Goal: Task Accomplishment & Management: Use online tool/utility

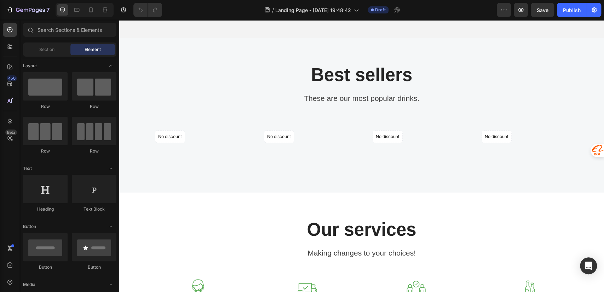
scroll to position [2044, 0]
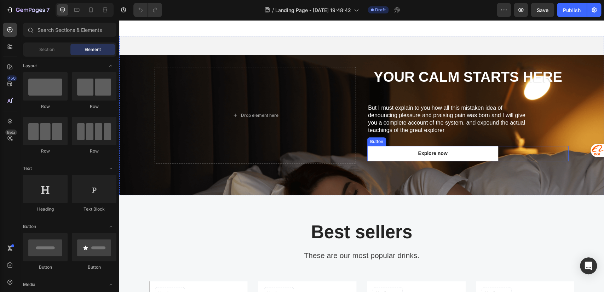
click at [521, 154] on div "Explore now Button" at bounding box center [467, 153] width 201 height 15
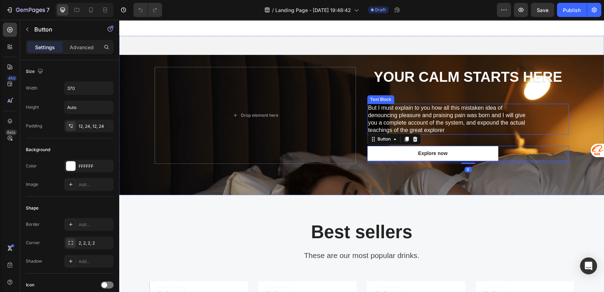
click at [454, 108] on p "But I must explain to you how all this mistaken idea of denouncing pleasure and…" at bounding box center [450, 118] width 165 height 29
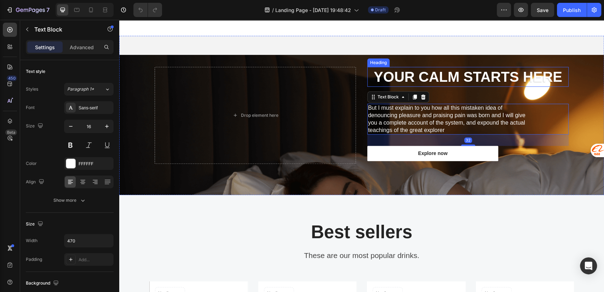
click at [446, 80] on strong "Your Calm Starts Here" at bounding box center [468, 77] width 189 height 16
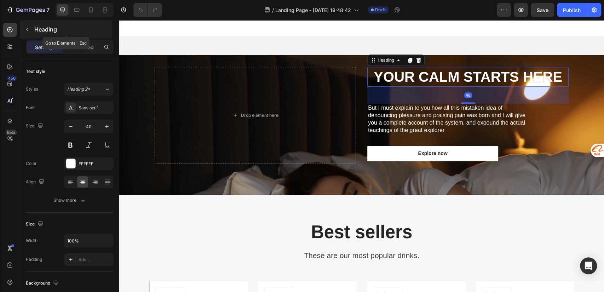
click at [25, 28] on icon "button" at bounding box center [27, 30] width 6 height 6
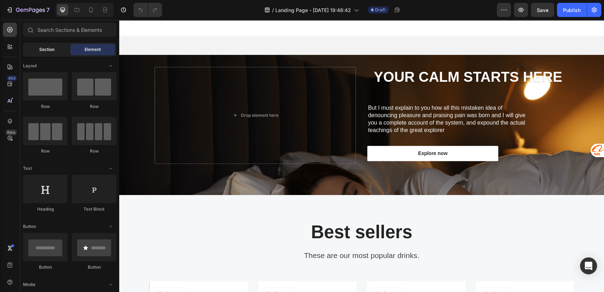
click at [46, 50] on span "Section" at bounding box center [46, 49] width 15 height 6
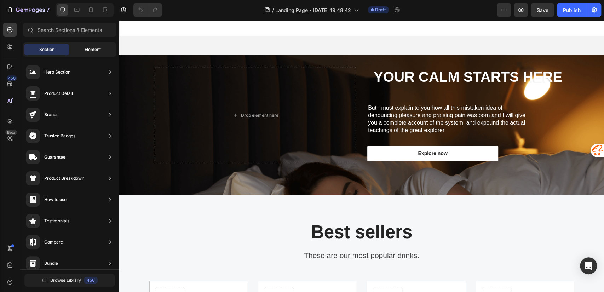
click at [83, 47] on div "Element" at bounding box center [92, 49] width 45 height 11
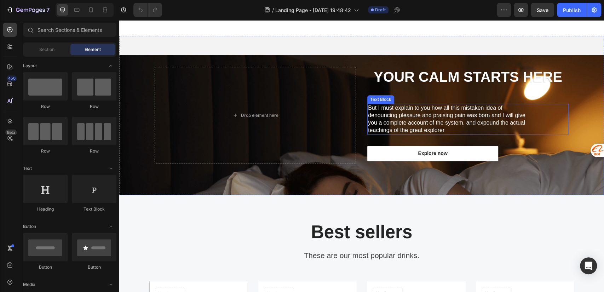
click at [403, 118] on p "But I must explain to you how all this mistaken idea of denouncing pleasure and…" at bounding box center [450, 118] width 165 height 29
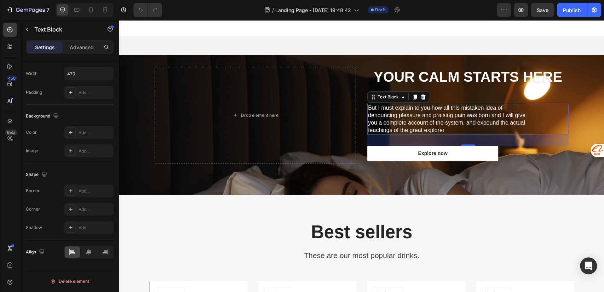
scroll to position [0, 0]
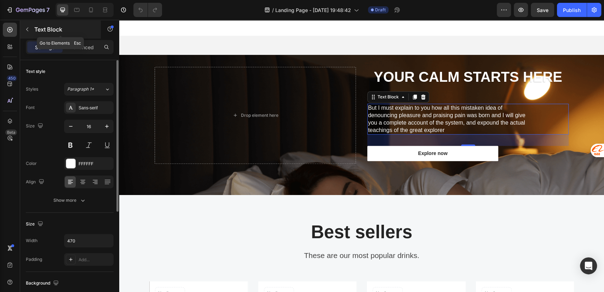
click at [26, 28] on icon "button" at bounding box center [27, 30] width 6 height 6
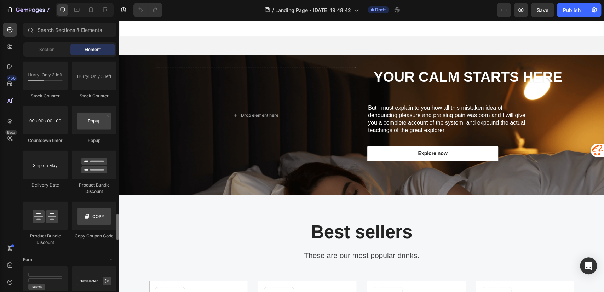
scroll to position [1572, 0]
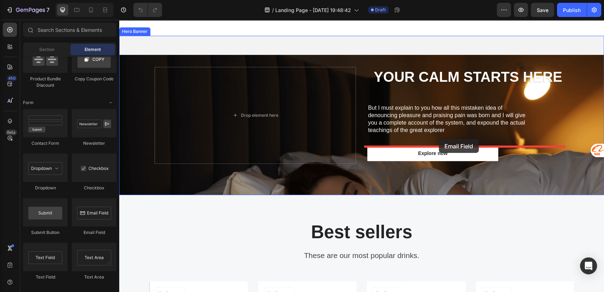
drag, startPoint x: 219, startPoint y: 236, endPoint x: 439, endPoint y: 139, distance: 240.3
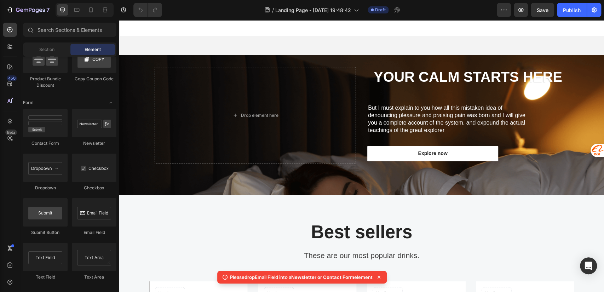
drag, startPoint x: 232, startPoint y: 278, endPoint x: 375, endPoint y: 280, distance: 142.2
click at [375, 280] on div "Please drop Email Field into a Newsletter or Contact Form element" at bounding box center [301, 277] width 169 height 13
click at [370, 280] on div at bounding box center [370, 280] width 0 height 0
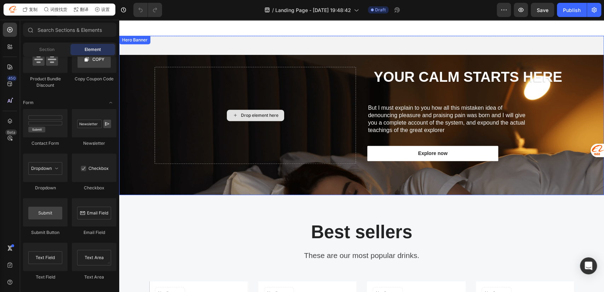
click at [250, 59] on div "Your Calm Starts Here Heading But I must explain to you how all this mistaken i…" at bounding box center [361, 115] width 425 height 159
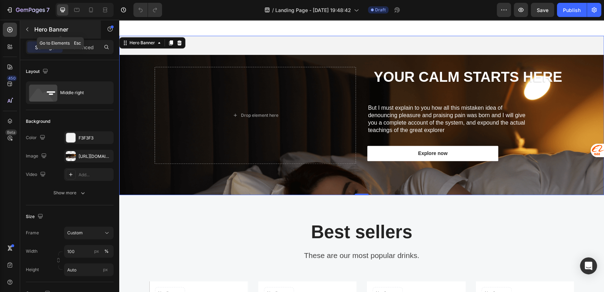
click at [35, 28] on p "Hero Banner" at bounding box center [64, 29] width 60 height 8
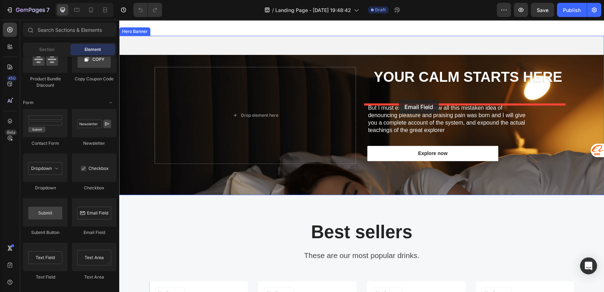
drag, startPoint x: 207, startPoint y: 233, endPoint x: 399, endPoint y: 100, distance: 233.4
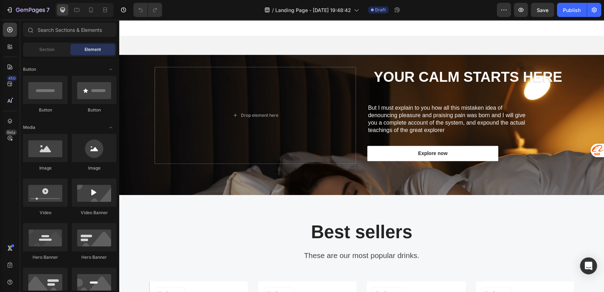
scroll to position [0, 0]
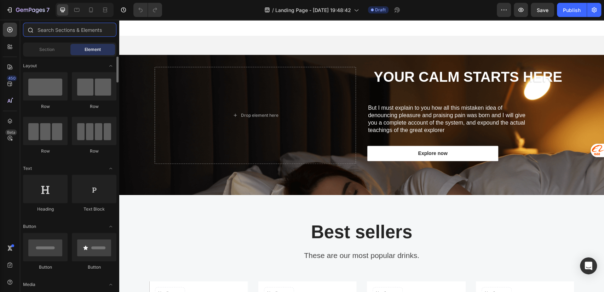
click at [75, 32] on input "text" at bounding box center [69, 30] width 93 height 14
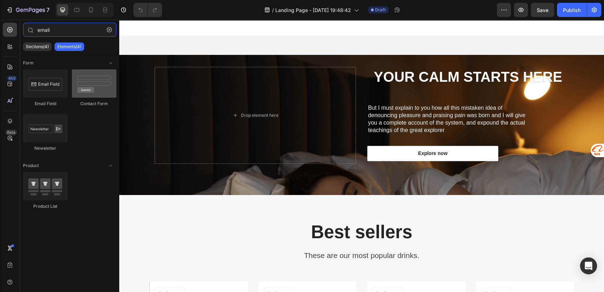
type input "email"
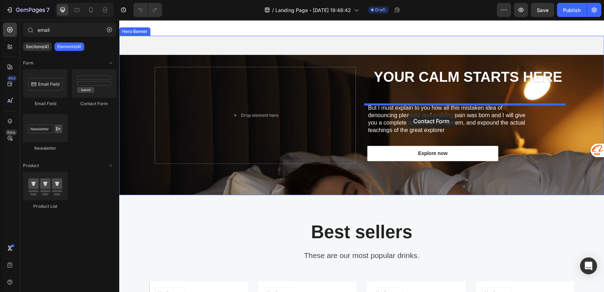
drag, startPoint x: 214, startPoint y: 106, endPoint x: 408, endPoint y: 114, distance: 194.0
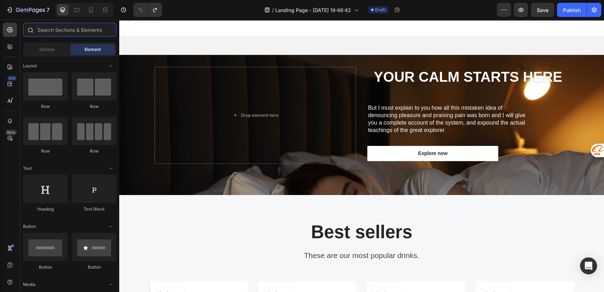
click at [74, 29] on input "text" at bounding box center [69, 30] width 93 height 14
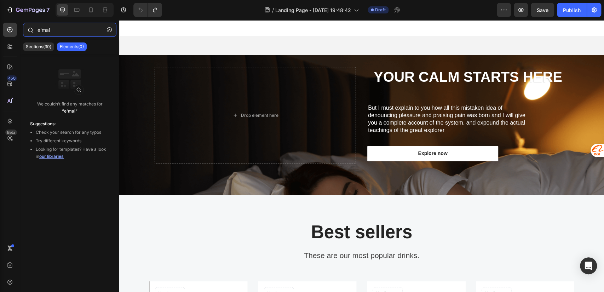
type input "email"
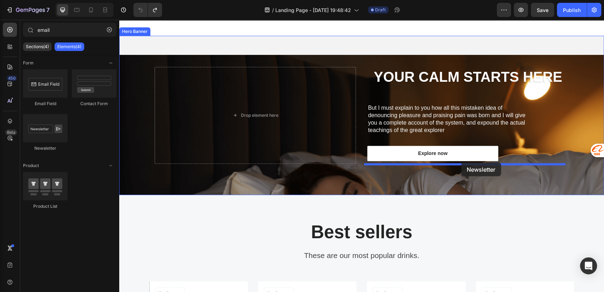
drag, startPoint x: 195, startPoint y: 138, endPoint x: 461, endPoint y: 162, distance: 267.5
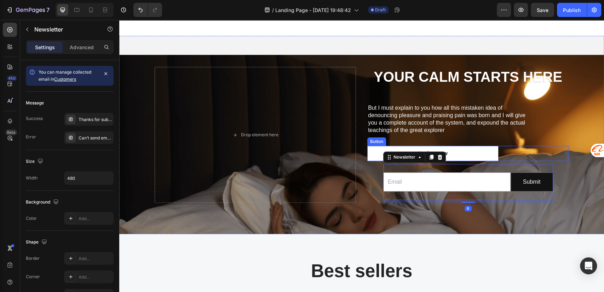
click at [514, 151] on div "Explore now Button" at bounding box center [467, 153] width 201 height 15
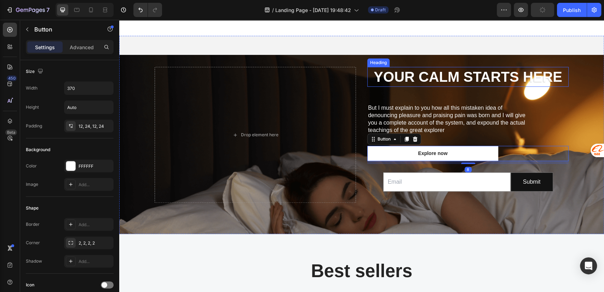
click at [461, 76] on strong "Your Calm Starts Here" at bounding box center [468, 77] width 189 height 16
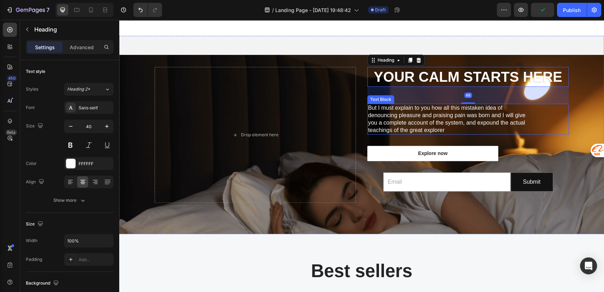
click at [437, 115] on p "But I must explain to you how all this mistaken idea of denouncing pleasure and…" at bounding box center [450, 118] width 165 height 29
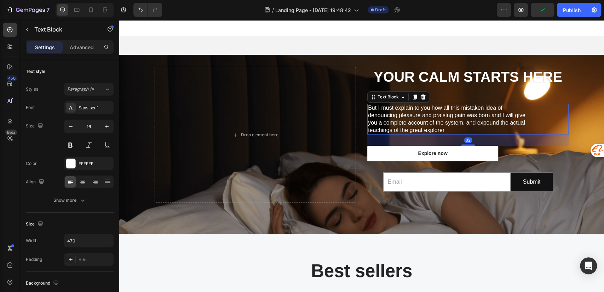
click at [444, 116] on p "But I must explain to you how all this mistaken idea of denouncing pleasure and…" at bounding box center [450, 118] width 165 height 29
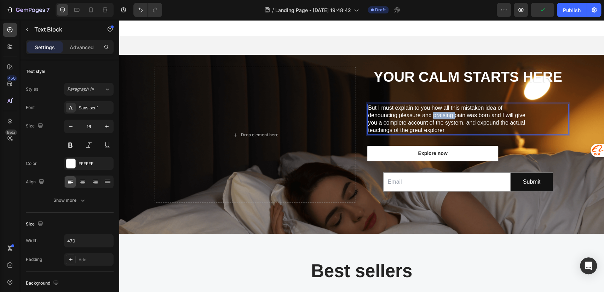
click at [444, 116] on p "But I must explain to you how all this mistaken idea of denouncing pleasure and…" at bounding box center [450, 118] width 165 height 29
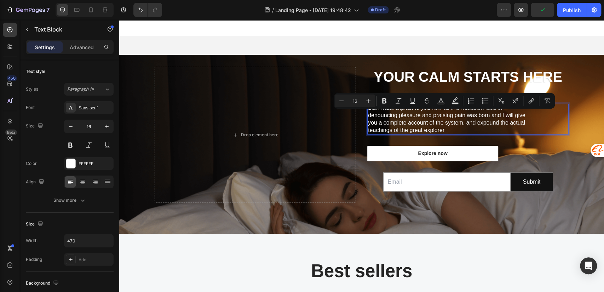
click at [467, 129] on p "But I must explain to you how all this mistaken idea of denouncing pleasure and…" at bounding box center [450, 118] width 165 height 29
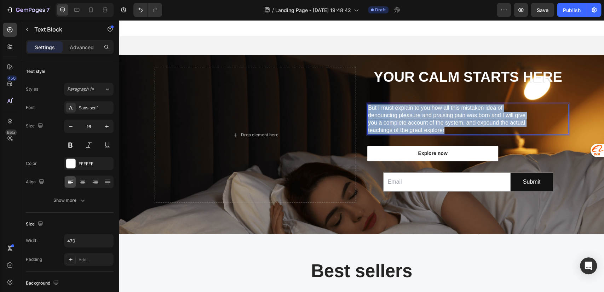
drag, startPoint x: 452, startPoint y: 129, endPoint x: 365, endPoint y: 111, distance: 89.3
click at [368, 111] on p "But I must explain to you how all this mistaken idea of denouncing pleasure and…" at bounding box center [450, 118] width 165 height 29
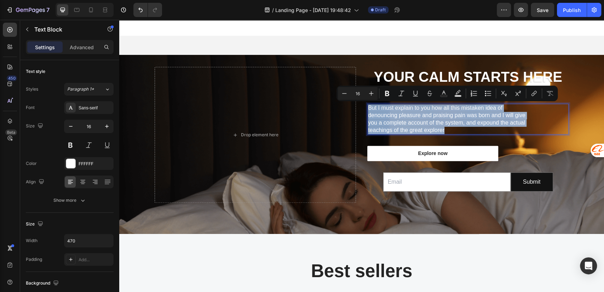
click at [373, 113] on p "But I must explain to you how all this mistaken idea of denouncing pleasure and…" at bounding box center [450, 118] width 165 height 29
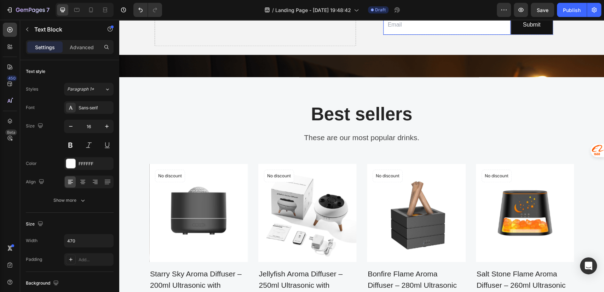
scroll to position [2044, 0]
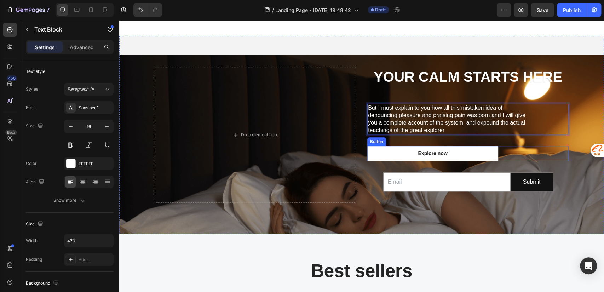
click at [519, 151] on div "Explore now Button" at bounding box center [467, 153] width 201 height 15
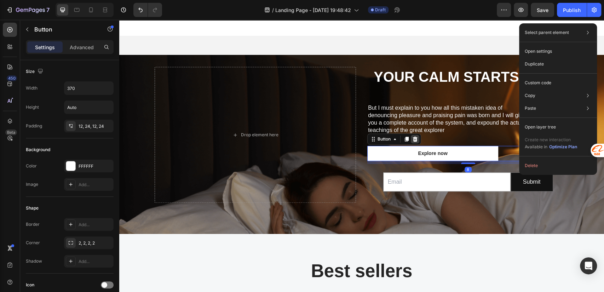
click at [413, 138] on icon at bounding box center [415, 139] width 5 height 5
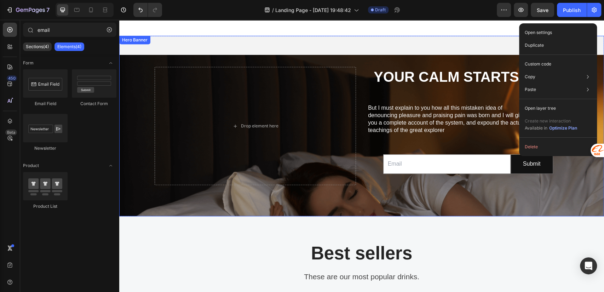
click at [423, 134] on div "But I must explain to you how all this mistaken idea of denouncing pleasure and…" at bounding box center [450, 119] width 166 height 31
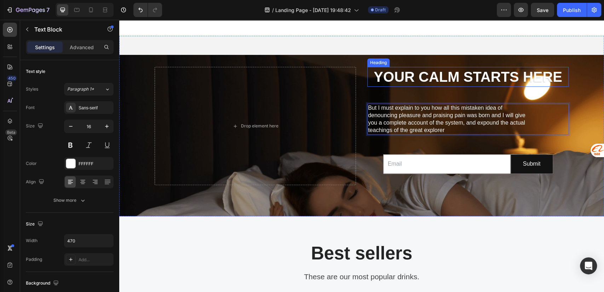
click at [425, 78] on strong "Your Calm Starts Here" at bounding box center [468, 77] width 189 height 16
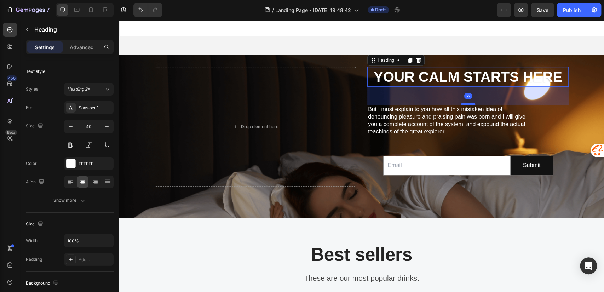
click at [463, 104] on div at bounding box center [468, 104] width 14 height 2
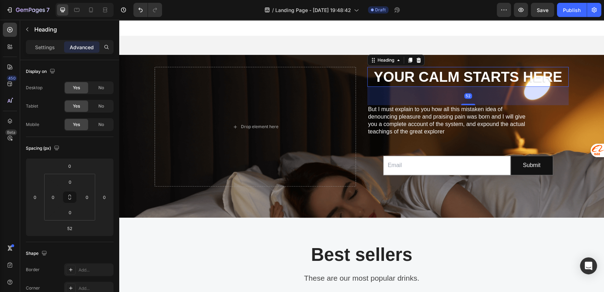
click at [464, 66] on div "Your Calm Starts Here Heading 52 But I must explain to you how all this mistake…" at bounding box center [361, 127] width 425 height 182
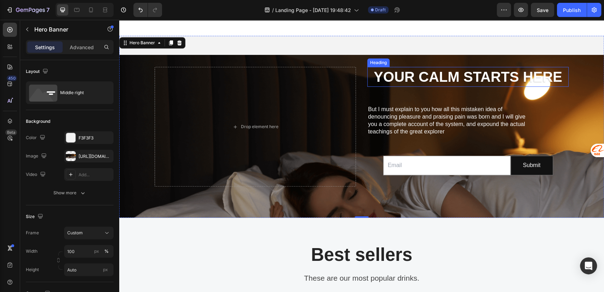
click at [455, 75] on strong "Your Calm Starts Here" at bounding box center [468, 77] width 189 height 16
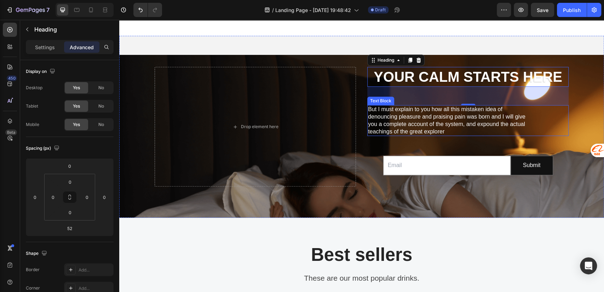
click at [448, 111] on p "But I must explain to you how all this mistaken idea of denouncing pleasure and…" at bounding box center [450, 120] width 165 height 29
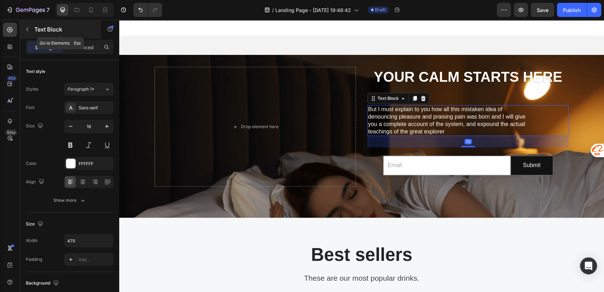
click at [36, 29] on p "Text Block" at bounding box center [64, 29] width 60 height 8
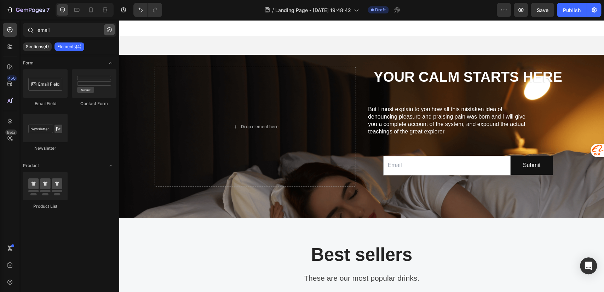
click at [110, 27] on icon "button" at bounding box center [109, 29] width 5 height 5
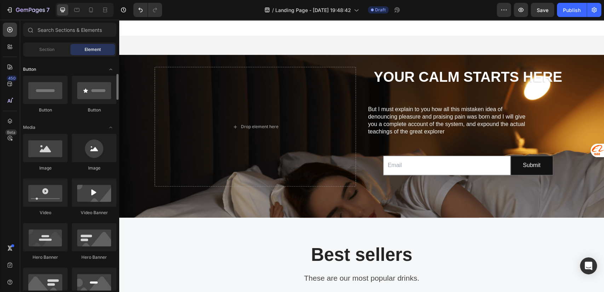
scroll to position [0, 0]
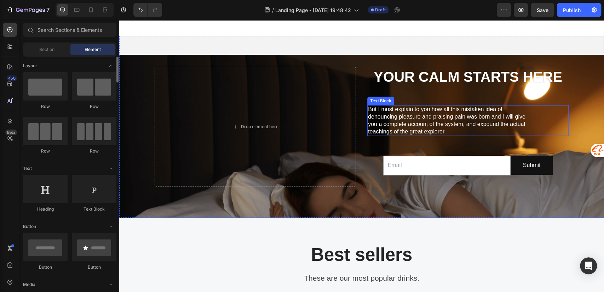
click at [413, 117] on p "But I must explain to you how all this mistaken idea of denouncing pleasure and…" at bounding box center [450, 120] width 165 height 29
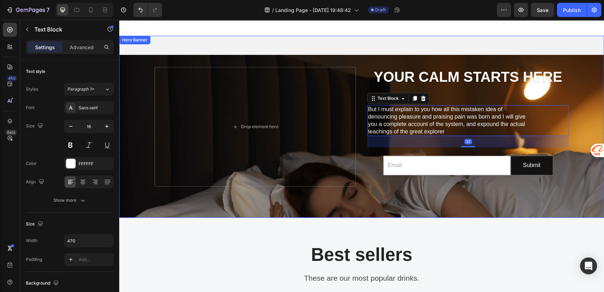
click at [426, 90] on div "Your Calm Starts Here Heading But I must explain to you how all this mistaken i…" at bounding box center [467, 127] width 201 height 120
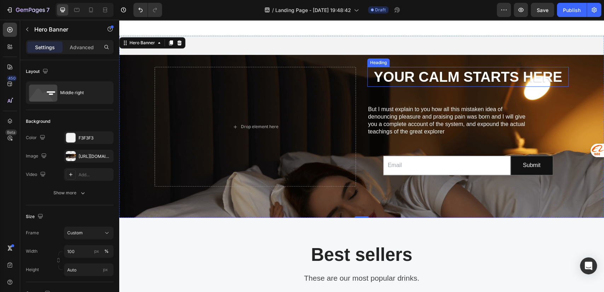
click at [428, 79] on strong "Your Calm Starts Here" at bounding box center [468, 77] width 189 height 16
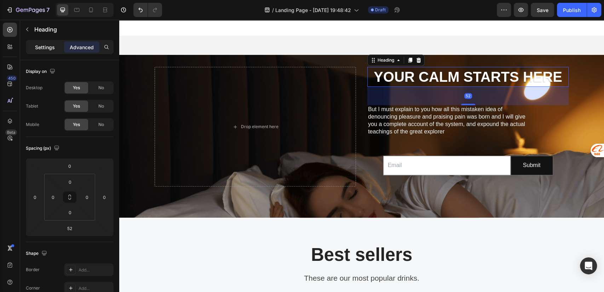
click at [47, 47] on p "Settings" at bounding box center [45, 47] width 20 height 7
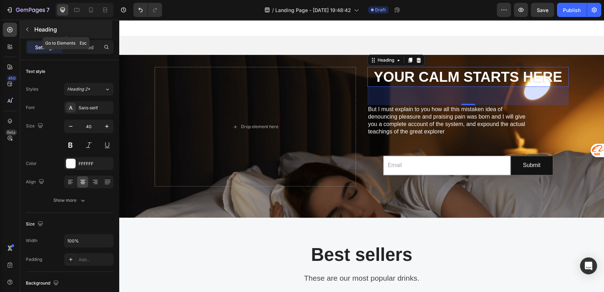
click at [34, 33] on p "Heading" at bounding box center [72, 29] width 76 height 8
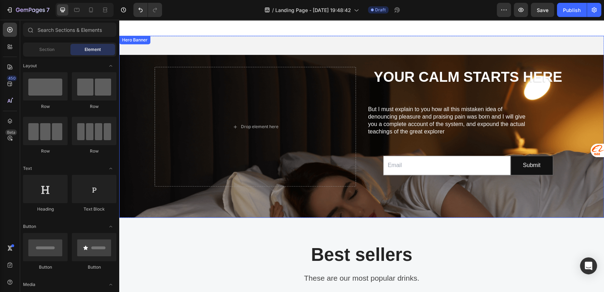
click at [405, 122] on p "But I must explain to you how all this mistaken idea of denouncing pleasure and…" at bounding box center [450, 120] width 165 height 29
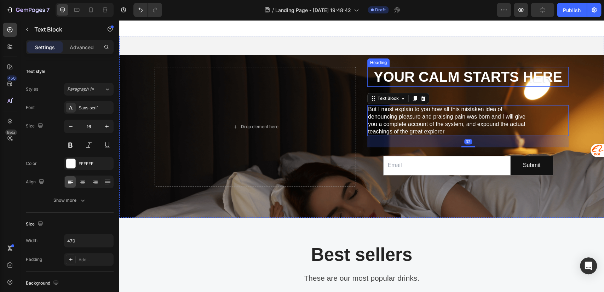
click at [446, 76] on strong "Your Calm Starts Here" at bounding box center [468, 77] width 189 height 16
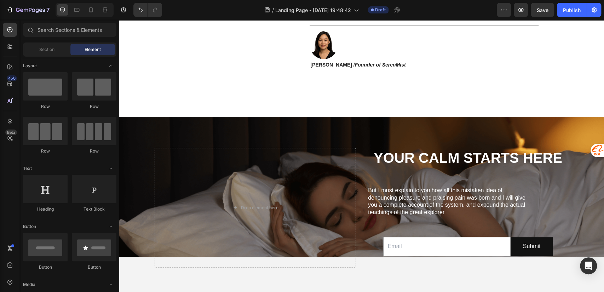
scroll to position [2052, 0]
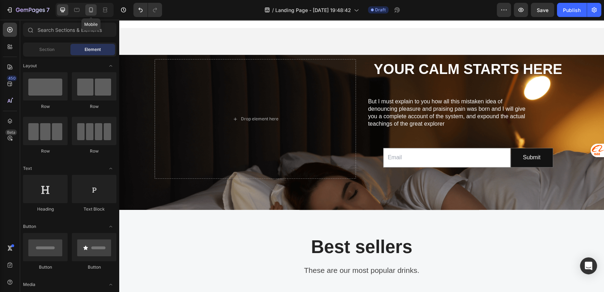
click at [91, 11] on icon at bounding box center [90, 9] width 7 height 7
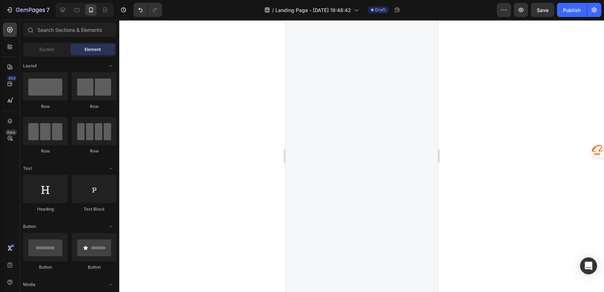
scroll to position [2065, 0]
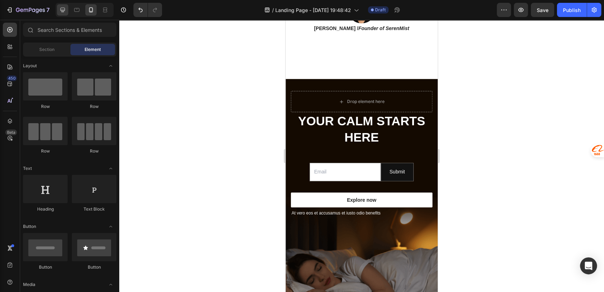
click at [64, 12] on icon at bounding box center [62, 9] width 7 height 7
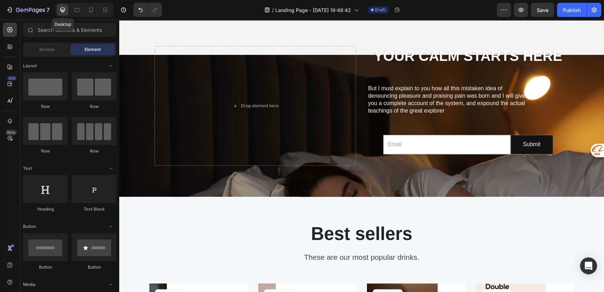
scroll to position [2022, 0]
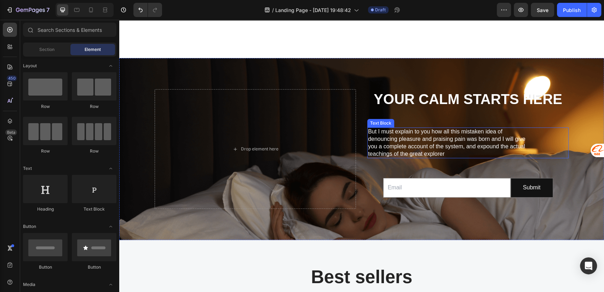
click at [448, 133] on p "But I must explain to you how all this mistaken idea of denouncing pleasure and…" at bounding box center [450, 142] width 165 height 29
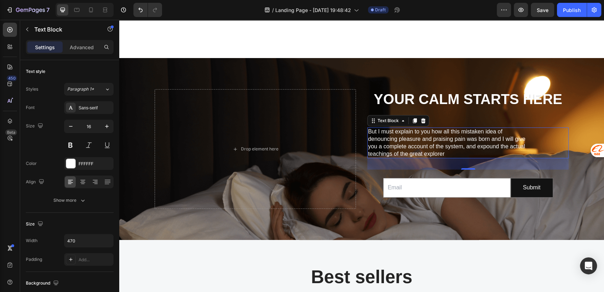
click at [435, 137] on p "But I must explain to you how all this mistaken idea of denouncing pleasure and…" at bounding box center [450, 142] width 165 height 29
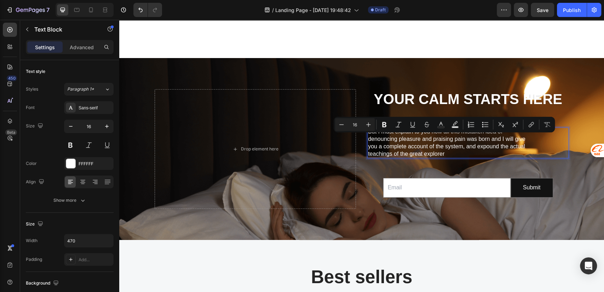
click at [451, 147] on p "But I must explain to you how all this mistaken idea of denouncing pleasure and…" at bounding box center [450, 142] width 165 height 29
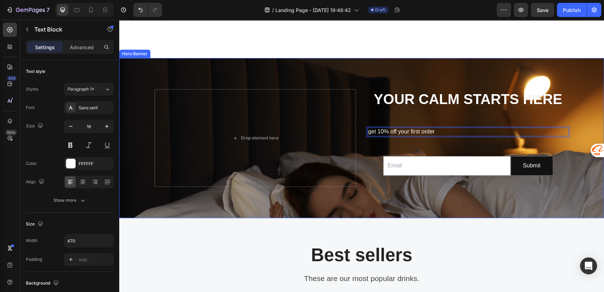
click at [443, 111] on div "Your Calm Starts Here Heading get 10% off your first order Text Block 32 Email …" at bounding box center [467, 138] width 201 height 98
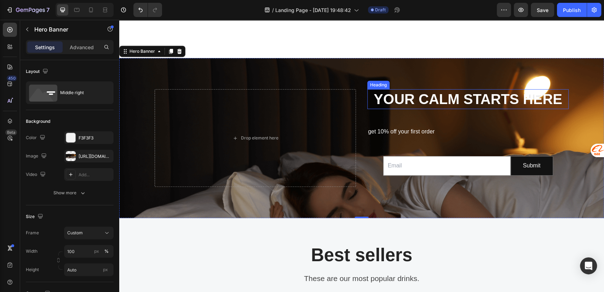
click at [427, 99] on strong "Your Calm Starts Here" at bounding box center [468, 99] width 189 height 16
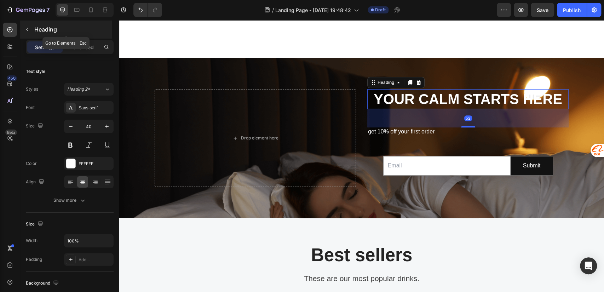
click at [31, 29] on button "button" at bounding box center [27, 29] width 11 height 11
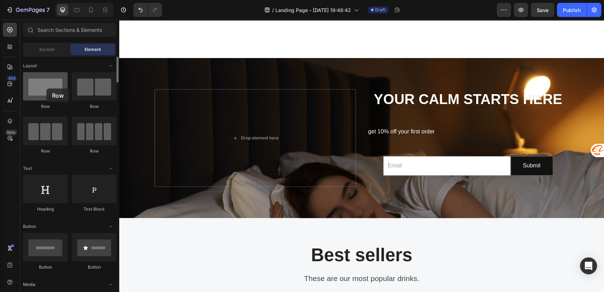
click at [46, 88] on div at bounding box center [45, 86] width 45 height 28
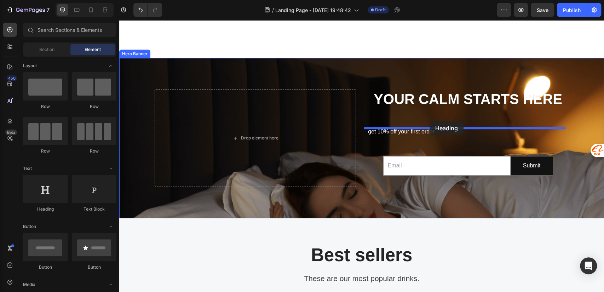
drag, startPoint x: 162, startPoint y: 208, endPoint x: 428, endPoint y: 126, distance: 278.9
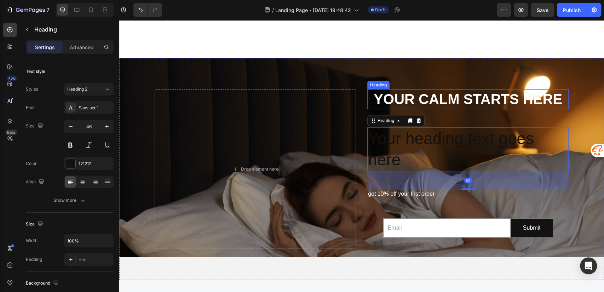
click at [462, 95] on strong "Your Calm Starts Here" at bounding box center [468, 99] width 189 height 16
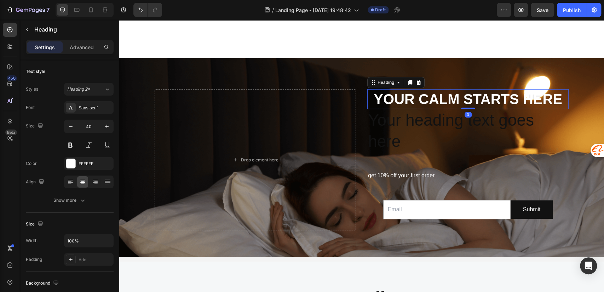
drag, startPoint x: 465, startPoint y: 127, endPoint x: 468, endPoint y: 105, distance: 23.0
click at [468, 105] on div "Your Calm Starts Here Heading 0" at bounding box center [467, 99] width 201 height 20
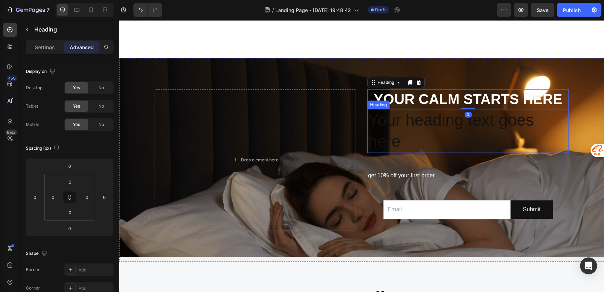
click at [425, 132] on h2 "Your heading text goes here" at bounding box center [467, 131] width 201 height 44
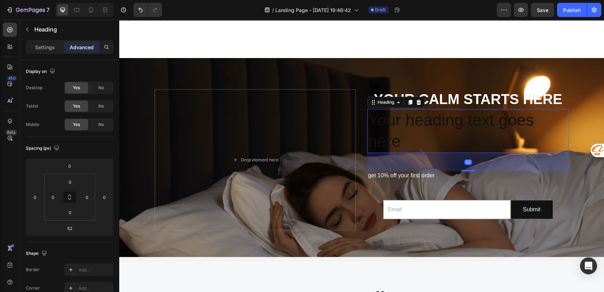
click at [446, 88] on div "Your Calm Starts Here Heading Your heading text goes here Heading 52 get 10% of…" at bounding box center [361, 159] width 425 height 203
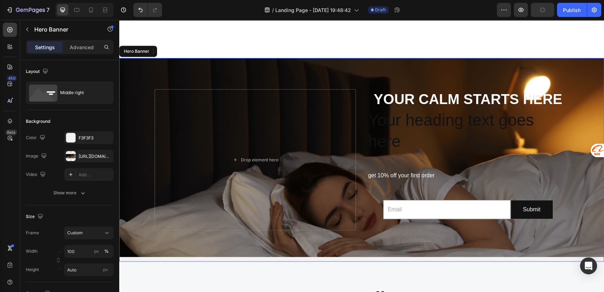
click at [449, 97] on strong "Your Calm Starts Here" at bounding box center [468, 99] width 189 height 16
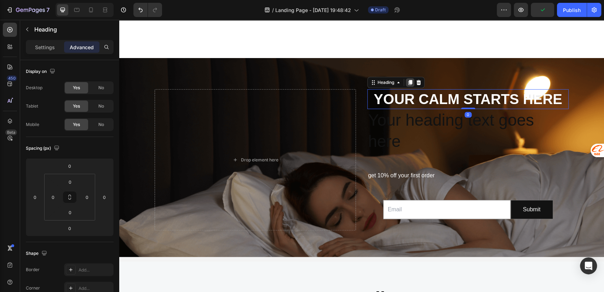
click at [408, 82] on icon at bounding box center [410, 82] width 4 height 5
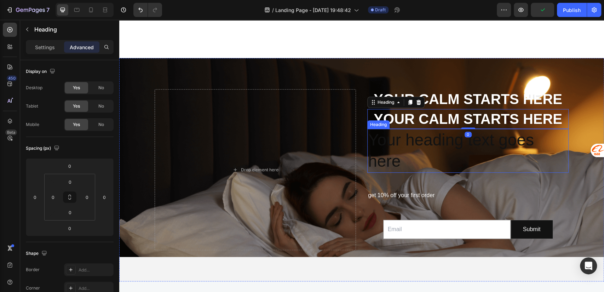
click at [428, 160] on h2 "Your heading text goes here" at bounding box center [467, 151] width 201 height 44
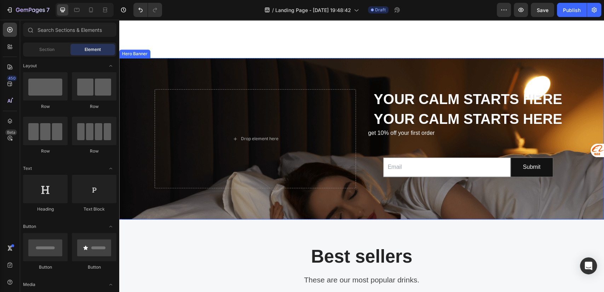
click at [409, 131] on p "get 10% off your first order" at bounding box center [450, 132] width 165 height 7
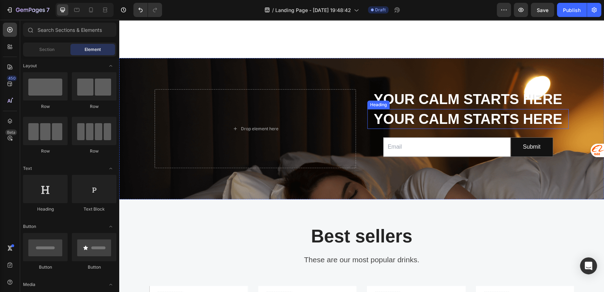
click at [439, 119] on strong "Your Calm Starts Here" at bounding box center [468, 119] width 189 height 16
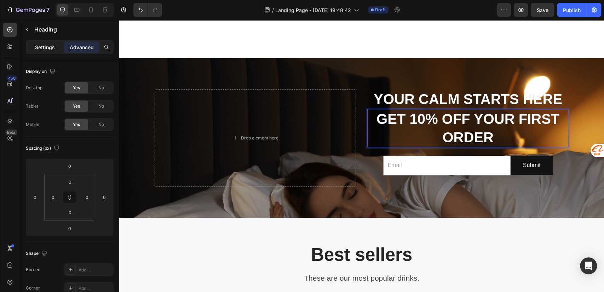
click at [47, 47] on p "Settings" at bounding box center [45, 47] width 20 height 7
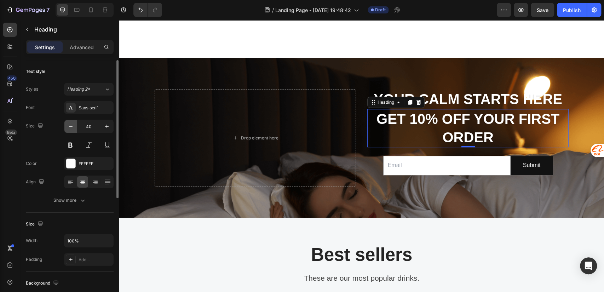
click at [71, 127] on icon "button" at bounding box center [70, 126] width 7 height 7
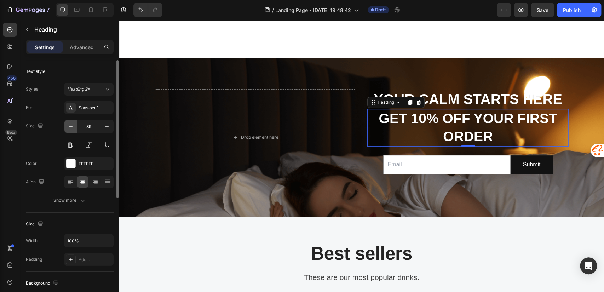
click at [71, 127] on icon "button" at bounding box center [70, 126] width 7 height 7
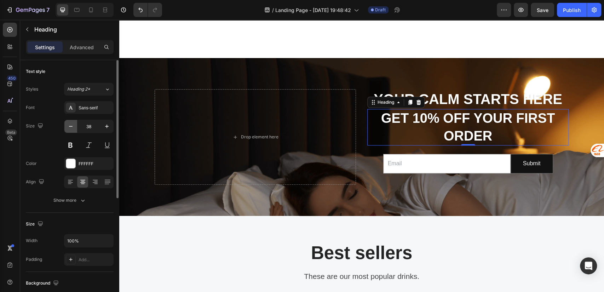
click at [71, 127] on icon "button" at bounding box center [70, 126] width 7 height 7
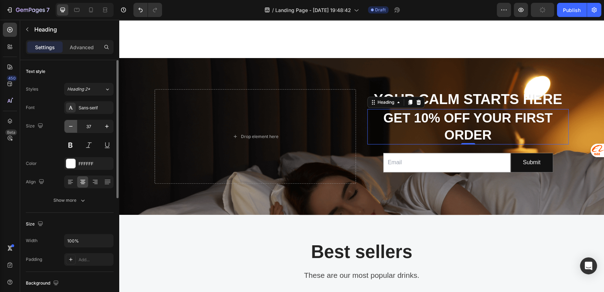
click at [71, 127] on icon "button" at bounding box center [70, 126] width 7 height 7
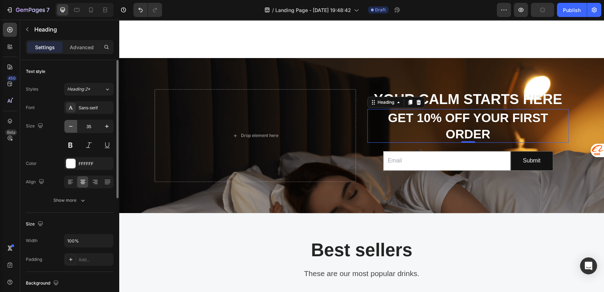
click at [71, 127] on icon "button" at bounding box center [70, 126] width 7 height 7
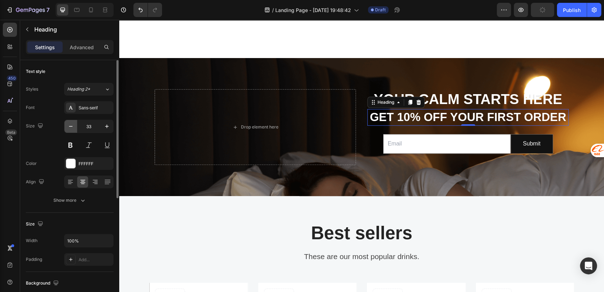
click at [71, 127] on icon "button" at bounding box center [70, 126] width 7 height 7
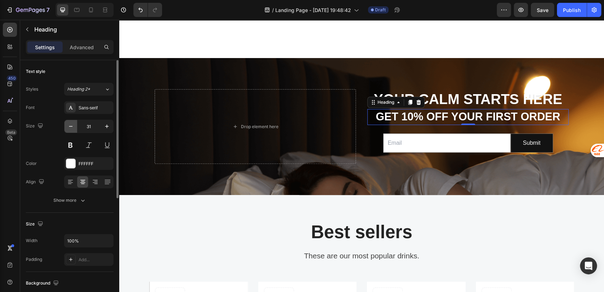
click at [71, 127] on icon "button" at bounding box center [70, 126] width 7 height 7
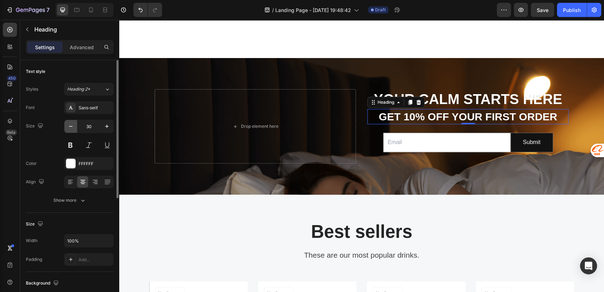
click at [71, 127] on icon "button" at bounding box center [70, 126] width 7 height 7
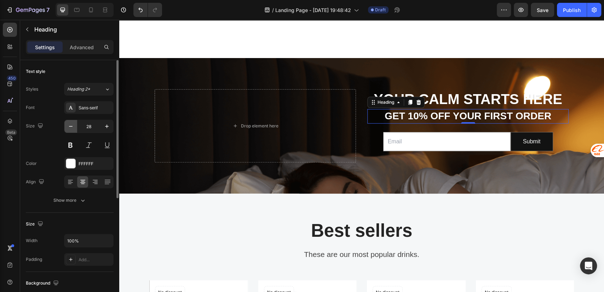
type input "27"
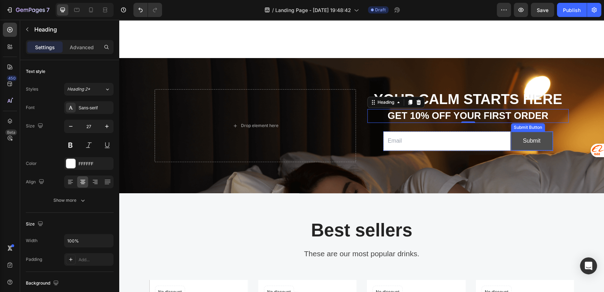
click at [541, 137] on button "Submit" at bounding box center [532, 141] width 42 height 19
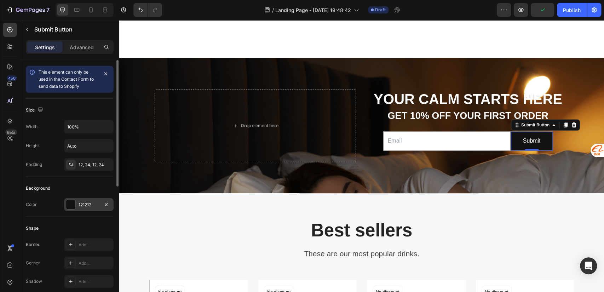
click at [91, 203] on div "121212" at bounding box center [89, 205] width 21 height 6
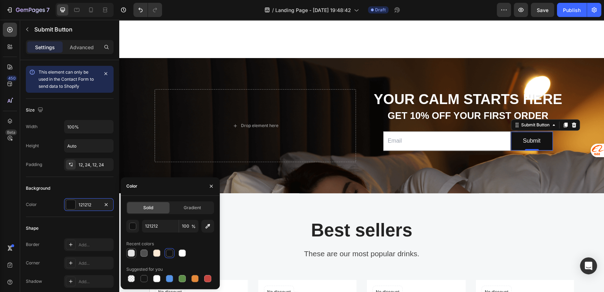
click at [133, 254] on div at bounding box center [131, 252] width 7 height 7
click at [169, 252] on div at bounding box center [169, 252] width 7 height 7
type input "121212"
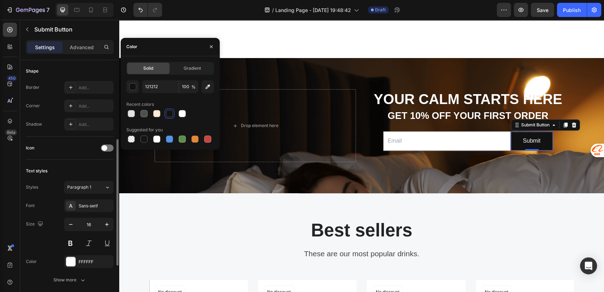
scroll to position [249, 0]
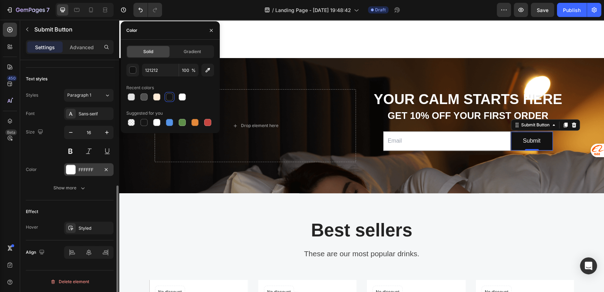
click at [95, 168] on div "FFFFFF" at bounding box center [89, 170] width 21 height 6
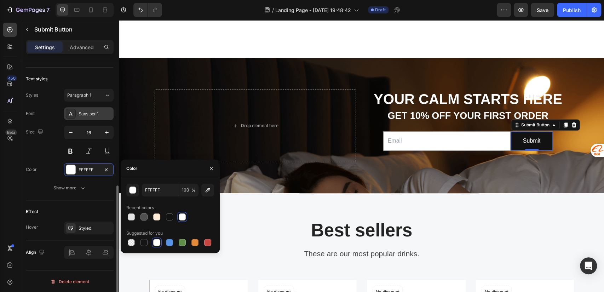
click at [99, 115] on div "Sans-serif" at bounding box center [95, 114] width 33 height 6
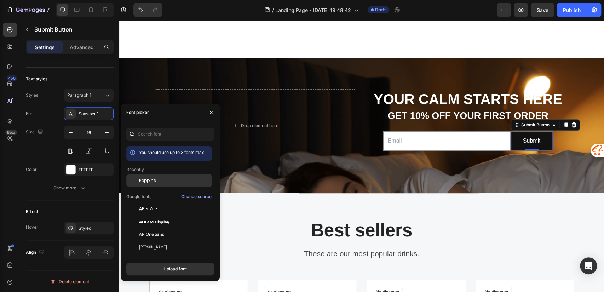
click at [152, 180] on span "Poppins" at bounding box center [147, 180] width 17 height 6
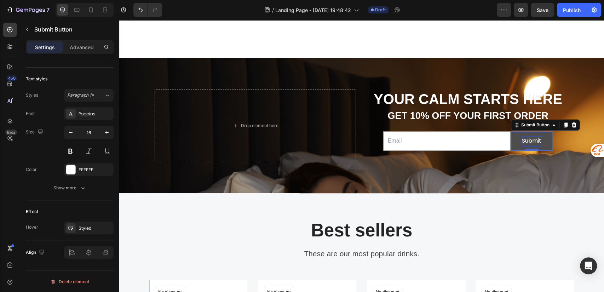
click at [530, 138] on div "Submit" at bounding box center [531, 141] width 19 height 10
click at [537, 140] on p "Submit" at bounding box center [531, 141] width 19 height 10
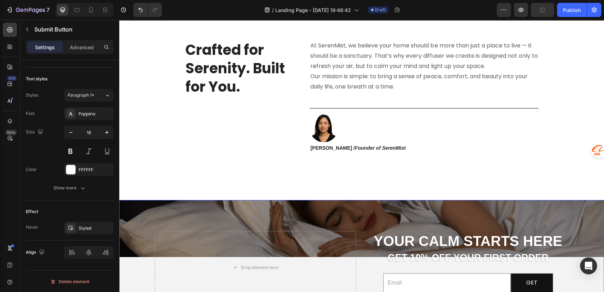
scroll to position [2038, 0]
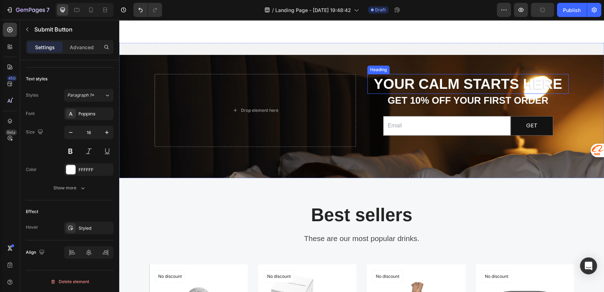
click at [448, 89] on strong "Your Calm Starts Here" at bounding box center [468, 84] width 189 height 16
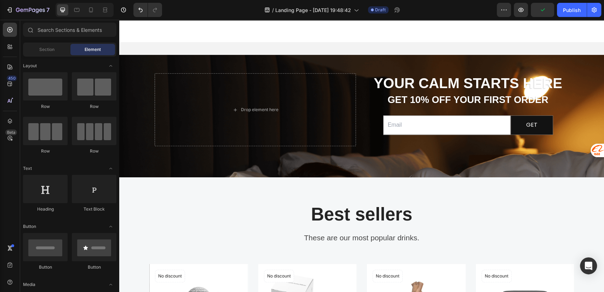
scroll to position [2017, 0]
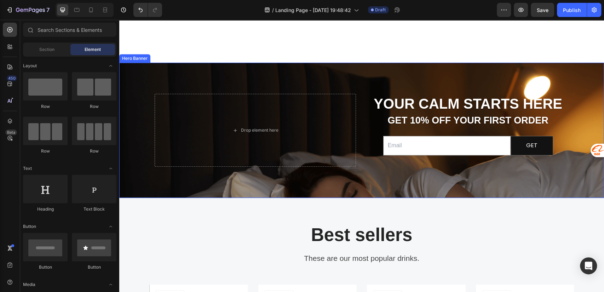
click at [319, 74] on div "Your Calm Starts Here Heading get 10% off your first order Heading Email Field …" at bounding box center [361, 130] width 425 height 135
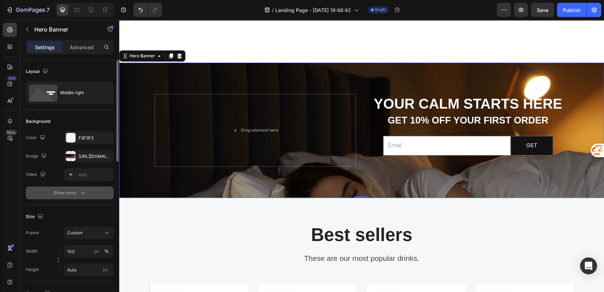
click at [76, 196] on div "Show more" at bounding box center [69, 192] width 33 height 7
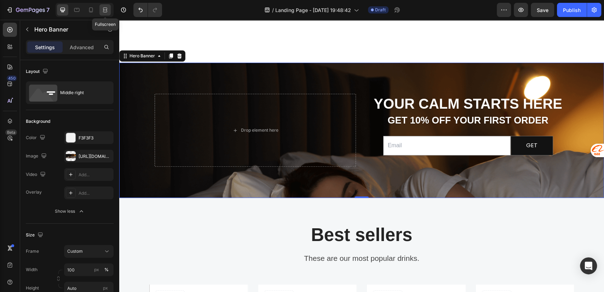
click at [107, 11] on icon at bounding box center [105, 9] width 7 height 7
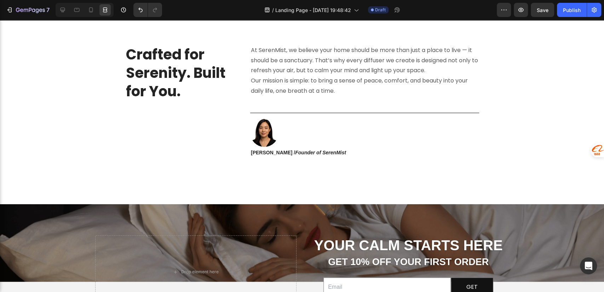
scroll to position [1958, 0]
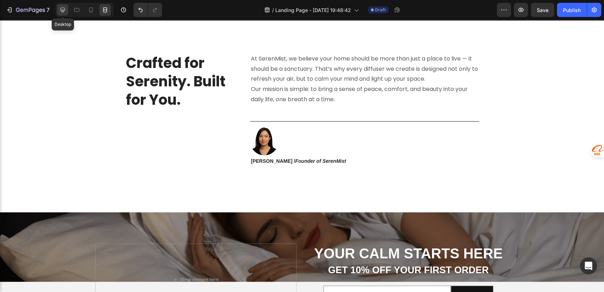
click at [65, 11] on icon at bounding box center [62, 9] width 7 height 7
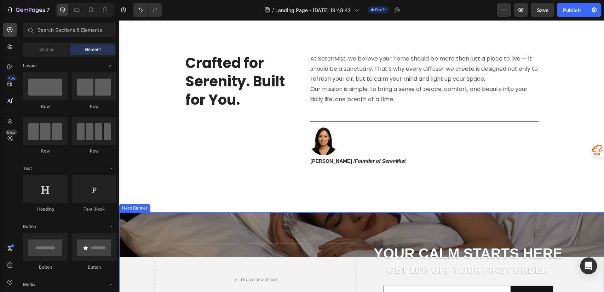
scroll to position [2115, 0]
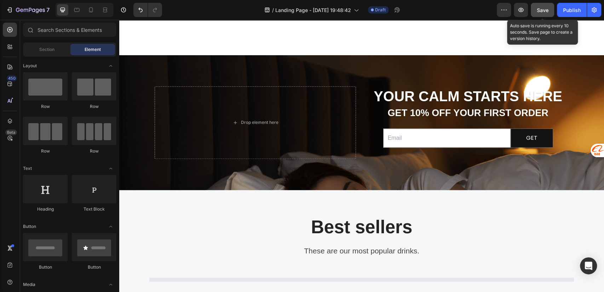
click at [544, 12] on span "Save" at bounding box center [543, 10] width 12 height 6
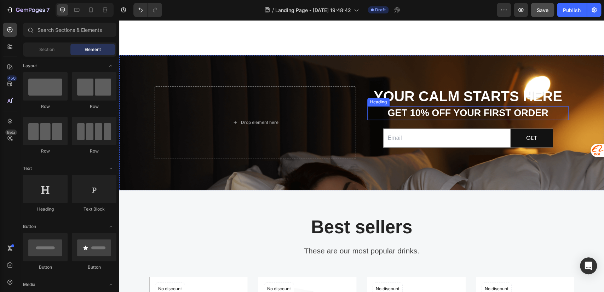
click at [431, 93] on strong "Your Calm Starts Here" at bounding box center [468, 96] width 189 height 16
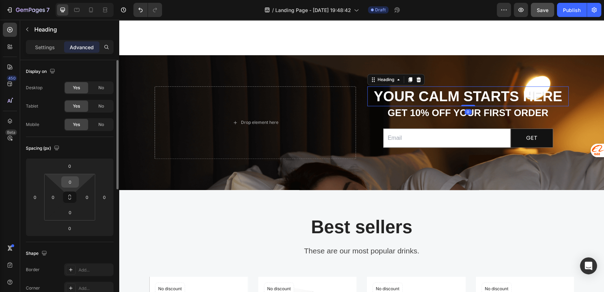
click at [73, 183] on input "0" at bounding box center [70, 182] width 14 height 11
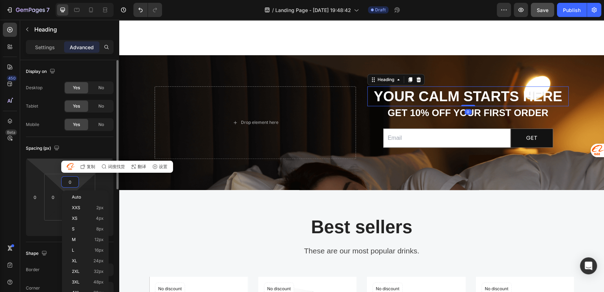
click at [57, 0] on html "7 / Landing Page - Sep 26, 19:48:42 Draft Preview Save Publish 450 Beta Section…" at bounding box center [302, 0] width 604 height 0
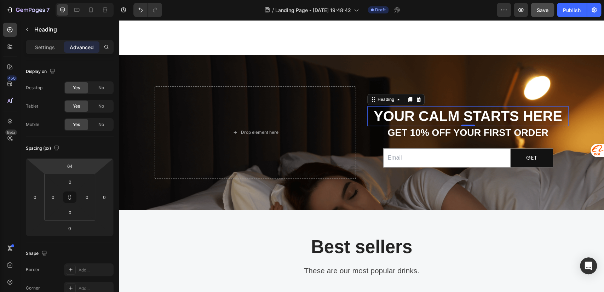
type input "66"
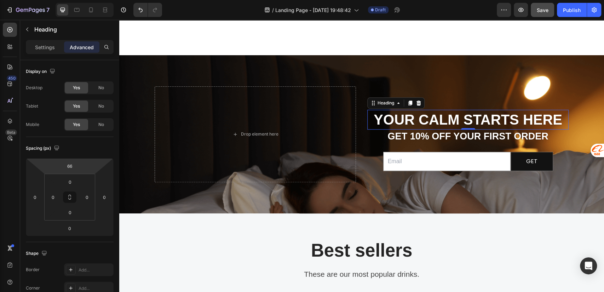
drag, startPoint x: 58, startPoint y: 163, endPoint x: 63, endPoint y: 150, distance: 14.0
click at [63, 0] on html "7 / Landing Page - Sep 26, 19:48:42 Draft Preview Save Publish 450 Beta Section…" at bounding box center [302, 0] width 604 height 0
click at [106, 8] on icon at bounding box center [105, 9] width 7 height 7
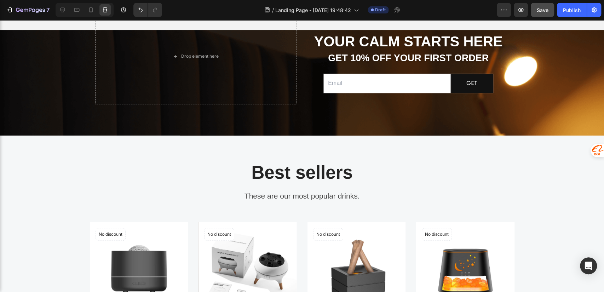
scroll to position [2198, 0]
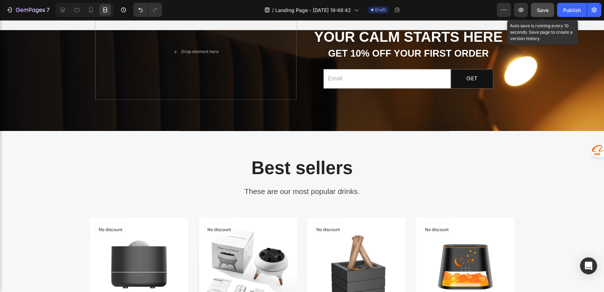
click at [541, 6] on button "Save" at bounding box center [542, 10] width 23 height 14
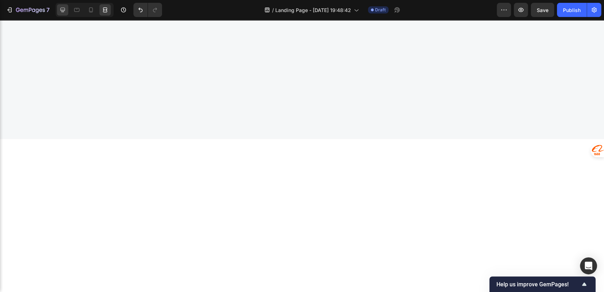
scroll to position [2513, 0]
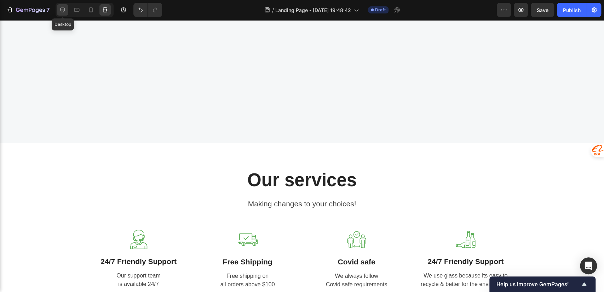
click at [64, 10] on icon at bounding box center [62, 10] width 5 height 5
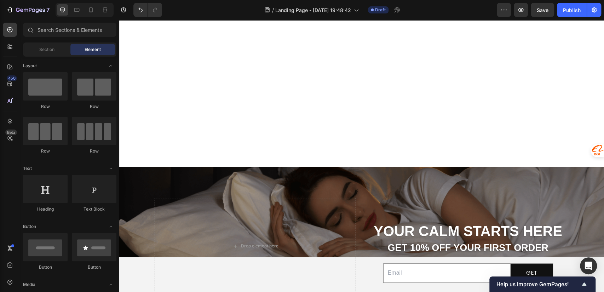
scroll to position [2161, 0]
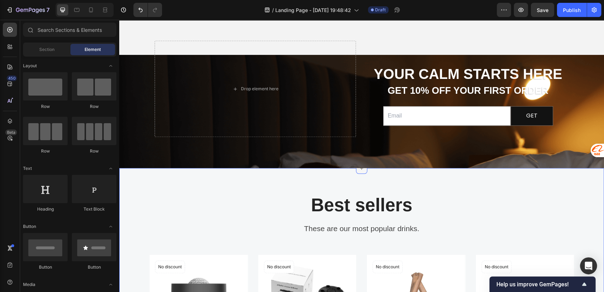
click at [359, 169] on icon at bounding box center [362, 168] width 6 height 6
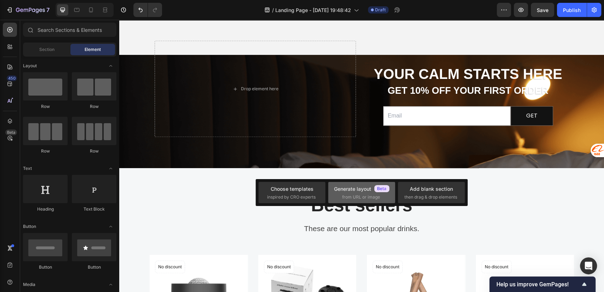
click at [362, 191] on div "Generate layout" at bounding box center [361, 188] width 55 height 7
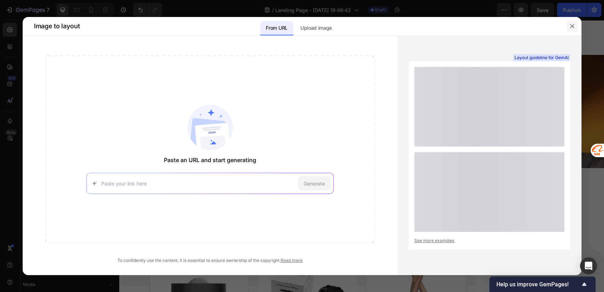
click at [574, 28] on icon "button" at bounding box center [572, 26] width 6 height 6
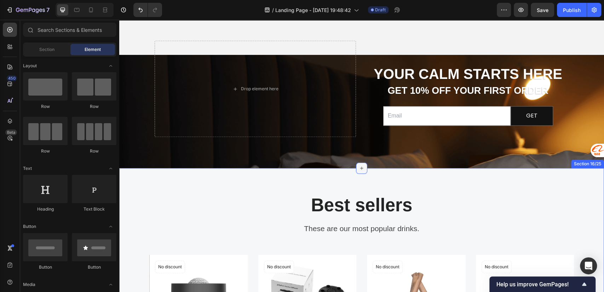
click at [359, 167] on icon at bounding box center [362, 168] width 6 height 6
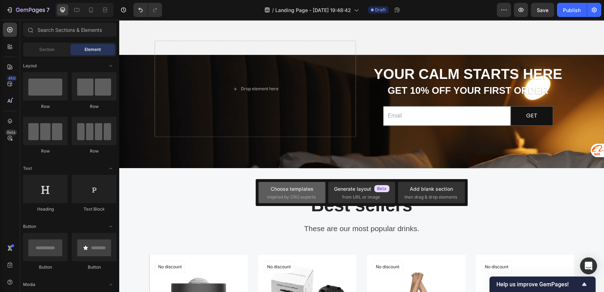
click at [306, 192] on div "Choose templates" at bounding box center [292, 188] width 43 height 7
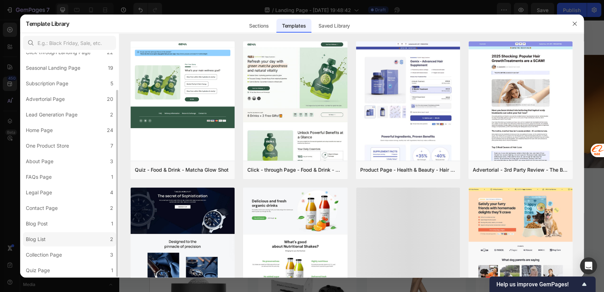
scroll to position [0, 0]
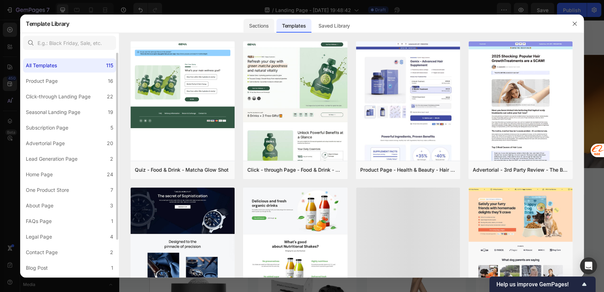
click at [245, 24] on div "Sections" at bounding box center [258, 26] width 31 height 14
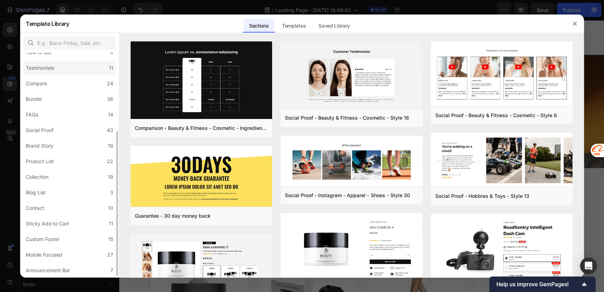
scroll to position [122, 0]
click at [293, 31] on div "Templates" at bounding box center [293, 26] width 35 height 14
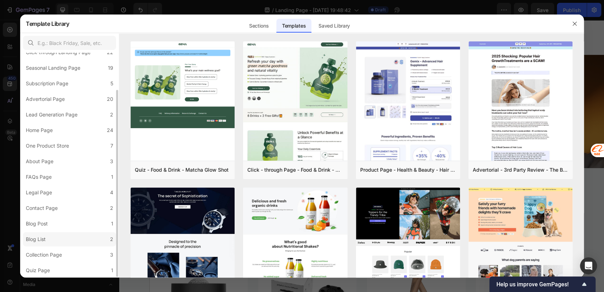
scroll to position [0, 0]
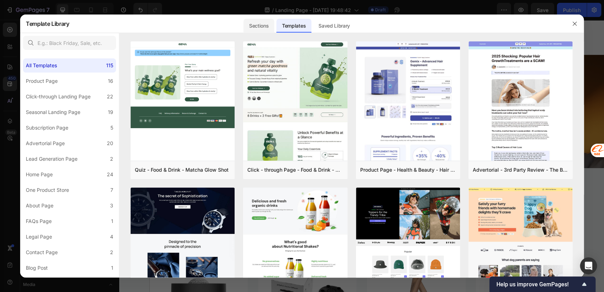
click at [255, 26] on div "Sections" at bounding box center [258, 26] width 31 height 14
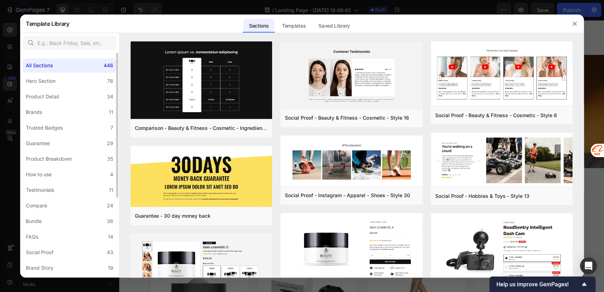
scroll to position [122, 0]
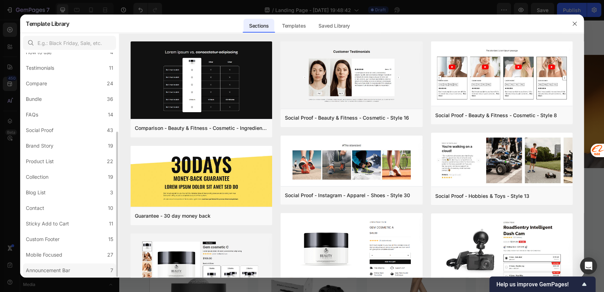
click at [75, 267] on label "Announcement Bar 7" at bounding box center [69, 270] width 93 height 14
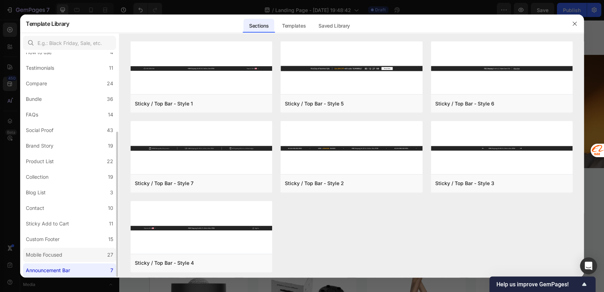
click at [71, 260] on label "Mobile Focused 27" at bounding box center [69, 255] width 93 height 14
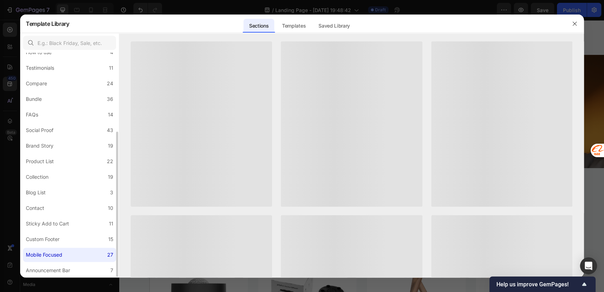
scroll to position [0, 0]
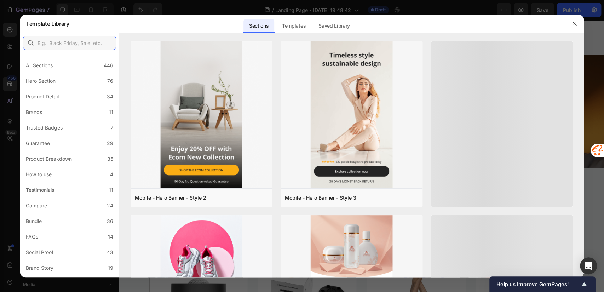
click at [68, 40] on input "text" at bounding box center [69, 43] width 93 height 14
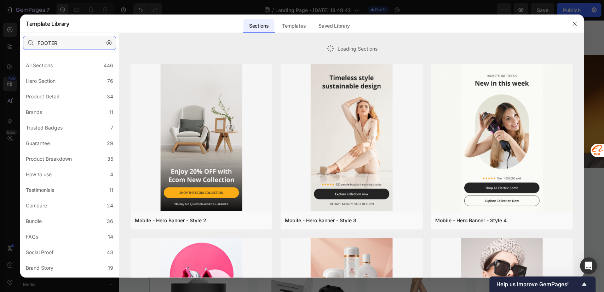
type input "FOOTER"
click at [69, 43] on input "FOOTER" at bounding box center [69, 43] width 93 height 14
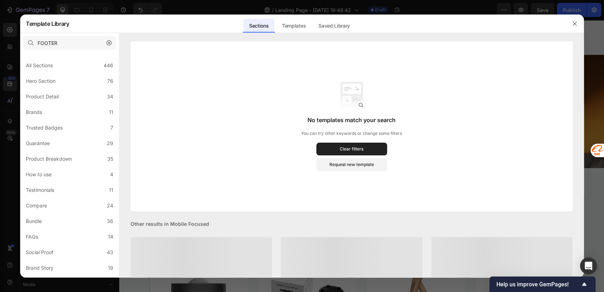
click at [110, 41] on icon "button" at bounding box center [108, 42] width 5 height 5
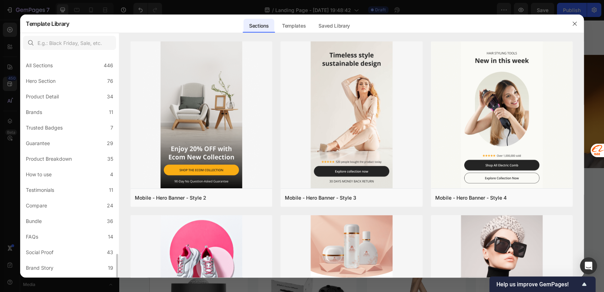
scroll to position [122, 0]
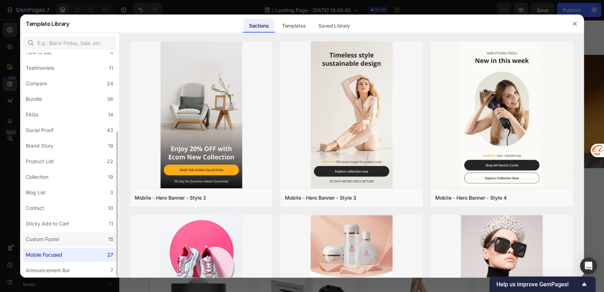
click at [63, 240] on label "Custom Footer 15" at bounding box center [69, 239] width 93 height 14
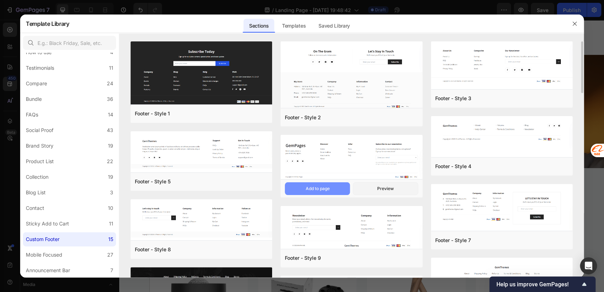
click at [327, 188] on div "Add to page" at bounding box center [317, 188] width 24 height 6
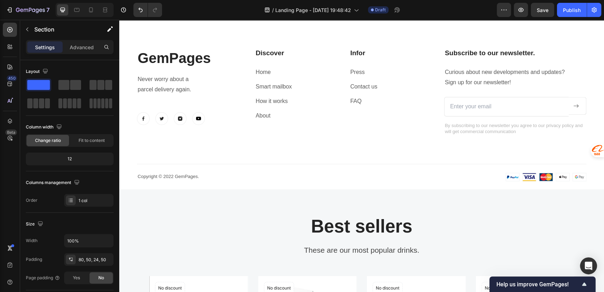
scroll to position [2152, 0]
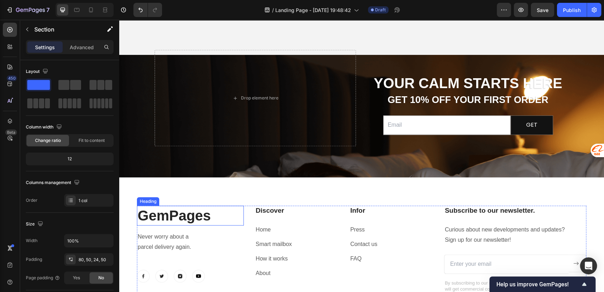
click at [175, 219] on p "GemPages" at bounding box center [190, 215] width 105 height 18
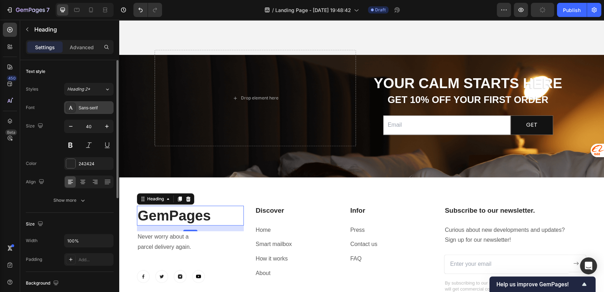
click at [88, 110] on div "Sans-serif" at bounding box center [95, 108] width 33 height 6
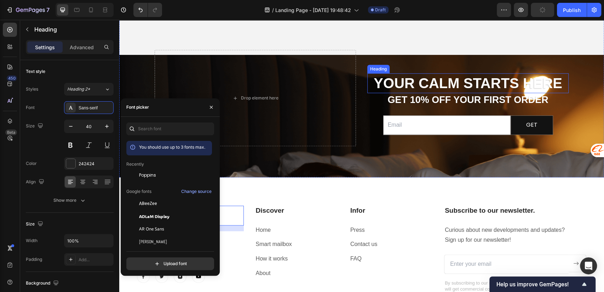
click at [442, 83] on strong "Your Calm Starts Here" at bounding box center [468, 83] width 189 height 16
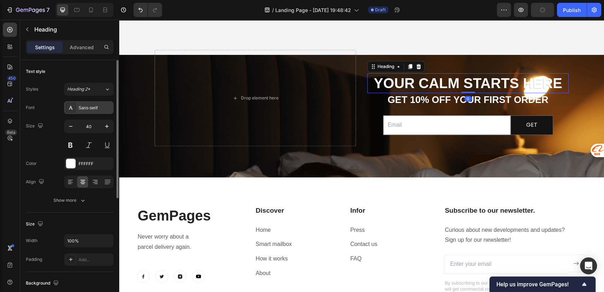
click at [86, 105] on div "Sans-serif" at bounding box center [95, 108] width 33 height 6
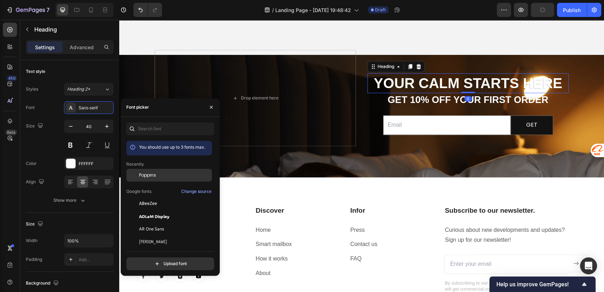
click at [158, 174] on div "Poppins" at bounding box center [174, 175] width 71 height 6
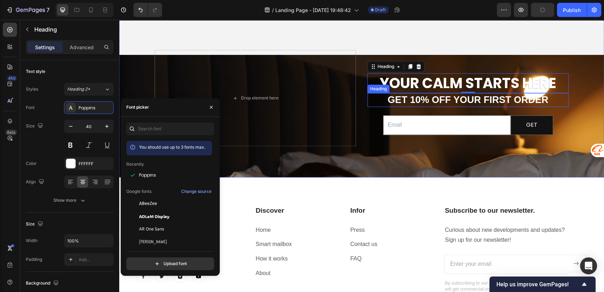
click at [426, 98] on strong "get 10% off your first order" at bounding box center [467, 99] width 161 height 11
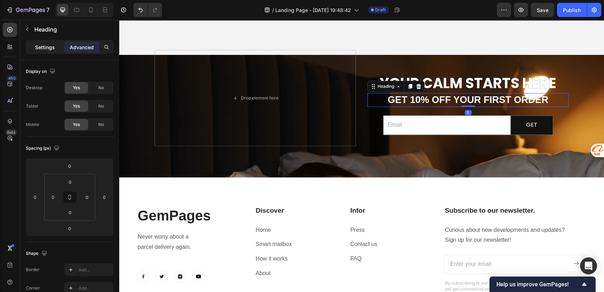
click at [41, 47] on p "Settings" at bounding box center [45, 47] width 20 height 7
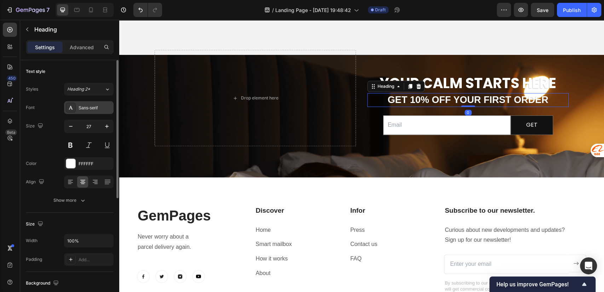
click at [96, 105] on div "Sans-serif" at bounding box center [95, 108] width 33 height 6
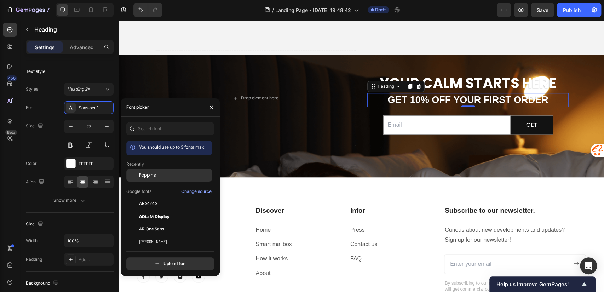
click at [145, 173] on span "Poppins" at bounding box center [147, 175] width 17 height 6
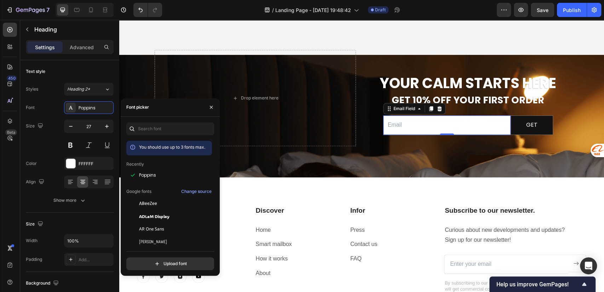
click at [404, 125] on input "email" at bounding box center [446, 124] width 127 height 19
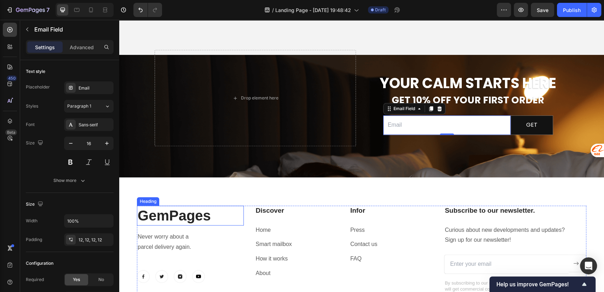
drag, startPoint x: 187, startPoint y: 214, endPoint x: 192, endPoint y: 216, distance: 5.8
click at [187, 214] on p "GemPages" at bounding box center [190, 215] width 105 height 18
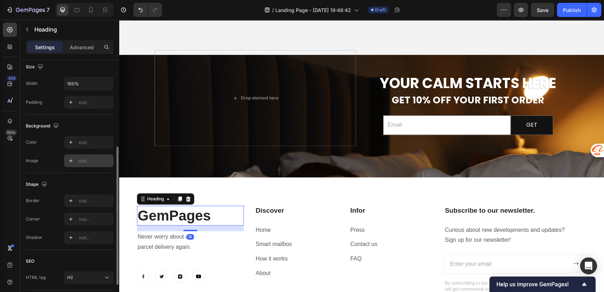
scroll to position [0, 0]
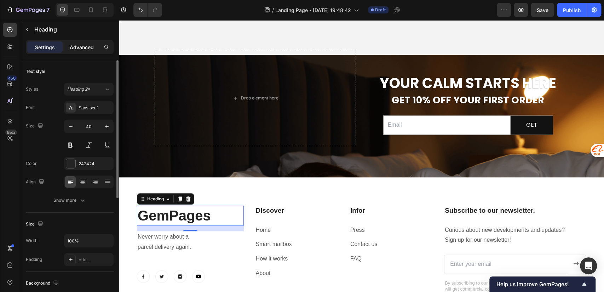
click at [81, 42] on div "Advanced" at bounding box center [81, 46] width 35 height 11
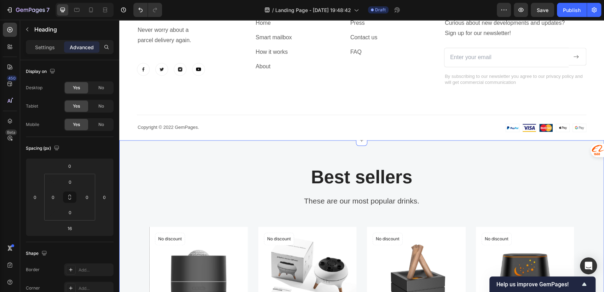
scroll to position [2201, 0]
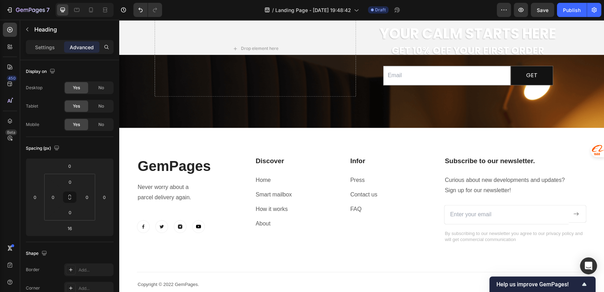
click at [187, 165] on p "GemPages" at bounding box center [190, 166] width 105 height 18
click at [189, 167] on p "GemPages" at bounding box center [190, 166] width 105 height 18
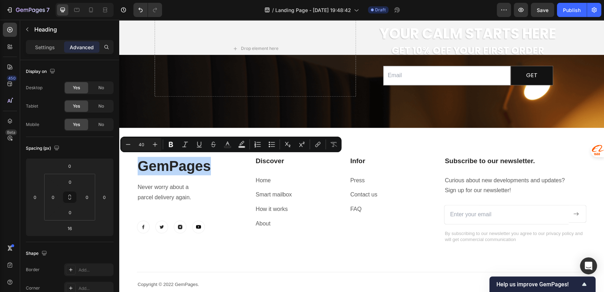
drag, startPoint x: 158, startPoint y: 175, endPoint x: 199, endPoint y: 90, distance: 94.2
click at [158, 175] on p "GemPages" at bounding box center [190, 166] width 105 height 18
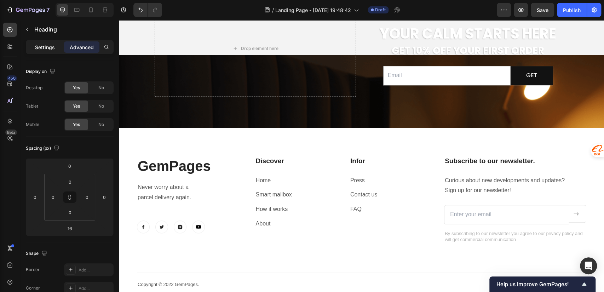
click at [36, 45] on p "Settings" at bounding box center [45, 47] width 20 height 7
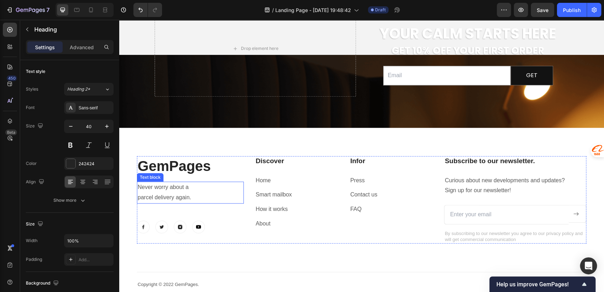
click at [193, 178] on div "GemPages Heading Never worry about a parcel delivery again. Text block Image Im…" at bounding box center [190, 199] width 107 height 87
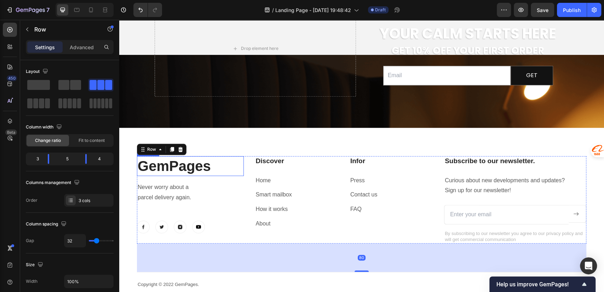
click at [198, 162] on h2 "GemPages" at bounding box center [190, 166] width 107 height 20
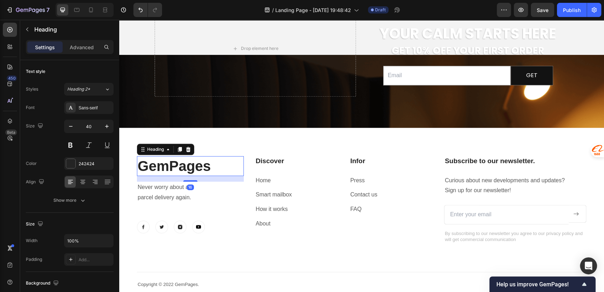
click at [207, 163] on h2 "GemPages" at bounding box center [190, 166] width 107 height 20
click at [207, 163] on p "GemPages" at bounding box center [190, 166] width 105 height 18
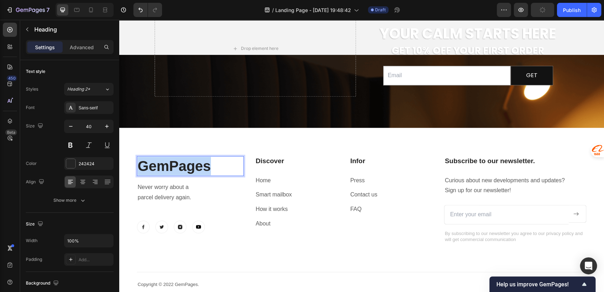
drag, startPoint x: 212, startPoint y: 164, endPoint x: 141, endPoint y: 169, distance: 71.0
click at [141, 169] on p "GemPages" at bounding box center [190, 166] width 105 height 18
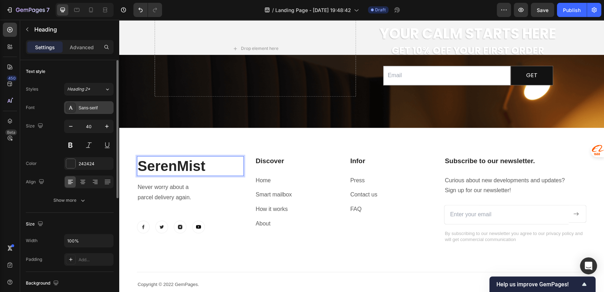
click at [85, 108] on div "Sans-serif" at bounding box center [95, 108] width 33 height 6
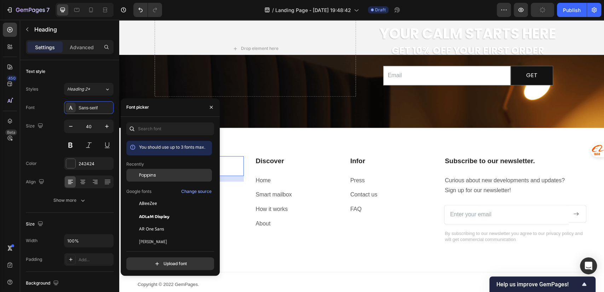
click at [148, 177] on span "Poppins" at bounding box center [147, 175] width 17 height 6
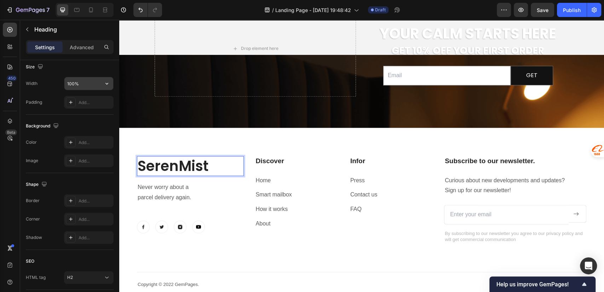
scroll to position [0, 0]
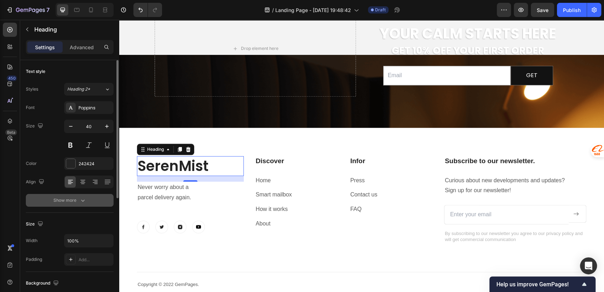
click at [82, 201] on icon "button" at bounding box center [82, 200] width 7 height 7
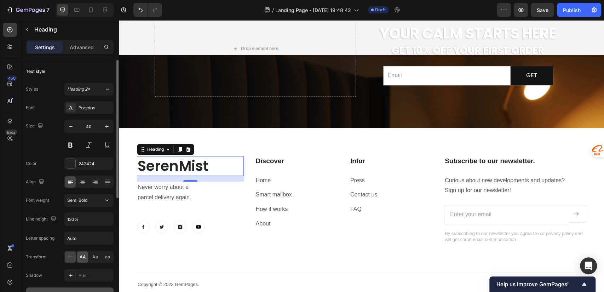
click at [82, 255] on span "AA" at bounding box center [83, 257] width 6 height 6
click at [82, 44] on p "Advanced" at bounding box center [82, 47] width 24 height 7
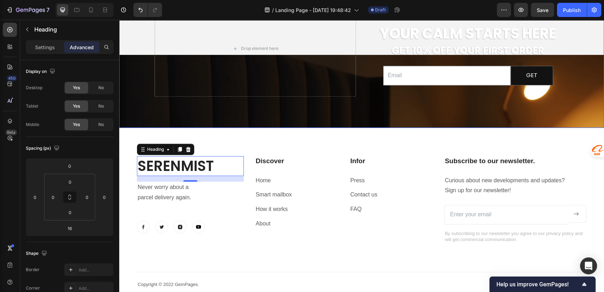
scroll to position [1887, 0]
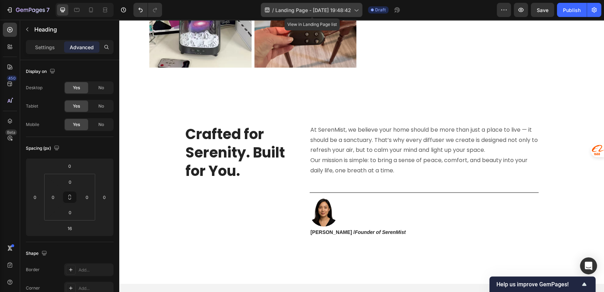
click at [305, 9] on span "Landing Page - [DATE] 19:48:42" at bounding box center [313, 9] width 76 height 7
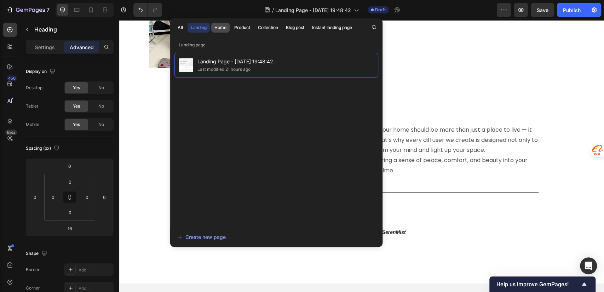
click at [216, 27] on div "Home" at bounding box center [220, 27] width 12 height 6
click at [202, 27] on div "Landing" at bounding box center [199, 27] width 16 height 6
click at [217, 27] on div "Home" at bounding box center [220, 27] width 12 height 6
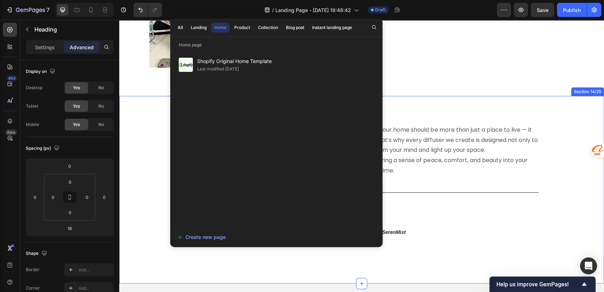
click at [165, 255] on div "Crafted for Serenity. Built for You. Heading At SerenMist, we believe your home…" at bounding box center [361, 190] width 485 height 188
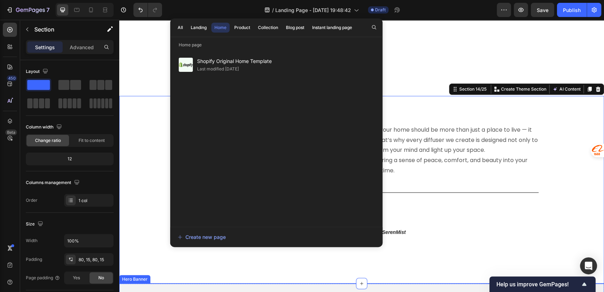
scroll to position [2201, 0]
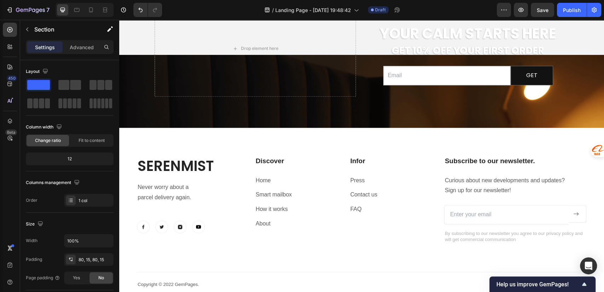
click at [434, 13] on div "/ Landing Page - Sep 26, 19:48:42 Draft" at bounding box center [332, 10] width 329 height 14
click at [173, 189] on p "Never worry about a" at bounding box center [190, 187] width 105 height 10
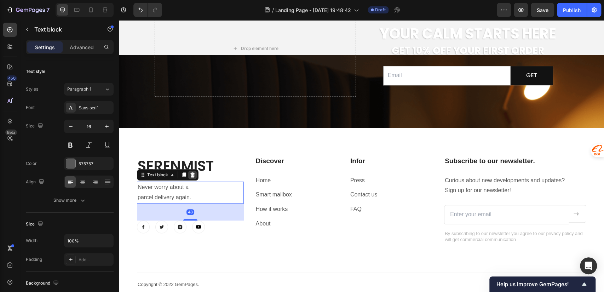
click at [190, 174] on icon at bounding box center [193, 175] width 6 height 6
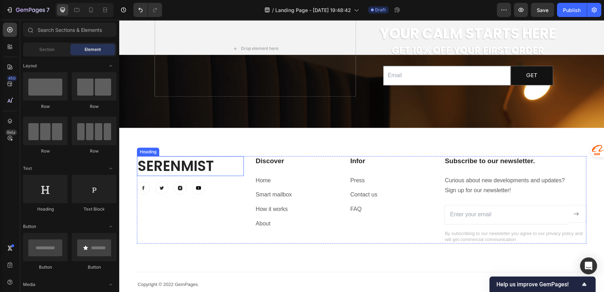
click at [204, 167] on h2 "SerenMist" at bounding box center [190, 166] width 107 height 20
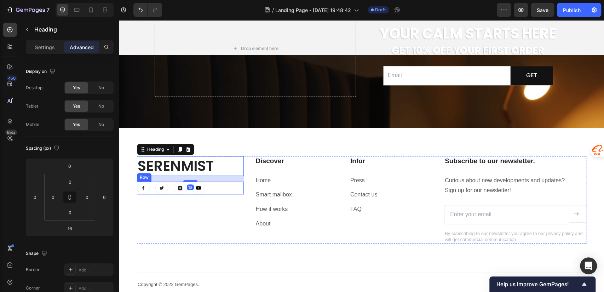
click at [218, 186] on div "Image Image Image Image Row" at bounding box center [190, 187] width 107 height 13
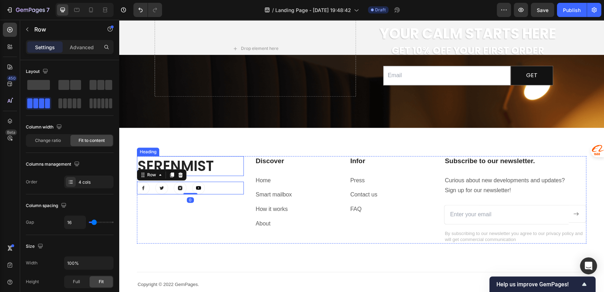
click at [213, 172] on h2 "SerenMist" at bounding box center [190, 166] width 107 height 20
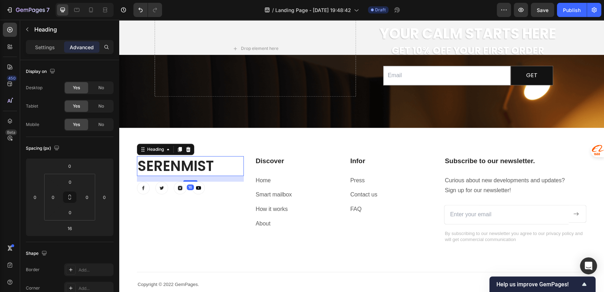
click at [187, 179] on div "16" at bounding box center [190, 179] width 107 height 6
drag, startPoint x: 188, startPoint y: 180, endPoint x: 188, endPoint y: 190, distance: 9.2
click at [188, 190] on div at bounding box center [190, 190] width 14 height 2
type input "42"
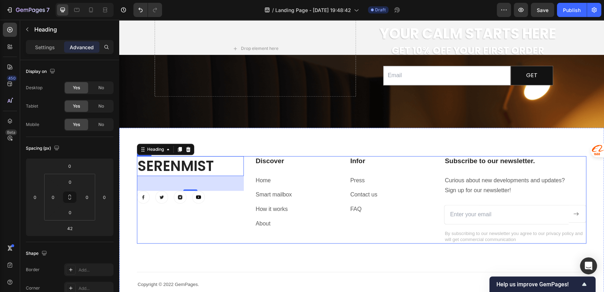
click at [141, 219] on div "SerenMist Heading 42 Image Image Image Image Row" at bounding box center [190, 199] width 107 height 87
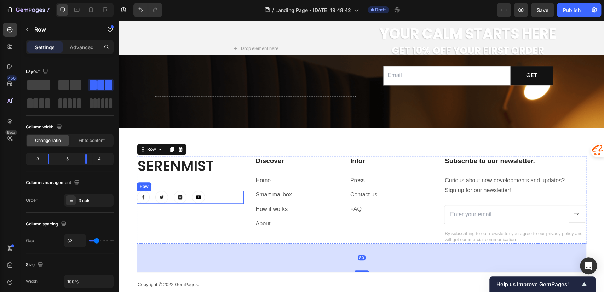
click at [210, 194] on div "Image Image Image Image Row" at bounding box center [190, 197] width 107 height 13
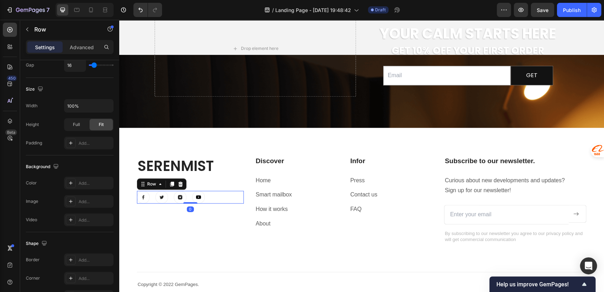
scroll to position [0, 0]
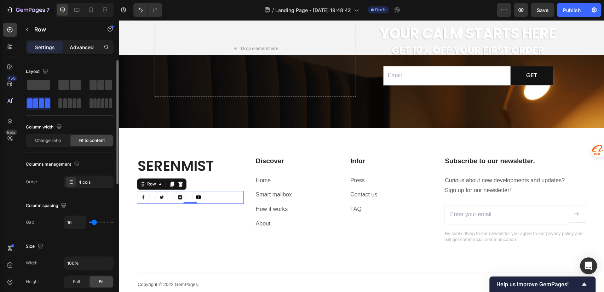
click at [74, 47] on p "Advanced" at bounding box center [82, 47] width 24 height 7
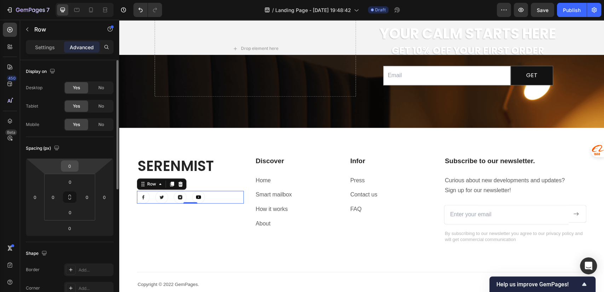
scroll to position [238, 0]
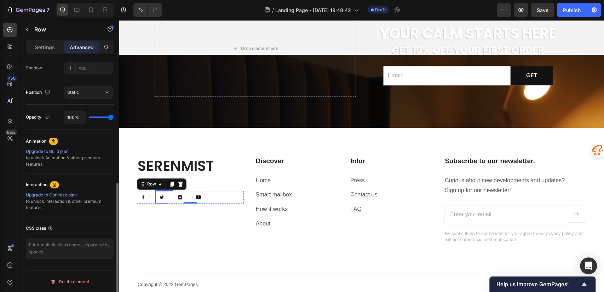
click at [160, 197] on img at bounding box center [161, 197] width 13 height 13
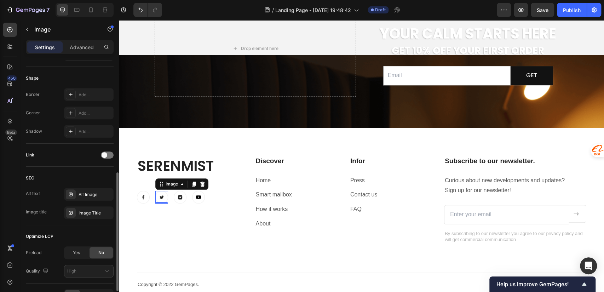
scroll to position [0, 0]
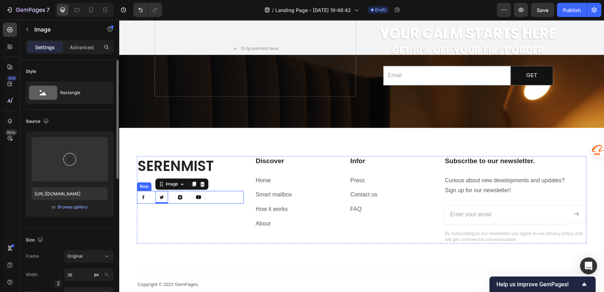
click at [189, 196] on div "Image Image 0 Image Image Row" at bounding box center [190, 197] width 107 height 13
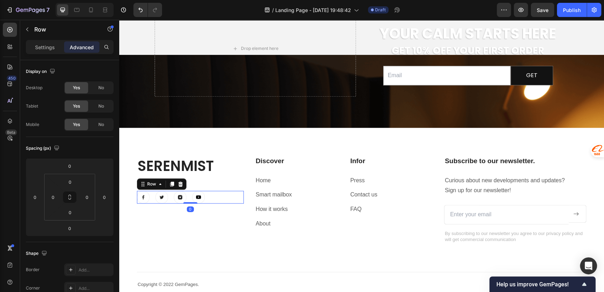
click at [205, 197] on div "Image Image Image Image Row 0" at bounding box center [190, 197] width 107 height 13
click at [294, 180] on p "Home" at bounding box center [297, 180] width 82 height 10
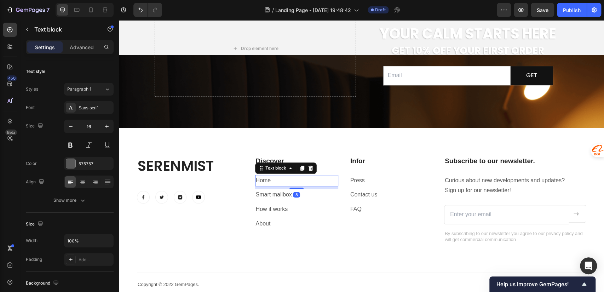
click at [291, 180] on p "Home" at bounding box center [297, 180] width 82 height 10
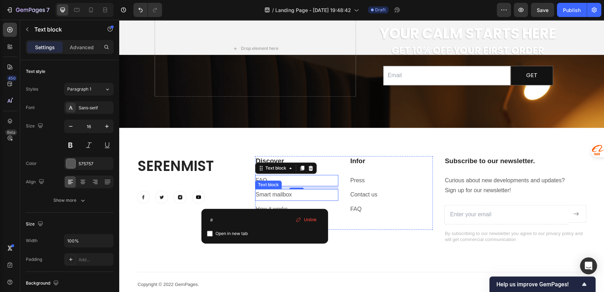
click at [270, 197] on p "Smart mailbox" at bounding box center [297, 195] width 82 height 10
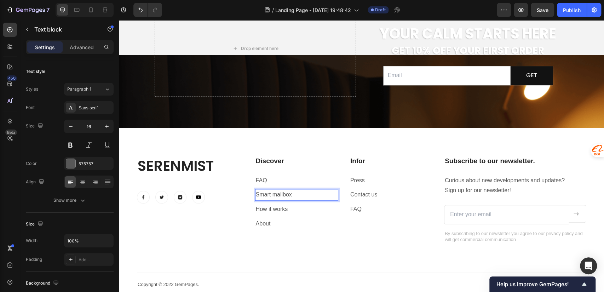
click at [305, 195] on p "Smart mailbox" at bounding box center [297, 195] width 82 height 10
drag, startPoint x: 304, startPoint y: 195, endPoint x: 249, endPoint y: 195, distance: 55.2
click at [249, 195] on div "SerenMist Heading Image Image Image Image Row Discover Heading FAQ Text block S…" at bounding box center [361, 199] width 449 height 87
click at [263, 208] on p "How it works" at bounding box center [297, 209] width 82 height 10
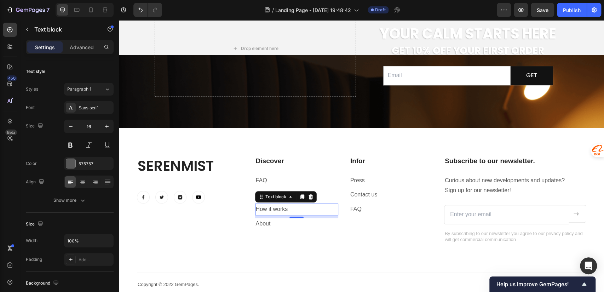
click at [298, 206] on p "How it works" at bounding box center [297, 209] width 82 height 10
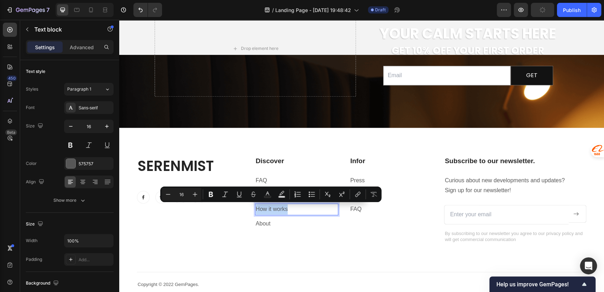
click at [302, 212] on p "How it works" at bounding box center [297, 209] width 82 height 10
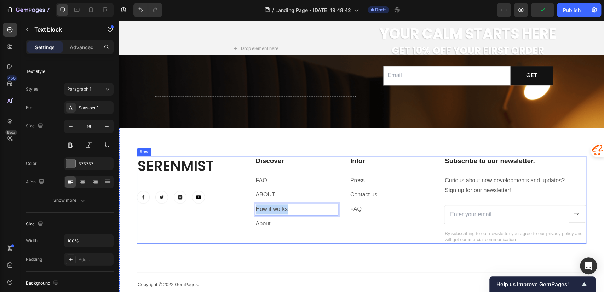
drag, startPoint x: 302, startPoint y: 212, endPoint x: 252, endPoint y: 212, distance: 50.2
click at [252, 212] on div "SerenMist Heading Image Image Image Image Row Discover Heading FAQ Text block A…" at bounding box center [361, 199] width 449 height 87
click at [273, 209] on p "C" at bounding box center [297, 209] width 82 height 10
drag, startPoint x: 266, startPoint y: 209, endPoint x: 252, endPoint y: 211, distance: 14.6
click at [252, 211] on div "SerenMist Heading Image Image Image Image Row Discover Heading FAQ Text block A…" at bounding box center [361, 199] width 449 height 87
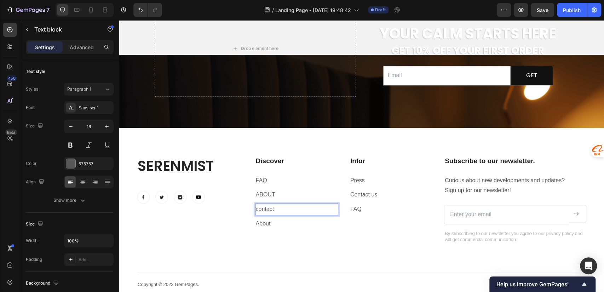
click at [259, 209] on p "contact" at bounding box center [297, 209] width 82 height 10
click at [263, 181] on div "Text block" at bounding box center [268, 184] width 24 height 6
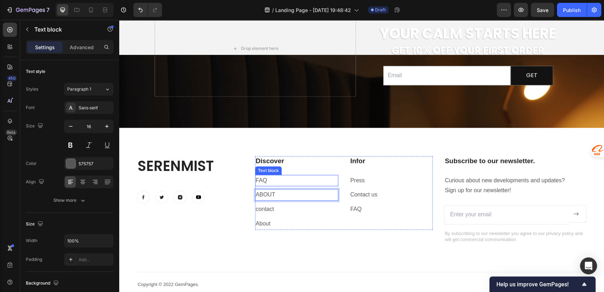
click at [275, 180] on p "FAQ" at bounding box center [297, 180] width 82 height 10
click at [269, 194] on p "ABOUT" at bounding box center [297, 195] width 82 height 10
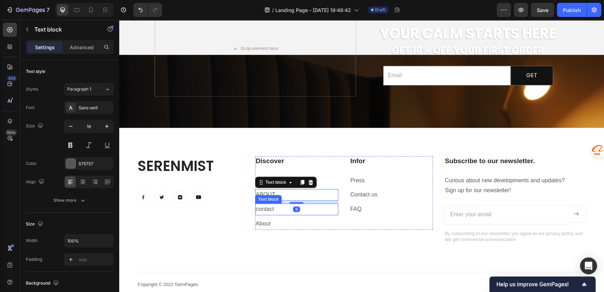
click at [273, 207] on p "contact" at bounding box center [297, 209] width 82 height 10
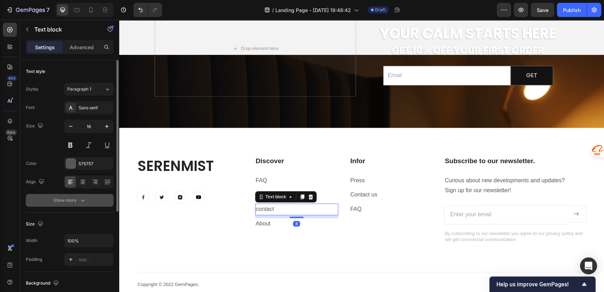
click at [85, 203] on button "Show more" at bounding box center [70, 200] width 88 height 13
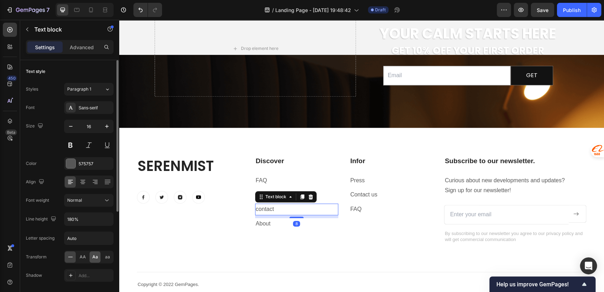
drag, startPoint x: 84, startPoint y: 255, endPoint x: 92, endPoint y: 251, distance: 9.3
click at [84, 256] on span "AA" at bounding box center [83, 257] width 6 height 6
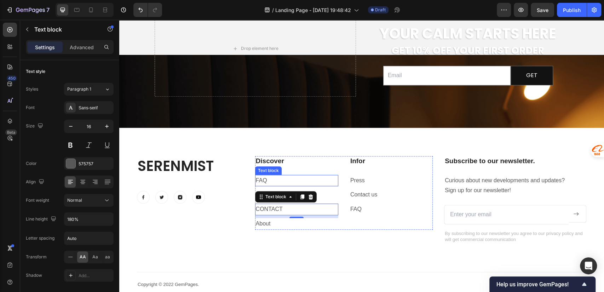
click at [281, 177] on p "FAQ" at bounding box center [297, 180] width 82 height 10
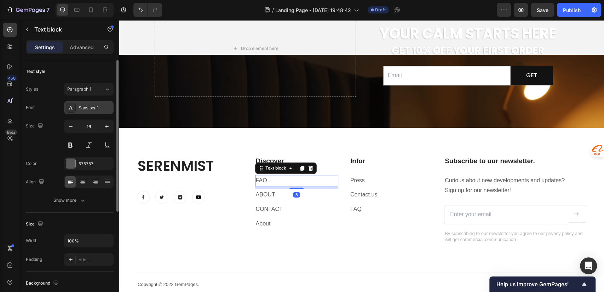
click at [92, 108] on div "Sans-serif" at bounding box center [95, 108] width 33 height 6
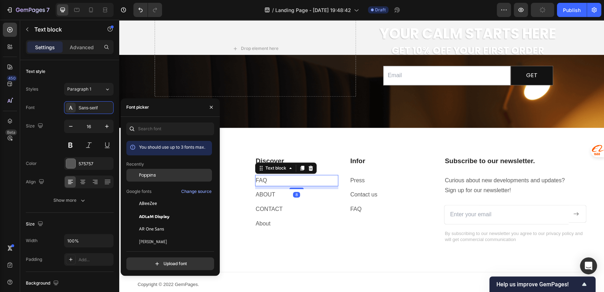
click at [152, 175] on span "Poppins" at bounding box center [147, 175] width 17 height 6
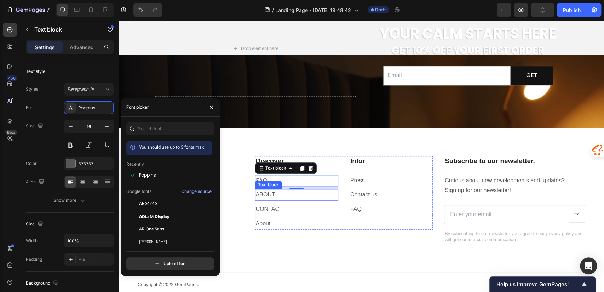
click at [275, 197] on p "ABOUT" at bounding box center [297, 195] width 82 height 10
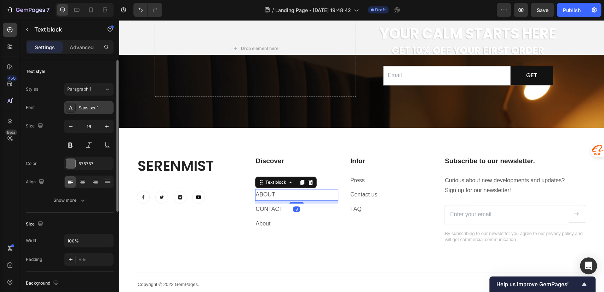
click at [97, 108] on div "Sans-serif" at bounding box center [95, 108] width 33 height 6
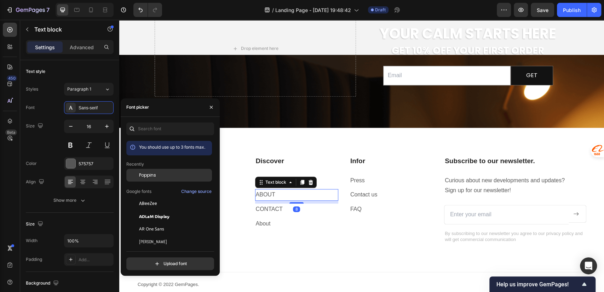
click at [142, 175] on span "Poppins" at bounding box center [147, 175] width 17 height 6
click at [263, 209] on p "contact" at bounding box center [297, 209] width 82 height 10
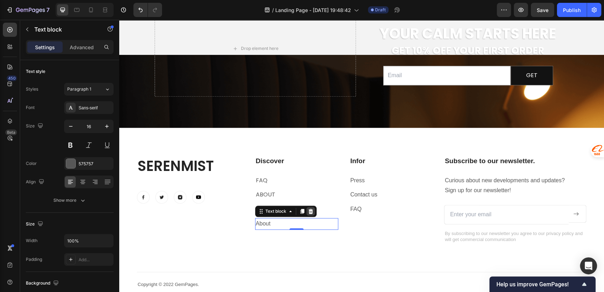
click at [308, 213] on icon at bounding box center [311, 211] width 6 height 6
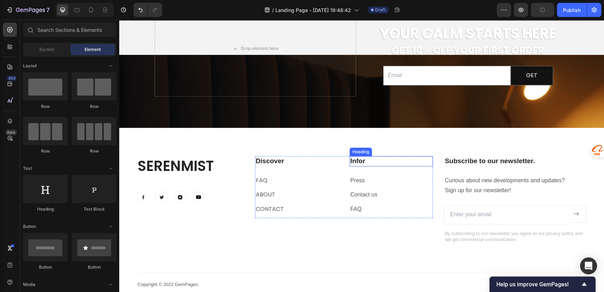
click at [350, 157] on p "Infor" at bounding box center [391, 161] width 82 height 9
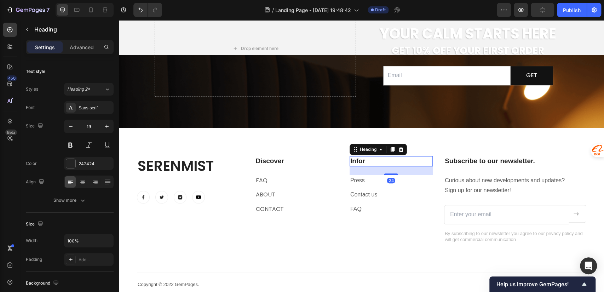
click at [350, 157] on p "Infor" at bounding box center [391, 161] width 82 height 9
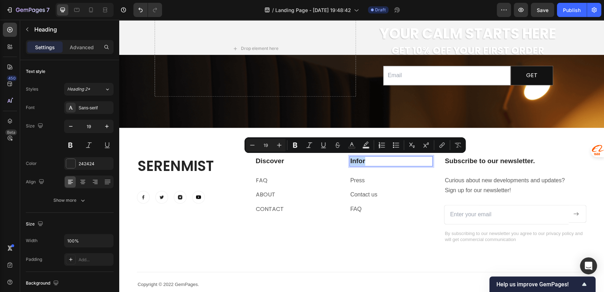
click at [409, 158] on p "Infor" at bounding box center [391, 161] width 82 height 9
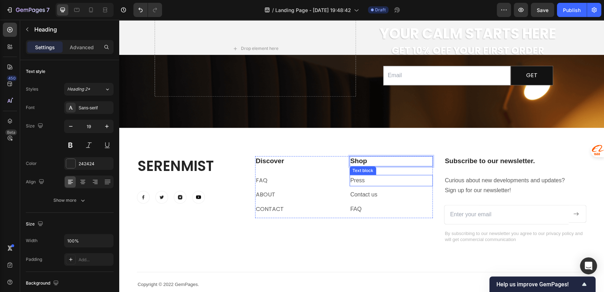
click at [369, 180] on p "Press" at bounding box center [391, 180] width 82 height 10
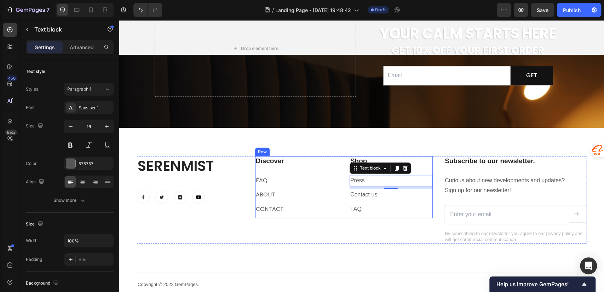
scroll to position [2358, 0]
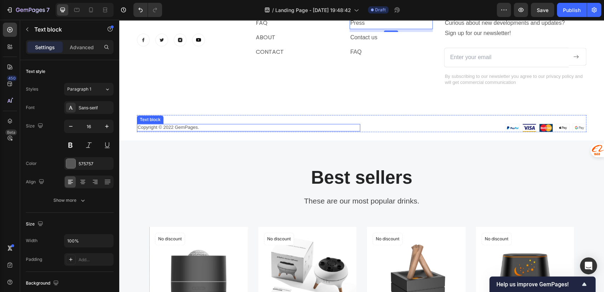
click at [176, 127] on p "Copyright © 2022 GemPages." at bounding box center [249, 128] width 222 height 6
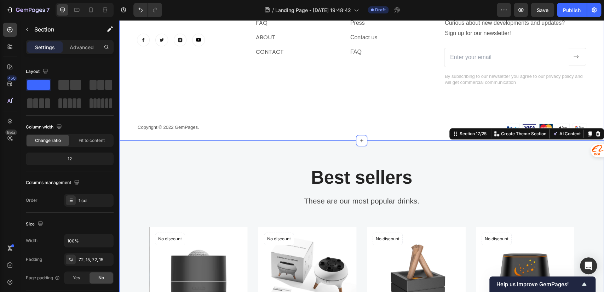
click at [174, 126] on p "Copyright © 2022 GemPages." at bounding box center [249, 128] width 222 height 6
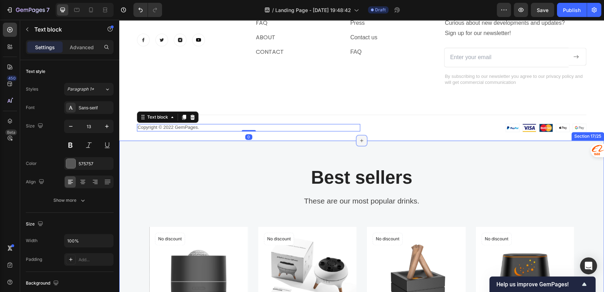
click at [361, 140] on icon at bounding box center [362, 141] width 6 height 6
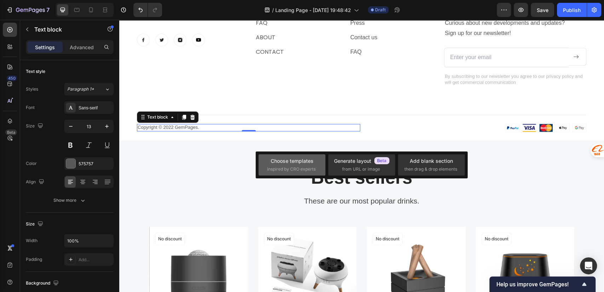
click at [317, 164] on div "Choose templates inspired by CRO experts" at bounding box center [292, 164] width 67 height 21
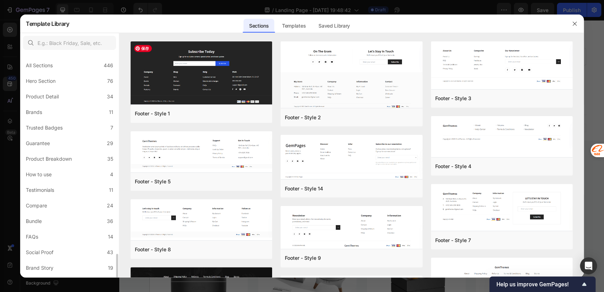
scroll to position [122, 0]
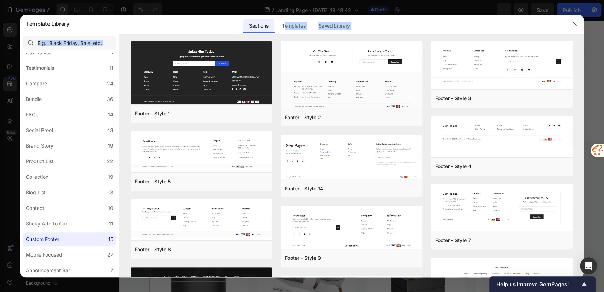
drag, startPoint x: 286, startPoint y: 29, endPoint x: 253, endPoint y: 36, distance: 34.0
click at [254, 36] on div "Template Library Sections Templates Existing pages Saved Library Templates Save…" at bounding box center [302, 146] width 564 height 263
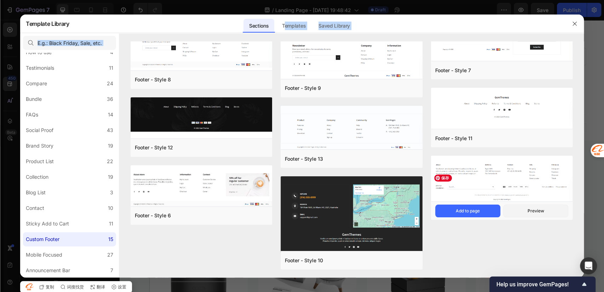
scroll to position [0, 0]
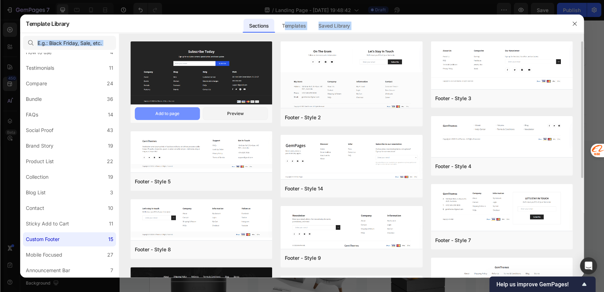
click at [170, 113] on div "Add to page" at bounding box center [167, 113] width 24 height 6
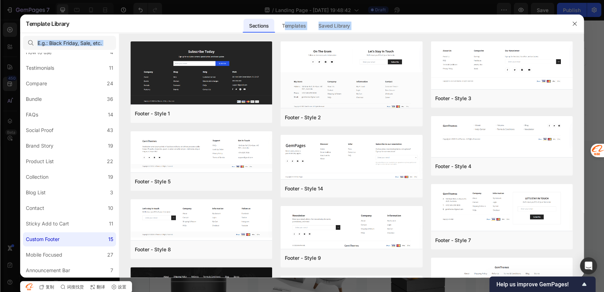
click at [362, 24] on div "Sections Templates Existing pages Saved Library Templates Saved Library" at bounding box center [299, 24] width 460 height 18
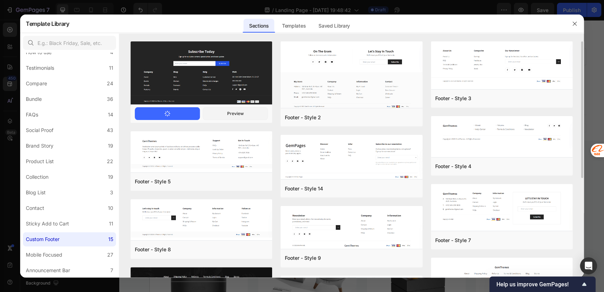
click at [173, 111] on button "Add to page" at bounding box center [167, 113] width 65 height 13
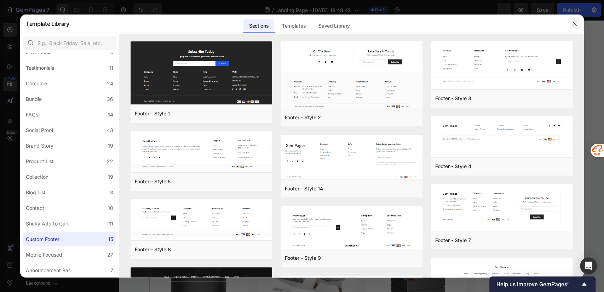
click at [575, 24] on icon "button" at bounding box center [575, 24] width 6 height 6
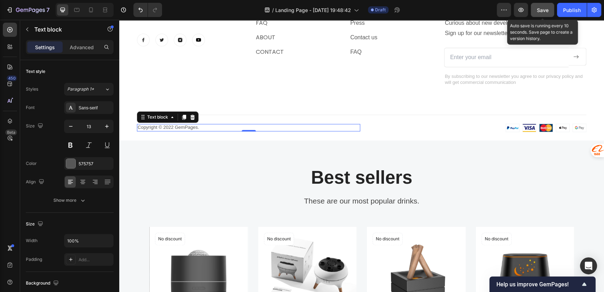
click at [548, 10] on span "Save" at bounding box center [543, 10] width 12 height 6
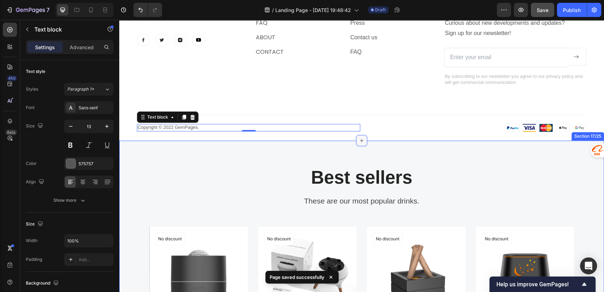
click at [362, 140] on div at bounding box center [361, 140] width 11 height 11
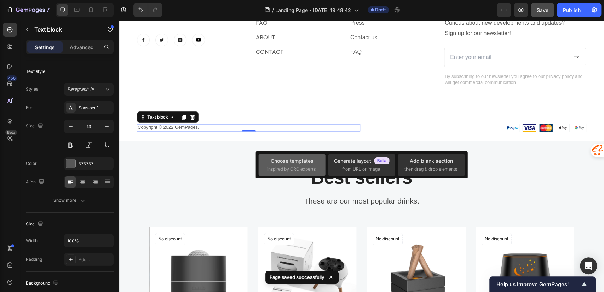
click at [304, 163] on div "Choose templates" at bounding box center [292, 160] width 43 height 7
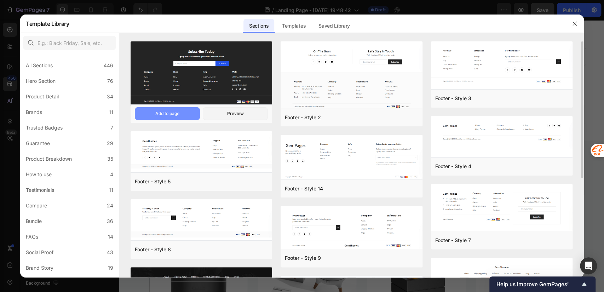
click at [171, 114] on div "Add to page" at bounding box center [167, 113] width 24 height 6
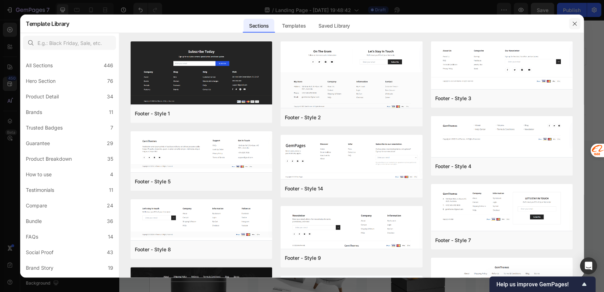
click at [571, 21] on button "button" at bounding box center [574, 23] width 11 height 11
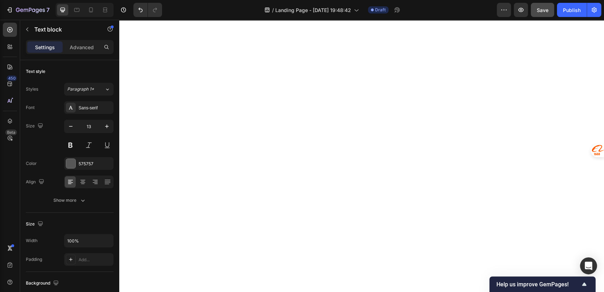
scroll to position [790, 0]
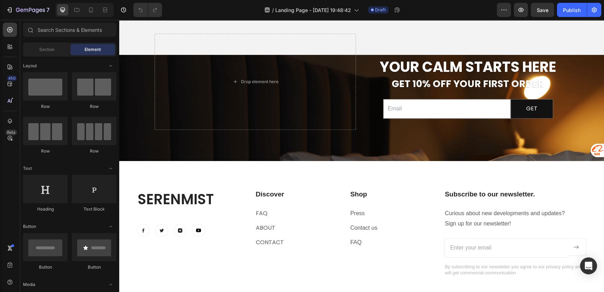
scroll to position [2201, 0]
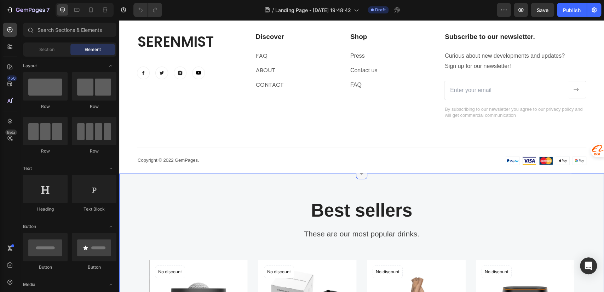
click at [359, 175] on icon at bounding box center [362, 174] width 6 height 6
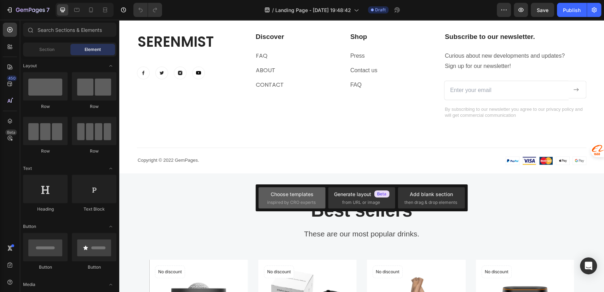
click at [294, 196] on div "Choose templates" at bounding box center [292, 193] width 43 height 7
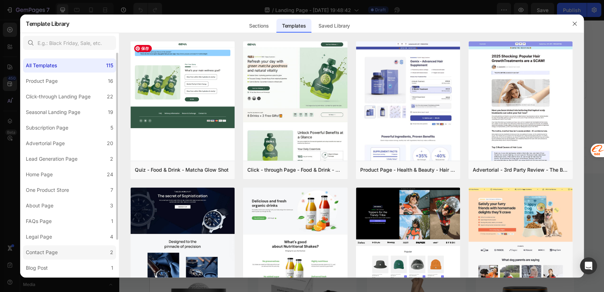
scroll to position [44, 0]
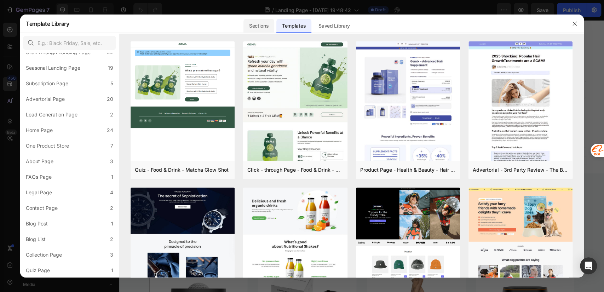
click at [253, 25] on div "Sections" at bounding box center [258, 26] width 31 height 14
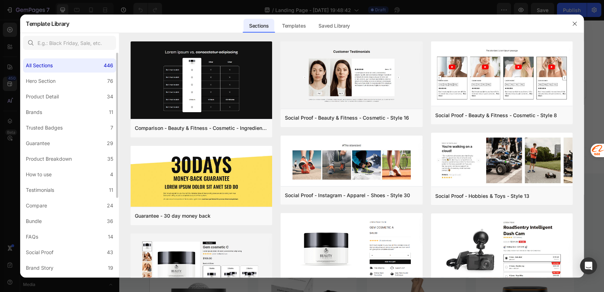
scroll to position [122, 0]
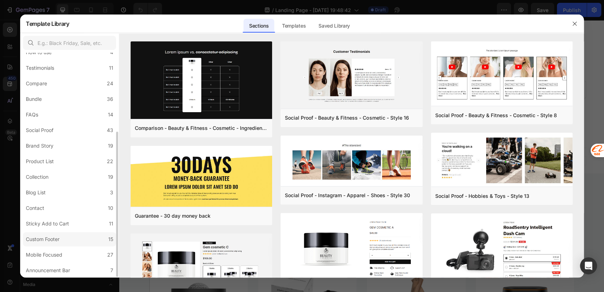
click at [59, 243] on div "Custom Footer" at bounding box center [43, 239] width 34 height 8
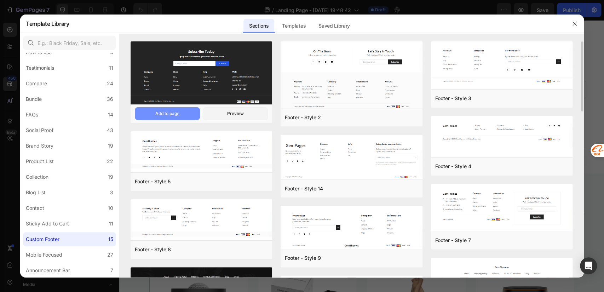
click at [180, 116] on button "Add to page" at bounding box center [167, 113] width 65 height 13
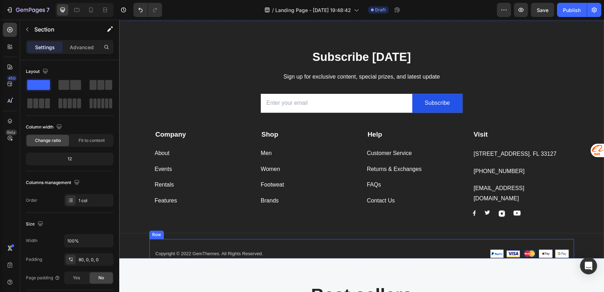
scroll to position [2354, 0]
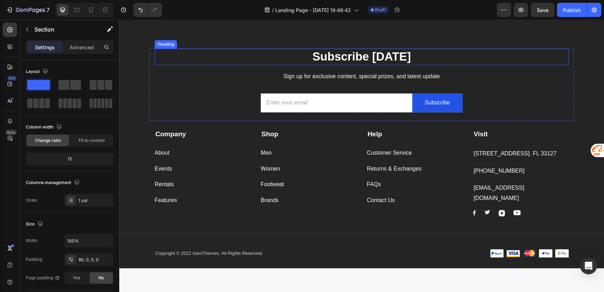
click at [325, 62] on p "Subscribe Today" at bounding box center [361, 56] width 413 height 15
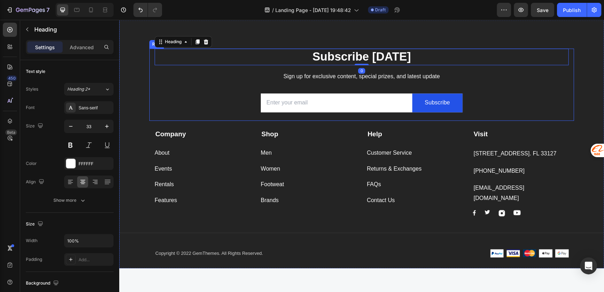
click at [149, 74] on div "Subscribe Today Heading 0 Sign up for exclusive content, special prizes, and la…" at bounding box center [361, 84] width 425 height 73
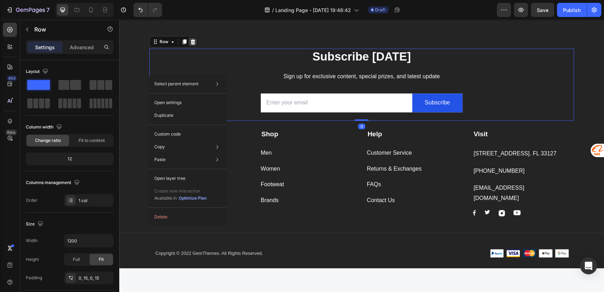
click at [190, 42] on icon at bounding box center [193, 42] width 6 height 6
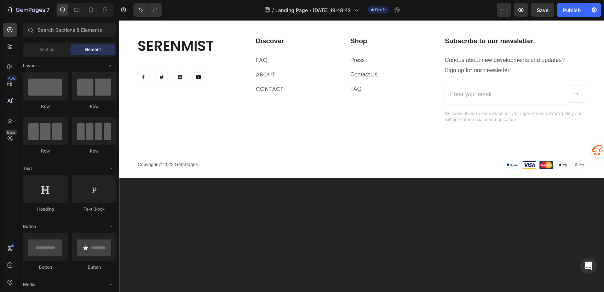
scroll to position [2040, 0]
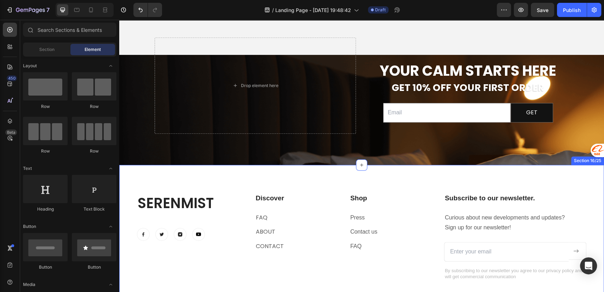
click at [334, 179] on div "SerenMist Heading Image Image Image Image Row Discover Heading FAQ Text block A…" at bounding box center [361, 250] width 485 height 170
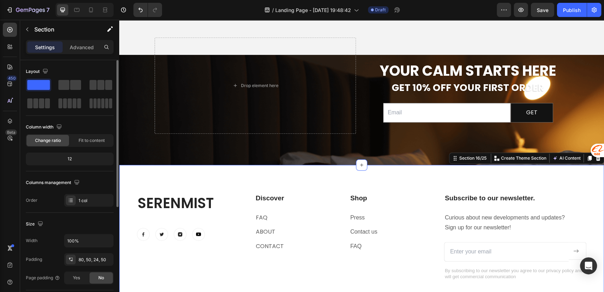
scroll to position [157, 0]
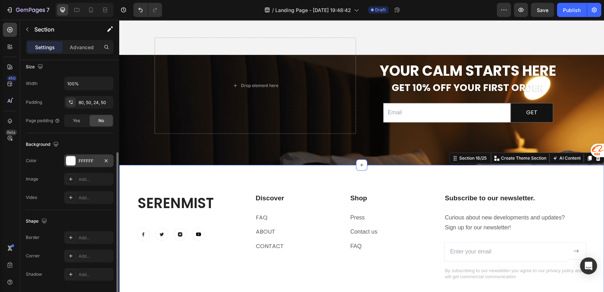
click at [82, 159] on div "FFFFFF" at bounding box center [89, 161] width 21 height 6
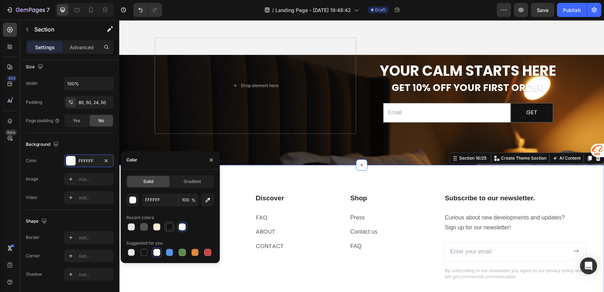
click at [168, 225] on div at bounding box center [169, 226] width 7 height 7
type input "121212"
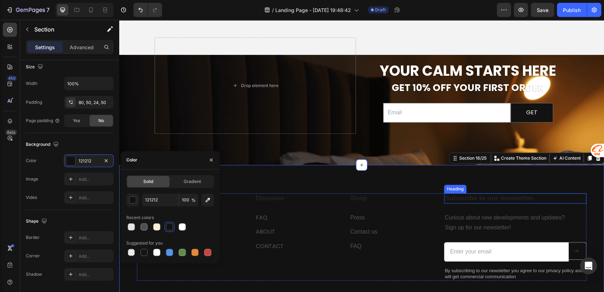
click at [462, 197] on p "Subscribe to our newsletter." at bounding box center [515, 198] width 141 height 9
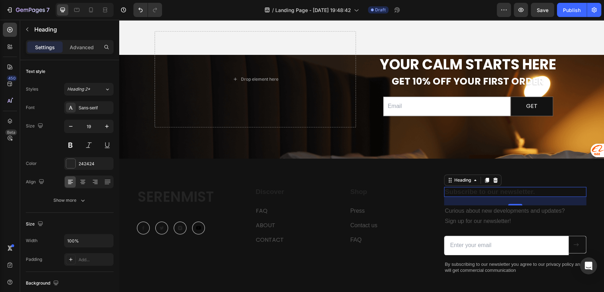
scroll to position [2040, 0]
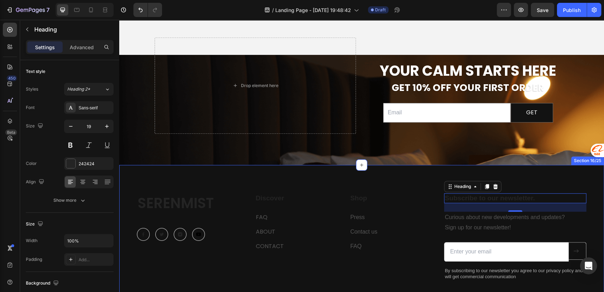
click at [275, 181] on div "SerenMist Heading Image Image Image Image Row Discover Heading FAQ Text block A…" at bounding box center [361, 250] width 485 height 170
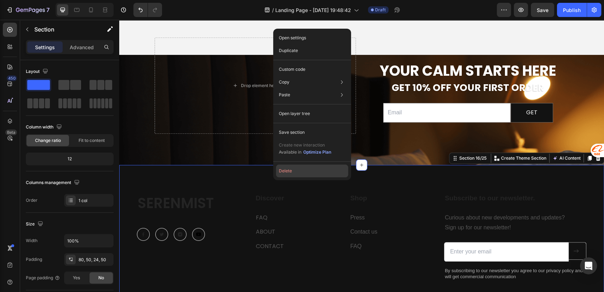
click at [287, 171] on button "Delete" at bounding box center [312, 171] width 72 height 13
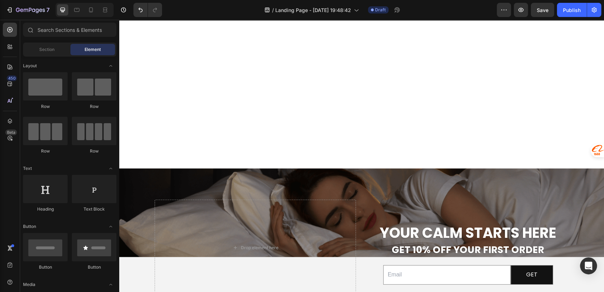
scroll to position [2092, 0]
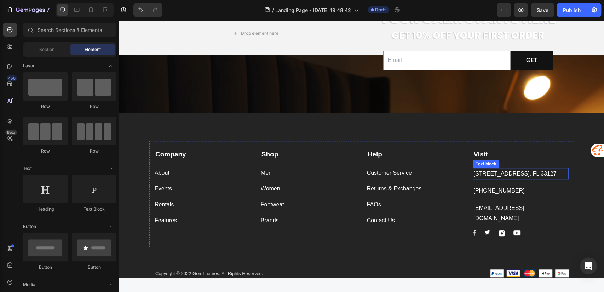
click at [499, 172] on p "261 NW 26th Street Miami. FL 33127" at bounding box center [520, 174] width 94 height 10
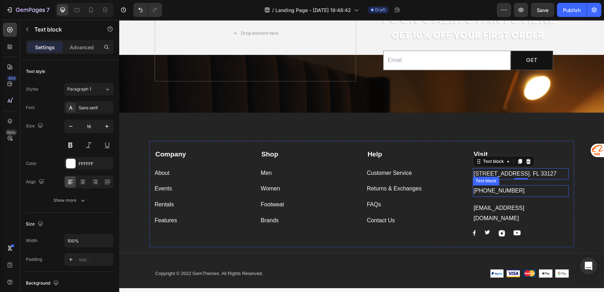
click at [501, 194] on p "999-999-999" at bounding box center [520, 191] width 94 height 10
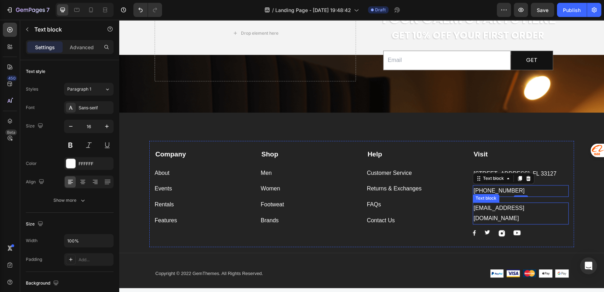
click at [509, 211] on p "support@gmail.com" at bounding box center [520, 213] width 94 height 21
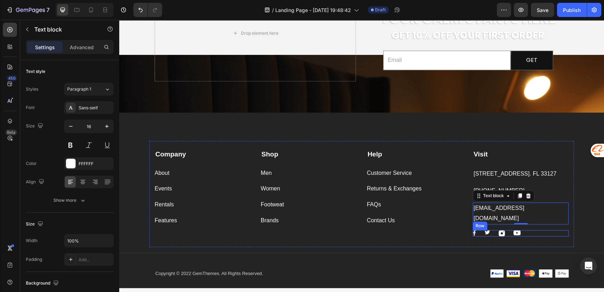
click at [527, 230] on div "Image Image Image Image Row" at bounding box center [521, 233] width 96 height 6
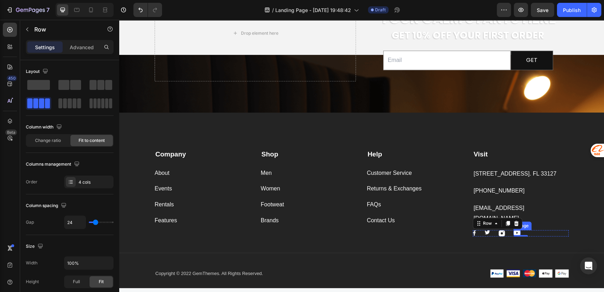
click at [513, 230] on img at bounding box center [516, 232] width 7 height 5
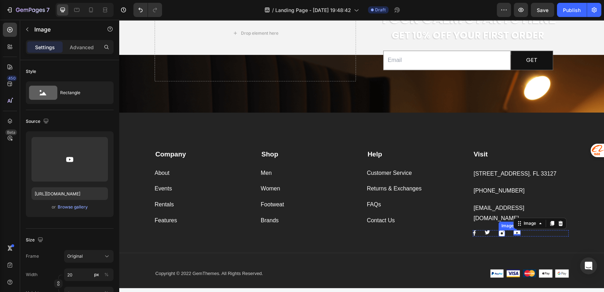
click at [498, 230] on img at bounding box center [501, 233] width 6 height 6
click at [484, 230] on img at bounding box center [487, 232] width 6 height 4
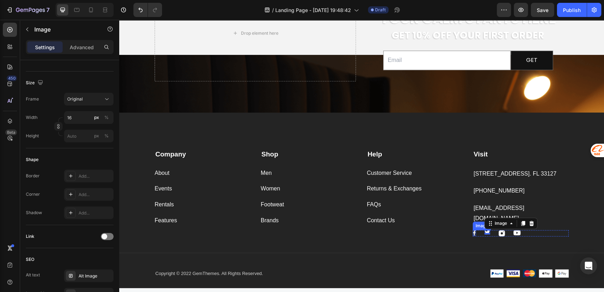
click at [473, 230] on img at bounding box center [474, 233] width 3 height 6
click at [484, 230] on img at bounding box center [487, 232] width 6 height 4
click at [500, 230] on img at bounding box center [501, 233] width 6 height 6
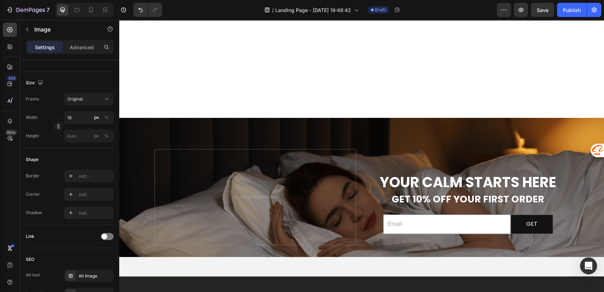
scroll to position [2092, 0]
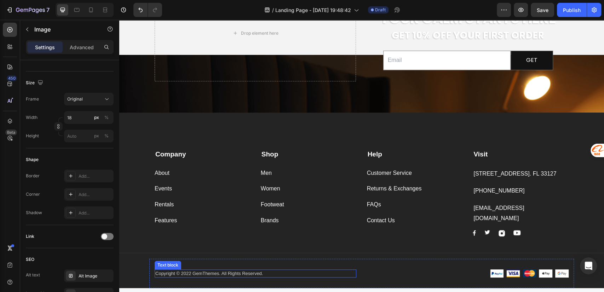
click at [231, 270] on p "Copyright © 2022 GemThemes. All Rights Reserved." at bounding box center [255, 273] width 200 height 7
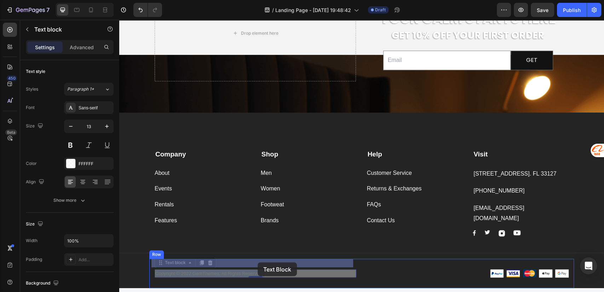
drag, startPoint x: 188, startPoint y: 264, endPoint x: 254, endPoint y: 263, distance: 66.2
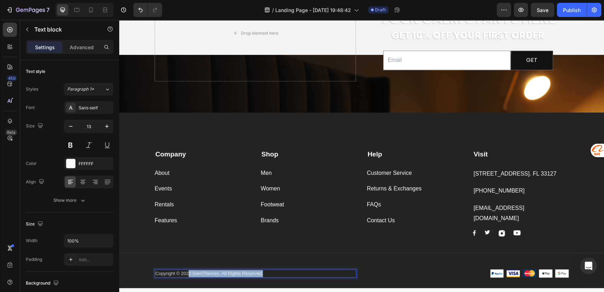
drag, startPoint x: 264, startPoint y: 262, endPoint x: 188, endPoint y: 265, distance: 76.9
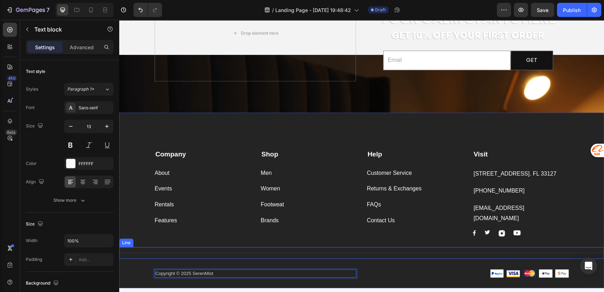
click at [204, 247] on div "Title Line" at bounding box center [361, 253] width 485 height 12
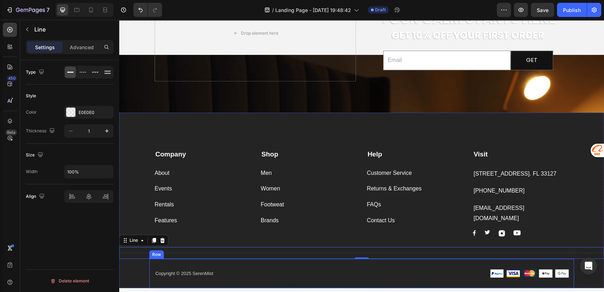
click at [223, 270] on p "Copyright © 2025 SerenMist" at bounding box center [255, 273] width 200 height 7
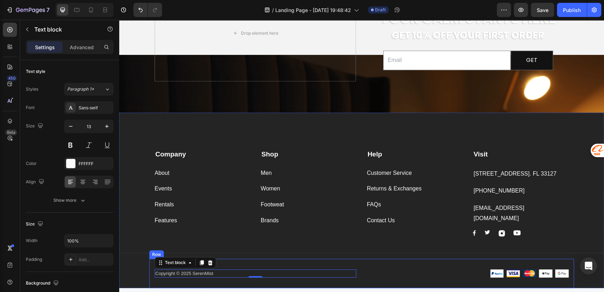
click at [379, 259] on div "Copyright © 2025 SerenMist Text block 0 Image Image Image Image Image Row Row" at bounding box center [361, 274] width 425 height 30
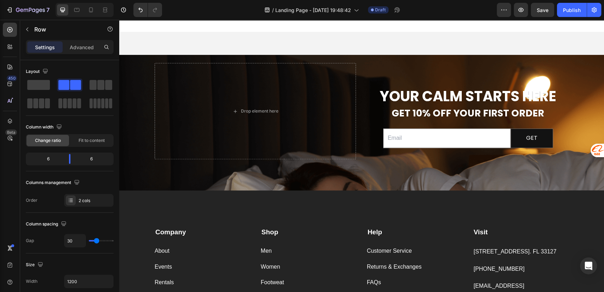
scroll to position [2338, 0]
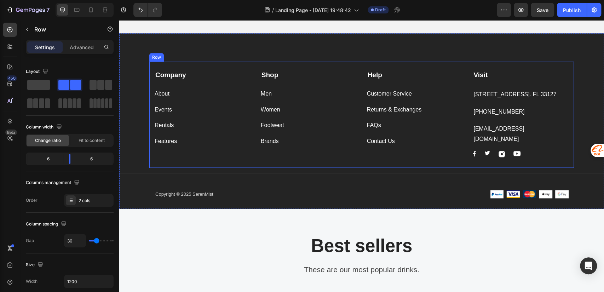
click at [262, 81] on div "Men Button" at bounding box center [309, 89] width 96 height 19
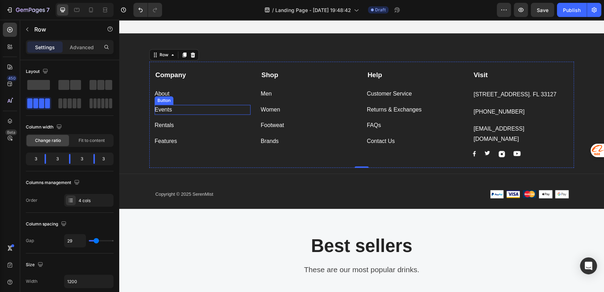
click at [181, 109] on div "Events Button" at bounding box center [203, 110] width 96 height 10
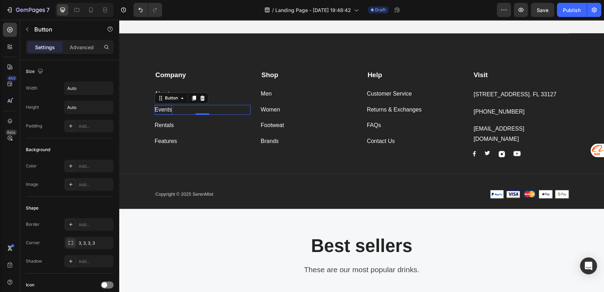
click at [169, 109] on div "Events" at bounding box center [163, 110] width 17 height 10
click at [169, 109] on p "Events" at bounding box center [163, 110] width 17 height 10
click at [158, 108] on p "Events" at bounding box center [163, 110] width 17 height 10
click at [195, 125] on div "Rentals Button" at bounding box center [203, 125] width 96 height 10
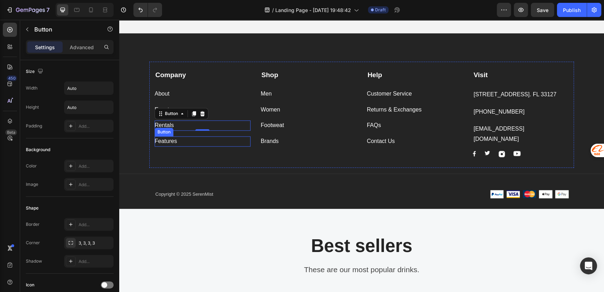
click at [181, 140] on div "Features Button" at bounding box center [203, 141] width 96 height 10
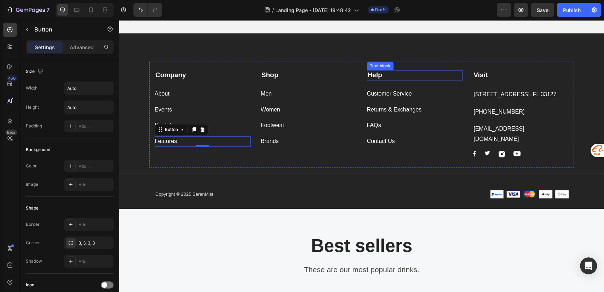
click at [399, 73] on p "Help" at bounding box center [415, 75] width 94 height 9
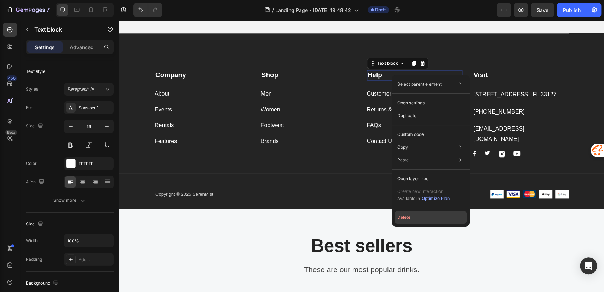
click at [418, 218] on button "Delete" at bounding box center [430, 217] width 72 height 13
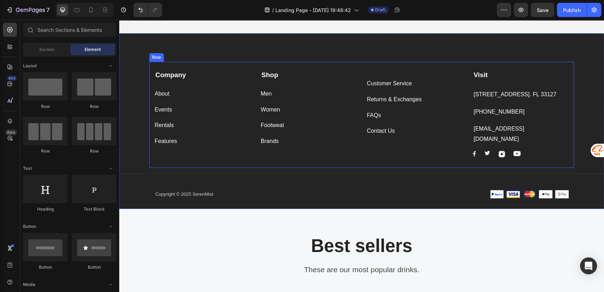
click at [427, 76] on div "Customer Service Button" at bounding box center [415, 79] width 96 height 19
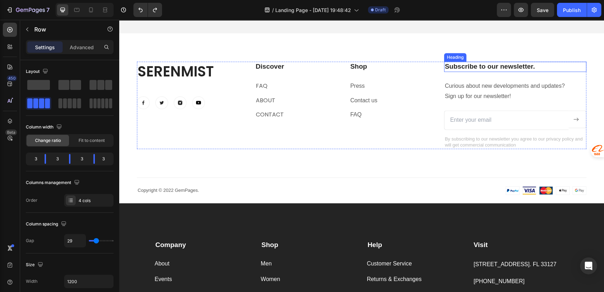
click at [467, 65] on p "Subscribe to our newsletter." at bounding box center [515, 66] width 141 height 9
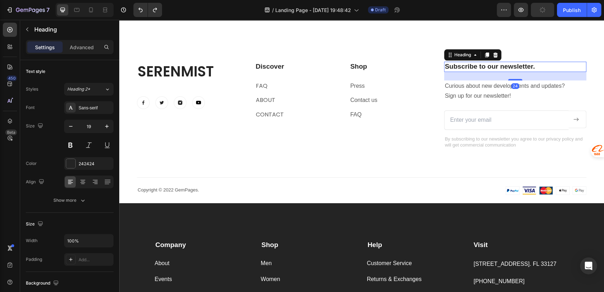
scroll to position [2495, 0]
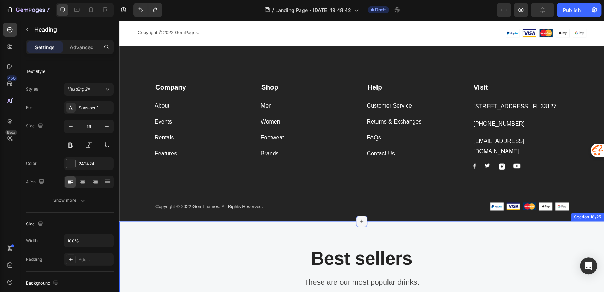
click at [360, 215] on div at bounding box center [361, 220] width 11 height 11
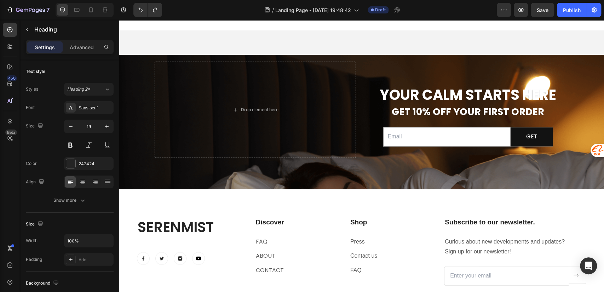
scroll to position [2181, 0]
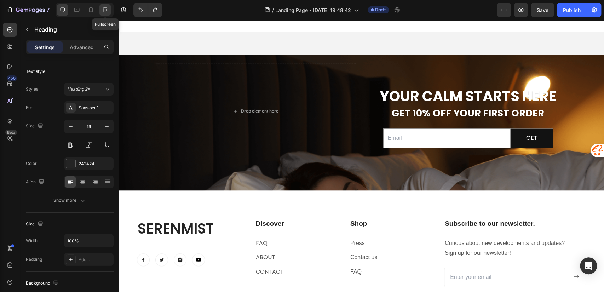
click at [107, 11] on icon at bounding box center [105, 9] width 7 height 7
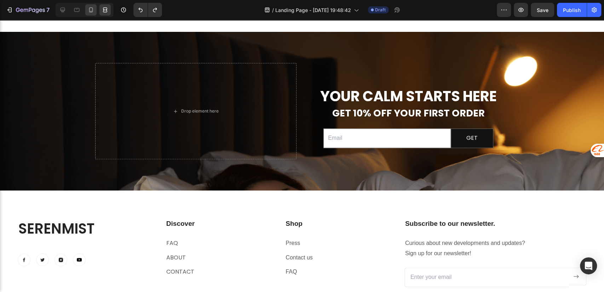
click at [87, 7] on icon at bounding box center [90, 9] width 7 height 7
type input "17"
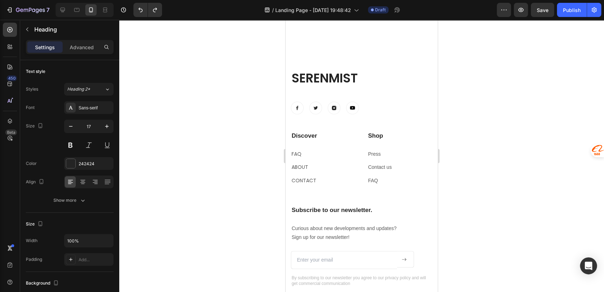
scroll to position [2652, 0]
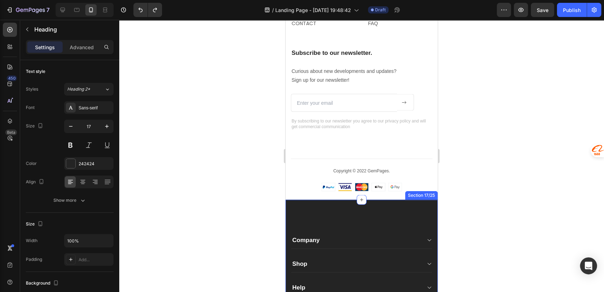
click at [328, 208] on div "Company Text block About Button Events Button Rentals Button Features Button Sh…" at bounding box center [362, 289] width 152 height 178
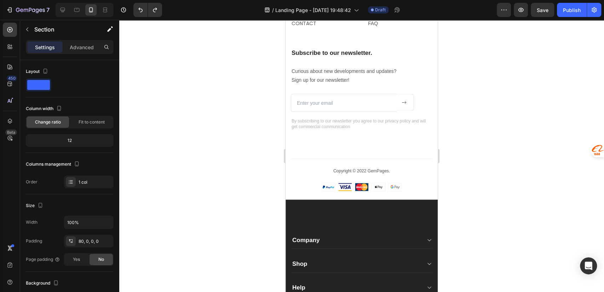
scroll to position [2810, 0]
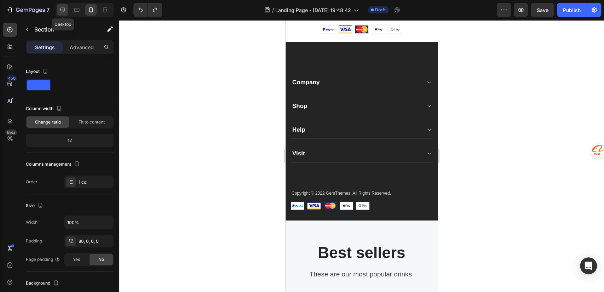
click at [63, 10] on icon at bounding box center [62, 10] width 5 height 5
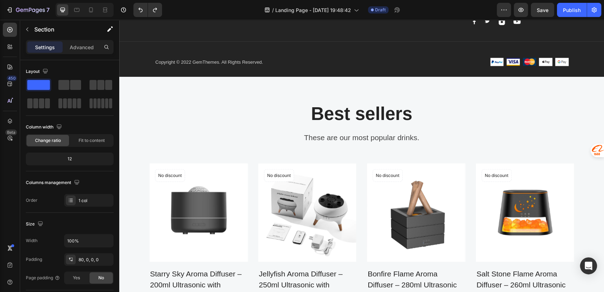
scroll to position [2661, 0]
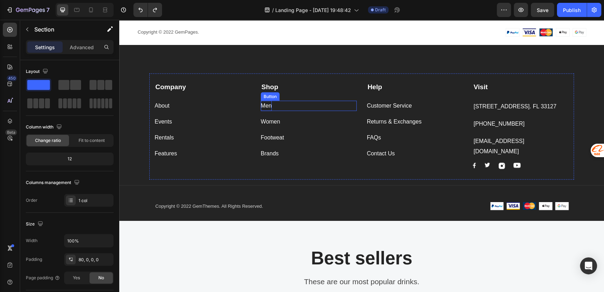
click at [264, 104] on div "Men" at bounding box center [266, 105] width 11 height 10
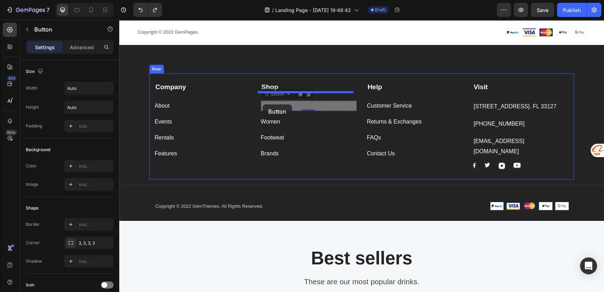
drag, startPoint x: 270, startPoint y: 104, endPoint x: 263, endPoint y: 104, distance: 7.1
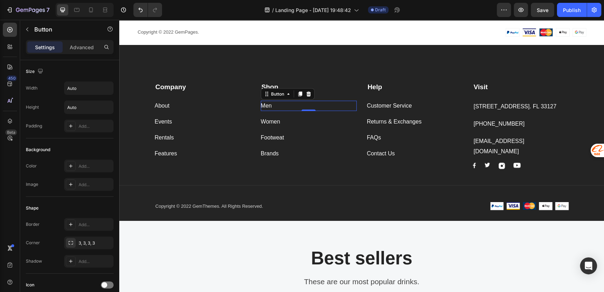
click at [281, 105] on div "Men Button 0" at bounding box center [309, 105] width 96 height 10
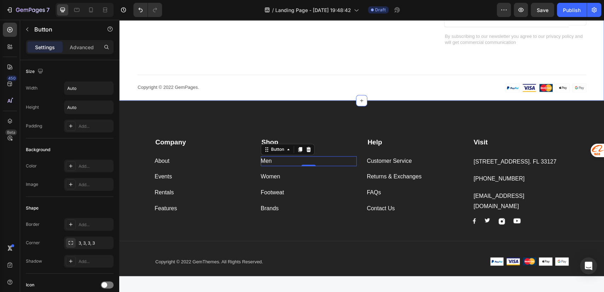
scroll to position [2346, 0]
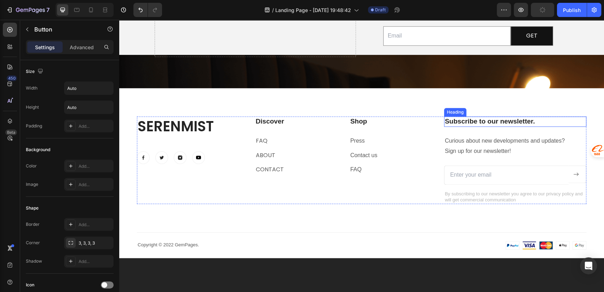
click at [471, 120] on p "Subscribe to our newsletter." at bounding box center [515, 121] width 141 height 9
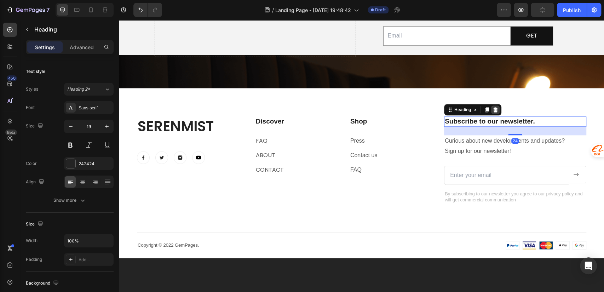
click at [493, 109] on icon at bounding box center [495, 109] width 5 height 5
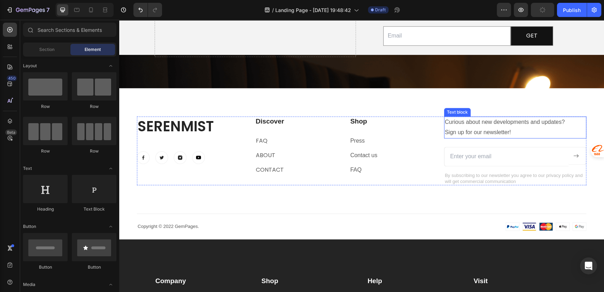
click at [483, 125] on p "Curious about new developments and updates? Sign up for our newsletter!" at bounding box center [515, 127] width 141 height 21
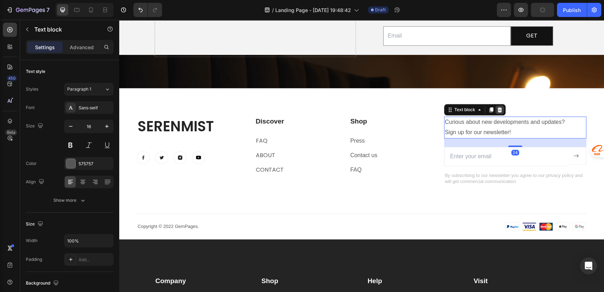
click at [497, 110] on icon at bounding box center [499, 109] width 5 height 5
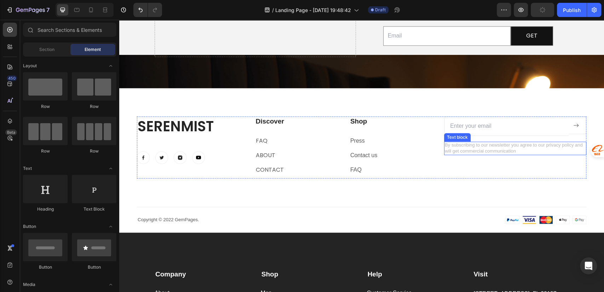
click at [490, 148] on p "By subscribing to our newsletter you agree to our privacy policy and will get c…" at bounding box center [515, 148] width 141 height 12
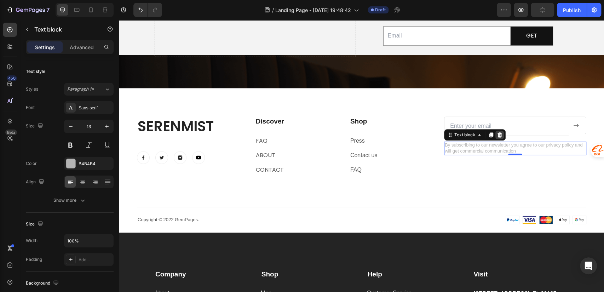
click at [497, 133] on icon at bounding box center [499, 134] width 5 height 5
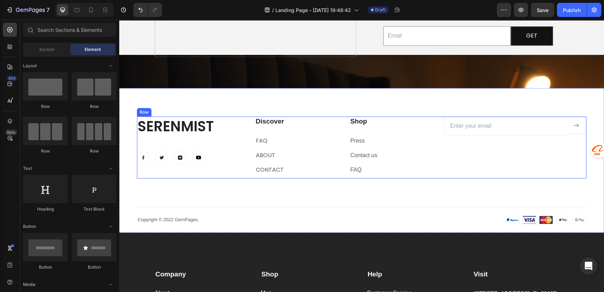
click at [495, 141] on div "Email Field Submit Button Row Newsletter" at bounding box center [515, 147] width 142 height 62
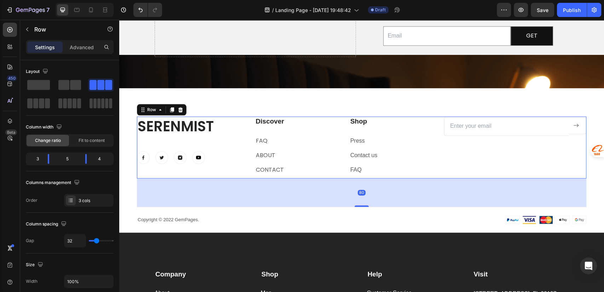
click at [438, 129] on div "SerenMist Heading Image Image Image Image Row Discover Heading FAQ Text block A…" at bounding box center [361, 147] width 449 height 62
click at [445, 127] on input "email" at bounding box center [506, 125] width 125 height 19
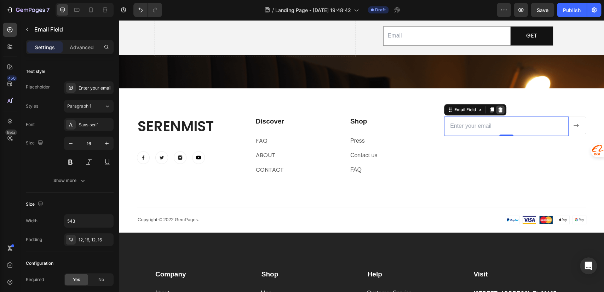
click at [498, 108] on icon at bounding box center [500, 109] width 5 height 5
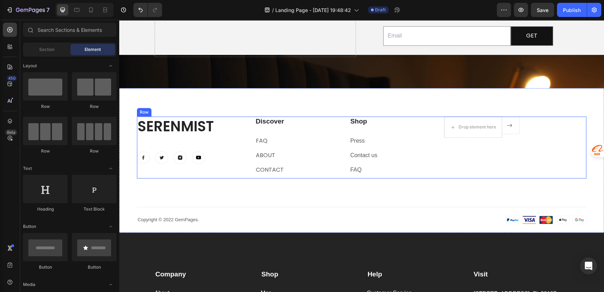
click at [455, 171] on div "Drop element here Submit Button Row Newsletter" at bounding box center [515, 147] width 142 height 62
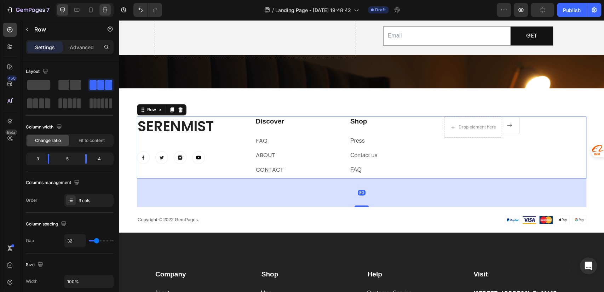
click at [107, 10] on icon at bounding box center [105, 9] width 7 height 7
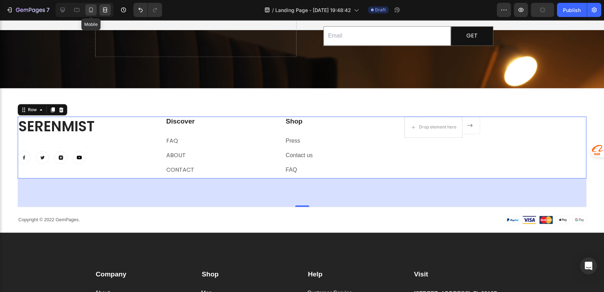
click at [85, 8] on div at bounding box center [90, 9] width 11 height 11
type input "0"
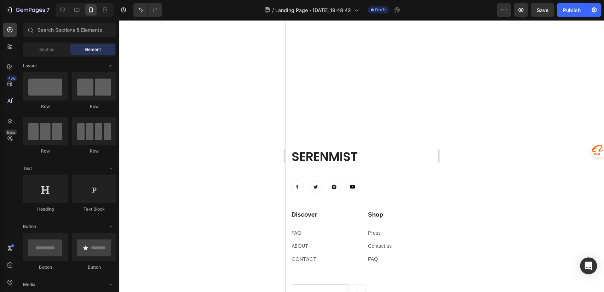
scroll to position [2406, 0]
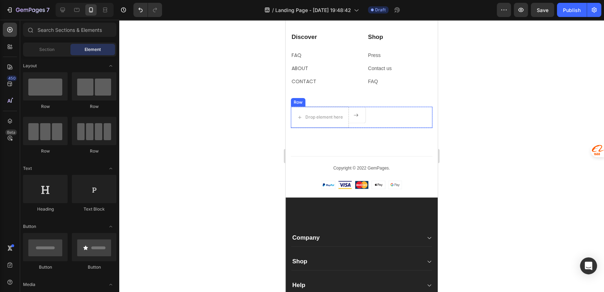
click at [384, 114] on div "Drop element here Submit Button Row" at bounding box center [362, 116] width 142 height 21
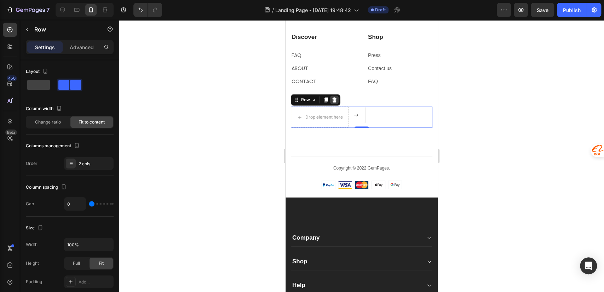
click at [335, 100] on icon at bounding box center [334, 100] width 6 height 6
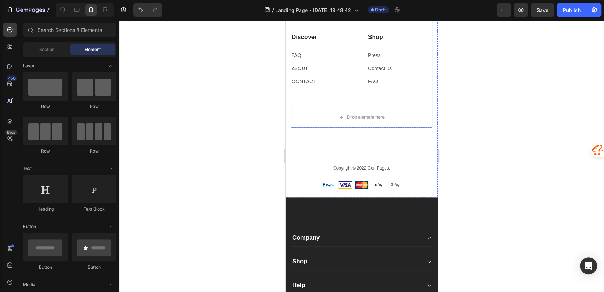
click at [419, 104] on div "Discover Heading FAQ Text block ABOUT Text block contact Text block Shop Headin…" at bounding box center [362, 70] width 142 height 74
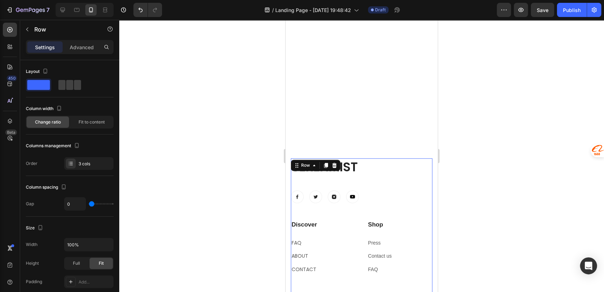
scroll to position [2564, 0]
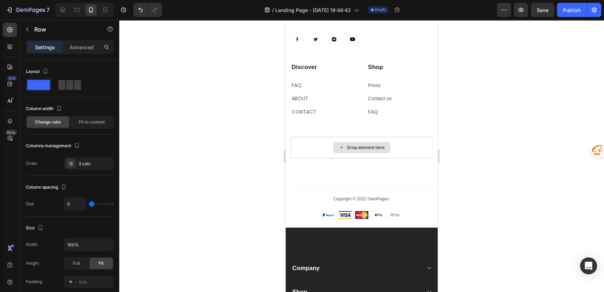
click at [320, 144] on div "Drop element here" at bounding box center [362, 147] width 142 height 21
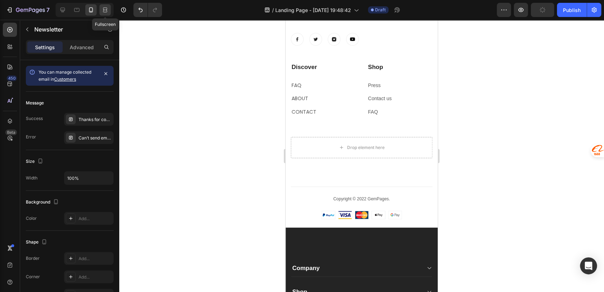
click at [104, 12] on icon at bounding box center [105, 9] width 7 height 7
type input "480"
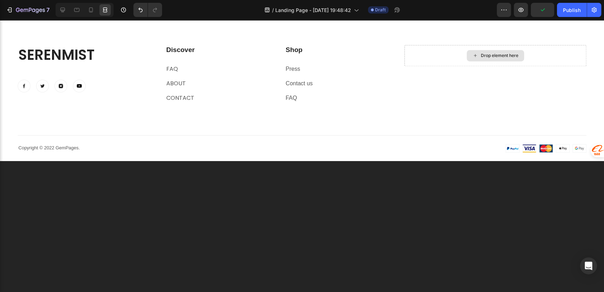
scroll to position [2363, 0]
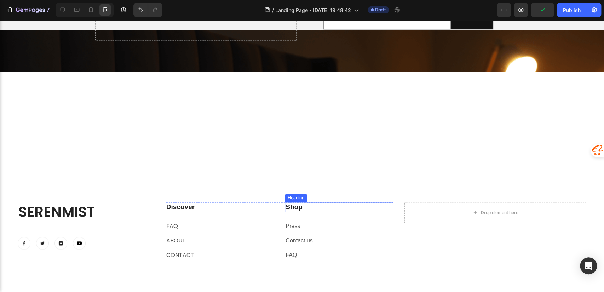
click at [350, 205] on h2 "Shop" at bounding box center [339, 207] width 108 height 10
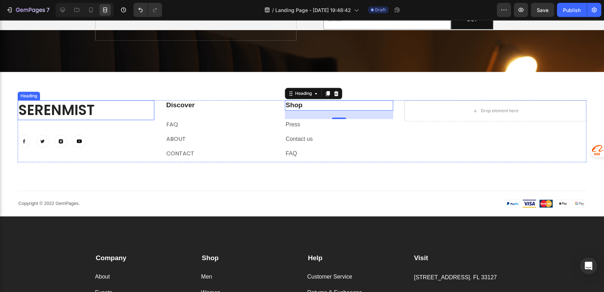
click at [63, 113] on h2 "SerenMist" at bounding box center [86, 110] width 137 height 20
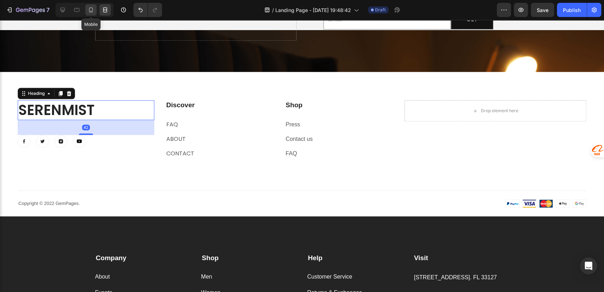
click at [91, 7] on icon at bounding box center [90, 9] width 7 height 7
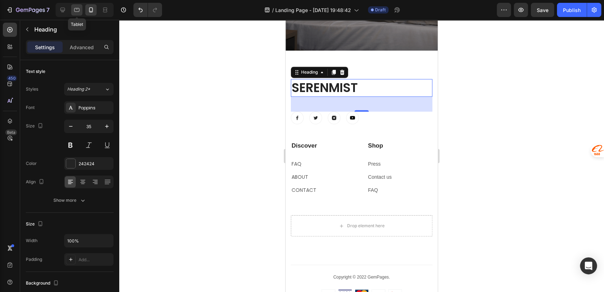
click at [80, 9] on div at bounding box center [76, 9] width 11 height 11
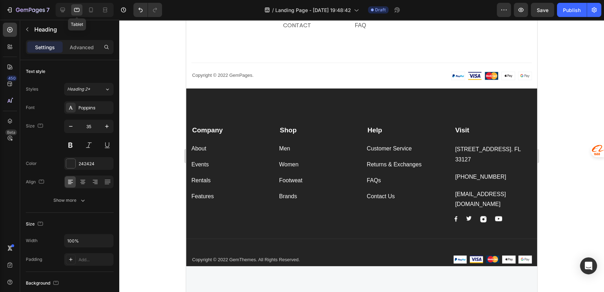
type input "40"
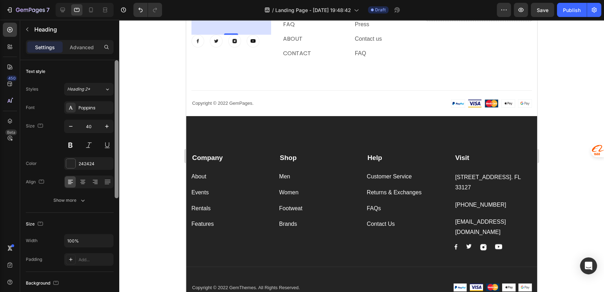
scroll to position [2423, 0]
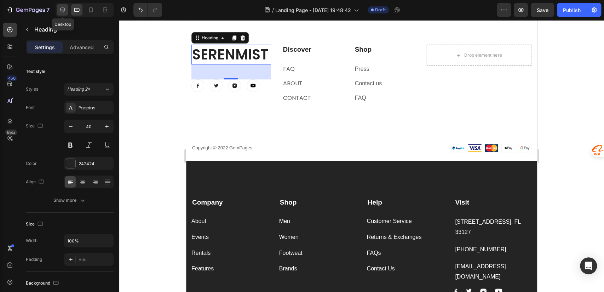
click at [63, 10] on icon at bounding box center [62, 10] width 5 height 5
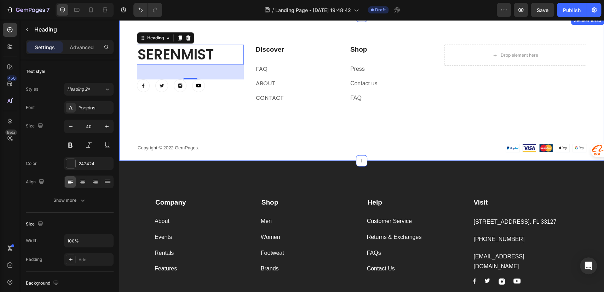
scroll to position [2266, 0]
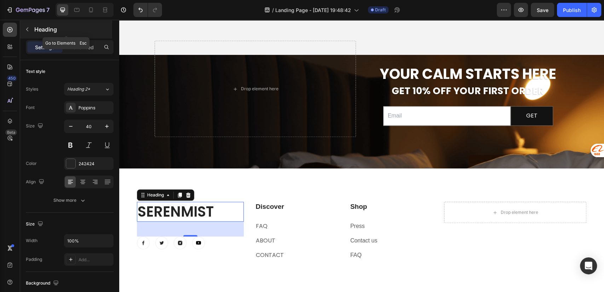
click at [30, 32] on button "button" at bounding box center [27, 29] width 11 height 11
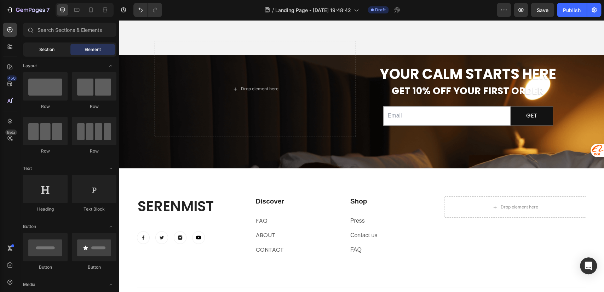
click at [32, 53] on div "Section" at bounding box center [46, 49] width 45 height 11
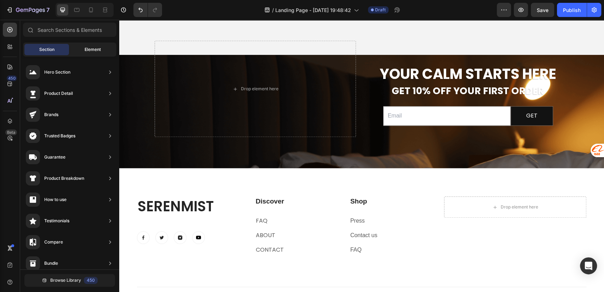
click at [75, 51] on div "Element" at bounding box center [92, 49] width 45 height 11
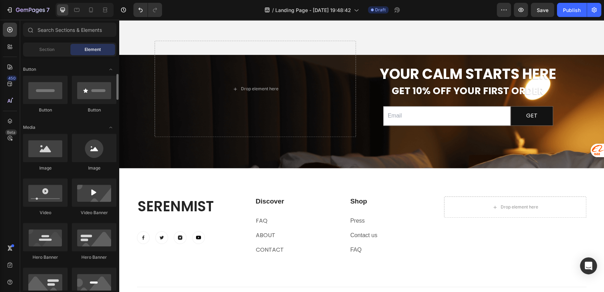
scroll to position [0, 0]
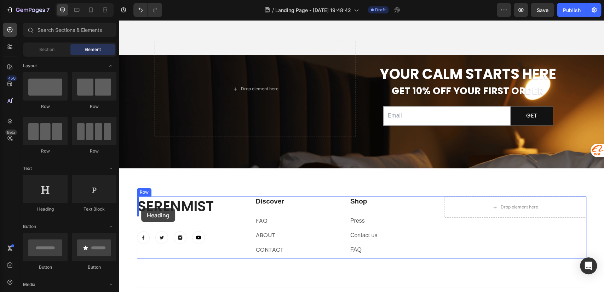
drag, startPoint x: 165, startPoint y: 218, endPoint x: 141, endPoint y: 208, distance: 26.0
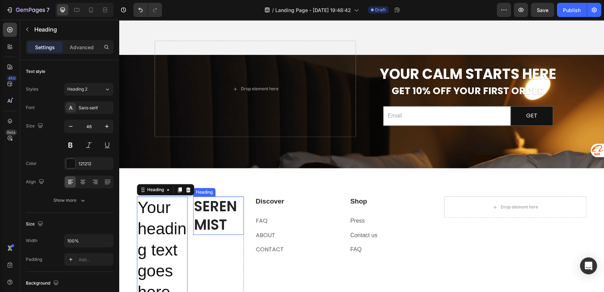
scroll to position [2423, 0]
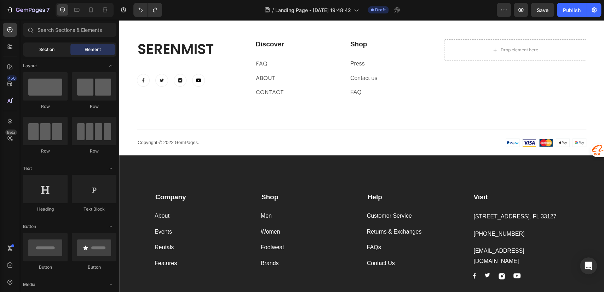
click at [39, 50] on div "Section" at bounding box center [46, 49] width 45 height 11
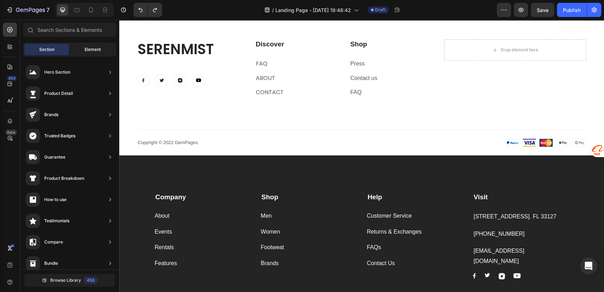
click at [79, 46] on div "Element" at bounding box center [92, 49] width 45 height 11
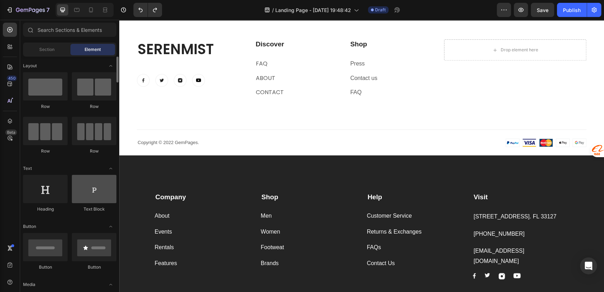
scroll to position [157, 0]
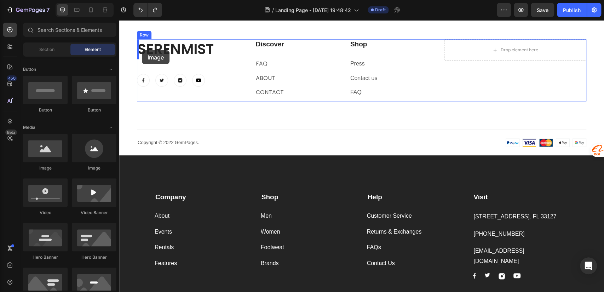
drag, startPoint x: 161, startPoint y: 170, endPoint x: 142, endPoint y: 50, distance: 121.0
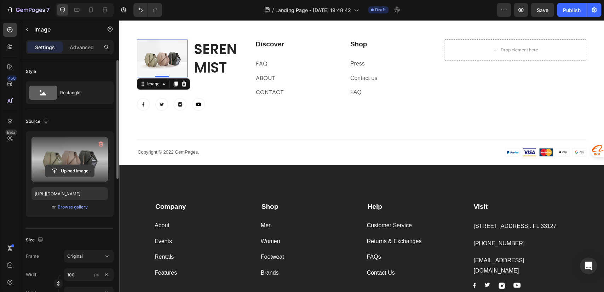
click at [71, 169] on input "file" at bounding box center [69, 171] width 49 height 12
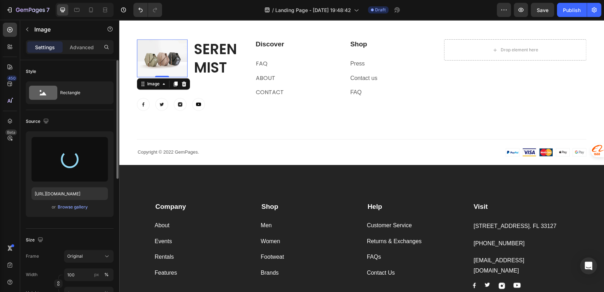
type input "https://cdn.shopify.com/s/files/1/0756/0295/2419/files/gempages_586120987779531…"
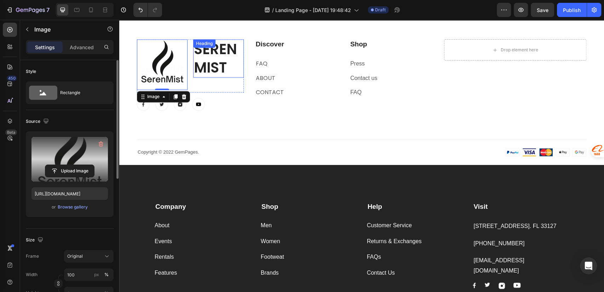
click at [214, 63] on h2 "SerenMist" at bounding box center [218, 58] width 51 height 38
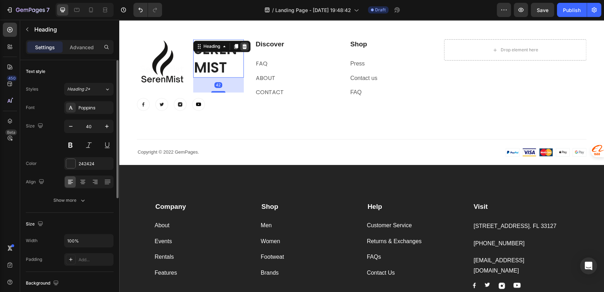
click at [243, 45] on icon at bounding box center [245, 47] width 6 height 6
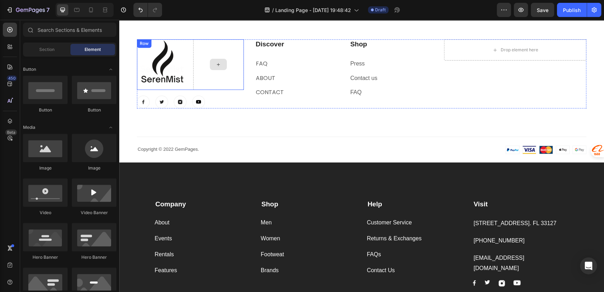
click at [233, 47] on div at bounding box center [218, 64] width 51 height 51
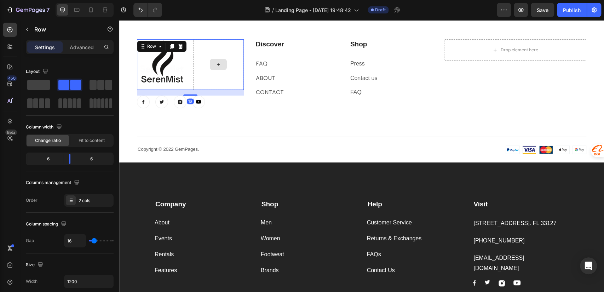
click at [198, 77] on div at bounding box center [218, 64] width 51 height 51
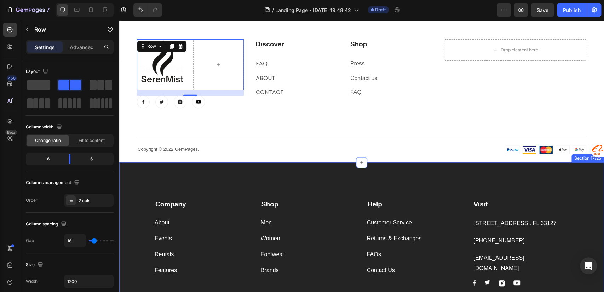
click at [327, 145] on div "Copyright © 2022 GemPages. Text block" at bounding box center [248, 149] width 223 height 8
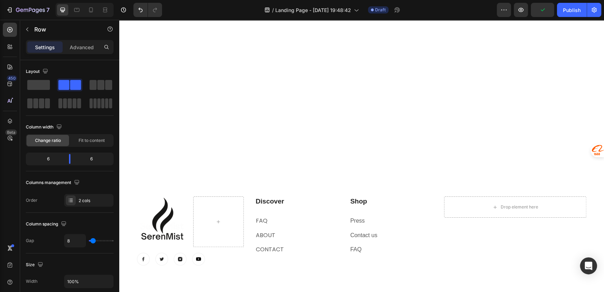
scroll to position [2423, 0]
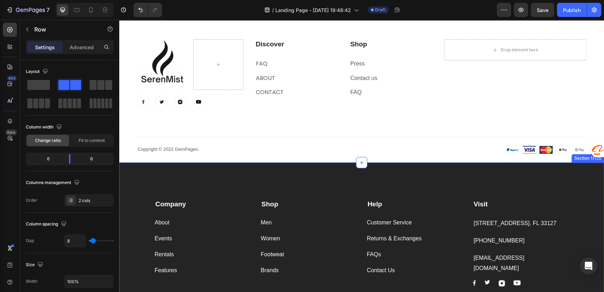
click at [240, 178] on div "Company Text block About Button Events Button Rentals Button Features Button Sh…" at bounding box center [361, 249] width 485 height 175
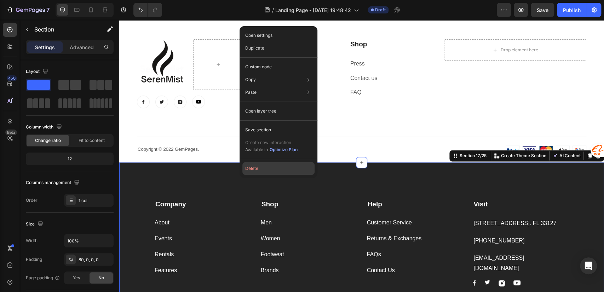
click at [253, 165] on button "Delete" at bounding box center [278, 168] width 72 height 13
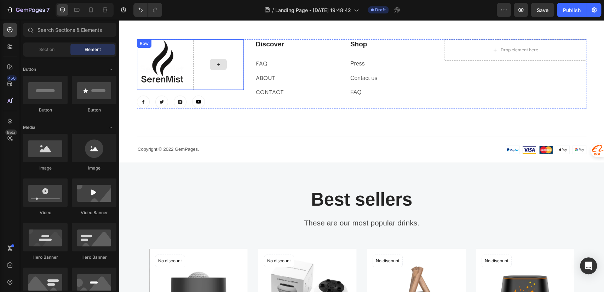
click at [215, 50] on div at bounding box center [218, 64] width 51 height 51
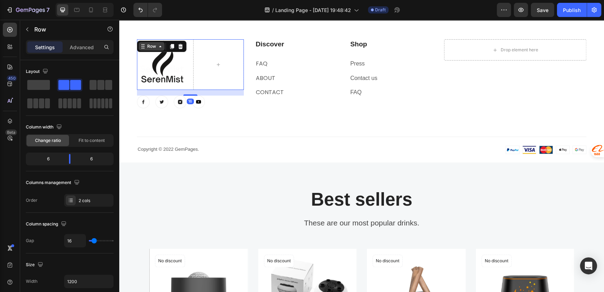
click at [143, 48] on icon at bounding box center [143, 47] width 6 height 6
click at [203, 52] on div at bounding box center [218, 64] width 51 height 51
click at [150, 69] on div "Section" at bounding box center [149, 72] width 24 height 11
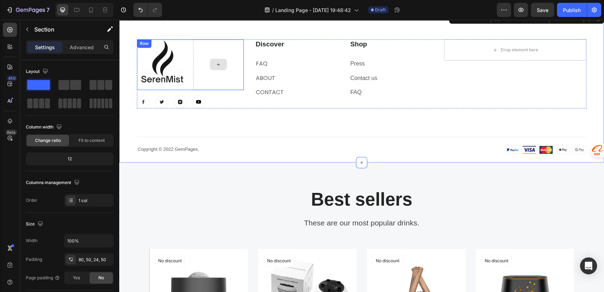
click at [207, 60] on div at bounding box center [218, 64] width 51 height 51
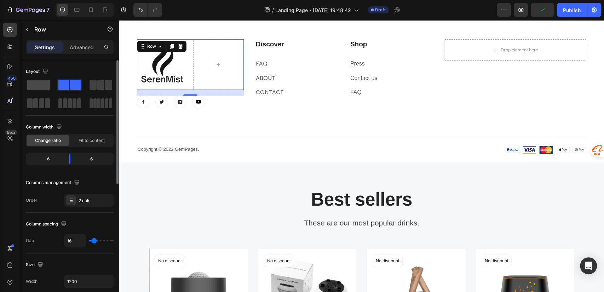
click at [30, 89] on span at bounding box center [38, 85] width 23 height 10
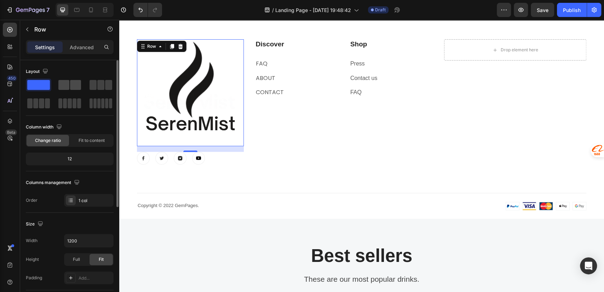
click at [71, 86] on span at bounding box center [75, 85] width 11 height 10
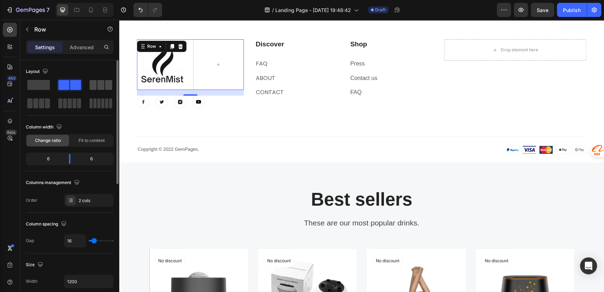
click at [92, 79] on div at bounding box center [100, 85] width 25 height 13
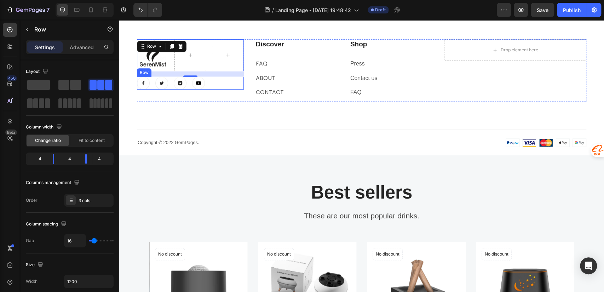
click at [232, 83] on div "Image Image Image Image Row" at bounding box center [190, 83] width 107 height 13
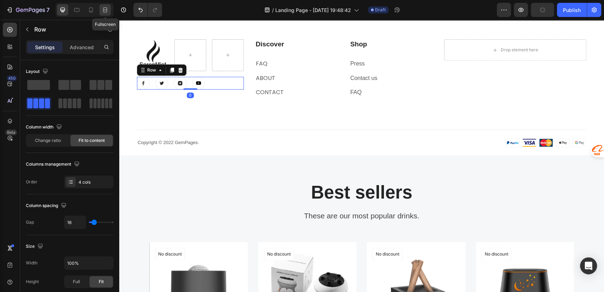
click at [105, 13] on icon at bounding box center [105, 9] width 7 height 7
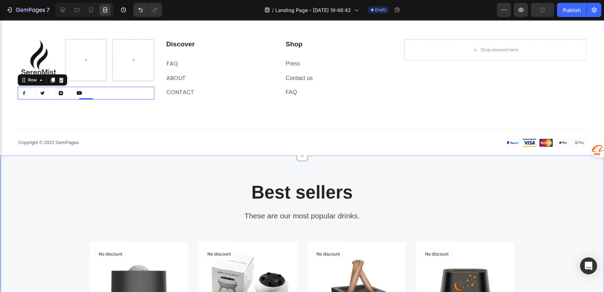
scroll to position [2266, 0]
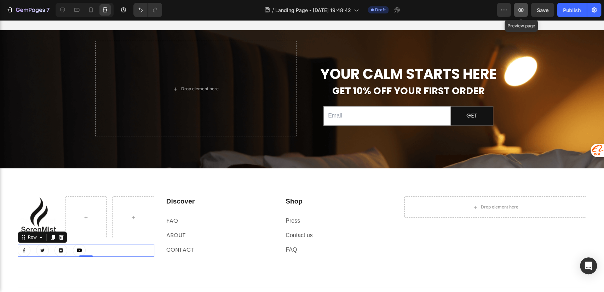
click at [518, 10] on icon "button" at bounding box center [520, 10] width 5 height 4
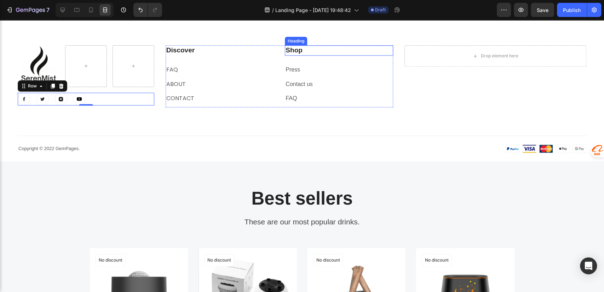
scroll to position [2423, 0]
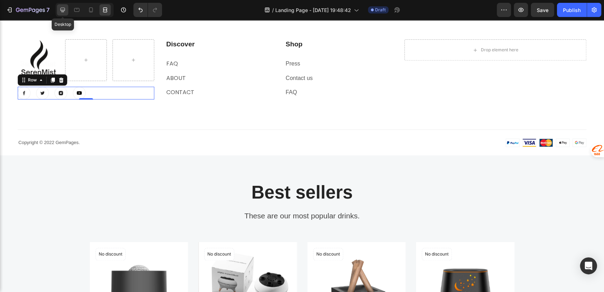
click at [62, 11] on icon at bounding box center [62, 10] width 5 height 5
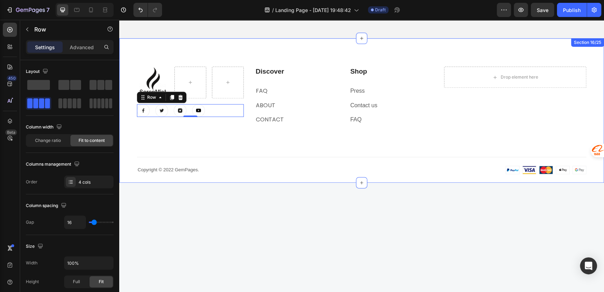
scroll to position [2266, 0]
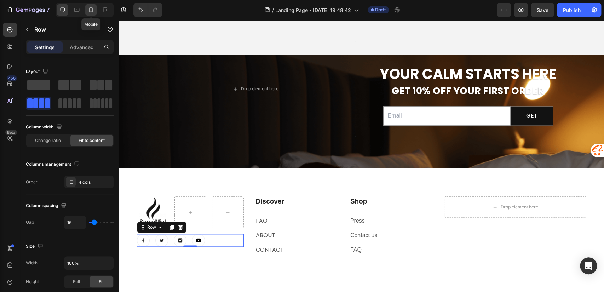
click at [90, 9] on icon at bounding box center [90, 9] width 7 height 7
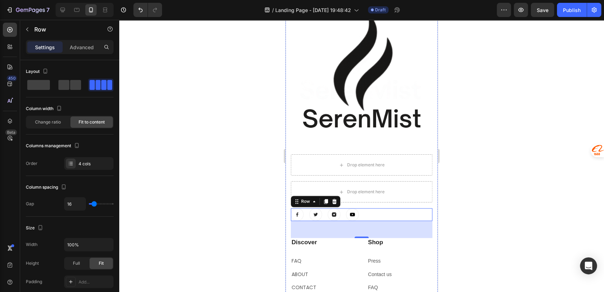
scroll to position [2317, 0]
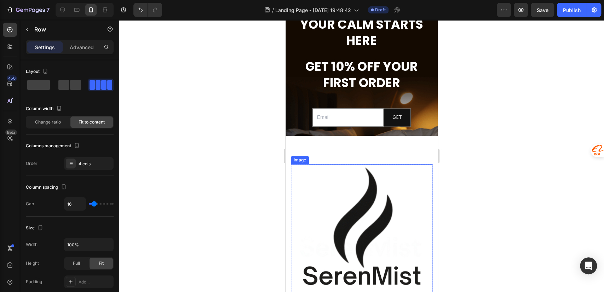
click at [359, 203] on img at bounding box center [362, 235] width 142 height 142
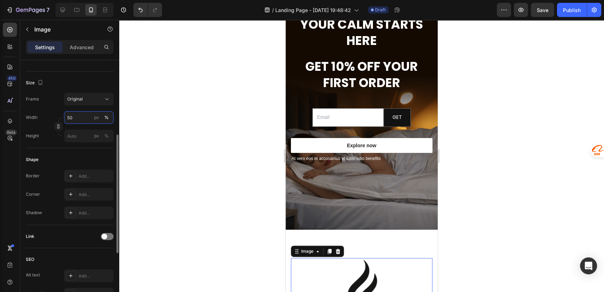
type input "5"
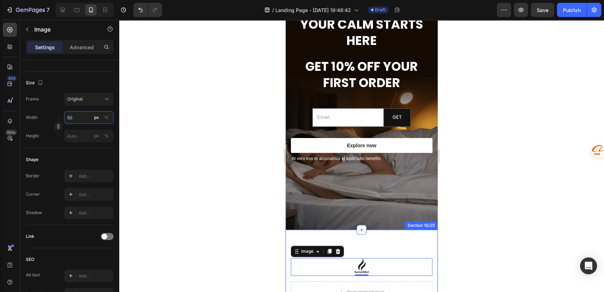
scroll to position [2474, 0]
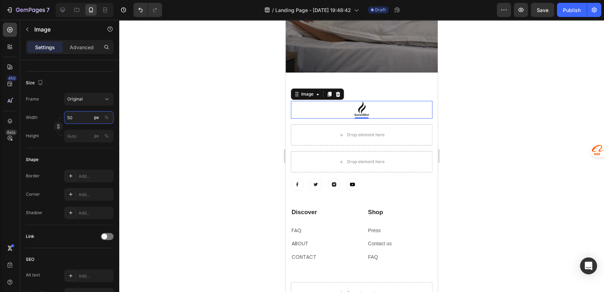
type input "50"
click at [296, 124] on div "Drop element here" at bounding box center [362, 134] width 142 height 21
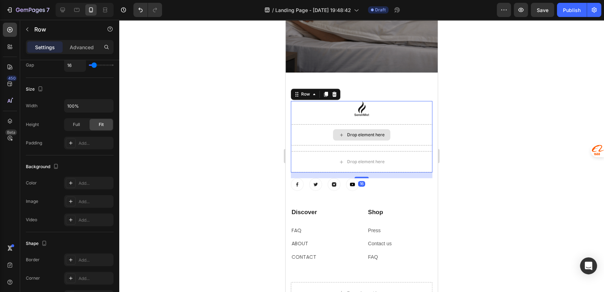
scroll to position [0, 0]
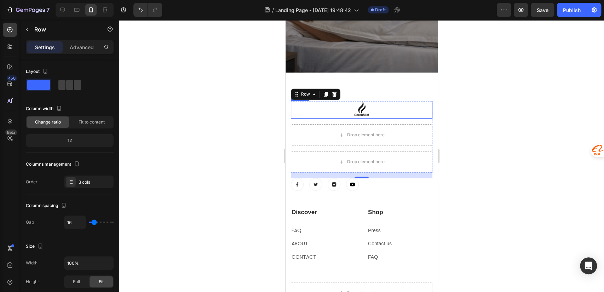
click at [298, 101] on div at bounding box center [362, 110] width 142 height 18
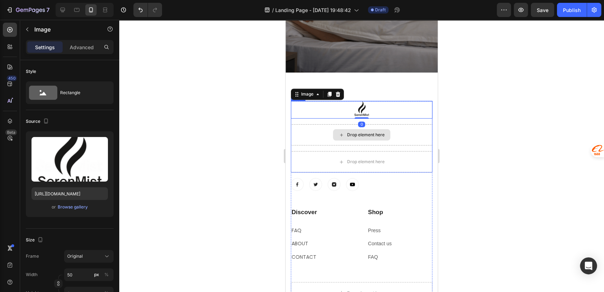
click at [303, 124] on div "Drop element here" at bounding box center [362, 134] width 142 height 21
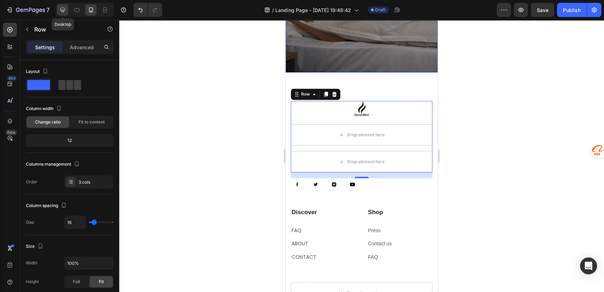
click at [62, 11] on icon at bounding box center [62, 10] width 5 height 5
type input "1200"
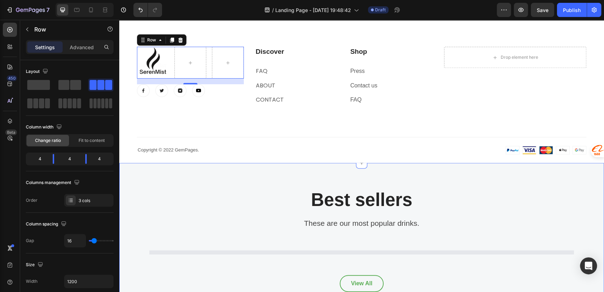
scroll to position [2434, 0]
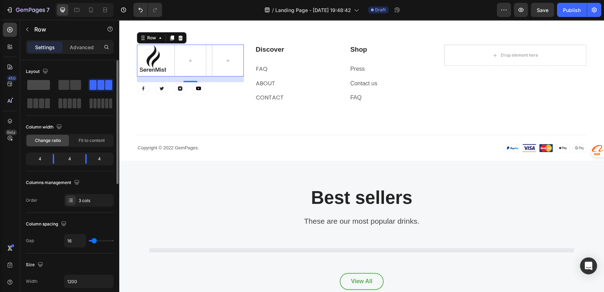
click at [32, 87] on span at bounding box center [38, 85] width 23 height 10
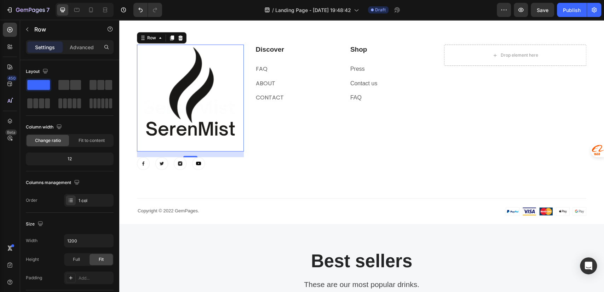
scroll to position [157, 0]
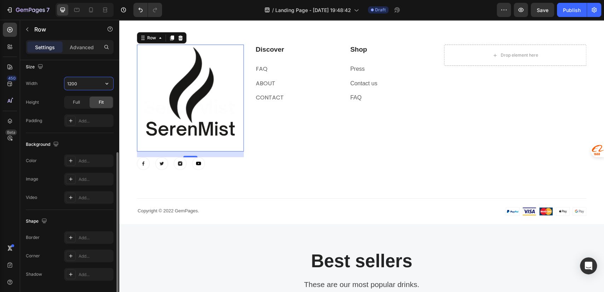
click at [83, 84] on input "1200" at bounding box center [88, 83] width 49 height 13
click at [109, 83] on icon "button" at bounding box center [106, 83] width 7 height 7
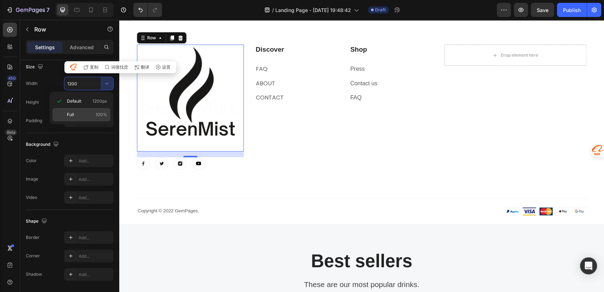
click at [86, 114] on p "Full 100%" at bounding box center [87, 114] width 40 height 6
type input "100%"
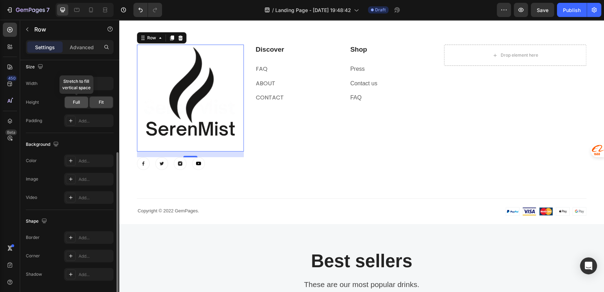
click at [82, 101] on div "Full" at bounding box center [76, 102] width 23 height 11
click at [234, 99] on img at bounding box center [190, 98] width 107 height 107
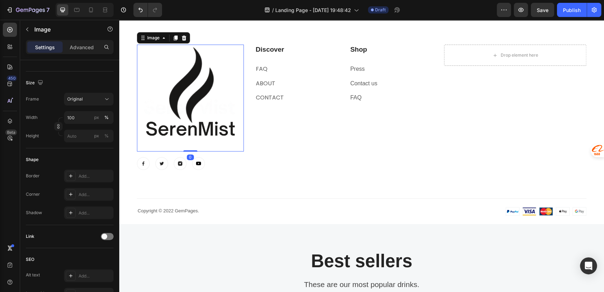
scroll to position [0, 0]
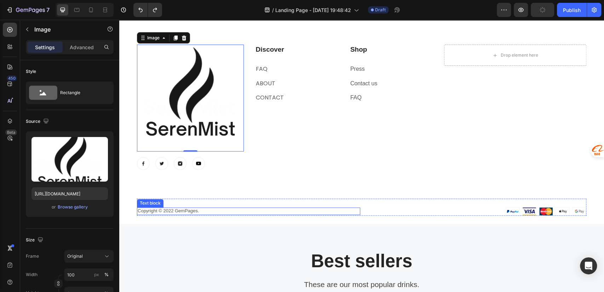
click at [190, 208] on p "Copyright © 2022 GemPages." at bounding box center [249, 211] width 222 height 6
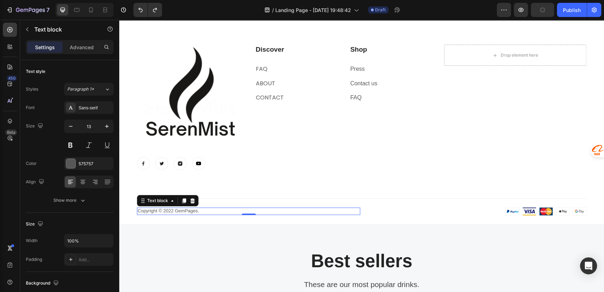
click at [190, 208] on p "Copyright © 2022 GemPages." at bounding box center [249, 211] width 222 height 6
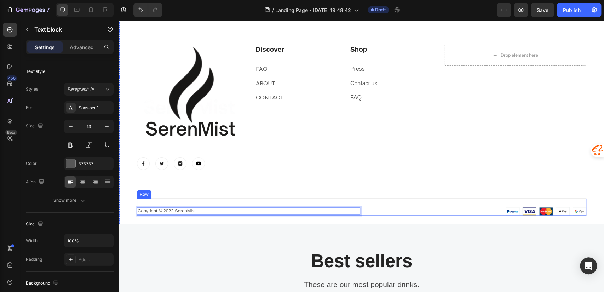
click at [394, 203] on div "Copyright © 2022 SerenMist. Text block 0 Image Image Row" at bounding box center [361, 206] width 449 height 17
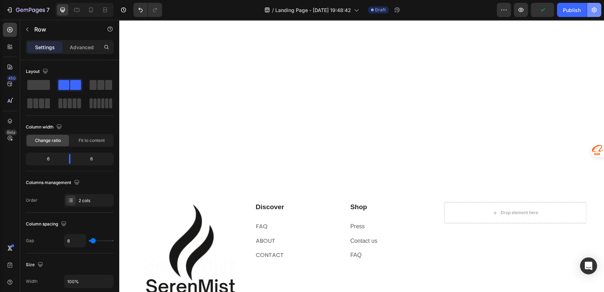
scroll to position [2434, 0]
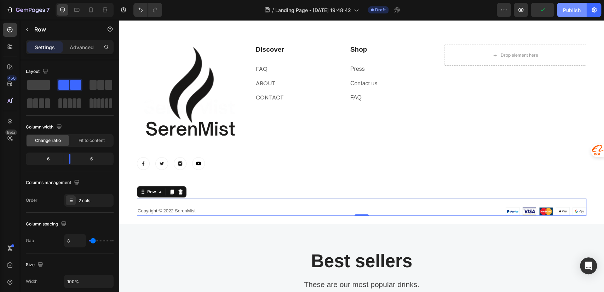
click at [570, 8] on div "Publish" at bounding box center [572, 9] width 18 height 7
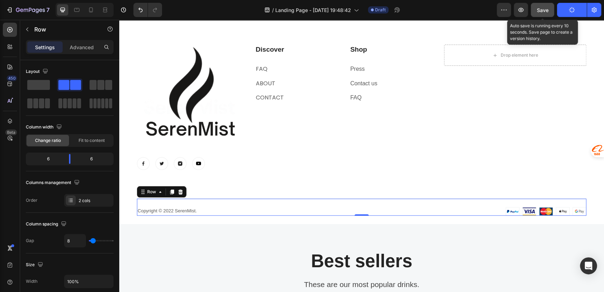
click at [540, 7] on span "Save" at bounding box center [543, 10] width 12 height 6
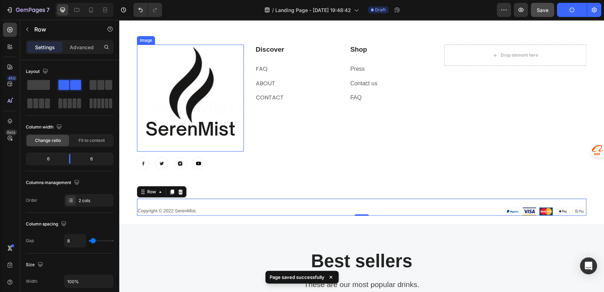
click at [201, 113] on img at bounding box center [190, 98] width 107 height 107
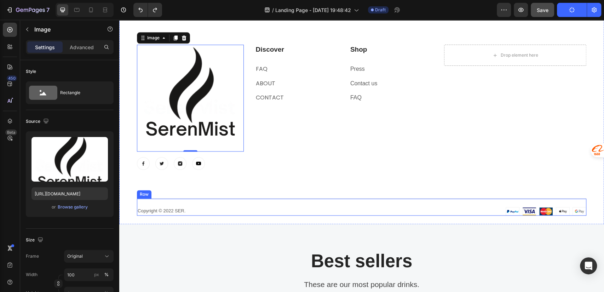
click at [318, 200] on div "Copyright © 2022 SER. Text block Image Image Row" at bounding box center [361, 206] width 449 height 17
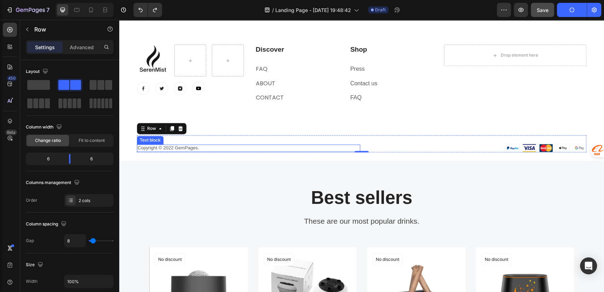
click at [258, 123] on div "Image Row Image Image Image Image Row Discover Heading FAQ Text block ABOUT Tex…" at bounding box center [361, 99] width 449 height 108
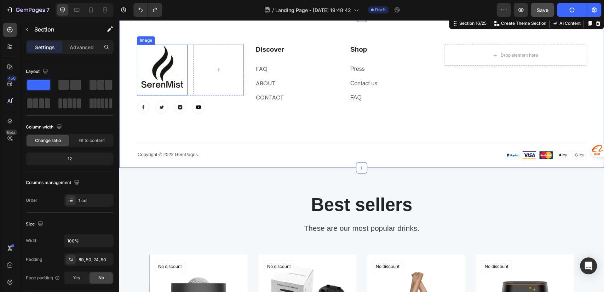
click at [177, 76] on img at bounding box center [162, 70] width 51 height 51
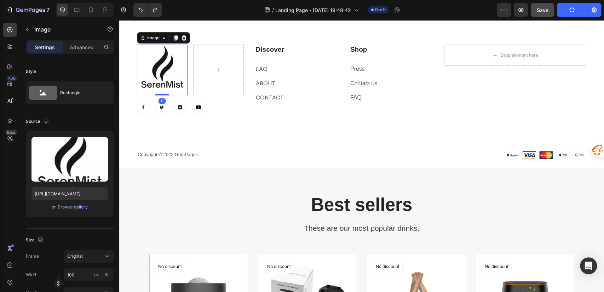
click at [168, 78] on img at bounding box center [162, 70] width 51 height 51
click at [201, 59] on div at bounding box center [218, 70] width 51 height 51
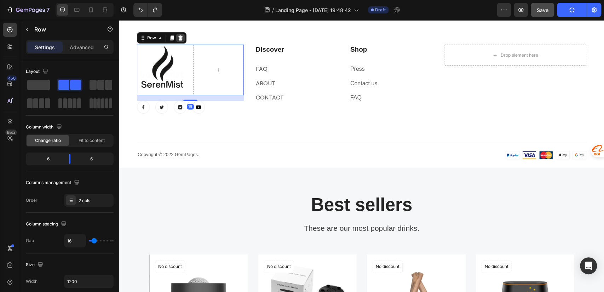
click at [178, 38] on icon at bounding box center [181, 38] width 6 height 6
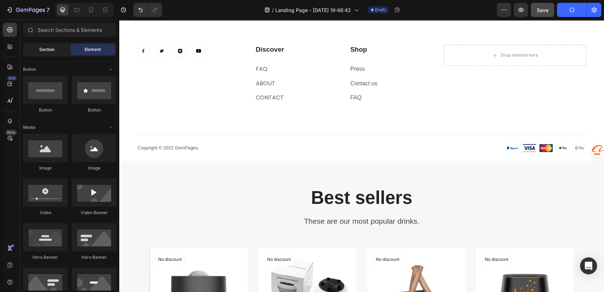
click at [39, 55] on div "Section" at bounding box center [46, 49] width 45 height 11
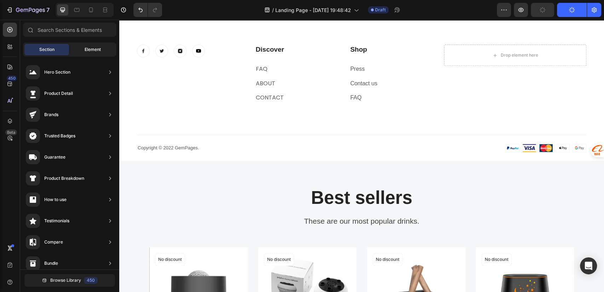
click at [80, 53] on div "Element" at bounding box center [92, 49] width 45 height 11
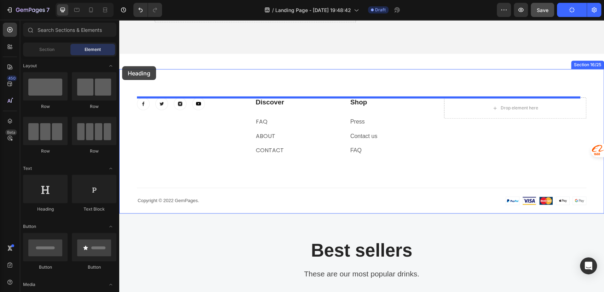
scroll to position [2366, 0]
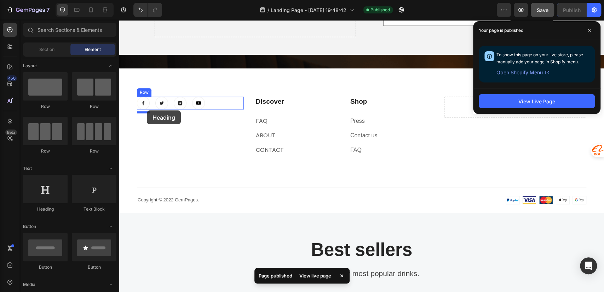
drag, startPoint x: 165, startPoint y: 212, endPoint x: 147, endPoint y: 110, distance: 103.1
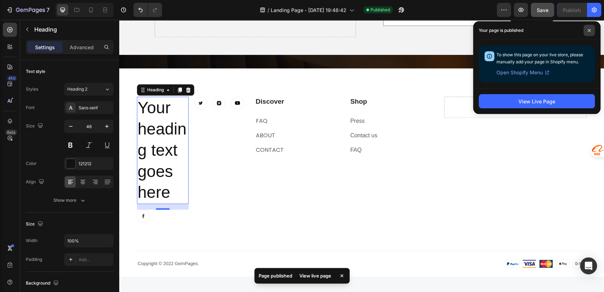
click at [589, 28] on span at bounding box center [588, 30] width 11 height 11
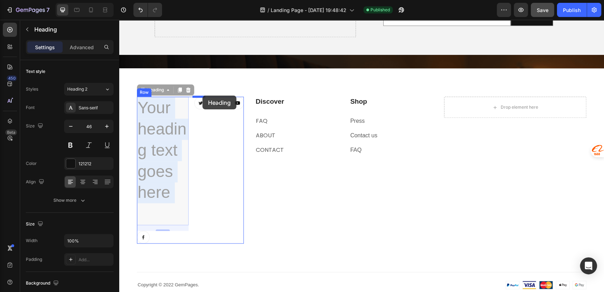
drag, startPoint x: 166, startPoint y: 161, endPoint x: 202, endPoint y: 96, distance: 75.0
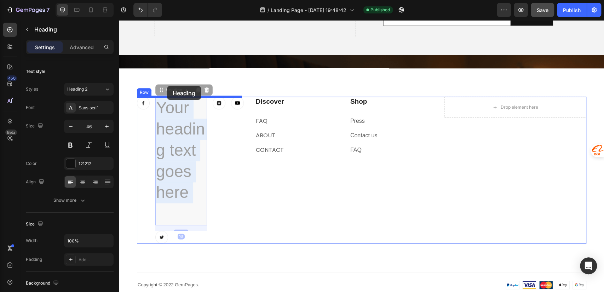
drag, startPoint x: 178, startPoint y: 98, endPoint x: 167, endPoint y: 86, distance: 16.3
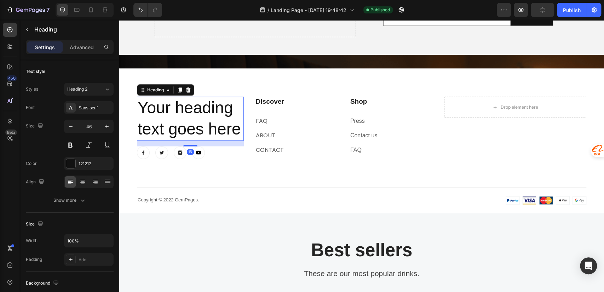
click at [203, 140] on h2 "Your heading text goes here" at bounding box center [190, 119] width 107 height 44
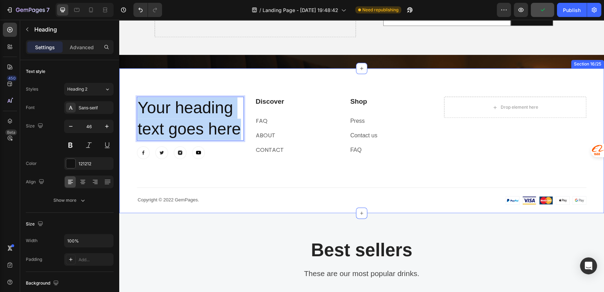
drag, startPoint x: 175, startPoint y: 150, endPoint x: 133, endPoint y: 106, distance: 61.3
click at [133, 106] on div "Your heading text goes here Heading 16 Image Image Image Image Row Discover Hea…" at bounding box center [361, 140] width 485 height 145
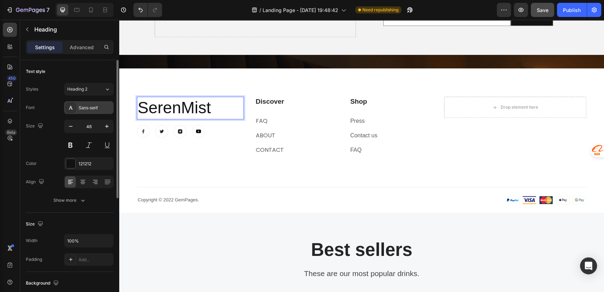
click at [89, 106] on div "Sans-serif" at bounding box center [95, 108] width 33 height 6
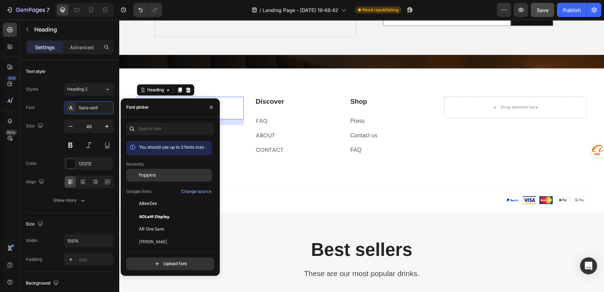
click at [152, 171] on div "Poppins" at bounding box center [169, 175] width 86 height 13
click at [48, 147] on div "Size 46" at bounding box center [70, 136] width 88 height 32
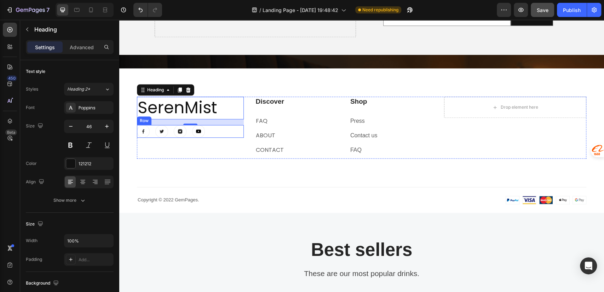
click at [214, 131] on div "Image Image Image Image Row" at bounding box center [190, 131] width 107 height 13
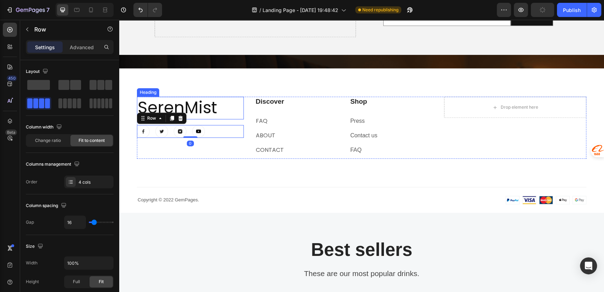
click at [220, 108] on p "SerenMist" at bounding box center [190, 107] width 105 height 21
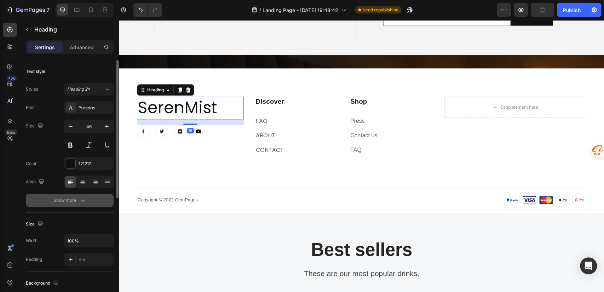
click at [69, 200] on div "Show more" at bounding box center [69, 200] width 33 height 7
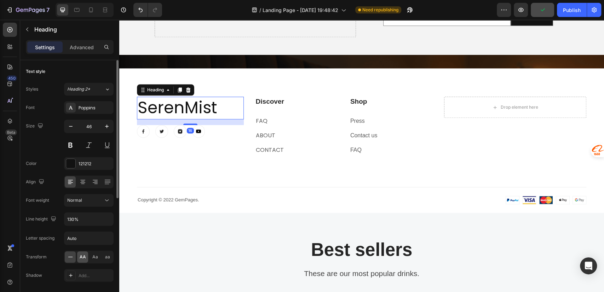
click at [85, 256] on span "AA" at bounding box center [83, 257] width 6 height 6
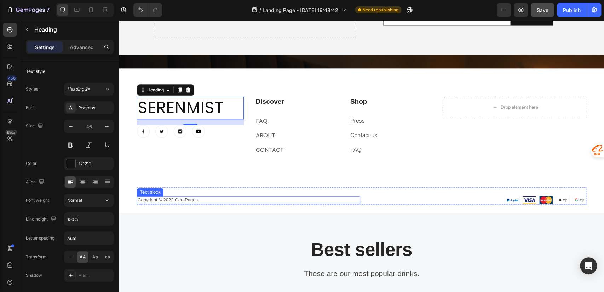
click at [192, 200] on p "Copyright © 2022 GemPages." at bounding box center [249, 200] width 222 height 6
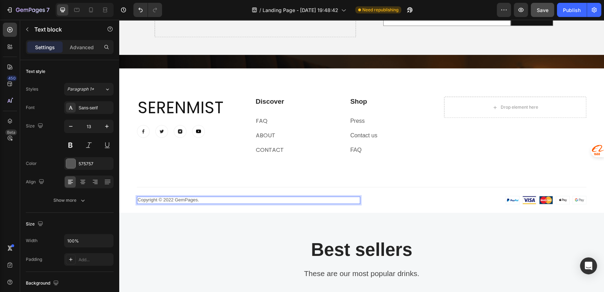
click at [198, 201] on p "Copyright © 2022 GemPages." at bounding box center [249, 200] width 222 height 6
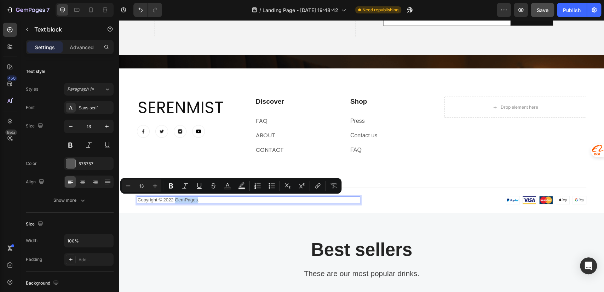
drag, startPoint x: 198, startPoint y: 201, endPoint x: 176, endPoint y: 203, distance: 22.0
click at [176, 203] on div "Copyright © 2022 GemPages." at bounding box center [248, 199] width 223 height 7
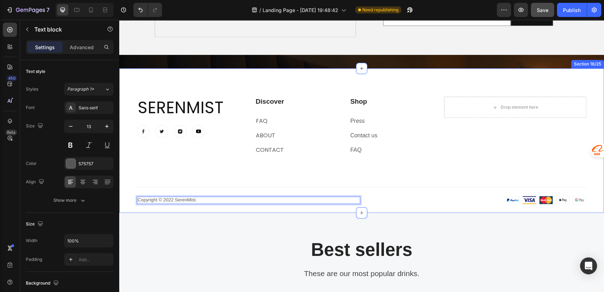
click at [307, 164] on div "SerenMist Heading Image Image Image Image Row Discover Heading FAQ Text block A…" at bounding box center [361, 151] width 449 height 108
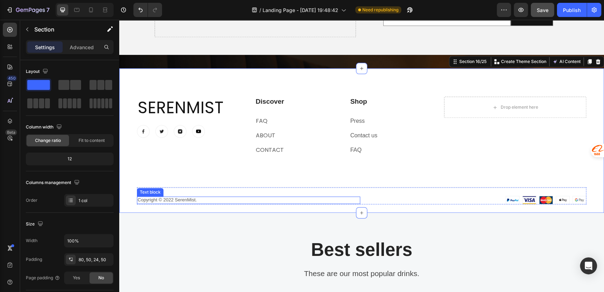
click at [176, 197] on p "Copyright © 2022 SerenMist." at bounding box center [249, 200] width 222 height 6
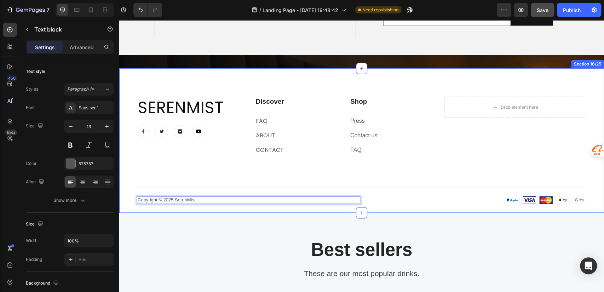
click at [354, 172] on div "SerenMist Heading Image Image Image Image Row Discover Heading FAQ Text block A…" at bounding box center [361, 151] width 449 height 108
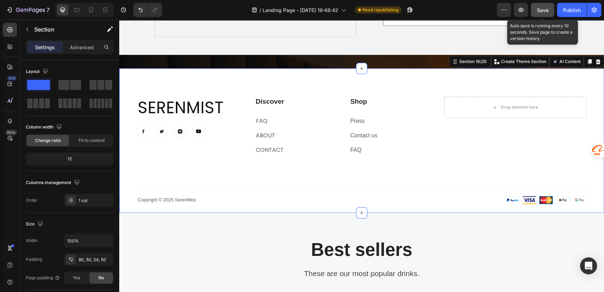
drag, startPoint x: 540, startPoint y: 13, endPoint x: 420, endPoint y: 11, distance: 120.0
click at [540, 13] on button "Save" at bounding box center [542, 10] width 23 height 14
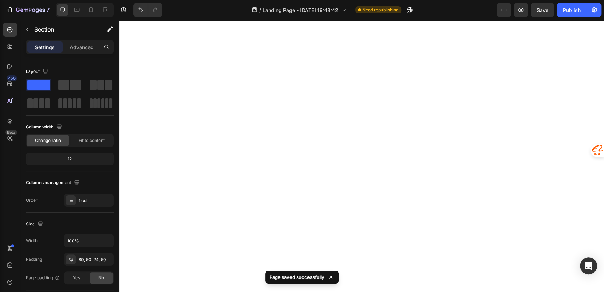
scroll to position [1108, 0]
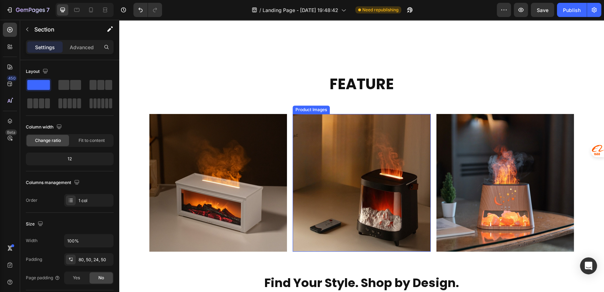
scroll to position [629, 0]
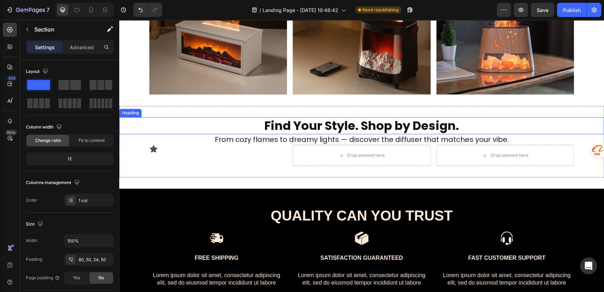
click at [259, 126] on h2 "Find Your Style. Shop by Design." at bounding box center [361, 125] width 425 height 17
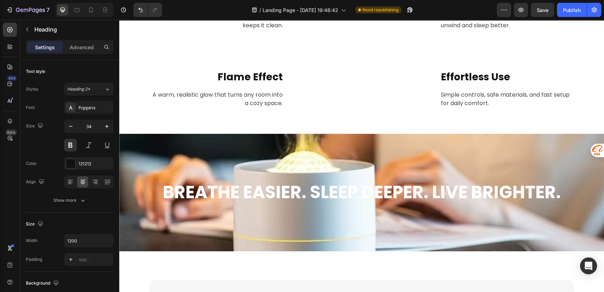
scroll to position [943, 0]
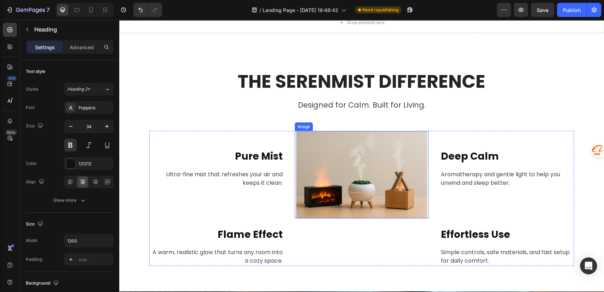
click at [339, 158] on img at bounding box center [361, 174] width 131 height 87
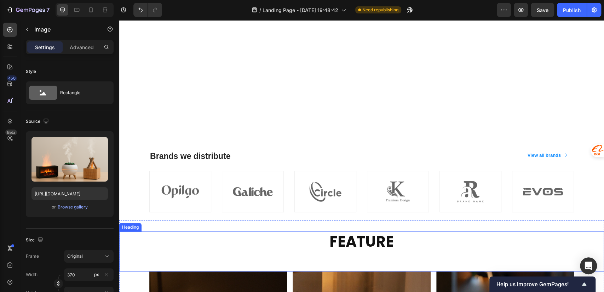
scroll to position [472, 0]
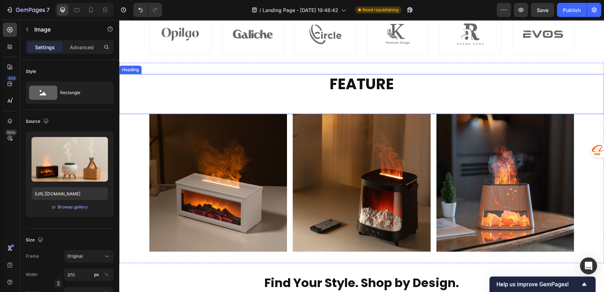
click at [267, 110] on h2 "FEATURE" at bounding box center [361, 94] width 425 height 40
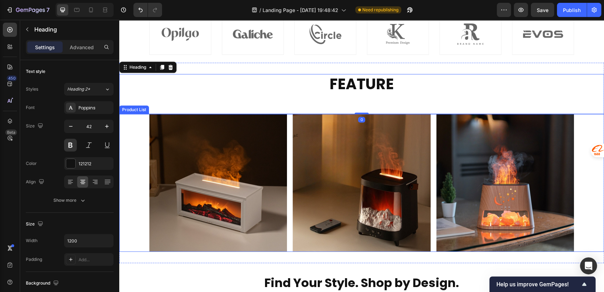
click at [133, 146] on div "Product Images Row Product List Product Images Row Product List Product Images …" at bounding box center [361, 183] width 485 height 138
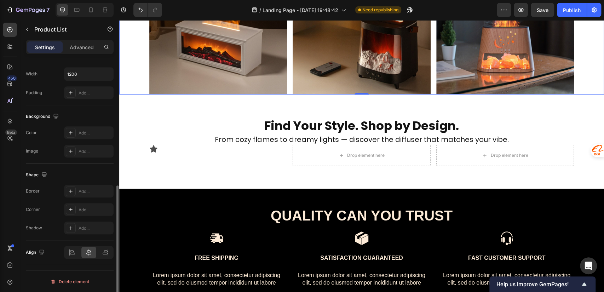
scroll to position [91, 0]
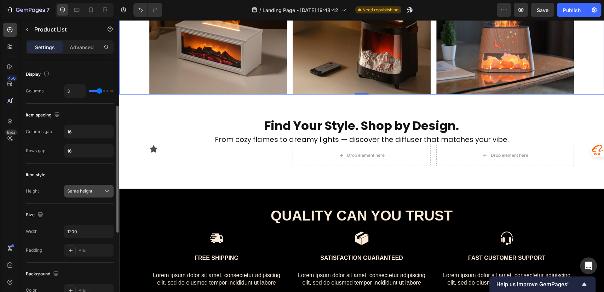
click at [93, 192] on div "Same height" at bounding box center [85, 191] width 36 height 6
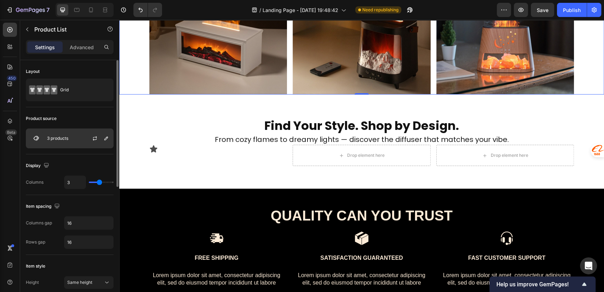
click at [74, 140] on div "3 products" at bounding box center [70, 138] width 88 height 20
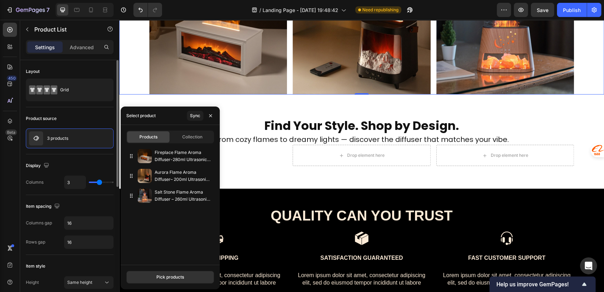
click at [66, 158] on div "Display Columns 3" at bounding box center [70, 174] width 88 height 41
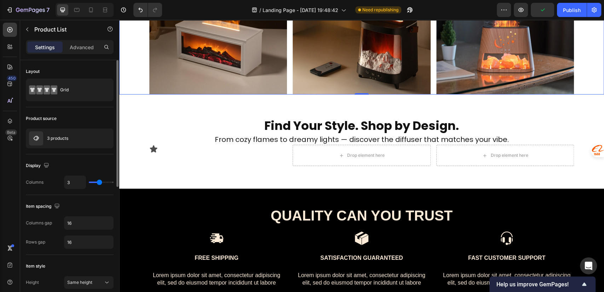
scroll to position [157, 0]
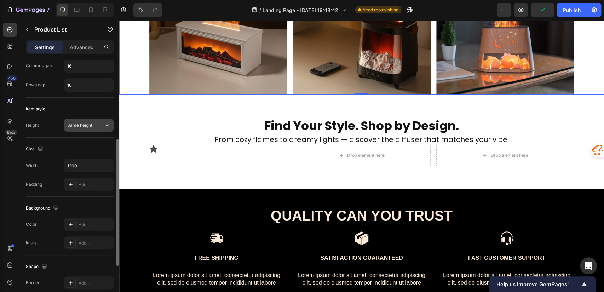
click at [89, 126] on span "Same height" at bounding box center [79, 124] width 25 height 5
click at [88, 126] on span "Same height" at bounding box center [79, 124] width 25 height 5
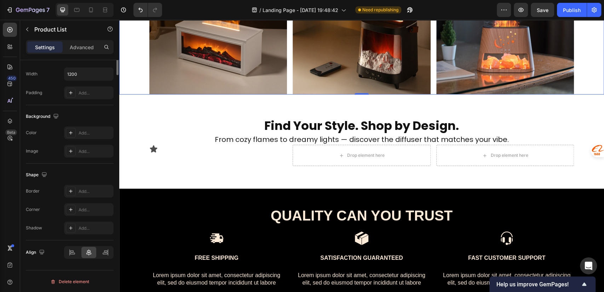
scroll to position [0, 0]
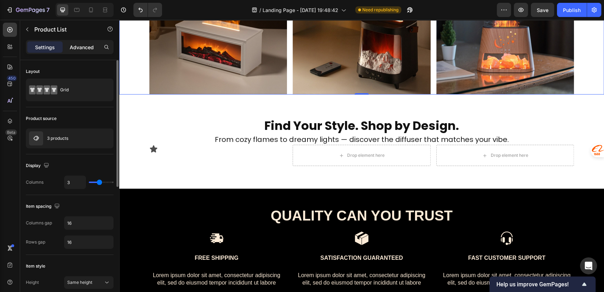
click at [85, 46] on p "Advanced" at bounding box center [82, 47] width 24 height 7
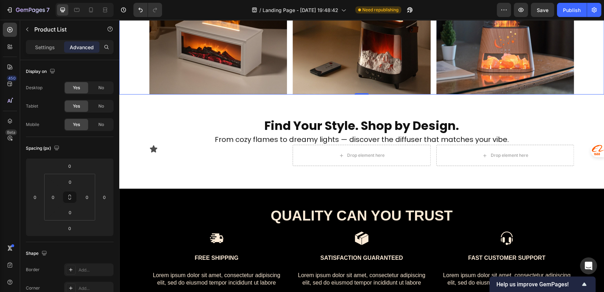
click at [45, 56] on div "Settings Advanced" at bounding box center [69, 50] width 99 height 20
click at [45, 50] on p "Settings" at bounding box center [45, 47] width 20 height 7
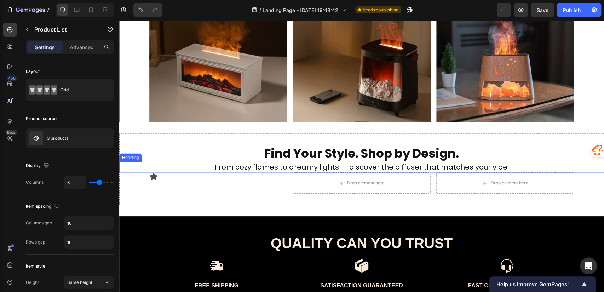
scroll to position [451, 0]
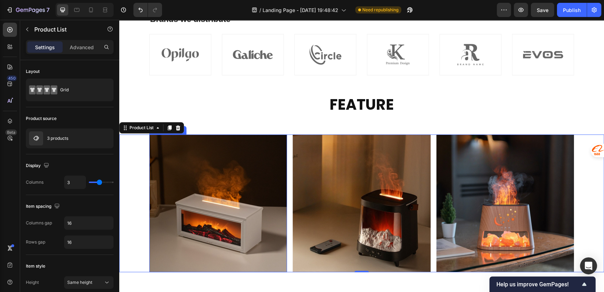
click at [179, 146] on img at bounding box center [218, 203] width 138 height 138
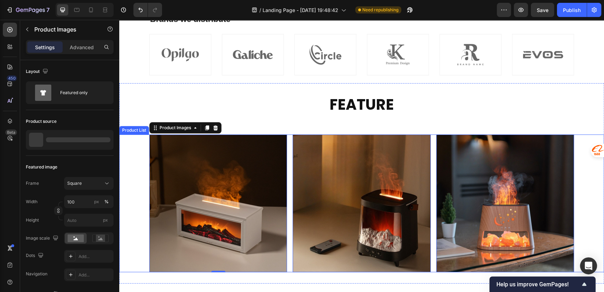
click at [130, 169] on div "Product Images 0 Row Product List Product Images 0 Row Product List Product Ima…" at bounding box center [361, 203] width 485 height 138
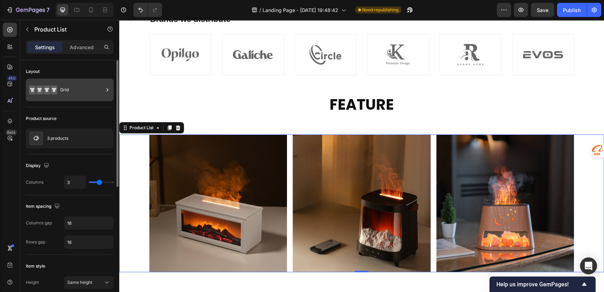
click at [68, 92] on div "Grid" at bounding box center [81, 90] width 43 height 16
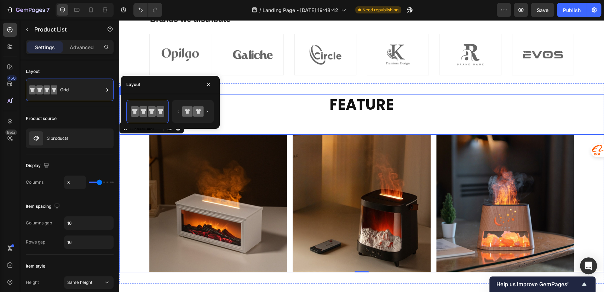
click at [299, 122] on h2 "FEATURE" at bounding box center [361, 114] width 425 height 40
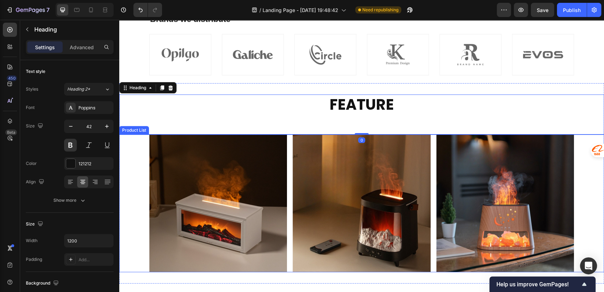
click at [286, 138] on div "Product Images Row Product List Product Images Row Product List Product Images …" at bounding box center [361, 203] width 425 height 138
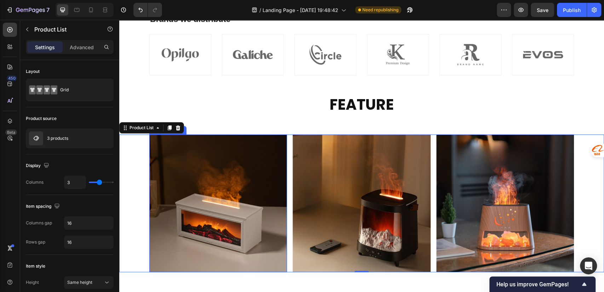
click at [230, 149] on img at bounding box center [218, 203] width 138 height 138
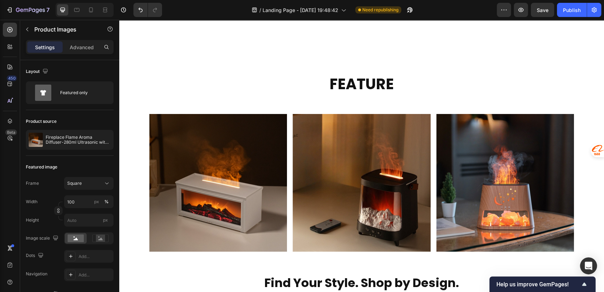
scroll to position [629, 0]
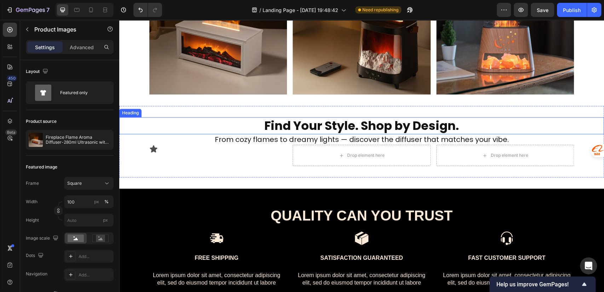
click at [270, 127] on h2 "Find Your Style. Shop by Design." at bounding box center [361, 125] width 425 height 17
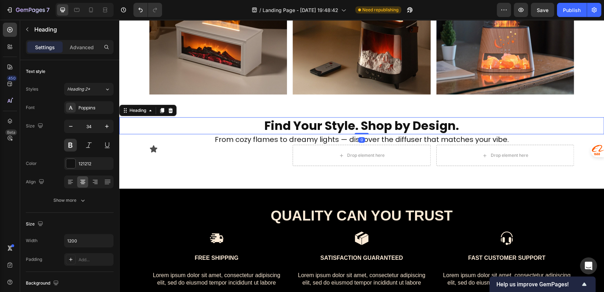
click at [264, 126] on h2 "Find Your Style. Shop by Design." at bounding box center [361, 125] width 425 height 17
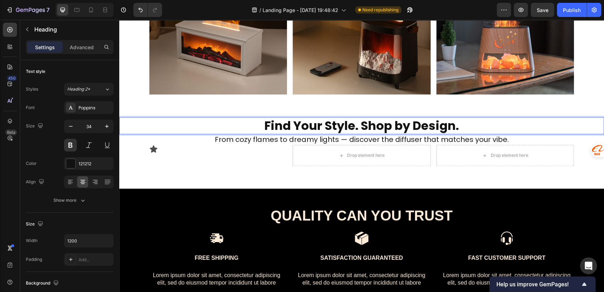
click at [264, 126] on p "Find Your Style. Shop by Design." at bounding box center [361, 126] width 423 height 16
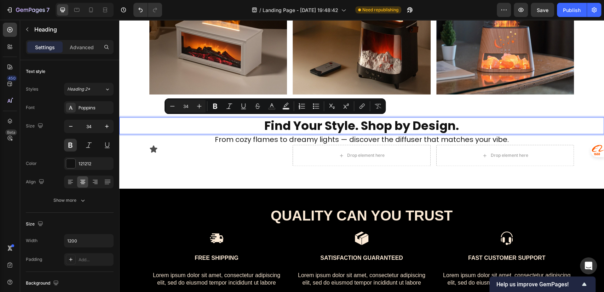
click at [274, 126] on p "Find Your Style. Shop by Design." at bounding box center [361, 126] width 423 height 16
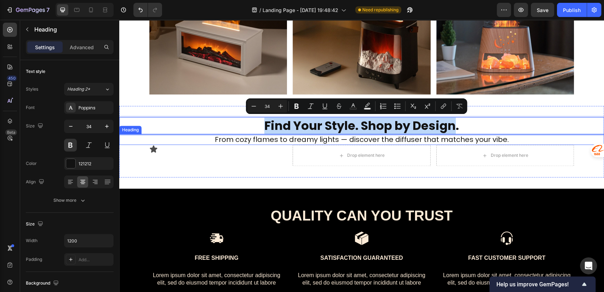
drag, startPoint x: 264, startPoint y: 125, endPoint x: 454, endPoint y: 136, distance: 191.0
click at [454, 136] on div "Find Your Style. Shop by Design. Heading 0 From cozy flames to dreamy lights — …" at bounding box center [361, 141] width 485 height 49
drag, startPoint x: 240, startPoint y: 142, endPoint x: 235, endPoint y: 141, distance: 4.3
click at [240, 142] on h2 "From cozy flames to dreamy lights — discover the diffuser that matches your vib…" at bounding box center [361, 139] width 425 height 11
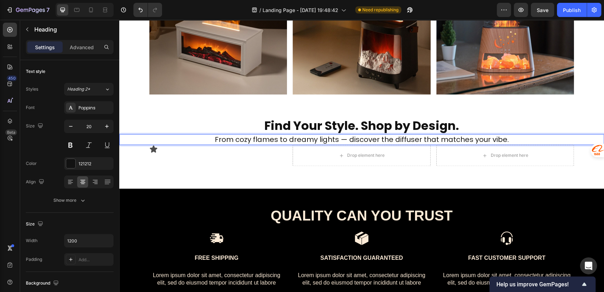
click at [223, 140] on h2 "From cozy flames to dreamy lights — discover the diffuser that matches your vib…" at bounding box center [361, 139] width 425 height 11
click at [223, 140] on p "From cozy flames to dreamy lights — discover the diffuser that matches your vib…" at bounding box center [361, 139] width 423 height 9
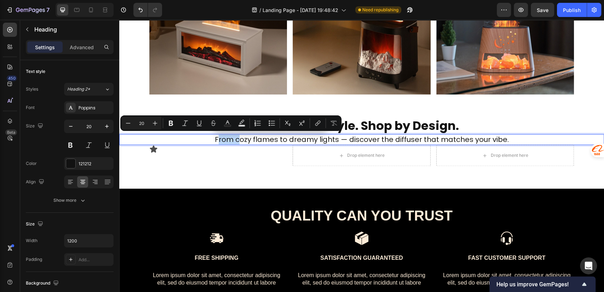
click at [215, 139] on p "From cozy flames to dreamy lights — discover the diffuser that matches your vib…" at bounding box center [361, 139] width 423 height 9
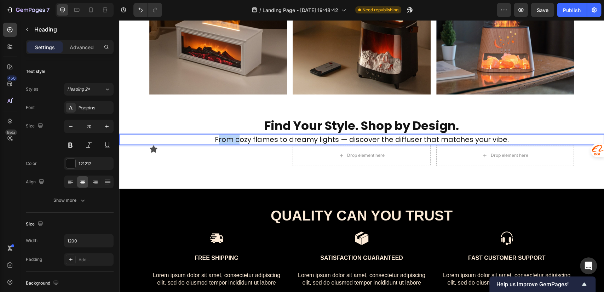
drag, startPoint x: 227, startPoint y: 139, endPoint x: 507, endPoint y: 140, distance: 280.2
click at [507, 140] on p "From cozy flames to dreamy lights — discover the diffuser that matches your vib…" at bounding box center [361, 139] width 423 height 9
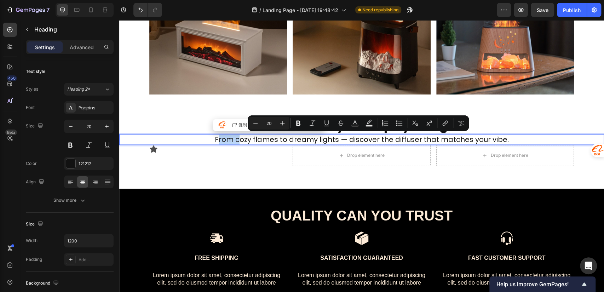
click at [421, 140] on p "From cozy flames to dreamy lights — discover the diffuser that matches your vib…" at bounding box center [361, 139] width 423 height 9
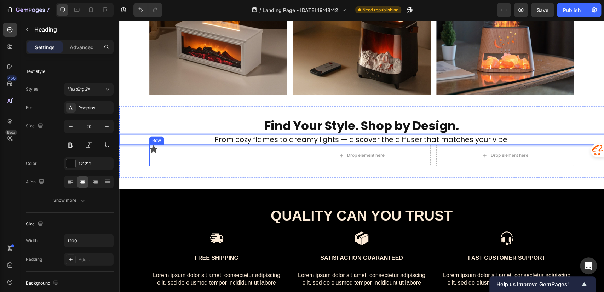
click at [167, 153] on div "Icon" at bounding box center [218, 155] width 138 height 21
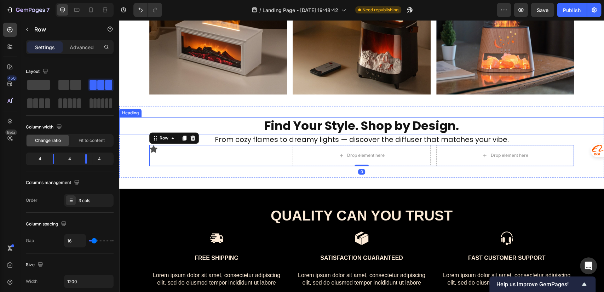
click at [349, 131] on p "Find Your Style. Shop by Design." at bounding box center [361, 126] width 423 height 16
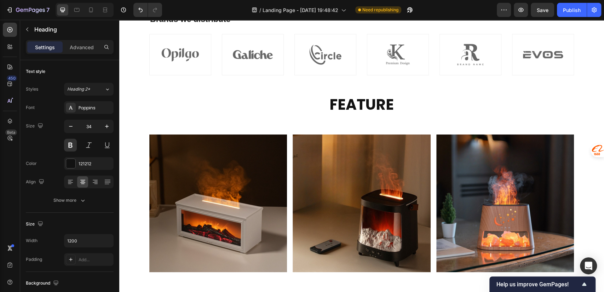
scroll to position [294, 0]
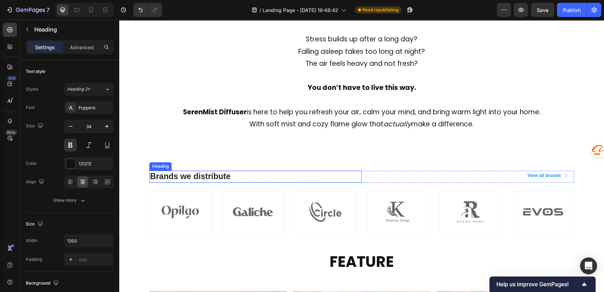
click at [173, 177] on p "Brands we distribute" at bounding box center [255, 176] width 211 height 11
click at [233, 178] on p "Brands we distribute" at bounding box center [255, 176] width 211 height 11
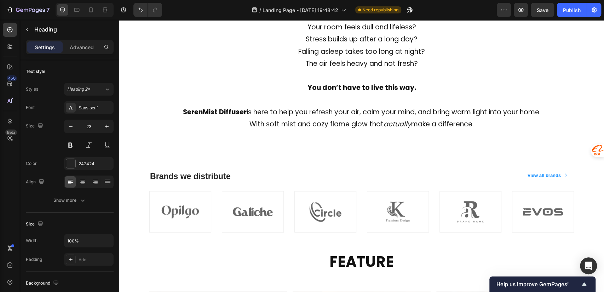
click at [194, 177] on p "Brands we distribute" at bounding box center [255, 176] width 211 height 11
click at [524, 12] on icon "button" at bounding box center [520, 9] width 7 height 7
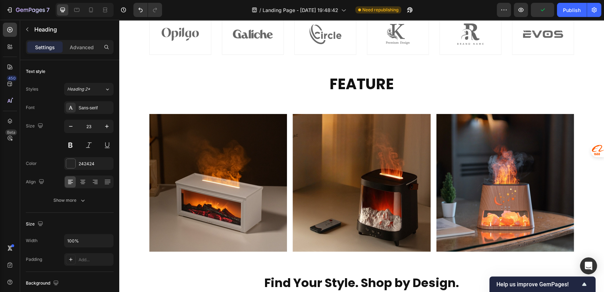
scroll to position [629, 0]
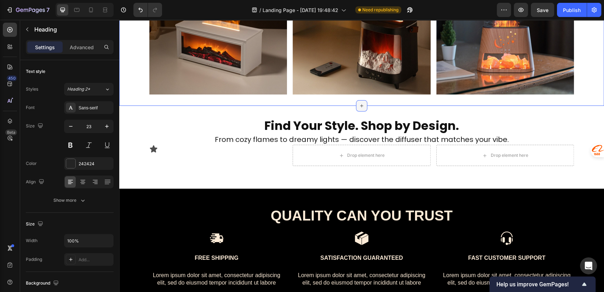
click at [359, 106] on icon at bounding box center [362, 106] width 6 height 6
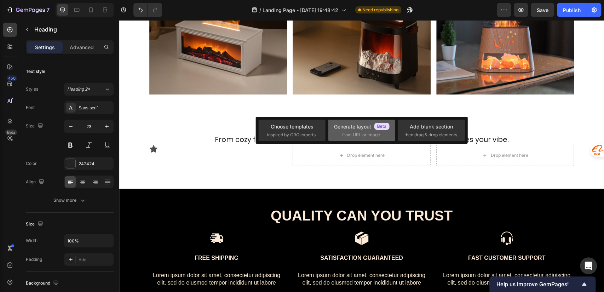
click at [349, 133] on span "from URL or image" at bounding box center [361, 135] width 38 height 6
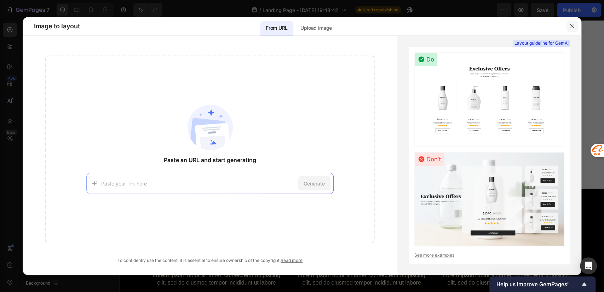
click at [570, 23] on button "button" at bounding box center [571, 26] width 11 height 11
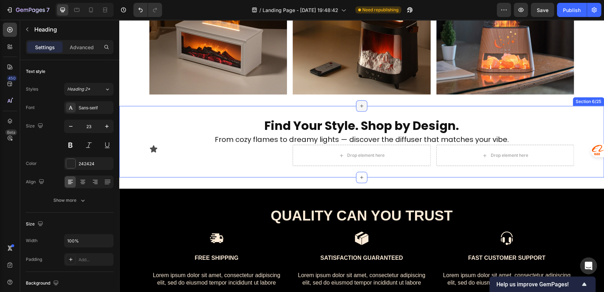
click at [360, 105] on icon at bounding box center [362, 106] width 6 height 6
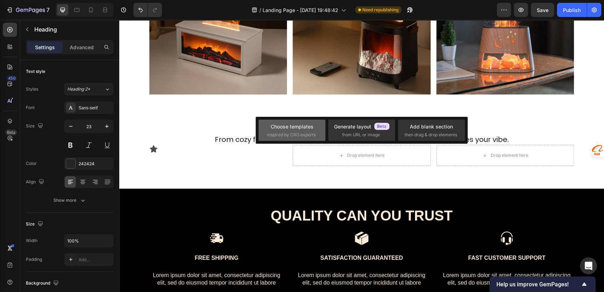
click at [309, 135] on span "inspired by CRO experts" at bounding box center [291, 135] width 48 height 6
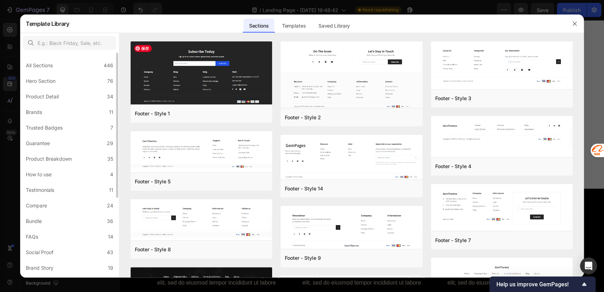
scroll to position [122, 0]
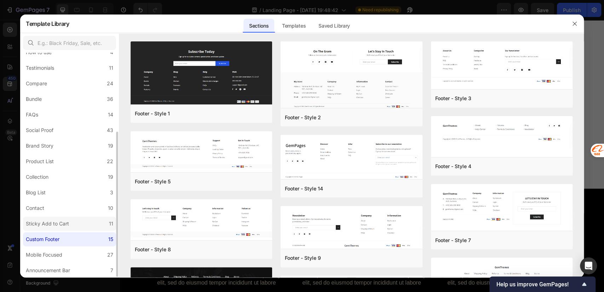
click at [56, 225] on div "Sticky Add to Cart" at bounding box center [47, 223] width 43 height 8
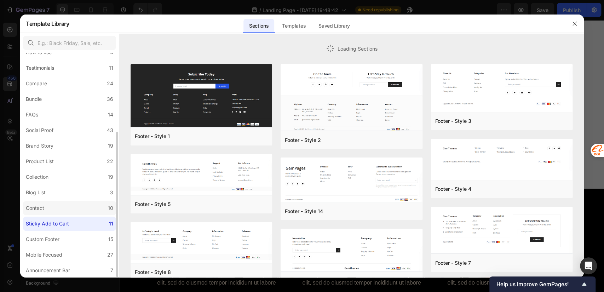
scroll to position [0, 0]
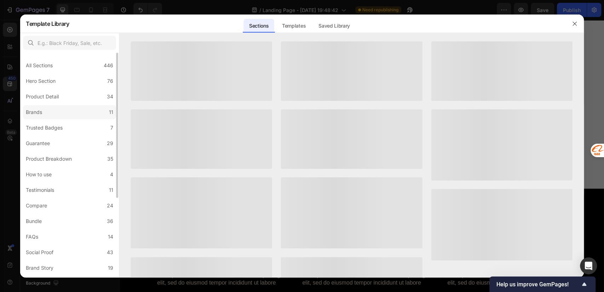
click at [54, 113] on label "Brands 11" at bounding box center [69, 112] width 93 height 14
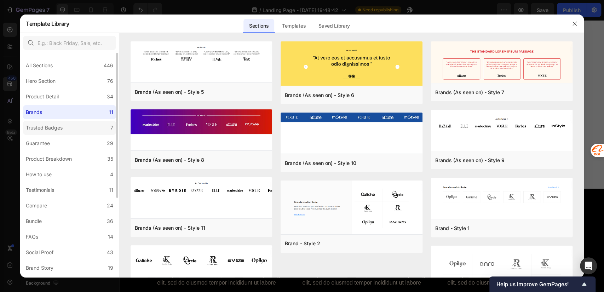
click at [65, 125] on div "Trusted Badges" at bounding box center [46, 127] width 40 height 8
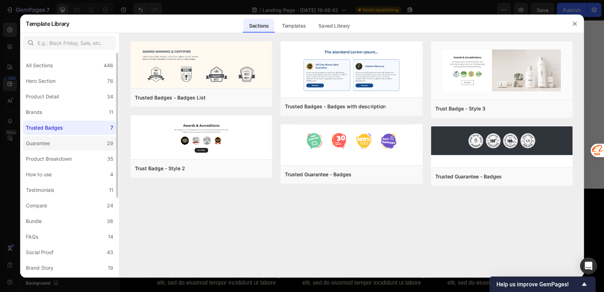
click at [62, 145] on label "Guarantee 29" at bounding box center [69, 143] width 93 height 14
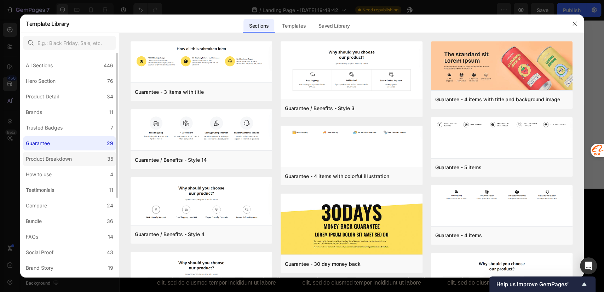
click at [69, 163] on label "Product Breakdown 35" at bounding box center [69, 159] width 93 height 14
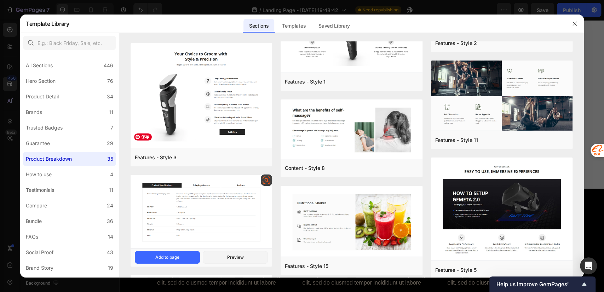
scroll to position [473, 0]
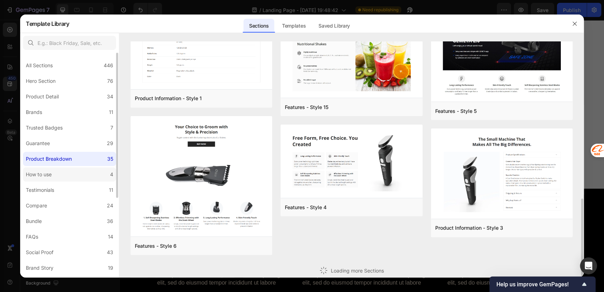
click at [74, 175] on label "How to use 4" at bounding box center [69, 174] width 93 height 14
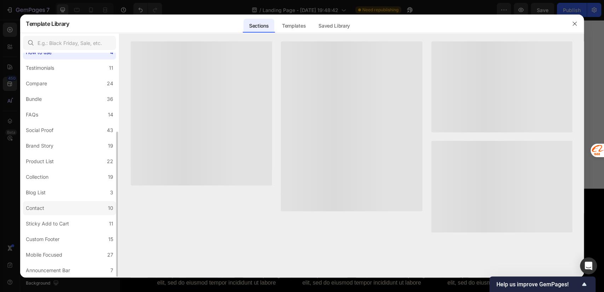
scroll to position [0, 0]
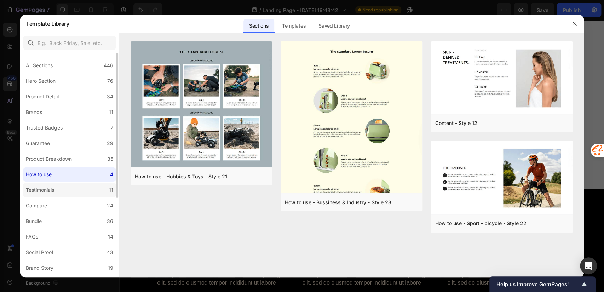
click at [51, 191] on div "Testimonials" at bounding box center [40, 190] width 28 height 8
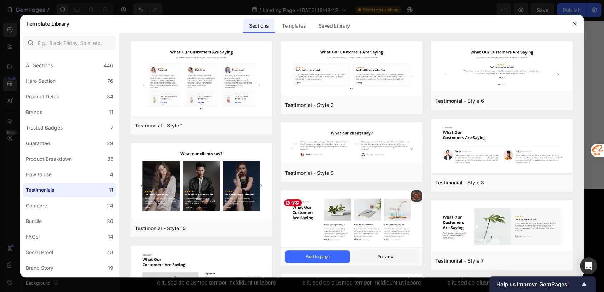
scroll to position [157, 0]
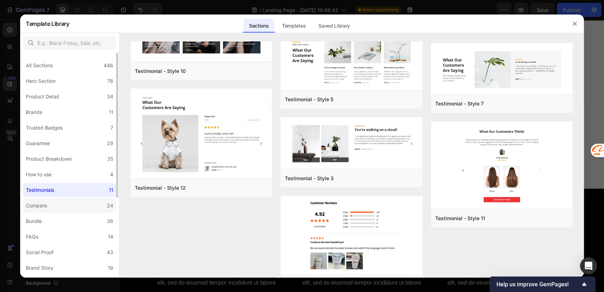
click at [63, 206] on label "Compare 24" at bounding box center [69, 205] width 93 height 14
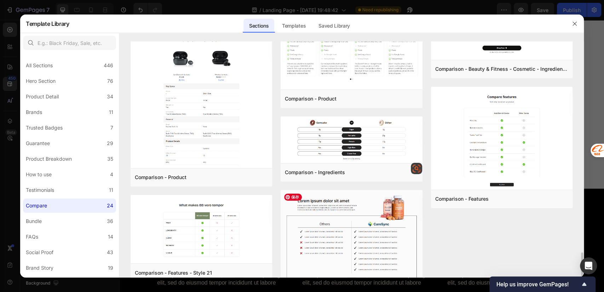
scroll to position [520, 0]
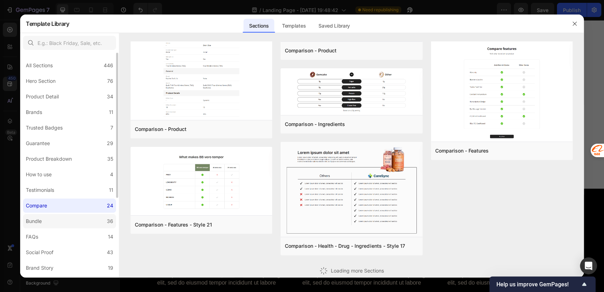
click at [51, 223] on label "Bundle 36" at bounding box center [69, 221] width 93 height 14
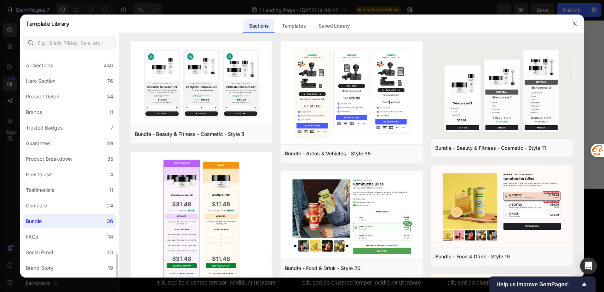
scroll to position [122, 0]
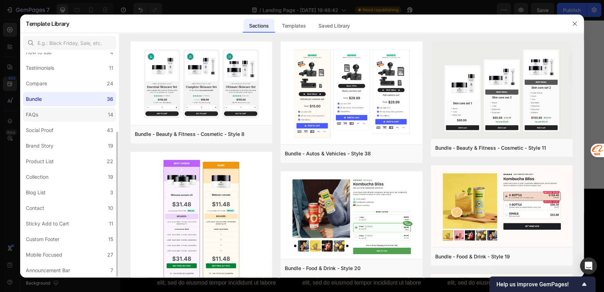
click at [50, 116] on label "FAQs 14" at bounding box center [69, 115] width 93 height 14
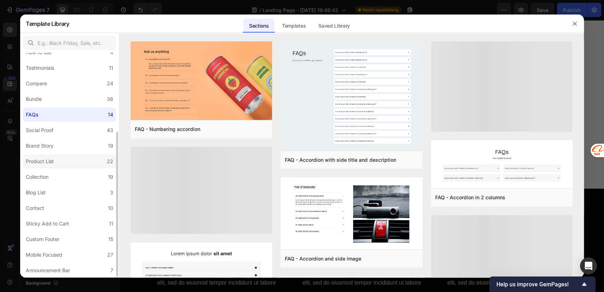
click at [52, 156] on label "Product List 22" at bounding box center [69, 161] width 93 height 14
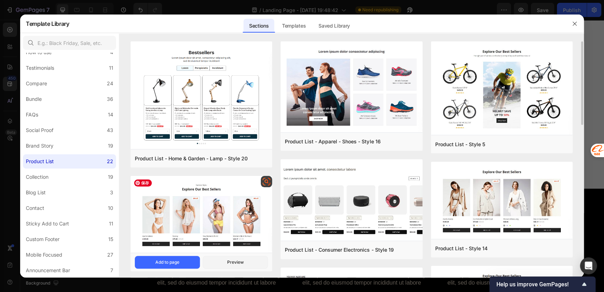
scroll to position [428, 0]
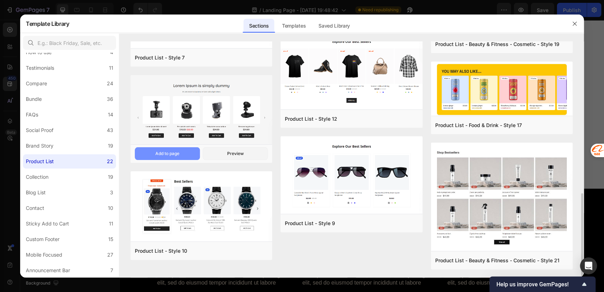
click at [179, 156] on div "Add to page" at bounding box center [167, 153] width 24 height 6
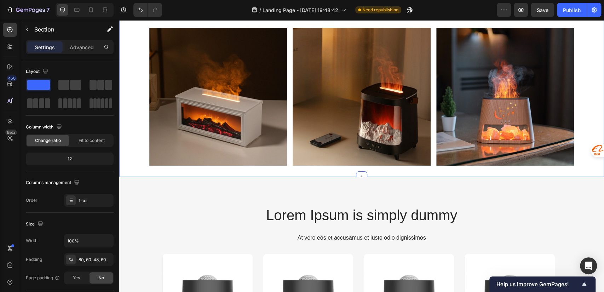
scroll to position [715, 0]
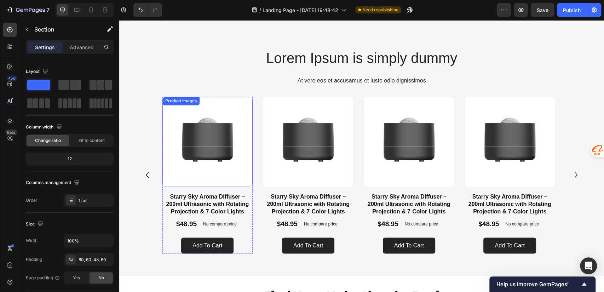
click at [220, 121] on img at bounding box center [207, 142] width 90 height 90
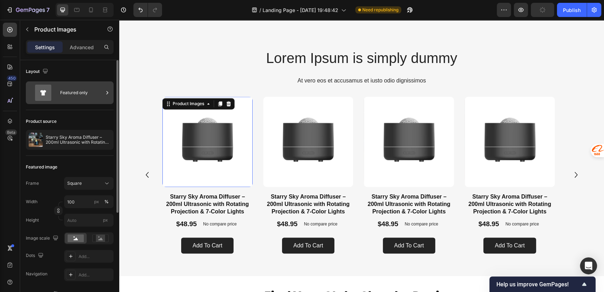
click at [85, 99] on div "Featured only" at bounding box center [81, 93] width 43 height 16
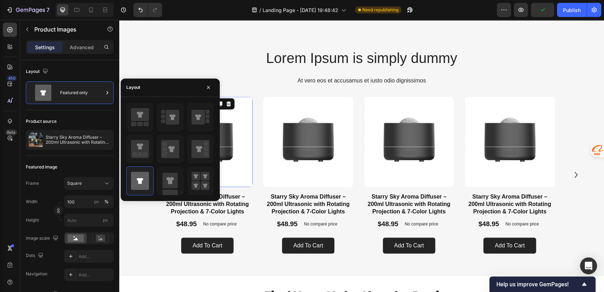
click at [201, 88] on div "Layout" at bounding box center [170, 88] width 99 height 18
click at [209, 87] on icon "button" at bounding box center [209, 88] width 6 height 6
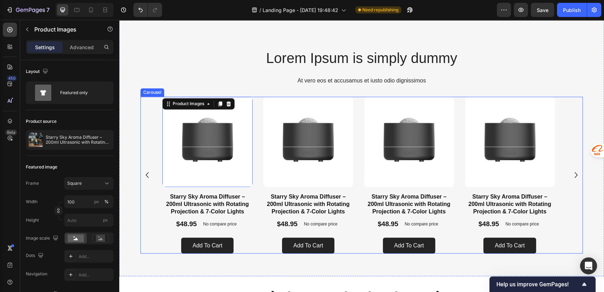
click at [564, 105] on div "Product Images 16 Starry Sky Aroma Diffuser – 200ml Ultrasonic with Rotating Pr…" at bounding box center [361, 175] width 442 height 157
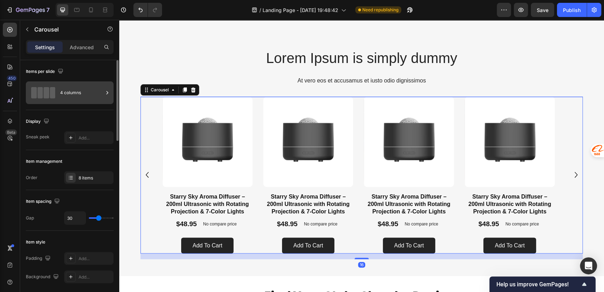
click at [80, 96] on div "4 columns" at bounding box center [81, 93] width 43 height 16
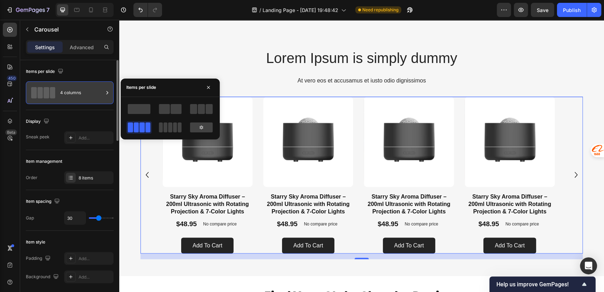
click at [80, 96] on div "4 columns" at bounding box center [81, 93] width 43 height 16
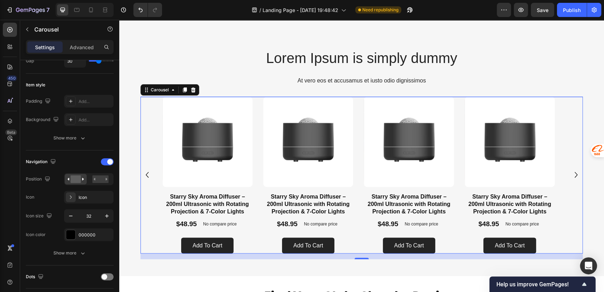
scroll to position [0, 0]
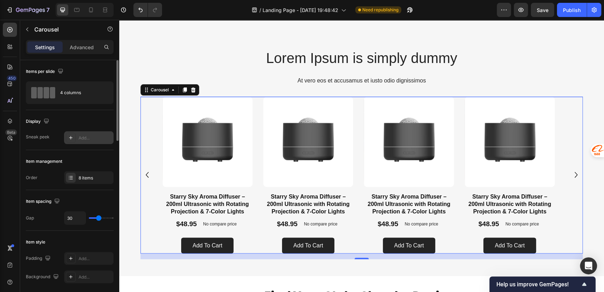
click at [74, 140] on div at bounding box center [71, 138] width 10 height 10
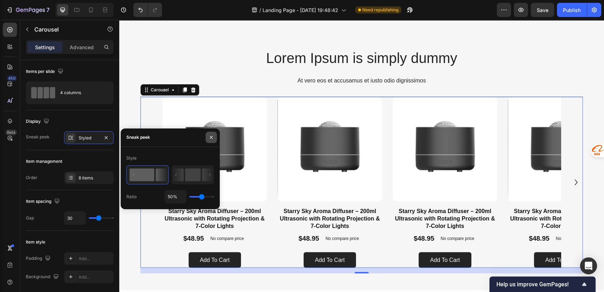
click at [209, 139] on icon "button" at bounding box center [211, 137] width 6 height 6
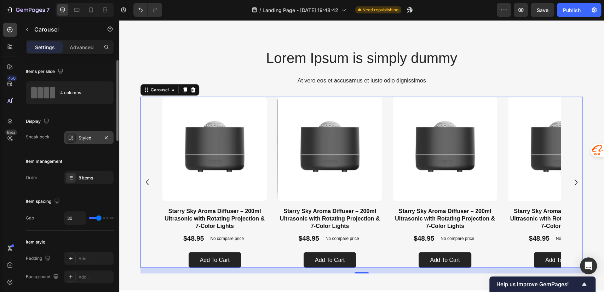
click at [71, 142] on div at bounding box center [71, 138] width 10 height 10
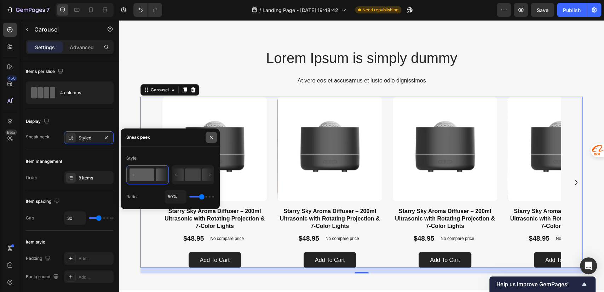
click at [208, 133] on button "button" at bounding box center [211, 137] width 11 height 11
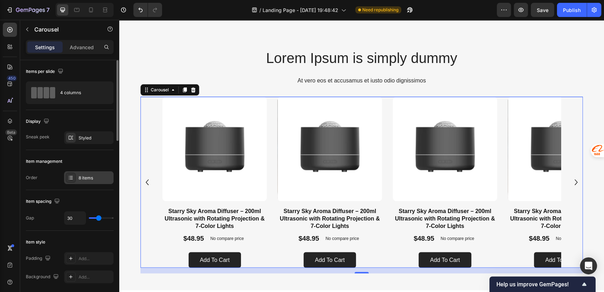
click at [93, 182] on div "8 items" at bounding box center [89, 177] width 50 height 13
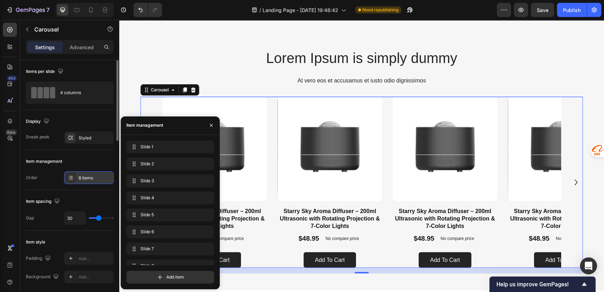
click at [93, 182] on div "8 items" at bounding box center [89, 177] width 50 height 13
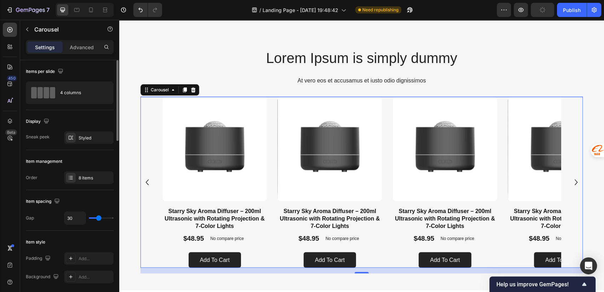
click at [81, 53] on div "Settings Advanced" at bounding box center [70, 47] width 88 height 14
click at [78, 47] on p "Advanced" at bounding box center [82, 47] width 24 height 7
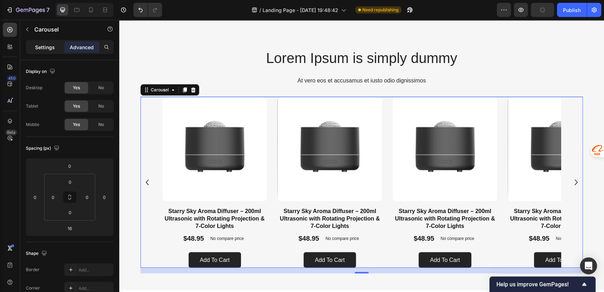
click at [54, 47] on p "Settings" at bounding box center [45, 47] width 20 height 7
click at [277, 103] on img at bounding box center [225, 149] width 104 height 104
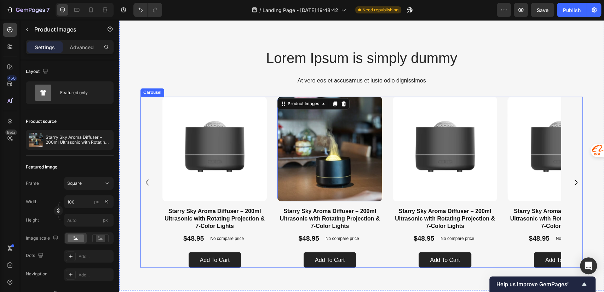
click at [570, 177] on icon "Carousel Next Arrow" at bounding box center [575, 182] width 11 height 11
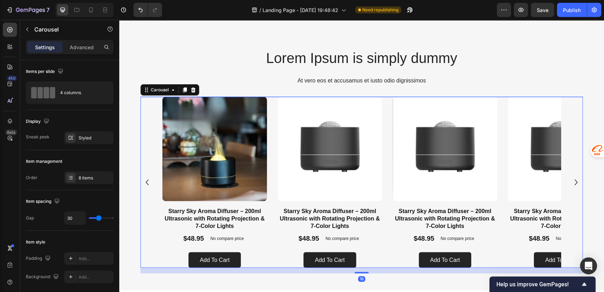
click at [148, 180] on icon "Carousel Back Arrow" at bounding box center [147, 182] width 11 height 11
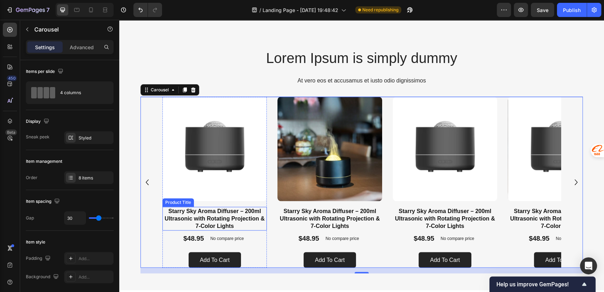
click at [211, 215] on h1 "Starry Sky Aroma Diffuser – 200ml Ultrasonic with Rotating Projection & 7-Color…" at bounding box center [214, 218] width 104 height 23
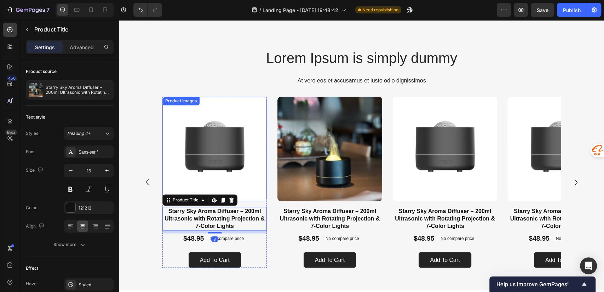
click at [215, 153] on img at bounding box center [214, 149] width 104 height 104
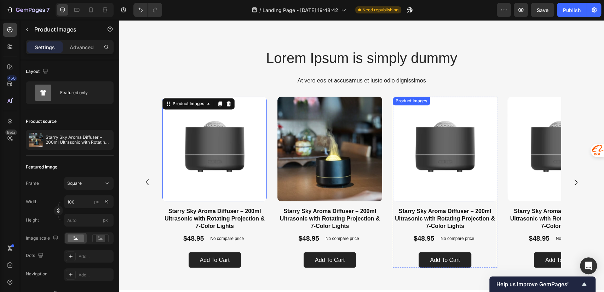
click at [448, 123] on img at bounding box center [445, 149] width 104 height 104
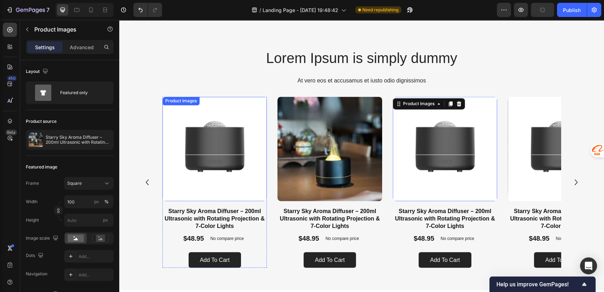
click at [222, 129] on img at bounding box center [214, 149] width 104 height 104
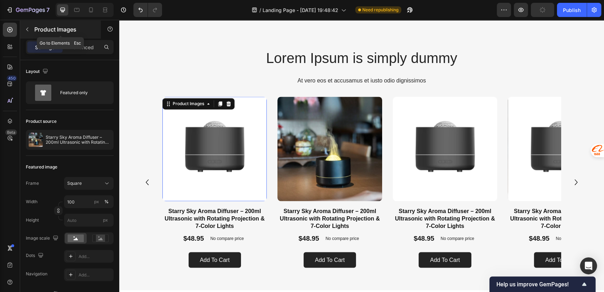
click at [28, 30] on icon "button" at bounding box center [27, 30] width 6 height 6
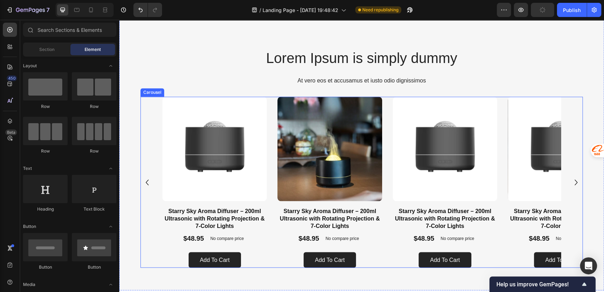
click at [149, 103] on div "Product Images Starry Sky Aroma Diffuser – 200ml Ultrasonic with Rotating Proje…" at bounding box center [361, 182] width 442 height 171
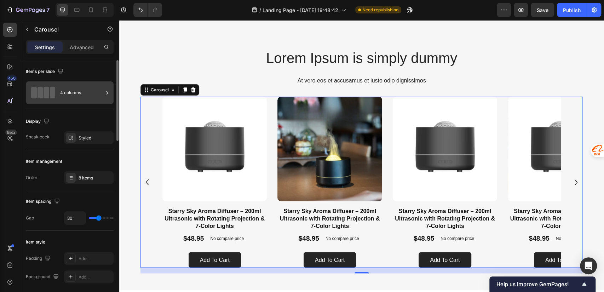
click at [80, 95] on div "4 columns" at bounding box center [81, 93] width 43 height 16
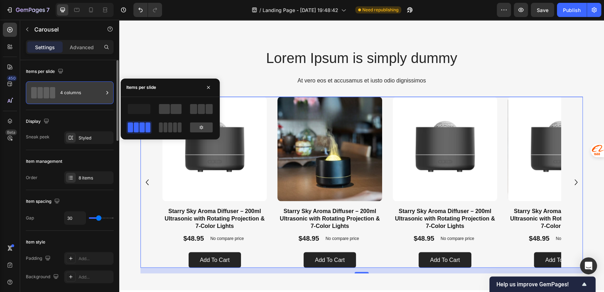
click at [80, 95] on div "4 columns" at bounding box center [81, 93] width 43 height 16
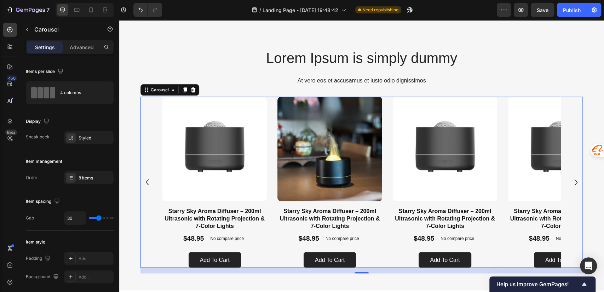
click at [151, 109] on div "Product Images Starry Sky Aroma Diffuser – 200ml Ultrasonic with Rotating Proje…" at bounding box center [361, 182] width 442 height 171
click at [83, 49] on p "Advanced" at bounding box center [82, 47] width 24 height 7
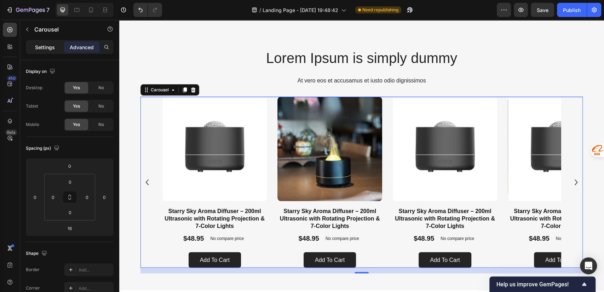
click at [48, 47] on p "Settings" at bounding box center [45, 47] width 20 height 7
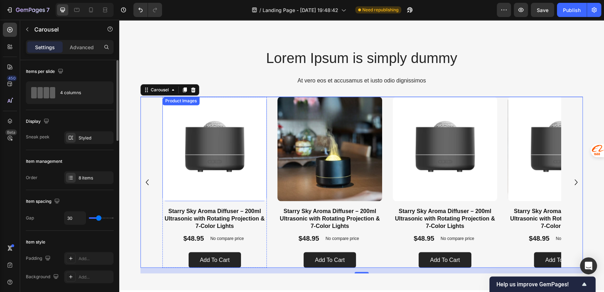
click at [184, 148] on img at bounding box center [214, 149] width 104 height 104
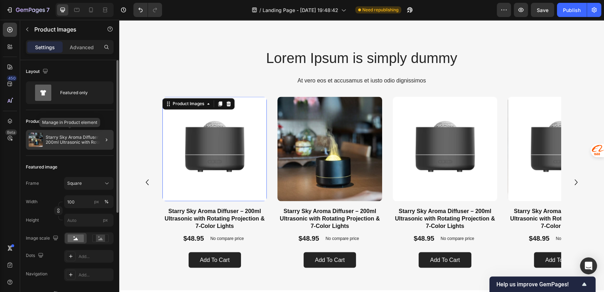
click at [87, 134] on div "Starry Sky Aroma Diffuser – 200ml Ultrasonic with Rotating Projection & 7-Color…" at bounding box center [70, 140] width 88 height 20
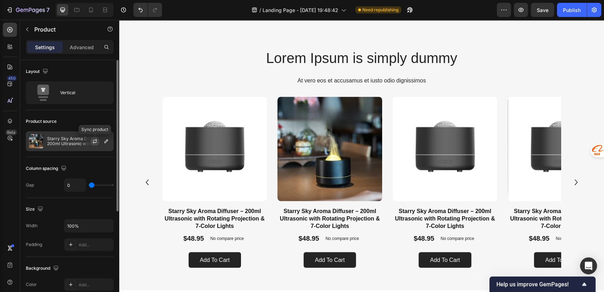
click at [94, 140] on icon "button" at bounding box center [95, 141] width 6 height 6
click at [106, 143] on icon "button" at bounding box center [106, 141] width 6 height 6
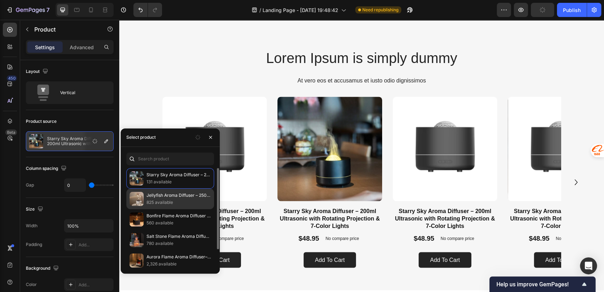
click at [176, 204] on div "Starry Sky Aroma Diffuser – 200ml Ultrasonic with Rotating Projection & 7-Color…" at bounding box center [170, 218] width 99 height 100
click at [171, 202] on p "825 available" at bounding box center [178, 202] width 64 height 7
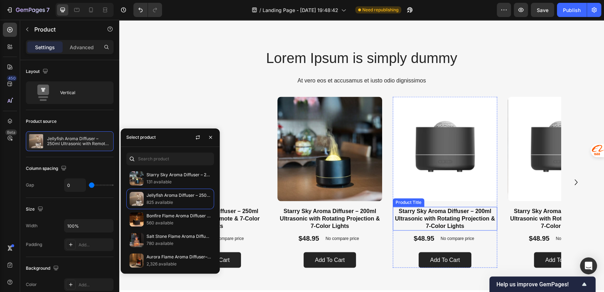
click at [426, 220] on h1 "Starry Sky Aroma Diffuser – 200ml Ultrasonic with Rotating Projection & 7-Color…" at bounding box center [445, 218] width 104 height 23
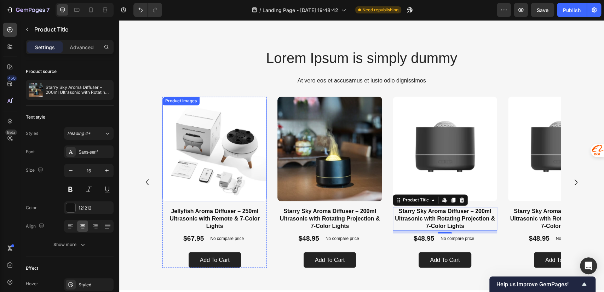
click at [211, 138] on img at bounding box center [214, 149] width 104 height 104
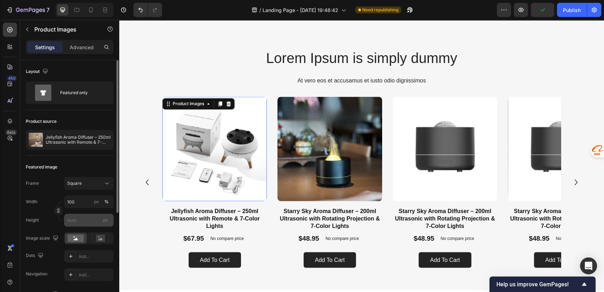
scroll to position [157, 0]
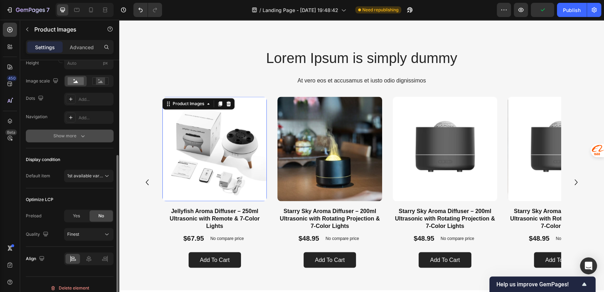
click at [71, 135] on div "Show more" at bounding box center [69, 135] width 33 height 7
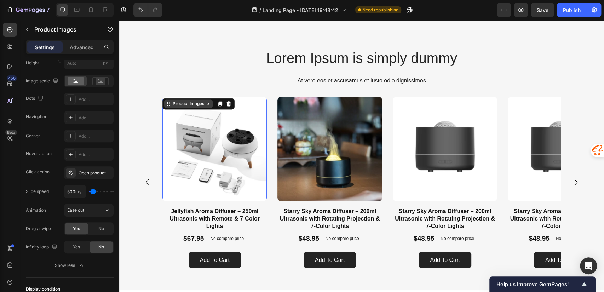
click at [184, 106] on div "Product Images" at bounding box center [188, 103] width 34 height 6
click at [249, 136] on img at bounding box center [214, 149] width 104 height 104
click at [222, 143] on img at bounding box center [214, 149] width 104 height 104
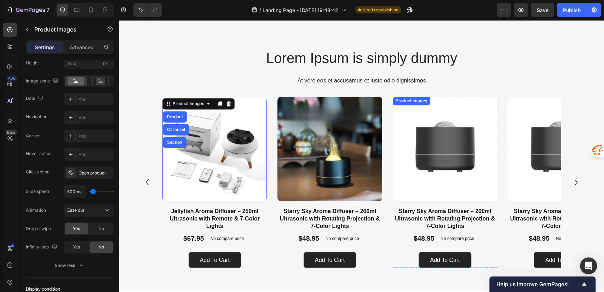
click at [428, 115] on img at bounding box center [445, 149] width 104 height 104
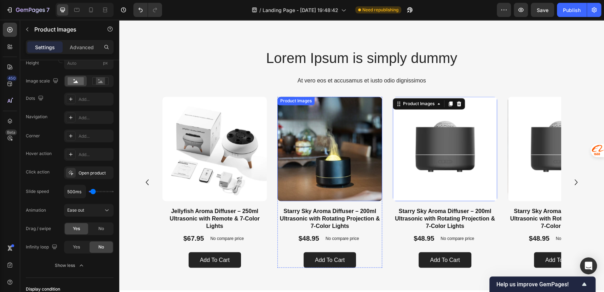
click at [344, 131] on img at bounding box center [329, 149] width 104 height 104
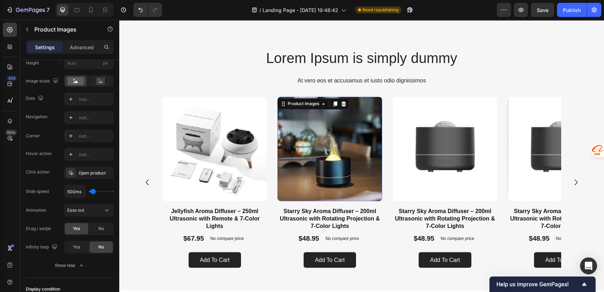
scroll to position [0, 0]
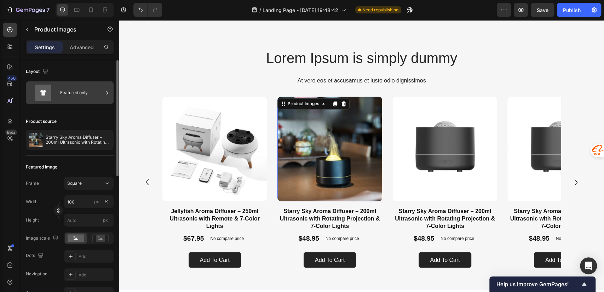
click at [87, 100] on div "Featured only" at bounding box center [81, 93] width 43 height 16
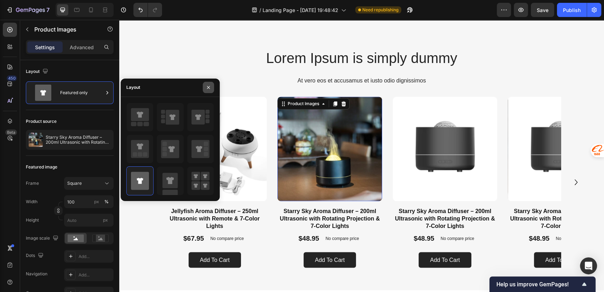
click at [207, 87] on icon "button" at bounding box center [209, 88] width 6 height 6
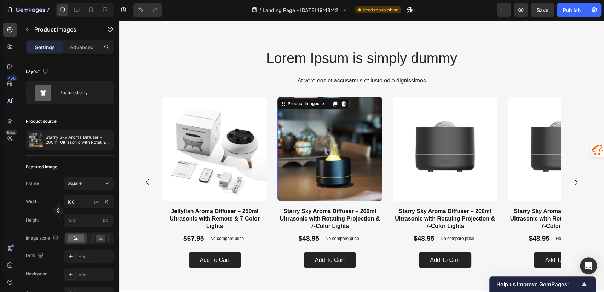
click at [324, 149] on img at bounding box center [329, 149] width 104 height 104
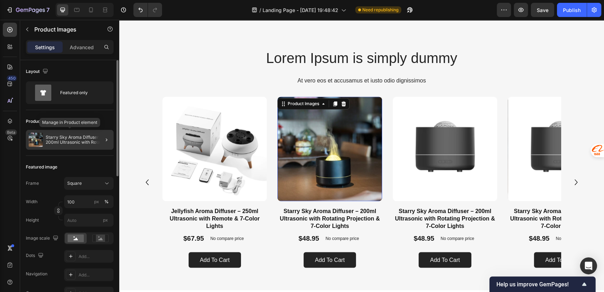
click at [61, 143] on p "Starry Sky Aroma Diffuser – 200ml Ultrasonic with Rotating Projection & 7-Color…" at bounding box center [78, 140] width 65 height 10
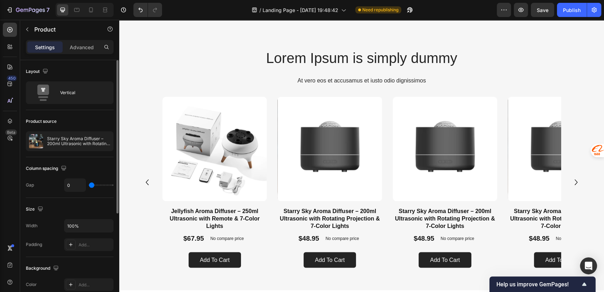
click at [61, 143] on p "Starry Sky Aroma Diffuser – 200ml Ultrasonic with Rotating Projection & 7-Color…" at bounding box center [78, 141] width 63 height 10
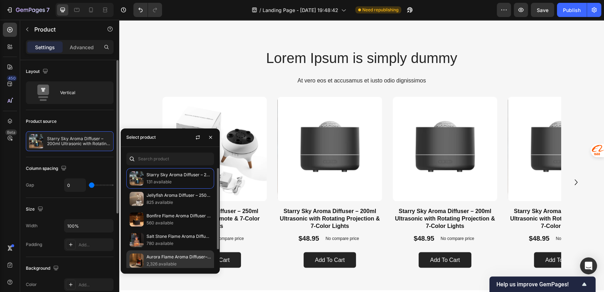
scroll to position [23, 0]
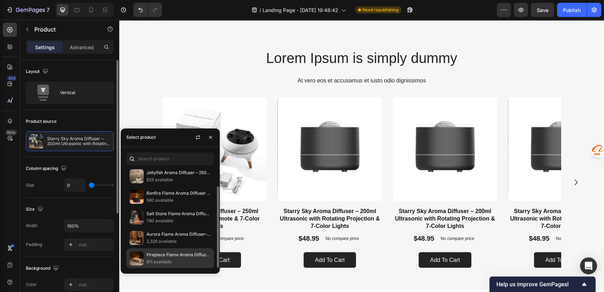
click at [172, 258] on p "811 available" at bounding box center [178, 261] width 64 height 7
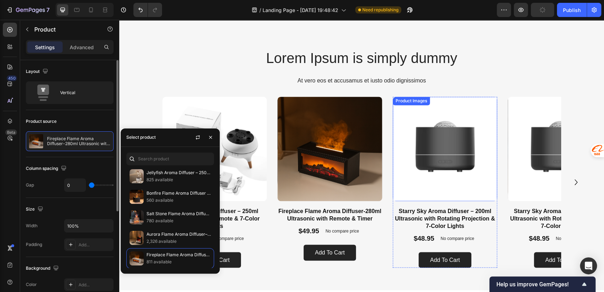
click at [439, 124] on img at bounding box center [445, 149] width 104 height 104
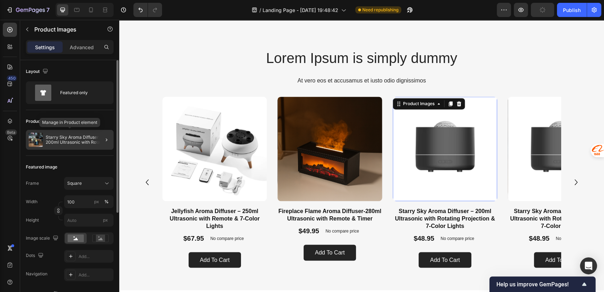
click at [90, 139] on p "Starry Sky Aroma Diffuser – 200ml Ultrasonic with Rotating Projection & 7-Color…" at bounding box center [78, 140] width 65 height 10
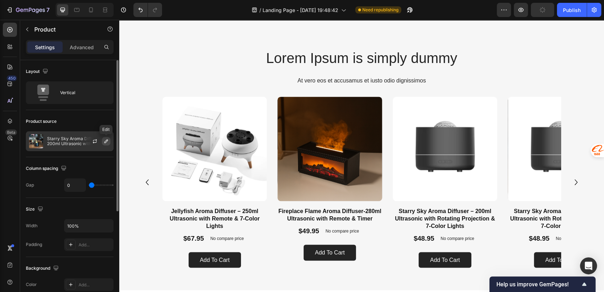
click at [105, 140] on icon "button" at bounding box center [106, 141] width 6 height 6
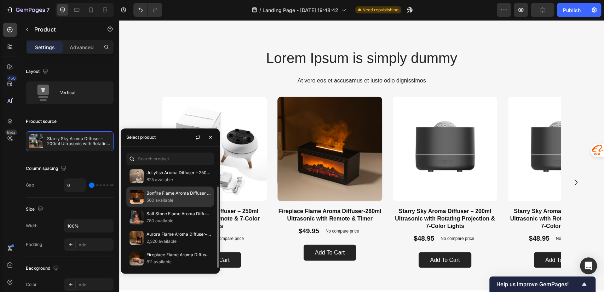
scroll to position [0, 0]
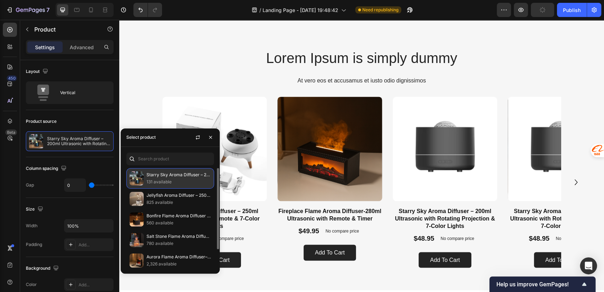
click at [174, 179] on p "131 available" at bounding box center [178, 181] width 64 height 7
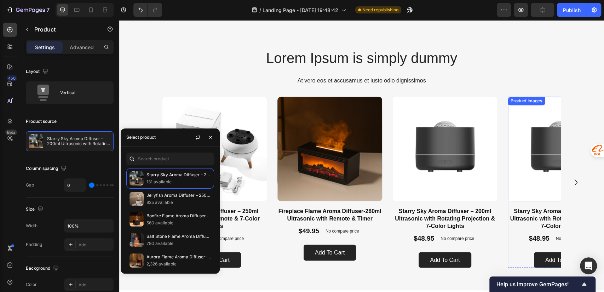
click at [515, 154] on img at bounding box center [560, 149] width 104 height 104
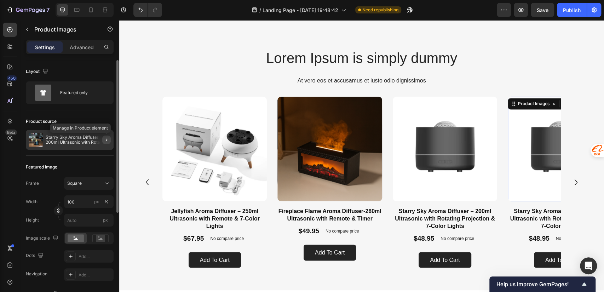
click at [106, 141] on icon "button" at bounding box center [106, 139] width 1 height 3
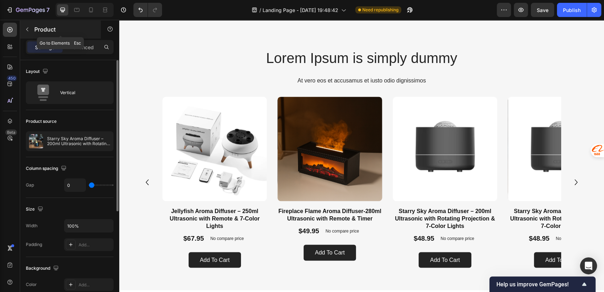
click at [30, 31] on icon "button" at bounding box center [27, 30] width 6 height 6
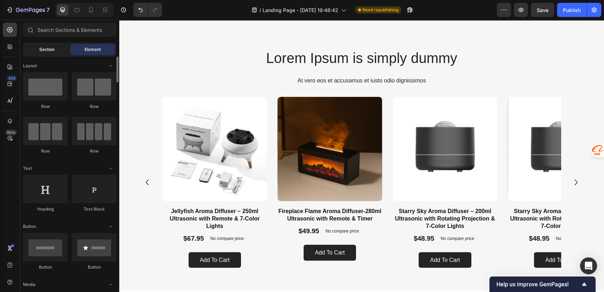
click at [47, 52] on span "Section" at bounding box center [46, 49] width 15 height 6
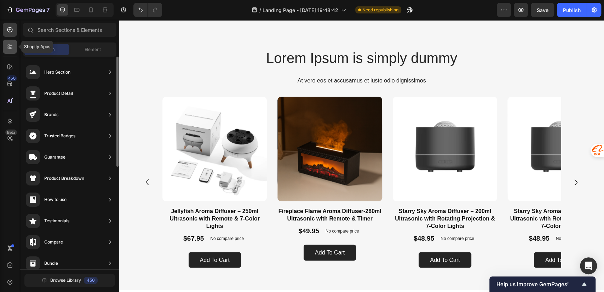
click at [3, 47] on div at bounding box center [10, 47] width 14 height 14
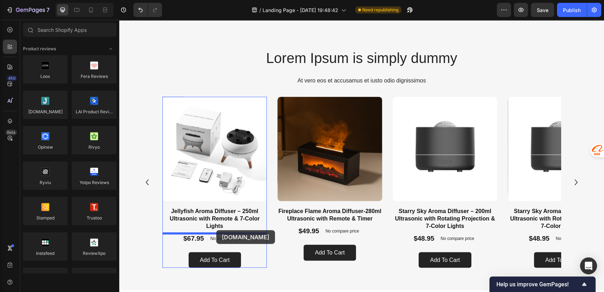
drag, startPoint x: 169, startPoint y: 126, endPoint x: 215, endPoint y: 234, distance: 117.5
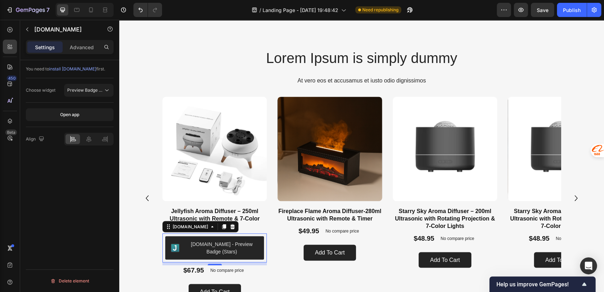
click at [197, 250] on div "Judge.me - Preview Badge (Stars)" at bounding box center [221, 247] width 73 height 15
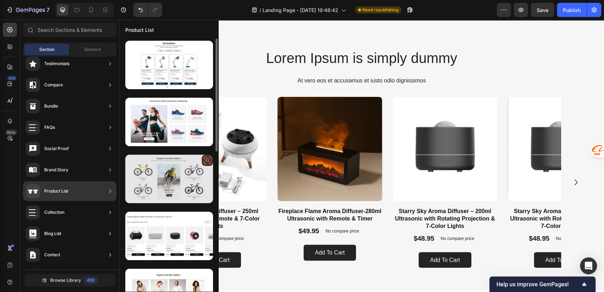
scroll to position [157, 0]
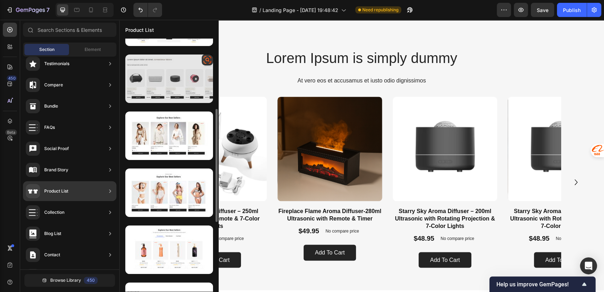
click at [179, 73] on div at bounding box center [169, 78] width 88 height 48
click at [155, 96] on div at bounding box center [169, 78] width 88 height 48
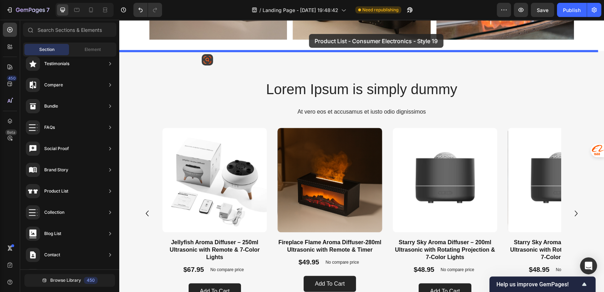
scroll to position [675, 0]
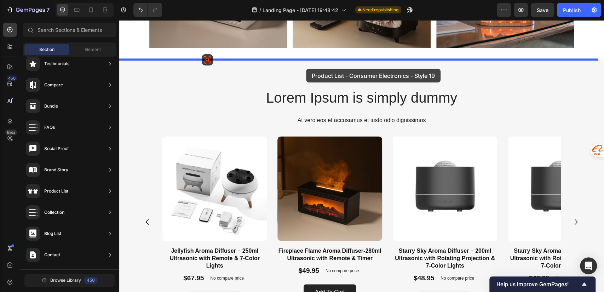
drag, startPoint x: 275, startPoint y: 113, endPoint x: 306, endPoint y: 67, distance: 54.6
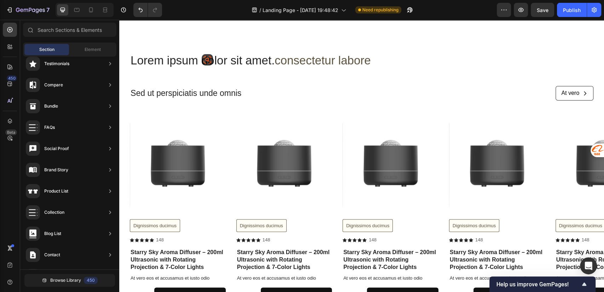
scroll to position [738, 0]
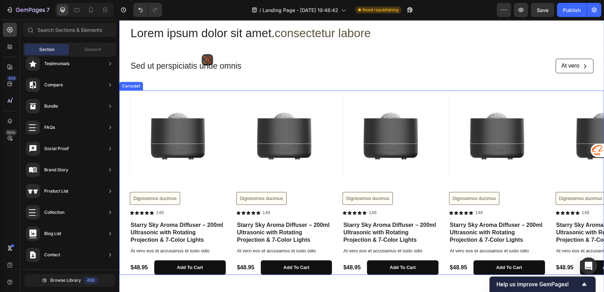
click at [126, 96] on div "Product Images Dignissimos ducimus Button Icon Icon Icon Icon Icon Icon List 14…" at bounding box center [361, 182] width 485 height 184
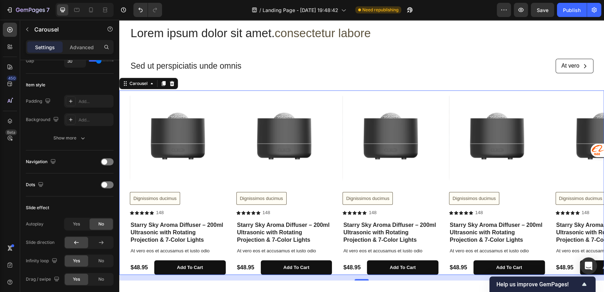
scroll to position [0, 0]
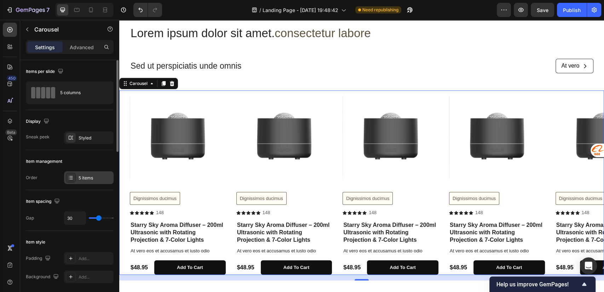
click at [83, 175] on div "5 items" at bounding box center [95, 178] width 33 height 6
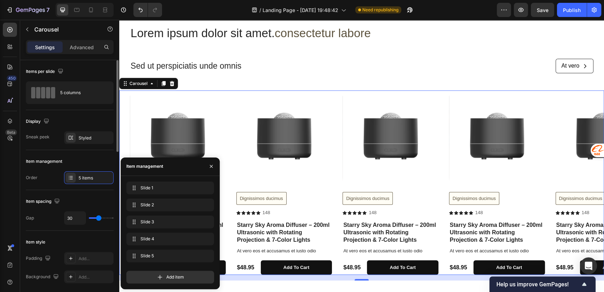
click at [76, 165] on div "Item management" at bounding box center [70, 161] width 88 height 11
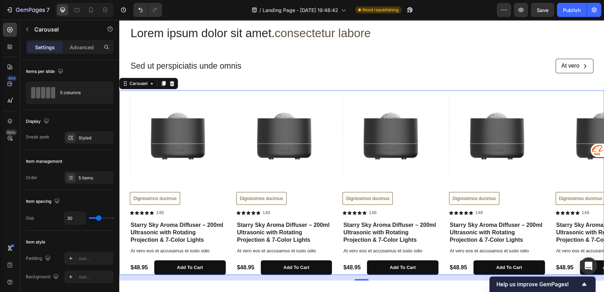
scroll to position [314, 0]
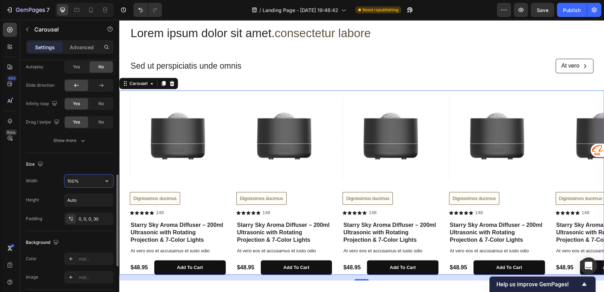
click at [88, 178] on input "100%" at bounding box center [88, 180] width 49 height 13
click at [105, 177] on icon "button" at bounding box center [106, 180] width 7 height 7
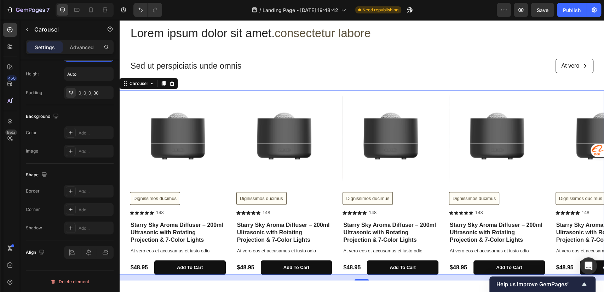
scroll to position [0, 0]
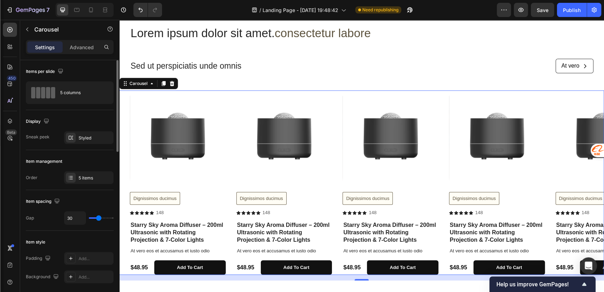
click at [50, 176] on div "Order 5 items" at bounding box center [70, 177] width 88 height 13
click at [85, 46] on p "Advanced" at bounding box center [82, 47] width 24 height 7
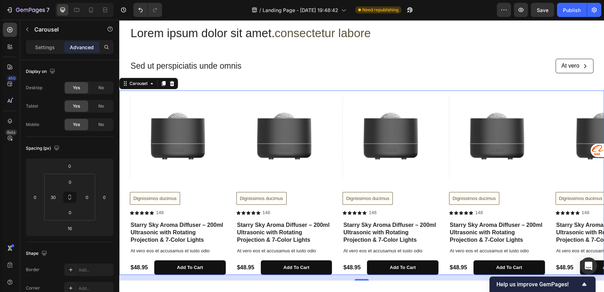
click at [57, 41] on div "Settings Advanced" at bounding box center [69, 46] width 85 height 11
click at [48, 46] on p "Settings" at bounding box center [45, 47] width 20 height 7
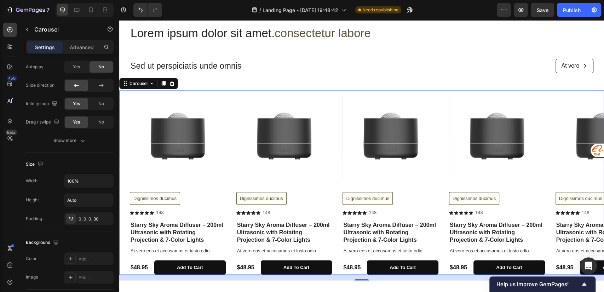
scroll to position [157, 0]
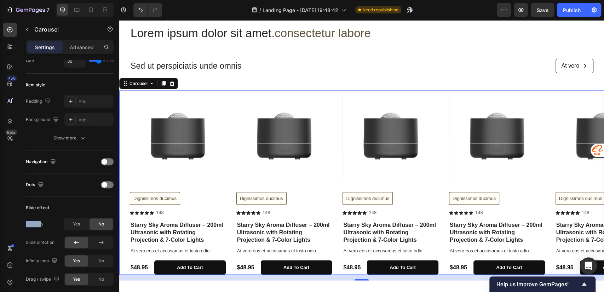
drag, startPoint x: 31, startPoint y: 223, endPoint x: 42, endPoint y: 224, distance: 11.1
click at [42, 224] on div "Items per slide 5 columns Display Sneak peek Styled Item management Order 5 ite…" at bounding box center [69, 249] width 99 height 693
click at [32, 250] on div "Autoplay Yes No Slide direction Infinity loop Yes No Drag / swipe Yes No" at bounding box center [70, 252] width 88 height 68
click at [75, 139] on div "Show more" at bounding box center [69, 137] width 33 height 7
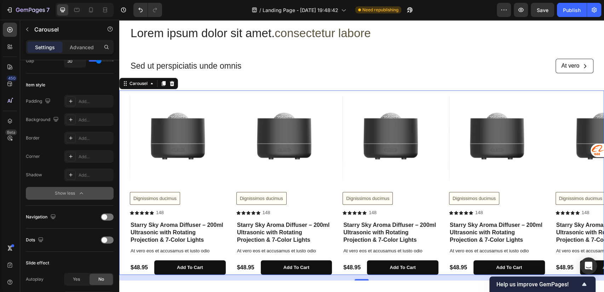
click at [65, 196] on div "Show less" at bounding box center [70, 193] width 30 height 7
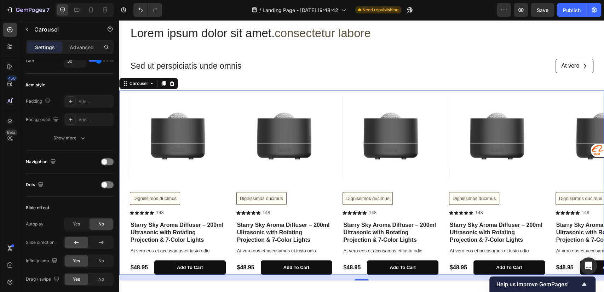
scroll to position [0, 0]
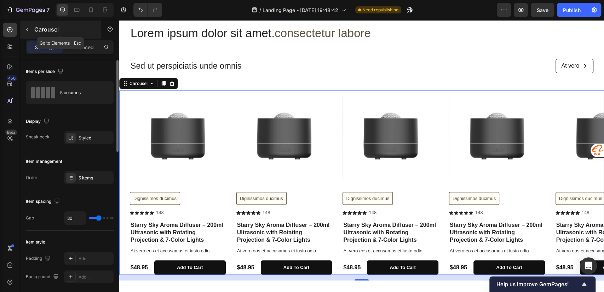
click at [31, 30] on button "button" at bounding box center [27, 29] width 11 height 11
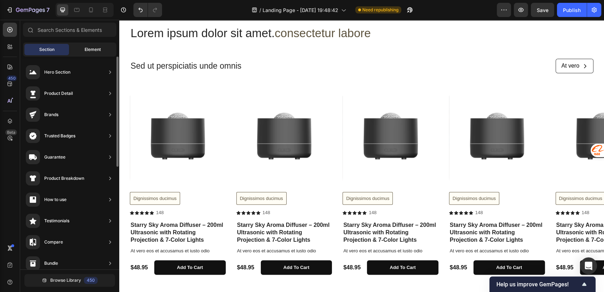
click at [86, 52] on span "Element" at bounding box center [93, 49] width 16 height 6
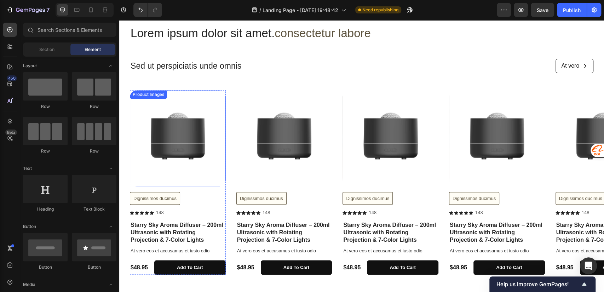
click at [217, 100] on img at bounding box center [178, 138] width 96 height 96
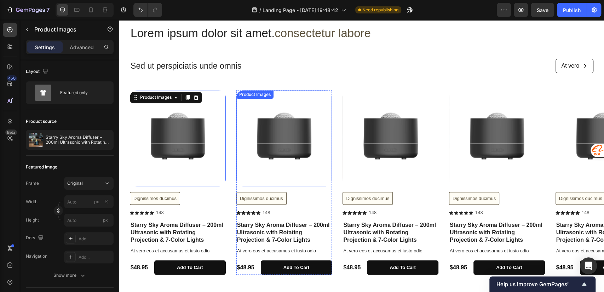
click at [269, 97] on div "Product Images" at bounding box center [255, 94] width 34 height 6
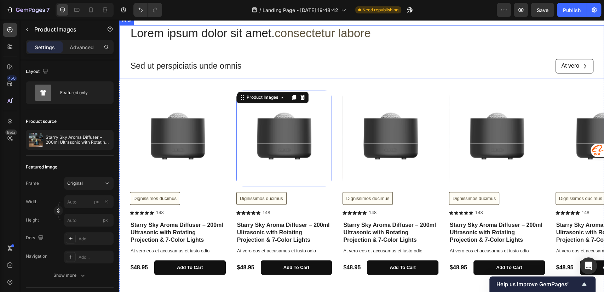
scroll to position [580, 0]
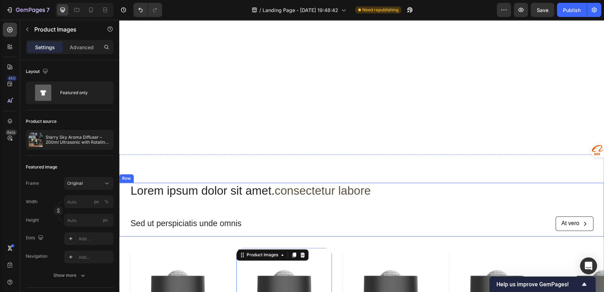
click at [227, 200] on div "Lorem ipsum dolor sit amet. consectetur labore Heading Sed ut perspiciatis unde…" at bounding box center [361, 210] width 463 height 54
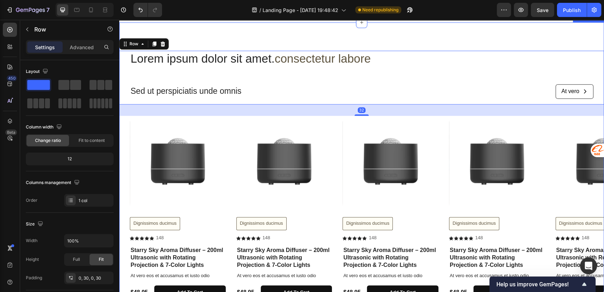
click at [182, 172] on img at bounding box center [178, 164] width 96 height 96
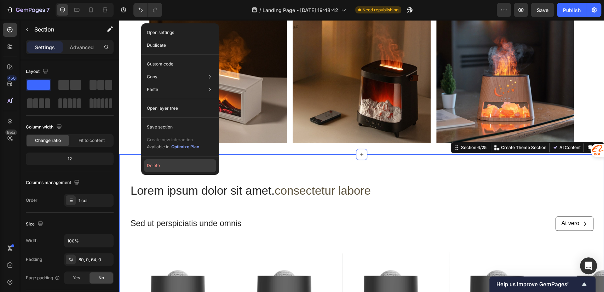
click at [152, 166] on button "Delete" at bounding box center [180, 165] width 72 height 13
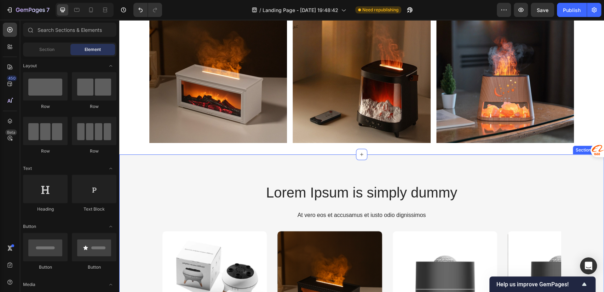
click at [148, 166] on div "Lorem Ipsum is simply dummy Heading At vero eos et accusamus et iusto odio dign…" at bounding box center [361, 289] width 485 height 270
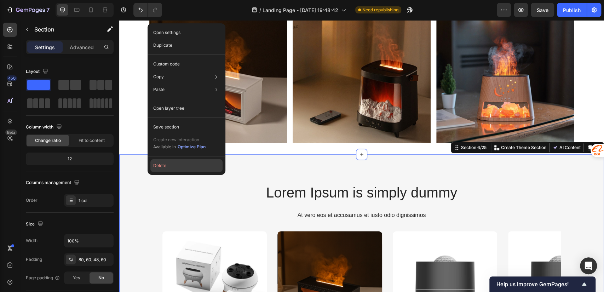
click at [162, 166] on button "Delete" at bounding box center [186, 165] width 72 height 13
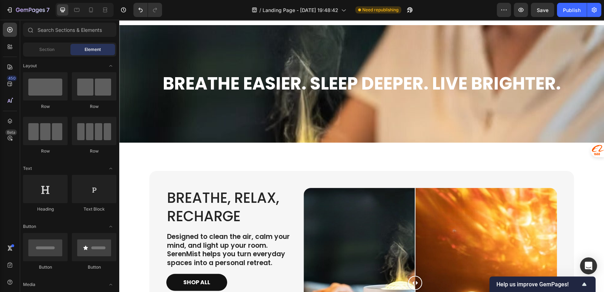
scroll to position [1052, 0]
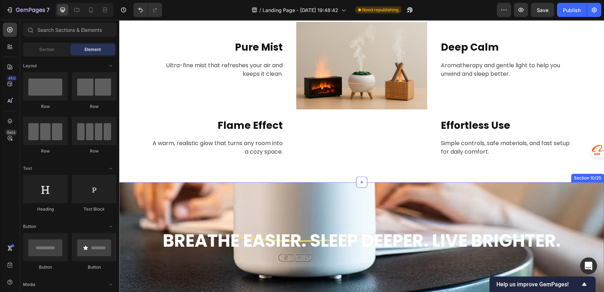
click at [287, 191] on div "Breathe Easier. Sleep Deeper. Live Brighter. Heading Section 10/25" at bounding box center [361, 240] width 485 height 117
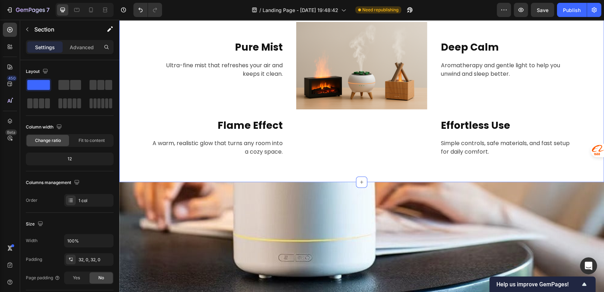
scroll to position [895, 0]
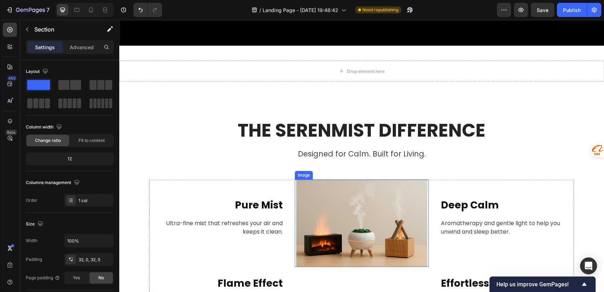
click at [376, 199] on img at bounding box center [361, 222] width 131 height 87
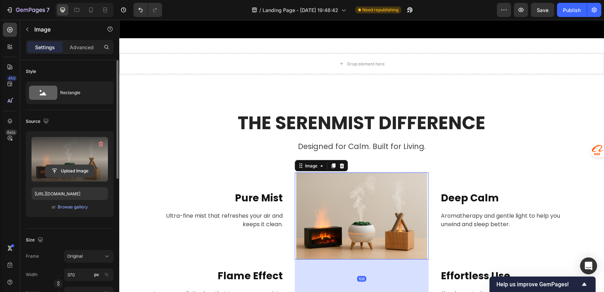
click at [89, 172] on input "file" at bounding box center [69, 171] width 49 height 12
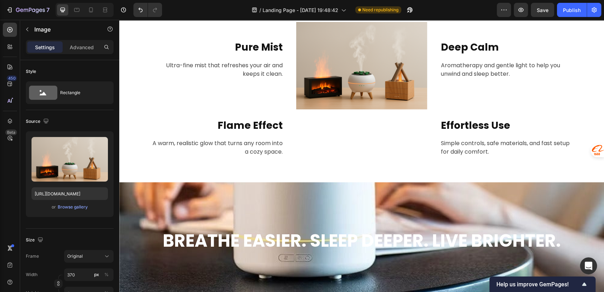
scroll to position [1209, 0]
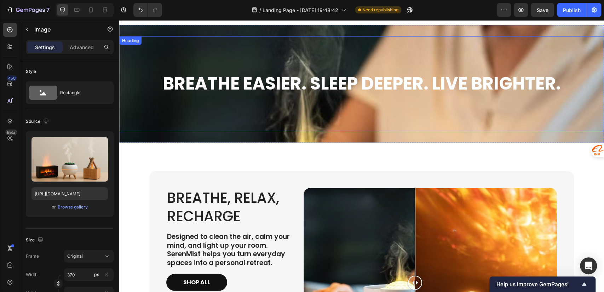
click at [292, 53] on div "Breathe Easier. Sleep Deeper. Live Brighter. Heading" at bounding box center [361, 83] width 485 height 95
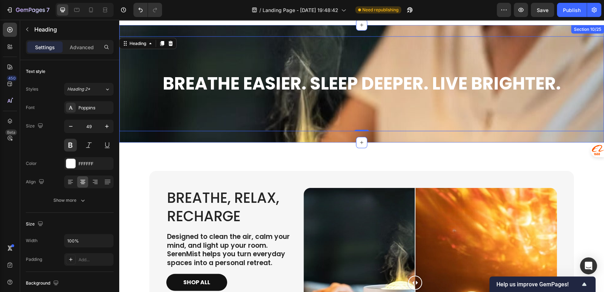
click at [145, 31] on div "Breathe Easier. Sleep Deeper. Live Brighter. Heading 0 Section 10/25" at bounding box center [361, 83] width 485 height 117
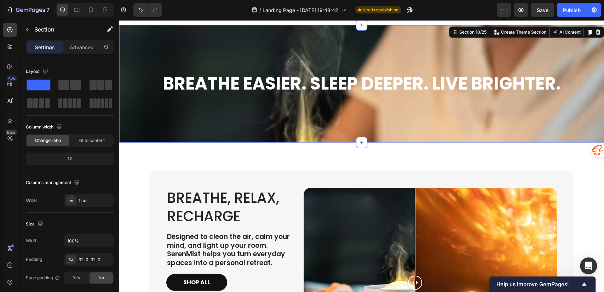
click at [134, 30] on div "Breathe Easier. Sleep Deeper. Live Brighter. Heading Section 10/25 You can crea…" at bounding box center [361, 83] width 485 height 117
click at [74, 48] on p "Advanced" at bounding box center [82, 47] width 24 height 7
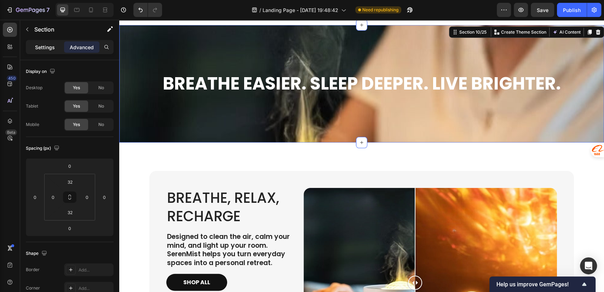
click at [50, 48] on p "Settings" at bounding box center [45, 47] width 20 height 7
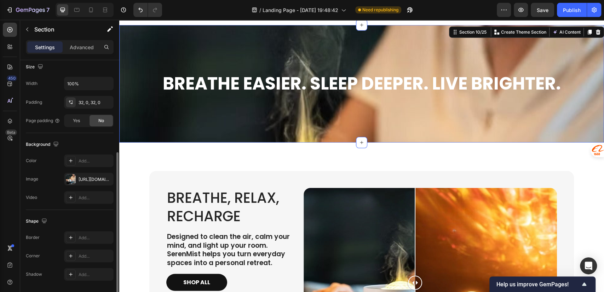
scroll to position [179, 0]
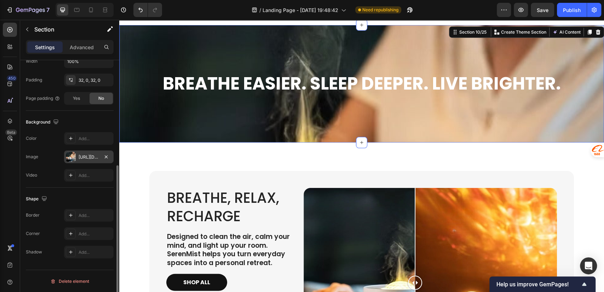
click at [81, 155] on div "https://cdn.shopify.com/s/files/1/0756/0295/2419/files/gempages_586120987779531…" at bounding box center [89, 157] width 21 height 6
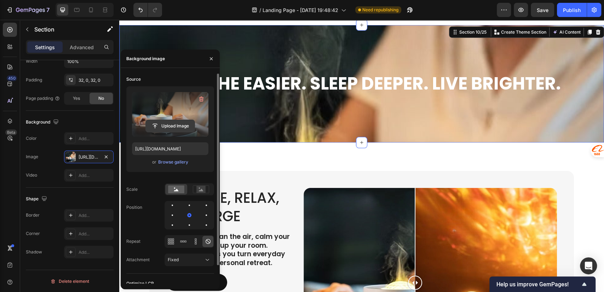
click at [176, 123] on input "file" at bounding box center [170, 126] width 49 height 12
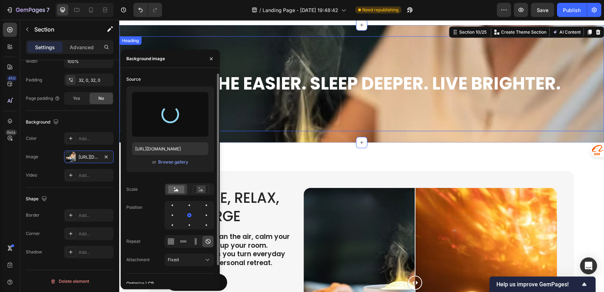
type input "https://cdn.shopify.com/s/files/1/0756/0295/2419/files/gempages_586120987779531…"
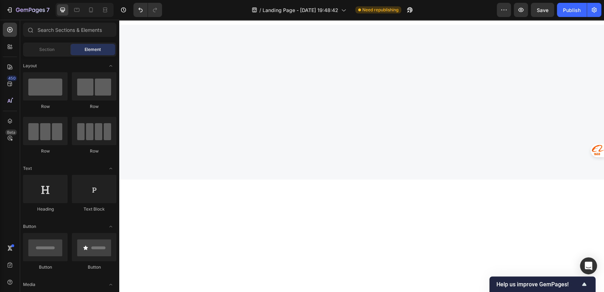
scroll to position [3543, 0]
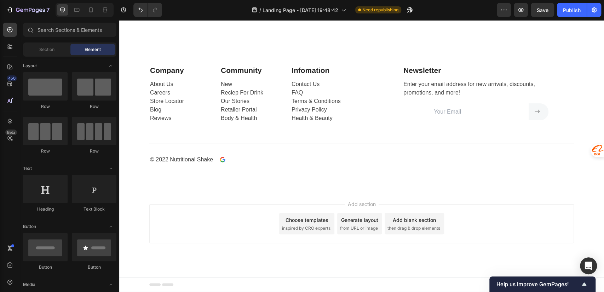
drag, startPoint x: 603, startPoint y: 114, endPoint x: 716, endPoint y: 288, distance: 207.9
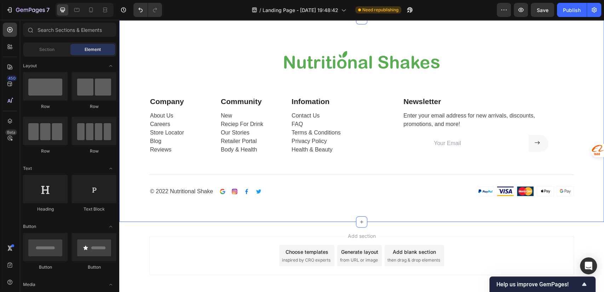
scroll to position [3386, 0]
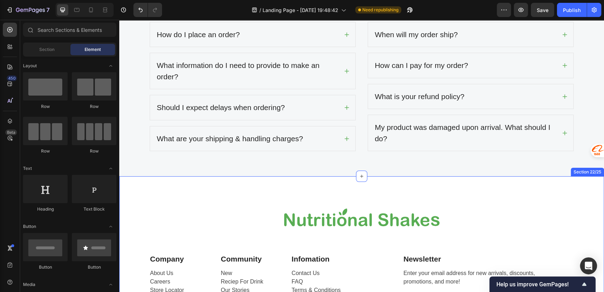
click at [154, 187] on div "Image Row Company Text block About Us Careers Store Locator Blog Reviews Text b…" at bounding box center [361, 277] width 485 height 203
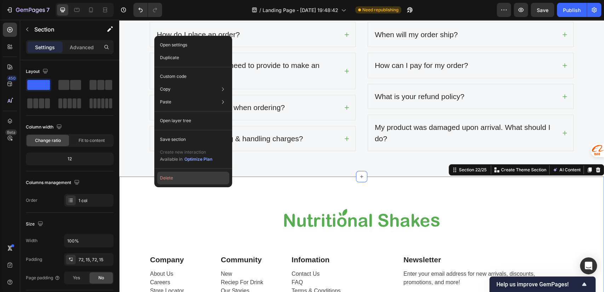
click at [173, 178] on button "Delete" at bounding box center [193, 178] width 72 height 13
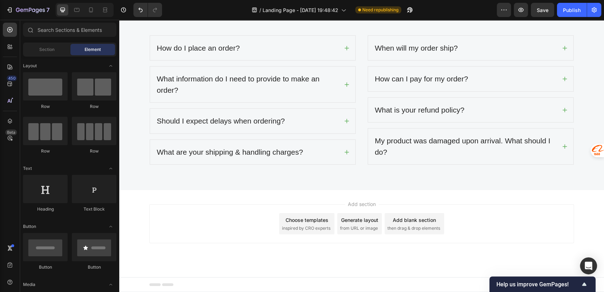
scroll to position [3372, 0]
click at [184, 97] on div "Frequently Asked Questions Heading Need Help? We've got you covered! Text block…" at bounding box center [361, 59] width 485 height 263
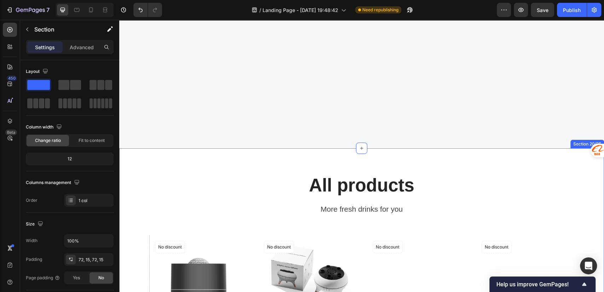
scroll to position [3266, 0]
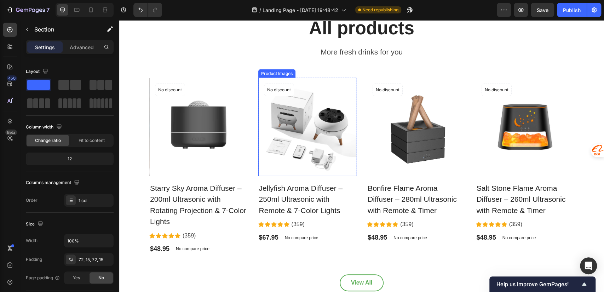
click at [319, 131] on img at bounding box center [307, 127] width 98 height 98
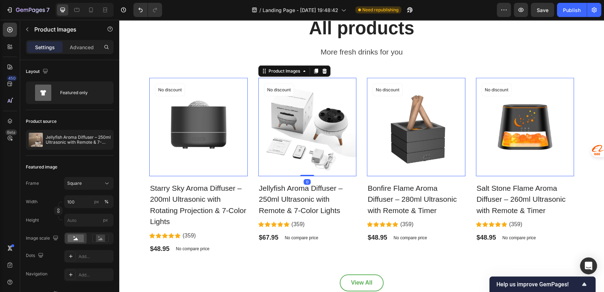
click at [207, 136] on img at bounding box center [198, 127] width 98 height 98
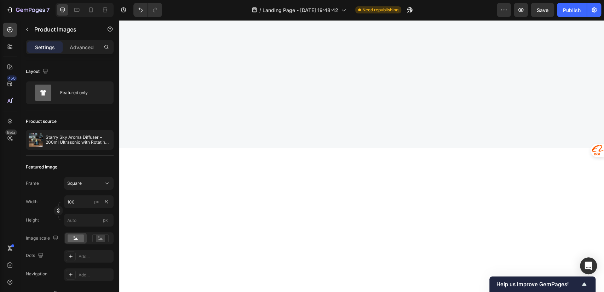
scroll to position [2795, 0]
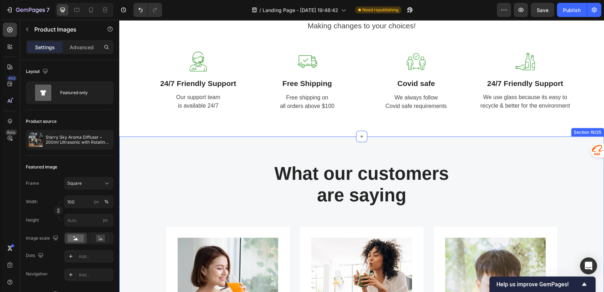
click at [140, 152] on div "What our customers are saying Heading Row Image Image Jennifer Cobb Text block …" at bounding box center [361, 296] width 485 height 318
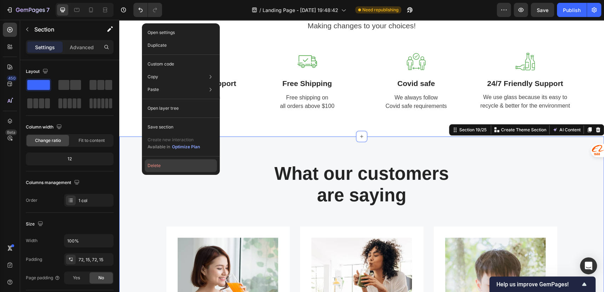
click at [157, 167] on button "Delete" at bounding box center [181, 165] width 72 height 13
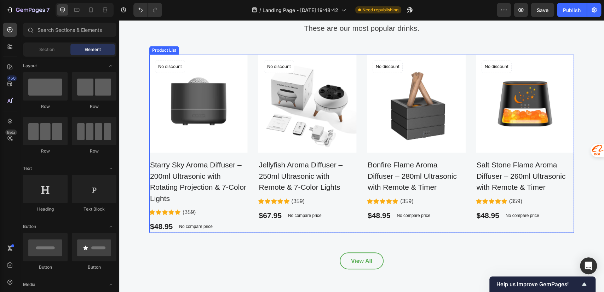
scroll to position [2519, 0]
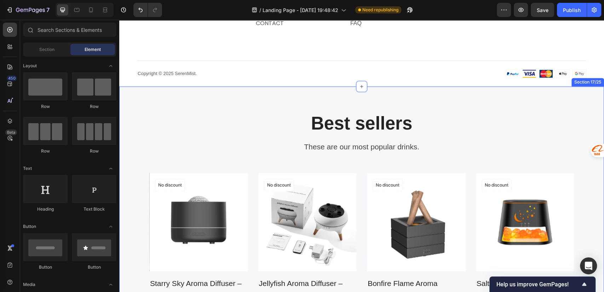
click at [207, 105] on div "Best sellers Heading These are our most popular drinks. Text block Row Product …" at bounding box center [361, 249] width 485 height 327
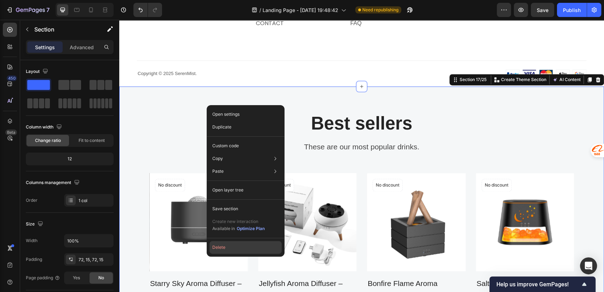
click at [229, 250] on button "Delete" at bounding box center [245, 247] width 72 height 13
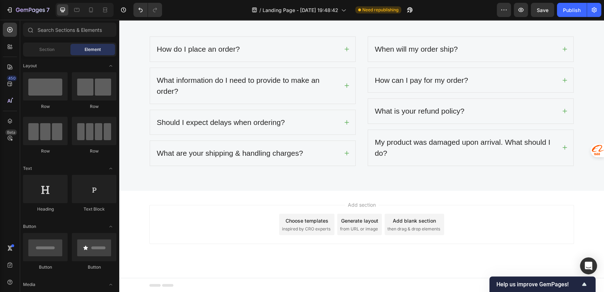
scroll to position [3174, 0]
click at [541, 9] on span "Save" at bounding box center [543, 10] width 12 height 6
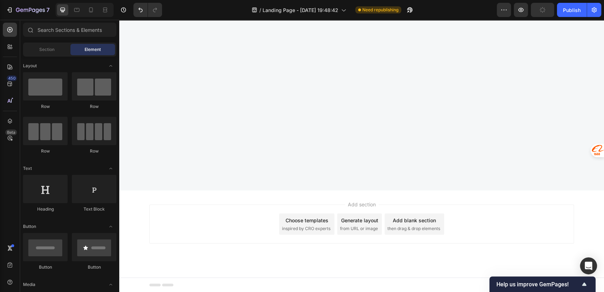
scroll to position [2388, 0]
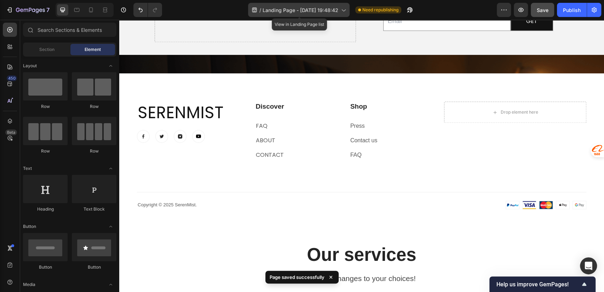
click at [322, 10] on span "Landing Page - [DATE] 19:48:42" at bounding box center [301, 9] width 76 height 7
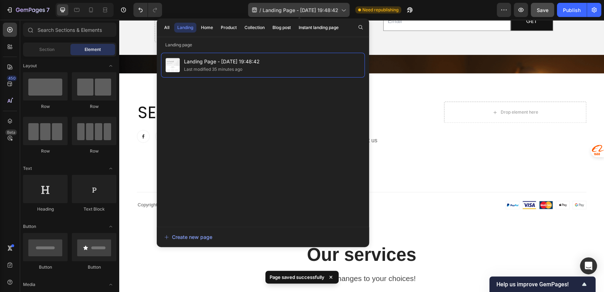
click at [322, 10] on span "Landing Page - [DATE] 19:48:42" at bounding box center [301, 9] width 76 height 7
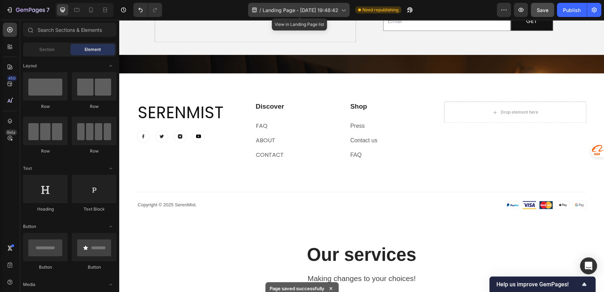
click at [322, 10] on span "Landing Page - [DATE] 19:48:42" at bounding box center [301, 9] width 76 height 7
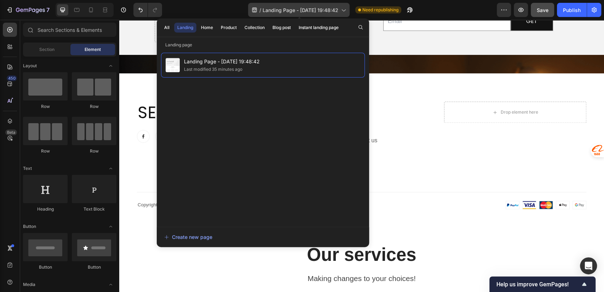
click at [294, 13] on div "/ Landing Page - Sep 26, 19:48:42" at bounding box center [299, 10] width 102 height 14
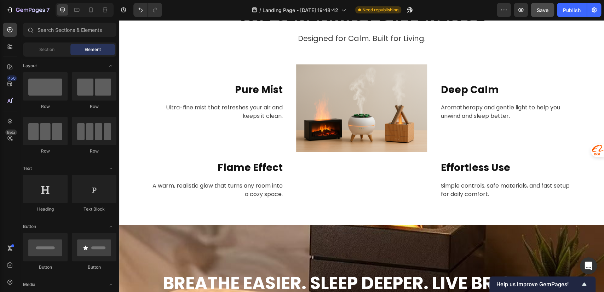
scroll to position [829, 0]
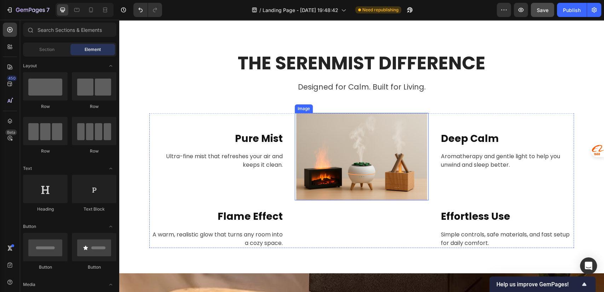
click at [387, 138] on img at bounding box center [361, 156] width 131 height 87
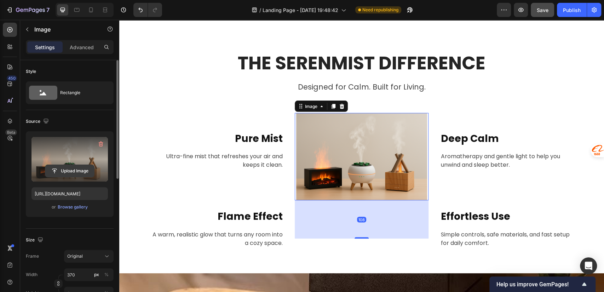
click at [63, 170] on input "file" at bounding box center [69, 171] width 49 height 12
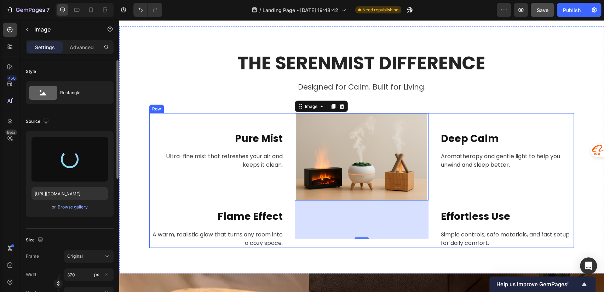
type input "https://cdn.shopify.com/s/files/1/0756/0295/2419/files/gempages_586120987779531…"
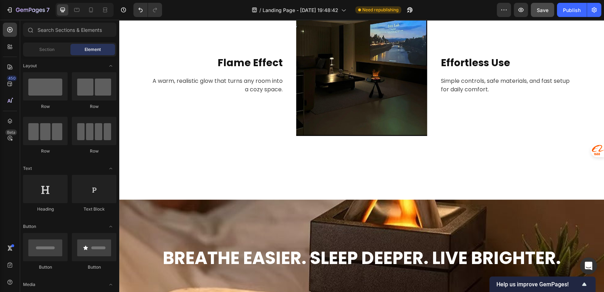
scroll to position [916, 0]
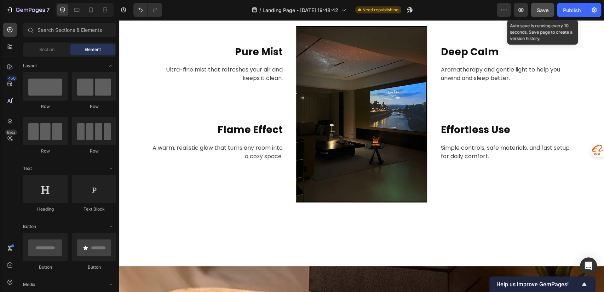
click at [543, 12] on span "Save" at bounding box center [543, 10] width 12 height 6
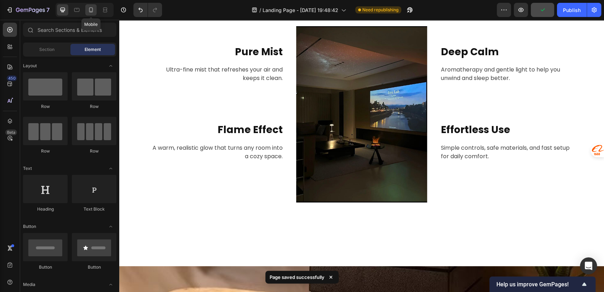
click at [91, 10] on icon at bounding box center [90, 9] width 7 height 7
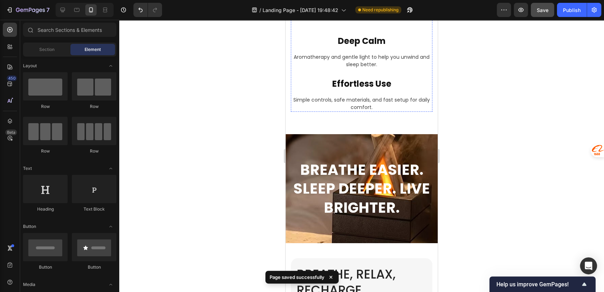
scroll to position [1088, 0]
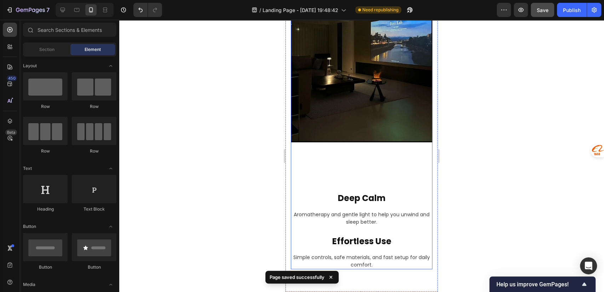
click at [351, 165] on div "Image" at bounding box center [362, 66] width 142 height 229
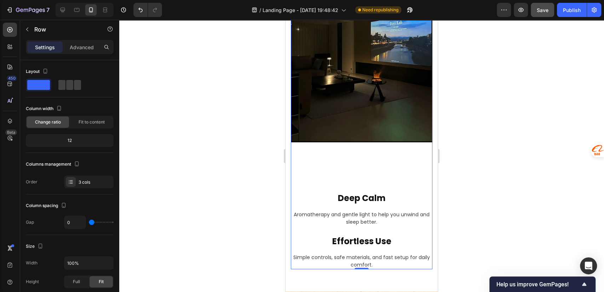
click at [350, 151] on div "Image" at bounding box center [362, 66] width 142 height 229
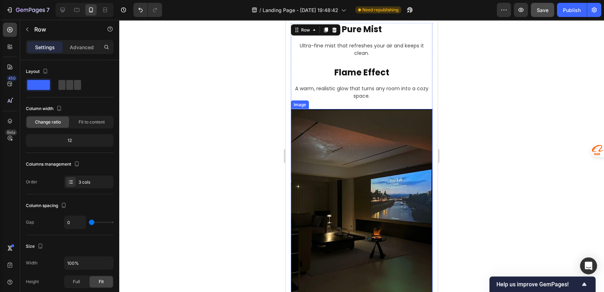
click at [350, 195] on img at bounding box center [362, 204] width 142 height 191
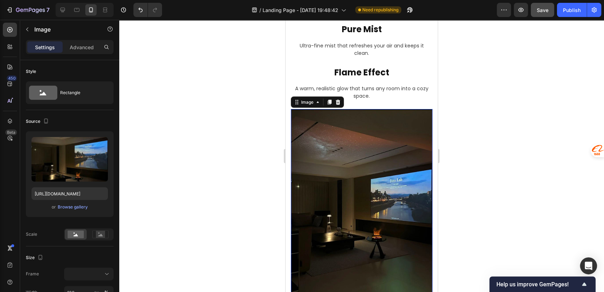
scroll to position [1088, 0]
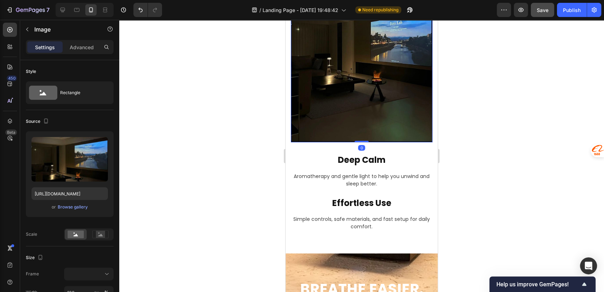
drag, startPoint x: 357, startPoint y: 171, endPoint x: 364, endPoint y: 130, distance: 41.9
click at [364, 130] on div "Image 0" at bounding box center [362, 47] width 142 height 191
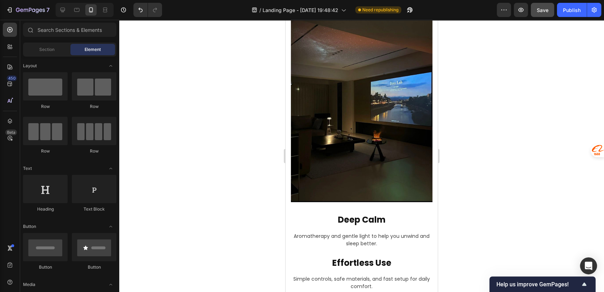
scroll to position [1006, 0]
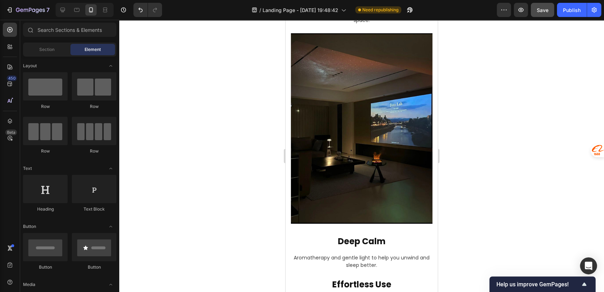
drag, startPoint x: 436, startPoint y: 118, endPoint x: 725, endPoint y: 122, distance: 288.4
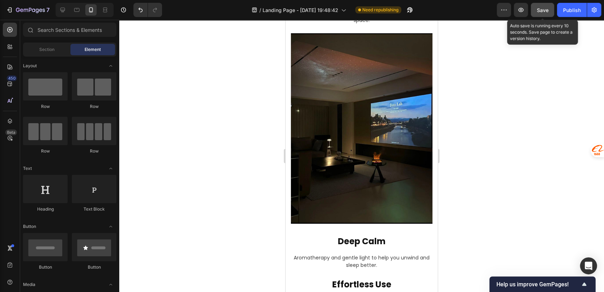
click at [542, 8] on span "Save" at bounding box center [543, 10] width 12 height 6
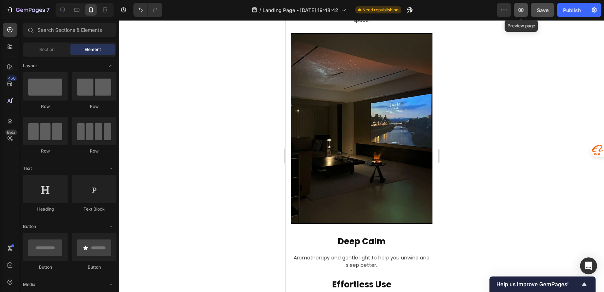
click at [518, 10] on icon "button" at bounding box center [520, 9] width 7 height 7
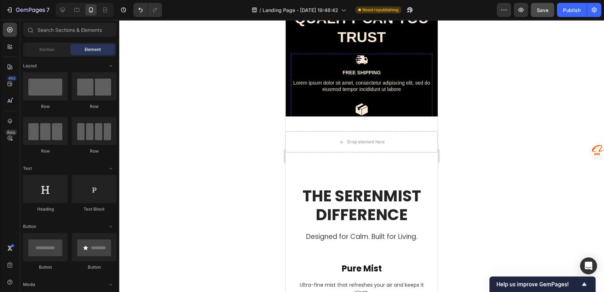
scroll to position [849, 0]
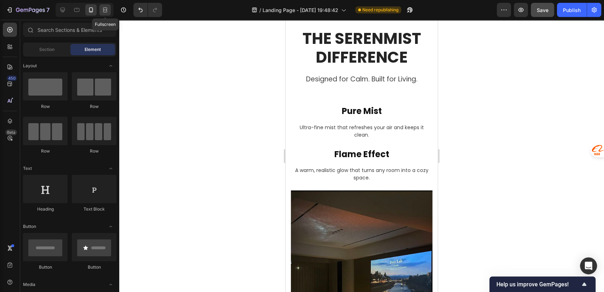
click at [105, 13] on icon at bounding box center [105, 9] width 7 height 7
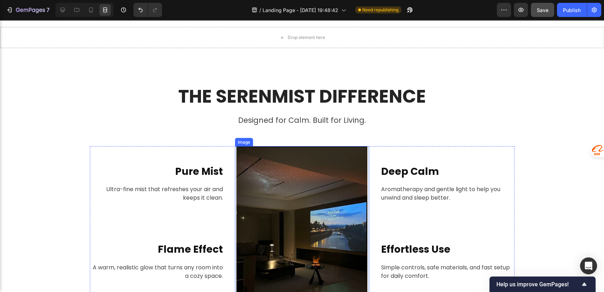
scroll to position [953, 0]
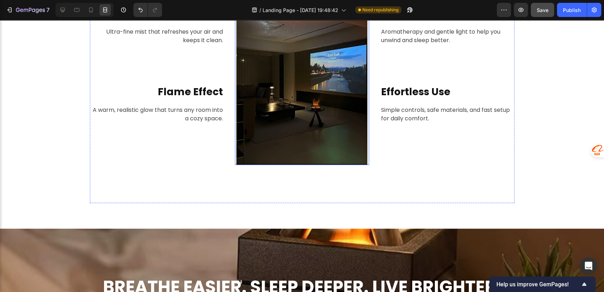
click at [341, 129] on img at bounding box center [301, 77] width 131 height 176
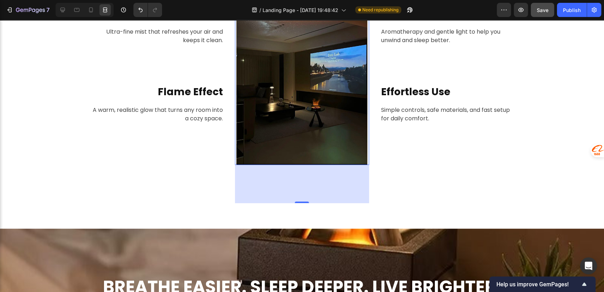
scroll to position [796, 0]
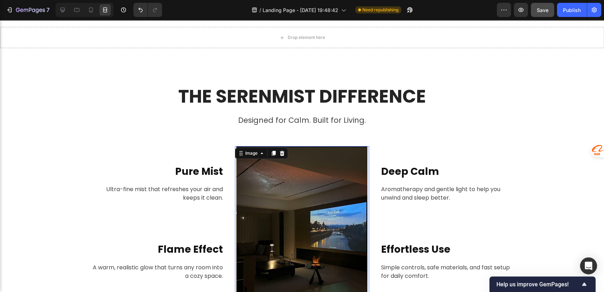
click at [320, 197] on img at bounding box center [301, 234] width 131 height 176
click at [67, 11] on div at bounding box center [62, 9] width 11 height 11
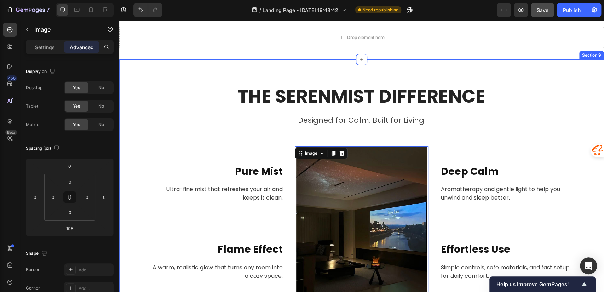
scroll to position [953, 0]
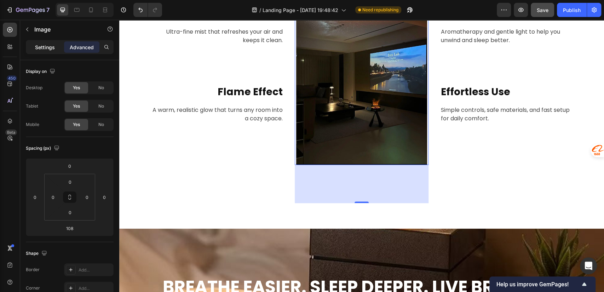
click at [42, 48] on p "Settings" at bounding box center [45, 47] width 20 height 7
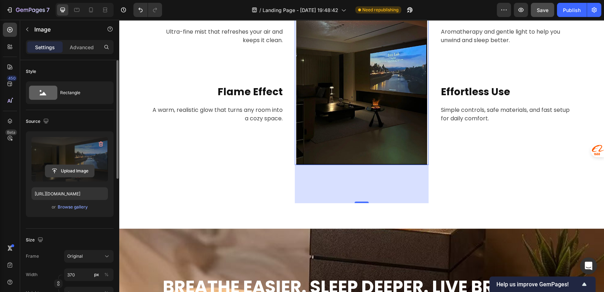
click at [67, 172] on input "file" at bounding box center [69, 171] width 49 height 12
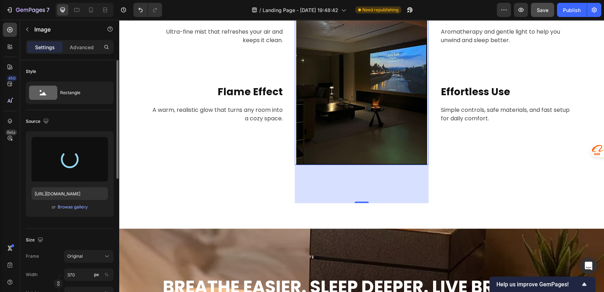
type input "https://cdn.shopify.com/s/files/1/0756/0295/2419/files/gempages_586120987779531…"
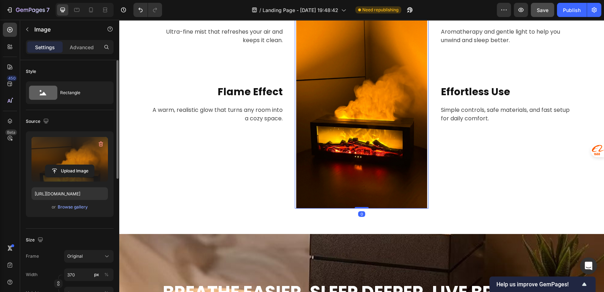
drag, startPoint x: 362, startPoint y: 245, endPoint x: 363, endPoint y: 200, distance: 45.3
click at [363, 200] on div "Image 0" at bounding box center [362, 99] width 134 height 220
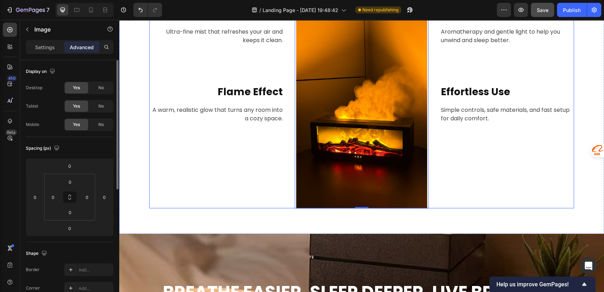
click at [495, 146] on div "Deep Calm Heading Aromatherapy and gentle light to help you unwind and sleep be…" at bounding box center [507, 99] width 134 height 220
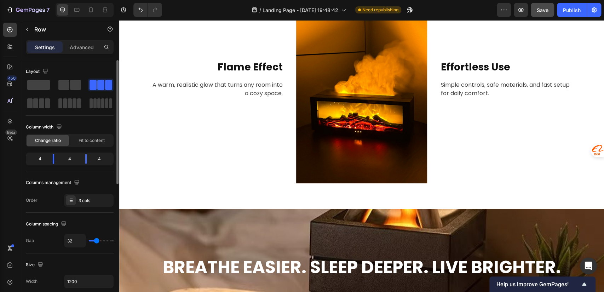
scroll to position [1268, 0]
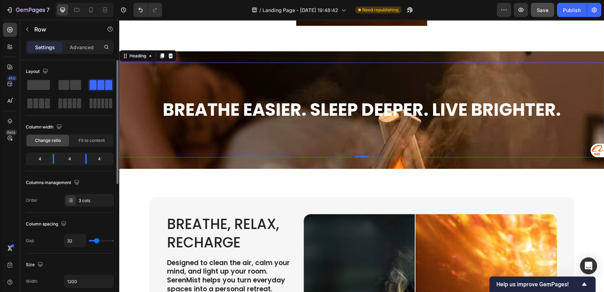
click at [365, 88] on div "Breathe Easier. Sleep Deeper. Live Brighter. Heading 0" at bounding box center [361, 110] width 485 height 95
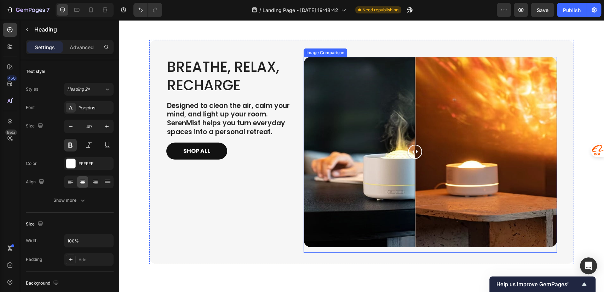
scroll to position [1268, 0]
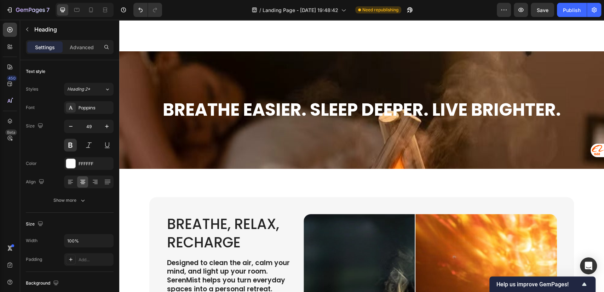
click at [148, 143] on div "Breathe Easier. Sleep Deeper. Live Brighter. Heading" at bounding box center [361, 110] width 485 height 95
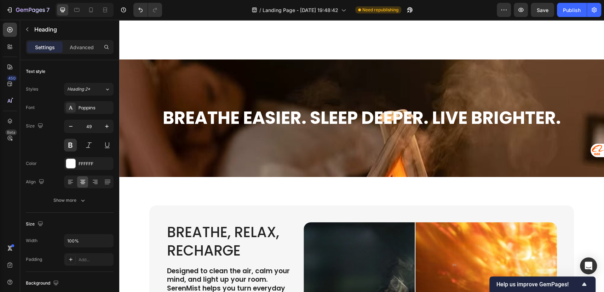
scroll to position [1247, 0]
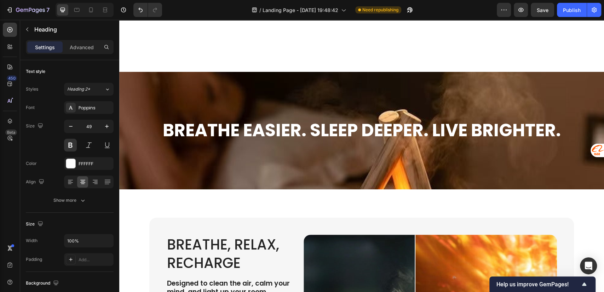
click at [244, 108] on div "Breathe Easier. Sleep Deeper. Live Brighter. Heading" at bounding box center [361, 130] width 485 height 95
click at [165, 93] on div "Breathe Easier. Sleep Deeper. Live Brighter. Heading" at bounding box center [361, 130] width 485 height 95
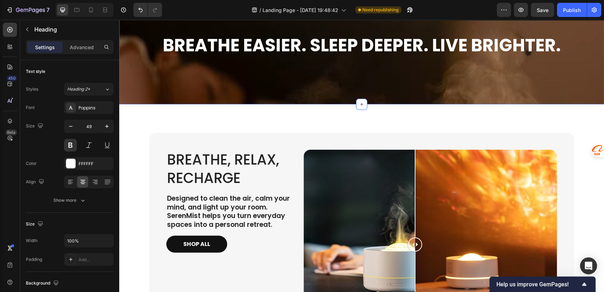
click at [167, 73] on div "Breathe Easier. Sleep Deeper. Live Brighter. Heading Section 10" at bounding box center [361, 45] width 485 height 117
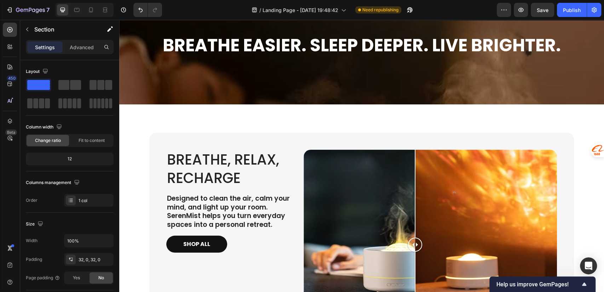
click at [170, 77] on div "Breathe Easier. Sleep Deeper. Live Brighter. Heading Section 10" at bounding box center [361, 45] width 485 height 117
click at [145, 76] on div "Breathe Easier. Sleep Deeper. Live Brighter. Heading Section 10" at bounding box center [361, 45] width 485 height 117
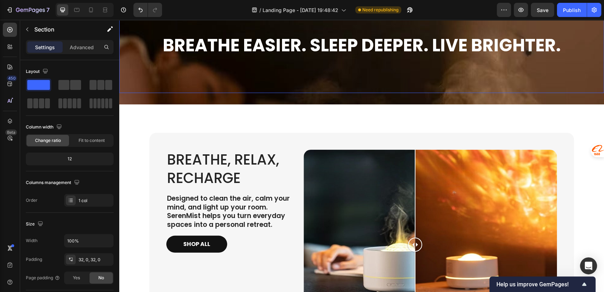
click at [132, 93] on div "Breathe Easier. Sleep Deeper. Live Brighter. Heading" at bounding box center [361, 45] width 485 height 95
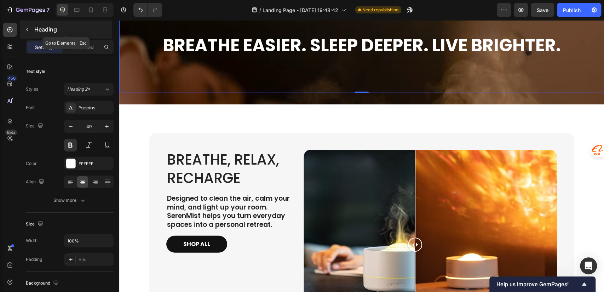
click at [28, 31] on icon "button" at bounding box center [27, 30] width 6 height 6
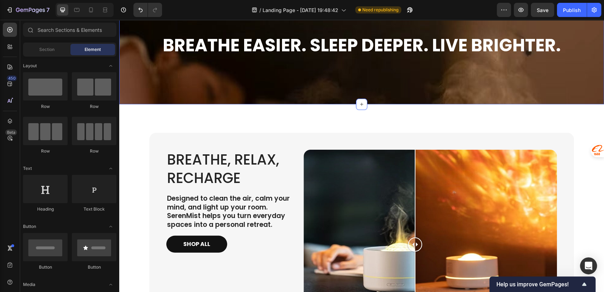
click at [149, 77] on div "Breathe Easier. Sleep Deeper. Live Brighter. Heading Section 10" at bounding box center [361, 45] width 485 height 117
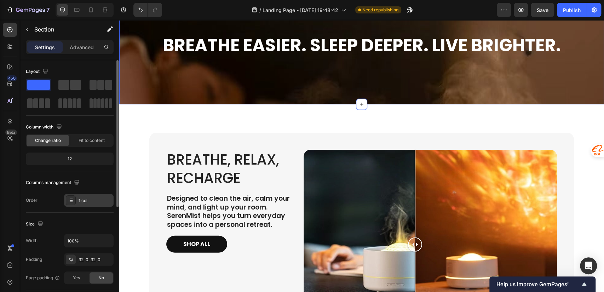
scroll to position [179, 0]
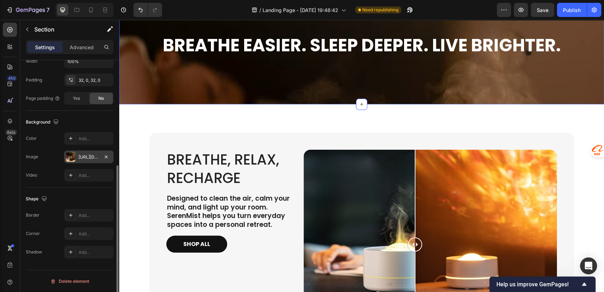
click at [83, 157] on div "[URL][DOMAIN_NAME]" at bounding box center [89, 157] width 21 height 6
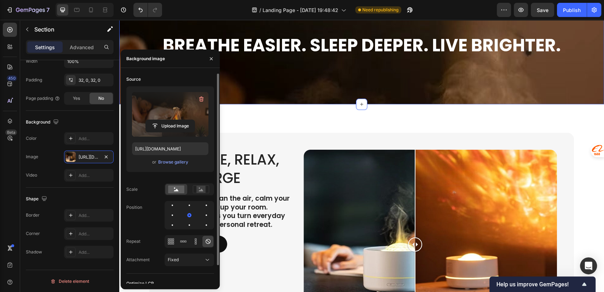
drag, startPoint x: 173, startPoint y: 125, endPoint x: 186, endPoint y: 101, distance: 27.7
click at [186, 101] on div "Upload Image" at bounding box center [170, 114] width 76 height 45
click at [202, 97] on icon "button" at bounding box center [201, 99] width 5 height 5
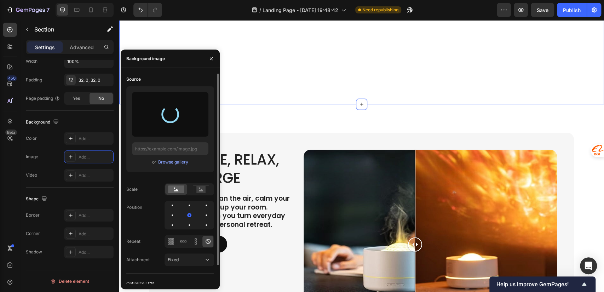
type input "[URL][DOMAIN_NAME]"
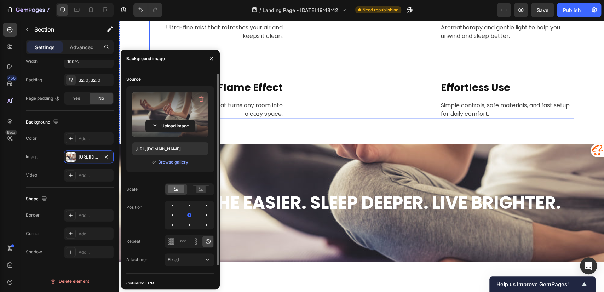
scroll to position [1247, 0]
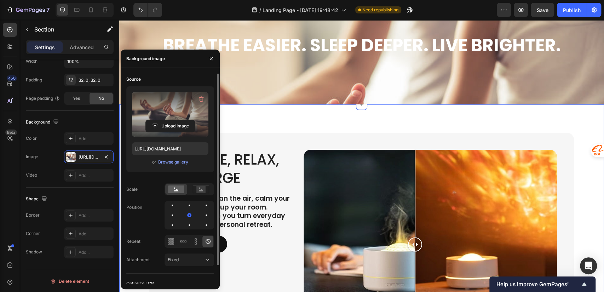
click at [344, 205] on div "Breathe, Relax, Recharge Heading Designed to clean the air, calm your mind, and…" at bounding box center [361, 242] width 485 height 276
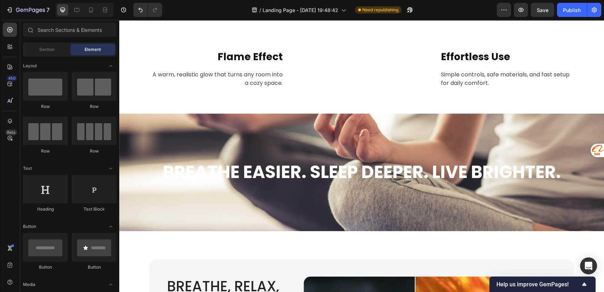
scroll to position [1237, 0]
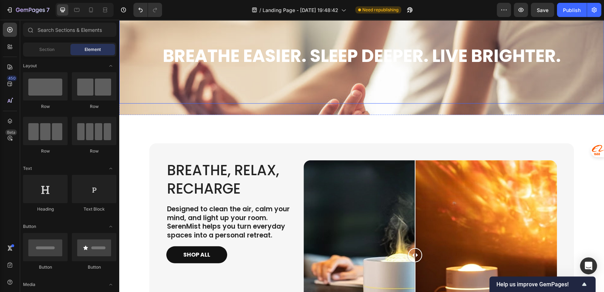
click at [244, 68] on h2 "Breathe Easier. Sleep Deeper. Live Brighter." at bounding box center [361, 56] width 485 height 24
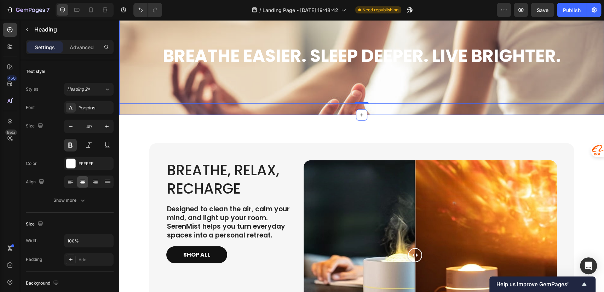
click at [184, 86] on div "Breathe Easier. Sleep Deeper. Live Brighter. Heading 0 Section 10" at bounding box center [361, 56] width 485 height 117
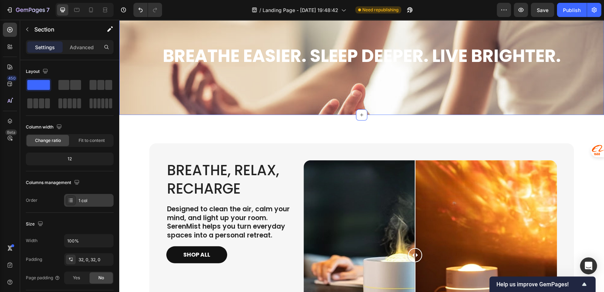
scroll to position [179, 0]
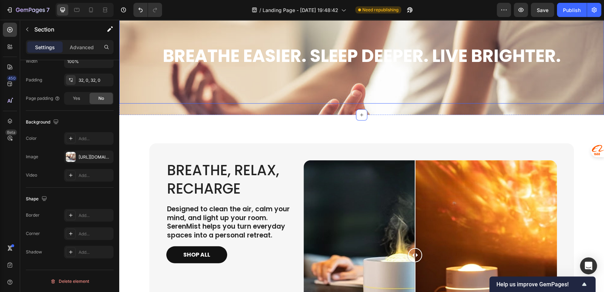
click at [178, 68] on h2 "Breathe Easier. Sleep Deeper. Live Brighter." at bounding box center [361, 56] width 485 height 24
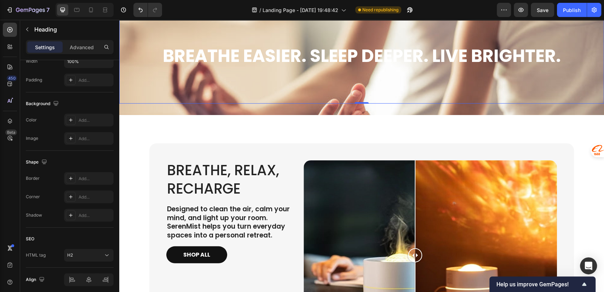
scroll to position [0, 0]
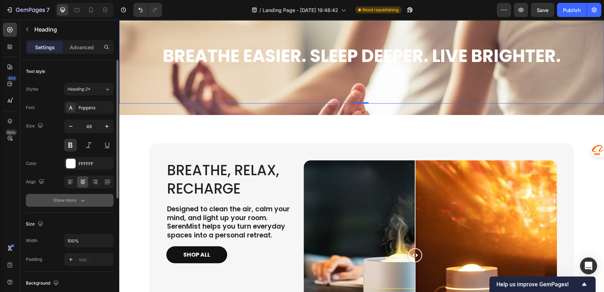
click at [79, 203] on div "Show more" at bounding box center [69, 200] width 33 height 7
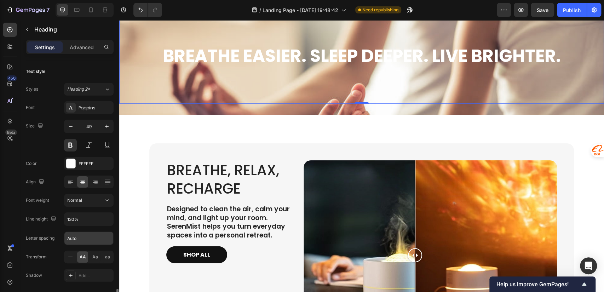
scroll to position [157, 0]
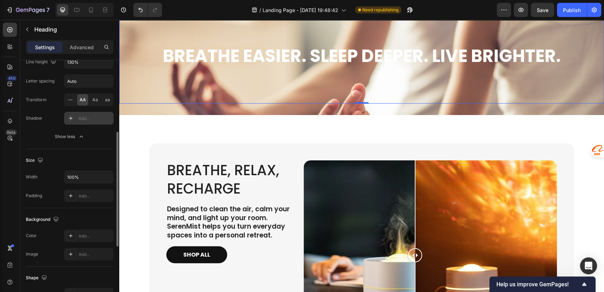
click at [74, 116] on div at bounding box center [71, 118] width 10 height 10
click at [75, 125] on div "Font Poppins Size 49 Color FFFFFF Align Font weight Normal Line height 130% Let…" at bounding box center [70, 43] width 88 height 199
click at [45, 118] on div "Shadow 121212" at bounding box center [70, 118] width 88 height 13
click at [73, 119] on div at bounding box center [70, 118] width 9 height 9
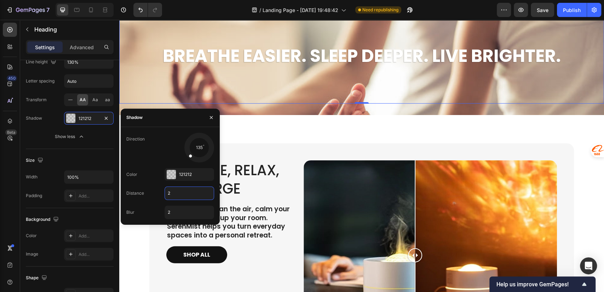
click at [178, 192] on input "2" at bounding box center [189, 193] width 49 height 13
click at [178, 197] on input "3" at bounding box center [189, 193] width 49 height 13
click at [166, 193] on input "3" at bounding box center [189, 193] width 49 height 13
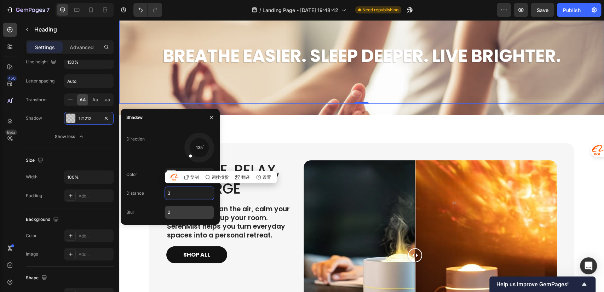
type input "3"
click at [180, 217] on input "2" at bounding box center [189, 212] width 49 height 13
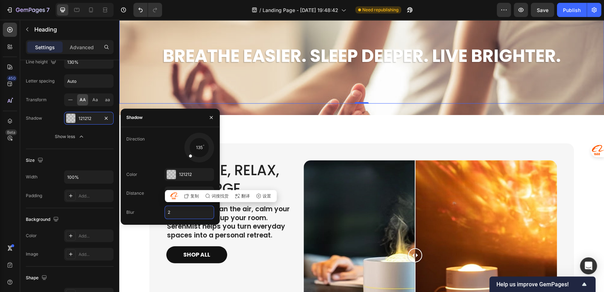
type input "4"
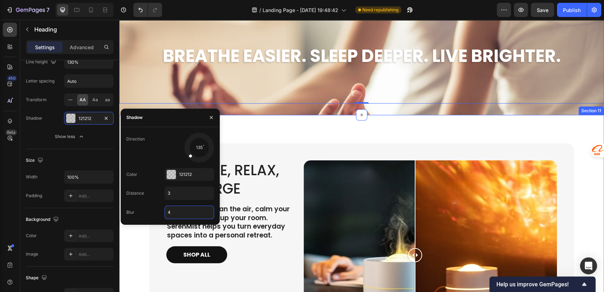
click at [232, 212] on div "Breathe, Relax, Recharge Heading Designed to clean the air, calm your mind, and…" at bounding box center [361, 253] width 485 height 276
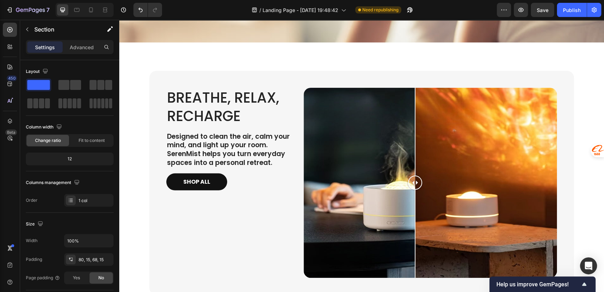
scroll to position [1237, 0]
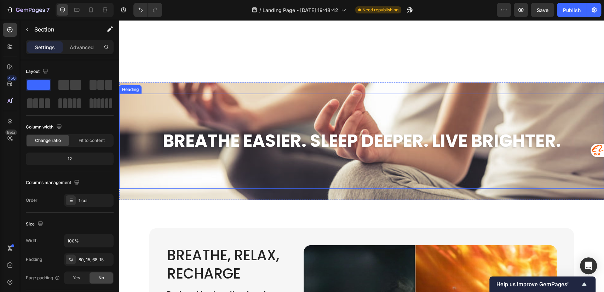
click at [255, 137] on h2 "Breathe Easier. Sleep Deeper. Live Brighter." at bounding box center [361, 141] width 485 height 24
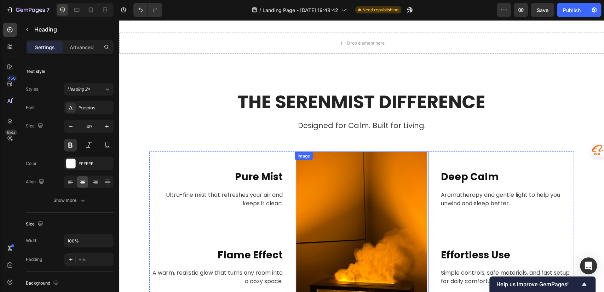
scroll to position [1080, 0]
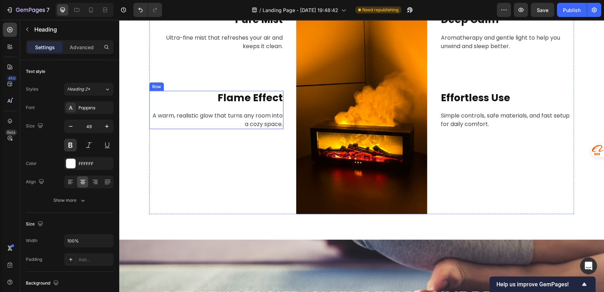
click at [230, 107] on div "Flame Effect Heading A warm, realistic glow that turns any room into a cozy spa…" at bounding box center [216, 110] width 134 height 38
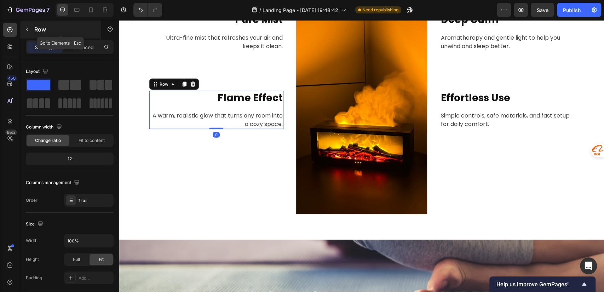
click at [34, 28] on div "Row" at bounding box center [60, 29] width 81 height 18
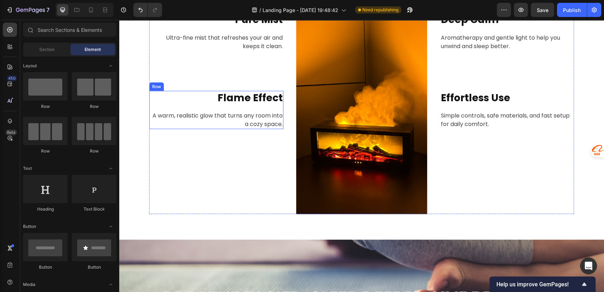
click at [257, 94] on h2 "Flame Effect" at bounding box center [216, 98] width 134 height 14
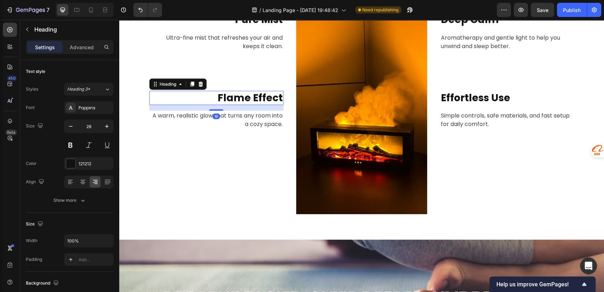
click at [257, 94] on h2 "Flame Effect" at bounding box center [216, 98] width 134 height 14
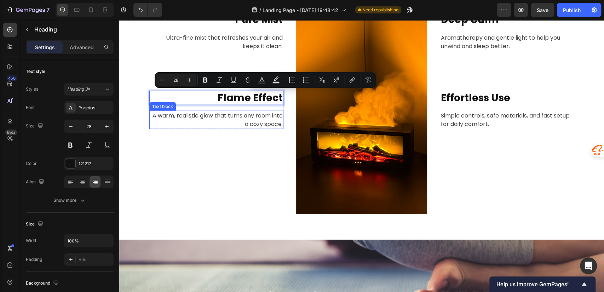
click at [198, 116] on p "A warm, realistic glow that turns any room into a cozy space." at bounding box center [216, 119] width 133 height 17
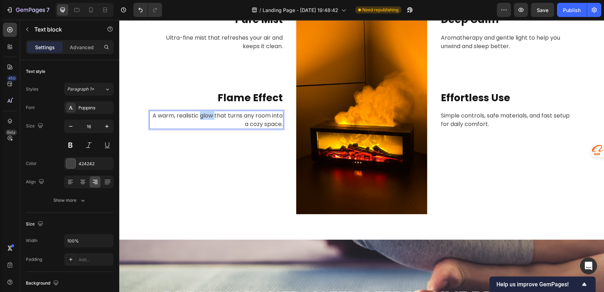
click at [198, 116] on p "A warm, realistic glow that turns any room into a cozy space." at bounding box center [216, 119] width 133 height 17
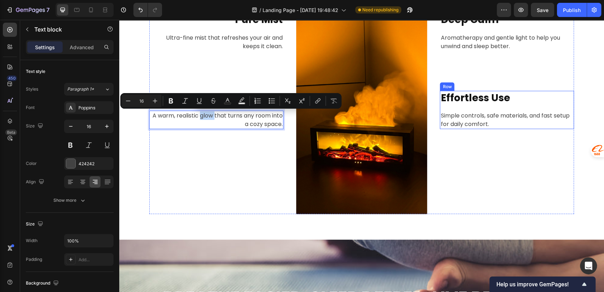
click at [473, 105] on div "Effortless Use Heading Simple controls, safe materials, and fast setup for dail…" at bounding box center [507, 110] width 134 height 38
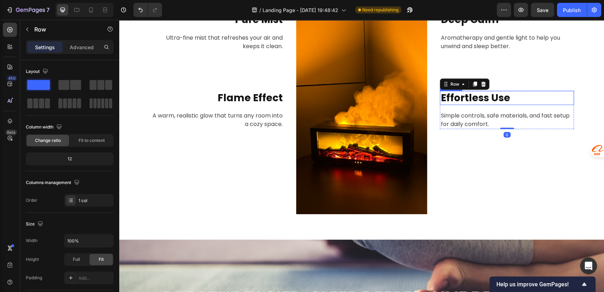
click at [480, 93] on h2 "Effortless Use" at bounding box center [507, 98] width 134 height 14
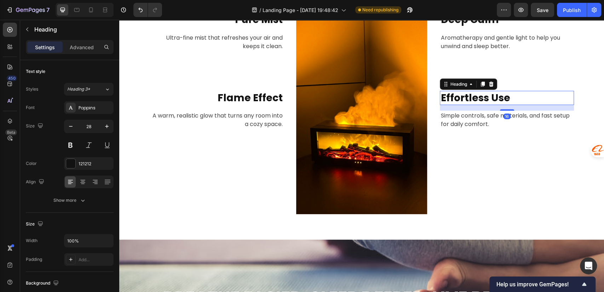
click at [480, 93] on h2 "Effortless Use" at bounding box center [507, 98] width 134 height 14
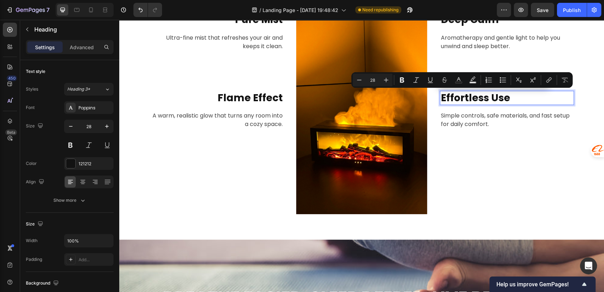
click at [532, 114] on p "Simple controls, safe materials, and fast setup for daily comfort." at bounding box center [506, 119] width 133 height 17
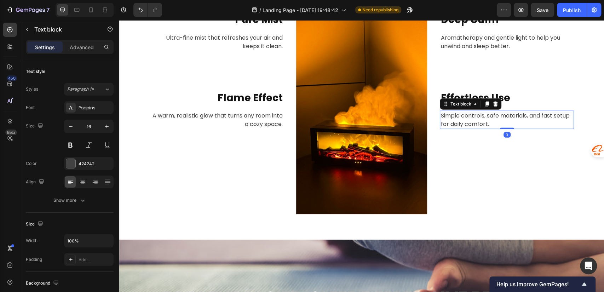
click at [532, 114] on p "Simple controls, safe materials, and fast setup for daily comfort." at bounding box center [506, 119] width 133 height 17
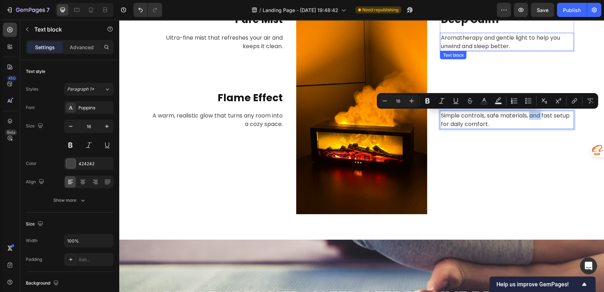
click at [484, 40] on p "Aromatherapy and gentle light to help you unwind and sleep better." at bounding box center [506, 42] width 133 height 17
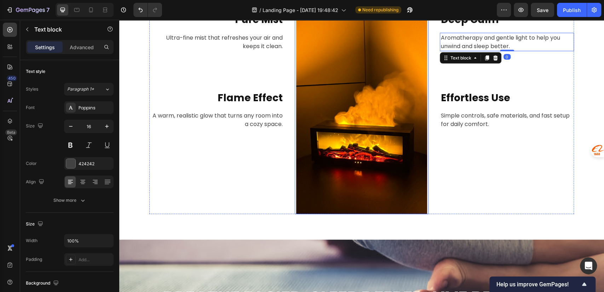
scroll to position [1237, 0]
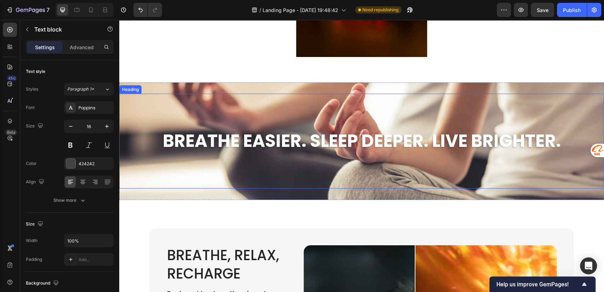
click at [364, 137] on h2 "Breathe Easier. Sleep Deeper. Live Brighter." at bounding box center [361, 141] width 485 height 24
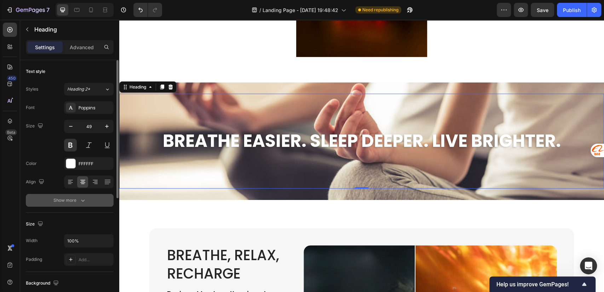
click at [75, 200] on div "Show more" at bounding box center [69, 200] width 33 height 7
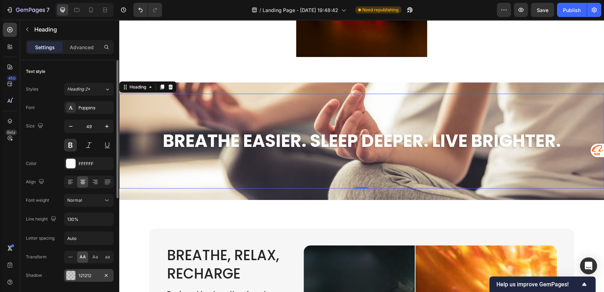
click at [82, 277] on div "121212" at bounding box center [89, 275] width 21 height 6
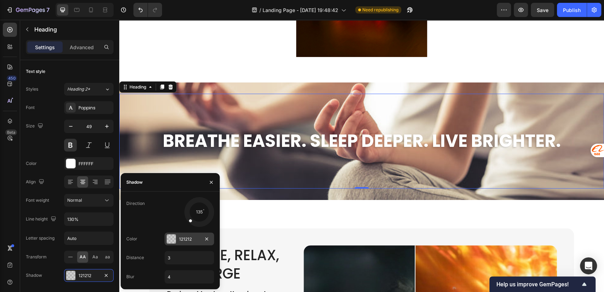
click at [178, 240] on div "121212" at bounding box center [190, 238] width 50 height 13
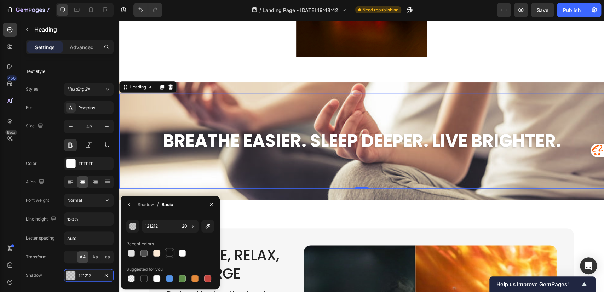
click at [166, 253] on div at bounding box center [169, 252] width 7 height 7
type input "100"
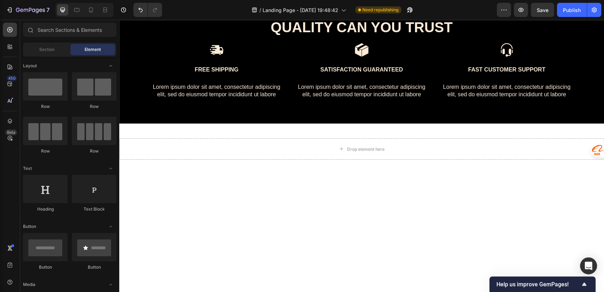
scroll to position [659, 0]
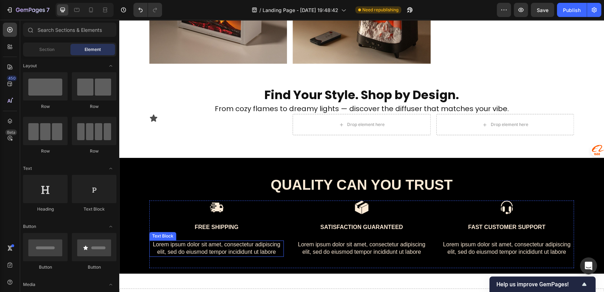
click at [187, 244] on p "Lorem ipsum dolor sit amet, consectetur adipiscing elit, sed do eiusmod tempor …" at bounding box center [216, 248] width 133 height 15
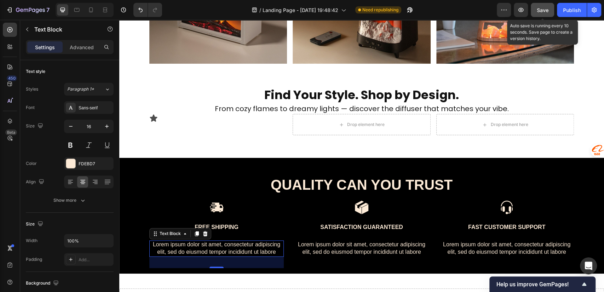
click at [541, 10] on span "Save" at bounding box center [543, 10] width 12 height 6
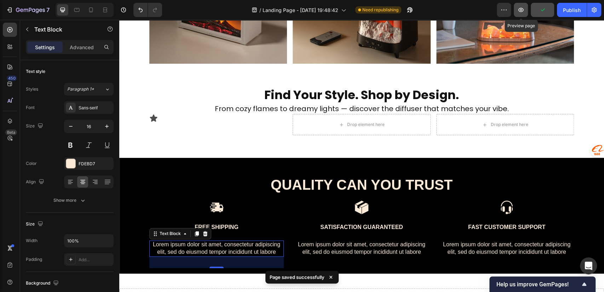
click at [524, 11] on icon "button" at bounding box center [520, 9] width 7 height 7
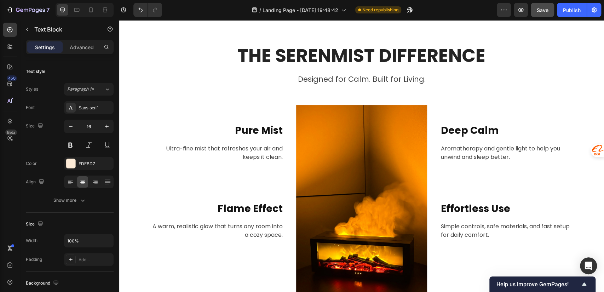
scroll to position [655, 0]
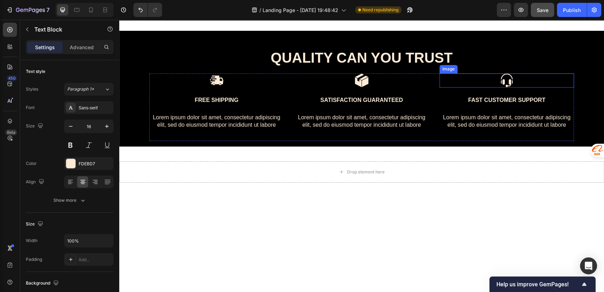
click at [503, 81] on img at bounding box center [507, 80] width 14 height 14
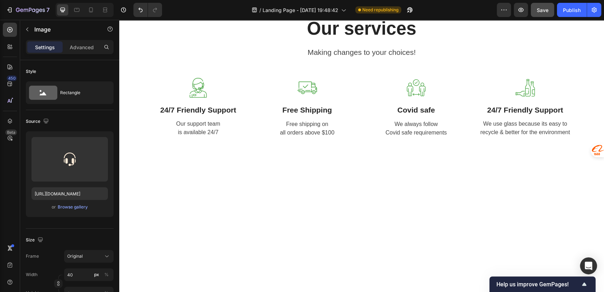
scroll to position [2542, 0]
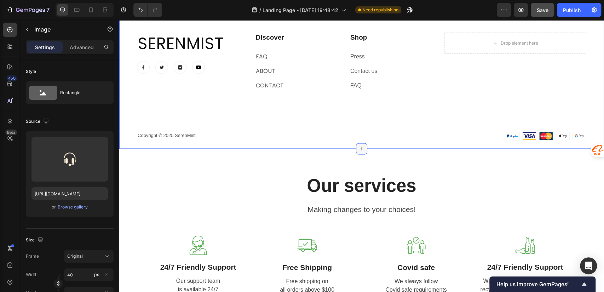
click at [359, 146] on icon at bounding box center [362, 149] width 6 height 6
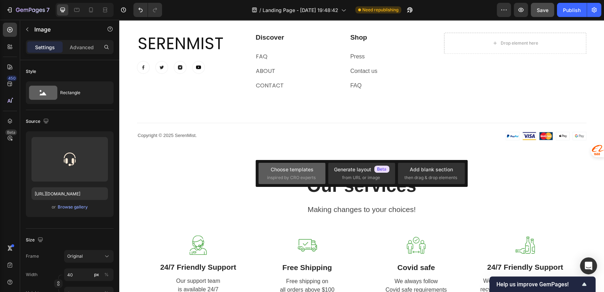
click at [303, 178] on span "inspired by CRO experts" at bounding box center [291, 177] width 48 height 6
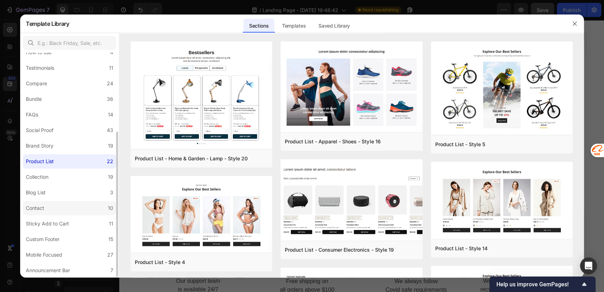
scroll to position [0, 0]
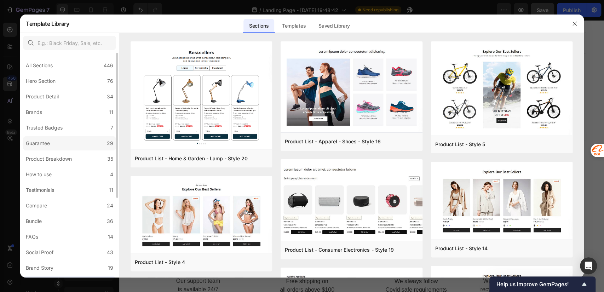
click at [57, 147] on label "Guarantee 29" at bounding box center [69, 143] width 93 height 14
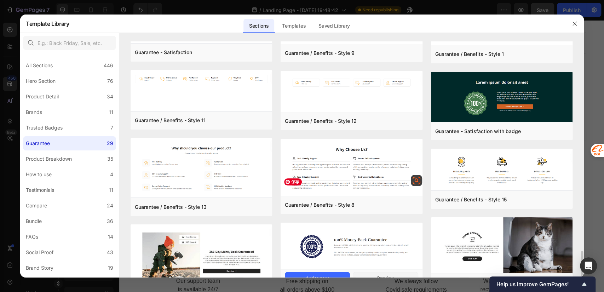
scroll to position [519, 0]
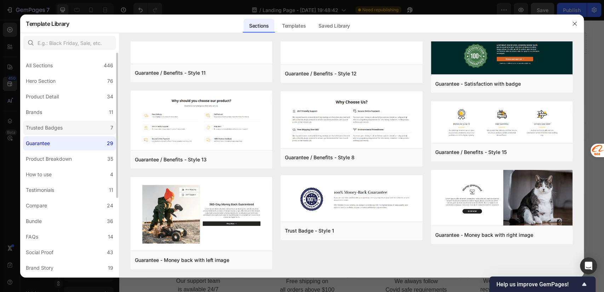
click at [44, 127] on div "Trusted Badges" at bounding box center [44, 127] width 37 height 8
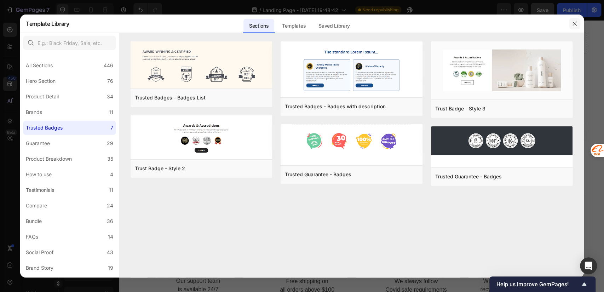
click at [573, 25] on icon "button" at bounding box center [575, 24] width 6 height 6
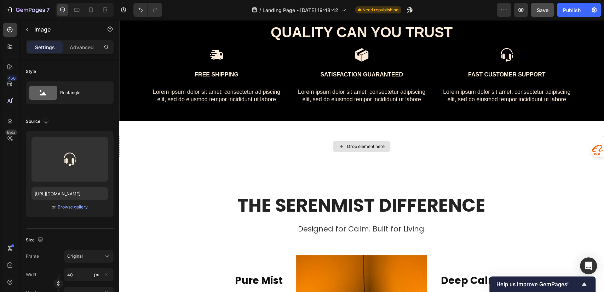
scroll to position [655, 0]
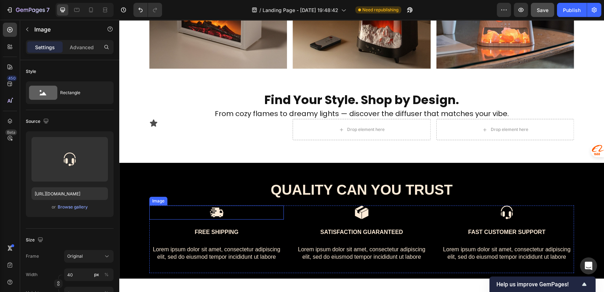
click at [218, 214] on img at bounding box center [216, 212] width 14 height 14
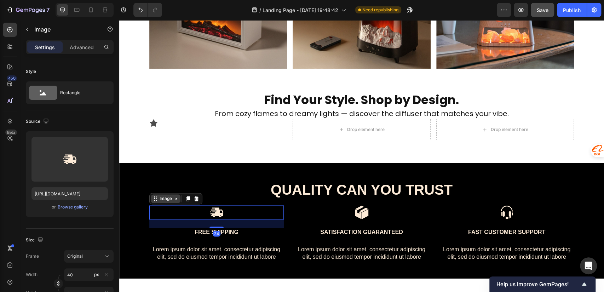
click at [162, 199] on div "Image" at bounding box center [165, 198] width 15 height 6
click at [162, 202] on div "Image" at bounding box center [165, 198] width 29 height 8
click at [158, 198] on div "Image" at bounding box center [165, 198] width 15 height 6
drag, startPoint x: 156, startPoint y: 198, endPoint x: 139, endPoint y: 184, distance: 21.6
click at [158, 198] on div "Image" at bounding box center [165, 198] width 15 height 6
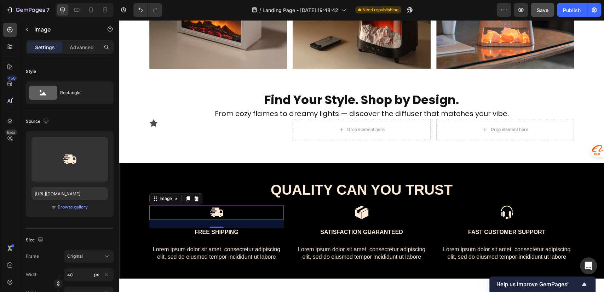
scroll to position [157, 0]
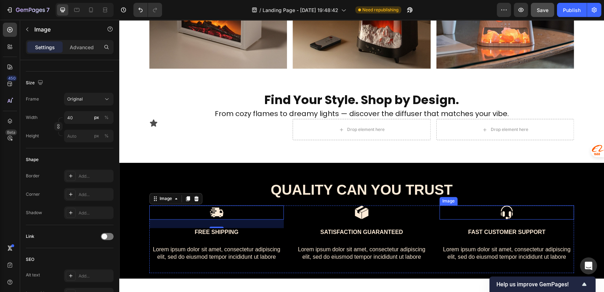
click at [502, 211] on img at bounding box center [507, 212] width 14 height 14
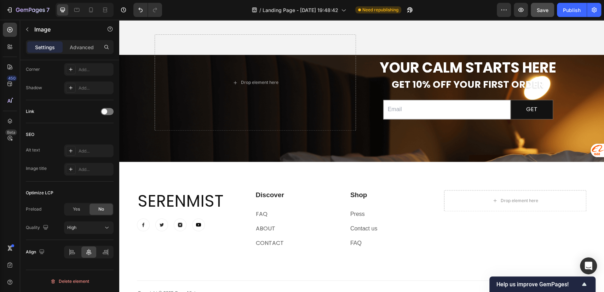
scroll to position [2542, 0]
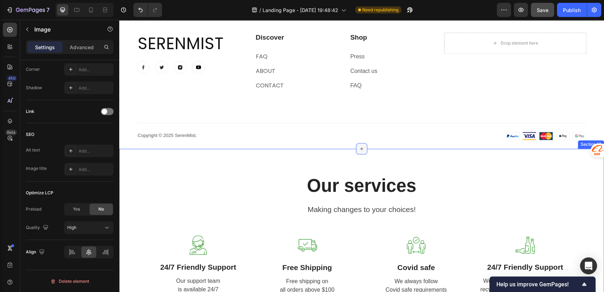
click at [359, 149] on icon at bounding box center [362, 149] width 6 height 6
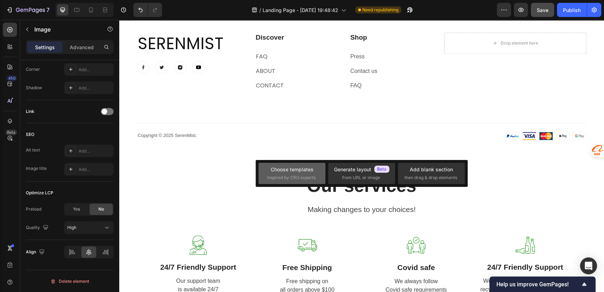
click at [302, 169] on div "Choose templates" at bounding box center [292, 169] width 43 height 7
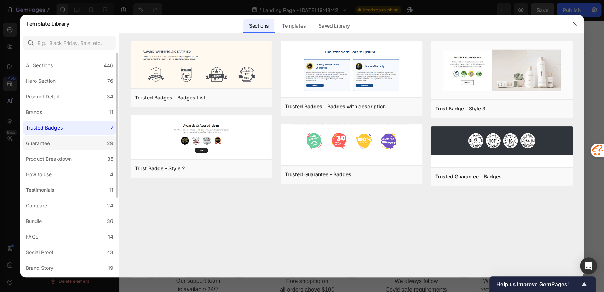
click at [56, 144] on label "Guarantee 29" at bounding box center [69, 143] width 93 height 14
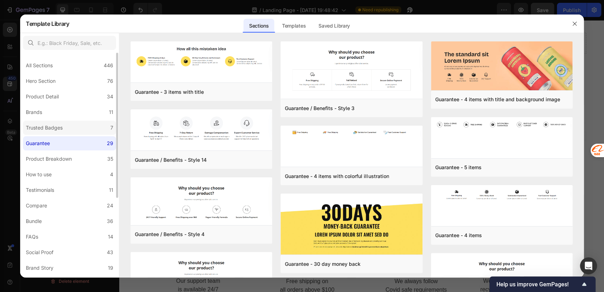
click at [57, 125] on div "Trusted Badges" at bounding box center [44, 127] width 37 height 8
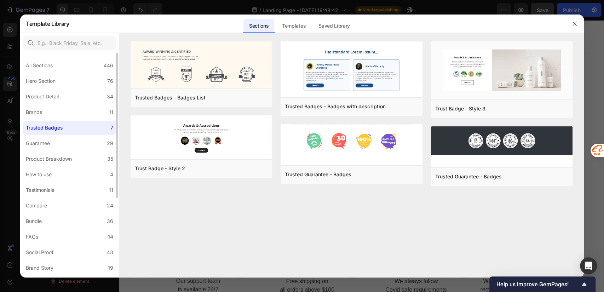
click at [58, 136] on div "All Sections 446 Hero Section 76 Product Detail 34 Brands 11 Trusted Badges 7 G…" at bounding box center [69, 226] width 99 height 347
click at [61, 142] on label "Guarantee 29" at bounding box center [69, 143] width 93 height 14
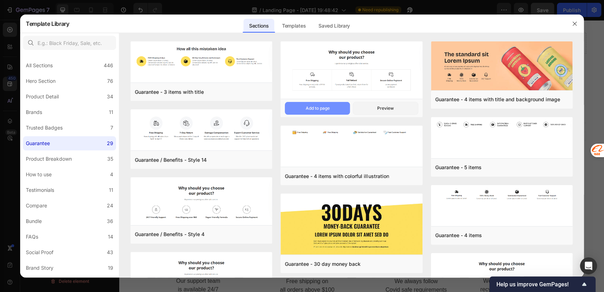
click at [309, 105] on div "Add to page" at bounding box center [317, 108] width 24 height 6
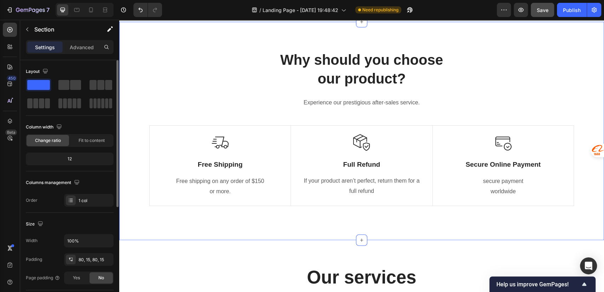
scroll to position [2670, 0]
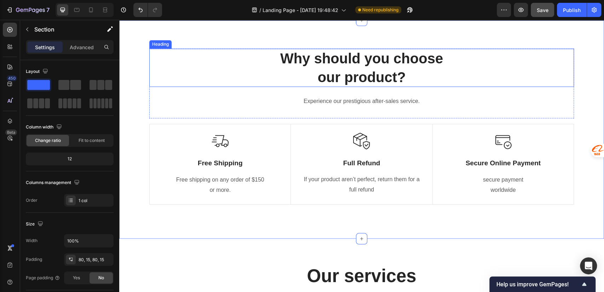
click at [354, 71] on p "Why should you choose our product?" at bounding box center [361, 67] width 423 height 37
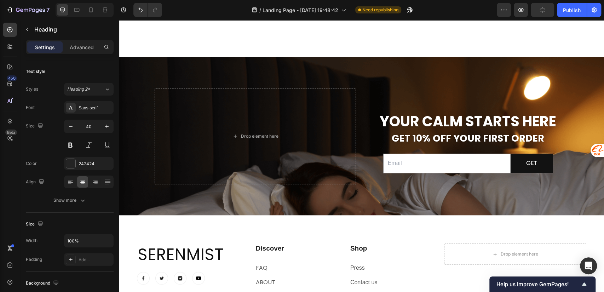
scroll to position [2513, 0]
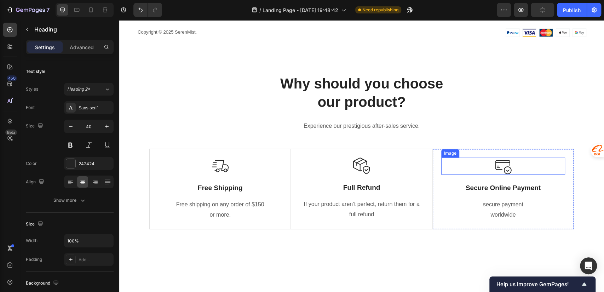
click at [495, 164] on img at bounding box center [503, 165] width 17 height 17
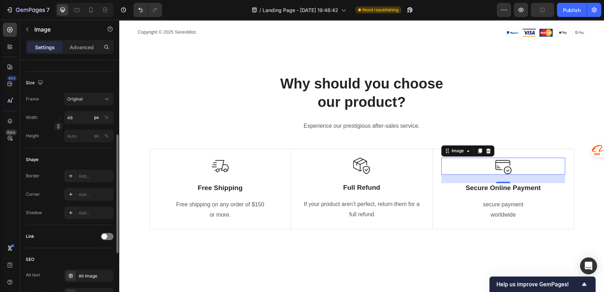
scroll to position [0, 0]
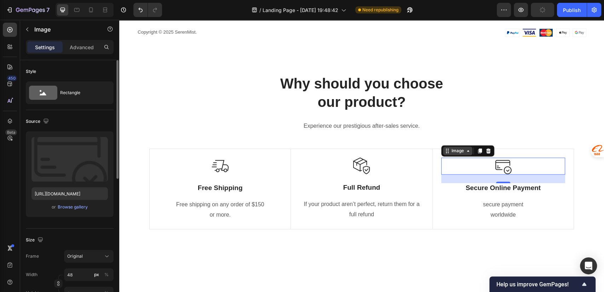
click at [459, 153] on div "Image" at bounding box center [457, 151] width 15 height 6
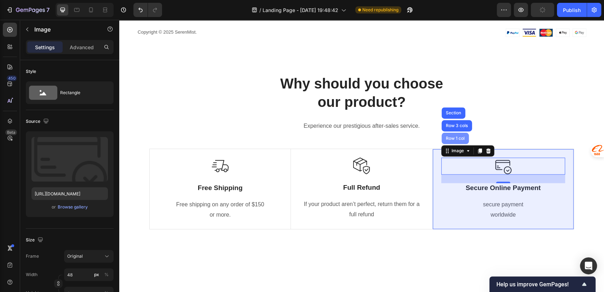
click at [455, 144] on div "Row 1 col" at bounding box center [455, 138] width 27 height 11
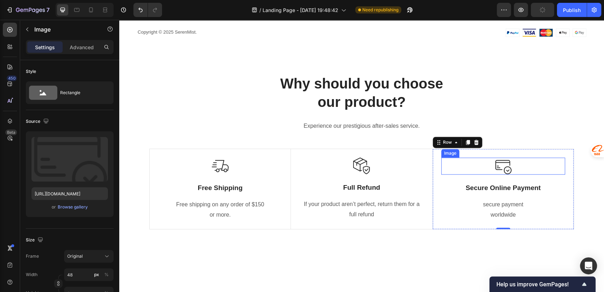
click at [495, 166] on img at bounding box center [503, 165] width 17 height 17
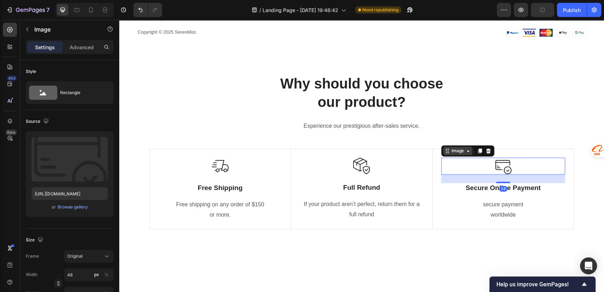
click at [446, 151] on icon at bounding box center [447, 151] width 6 height 6
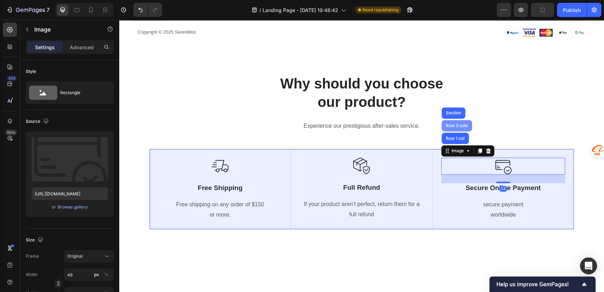
click at [455, 129] on div "Row 3 cols" at bounding box center [457, 125] width 30 height 11
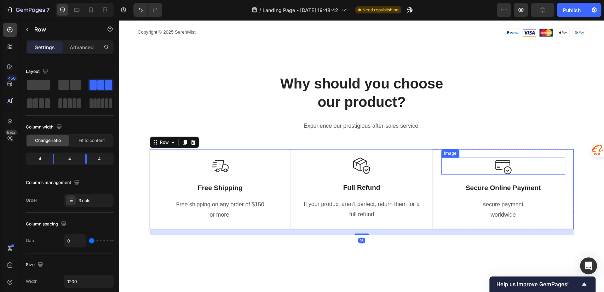
click at [502, 158] on img at bounding box center [503, 165] width 17 height 17
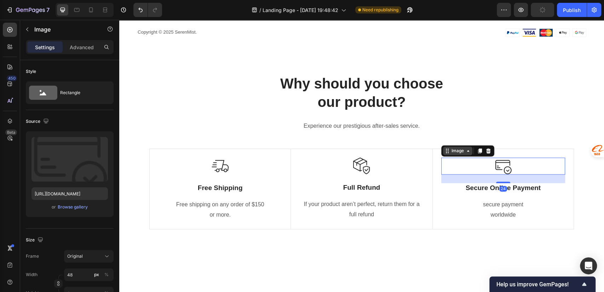
click at [453, 150] on div "Image" at bounding box center [457, 151] width 15 height 6
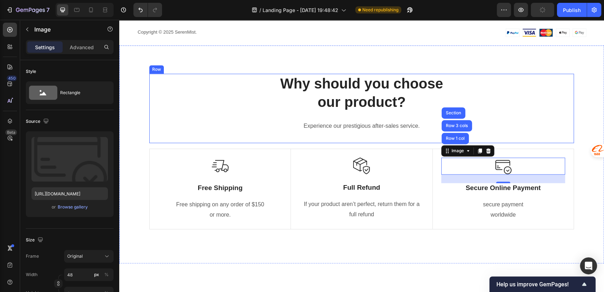
click at [268, 139] on div "Why should you choose our product? Heading Experience our prestigious after-sal…" at bounding box center [361, 109] width 425 height 70
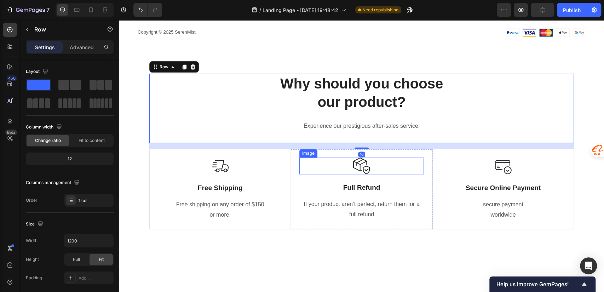
click at [359, 168] on img at bounding box center [361, 165] width 17 height 17
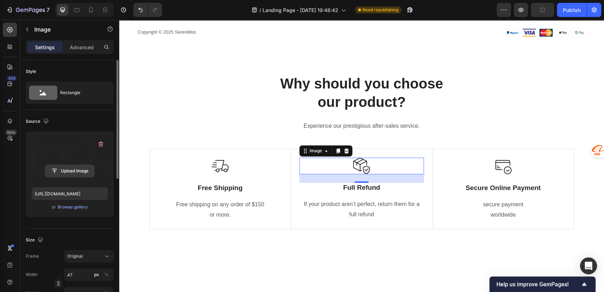
click at [67, 173] on input "file" at bounding box center [69, 171] width 49 height 12
click at [81, 209] on div "Browse gallery" at bounding box center [73, 207] width 30 height 6
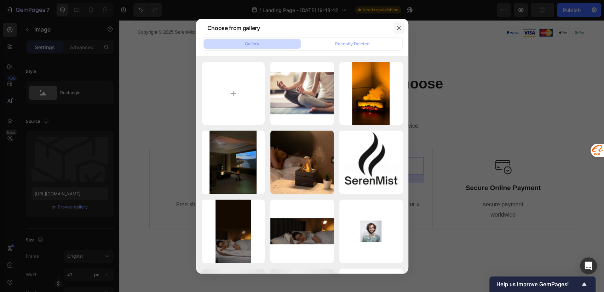
click at [400, 30] on icon "button" at bounding box center [399, 28] width 6 height 6
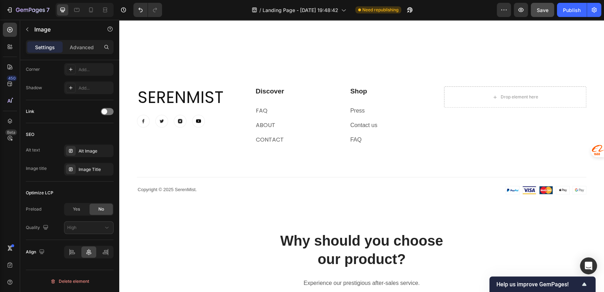
scroll to position [2513, 0]
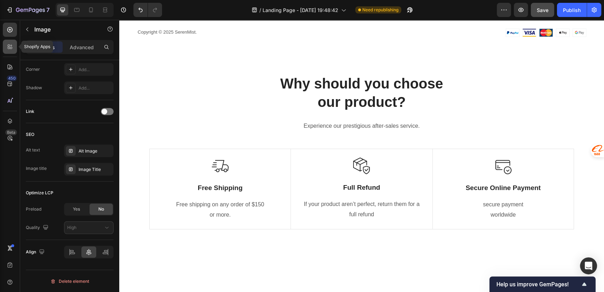
click at [12, 46] on icon at bounding box center [9, 46] width 7 height 7
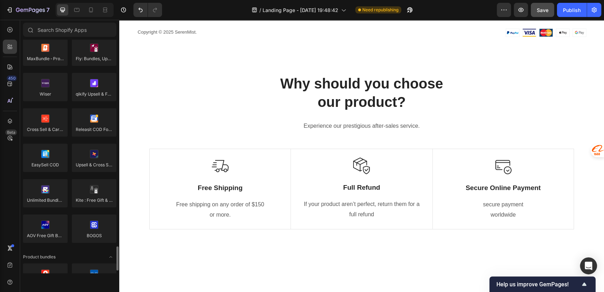
scroll to position [786, 0]
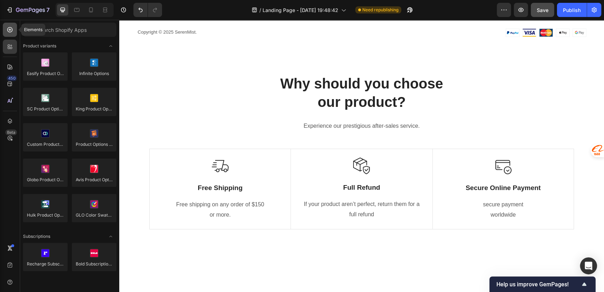
click at [11, 29] on icon at bounding box center [9, 29] width 7 height 7
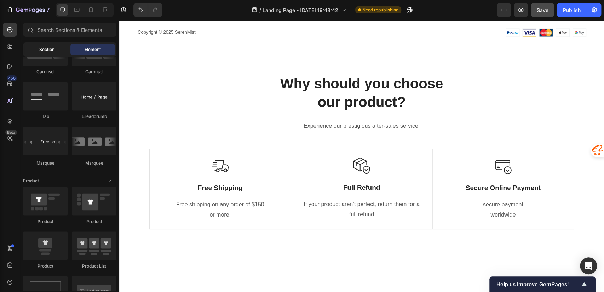
click at [38, 47] on div "Section" at bounding box center [46, 49] width 45 height 11
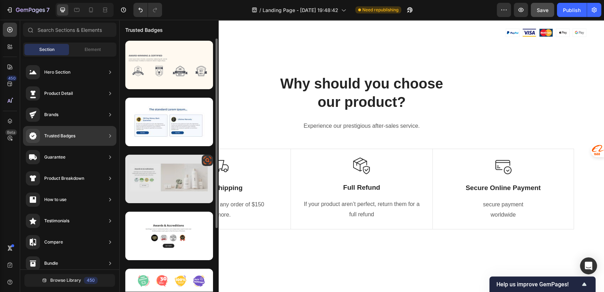
scroll to position [85, 0]
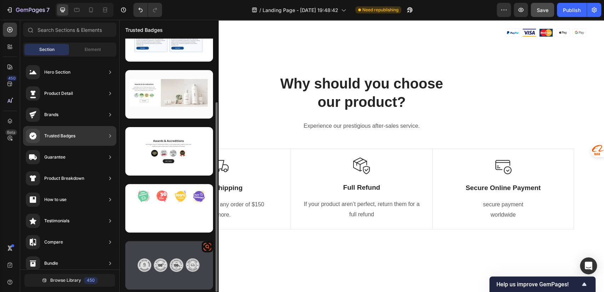
click at [177, 256] on div at bounding box center [169, 265] width 88 height 48
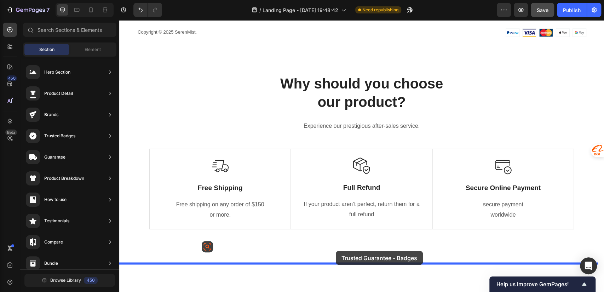
drag, startPoint x: 296, startPoint y: 276, endPoint x: 336, endPoint y: 252, distance: 45.9
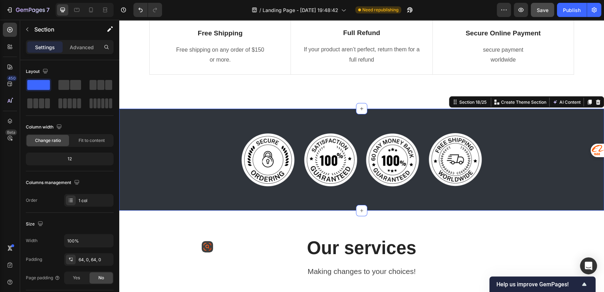
scroll to position [2731, 0]
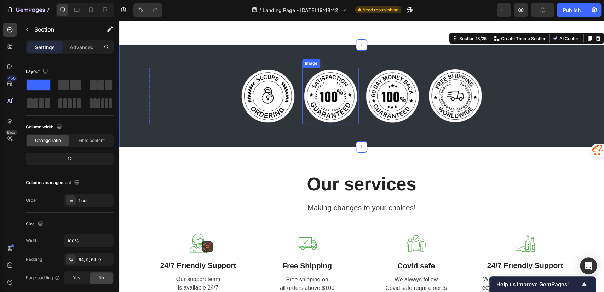
click at [324, 82] on img at bounding box center [330, 96] width 57 height 57
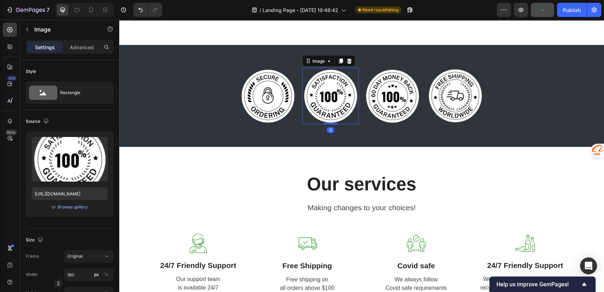
click at [316, 78] on img at bounding box center [330, 96] width 57 height 57
click at [324, 93] on img at bounding box center [330, 96] width 57 height 57
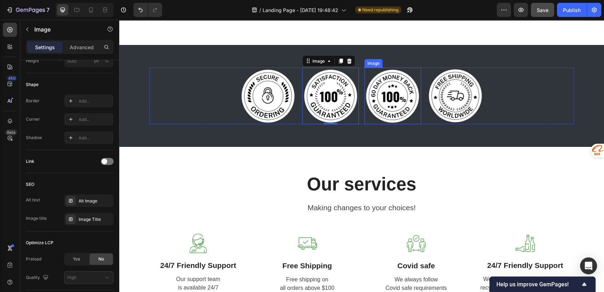
click at [374, 87] on img at bounding box center [392, 96] width 57 height 57
click at [377, 76] on img at bounding box center [392, 96] width 57 height 57
click at [383, 85] on img at bounding box center [392, 96] width 57 height 57
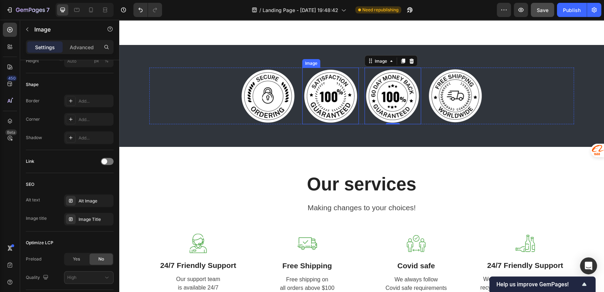
click at [326, 88] on img at bounding box center [330, 96] width 57 height 57
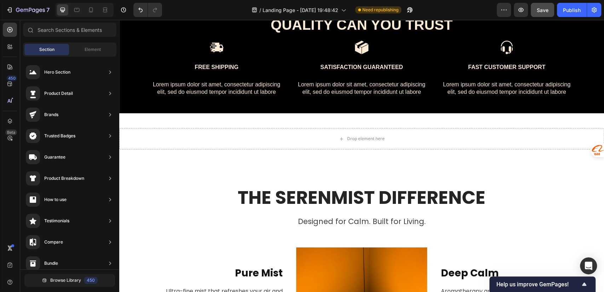
scroll to position [594, 0]
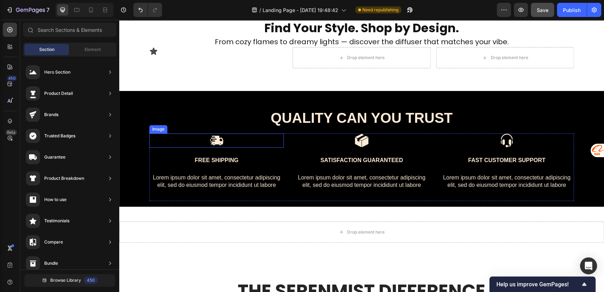
click at [213, 145] on img at bounding box center [216, 140] width 14 height 14
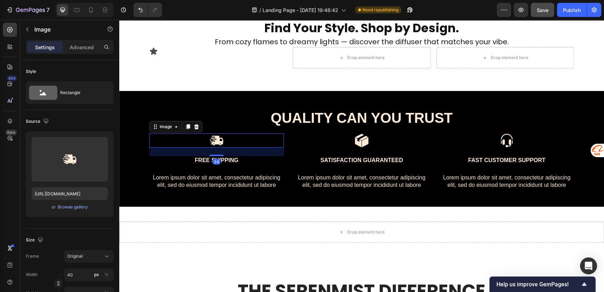
click at [278, 153] on div "24" at bounding box center [216, 152] width 134 height 8
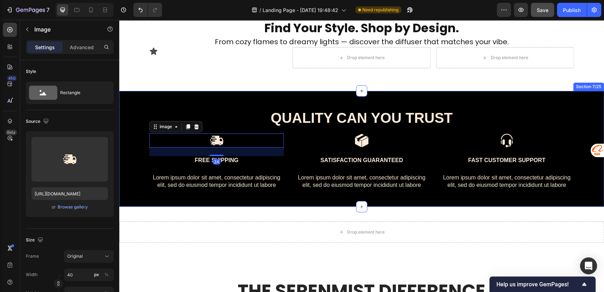
click at [139, 132] on div "QUALITY CAN YOU TRUST Heading Image 24 Free Shipping Text Block Lorem ipsum dol…" at bounding box center [362, 157] width 474 height 98
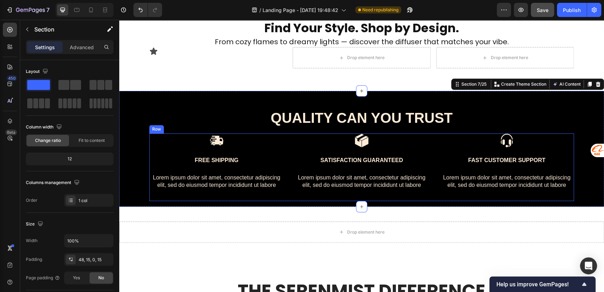
click at [166, 156] on div "Free Shipping Text Block" at bounding box center [216, 160] width 134 height 9
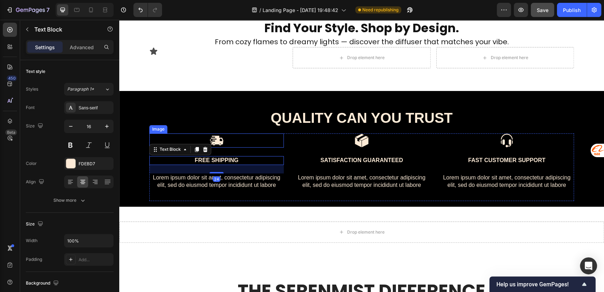
click at [158, 138] on div at bounding box center [216, 140] width 134 height 14
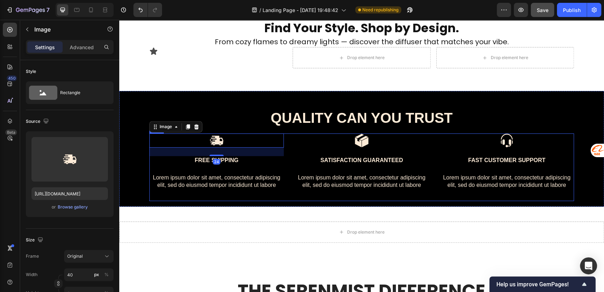
click at [153, 201] on div "Image 24 Free Shipping Text Block Lorem ipsum dolor sit amet, consectetur adipi…" at bounding box center [216, 166] width 134 height 67
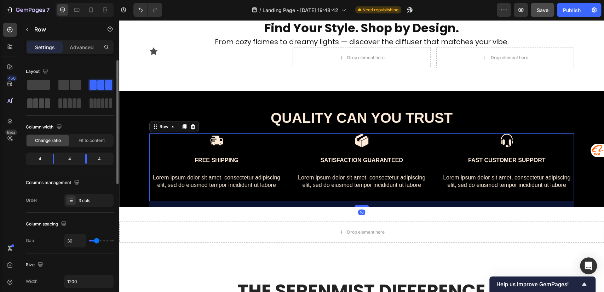
click at [41, 104] on span at bounding box center [41, 103] width 5 height 10
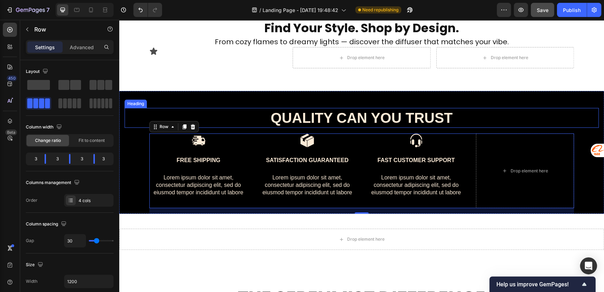
click at [350, 121] on strong "QUALITY CAN YOU TRUST" at bounding box center [362, 118] width 182 height 16
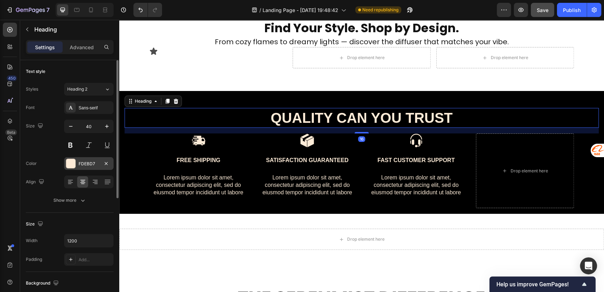
click at [84, 169] on div "FDEBD7" at bounding box center [89, 163] width 50 height 13
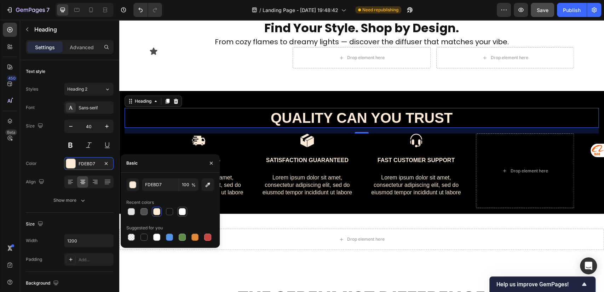
click at [181, 212] on div at bounding box center [182, 211] width 7 height 7
click at [164, 213] on div at bounding box center [170, 212] width 88 height 10
click at [166, 213] on div at bounding box center [169, 211] width 7 height 7
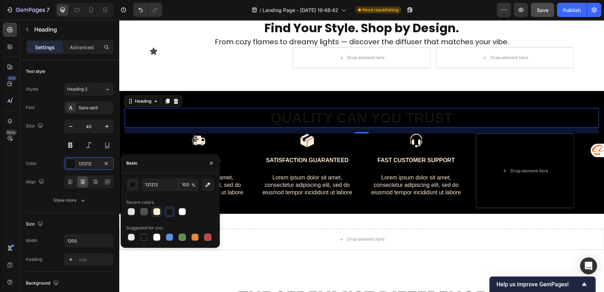
click at [157, 212] on div at bounding box center [156, 211] width 7 height 7
type input "FDEBD7"
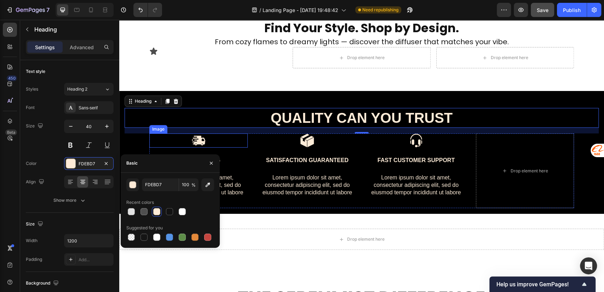
click at [203, 142] on div at bounding box center [198, 140] width 98 height 14
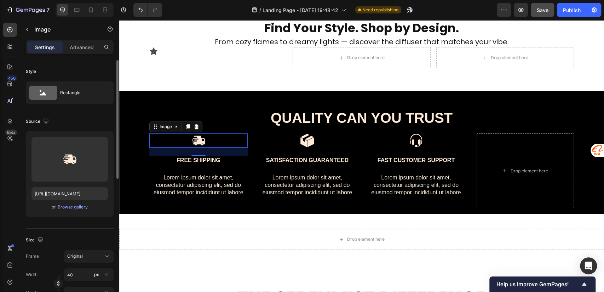
scroll to position [282, 0]
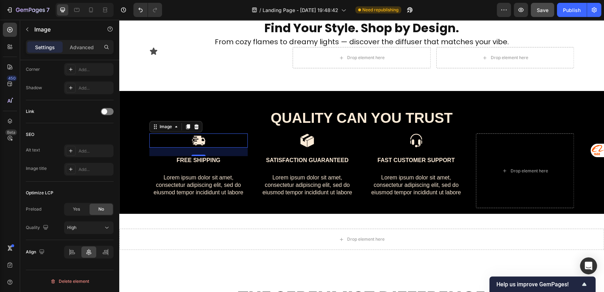
click at [227, 139] on div at bounding box center [198, 140] width 98 height 14
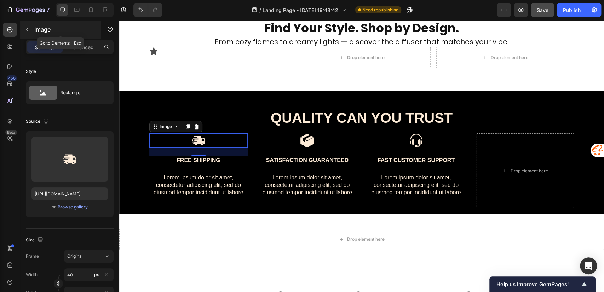
click at [25, 32] on button "button" at bounding box center [27, 29] width 11 height 11
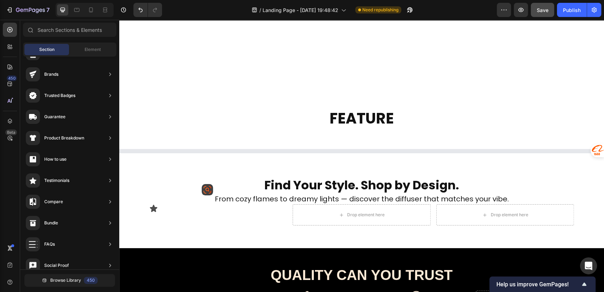
scroll to position [594, 0]
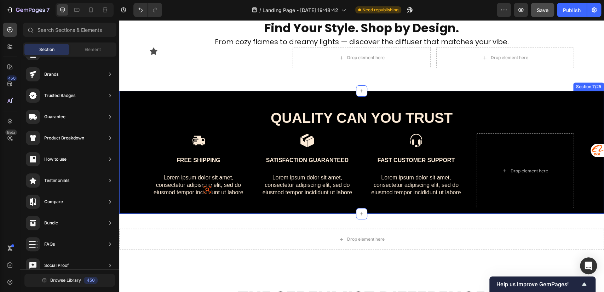
click at [227, 93] on div "QUALITY CAN YOU TRUST Heading Image Free Shipping Text Block Lorem ipsum dolor …" at bounding box center [361, 152] width 485 height 123
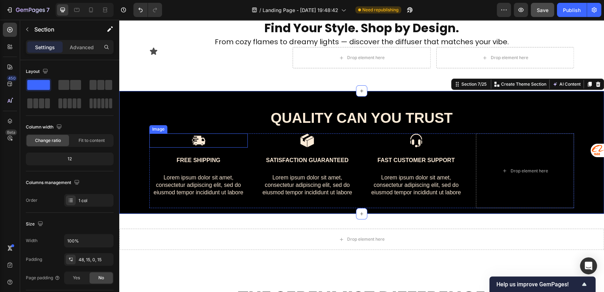
click at [192, 139] on img at bounding box center [198, 140] width 14 height 14
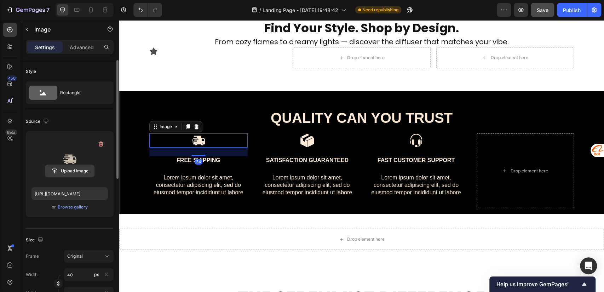
click at [68, 172] on input "file" at bounding box center [69, 171] width 49 height 12
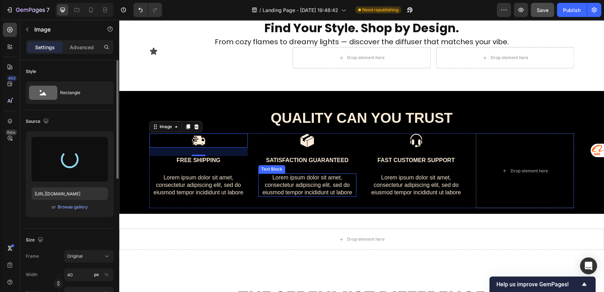
type input "https://cdn.shopify.com/s/files/1/0756/0295/2419/files/gempages_586120987779531…"
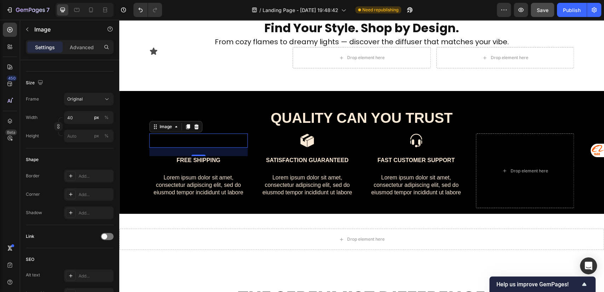
scroll to position [0, 0]
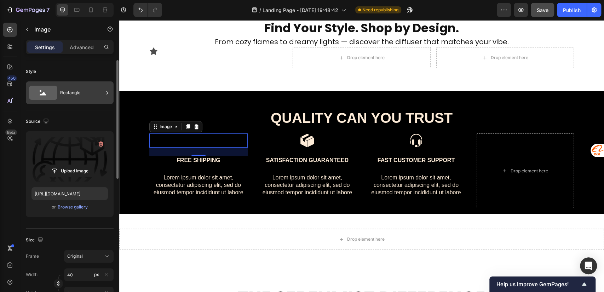
click at [83, 95] on div "Rectangle" at bounding box center [81, 93] width 43 height 16
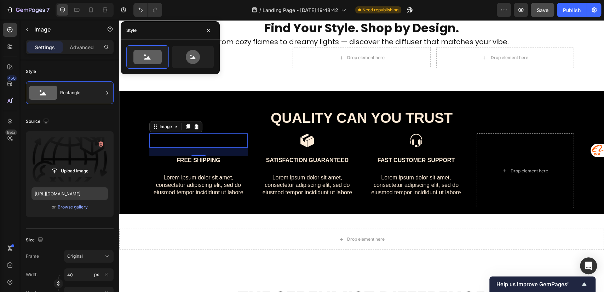
scroll to position [157, 0]
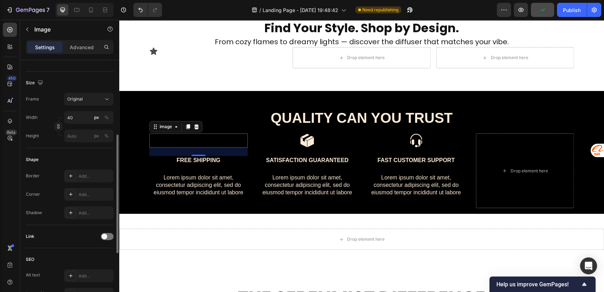
click at [91, 153] on div "Shape Border Add... Corner Add... Shadow Add..." at bounding box center [70, 186] width 88 height 77
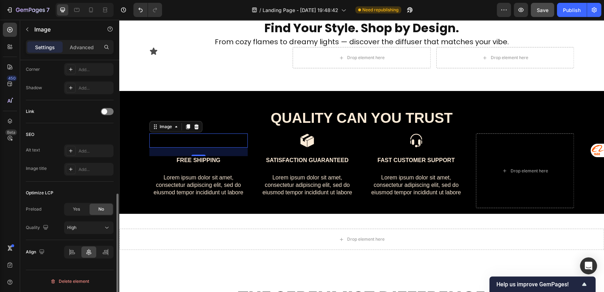
scroll to position [0, 0]
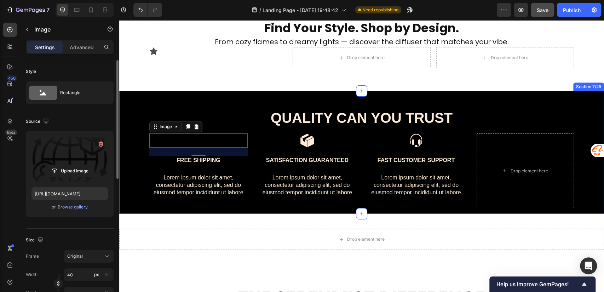
click at [129, 94] on div "QUALITY CAN YOU TRUST Heading Image 24 Free Shipping Text Block Lorem ipsum dol…" at bounding box center [361, 152] width 485 height 123
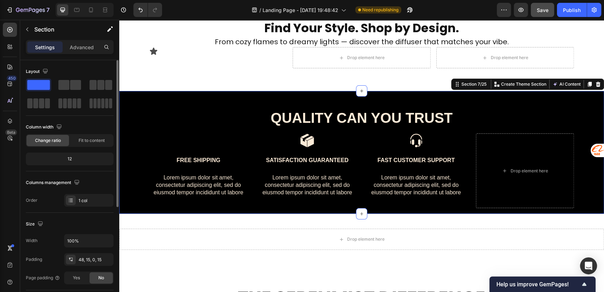
scroll to position [179, 0]
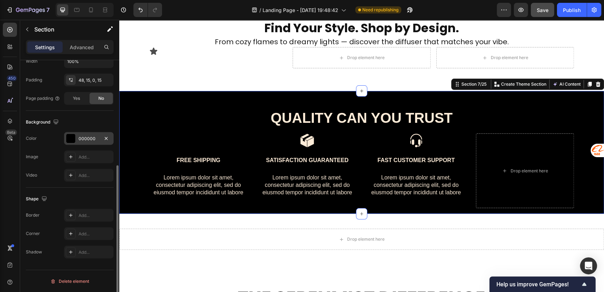
click at [83, 136] on div "000000" at bounding box center [89, 139] width 21 height 6
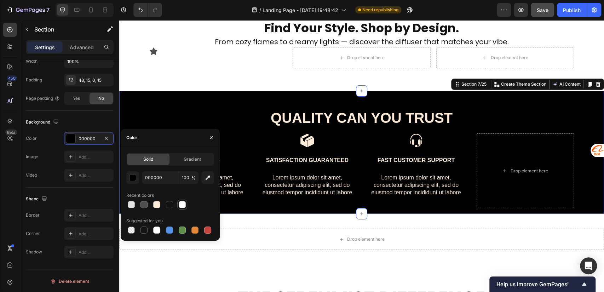
click at [181, 204] on div at bounding box center [182, 204] width 7 height 7
type input "FFFFFF"
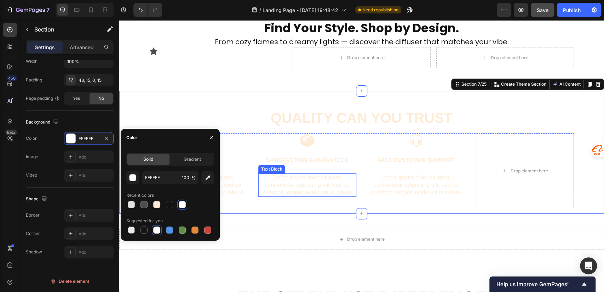
click at [312, 185] on p "Lorem ipsum dolor sit amet, consectetur adipiscing elit, sed do eiusmod tempor …" at bounding box center [307, 185] width 97 height 22
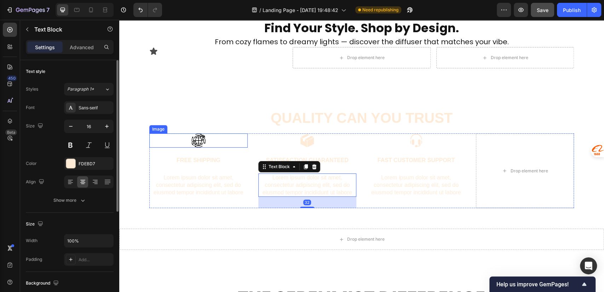
click at [202, 137] on div at bounding box center [198, 140] width 98 height 14
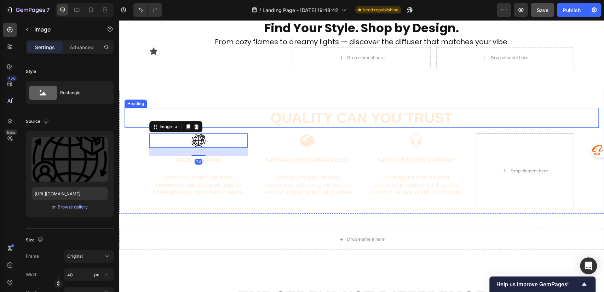
click at [224, 113] on h2 "QUALITY CAN YOU TRUST" at bounding box center [361, 118] width 425 height 20
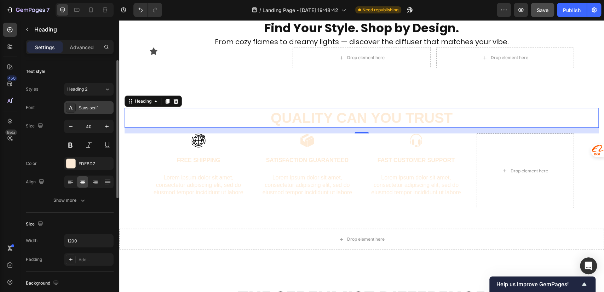
click at [88, 108] on div "Sans-serif" at bounding box center [95, 108] width 33 height 6
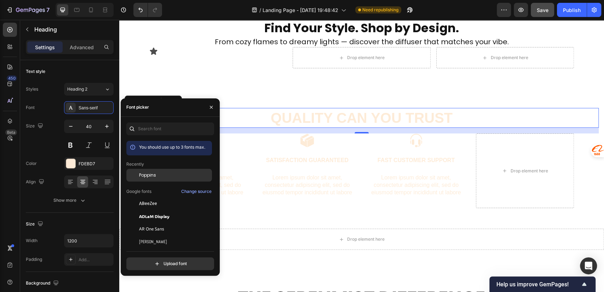
click at [145, 174] on span "Poppins" at bounding box center [147, 175] width 17 height 6
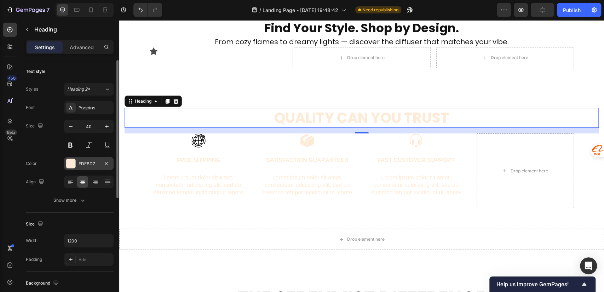
click at [82, 168] on div "FDEBD7" at bounding box center [89, 163] width 50 height 13
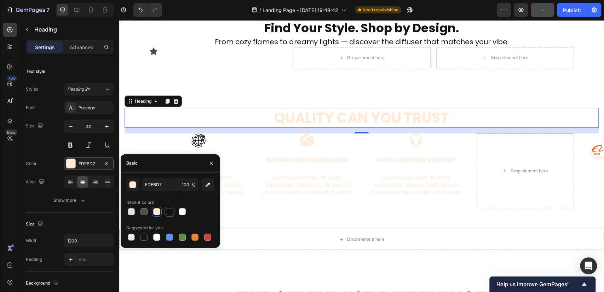
click at [168, 212] on div at bounding box center [169, 211] width 7 height 7
type input "121212"
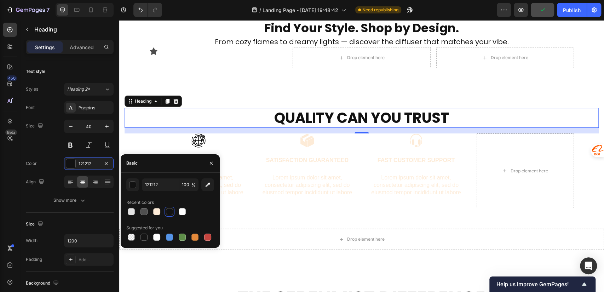
click at [309, 148] on div "Image Satisfaction Guaranteed Text Block Lorem ipsum dolor sit amet, consectetu…" at bounding box center [307, 170] width 98 height 75
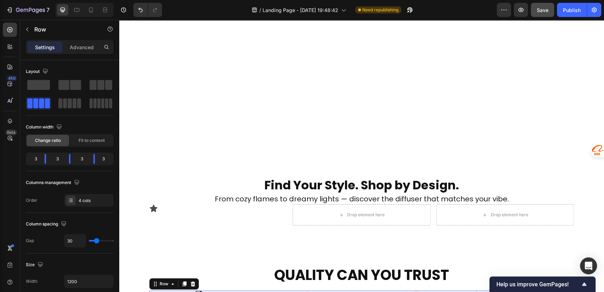
scroll to position [594, 0]
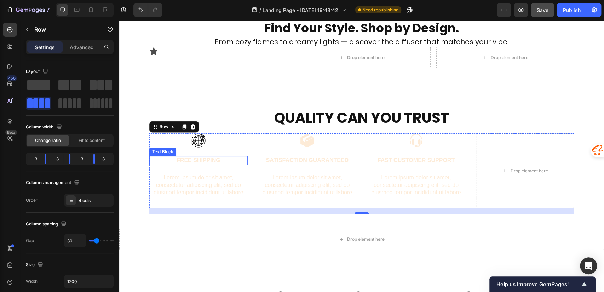
click at [204, 160] on p "Free Shipping" at bounding box center [198, 160] width 97 height 7
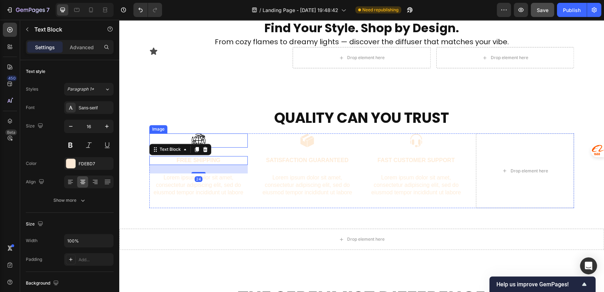
click at [198, 137] on img at bounding box center [198, 140] width 14 height 14
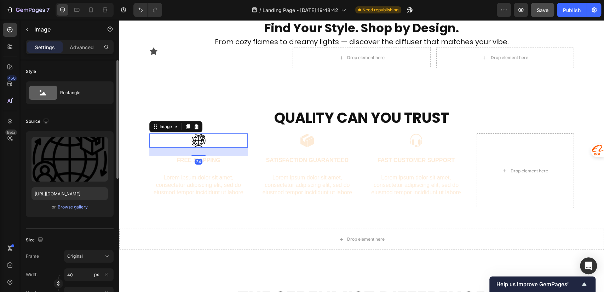
scroll to position [157, 0]
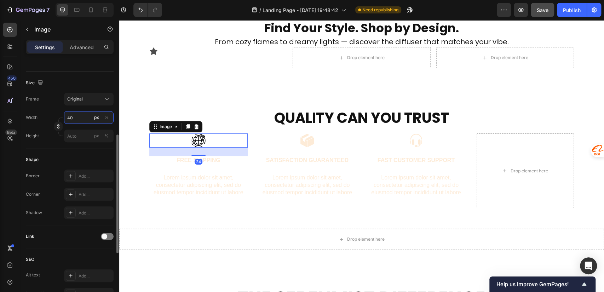
click at [83, 117] on input "40" at bounding box center [89, 117] width 50 height 13
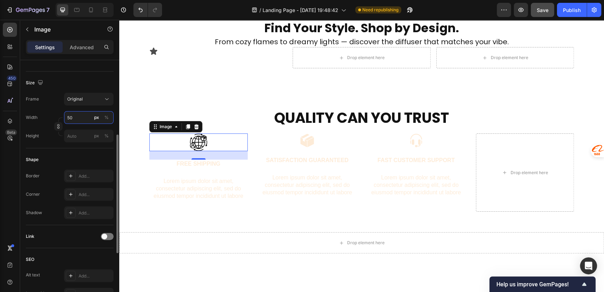
click at [83, 117] on input "50" at bounding box center [89, 117] width 50 height 13
type input "5"
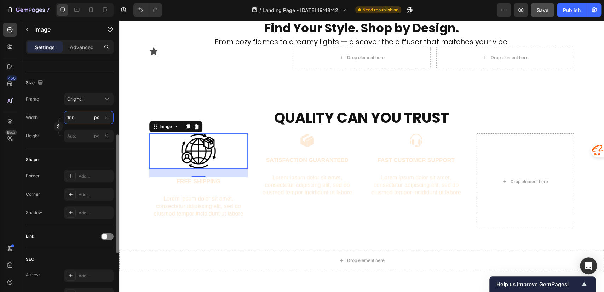
drag, startPoint x: 75, startPoint y: 117, endPoint x: 64, endPoint y: 118, distance: 10.6
click at [64, 118] on input "100" at bounding box center [89, 117] width 50 height 13
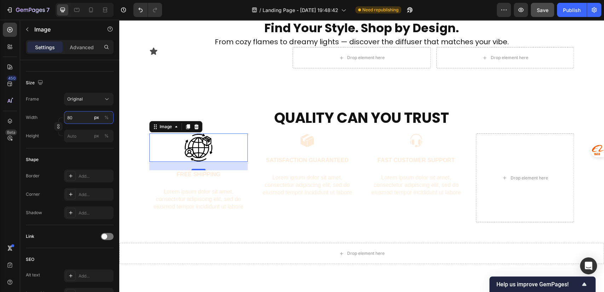
type input "80"
click at [188, 169] on div "24" at bounding box center [198, 166] width 98 height 8
click at [195, 176] on div "24" at bounding box center [199, 176] width 8 height 6
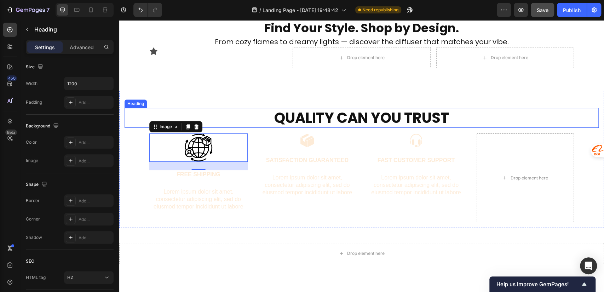
click at [348, 116] on strong "QUALITY CAN YOU TRUST" at bounding box center [361, 118] width 175 height 20
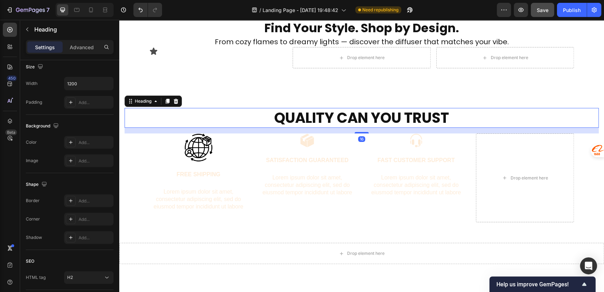
scroll to position [0, 0]
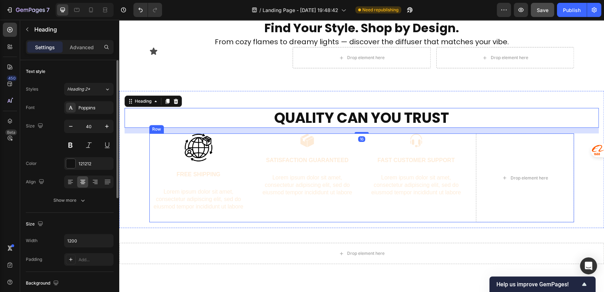
click at [200, 173] on p "Free Shipping" at bounding box center [198, 174] width 97 height 7
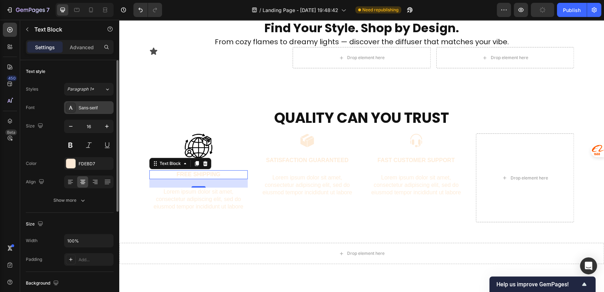
click at [90, 111] on div "Sans-serif" at bounding box center [89, 107] width 50 height 13
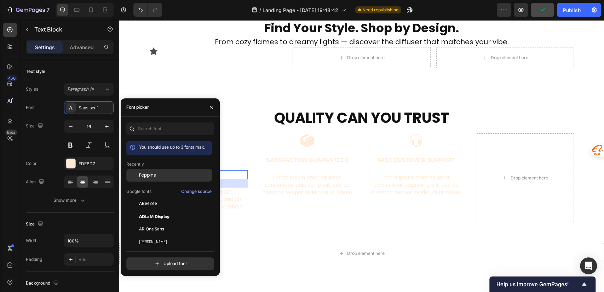
click at [157, 172] on div "Poppins" at bounding box center [174, 175] width 71 height 6
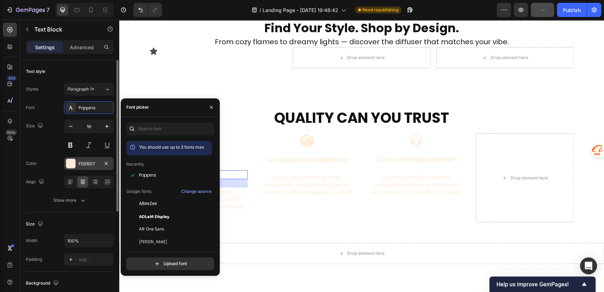
click at [81, 165] on div "FDEBD7" at bounding box center [89, 164] width 21 height 6
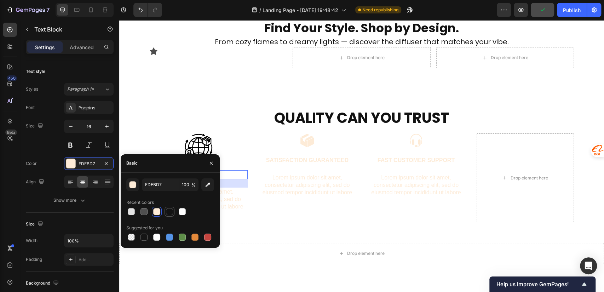
click at [170, 211] on div at bounding box center [169, 211] width 7 height 7
type input "121212"
click at [236, 197] on p "Lorem ipsum dolor sit amet, consectetur adipiscing elit, sed do eiusmod tempor …" at bounding box center [198, 199] width 97 height 22
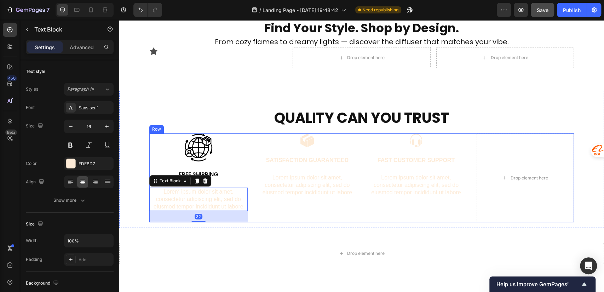
click at [197, 158] on img at bounding box center [198, 147] width 28 height 28
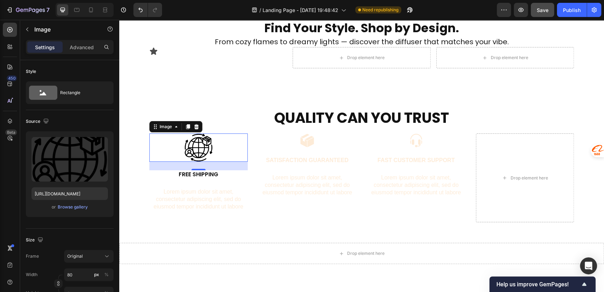
click at [195, 175] on div "24" at bounding box center [199, 176] width 8 height 6
click at [214, 173] on p "Free Shipping" at bounding box center [198, 174] width 97 height 7
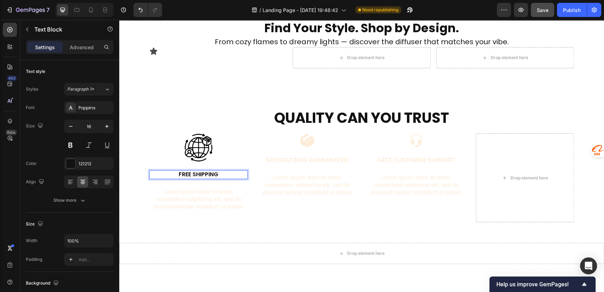
click at [214, 173] on p "Free Shipping" at bounding box center [198, 174] width 97 height 7
drag, startPoint x: 212, startPoint y: 174, endPoint x: 175, endPoint y: 173, distance: 37.2
click at [170, 173] on p "Free Shipping" at bounding box center [198, 174] width 97 height 7
drag, startPoint x: 205, startPoint y: 174, endPoint x: 168, endPoint y: 172, distance: 36.5
click at [168, 172] on p "Free Shipping" at bounding box center [198, 174] width 97 height 7
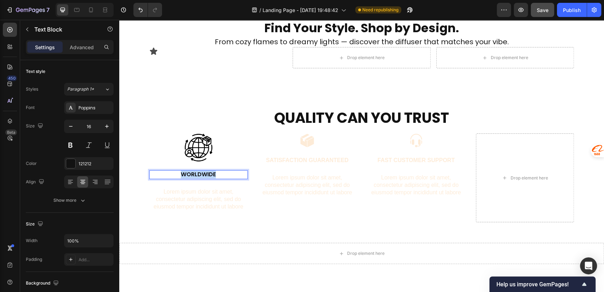
drag, startPoint x: 217, startPoint y: 173, endPoint x: 176, endPoint y: 175, distance: 41.1
click at [176, 175] on p "Worldwide" at bounding box center [198, 174] width 97 height 7
click at [162, 189] on p "Lorem ipsum dolor sit amet, consectetur adipiscing elit, sed do eiusmod tempor …" at bounding box center [198, 199] width 97 height 22
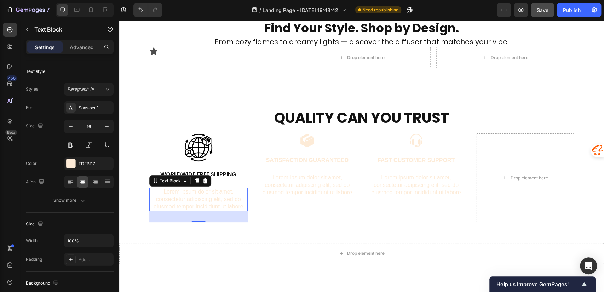
click at [210, 203] on p "Lorem ipsum dolor sit amet, consectetur adipiscing elit, sed do eiusmod tempor …" at bounding box center [198, 199] width 97 height 22
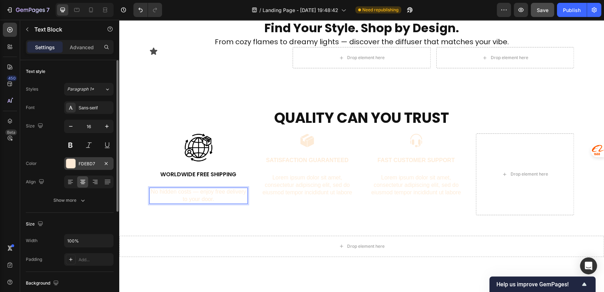
click at [87, 158] on div "FDEBD7" at bounding box center [89, 163] width 50 height 13
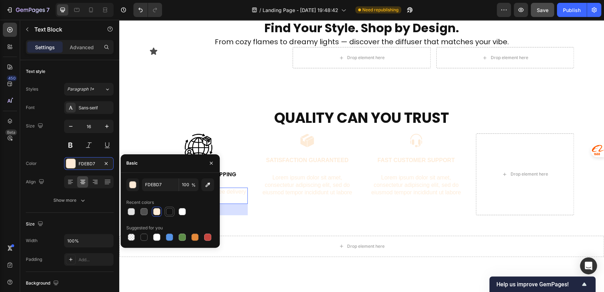
click at [167, 211] on div at bounding box center [169, 211] width 7 height 7
type input "121212"
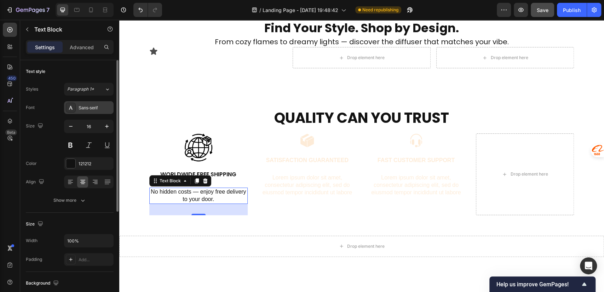
click at [91, 107] on div "Sans-serif" at bounding box center [95, 108] width 33 height 6
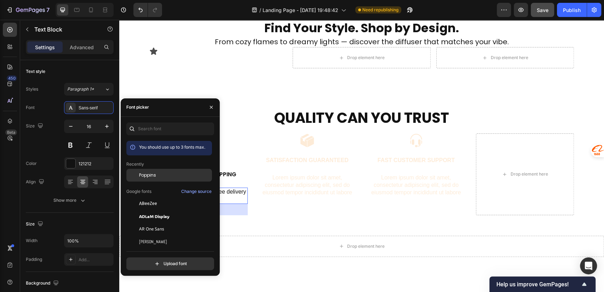
click at [146, 177] on span "Poppins" at bounding box center [147, 175] width 17 height 6
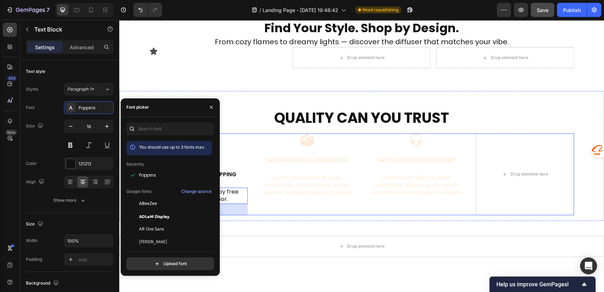
click at [279, 181] on p "Lorem ipsum dolor sit amet, consectetur adipiscing elit, sed do eiusmod tempor …" at bounding box center [307, 185] width 97 height 22
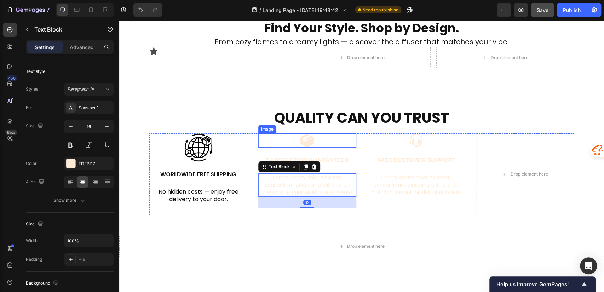
click at [306, 139] on img at bounding box center [307, 140] width 14 height 14
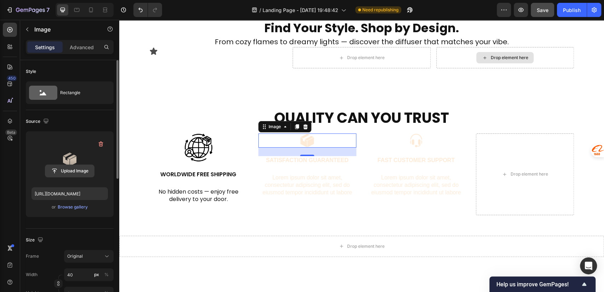
click at [74, 170] on input "file" at bounding box center [69, 171] width 49 height 12
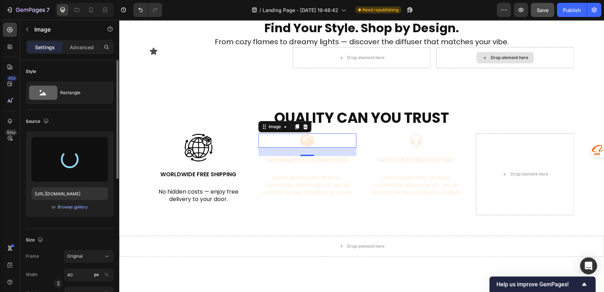
type input "https://cdn.shopify.com/s/files/1/0756/0295/2419/files/gempages_586120987779531…"
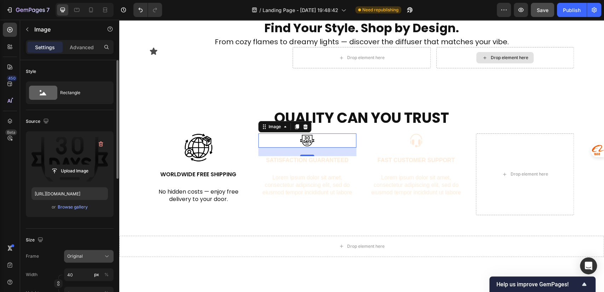
scroll to position [157, 0]
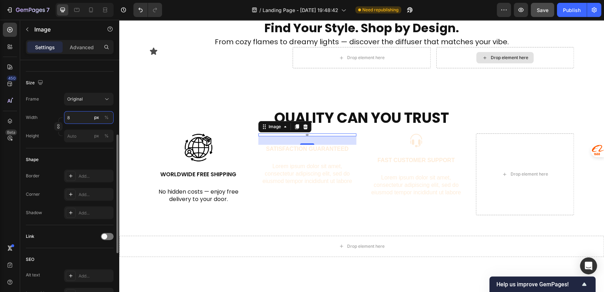
type input "80"
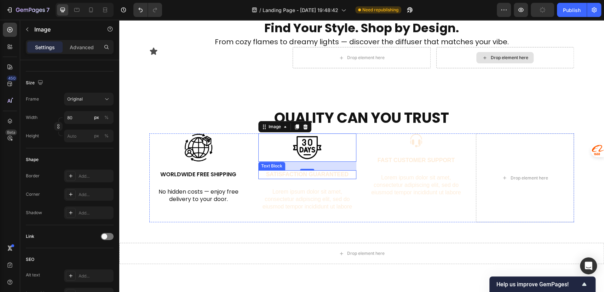
click at [295, 174] on p "Satisfaction Guaranteed" at bounding box center [307, 174] width 97 height 7
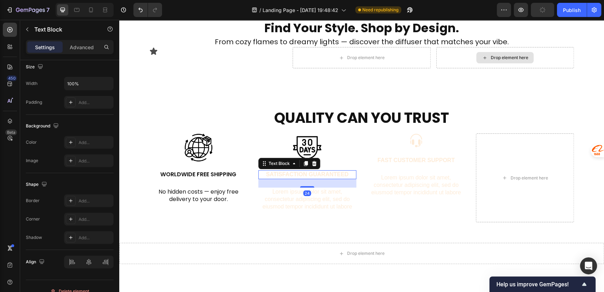
scroll to position [0, 0]
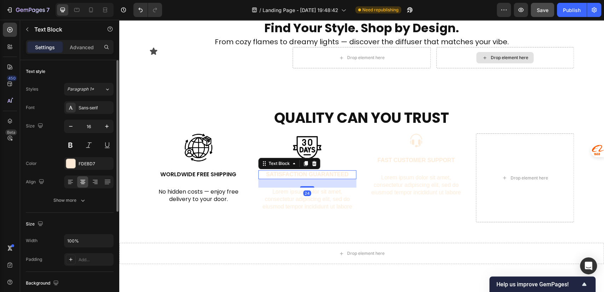
click at [295, 174] on p "Satisfaction Guaranteed" at bounding box center [307, 174] width 97 height 7
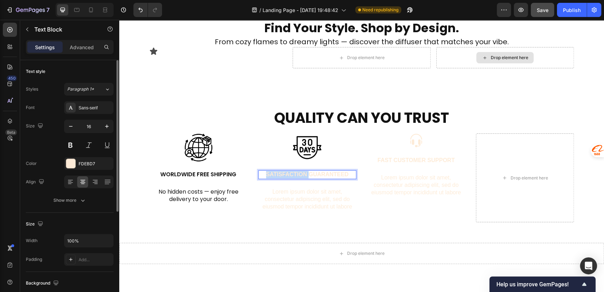
click at [295, 174] on p "Satisfaction Guaranteed" at bounding box center [307, 174] width 97 height 7
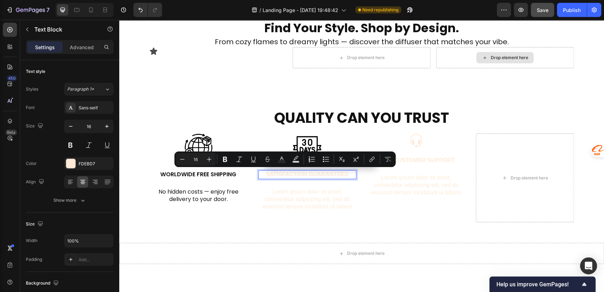
click at [336, 174] on p "Satisfaction Guaranteed" at bounding box center [307, 174] width 97 height 7
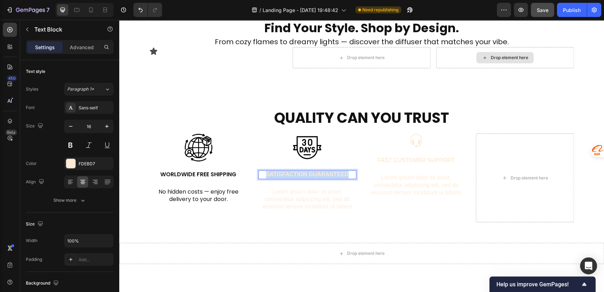
drag, startPoint x: 347, startPoint y: 175, endPoint x: 259, endPoint y: 175, distance: 87.7
click at [259, 175] on p "Satisfaction Guaranteed" at bounding box center [307, 174] width 97 height 7
click at [319, 186] on p "Try SerenMist risk-free. Not satisfied? Return it [DATE]." at bounding box center [307, 178] width 97 height 15
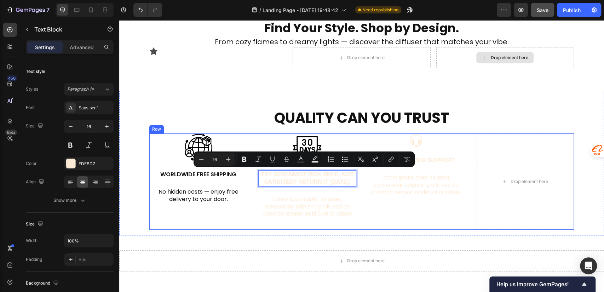
drag, startPoint x: 312, startPoint y: 188, endPoint x: 250, endPoint y: 175, distance: 62.6
click at [250, 175] on div "Image Worldwide Free Shipping Text Block No hidden costs — enjoy free delivery …" at bounding box center [361, 181] width 425 height 96
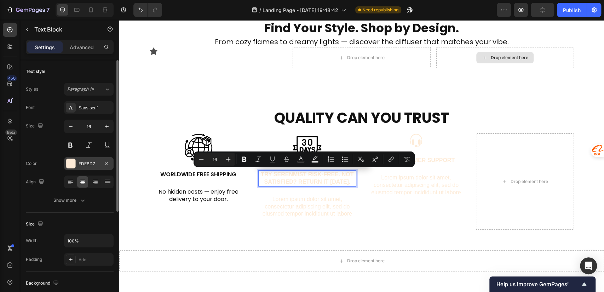
click at [76, 168] on div "FDEBD7" at bounding box center [89, 163] width 50 height 13
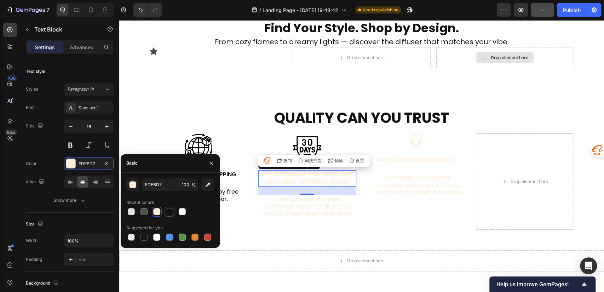
click at [170, 212] on div at bounding box center [169, 211] width 7 height 7
type input "121212"
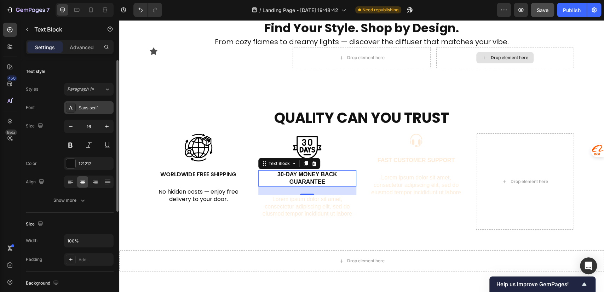
click at [87, 108] on div "Sans-serif" at bounding box center [95, 108] width 33 height 6
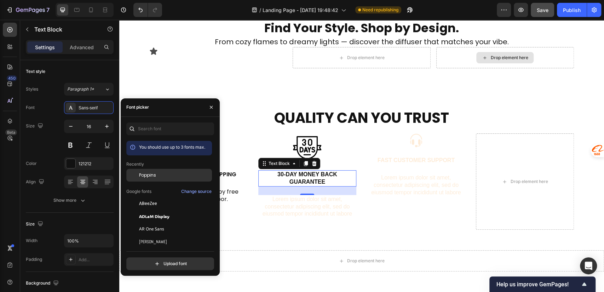
click at [147, 175] on span "Poppins" at bounding box center [147, 175] width 17 height 6
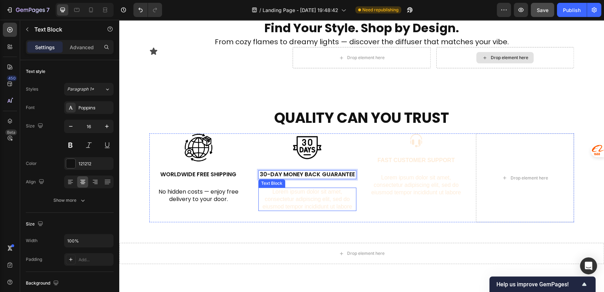
click at [298, 197] on p "Lorem ipsum dolor sit amet, consectetur adipiscing elit, sed do eiusmod tempor …" at bounding box center [307, 199] width 97 height 22
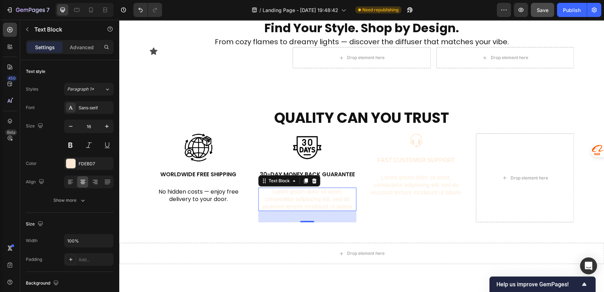
click at [298, 206] on p "Lorem ipsum dolor sit amet, consectetur adipiscing elit, sed do eiusmod tempor …" at bounding box center [307, 199] width 97 height 22
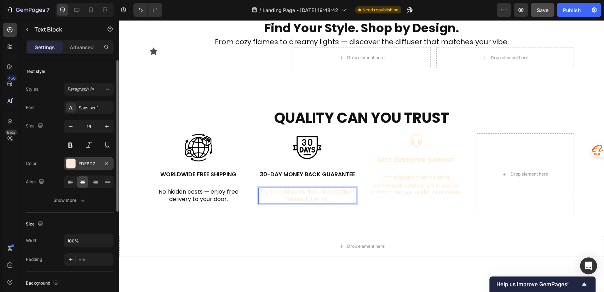
click at [88, 162] on div "FDEBD7" at bounding box center [89, 164] width 21 height 6
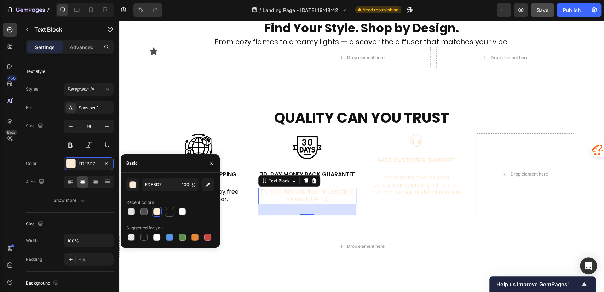
click at [168, 212] on div at bounding box center [169, 211] width 7 height 7
type input "121212"
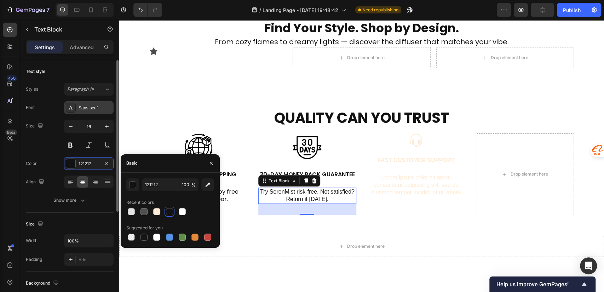
click at [88, 112] on div "Sans-serif" at bounding box center [89, 107] width 50 height 13
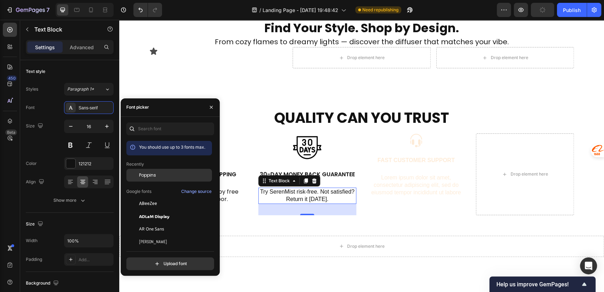
click at [144, 179] on div "Poppins" at bounding box center [169, 175] width 86 height 13
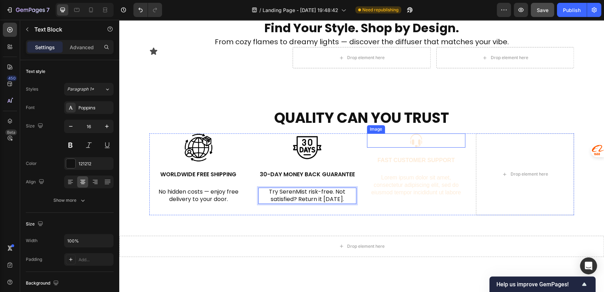
click at [417, 143] on img at bounding box center [416, 140] width 14 height 14
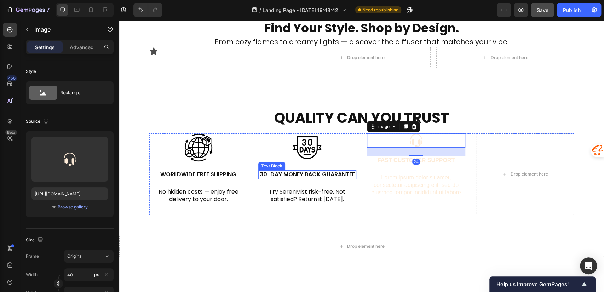
click at [327, 175] on p "30-Day Money Back Guarantee" at bounding box center [307, 174] width 97 height 7
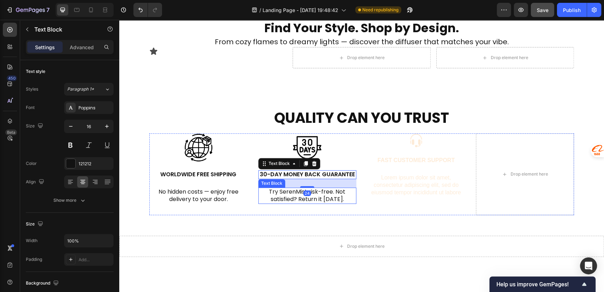
click at [332, 196] on p "Try SerenMist risk-free. Not satisfied? Return it [DATE]." at bounding box center [307, 195] width 97 height 15
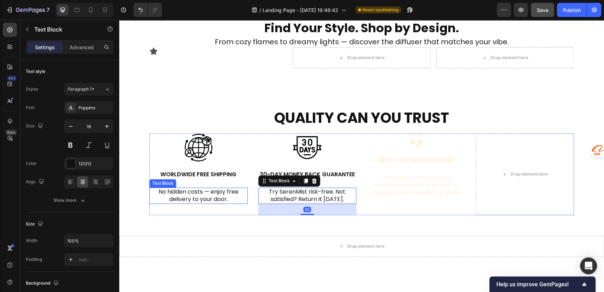
click at [211, 193] on p "No hidden costs — enjoy free delivery to your door." at bounding box center [198, 195] width 97 height 15
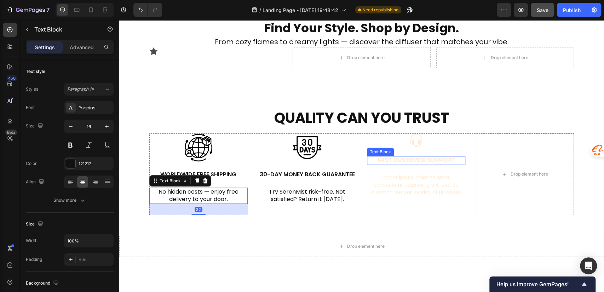
click at [407, 148] on div "Image Fast Customer Support Text Block Lorem ipsum dolor sit amet, consectetur …" at bounding box center [416, 173] width 98 height 81
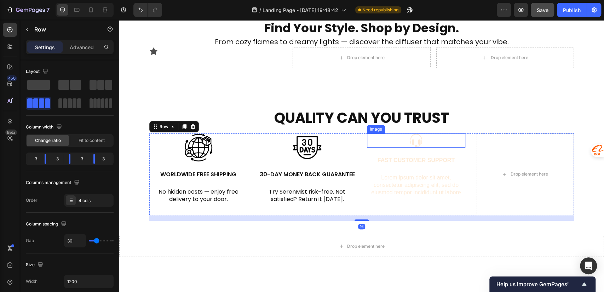
click at [414, 141] on img at bounding box center [416, 140] width 14 height 14
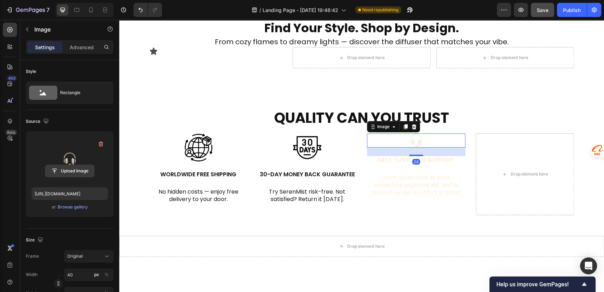
click at [75, 168] on input "file" at bounding box center [69, 171] width 49 height 12
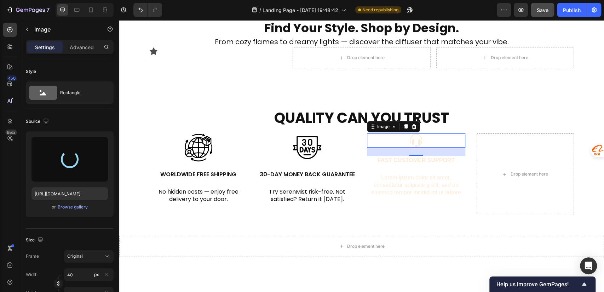
type input "https://cdn.shopify.com/s/files/1/0756/0295/2419/files/gempages_586120987779531…"
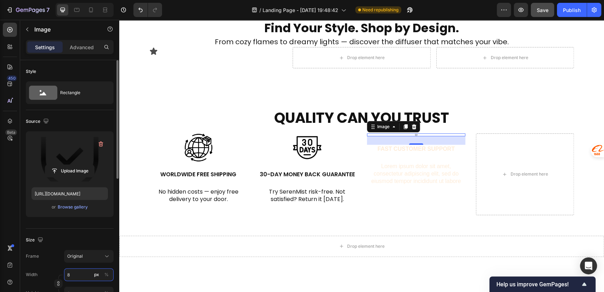
type input "80"
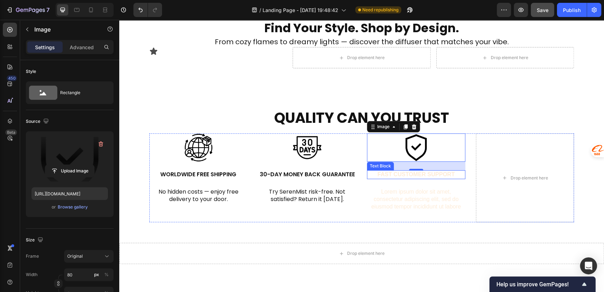
click at [381, 173] on p "Fast Customer Support" at bounding box center [416, 174] width 97 height 7
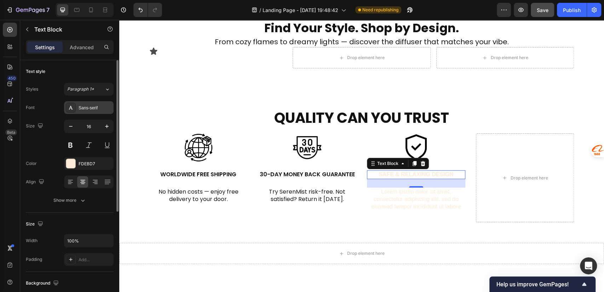
click at [85, 105] on div "Sans-serif" at bounding box center [95, 108] width 33 height 6
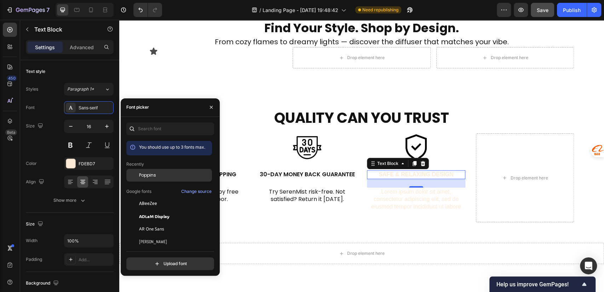
click at [143, 177] on span "Poppins" at bounding box center [147, 175] width 17 height 6
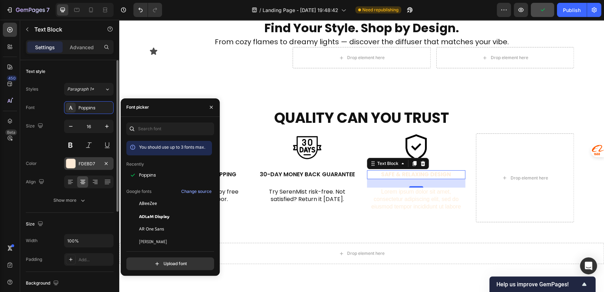
click at [85, 163] on div "FDEBD7" at bounding box center [89, 164] width 21 height 6
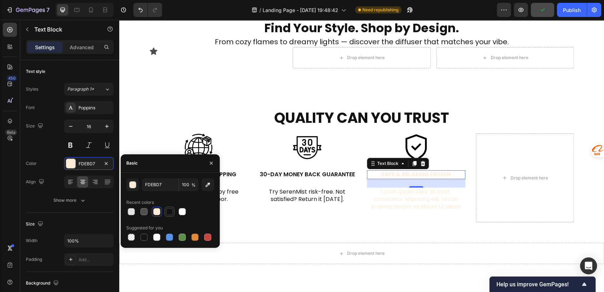
click at [169, 210] on div at bounding box center [169, 211] width 7 height 7
type input "121212"
click at [411, 197] on p "Lorem ipsum dolor sit amet, consectetur adipiscing elit, sed do eiusmod tempor …" at bounding box center [416, 199] width 97 height 22
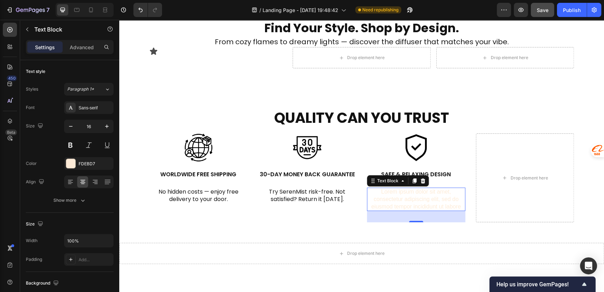
click at [391, 199] on p "Lorem ipsum dolor sit amet, consectetur adipiscing elit, sed do eiusmod tempor …" at bounding box center [416, 199] width 97 height 22
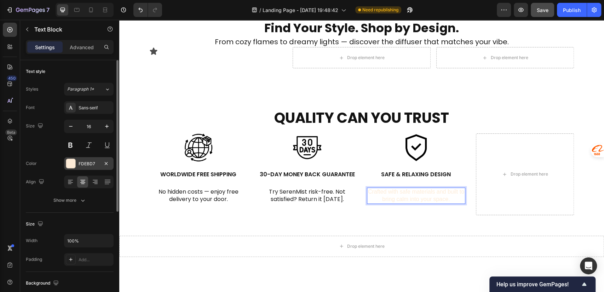
click at [77, 165] on div "FDEBD7" at bounding box center [89, 163] width 50 height 13
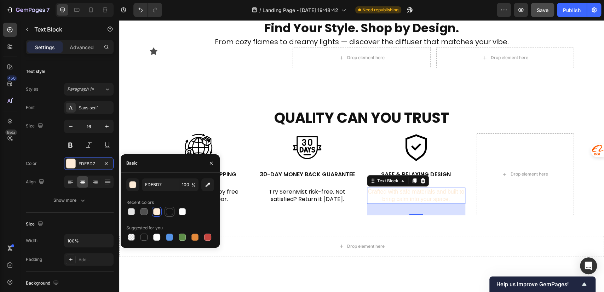
click at [168, 212] on div at bounding box center [169, 211] width 7 height 7
type input "121212"
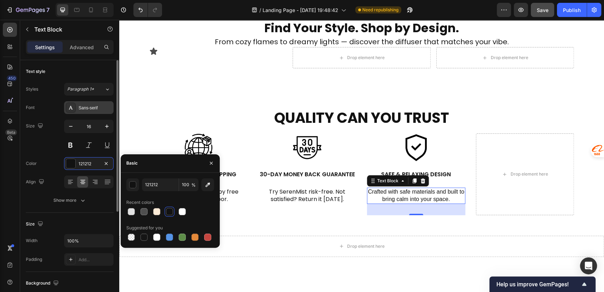
click at [88, 110] on div "Sans-serif" at bounding box center [95, 108] width 33 height 6
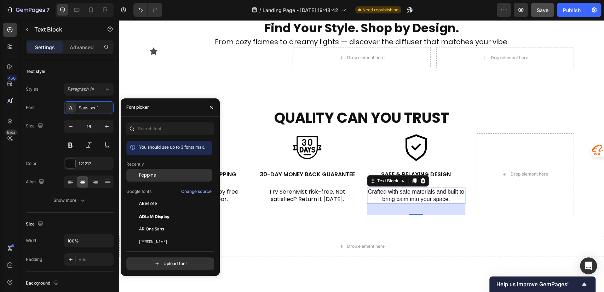
click at [151, 175] on span "Poppins" at bounding box center [147, 175] width 17 height 6
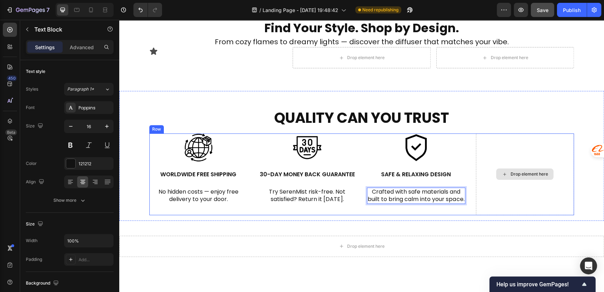
click at [510, 176] on div "Drop element here" at bounding box center [529, 174] width 38 height 6
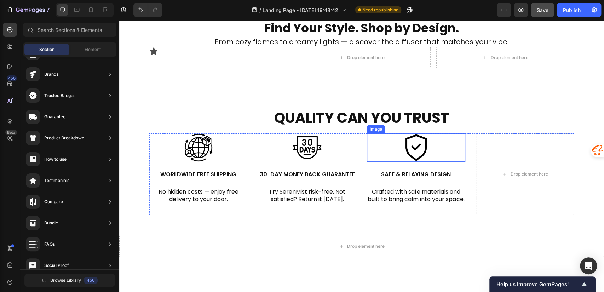
click at [418, 146] on img at bounding box center [416, 147] width 28 height 28
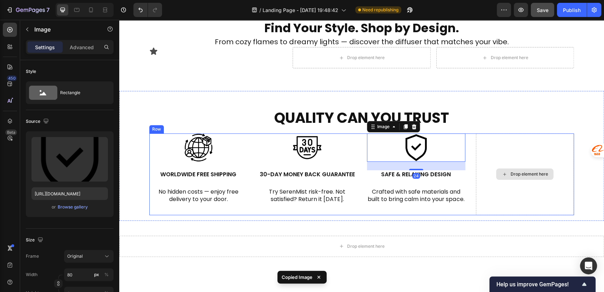
click at [507, 141] on div "Drop element here" at bounding box center [525, 173] width 98 height 81
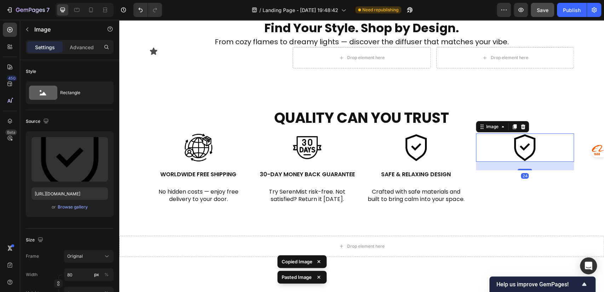
click at [515, 146] on img at bounding box center [525, 147] width 28 height 28
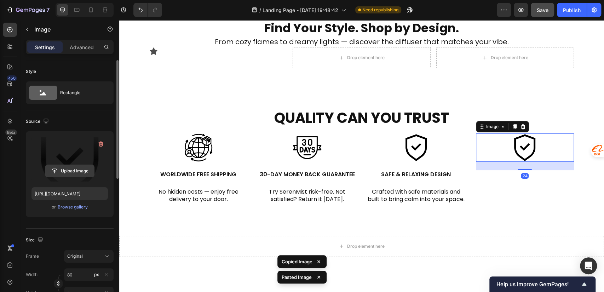
click at [69, 169] on input "file" at bounding box center [69, 171] width 49 height 12
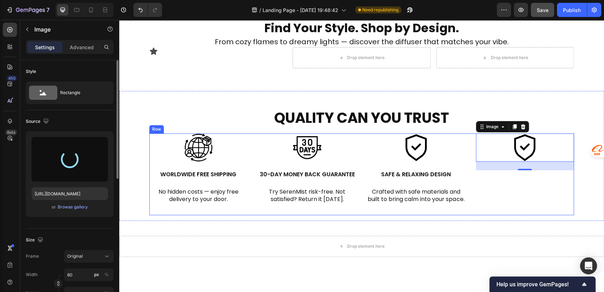
type input "https://cdn.shopify.com/s/files/1/0756/0295/2419/files/gempages_586120987779531…"
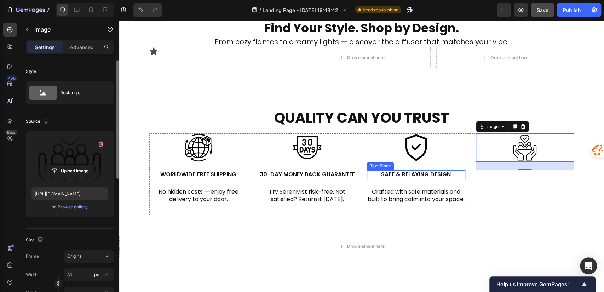
click at [420, 175] on p "Safe & Relaxing Design" at bounding box center [416, 174] width 97 height 7
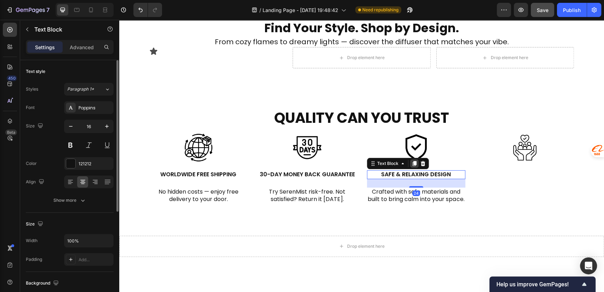
click at [413, 164] on icon at bounding box center [415, 163] width 4 height 5
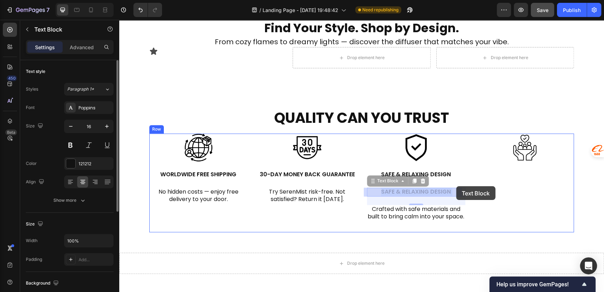
drag, startPoint x: 373, startPoint y: 190, endPoint x: 433, endPoint y: 188, distance: 60.2
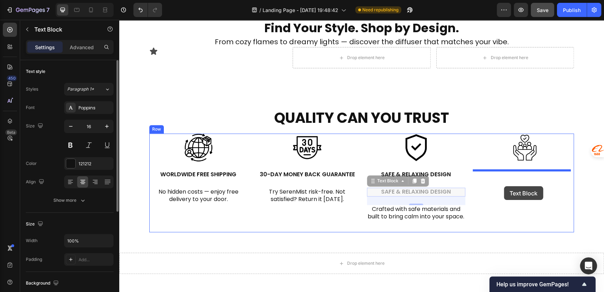
drag, startPoint x: 369, startPoint y: 180, endPoint x: 504, endPoint y: 186, distance: 134.9
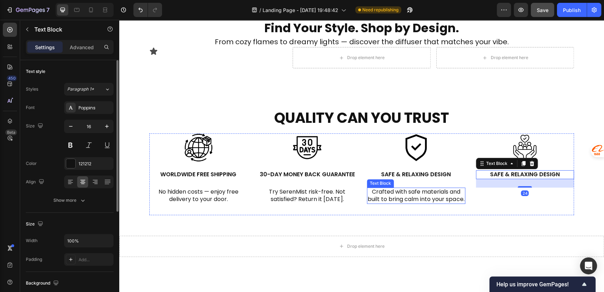
click at [379, 191] on p "Crafted with safe materials and built to bring calm into your space." at bounding box center [416, 195] width 97 height 15
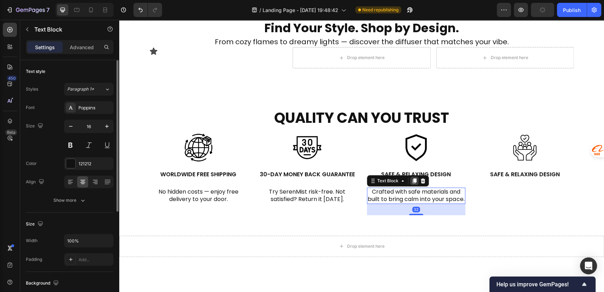
click at [413, 181] on icon at bounding box center [415, 180] width 4 height 5
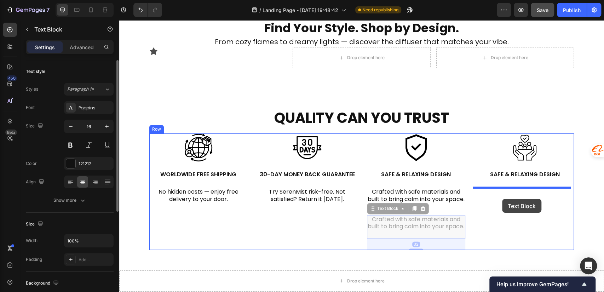
drag, startPoint x: 369, startPoint y: 215, endPoint x: 502, endPoint y: 199, distance: 134.4
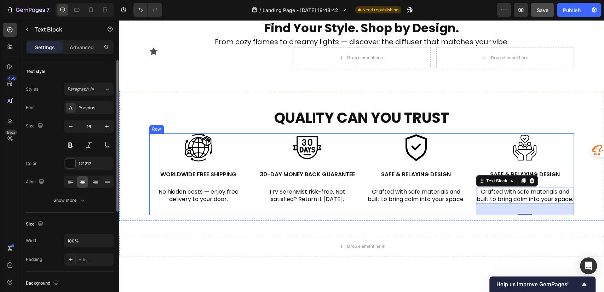
click at [547, 174] on p "Safe & Relaxing Design" at bounding box center [525, 174] width 97 height 7
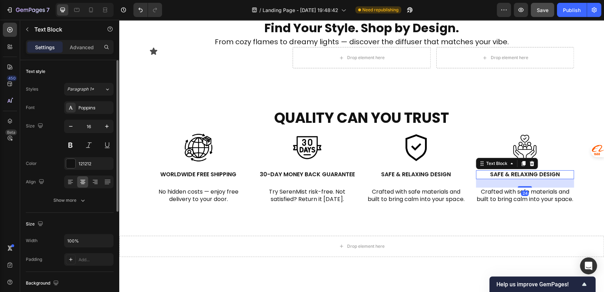
click at [547, 174] on p "Safe & Relaxing Design" at bounding box center [525, 174] width 97 height 7
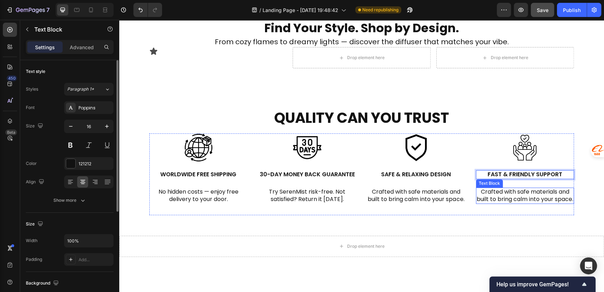
click at [504, 194] on p "Crafted with safe materials and built to bring calm into your space." at bounding box center [525, 195] width 97 height 15
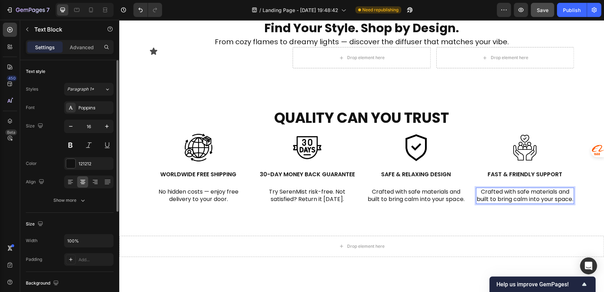
click at [542, 197] on p "Crafted with safe materials and built to bring calm into your space." at bounding box center [525, 195] width 97 height 15
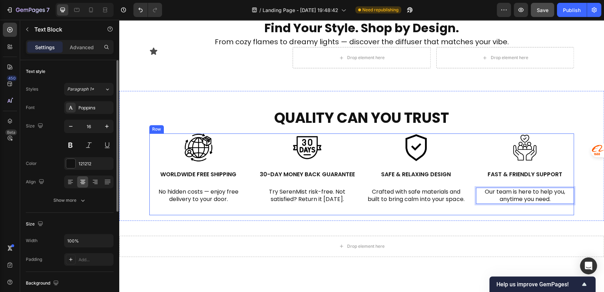
click at [476, 215] on div "Image Fast & Friendly Support Text Block Our team is here to help you, anytime …" at bounding box center [525, 173] width 98 height 81
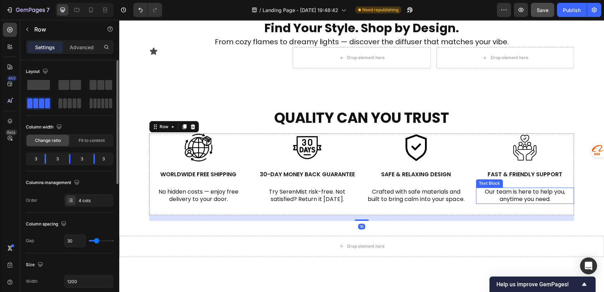
click at [508, 188] on p "Our team is here to help you, anytime you need." at bounding box center [525, 195] width 97 height 15
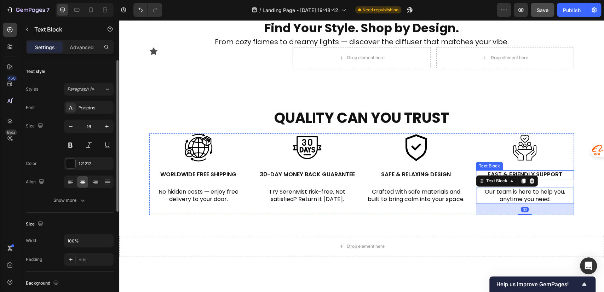
click at [545, 173] on p "Fast & Friendly Support" at bounding box center [525, 174] width 97 height 7
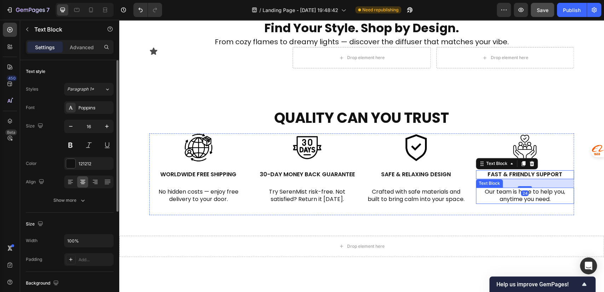
click at [539, 200] on p "Our team is here to help you, anytime you need." at bounding box center [525, 195] width 97 height 15
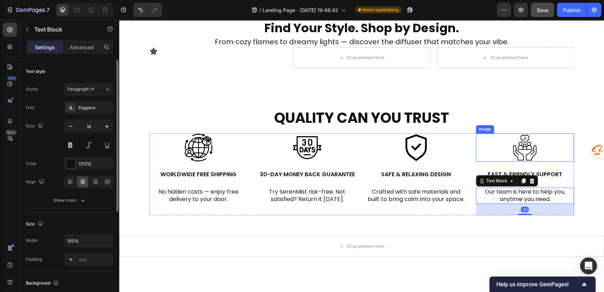
click at [532, 151] on img at bounding box center [525, 147] width 28 height 28
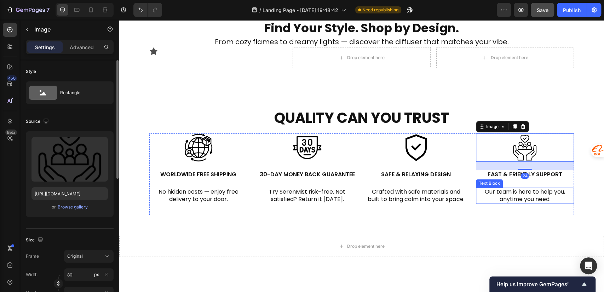
click at [521, 194] on p "Our team is here to help you, anytime you need." at bounding box center [525, 195] width 97 height 15
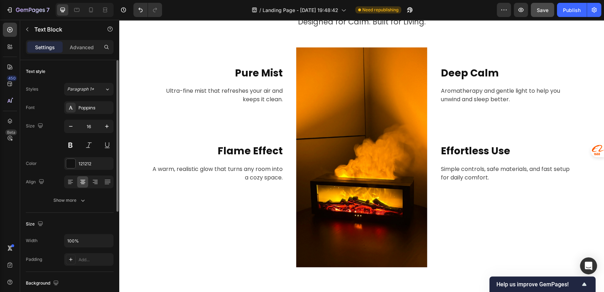
scroll to position [594, 0]
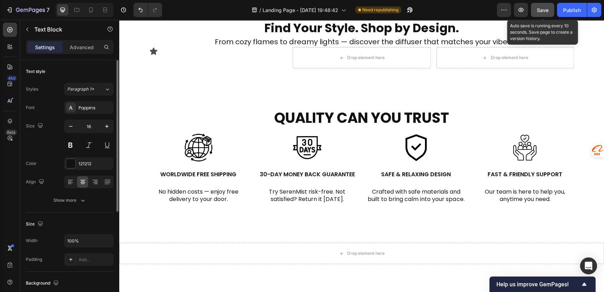
click at [538, 12] on span "Save" at bounding box center [543, 10] width 12 height 6
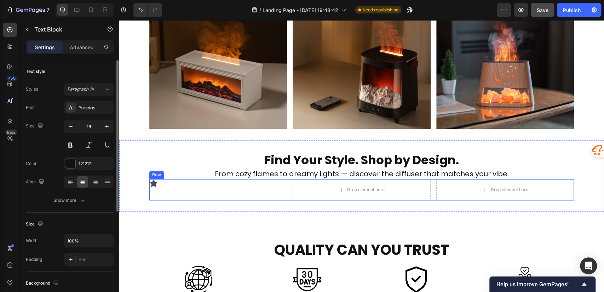
click at [230, 191] on div "Icon" at bounding box center [218, 189] width 138 height 21
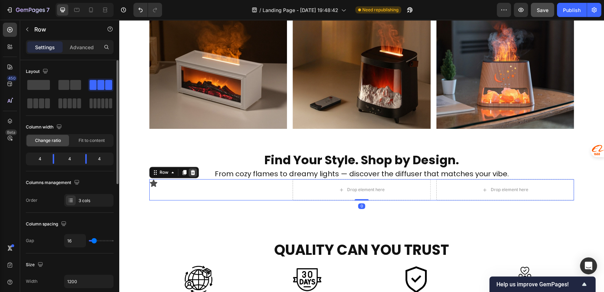
click at [190, 172] on icon at bounding box center [193, 172] width 6 height 6
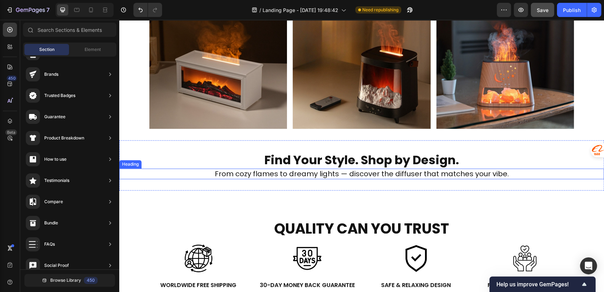
click at [287, 171] on h2 "From cozy flames to dreamy lights — discover the diffuser that matches your vib…" at bounding box center [361, 173] width 425 height 11
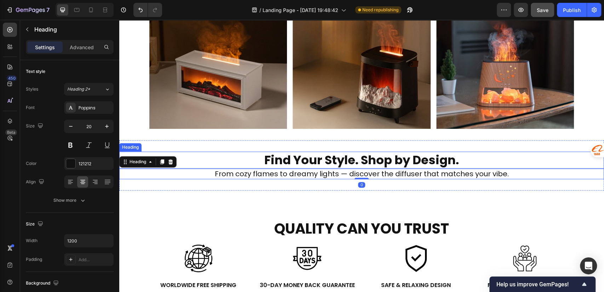
click at [419, 158] on h2 "Find Your Style. Shop by Design." at bounding box center [361, 159] width 425 height 17
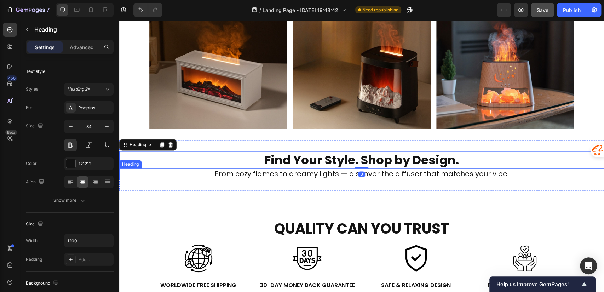
click at [500, 175] on h2 "From cozy flames to dreamy lights — discover the diffuser that matches your vib…" at bounding box center [361, 173] width 425 height 11
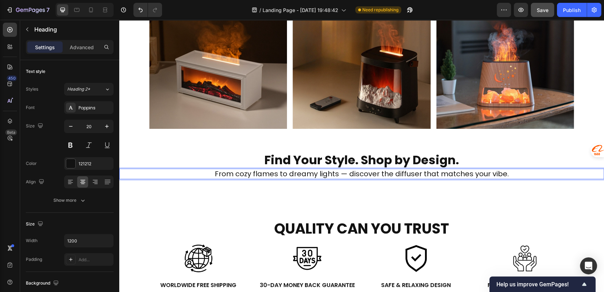
click at [513, 174] on p "From cozy flames to dreamy lights — discover the diffuser that matches your vib…" at bounding box center [361, 173] width 423 height 9
drag, startPoint x: 519, startPoint y: 174, endPoint x: 214, endPoint y: 175, distance: 305.0
click at [214, 175] on p "From cozy flames to dreamy lights — discover the diffuser that matches your vib…" at bounding box center [361, 173] width 423 height 9
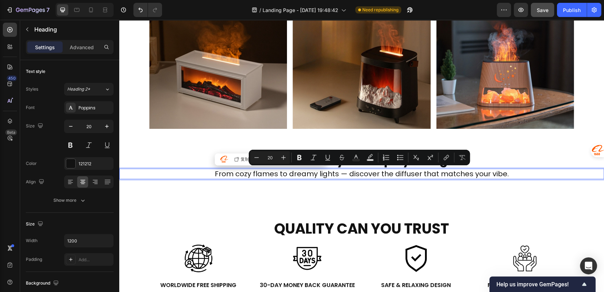
click at [263, 172] on p "From cozy flames to dreamy lights — discover the diffuser that matches your vib…" at bounding box center [361, 173] width 423 height 9
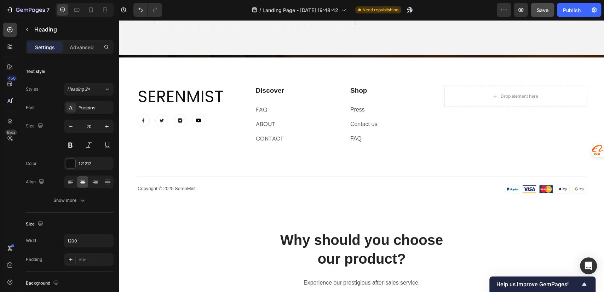
scroll to position [2639, 0]
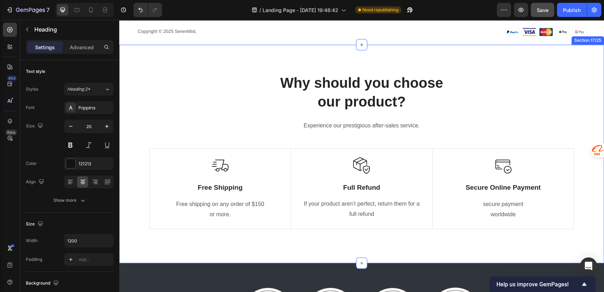
click at [371, 68] on div "Why should you choose our product? Heading Experience our prestigious after-sal…" at bounding box center [361, 154] width 485 height 218
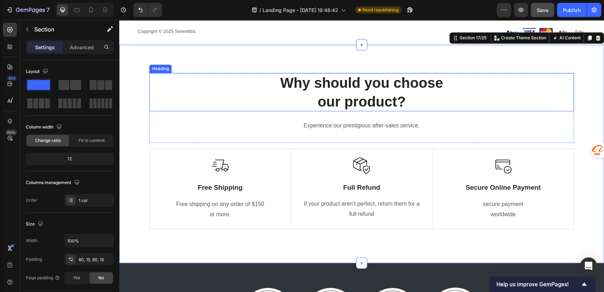
click at [295, 79] on p "Why should you choose our product?" at bounding box center [361, 92] width 423 height 37
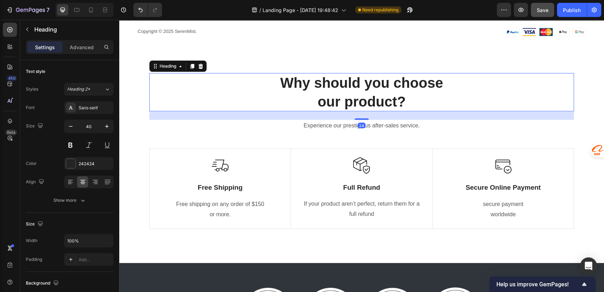
click at [258, 62] on div "Why should you choose our product? Heading 24 Experience our prestigious after-…" at bounding box center [361, 154] width 485 height 218
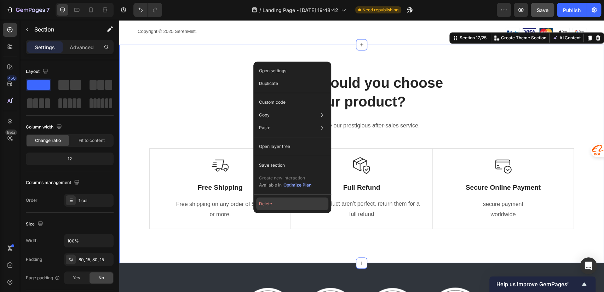
click at [271, 205] on button "Delete" at bounding box center [292, 203] width 72 height 13
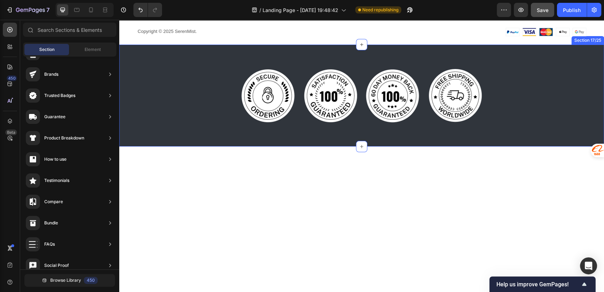
click at [202, 51] on div "Image Image Image Image Row Section 17/25" at bounding box center [361, 96] width 485 height 102
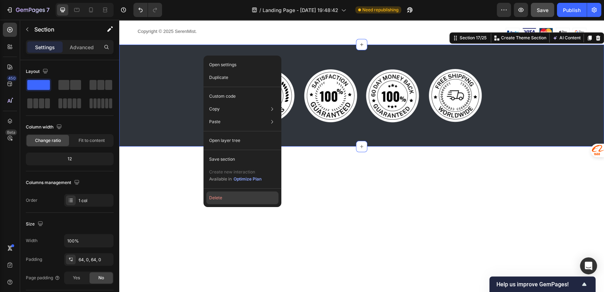
click at [233, 201] on button "Delete" at bounding box center [242, 197] width 72 height 13
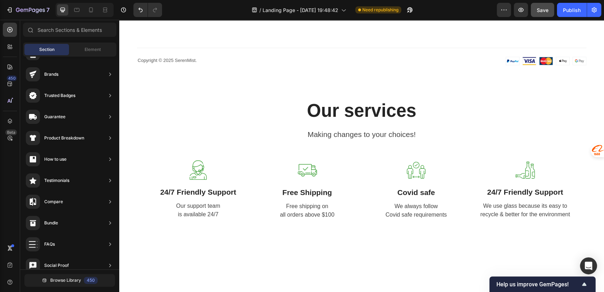
scroll to position [2452, 0]
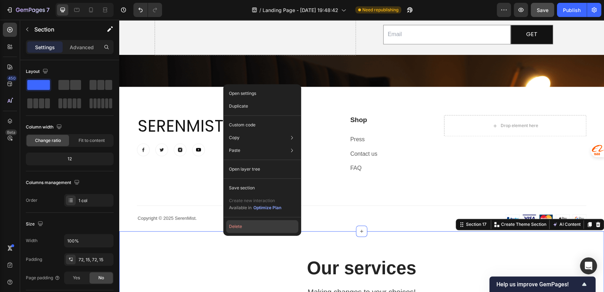
click at [238, 227] on button "Delete" at bounding box center [262, 226] width 72 height 13
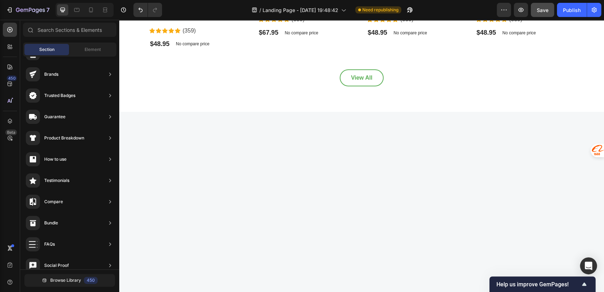
scroll to position [2671, 0]
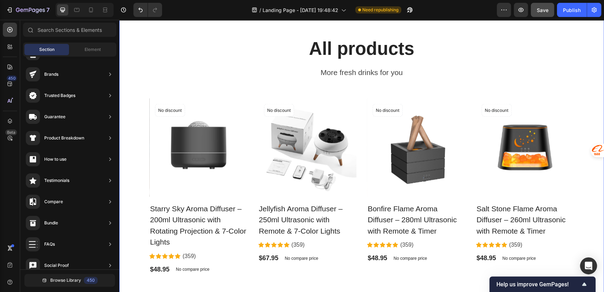
click at [221, 59] on p "All products" at bounding box center [361, 49] width 423 height 22
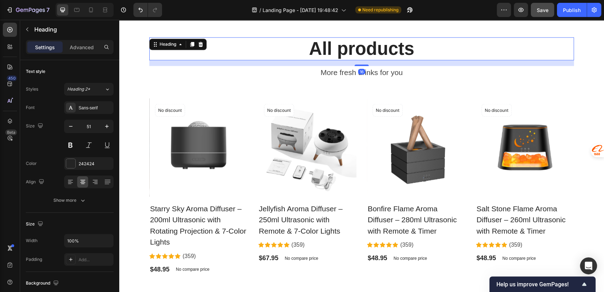
click at [140, 59] on div "All products Heading 16 More fresh drinks for you Text block Row Product Images…" at bounding box center [362, 174] width 474 height 274
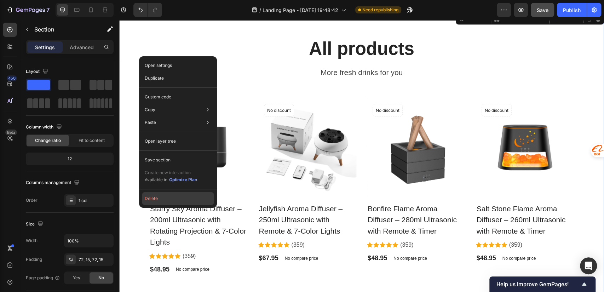
drag, startPoint x: 155, startPoint y: 199, endPoint x: 35, endPoint y: 179, distance: 121.2
click at [154, 199] on button "Delete" at bounding box center [178, 198] width 72 height 13
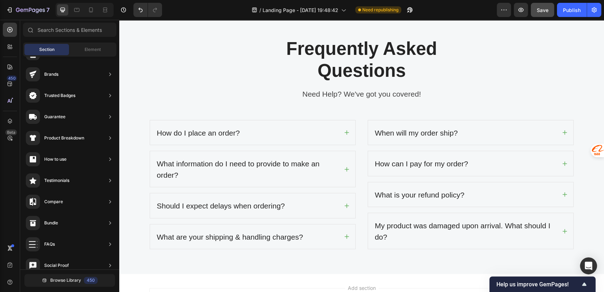
scroll to position [2514, 0]
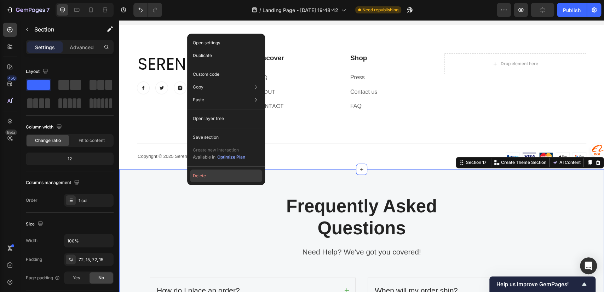
click at [210, 173] on button "Delete" at bounding box center [226, 175] width 72 height 13
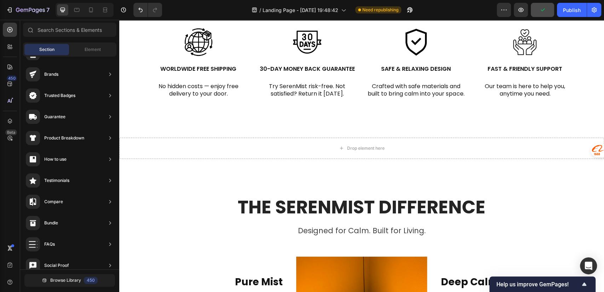
scroll to position [814, 0]
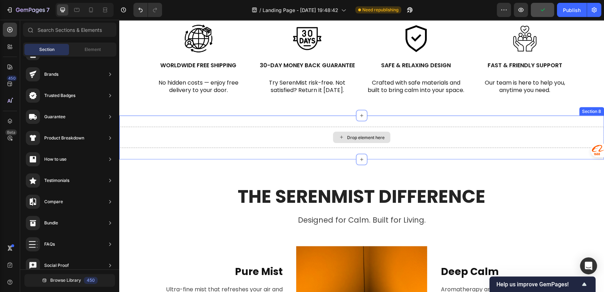
click at [399, 136] on div "Drop element here" at bounding box center [361, 137] width 485 height 21
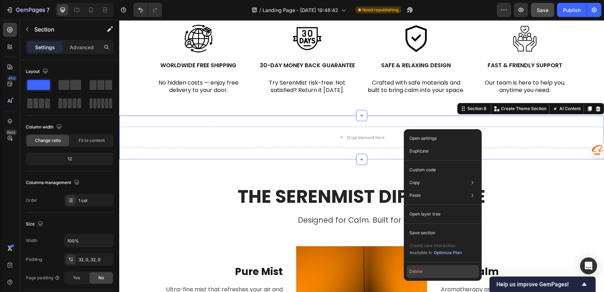
click at [417, 271] on button "Delete" at bounding box center [443, 271] width 72 height 13
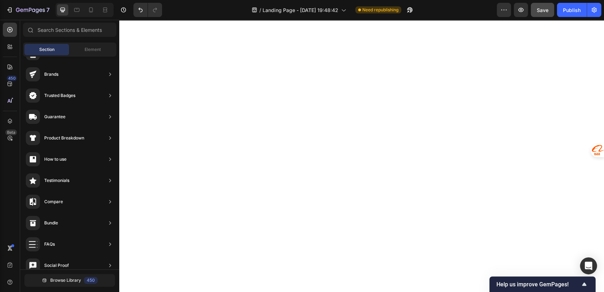
scroll to position [0, 0]
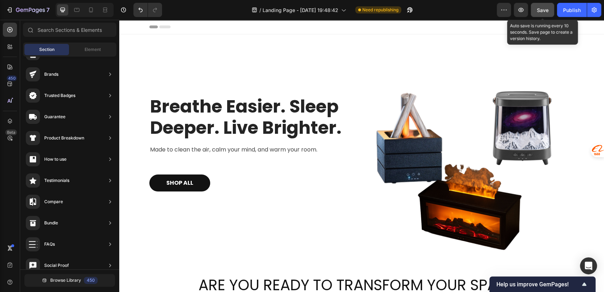
click at [537, 11] on span "Save" at bounding box center [543, 10] width 12 height 6
click at [538, 11] on span "Save" at bounding box center [543, 10] width 12 height 6
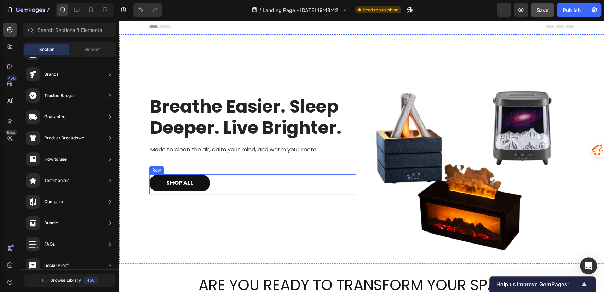
click at [222, 182] on div "SHOP ALL Button Row" at bounding box center [252, 184] width 207 height 20
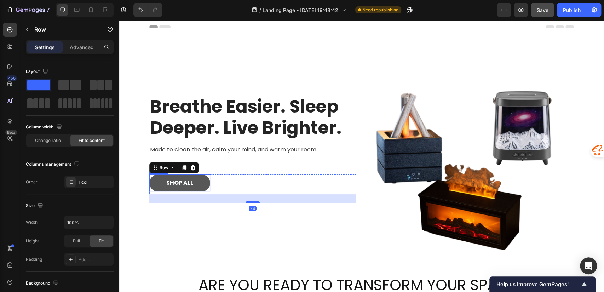
click at [202, 179] on button "SHOP ALL" at bounding box center [179, 182] width 61 height 17
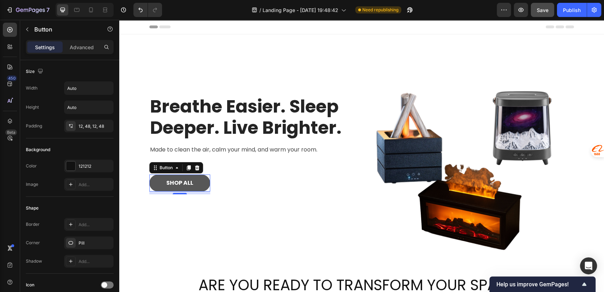
click at [201, 179] on button "SHOP ALL" at bounding box center [179, 182] width 61 height 17
click at [158, 169] on div "Button" at bounding box center [166, 168] width 16 height 6
click at [205, 180] on button "SHOP ALL" at bounding box center [179, 182] width 61 height 17
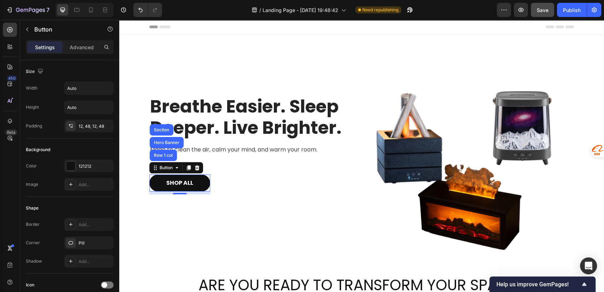
scroll to position [255, 0]
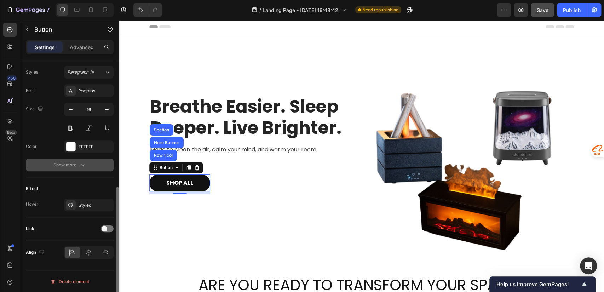
click at [72, 158] on button "Show more" at bounding box center [70, 164] width 88 height 13
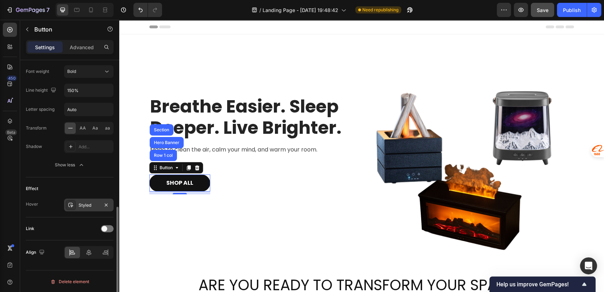
scroll to position [0, 0]
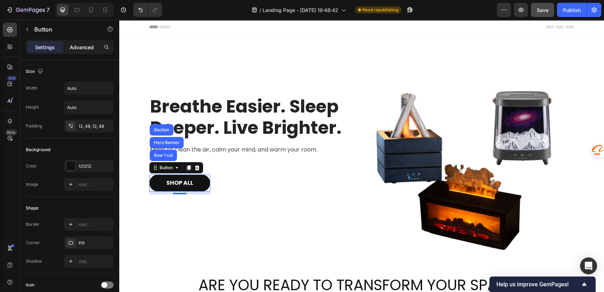
click at [76, 50] on p "Advanced" at bounding box center [82, 47] width 24 height 7
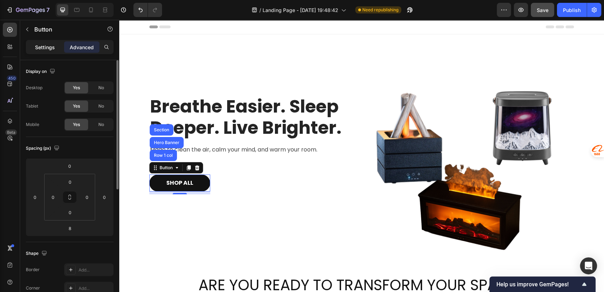
click at [45, 47] on p "Settings" at bounding box center [45, 47] width 20 height 7
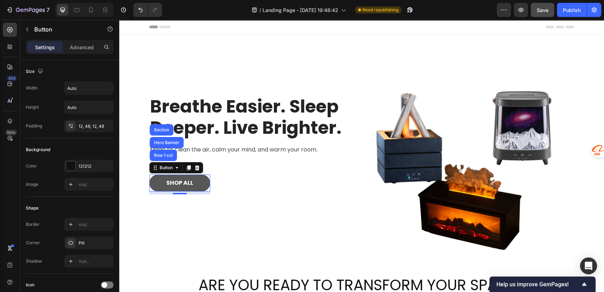
click at [200, 178] on button "SHOP ALL" at bounding box center [179, 182] width 61 height 17
click at [160, 168] on div "Button" at bounding box center [166, 168] width 16 height 6
click at [188, 186] on p "SHOP ALL" at bounding box center [179, 183] width 27 height 8
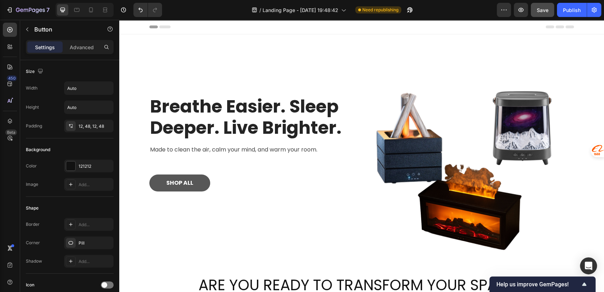
click at [197, 183] on button "SHOP ALL" at bounding box center [179, 182] width 61 height 17
click at [207, 178] on div "SHOP ALL Button 8 Row" at bounding box center [252, 184] width 207 height 20
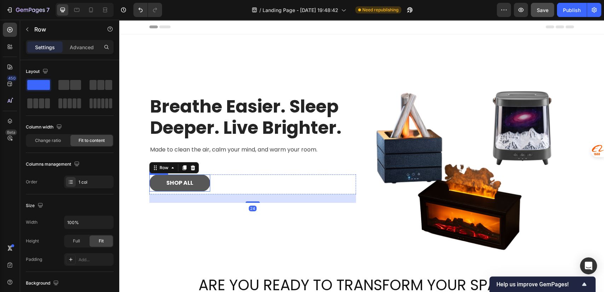
click at [205, 179] on button "SHOP ALL" at bounding box center [179, 182] width 61 height 17
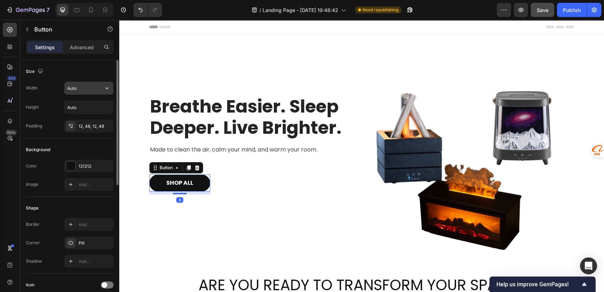
click at [92, 88] on input "Auto" at bounding box center [88, 88] width 49 height 13
drag, startPoint x: 51, startPoint y: 80, endPoint x: 76, endPoint y: 63, distance: 31.1
click at [50, 80] on div "Size Width Auto Height Auto Padding 12, 48, 12, 48" at bounding box center [70, 99] width 88 height 78
click at [81, 56] on div "Settings Advanced" at bounding box center [69, 50] width 99 height 20
click at [81, 48] on p "Advanced" at bounding box center [82, 47] width 24 height 7
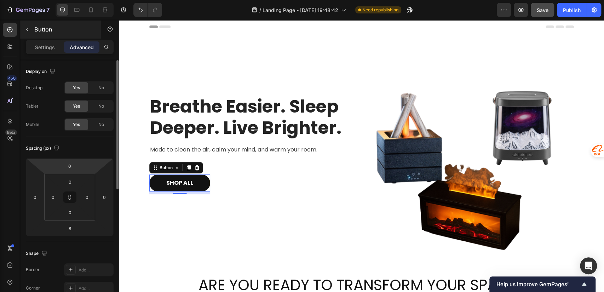
click at [45, 37] on div "Button" at bounding box center [60, 29] width 81 height 18
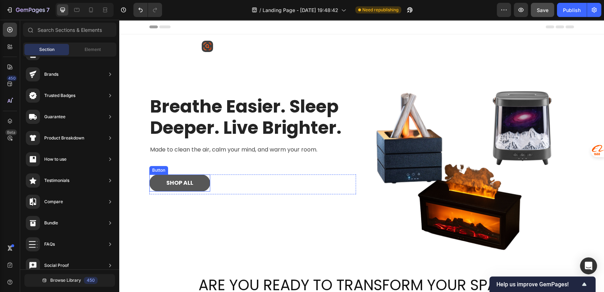
click at [204, 178] on button "SHOP ALL" at bounding box center [179, 182] width 61 height 17
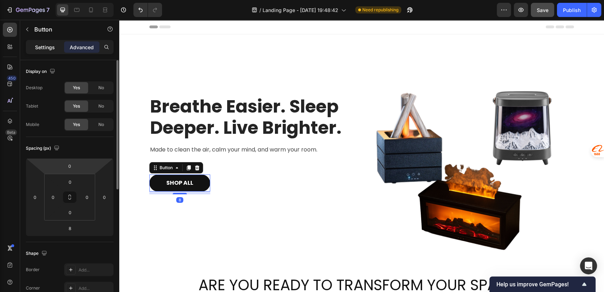
click at [45, 50] on p "Settings" at bounding box center [45, 47] width 20 height 7
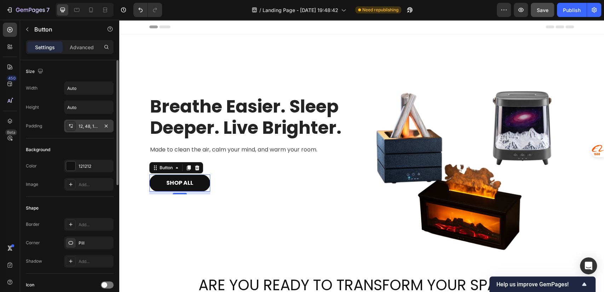
click at [88, 127] on div "12, 48, 12, 48" at bounding box center [89, 126] width 21 height 6
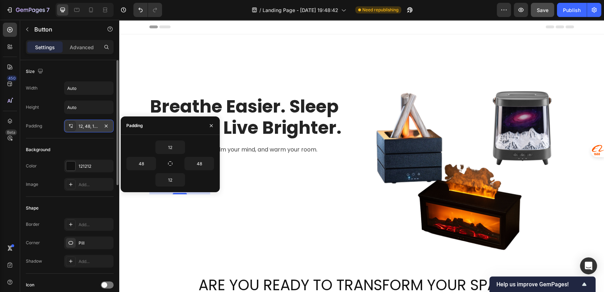
click at [88, 127] on div "12, 48, 12, 48" at bounding box center [89, 126] width 21 height 6
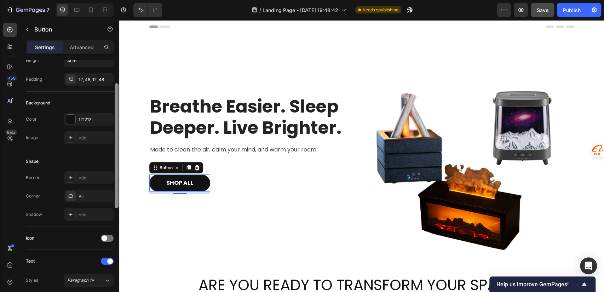
scroll to position [54, 0]
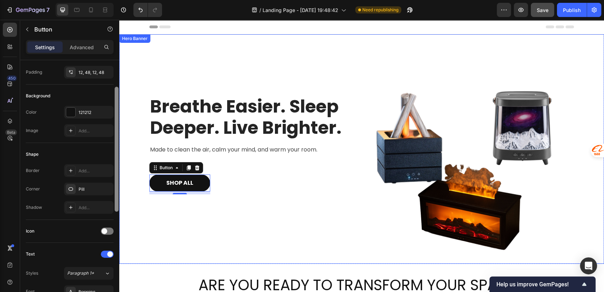
drag, startPoint x: 236, startPoint y: 172, endPoint x: 233, endPoint y: 217, distance: 44.7
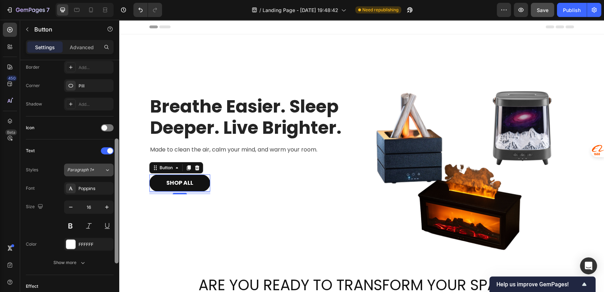
scroll to position [255, 0]
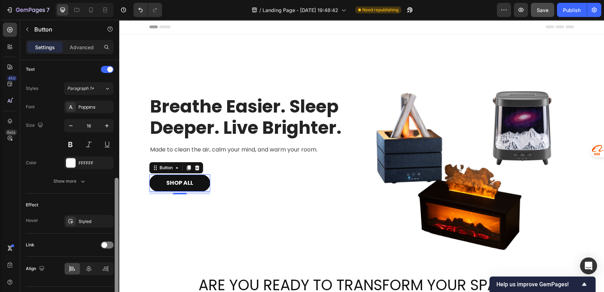
click at [116, 271] on div at bounding box center [117, 240] width 4 height 125
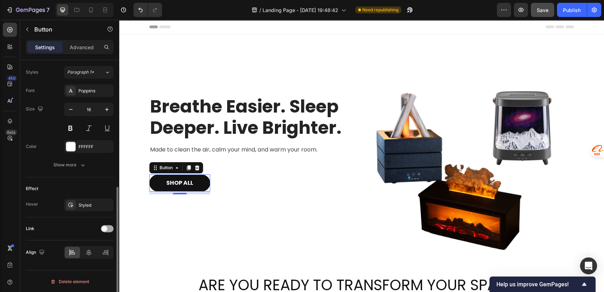
click at [105, 226] on span at bounding box center [105, 229] width 6 height 6
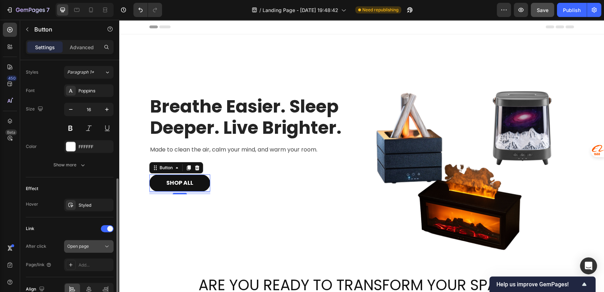
scroll to position [292, 0]
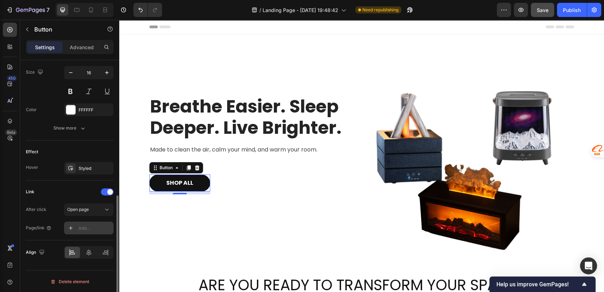
click at [88, 227] on div "Add..." at bounding box center [95, 228] width 33 height 6
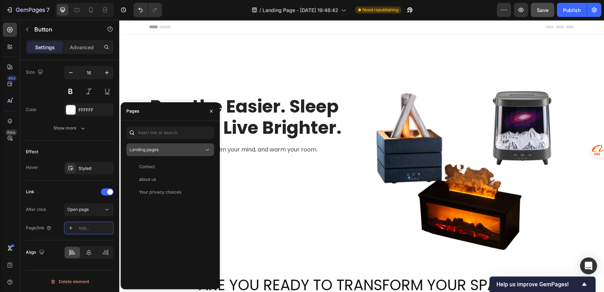
click at [159, 149] on div "Landing pages" at bounding box center [166, 149] width 74 height 6
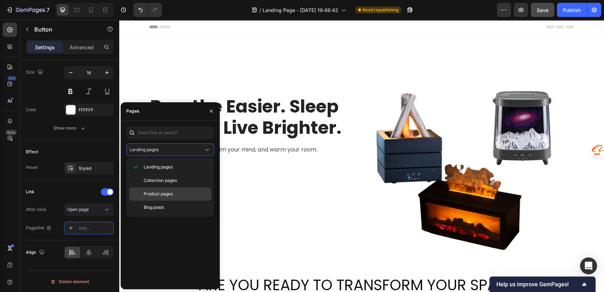
click at [164, 191] on span "Product pages" at bounding box center [158, 194] width 29 height 6
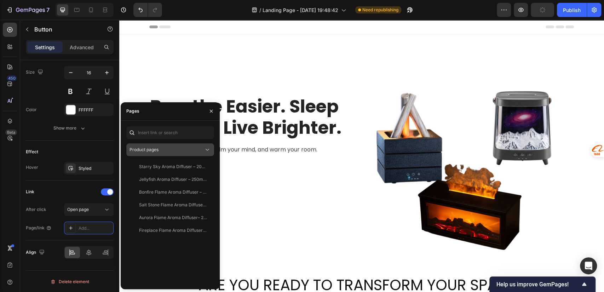
click at [171, 152] on div "Product pages" at bounding box center [166, 149] width 74 height 6
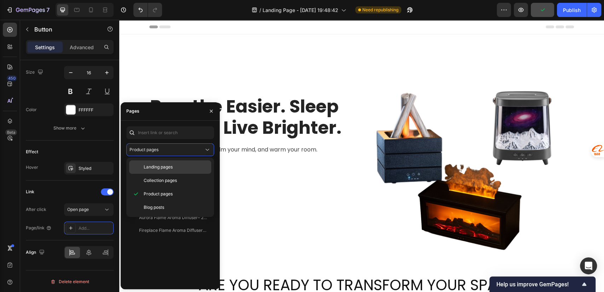
click at [173, 165] on span "Landing pages" at bounding box center [158, 167] width 29 height 6
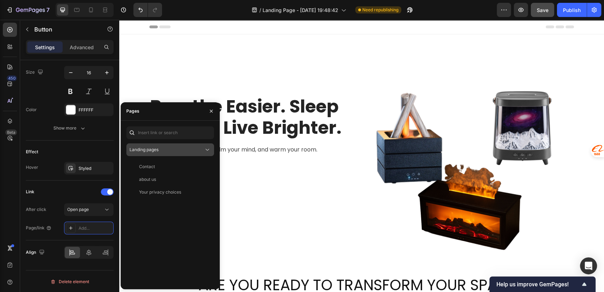
click at [174, 149] on div "Landing pages" at bounding box center [166, 149] width 74 height 6
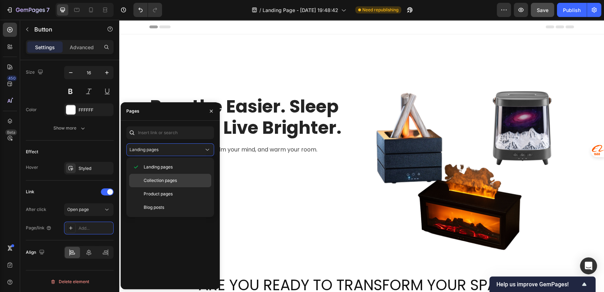
click at [172, 179] on span "Collection pages" at bounding box center [160, 180] width 33 height 6
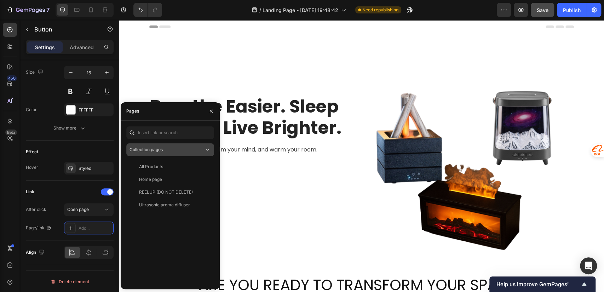
click at [175, 148] on div "Collection pages" at bounding box center [166, 149] width 74 height 6
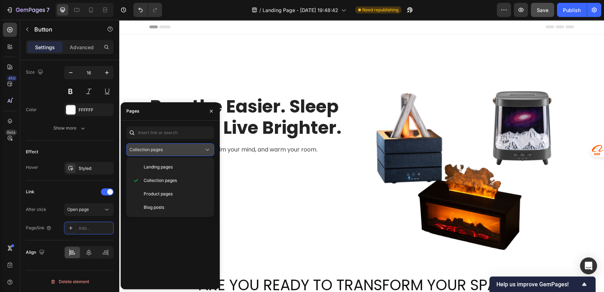
click at [175, 148] on div "Collection pages" at bounding box center [166, 149] width 74 height 6
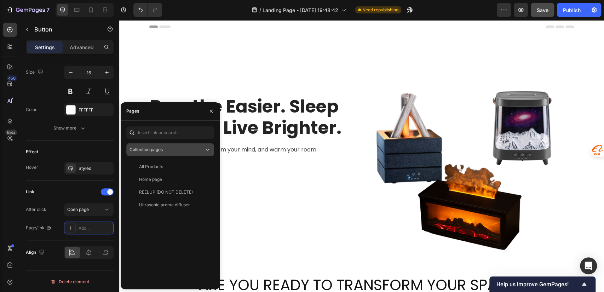
click at [175, 148] on div "Collection pages" at bounding box center [166, 149] width 74 height 6
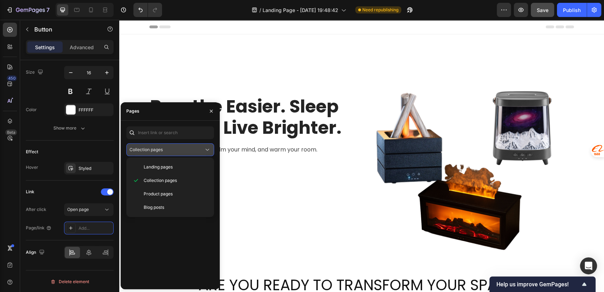
click at [175, 148] on div "Collection pages" at bounding box center [166, 149] width 74 height 6
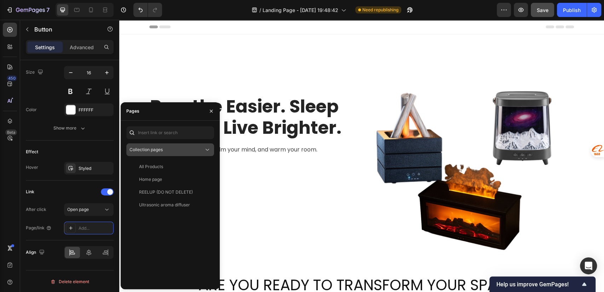
click at [175, 148] on div "Collection pages" at bounding box center [166, 149] width 74 height 6
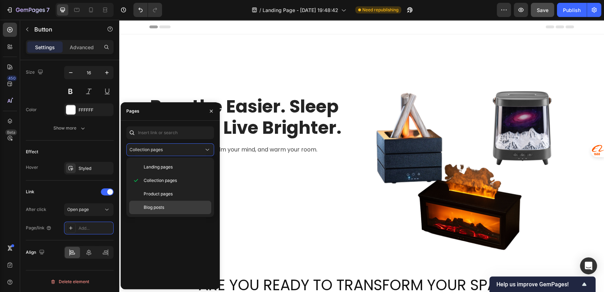
click at [166, 209] on p "Blog posts" at bounding box center [176, 207] width 64 height 6
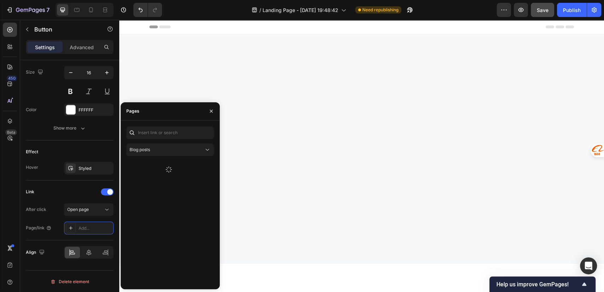
scroll to position [786, 0]
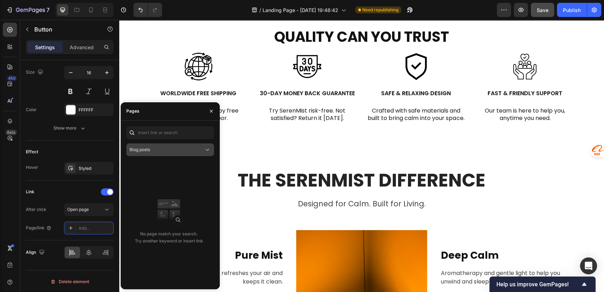
click at [175, 151] on div "Blog posts" at bounding box center [166, 149] width 74 height 6
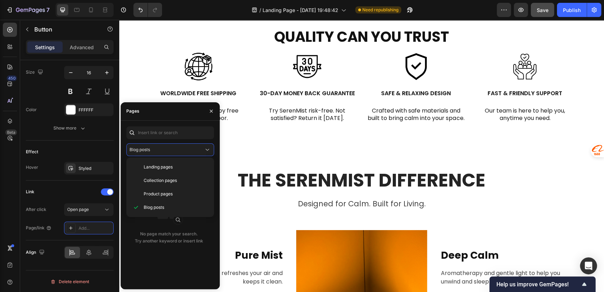
click at [160, 157] on div "Blog posts No page match your search. Try another keyword or insert link" at bounding box center [170, 204] width 88 height 157
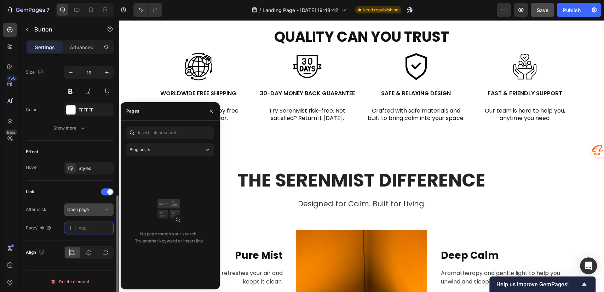
click at [94, 211] on div "Open page" at bounding box center [85, 209] width 36 height 6
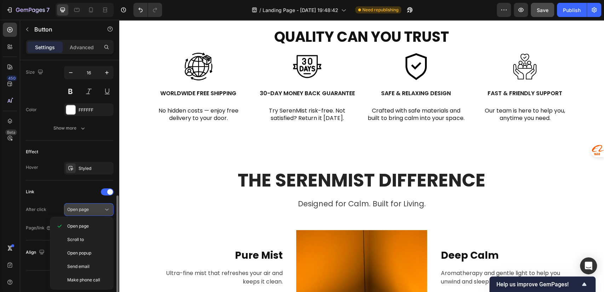
click at [92, 208] on div "Open page" at bounding box center [85, 209] width 36 height 6
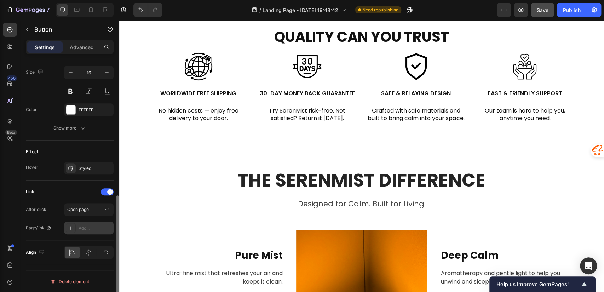
click at [97, 228] on div "Add..." at bounding box center [95, 228] width 33 height 6
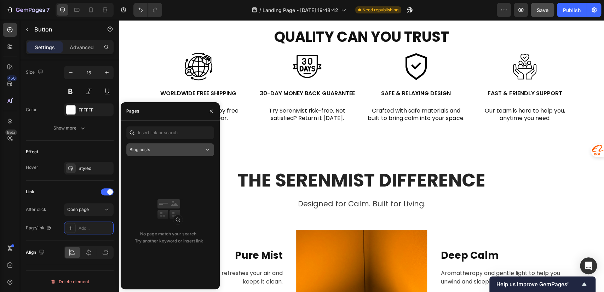
click at [166, 148] on div "Blog posts" at bounding box center [166, 149] width 74 height 6
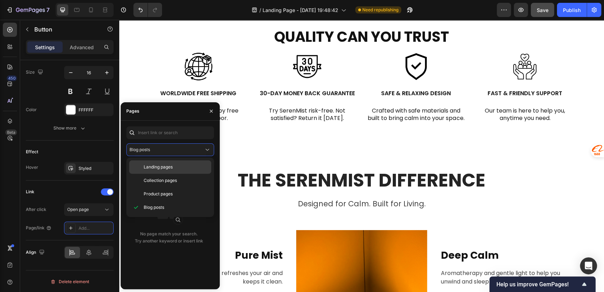
click at [167, 166] on span "Landing pages" at bounding box center [158, 167] width 29 height 6
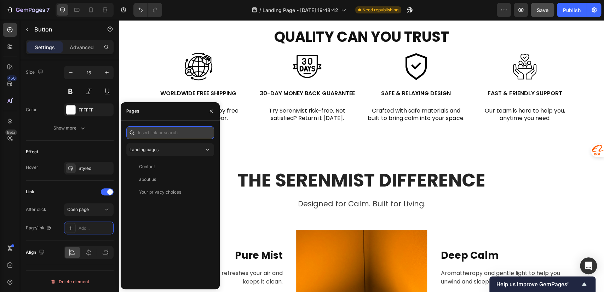
click at [157, 128] on input "text" at bounding box center [170, 132] width 88 height 13
paste input "https://serenmist.com/collections/shop-all"
type input "https://serenmist.com/collections/shop-all"
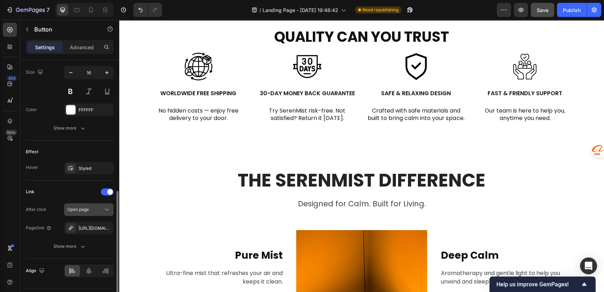
scroll to position [0, 0]
click at [89, 207] on span "Open page" at bounding box center [78, 209] width 22 height 5
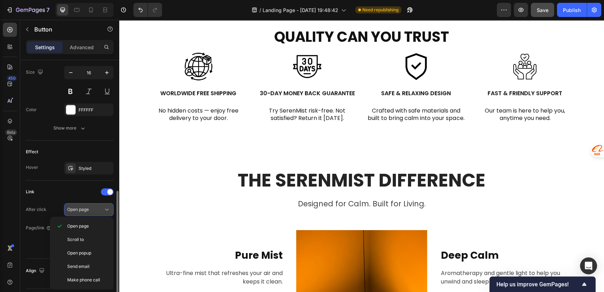
click at [89, 207] on span "Open page" at bounding box center [78, 209] width 22 height 5
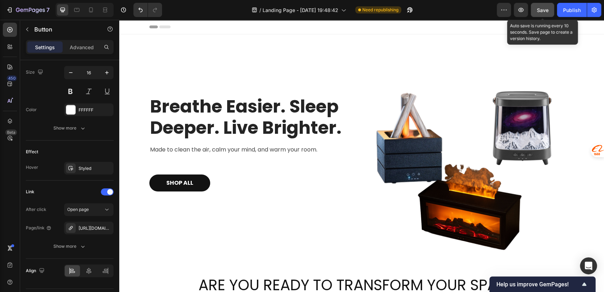
click at [542, 8] on span "Save" at bounding box center [543, 10] width 12 height 6
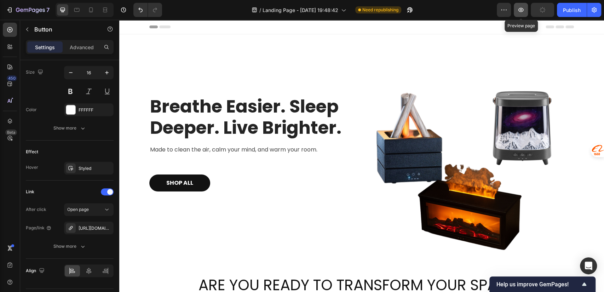
click at [518, 11] on icon "button" at bounding box center [520, 9] width 7 height 7
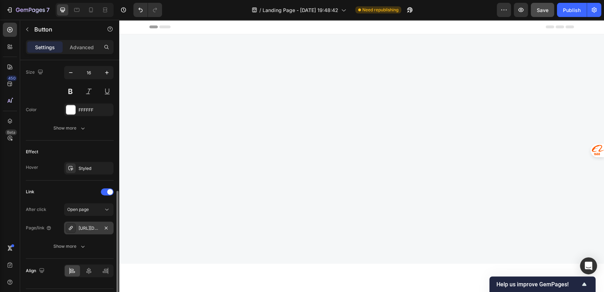
scroll to position [786, 0]
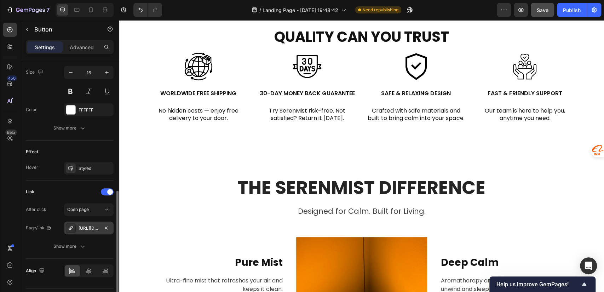
click at [90, 229] on div "https://serenmist.com/shop-all" at bounding box center [89, 228] width 21 height 6
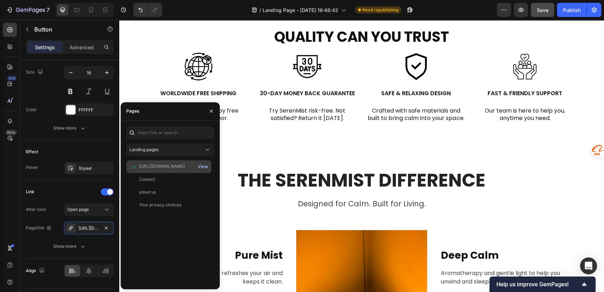
click at [205, 166] on div "View" at bounding box center [203, 166] width 10 height 6
click at [212, 113] on icon "button" at bounding box center [211, 111] width 6 height 6
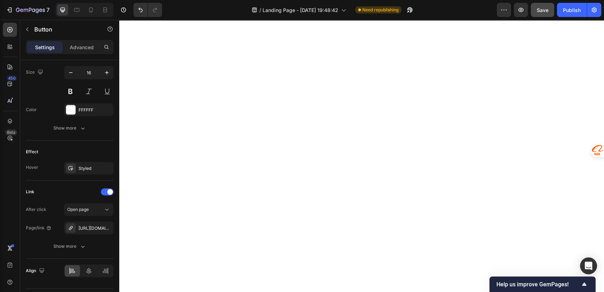
scroll to position [0, 0]
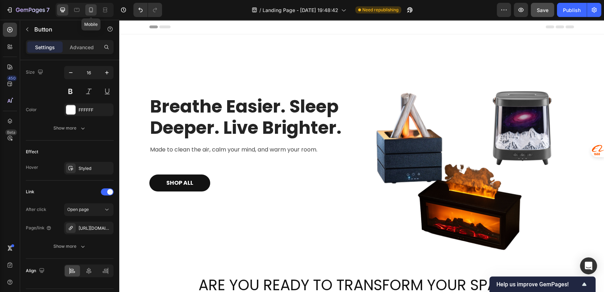
click at [86, 8] on div at bounding box center [90, 9] width 11 height 11
type input "14"
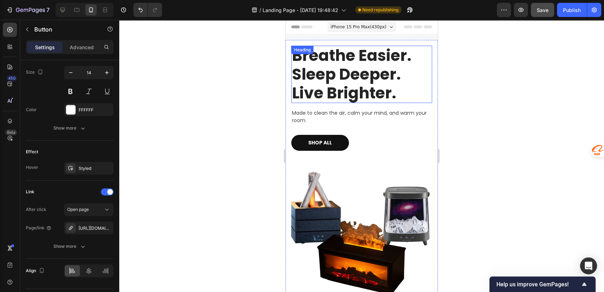
click at [344, 65] on h2 "Breathe Easier. Sleep Deeper. Live Brighter." at bounding box center [361, 74] width 141 height 57
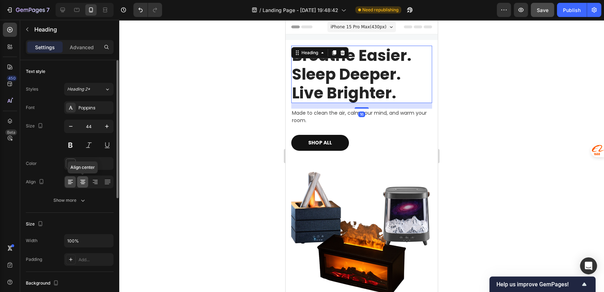
click at [83, 183] on icon at bounding box center [82, 181] width 7 height 7
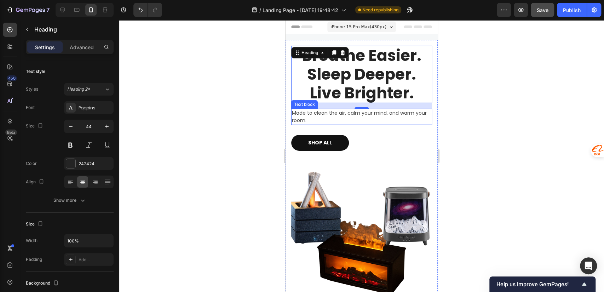
click at [365, 119] on p "Made to clean the air, calm your mind, and warm your room." at bounding box center [361, 116] width 139 height 15
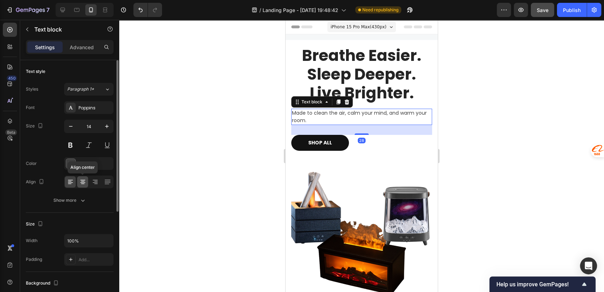
click at [84, 180] on icon at bounding box center [82, 181] width 7 height 7
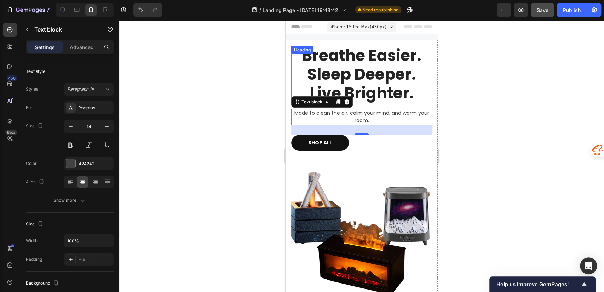
click at [359, 60] on h2 "Breathe Easier. Sleep Deeper. Live Brighter." at bounding box center [361, 74] width 141 height 57
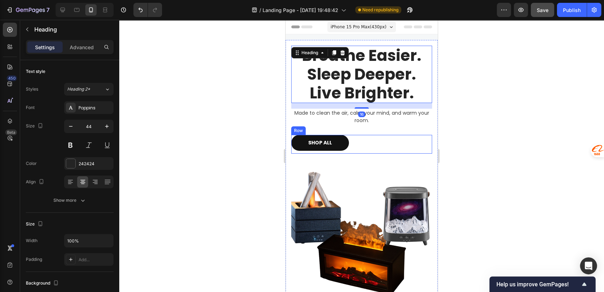
click at [376, 136] on div "SHOP ALL Button Row" at bounding box center [361, 144] width 141 height 19
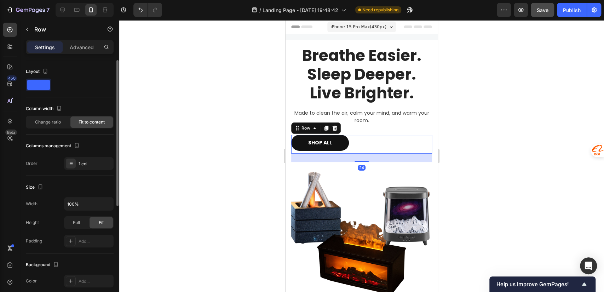
scroll to position [183, 0]
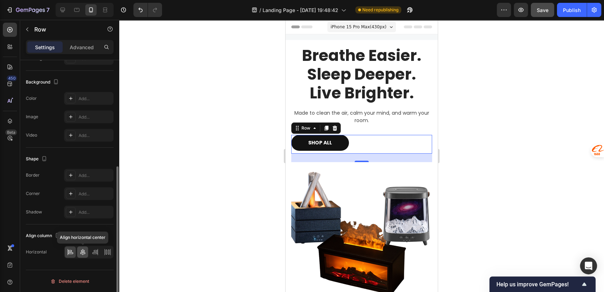
click at [83, 252] on icon at bounding box center [82, 251] width 7 height 7
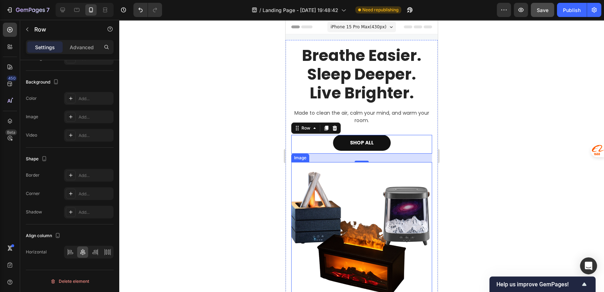
scroll to position [157, 0]
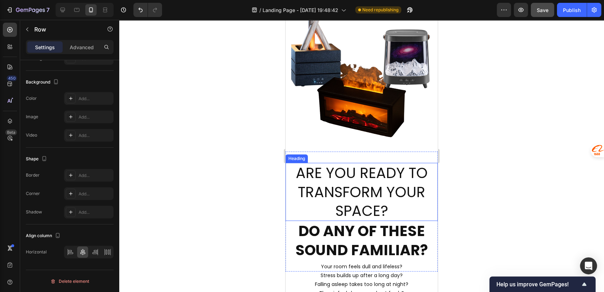
click at [352, 178] on h2 "ARE YOU READY TO TRANSFORM YOUR SPACE?" at bounding box center [362, 192] width 152 height 58
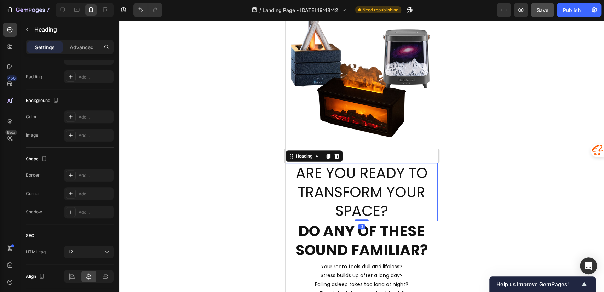
scroll to position [0, 0]
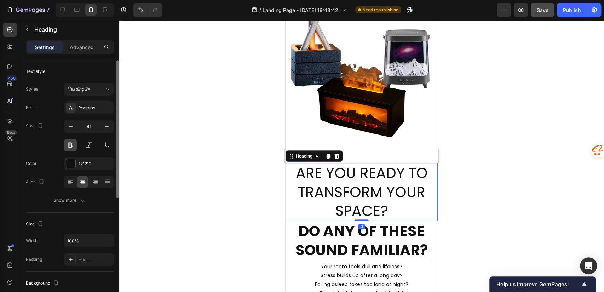
click at [73, 144] on button at bounding box center [70, 145] width 13 height 13
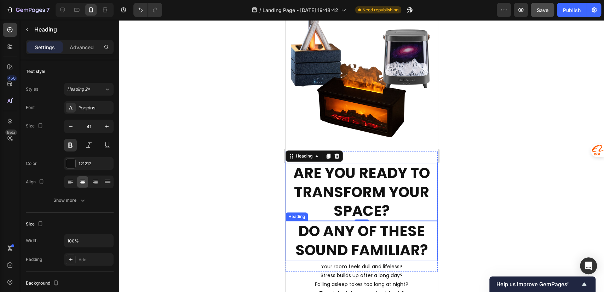
click at [356, 231] on h2 "DO ANY OF THESE SOUND FAMILIAR?" at bounding box center [362, 240] width 152 height 39
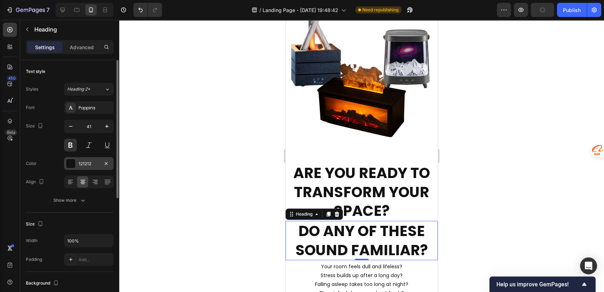
click at [93, 162] on div "121212" at bounding box center [89, 164] width 21 height 6
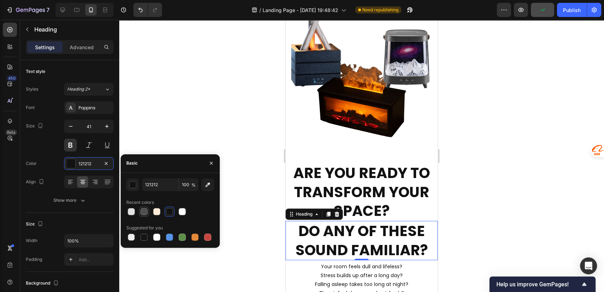
click at [144, 212] on div at bounding box center [143, 211] width 7 height 7
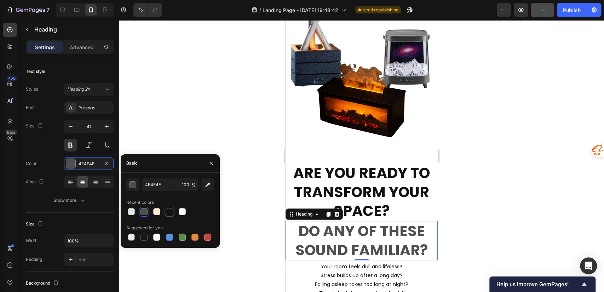
click at [172, 211] on div at bounding box center [169, 211] width 7 height 7
type input "121212"
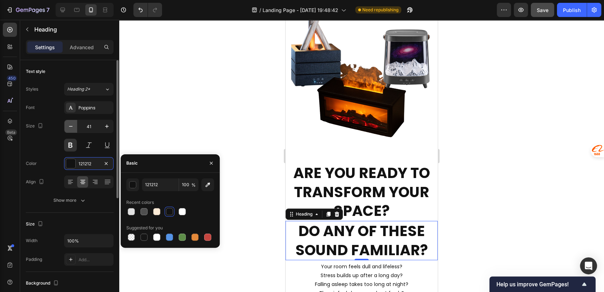
click at [72, 128] on icon "button" at bounding box center [70, 126] width 7 height 7
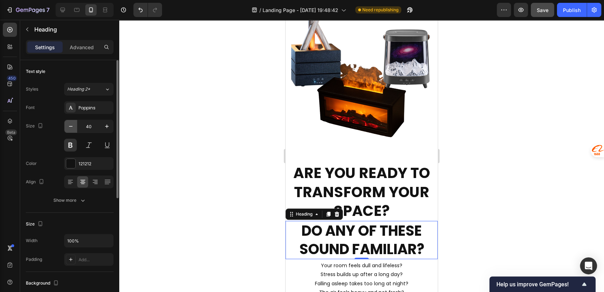
click at [72, 128] on icon "button" at bounding box center [70, 126] width 7 height 7
click at [73, 128] on icon "button" at bounding box center [70, 126] width 7 height 7
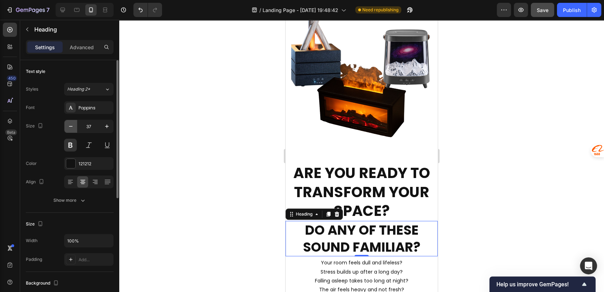
click at [73, 128] on icon "button" at bounding box center [70, 126] width 7 height 7
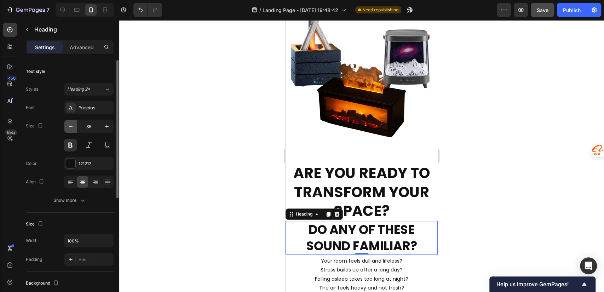
click at [73, 128] on icon "button" at bounding box center [70, 126] width 7 height 7
type input "34"
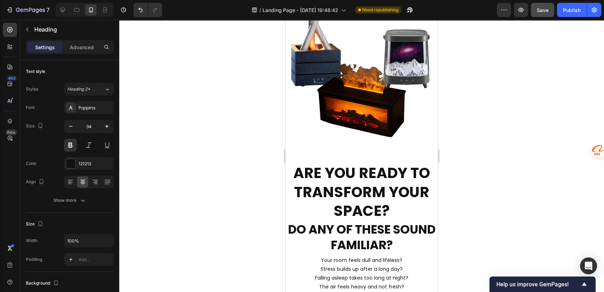
scroll to position [314, 0]
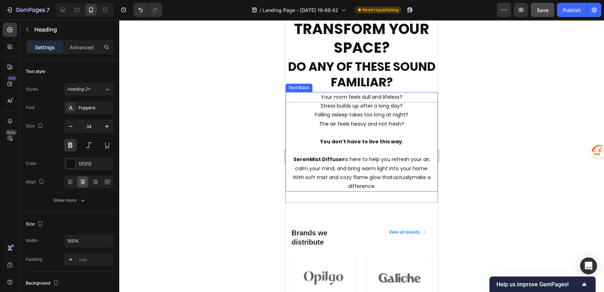
click at [363, 127] on p "The air feels heavy and not fresh?" at bounding box center [361, 124] width 151 height 9
click at [377, 71] on h2 "DO ANY OF THESE SOUND FAMILIAR?" at bounding box center [362, 74] width 152 height 33
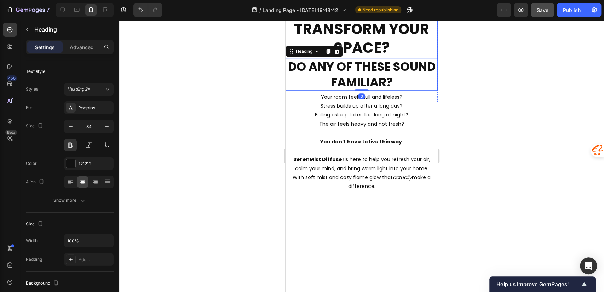
scroll to position [157, 0]
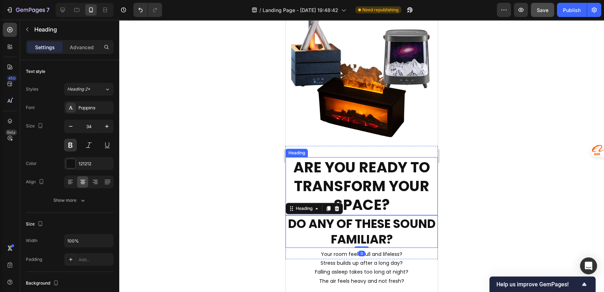
click at [373, 179] on h2 "ARE YOU READY TO TRANSFORM YOUR SPACE?" at bounding box center [362, 186] width 152 height 58
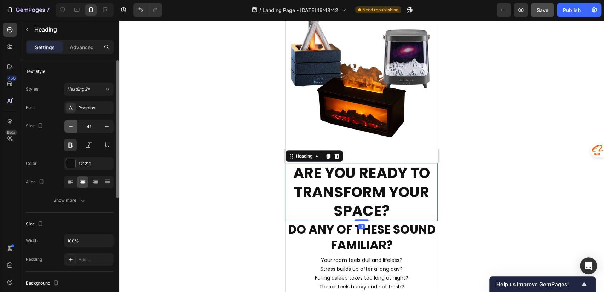
click at [73, 129] on icon "button" at bounding box center [70, 126] width 7 height 7
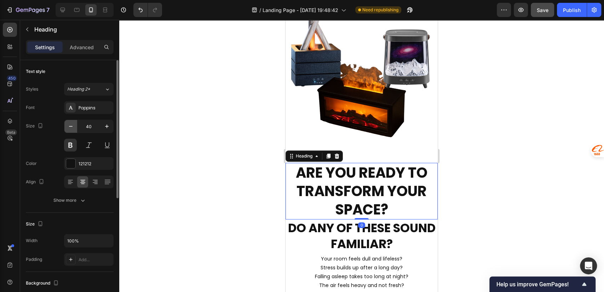
click at [73, 129] on icon "button" at bounding box center [70, 126] width 7 height 7
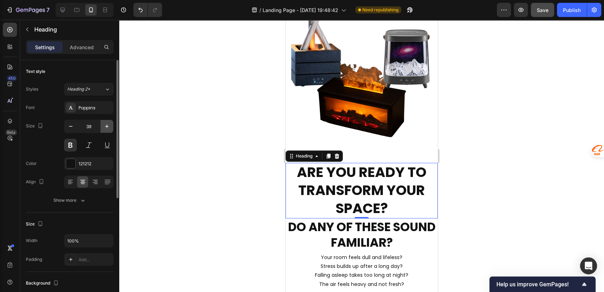
click at [105, 129] on icon "button" at bounding box center [106, 126] width 7 height 7
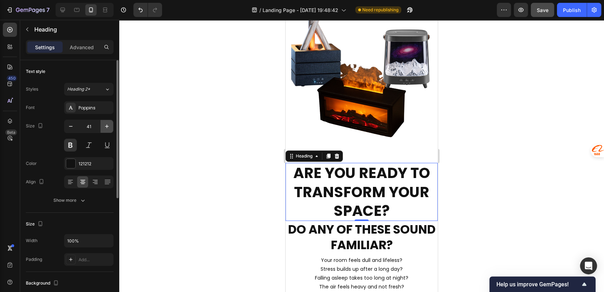
click at [105, 129] on icon "button" at bounding box center [106, 126] width 7 height 7
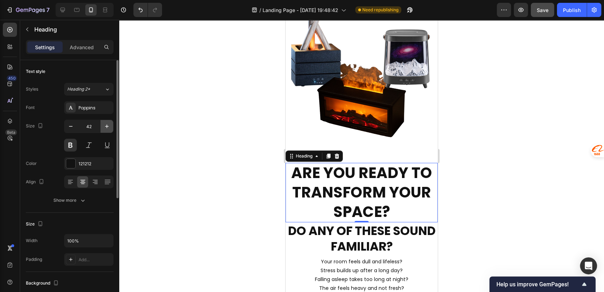
click at [105, 129] on icon "button" at bounding box center [106, 126] width 7 height 7
type input "43"
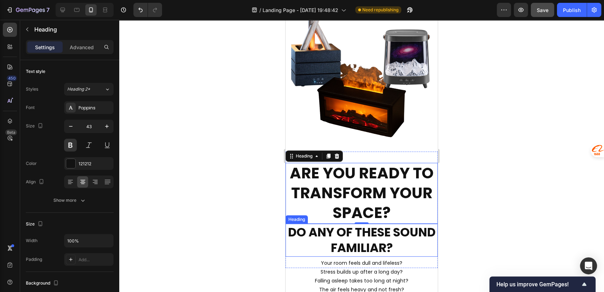
click at [362, 230] on h2 "DO ANY OF THESE SOUND FAMILIAR?" at bounding box center [362, 240] width 152 height 33
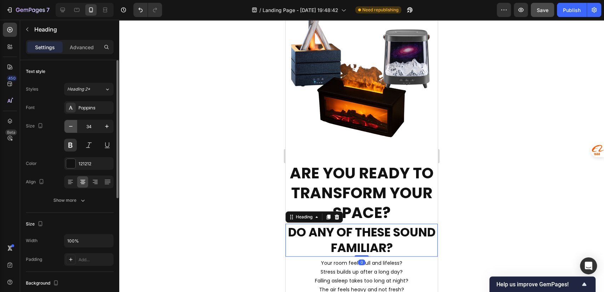
click at [70, 128] on icon "button" at bounding box center [70, 126] width 7 height 7
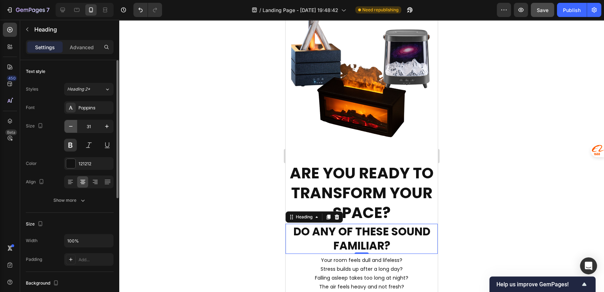
click at [70, 128] on icon "button" at bounding box center [70, 126] width 7 height 7
type input "28"
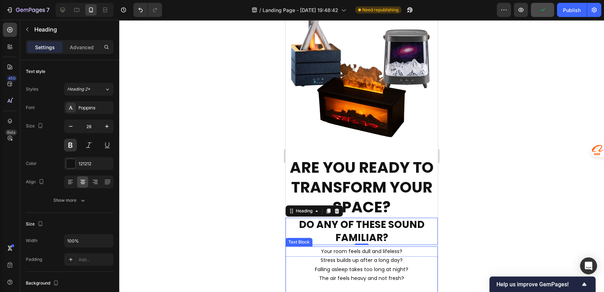
click at [396, 256] on p "Stress builds up after a long day?" at bounding box center [361, 260] width 151 height 9
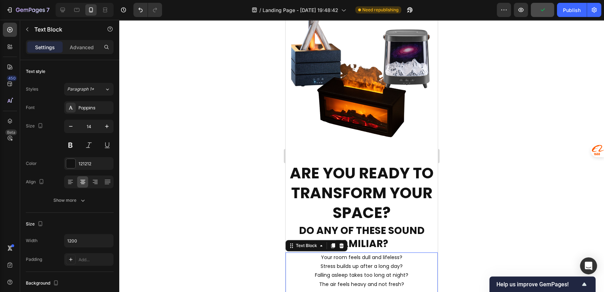
scroll to position [314, 0]
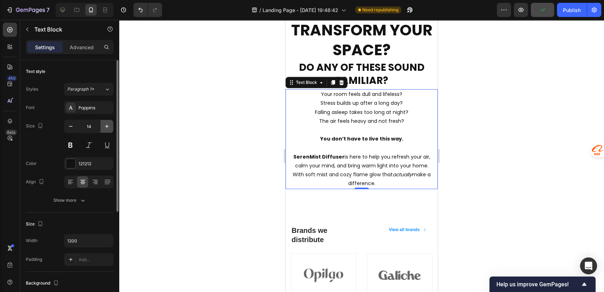
click at [103, 127] on button "button" at bounding box center [106, 126] width 13 height 13
type input "15"
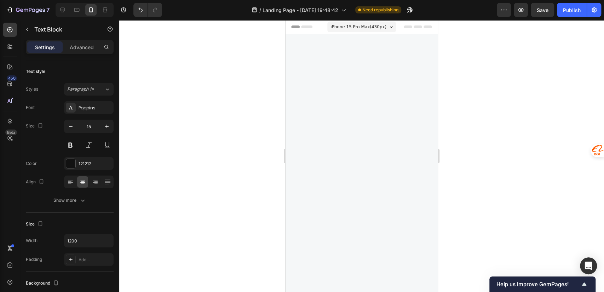
scroll to position [314, 0]
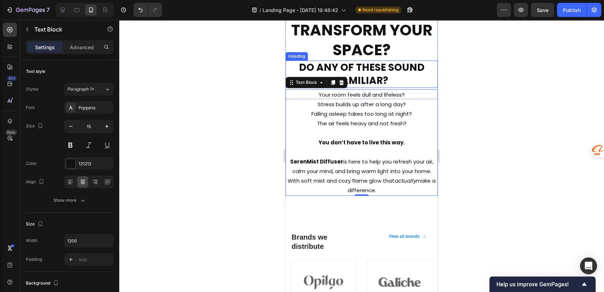
click at [387, 73] on h2 "DO ANY OF THESE SOUND FAMILIAR?" at bounding box center [362, 73] width 152 height 27
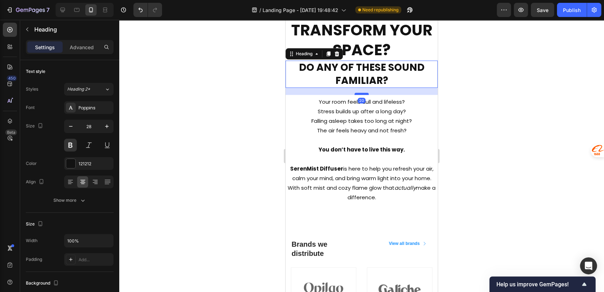
drag, startPoint x: 361, startPoint y: 86, endPoint x: 362, endPoint y: 93, distance: 7.1
click at [362, 93] on div at bounding box center [361, 94] width 14 height 2
click at [416, 123] on p "Falling asleep takes too long at night?" at bounding box center [361, 121] width 151 height 10
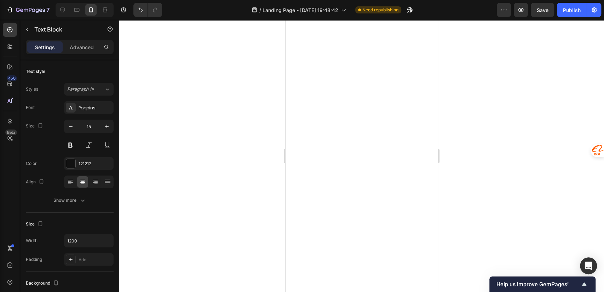
scroll to position [0, 0]
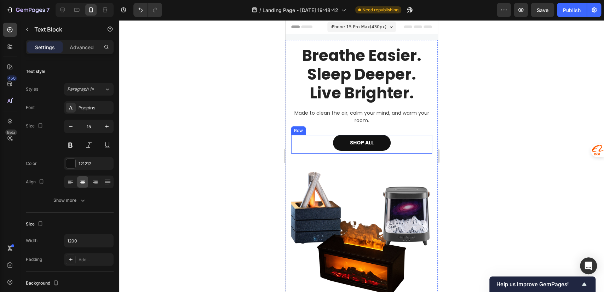
click at [394, 140] on div "SHOP ALL Button Row" at bounding box center [361, 144] width 141 height 19
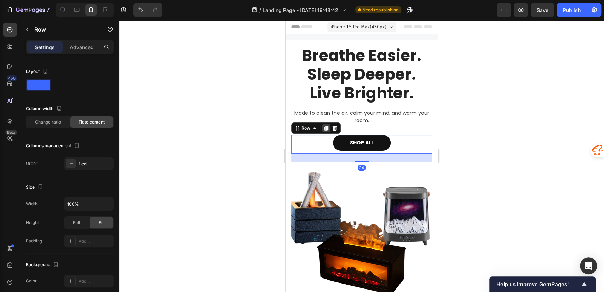
click at [326, 129] on icon at bounding box center [326, 128] width 4 height 5
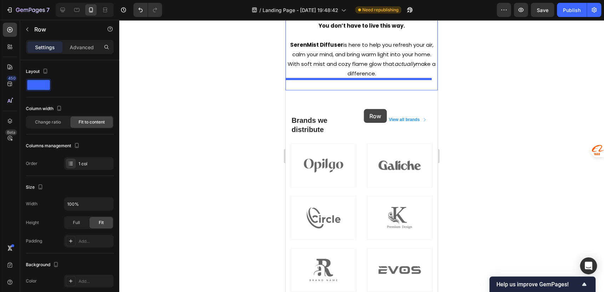
scroll to position [472, 0]
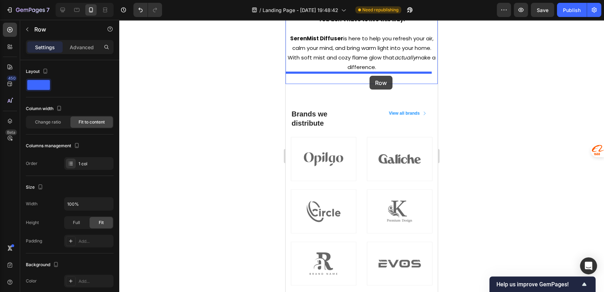
drag, startPoint x: 298, startPoint y: 156, endPoint x: 369, endPoint y: 76, distance: 107.7
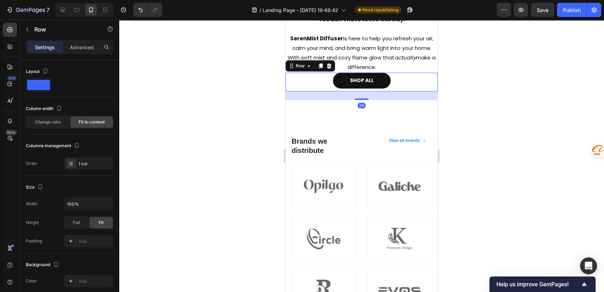
click at [408, 79] on div "SHOP ALL Button Row 24" at bounding box center [362, 82] width 152 height 19
click at [397, 71] on p "SerenMist Diffuser is here to help you refresh your air, calm your mind, and br…" at bounding box center [361, 53] width 151 height 38
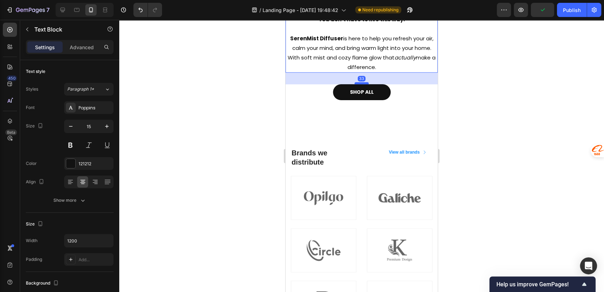
drag, startPoint x: 359, startPoint y: 71, endPoint x: 361, endPoint y: 82, distance: 11.7
click at [361, 82] on div at bounding box center [361, 83] width 14 height 2
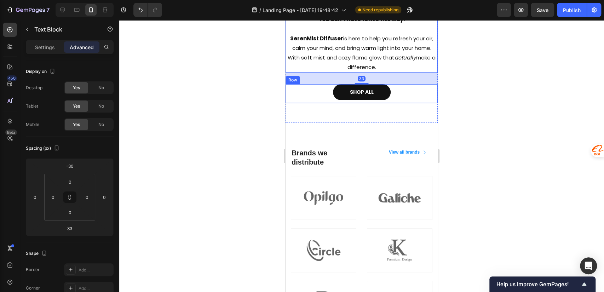
click at [407, 90] on div "SHOP ALL Button Row" at bounding box center [362, 93] width 152 height 19
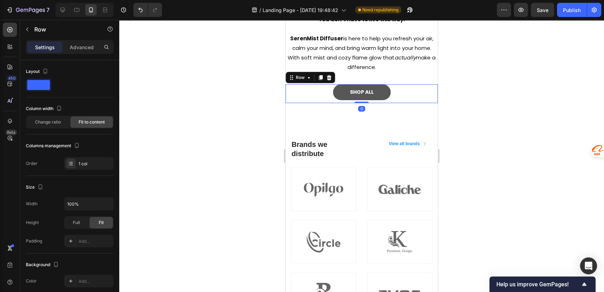
drag, startPoint x: 360, startPoint y: 111, endPoint x: 363, endPoint y: 98, distance: 12.6
click at [363, 98] on div "SHOP ALL Button Row 0" at bounding box center [362, 93] width 152 height 19
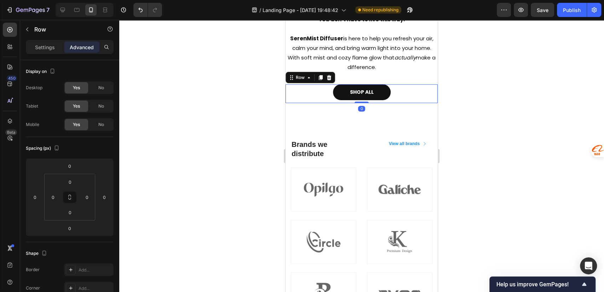
click at [402, 90] on div "SHOP ALL Button Row 0" at bounding box center [362, 93] width 152 height 19
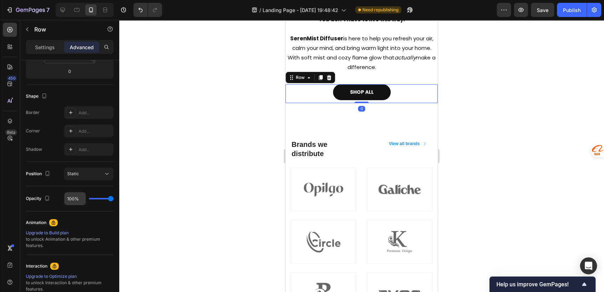
scroll to position [0, 0]
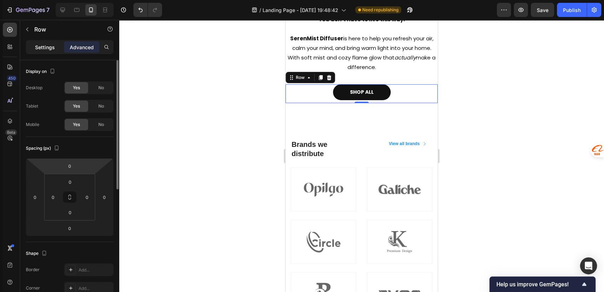
click at [46, 47] on p "Settings" at bounding box center [45, 47] width 20 height 7
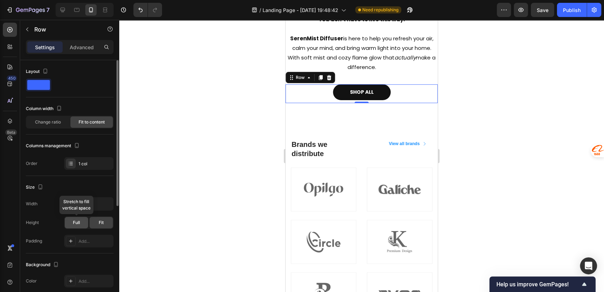
click at [81, 218] on div "Full" at bounding box center [76, 222] width 23 height 11
click at [96, 223] on div "Fit" at bounding box center [101, 222] width 23 height 11
click at [72, 45] on p "Advanced" at bounding box center [82, 47] width 24 height 7
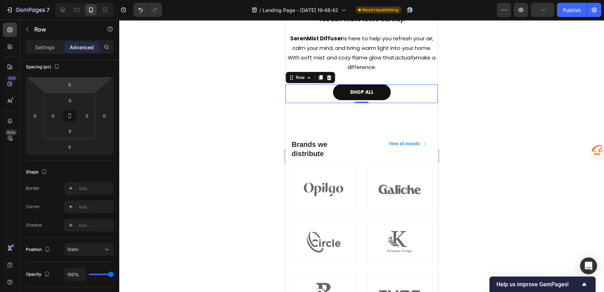
scroll to position [238, 0]
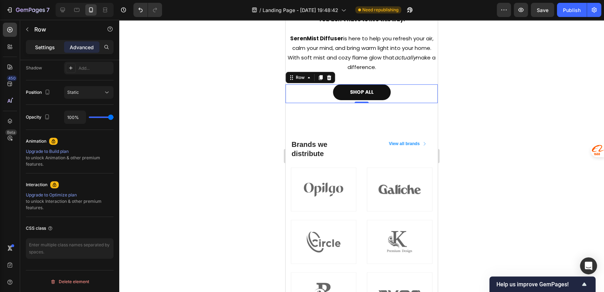
click at [39, 48] on p "Settings" at bounding box center [45, 47] width 20 height 7
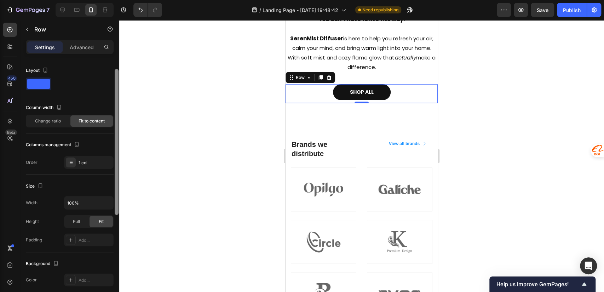
scroll to position [0, 0]
drag, startPoint x: 117, startPoint y: 166, endPoint x: 120, endPoint y: 148, distance: 18.9
click at [120, 0] on div "7 / Landing Page - [DATE] 19:48:42 Need republishing Preview Save Publish 450 B…" at bounding box center [302, 0] width 604 height 0
click at [71, 240] on icon at bounding box center [71, 241] width 6 height 6
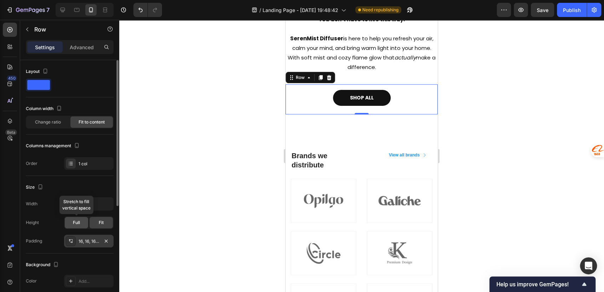
click at [72, 223] on div "Full" at bounding box center [76, 222] width 23 height 11
click at [77, 238] on div "16, 16, 16, 16" at bounding box center [89, 241] width 50 height 13
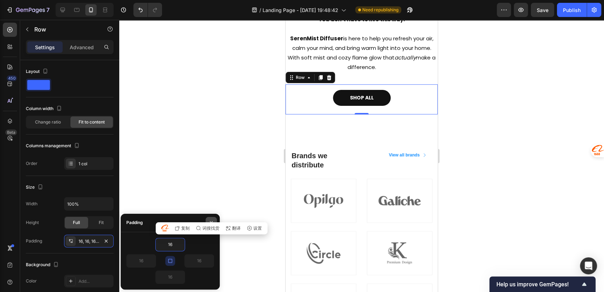
click at [212, 220] on icon "button" at bounding box center [211, 223] width 6 height 6
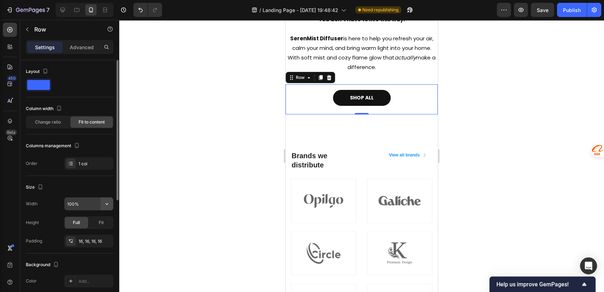
click at [105, 203] on icon "button" at bounding box center [106, 203] width 7 height 7
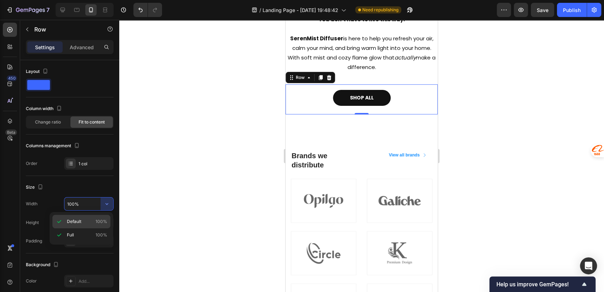
click at [91, 223] on p "Default 100%" at bounding box center [87, 221] width 40 height 6
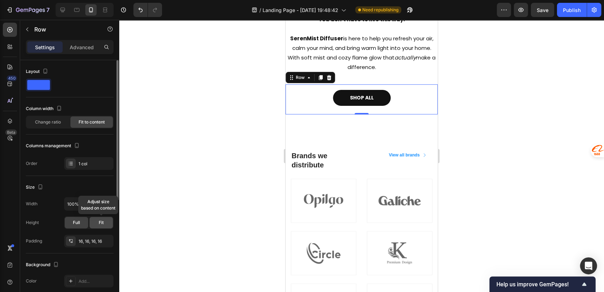
click at [99, 221] on span "Fit" at bounding box center [101, 222] width 5 height 6
click at [75, 224] on span "Full" at bounding box center [76, 222] width 7 height 6
click at [396, 92] on div "SHOP ALL Button Row 0" at bounding box center [362, 99] width 152 height 30
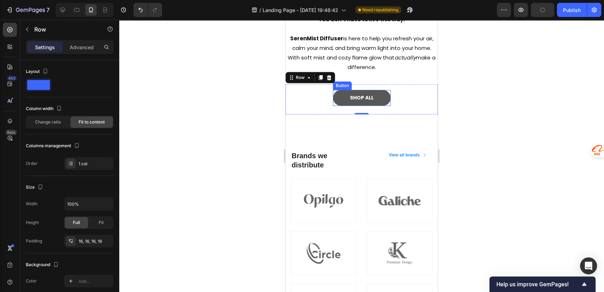
click at [382, 92] on link "SHOP ALL" at bounding box center [362, 98] width 58 height 16
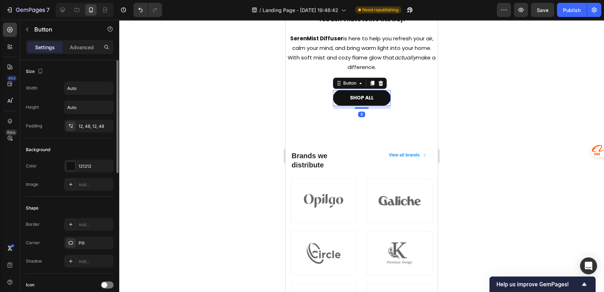
scroll to position [157, 0]
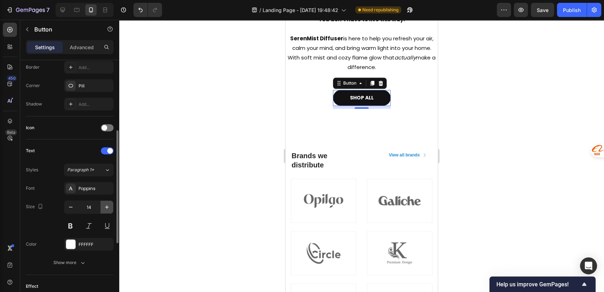
click at [105, 207] on icon "button" at bounding box center [106, 206] width 7 height 7
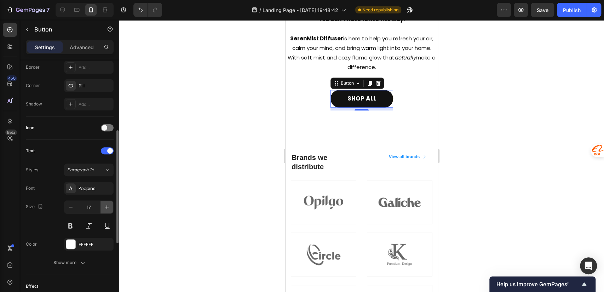
click at [105, 207] on icon "button" at bounding box center [106, 206] width 7 height 7
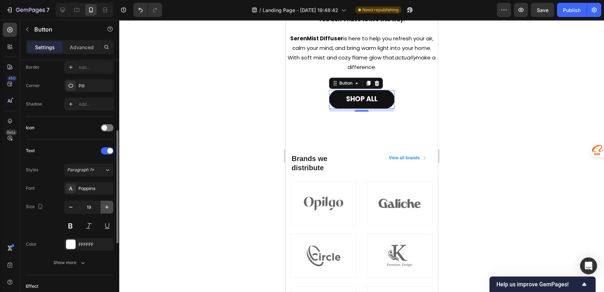
click at [105, 207] on icon "button" at bounding box center [106, 206] width 7 height 7
type input "22"
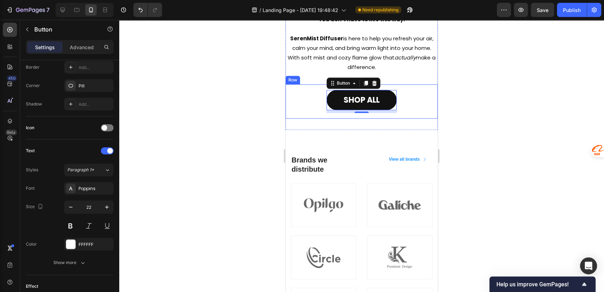
drag, startPoint x: 405, startPoint y: 92, endPoint x: 401, endPoint y: 100, distance: 9.5
click at [406, 92] on div "SHOP ALL Button 8 Row" at bounding box center [362, 101] width 152 height 34
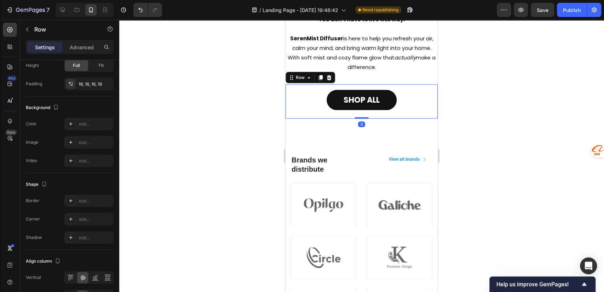
scroll to position [0, 0]
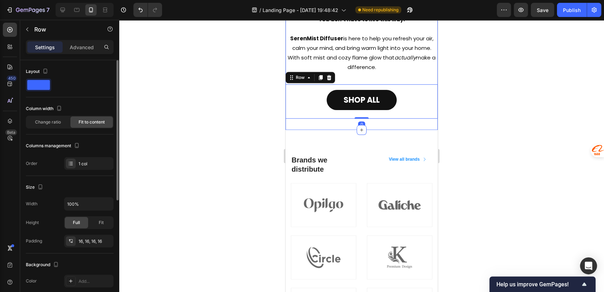
click at [379, 126] on div "Your room feels dull and lifeless? Stress builds up after a long day? Falling a…" at bounding box center [362, 53] width 152 height 154
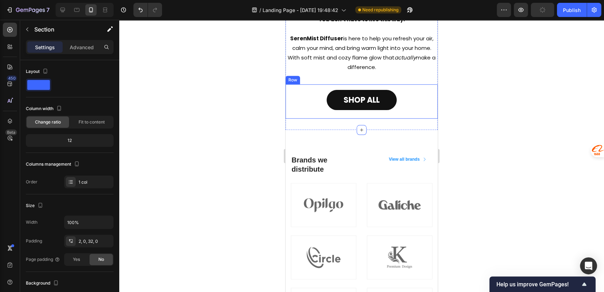
click at [356, 116] on div "SHOP ALL Button Row" at bounding box center [362, 101] width 152 height 34
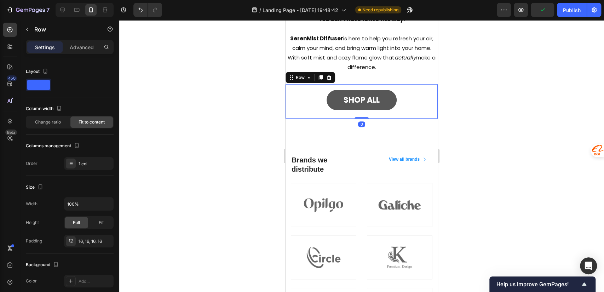
drag, startPoint x: 358, startPoint y: 116, endPoint x: 360, endPoint y: 109, distance: 7.7
click at [360, 109] on div "SHOP ALL Button Row 0" at bounding box center [362, 101] width 152 height 34
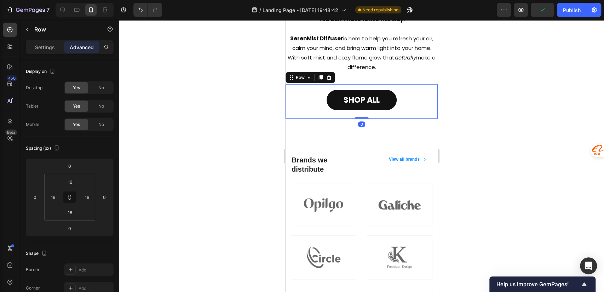
click at [403, 96] on div "SHOP ALL Button Row 0" at bounding box center [362, 101] width 152 height 34
click at [350, 91] on link "SHOP ALL" at bounding box center [362, 100] width 70 height 20
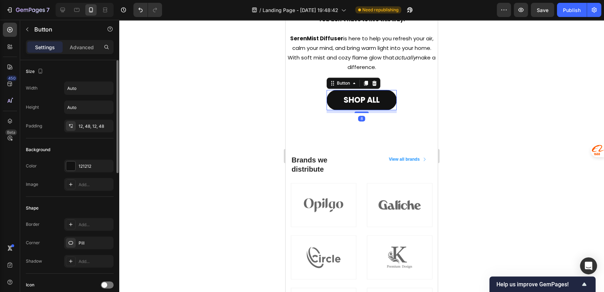
scroll to position [157, 0]
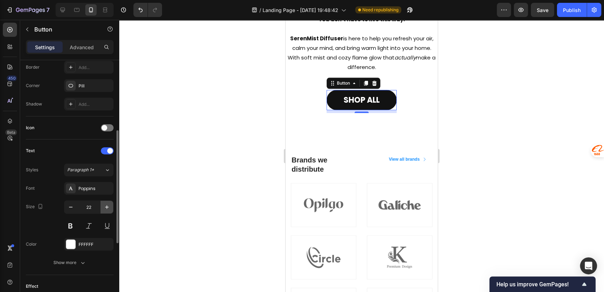
click at [105, 206] on icon "button" at bounding box center [106, 206] width 7 height 7
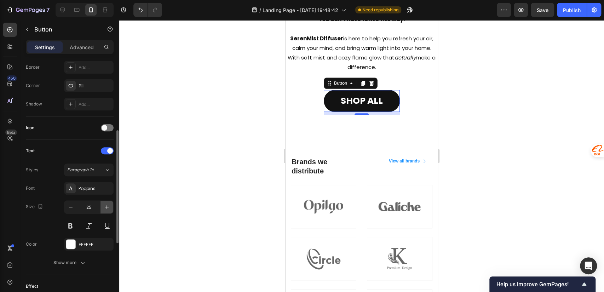
type input "26"
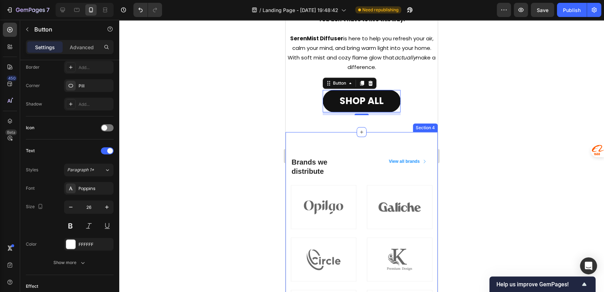
click at [377, 135] on div "Brands we distribute Heading View all brands Button Row Image Image Image Image…" at bounding box center [362, 245] width 152 height 226
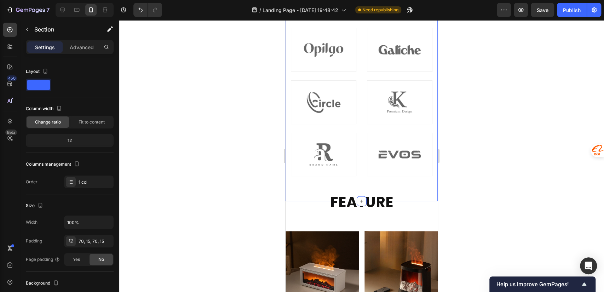
scroll to position [472, 0]
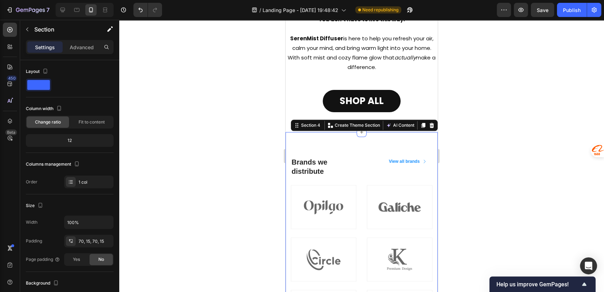
click at [329, 145] on div "Brands we distribute Heading View all brands Button Row Image Image Image Image…" at bounding box center [362, 245] width 152 height 226
click at [429, 124] on icon at bounding box center [431, 125] width 5 height 5
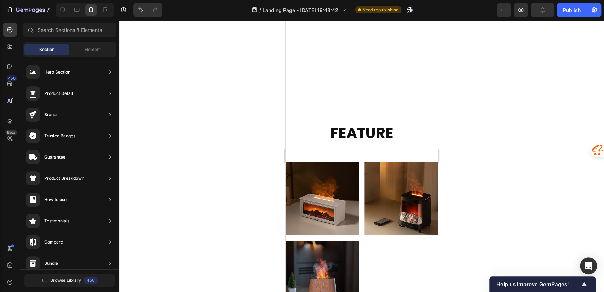
scroll to position [629, 0]
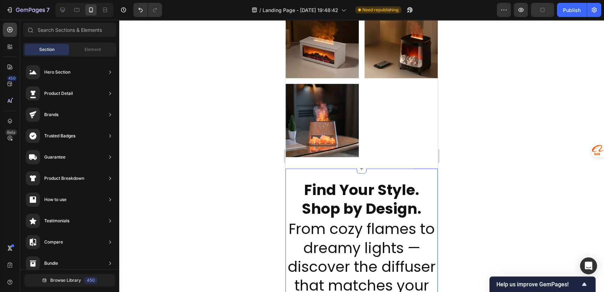
click at [399, 118] on div "Product Images Row Product List Product Images Row Product List Product Images …" at bounding box center [362, 81] width 152 height 152
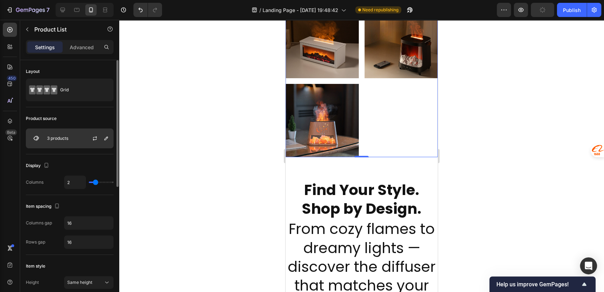
click at [87, 141] on div at bounding box center [97, 138] width 31 height 19
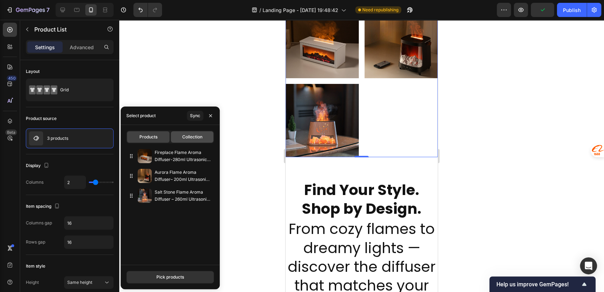
click at [189, 137] on span "Collection" at bounding box center [192, 137] width 20 height 6
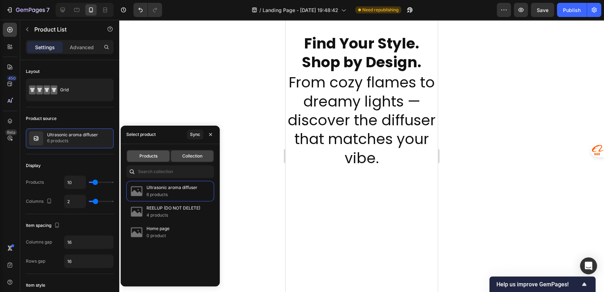
click at [152, 156] on span "Products" at bounding box center [148, 156] width 18 height 6
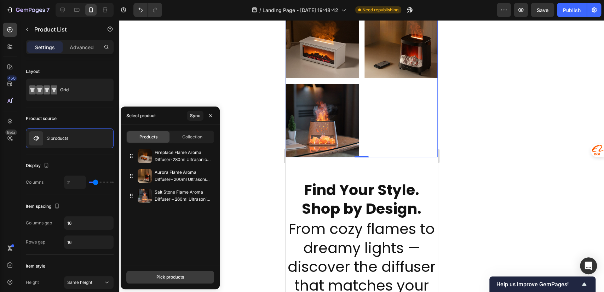
click at [171, 275] on div "Pick products" at bounding box center [170, 277] width 28 height 6
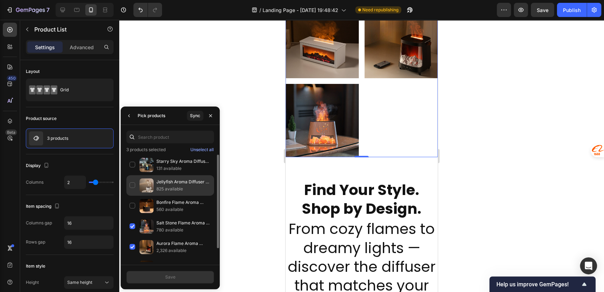
click at [132, 189] on div "Jellyfish Aroma Diffuser – 250ml Ultrasonic with Remote & 7-Color Lights 825 av…" at bounding box center [170, 185] width 88 height 21
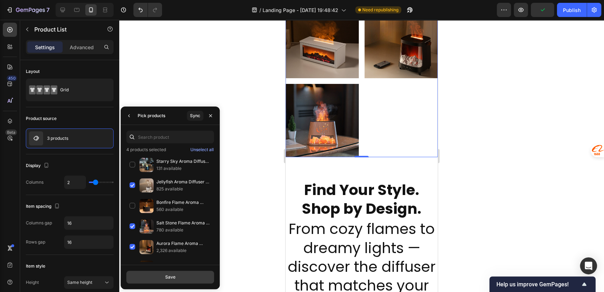
click at [173, 276] on div "Save" at bounding box center [170, 277] width 10 height 6
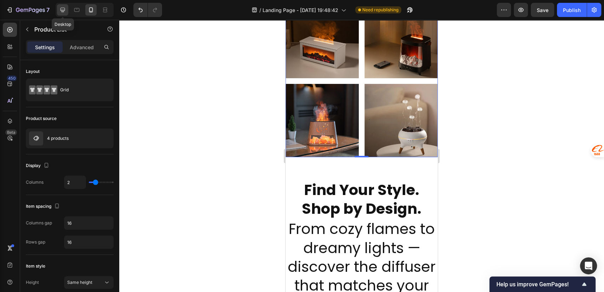
click at [63, 10] on icon at bounding box center [62, 9] width 7 height 7
type input "3"
type input "1200"
type input "3"
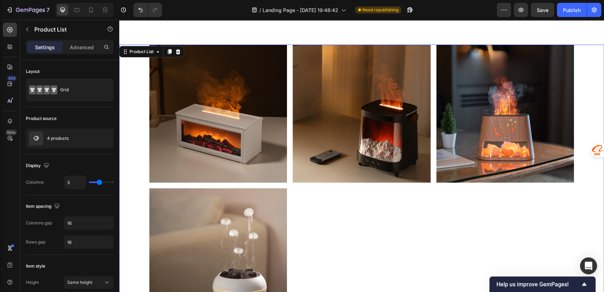
scroll to position [747, 0]
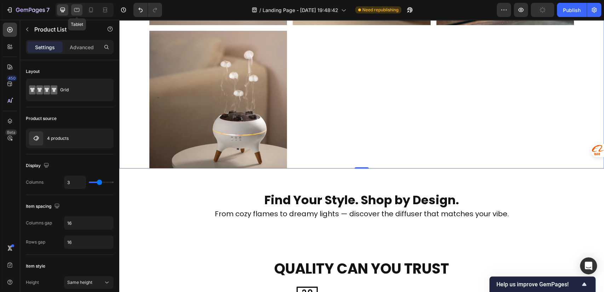
click at [76, 12] on icon at bounding box center [76, 10] width 5 height 4
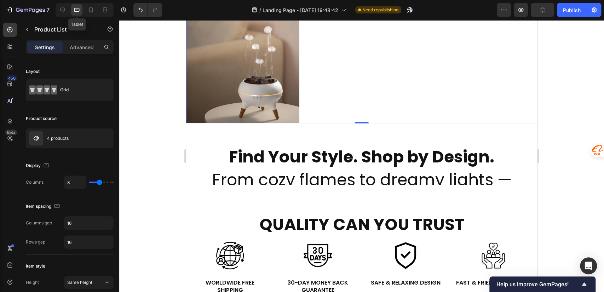
type input "100%"
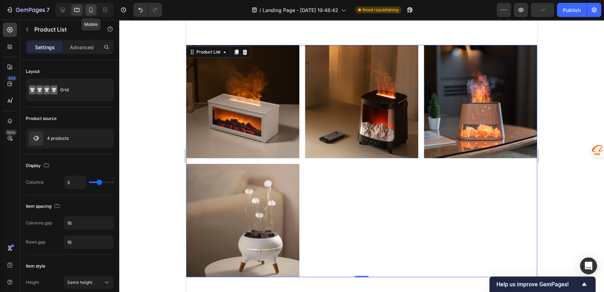
click at [87, 8] on icon at bounding box center [90, 9] width 7 height 7
type input "2"
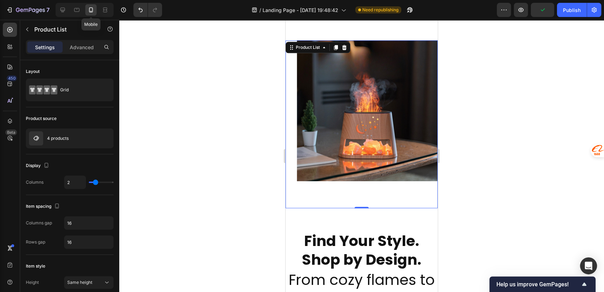
scroll to position [589, 0]
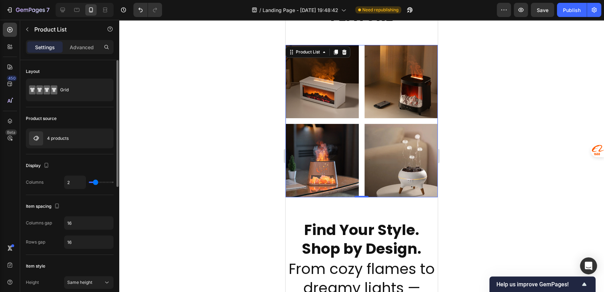
type input "3"
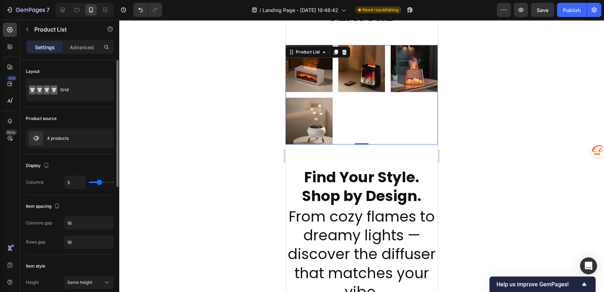
type input "3"
click at [98, 182] on input "range" at bounding box center [101, 181] width 25 height 1
click at [73, 134] on div "4 products" at bounding box center [70, 138] width 88 height 20
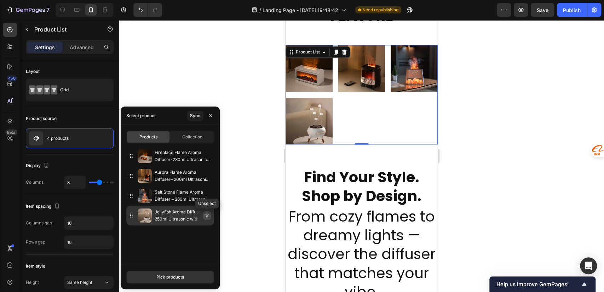
click at [208, 214] on icon "button" at bounding box center [207, 215] width 3 height 3
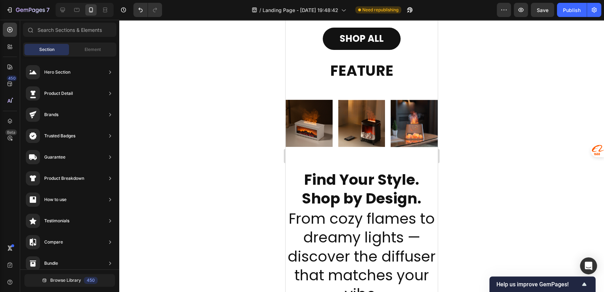
scroll to position [537, 0]
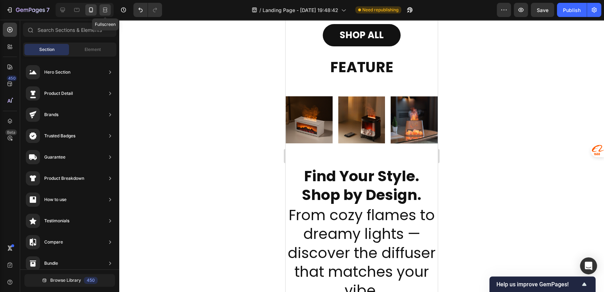
click at [101, 9] on div at bounding box center [104, 9] width 11 height 11
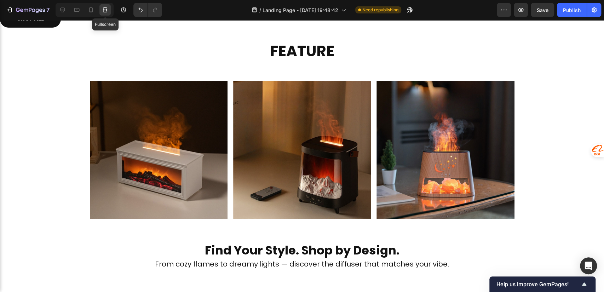
scroll to position [527, 0]
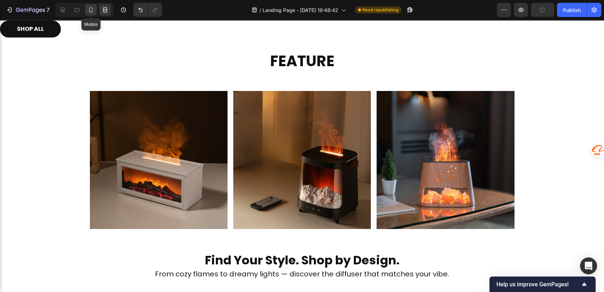
click at [90, 11] on icon at bounding box center [90, 9] width 7 height 7
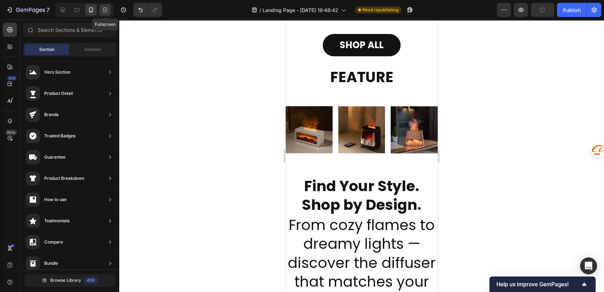
click at [105, 12] on icon at bounding box center [105, 11] width 4 height 1
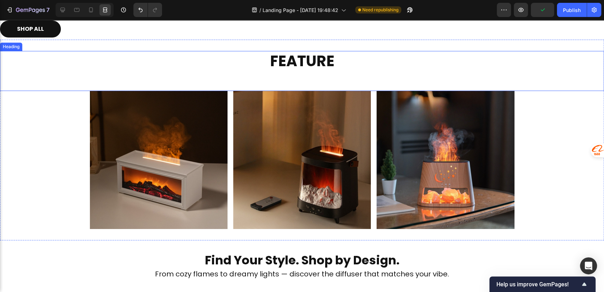
click at [185, 88] on h2 "FEATURE" at bounding box center [302, 71] width 425 height 40
drag, startPoint x: 76, startPoint y: 11, endPoint x: 71, endPoint y: 11, distance: 5.0
click at [75, 11] on icon at bounding box center [76, 9] width 7 height 7
type input "46"
type input "100%"
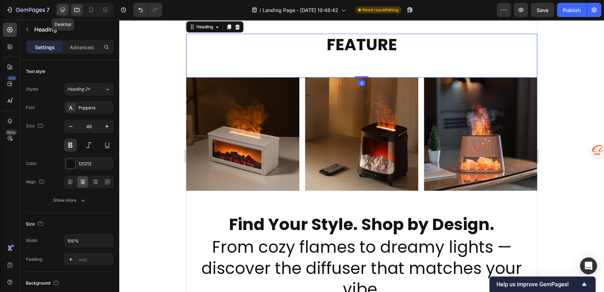
scroll to position [517, 0]
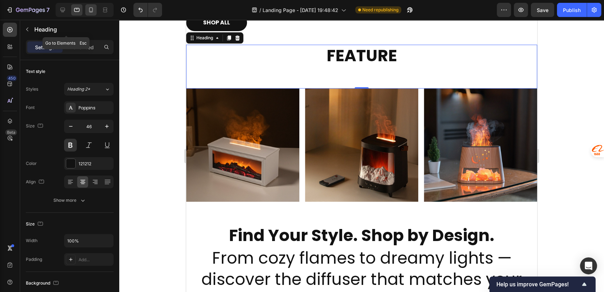
click at [89, 11] on icon at bounding box center [91, 9] width 4 height 5
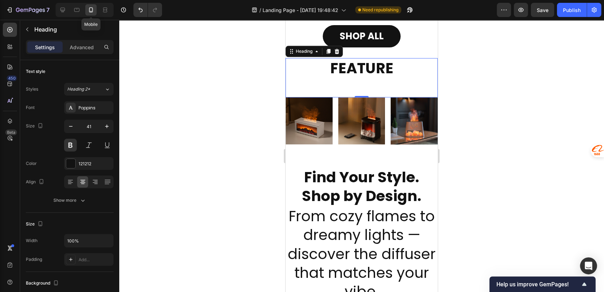
scroll to position [549, 0]
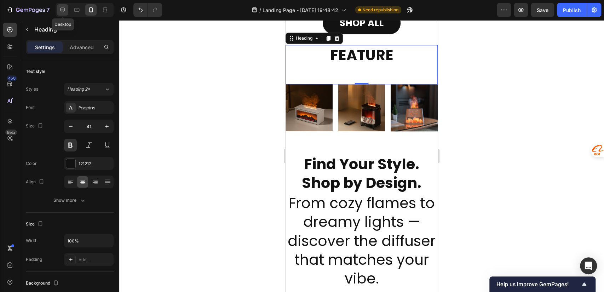
click at [62, 8] on icon at bounding box center [62, 9] width 7 height 7
type input "42"
type input "1200"
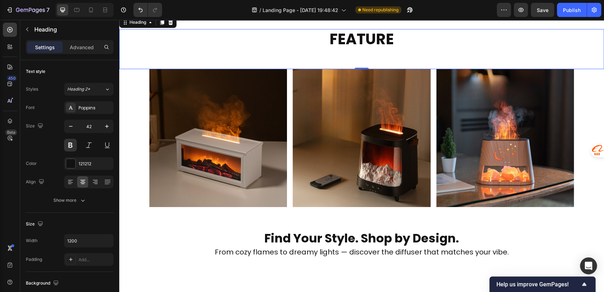
click at [85, 12] on div at bounding box center [85, 10] width 58 height 14
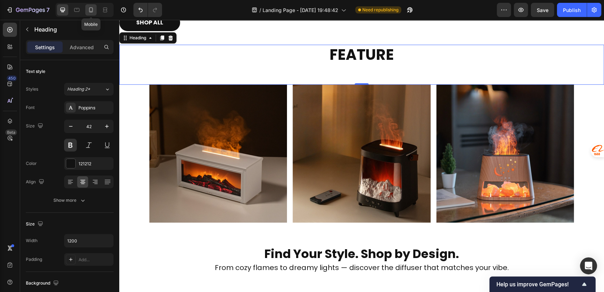
click at [90, 11] on icon at bounding box center [90, 9] width 7 height 7
type input "41"
type input "100%"
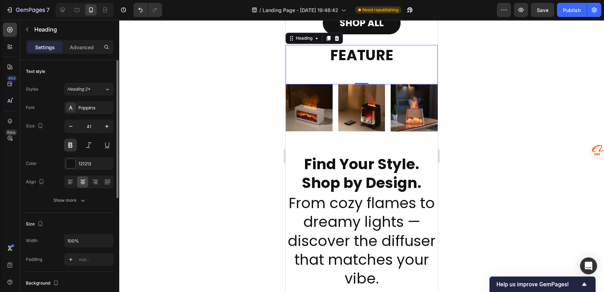
scroll to position [157, 0]
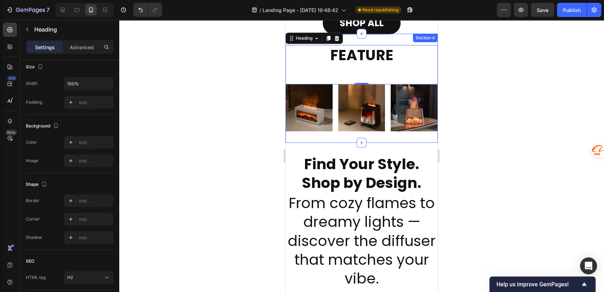
click at [329, 136] on div "FEATURE Heading 0 Product Images Row Product List Product Images Row Product Li…" at bounding box center [362, 88] width 152 height 109
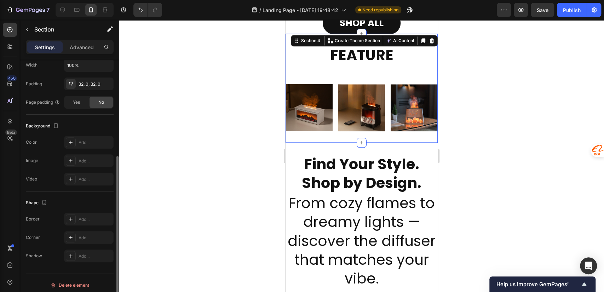
scroll to position [0, 0]
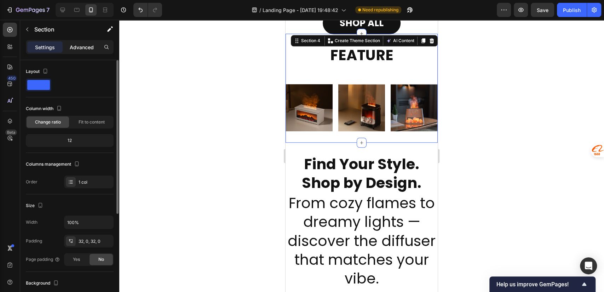
click at [83, 44] on p "Advanced" at bounding box center [82, 47] width 24 height 7
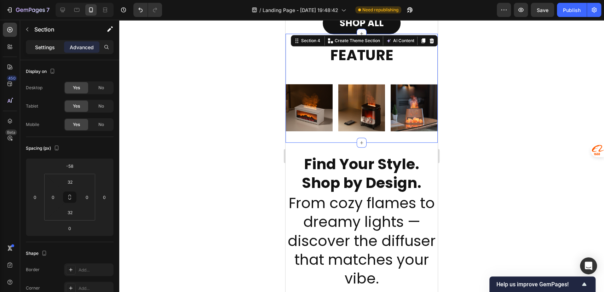
click at [47, 49] on p "Settings" at bounding box center [45, 47] width 20 height 7
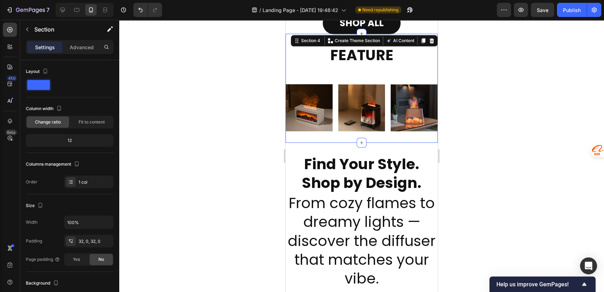
click at [349, 135] on div "FEATURE Heading Product Images Row Product List Product Images Row Product List…" at bounding box center [362, 88] width 152 height 109
click at [65, 9] on icon at bounding box center [62, 9] width 7 height 7
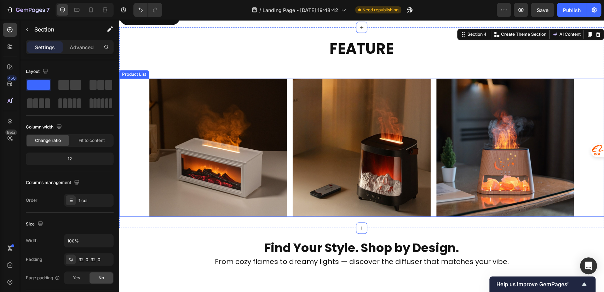
scroll to position [523, 0]
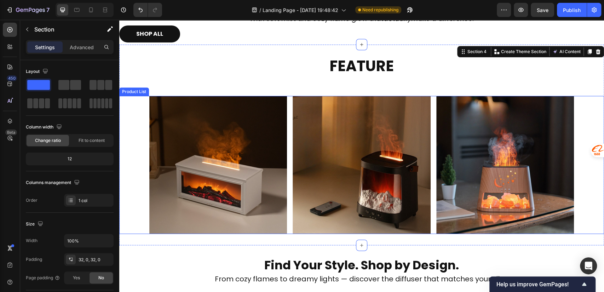
click at [136, 191] on div "Product Images Row Product List Product Images Row Product List Product Images …" at bounding box center [361, 165] width 485 height 138
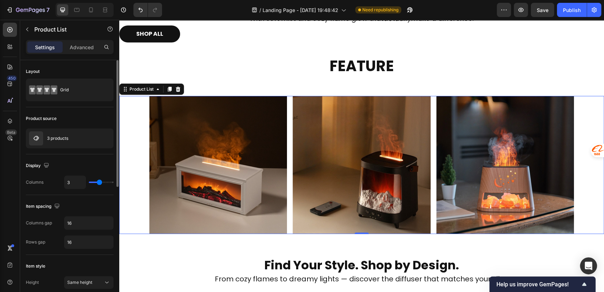
type input "4"
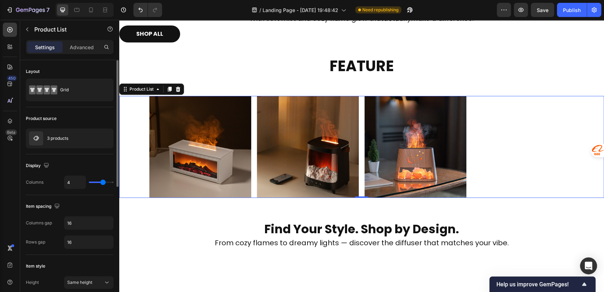
drag, startPoint x: 98, startPoint y: 181, endPoint x: 102, endPoint y: 181, distance: 3.6
type input "4"
click at [102, 181] on input "range" at bounding box center [101, 181] width 25 height 1
click at [64, 140] on p "3 products" at bounding box center [57, 138] width 21 height 5
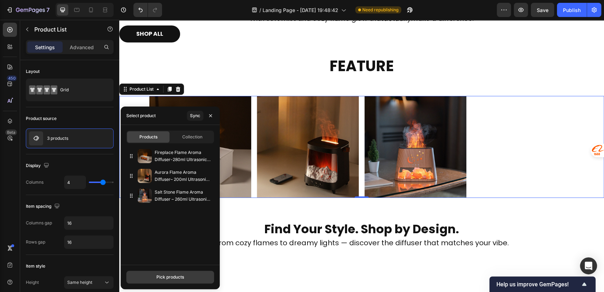
click at [166, 281] on button "Pick products" at bounding box center [170, 277] width 88 height 13
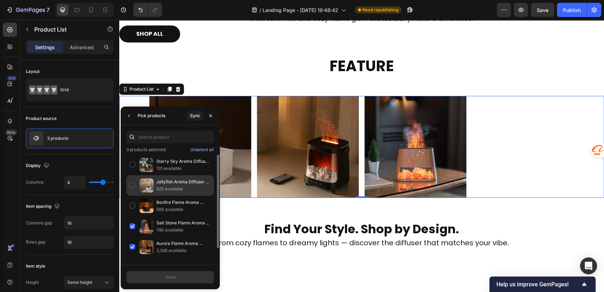
click at [165, 183] on p "Jellyfish Aroma Diffuser – 250ml Ultrasonic with Remote & 7-Color Lights" at bounding box center [183, 181] width 54 height 7
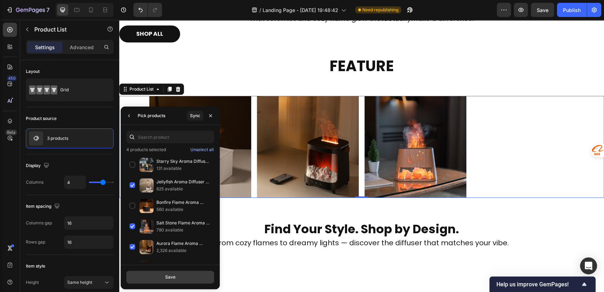
click at [187, 279] on button "Save" at bounding box center [170, 277] width 88 height 13
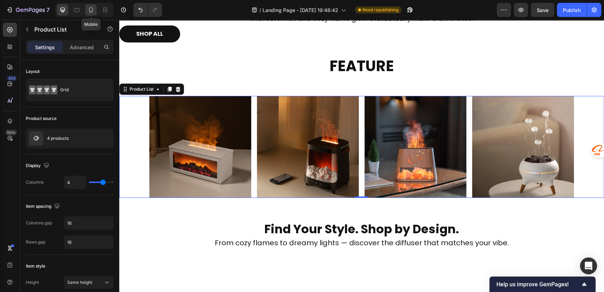
click at [92, 10] on icon at bounding box center [90, 9] width 7 height 7
type input "100%"
type input "2"
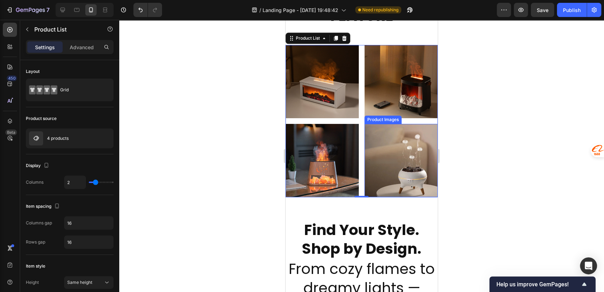
scroll to position [432, 0]
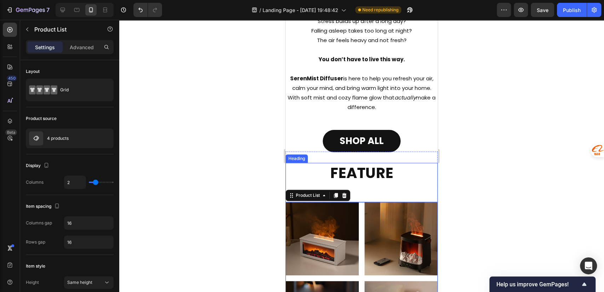
click at [366, 169] on h2 "FEATURE" at bounding box center [362, 182] width 152 height 39
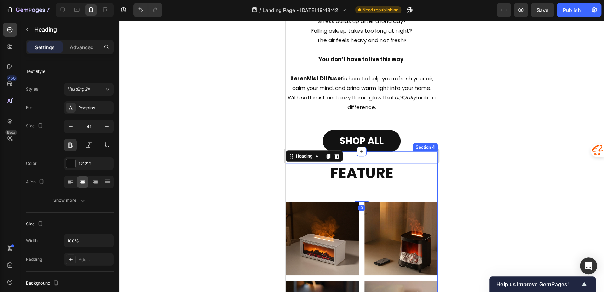
click at [361, 159] on div "FEATURE Heading 0 Product Images Row Product List Product Images Row Product Li…" at bounding box center [362, 258] width 152 height 214
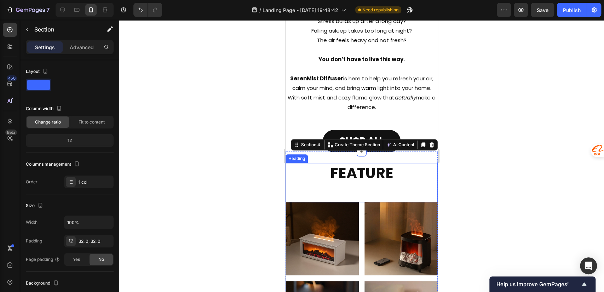
click at [385, 179] on h2 "FEATURE" at bounding box center [362, 182] width 152 height 39
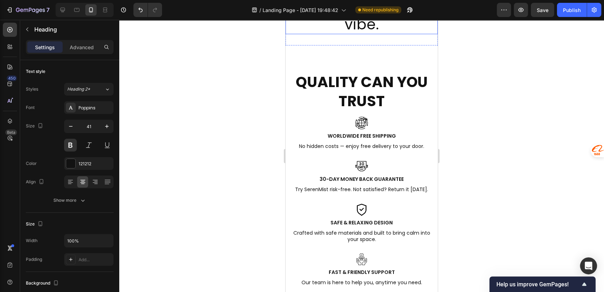
scroll to position [746, 0]
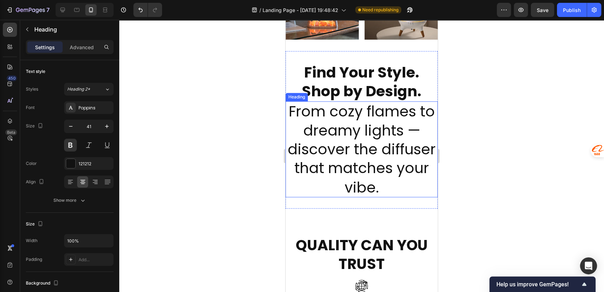
click at [368, 124] on h2 "From cozy flames to dreamy lights — discover the diffuser that matches your vib…" at bounding box center [362, 149] width 152 height 96
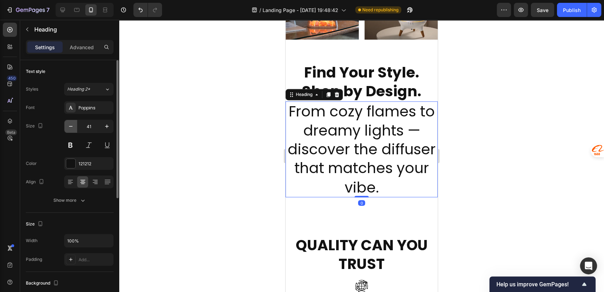
click at [69, 128] on icon "button" at bounding box center [70, 126] width 7 height 7
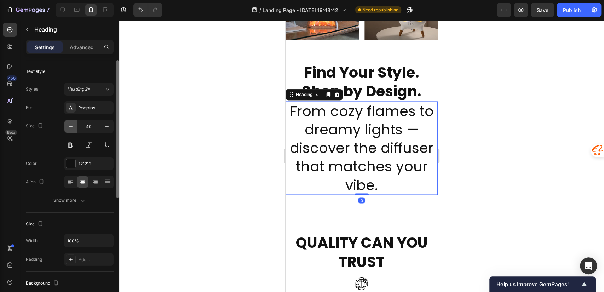
click at [69, 128] on icon "button" at bounding box center [70, 126] width 7 height 7
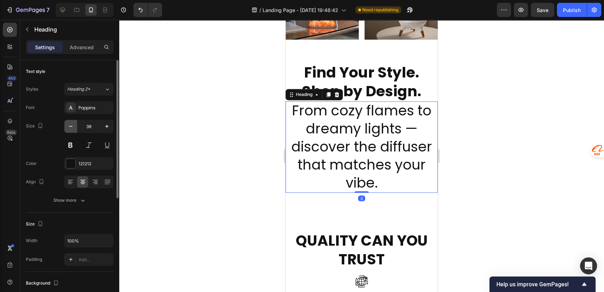
click at [69, 128] on icon "button" at bounding box center [70, 126] width 7 height 7
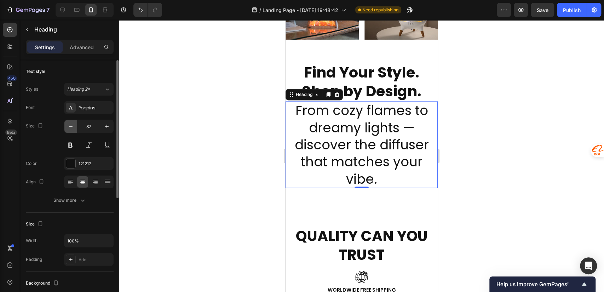
click at [69, 128] on icon "button" at bounding box center [70, 126] width 7 height 7
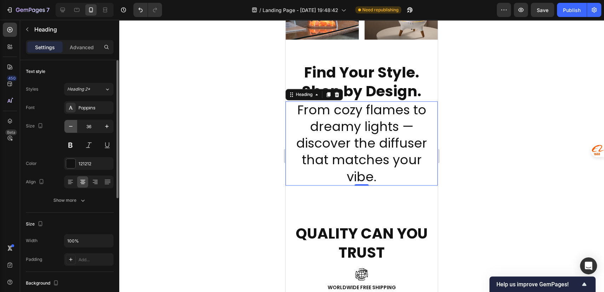
click at [69, 128] on icon "button" at bounding box center [70, 126] width 7 height 7
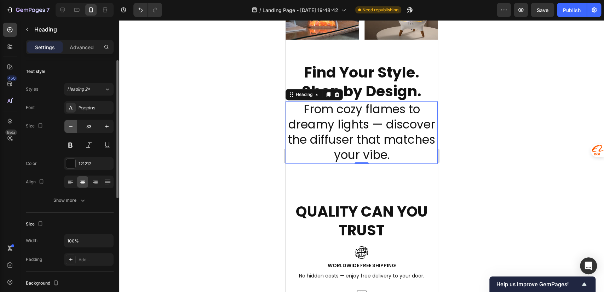
click at [69, 128] on icon "button" at bounding box center [70, 126] width 7 height 7
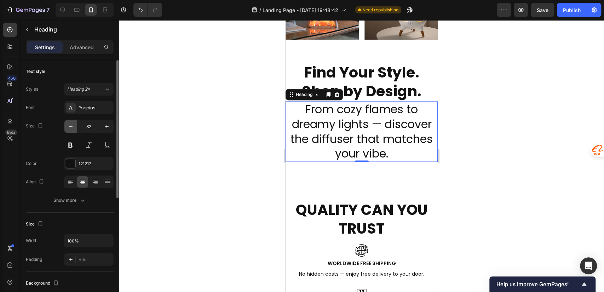
click at [69, 128] on icon "button" at bounding box center [70, 126] width 7 height 7
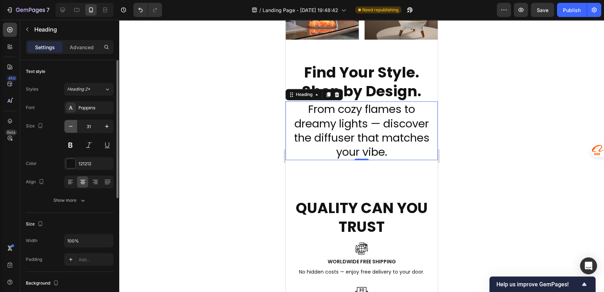
click at [69, 128] on icon "button" at bounding box center [70, 126] width 7 height 7
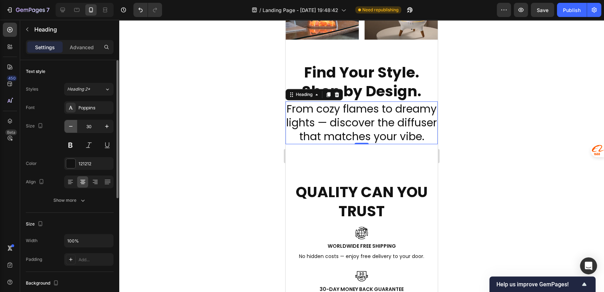
click at [69, 128] on icon "button" at bounding box center [70, 126] width 7 height 7
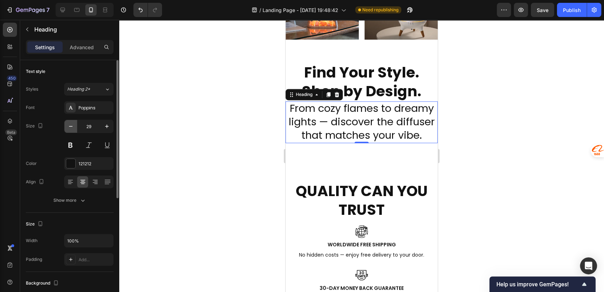
click at [69, 128] on icon "button" at bounding box center [70, 126] width 7 height 7
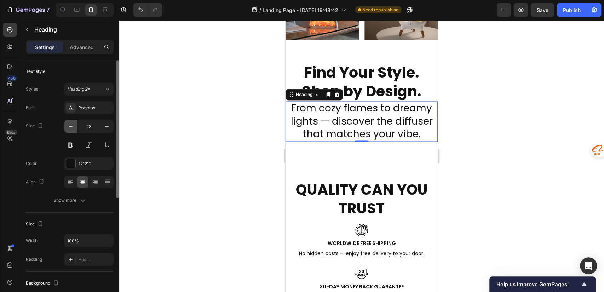
click at [69, 128] on icon "button" at bounding box center [70, 126] width 7 height 7
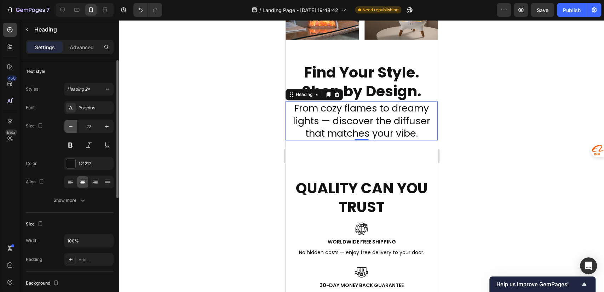
click at [69, 128] on icon "button" at bounding box center [70, 126] width 7 height 7
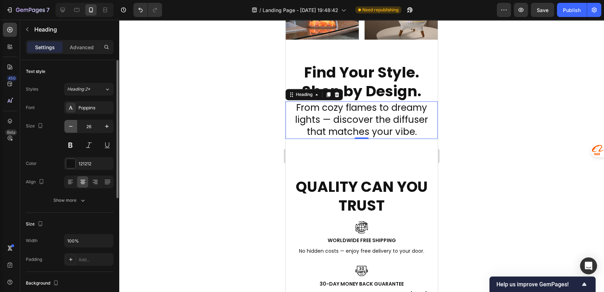
click at [69, 128] on icon "button" at bounding box center [70, 126] width 7 height 7
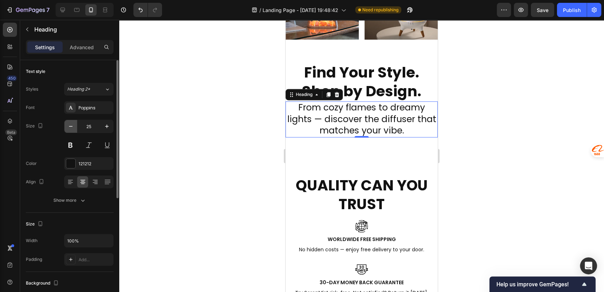
click at [69, 128] on icon "button" at bounding box center [70, 126] width 7 height 7
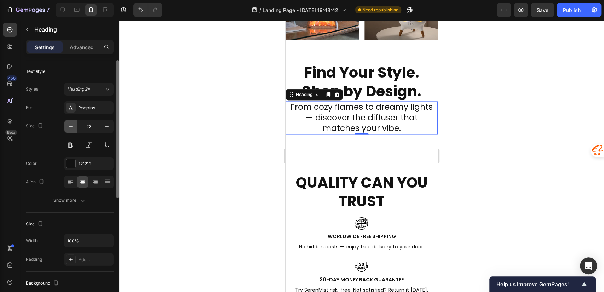
click at [69, 128] on icon "button" at bounding box center [70, 126] width 7 height 7
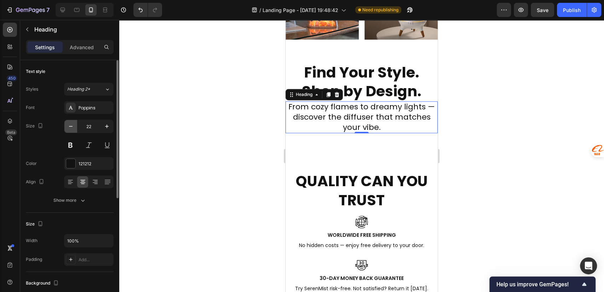
click at [69, 128] on icon "button" at bounding box center [70, 126] width 7 height 7
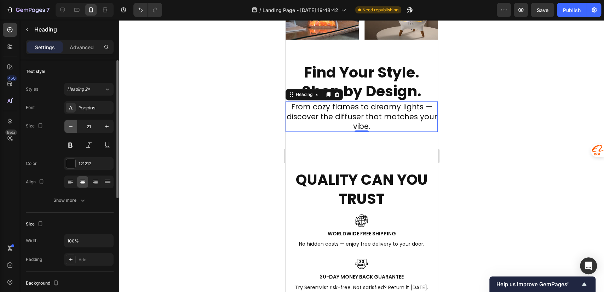
click at [69, 128] on icon "button" at bounding box center [70, 126] width 7 height 7
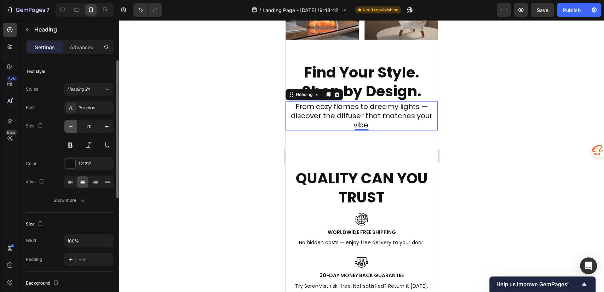
click at [69, 128] on icon "button" at bounding box center [70, 126] width 7 height 7
type input "19"
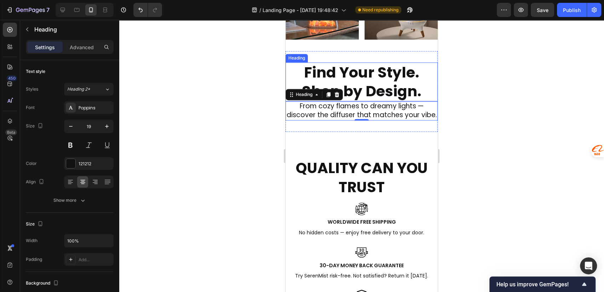
click at [363, 75] on h2 "Find Your Style. Shop by Design." at bounding box center [362, 81] width 152 height 39
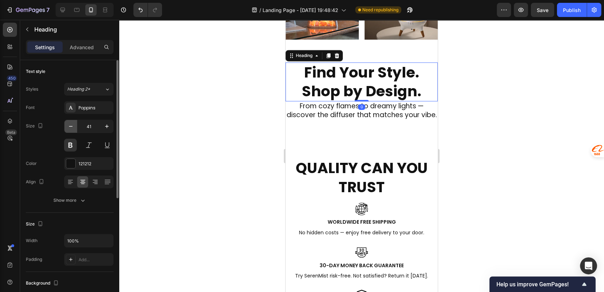
click at [74, 124] on button "button" at bounding box center [70, 126] width 13 height 13
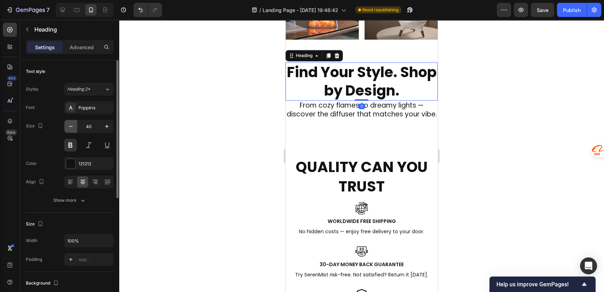
click at [74, 124] on button "button" at bounding box center [70, 126] width 13 height 13
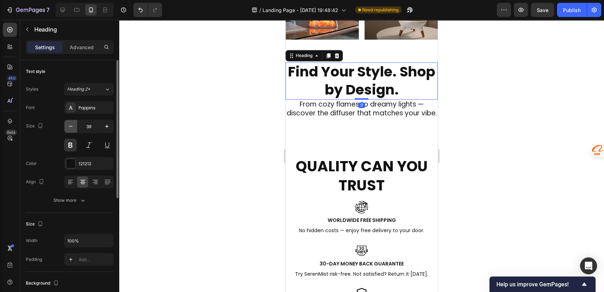
click at [74, 124] on button "button" at bounding box center [70, 126] width 13 height 13
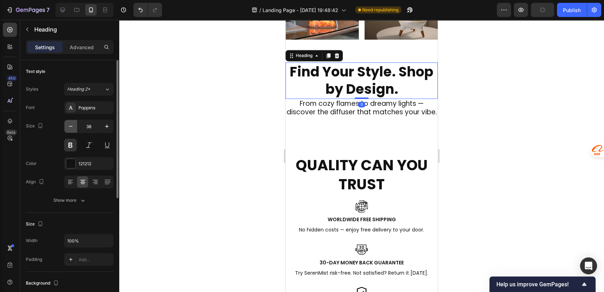
click at [74, 124] on icon "button" at bounding box center [70, 126] width 7 height 7
click at [74, 125] on icon "button" at bounding box center [70, 126] width 7 height 7
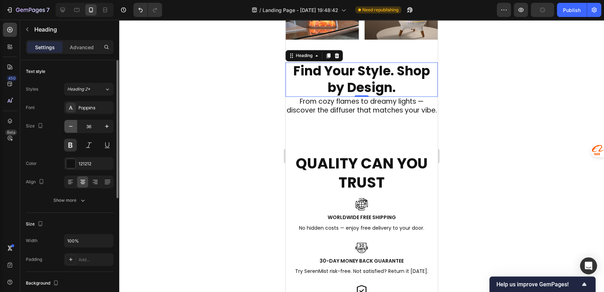
click at [74, 125] on icon "button" at bounding box center [70, 126] width 7 height 7
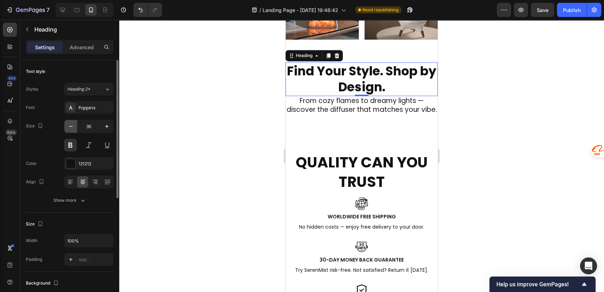
type input "34"
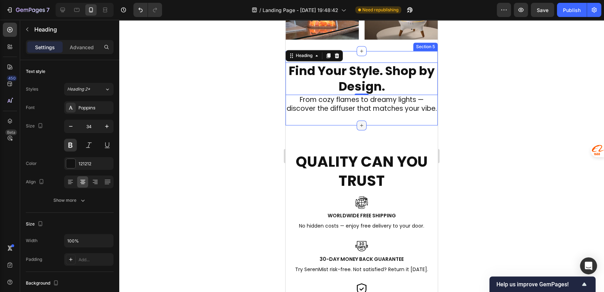
click at [359, 127] on icon at bounding box center [362, 125] width 6 height 6
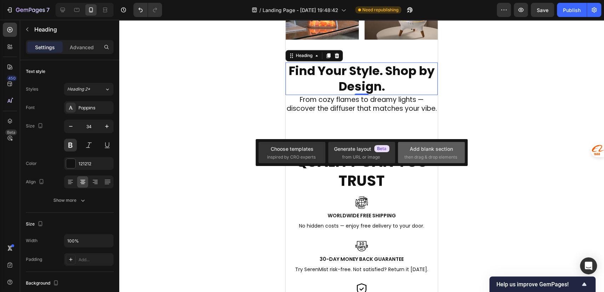
click at [426, 151] on div "Add blank section" at bounding box center [431, 148] width 43 height 7
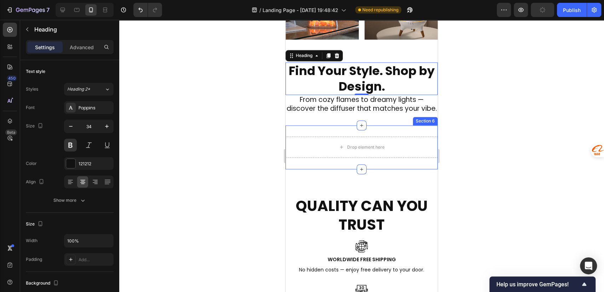
click at [388, 135] on div "Drop element here Section 6" at bounding box center [362, 147] width 152 height 44
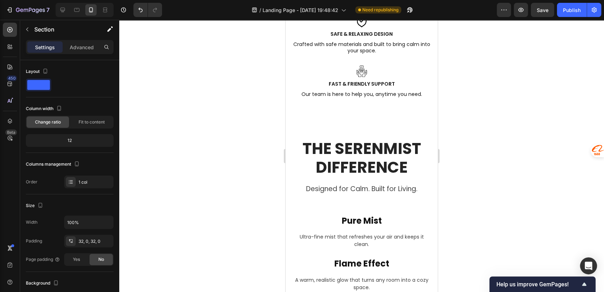
scroll to position [903, 0]
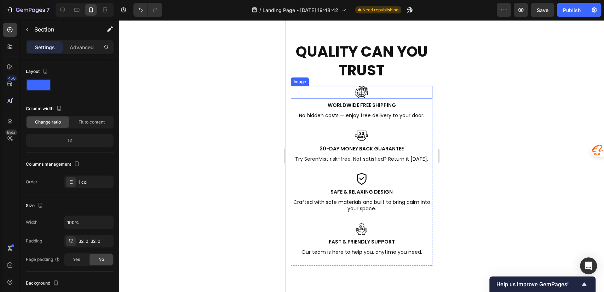
click at [402, 94] on div at bounding box center [362, 92] width 142 height 13
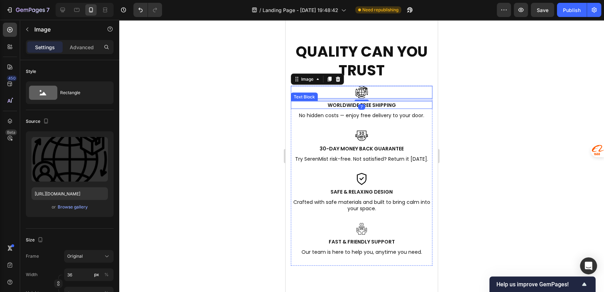
click at [409, 107] on p "Worldwide Free Shipping" at bounding box center [362, 105] width 140 height 6
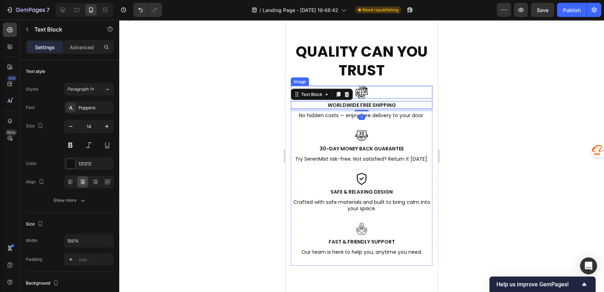
click at [417, 90] on div at bounding box center [362, 92] width 142 height 13
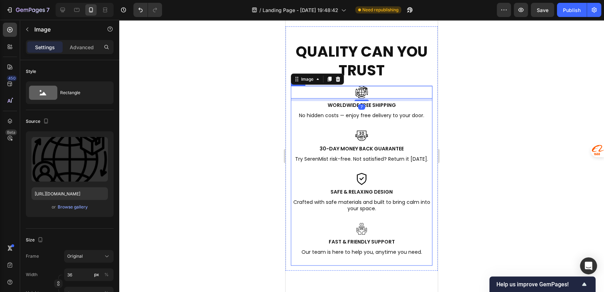
click at [293, 110] on div "Image 7 Worldwide Free Shipping Text Block No hidden costs — enjoy free deliver…" at bounding box center [362, 107] width 142 height 43
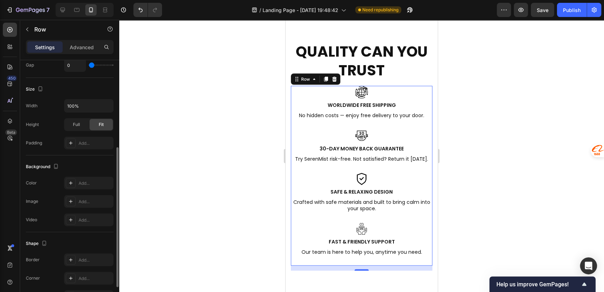
scroll to position [0, 0]
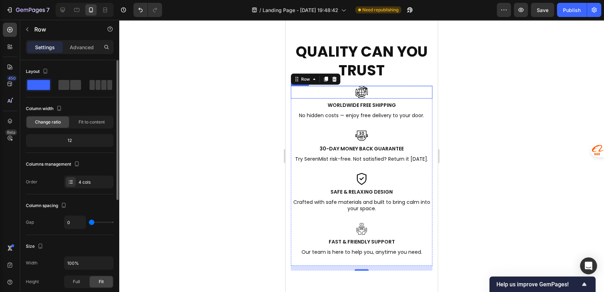
click at [360, 91] on img at bounding box center [361, 92] width 13 height 13
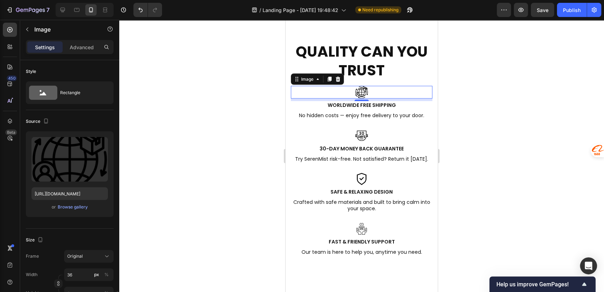
scroll to position [157, 0]
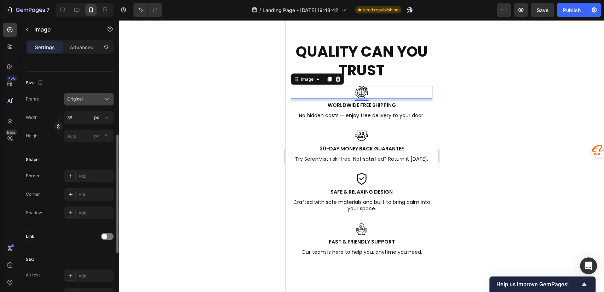
click at [95, 101] on div "Original" at bounding box center [84, 99] width 35 height 6
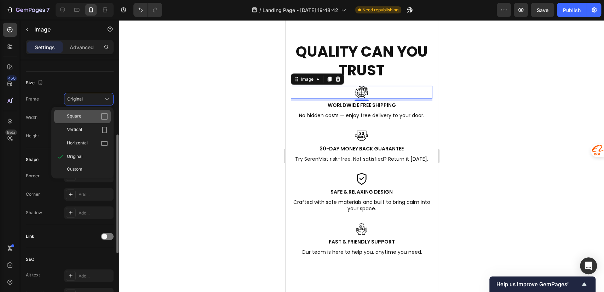
click at [82, 119] on div "Square" at bounding box center [87, 116] width 41 height 7
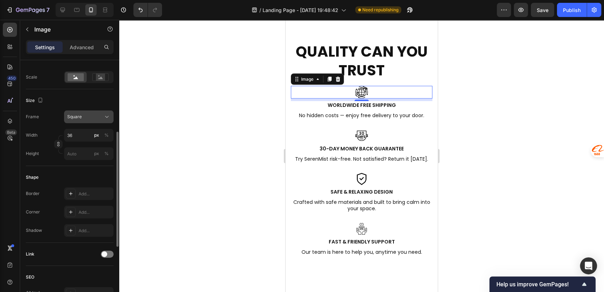
click at [86, 114] on div "Square" at bounding box center [84, 117] width 35 height 6
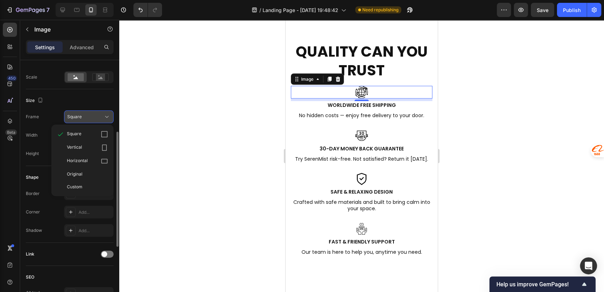
click at [86, 114] on div "Square" at bounding box center [84, 117] width 35 height 6
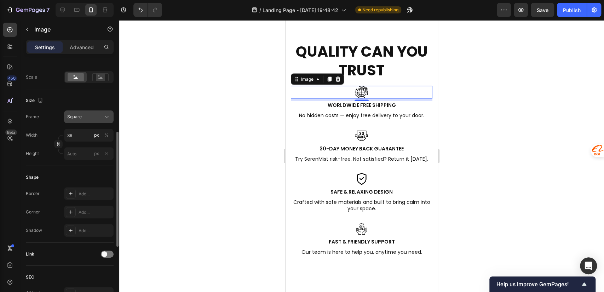
click at [86, 114] on div "Square" at bounding box center [84, 117] width 35 height 6
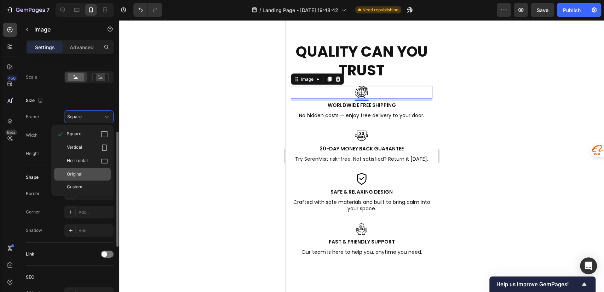
click at [78, 174] on span "Original" at bounding box center [75, 174] width 16 height 6
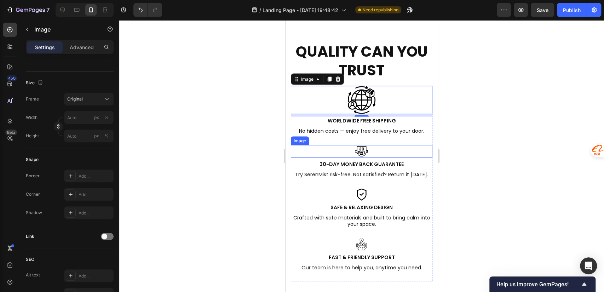
click at [367, 149] on div at bounding box center [362, 151] width 142 height 13
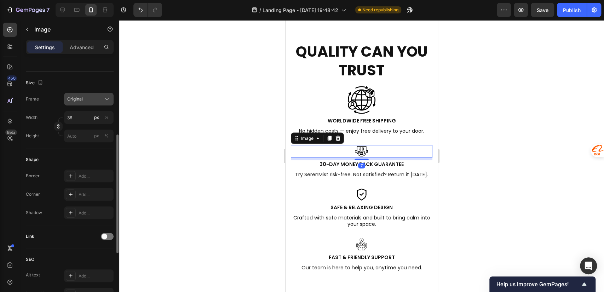
click at [89, 104] on button "Original" at bounding box center [89, 99] width 50 height 13
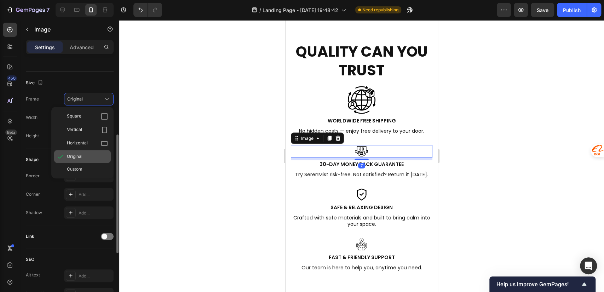
click at [82, 157] on span "Original" at bounding box center [75, 156] width 16 height 6
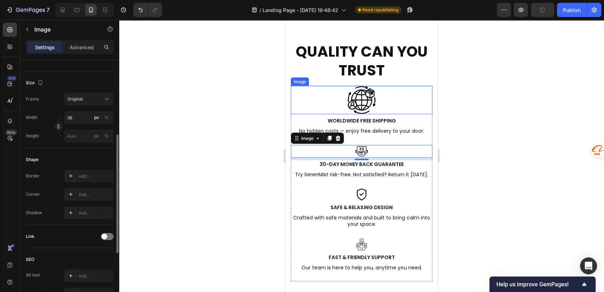
click at [374, 96] on div at bounding box center [362, 100] width 142 height 28
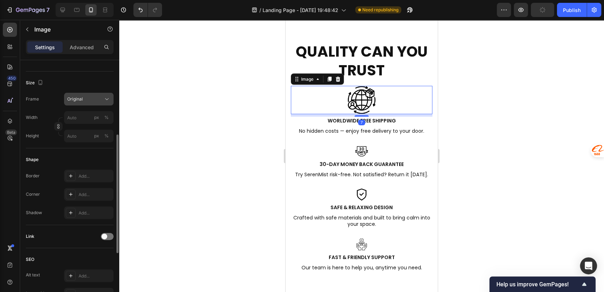
click at [93, 98] on div "Original" at bounding box center [84, 99] width 35 height 6
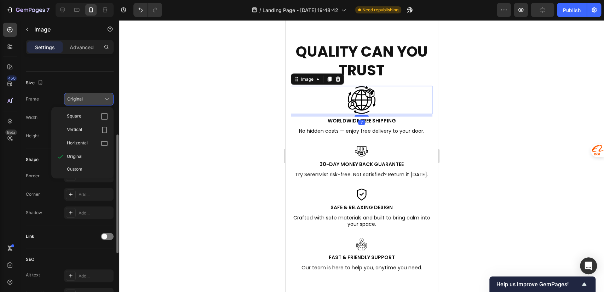
click at [93, 98] on div "Original" at bounding box center [84, 99] width 35 height 6
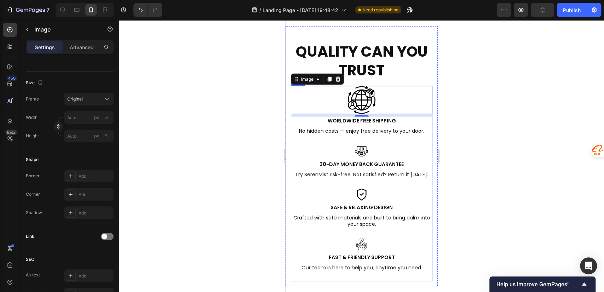
click at [373, 149] on div at bounding box center [362, 151] width 142 height 13
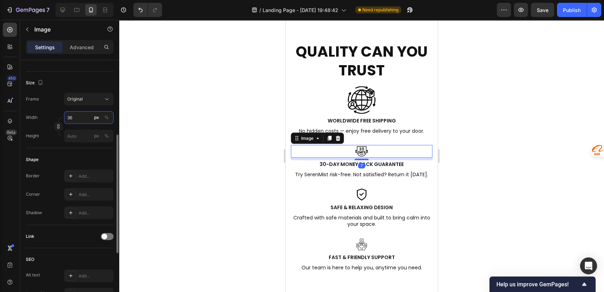
click at [78, 118] on input "36" at bounding box center [89, 117] width 50 height 13
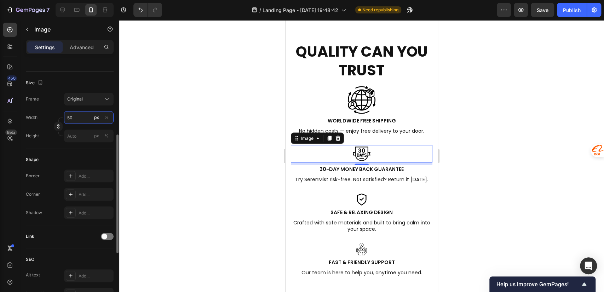
type input "5"
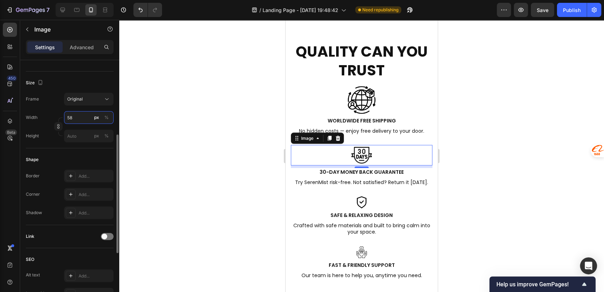
type input "5"
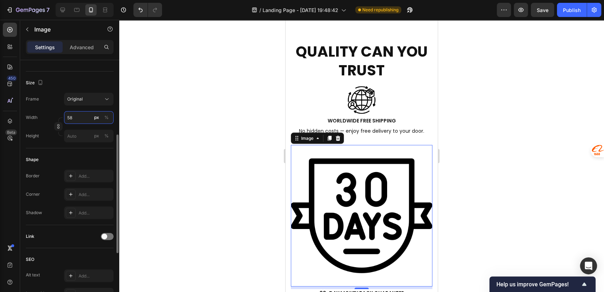
type input "5"
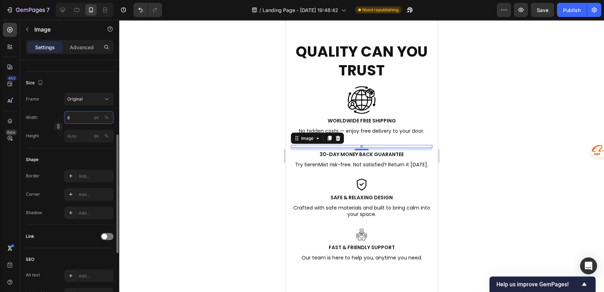
type input "80"
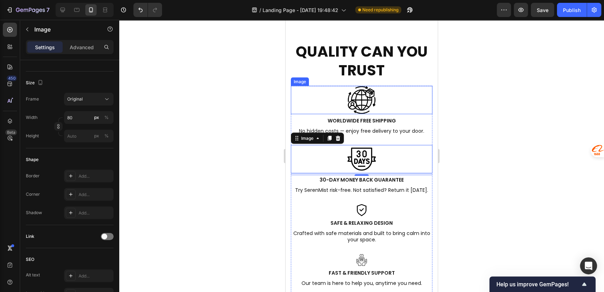
click at [359, 94] on img at bounding box center [361, 100] width 28 height 28
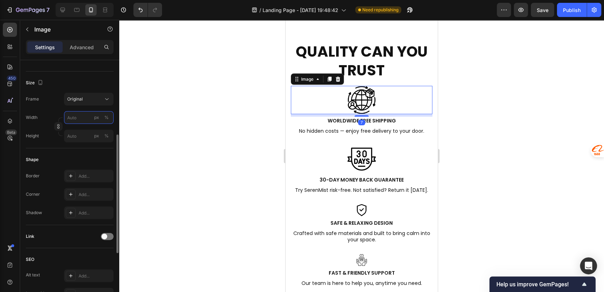
click at [75, 116] on input "px %" at bounding box center [89, 117] width 50 height 13
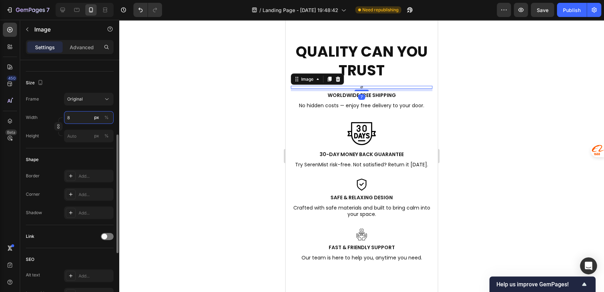
type input "80"
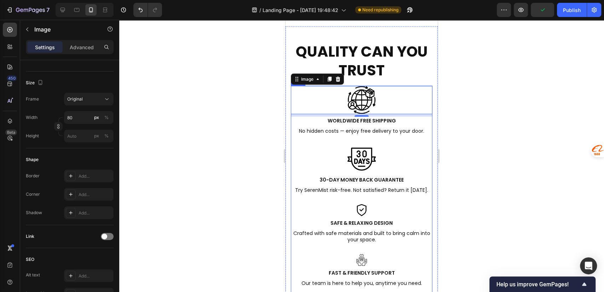
click at [365, 125] on div "Image 7 Worldwide Free Shipping Text Block No hidden costs — enjoy free deliver…" at bounding box center [362, 115] width 142 height 59
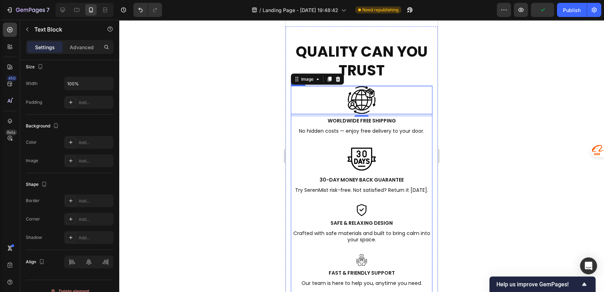
click at [367, 121] on p "Worldwide Free Shipping" at bounding box center [362, 120] width 140 height 6
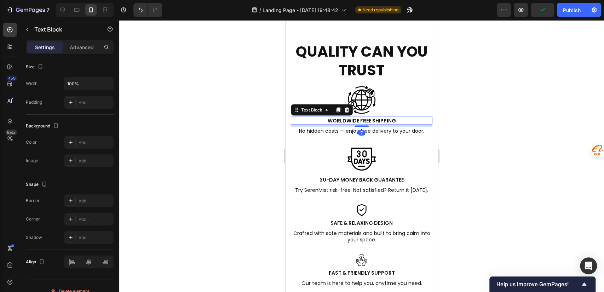
scroll to position [0, 0]
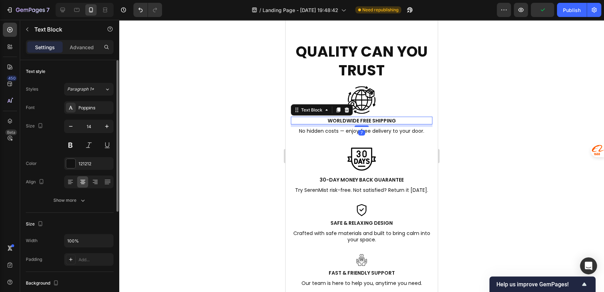
click at [368, 117] on p "Worldwide Free Shipping" at bounding box center [362, 120] width 140 height 6
click at [399, 130] on p "No hidden costs — enjoy free delivery to your door." at bounding box center [362, 130] width 140 height 6
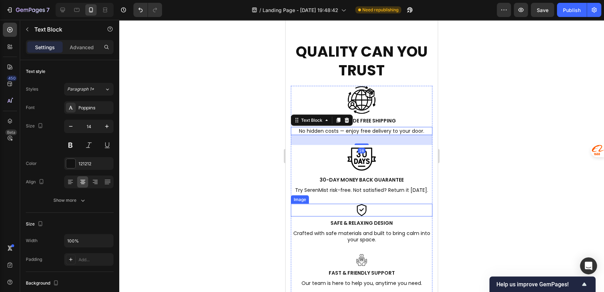
click at [358, 214] on img at bounding box center [361, 209] width 13 height 13
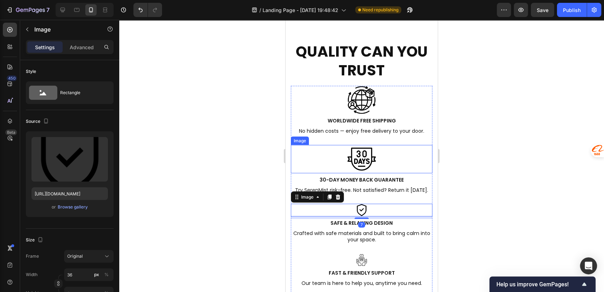
click at [388, 161] on div at bounding box center [362, 159] width 142 height 28
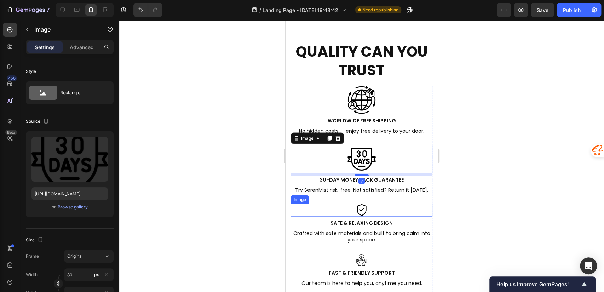
click at [399, 212] on div at bounding box center [362, 209] width 142 height 13
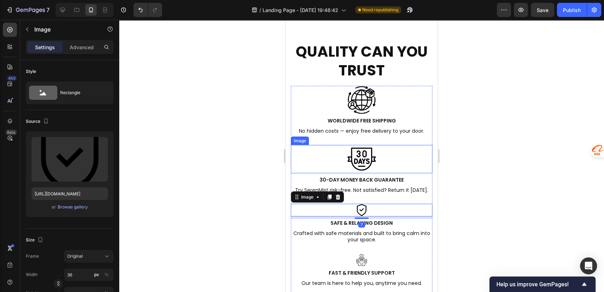
click at [395, 157] on div at bounding box center [362, 159] width 142 height 28
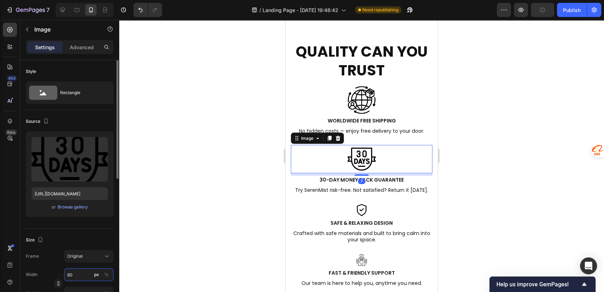
click at [74, 277] on input "80" at bounding box center [89, 274] width 50 height 13
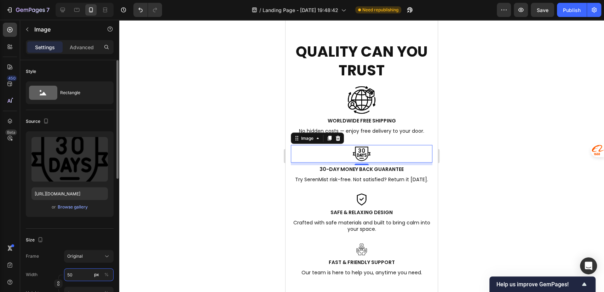
type input "5"
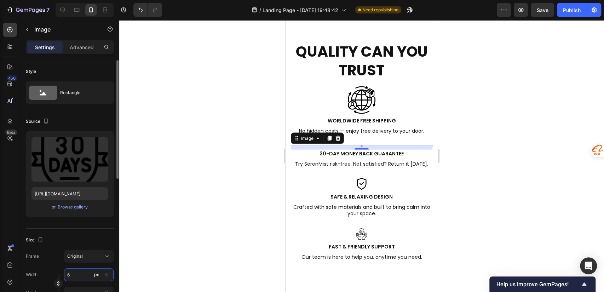
type input "60"
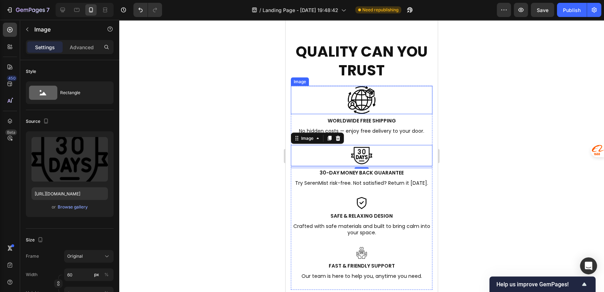
click at [383, 100] on div at bounding box center [362, 100] width 142 height 28
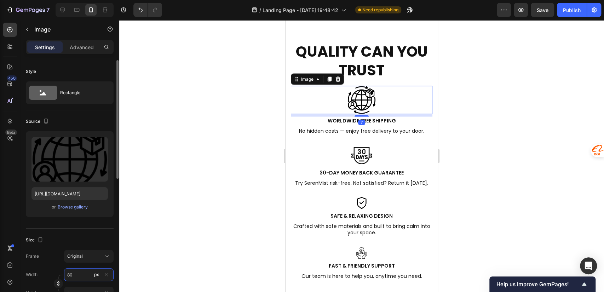
click at [78, 277] on input "80" at bounding box center [89, 274] width 50 height 13
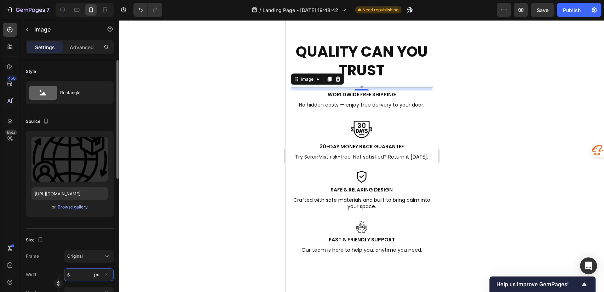
type input "60"
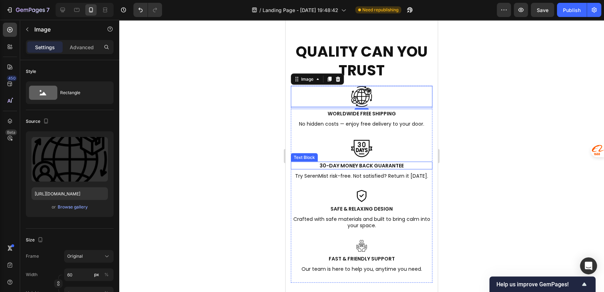
click at [382, 149] on div at bounding box center [362, 148] width 142 height 21
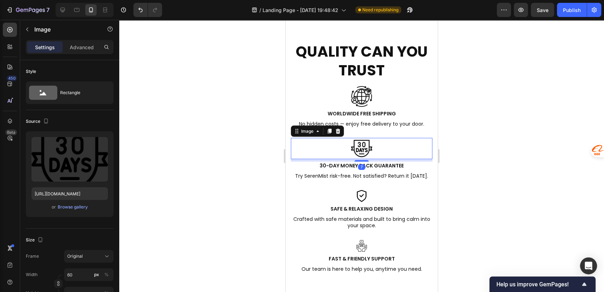
click at [374, 142] on div at bounding box center [362, 148] width 142 height 21
click at [381, 97] on div at bounding box center [362, 96] width 142 height 21
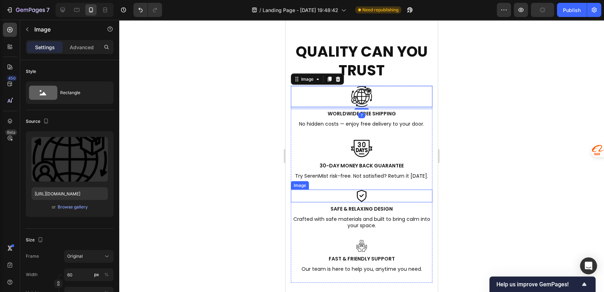
click at [376, 199] on div at bounding box center [362, 195] width 142 height 13
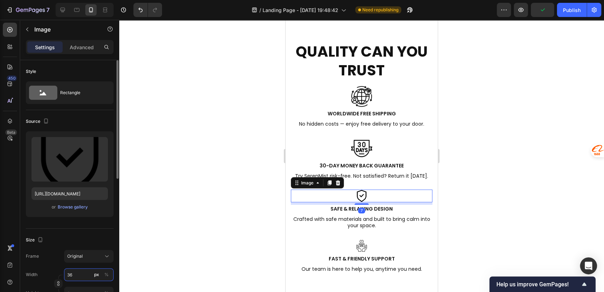
click at [75, 274] on input "36" at bounding box center [89, 274] width 50 height 13
type input "60"
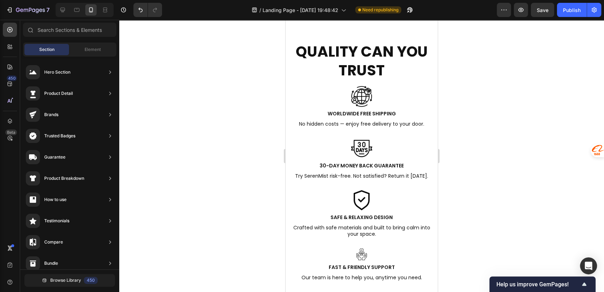
scroll to position [1053, 0]
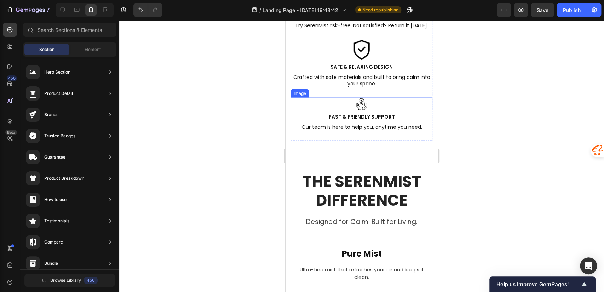
click at [368, 106] on div at bounding box center [362, 104] width 142 height 13
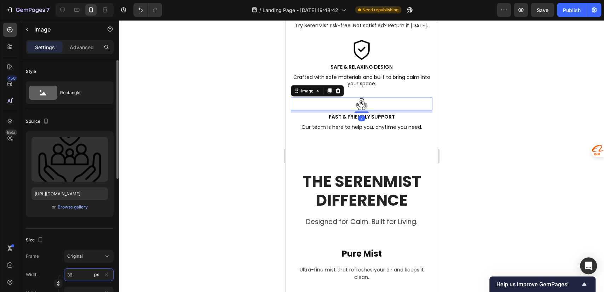
click at [75, 278] on input "36" at bounding box center [89, 274] width 50 height 13
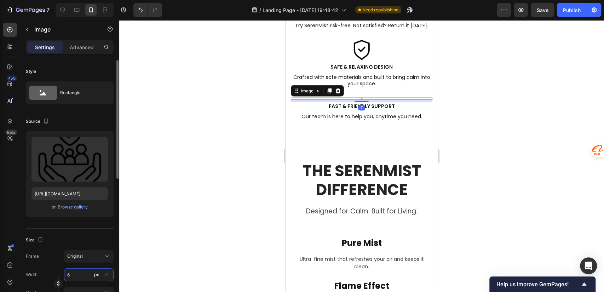
type input "60"
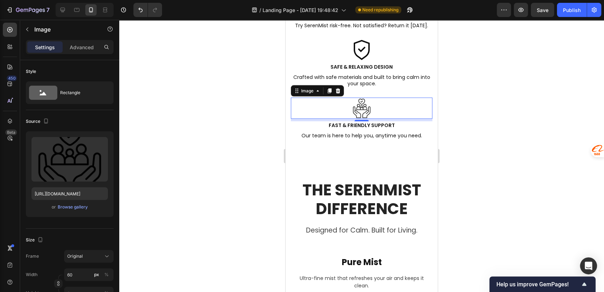
click at [545, 133] on div at bounding box center [361, 156] width 485 height 272
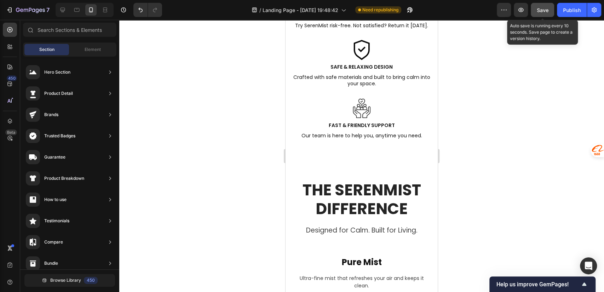
click at [540, 8] on span "Save" at bounding box center [543, 10] width 12 height 6
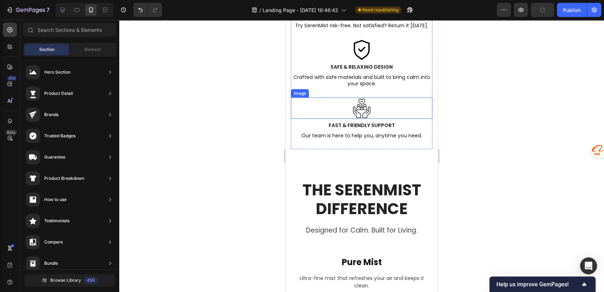
click at [377, 114] on div at bounding box center [362, 108] width 142 height 21
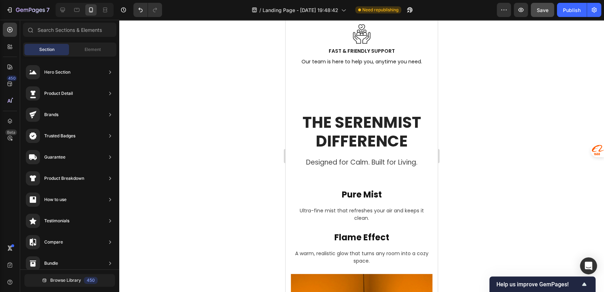
scroll to position [998, 0]
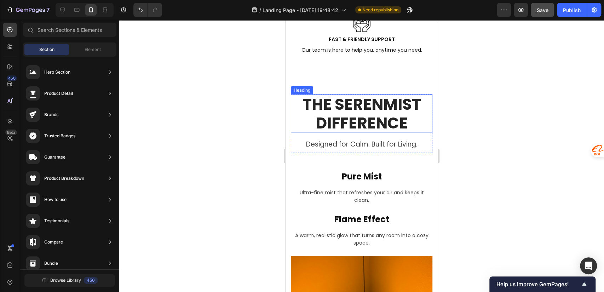
click at [380, 115] on h2 "THE SERENMIST DIFFERENCE" at bounding box center [362, 113] width 142 height 39
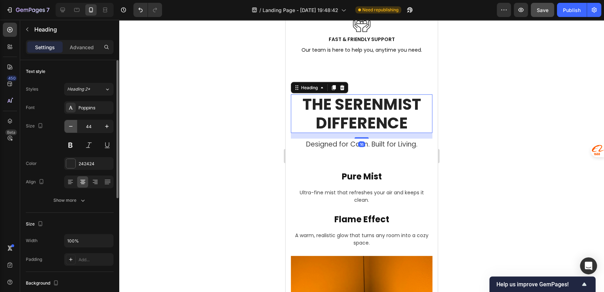
click at [70, 127] on icon "button" at bounding box center [70, 126] width 7 height 7
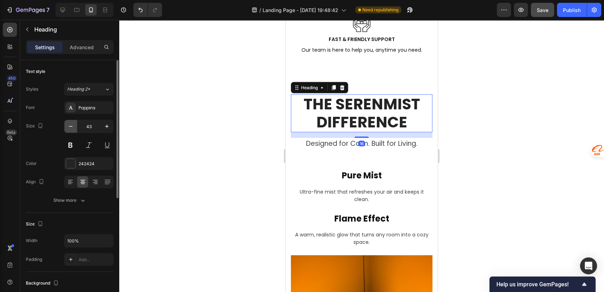
click at [70, 127] on icon "button" at bounding box center [70, 126] width 7 height 7
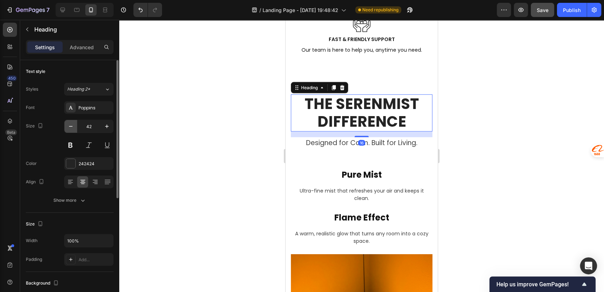
click at [70, 127] on icon "button" at bounding box center [70, 126] width 7 height 7
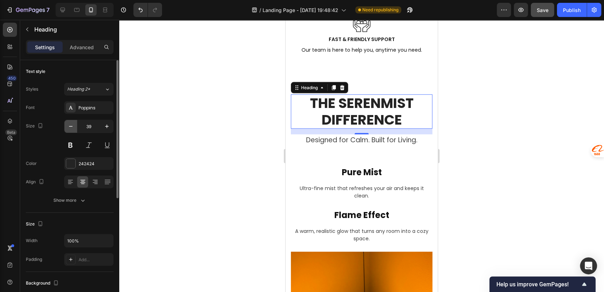
click at [70, 127] on icon "button" at bounding box center [70, 126] width 7 height 7
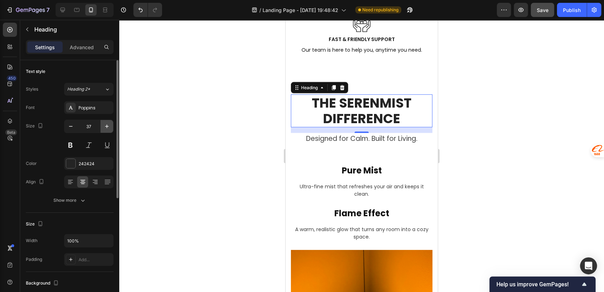
click at [105, 125] on icon "button" at bounding box center [106, 126] width 7 height 7
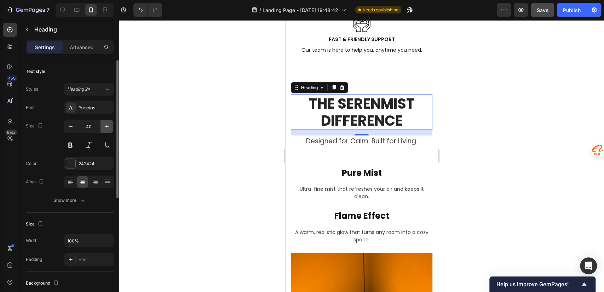
click at [105, 125] on icon "button" at bounding box center [106, 126] width 7 height 7
type input "41"
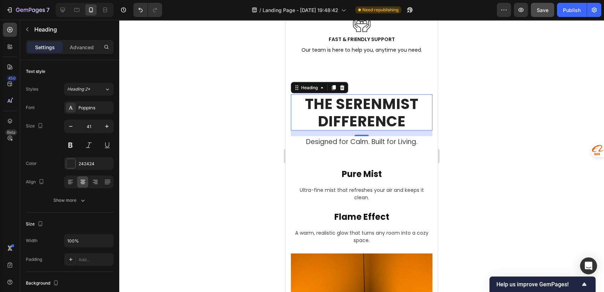
click at [333, 136] on div "16" at bounding box center [362, 134] width 142 height 6
click at [333, 146] on p "Designed for Calm. Built for Living." at bounding box center [362, 142] width 140 height 10
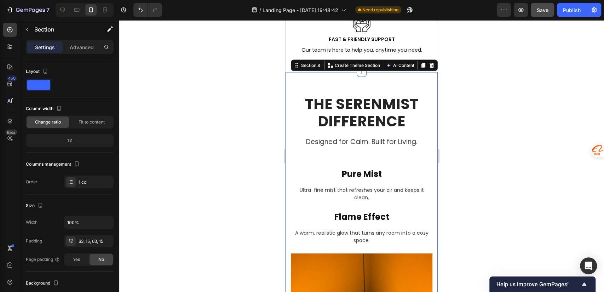
click at [352, 178] on h2 "Pure Mist" at bounding box center [362, 174] width 142 height 12
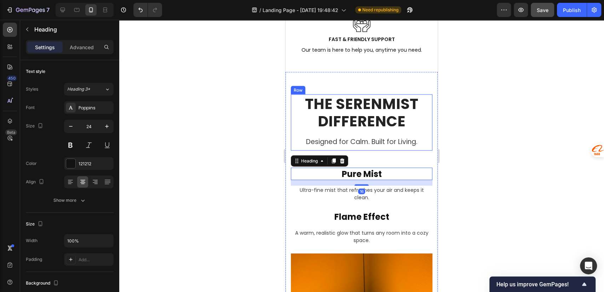
click at [343, 151] on div "THE SERENMIST DIFFERENCE Heading Designed for Calm. Built for Living. Text block" at bounding box center [362, 122] width 142 height 56
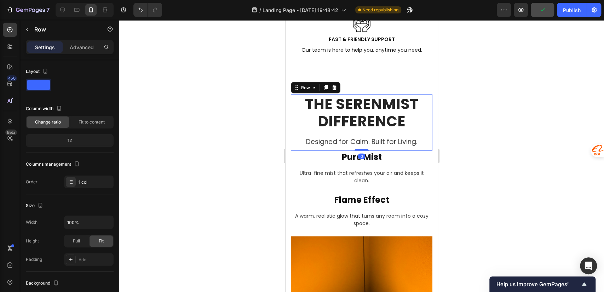
drag, startPoint x: 355, startPoint y: 173, endPoint x: 362, endPoint y: 151, distance: 22.8
click at [362, 151] on div "THE SERENMIST DIFFERENCE Heading Designed for Calm. Built for Living. Text bloc…" at bounding box center [362, 122] width 142 height 56
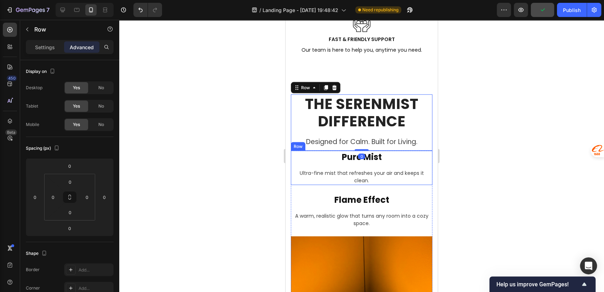
click at [421, 172] on div "Pure Mist Heading Ultra-fine mist that refreshes your air and keeps it clean. T…" at bounding box center [362, 168] width 142 height 34
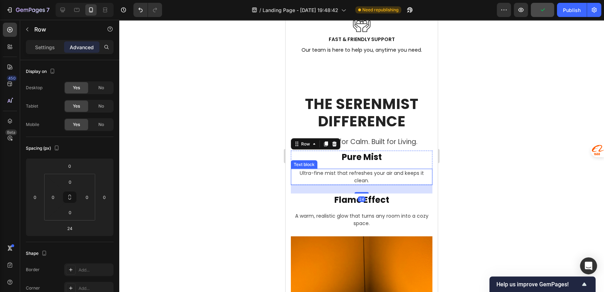
scroll to position [157, 0]
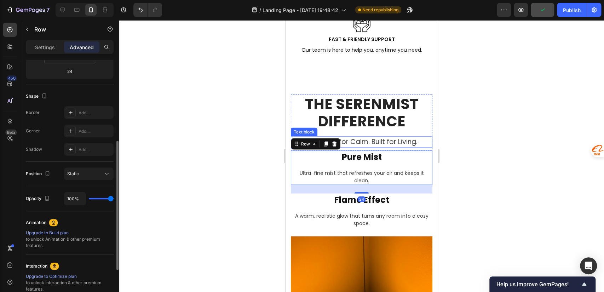
click at [381, 141] on div "THE SERENMIST DIFFERENCE Heading Designed for Calm. Built for Living. Text block" at bounding box center [362, 122] width 142 height 56
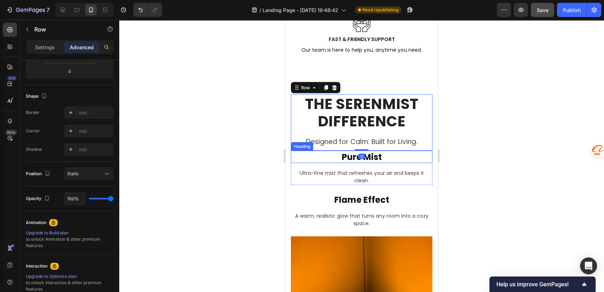
drag, startPoint x: 385, startPoint y: 161, endPoint x: 371, endPoint y: 159, distance: 14.6
click at [385, 160] on h2 "Pure Mist" at bounding box center [362, 157] width 142 height 12
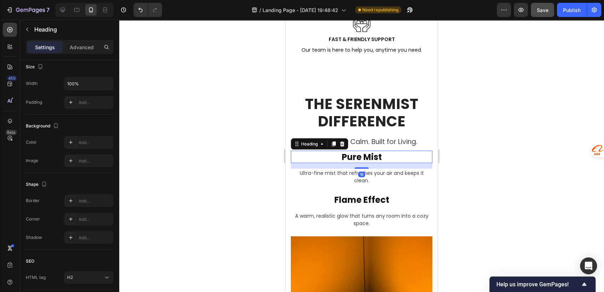
scroll to position [0, 0]
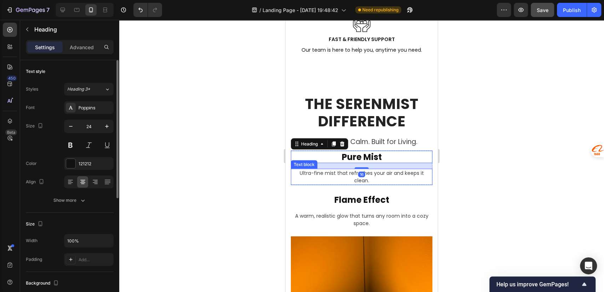
click at [374, 184] on p "Ultra-fine mist that refreshes your air and keeps it clean." at bounding box center [362, 176] width 140 height 15
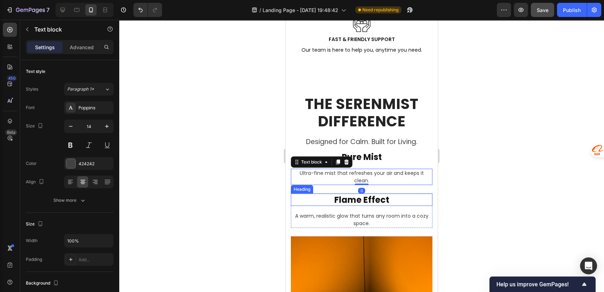
click at [384, 202] on h2 "Flame Effect" at bounding box center [362, 200] width 142 height 12
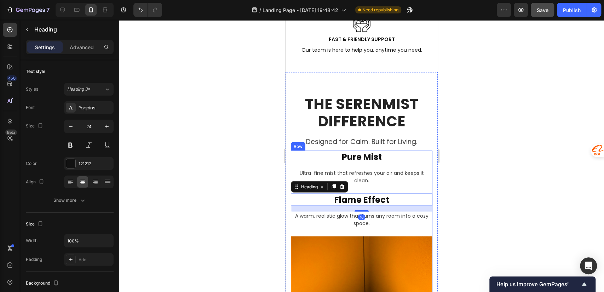
click at [377, 191] on div "Pure Mist Heading Ultra-fine mist that refreshes your air and keeps it clean. T…" at bounding box center [362, 194] width 142 height 86
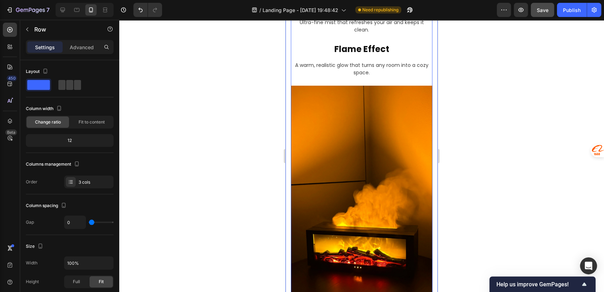
scroll to position [998, 0]
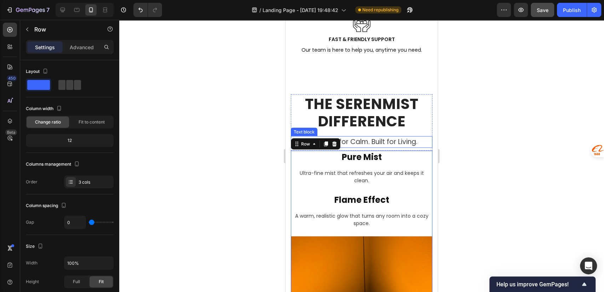
click at [403, 147] on p "Designed for Calm. Built for Living." at bounding box center [362, 142] width 140 height 10
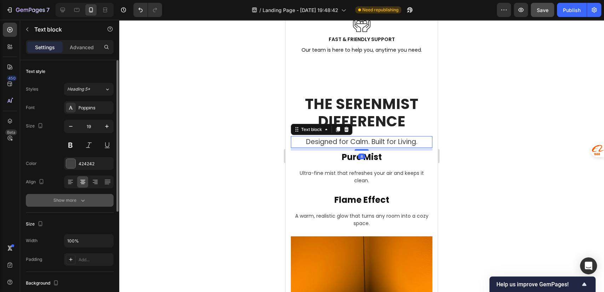
click at [87, 202] on button "Show more" at bounding box center [70, 200] width 88 height 13
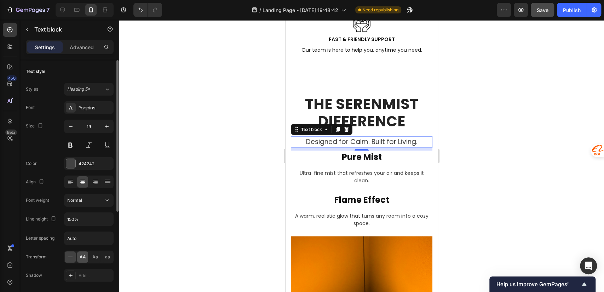
click at [82, 257] on span "AA" at bounding box center [83, 257] width 6 height 6
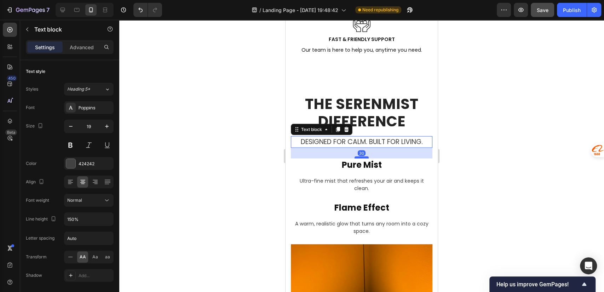
drag, startPoint x: 357, startPoint y: 156, endPoint x: 357, endPoint y: 163, distance: 7.8
click at [357, 158] on div at bounding box center [361, 157] width 14 height 2
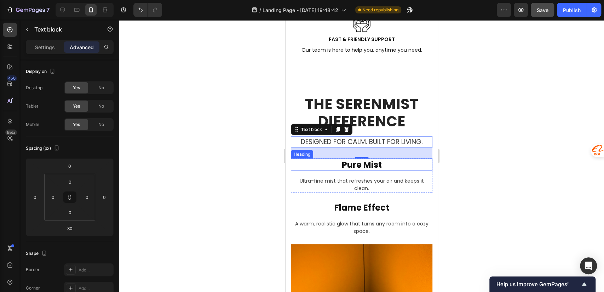
click at [368, 171] on h2 "Pure Mist" at bounding box center [362, 164] width 142 height 12
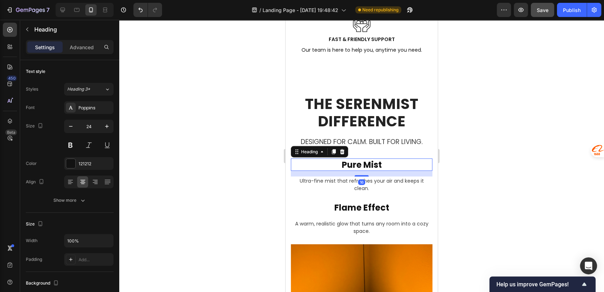
click at [371, 169] on h2 "Pure Mist" at bounding box center [362, 164] width 142 height 12
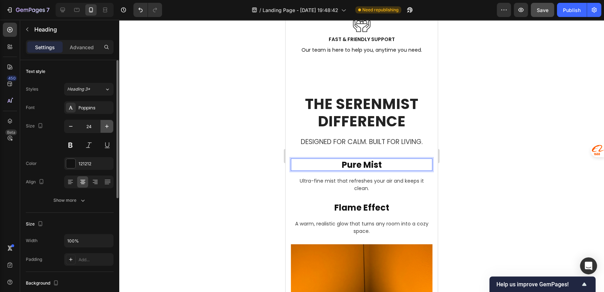
click at [108, 126] on icon "button" at bounding box center [107, 127] width 4 height 4
type input "26"
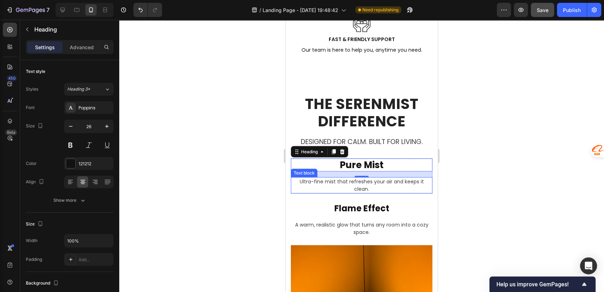
click at [377, 189] on p "Ultra-fine mist that refreshes your air and keeps it clean." at bounding box center [362, 185] width 140 height 15
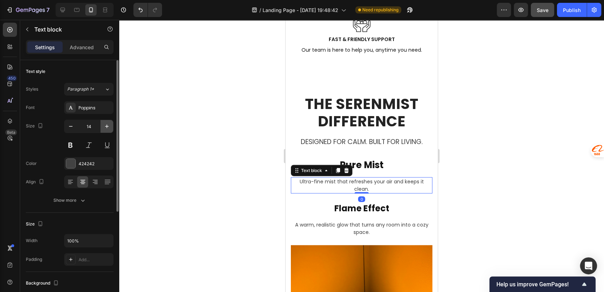
click at [106, 128] on icon "button" at bounding box center [106, 126] width 7 height 7
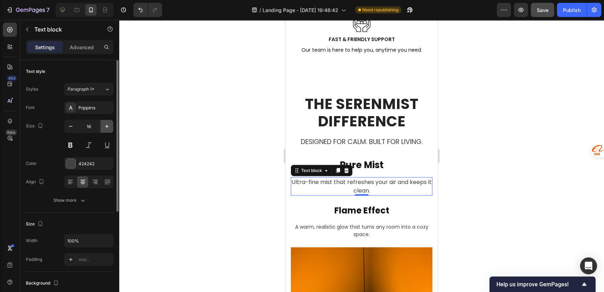
click at [106, 128] on icon "button" at bounding box center [106, 126] width 7 height 7
type input "17"
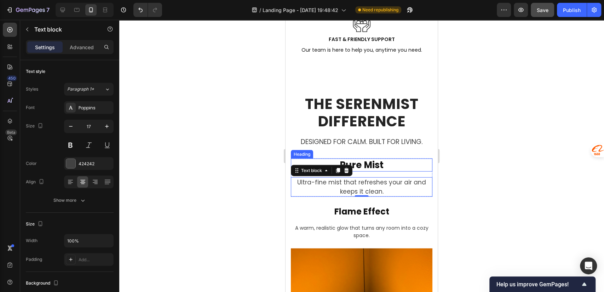
click at [377, 170] on p "Pure Mist" at bounding box center [362, 165] width 140 height 12
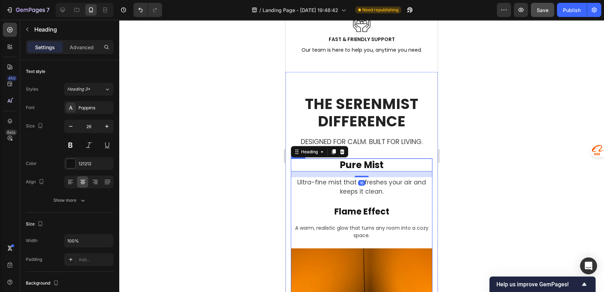
click at [381, 188] on p "Ultra-fine mist that refreshes your air and keeps it clean." at bounding box center [362, 187] width 140 height 18
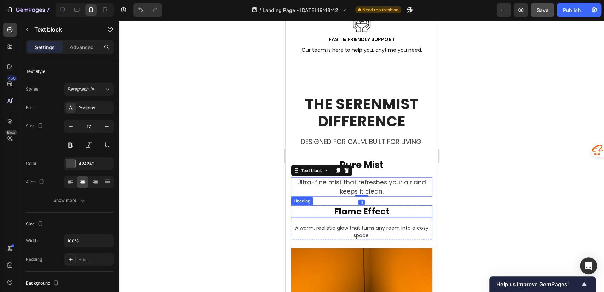
click at [382, 213] on h2 "Flame Effect" at bounding box center [362, 211] width 142 height 12
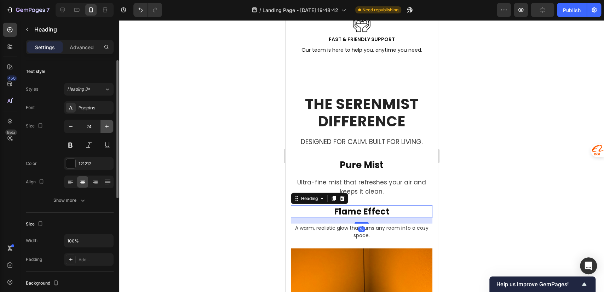
click at [109, 127] on icon "button" at bounding box center [106, 126] width 7 height 7
type input "26"
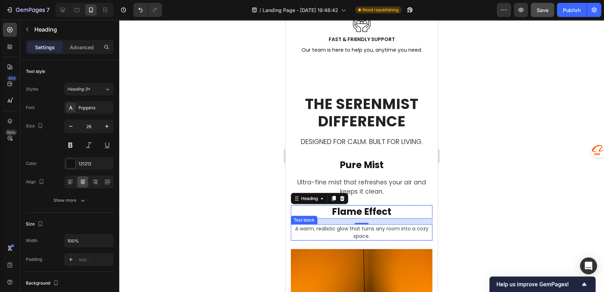
click at [373, 236] on p "A warm, realistic glow that turns any room into a cozy space." at bounding box center [362, 232] width 140 height 15
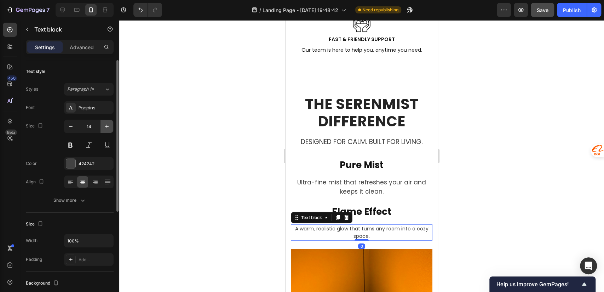
click at [110, 126] on icon "button" at bounding box center [106, 126] width 7 height 7
click at [108, 125] on icon "button" at bounding box center [106, 126] width 7 height 7
type input "17"
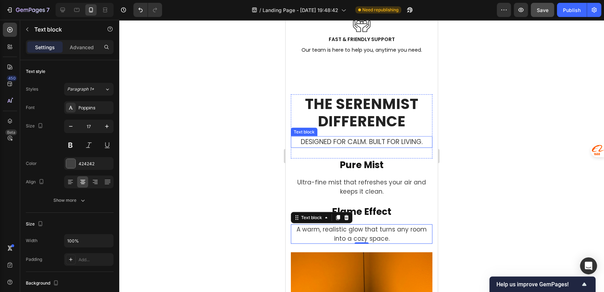
click at [360, 146] on p "Designed for Calm. Built for Living." at bounding box center [362, 142] width 140 height 10
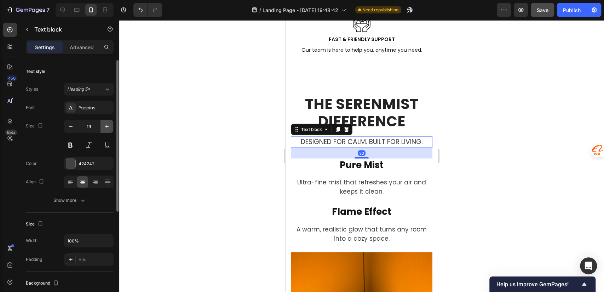
click at [104, 126] on icon "button" at bounding box center [106, 126] width 7 height 7
type input "20"
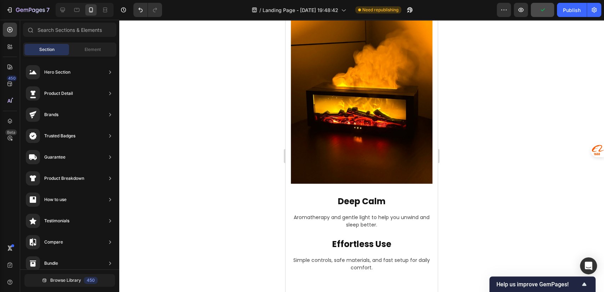
scroll to position [1331, 0]
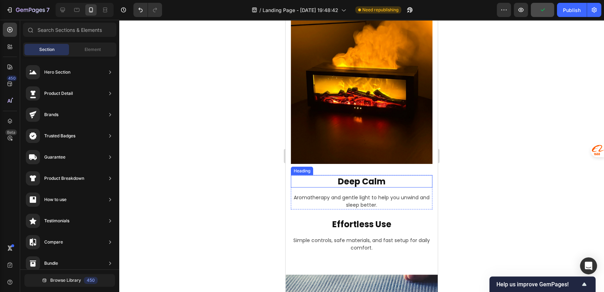
click at [363, 175] on h2 "Deep Calm" at bounding box center [362, 181] width 142 height 12
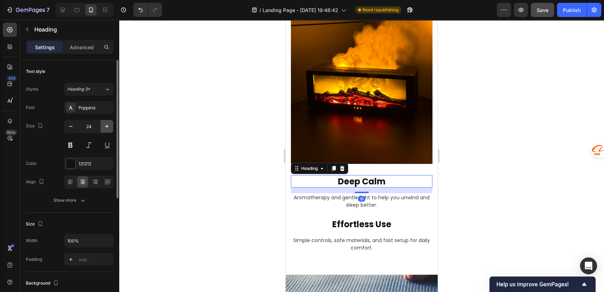
click at [104, 129] on button "button" at bounding box center [106, 126] width 13 height 13
click at [105, 129] on icon "button" at bounding box center [106, 126] width 7 height 7
type input "26"
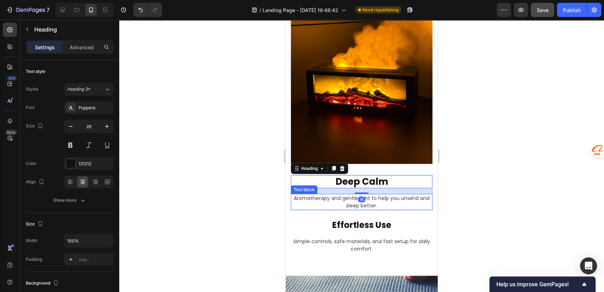
click at [376, 195] on p "Aromatherapy and gentle light to help you unwind and sleep better." at bounding box center [362, 202] width 140 height 15
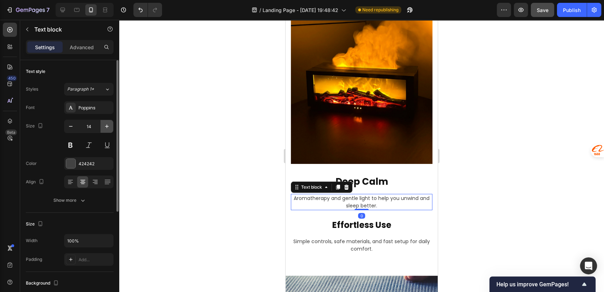
click at [107, 126] on icon "button" at bounding box center [107, 127] width 4 height 4
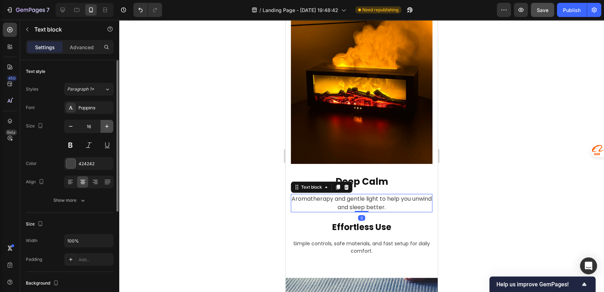
click at [107, 126] on icon "button" at bounding box center [107, 127] width 4 height 4
type input "17"
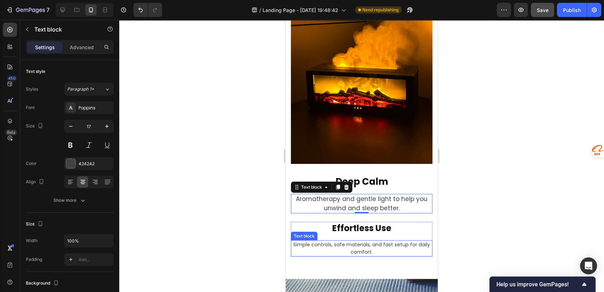
click at [373, 222] on h2 "Effortless Use" at bounding box center [362, 228] width 142 height 12
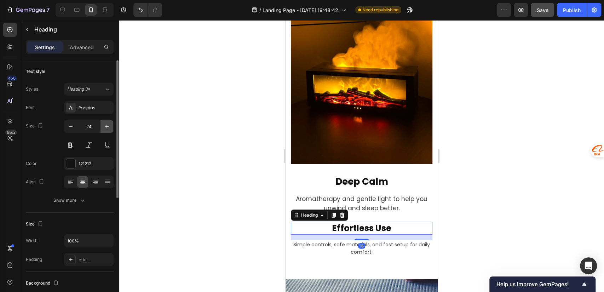
click at [105, 125] on icon "button" at bounding box center [106, 126] width 7 height 7
type input "26"
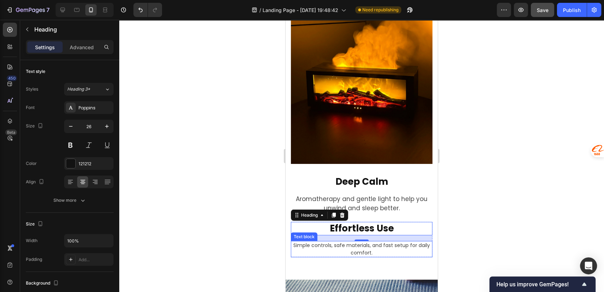
click at [373, 242] on p "Simple controls, safe materials, and fast setup for daily comfort." at bounding box center [362, 249] width 140 height 15
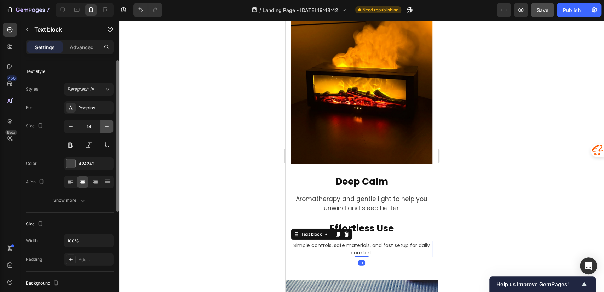
click at [107, 127] on icon "button" at bounding box center [106, 126] width 7 height 7
click at [107, 127] on icon "button" at bounding box center [107, 127] width 4 height 4
type input "17"
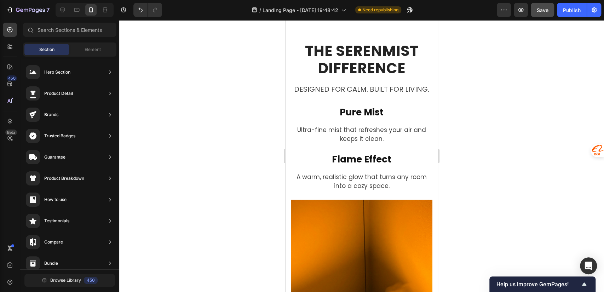
scroll to position [1055, 0]
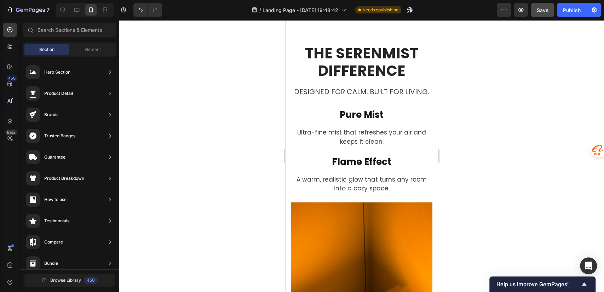
drag, startPoint x: 434, startPoint y: 145, endPoint x: 723, endPoint y: 155, distance: 289.6
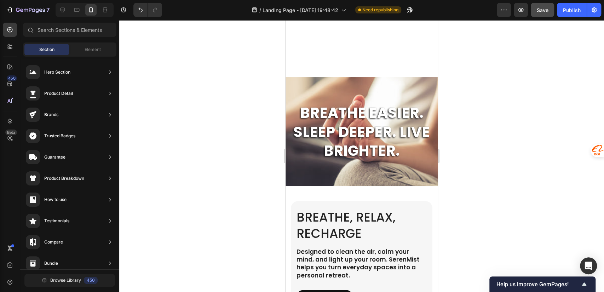
scroll to position [1684, 0]
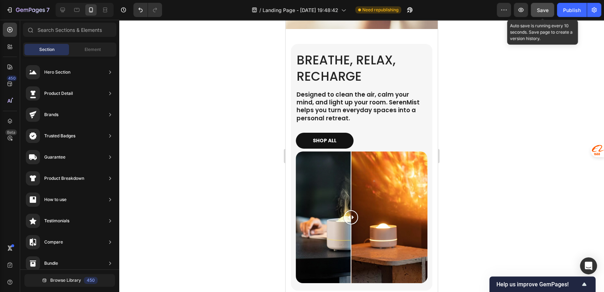
click at [540, 11] on span "Save" at bounding box center [543, 10] width 12 height 6
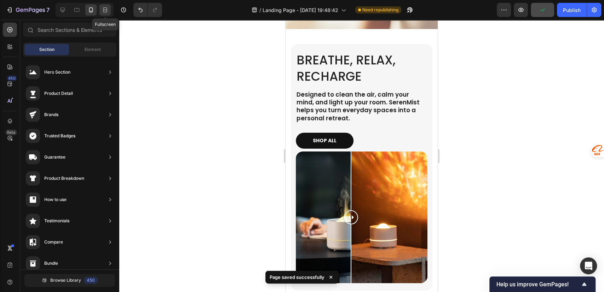
click at [102, 9] on icon at bounding box center [105, 9] width 7 height 7
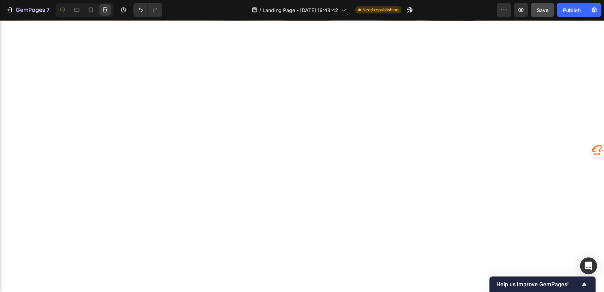
scroll to position [1792, 0]
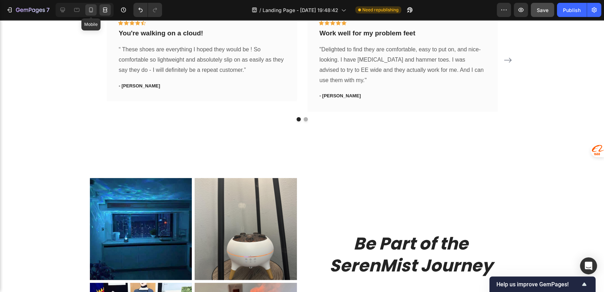
click at [90, 10] on icon at bounding box center [90, 9] width 7 height 7
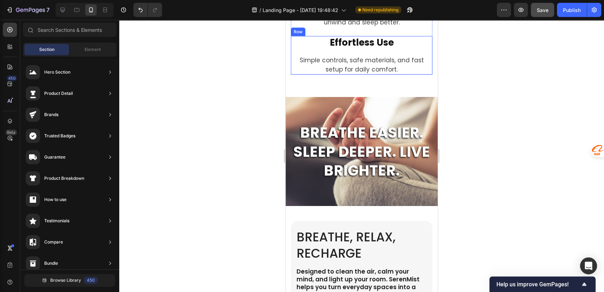
scroll to position [1591, 0]
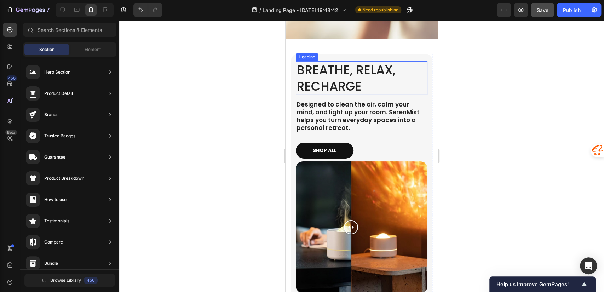
click at [354, 69] on h2 "Breathe, Relax, Recharge" at bounding box center [362, 78] width 132 height 34
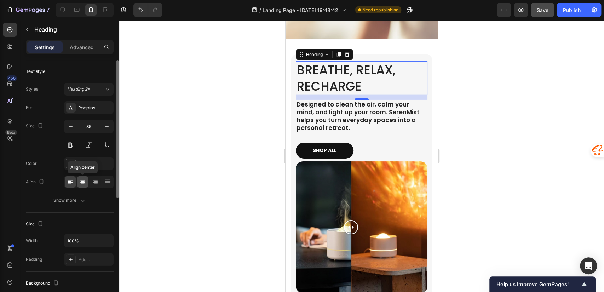
click at [85, 182] on icon at bounding box center [82, 181] width 7 height 7
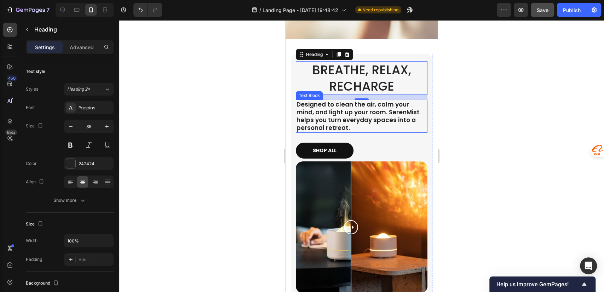
click at [366, 107] on p "Designed to clean the air, calm your mind, and light up your room. SerenMist he…" at bounding box center [361, 115] width 130 height 31
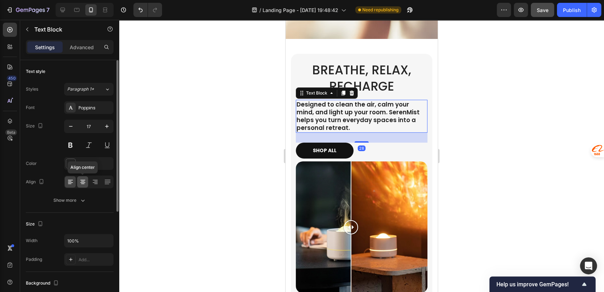
click at [84, 181] on icon at bounding box center [82, 181] width 7 height 7
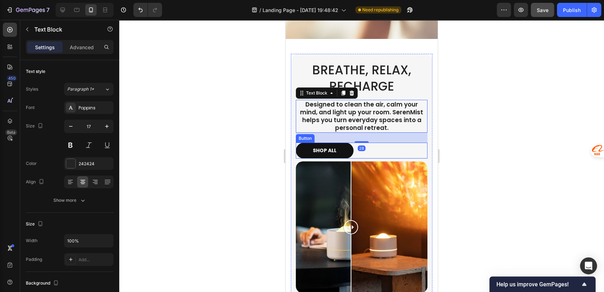
click at [394, 150] on div "SHOP ALL Button" at bounding box center [362, 151] width 132 height 16
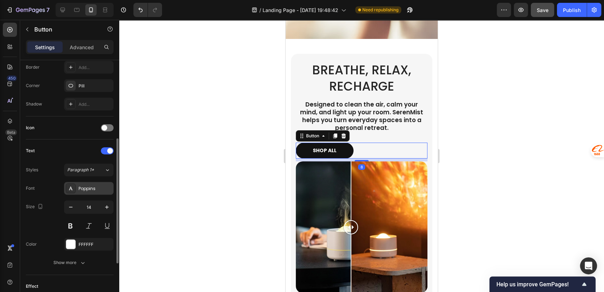
scroll to position [255, 0]
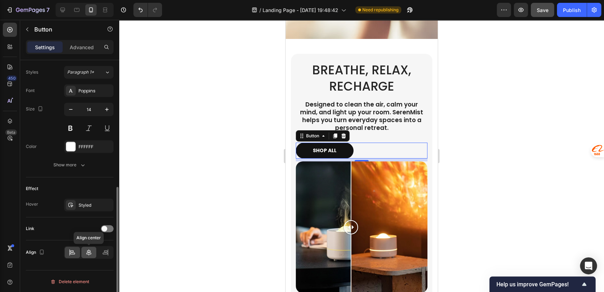
click at [90, 254] on icon at bounding box center [88, 252] width 7 height 7
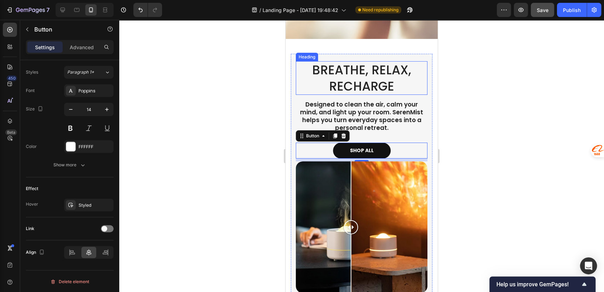
click at [393, 77] on h2 "Breathe, Relax, Recharge" at bounding box center [362, 78] width 132 height 34
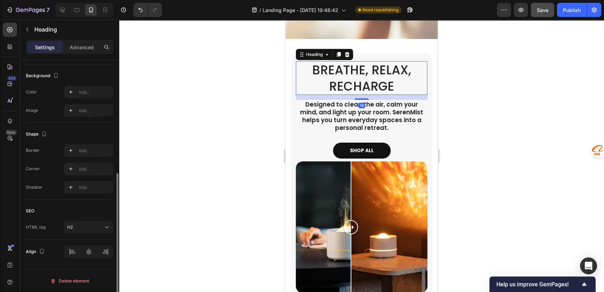
scroll to position [0, 0]
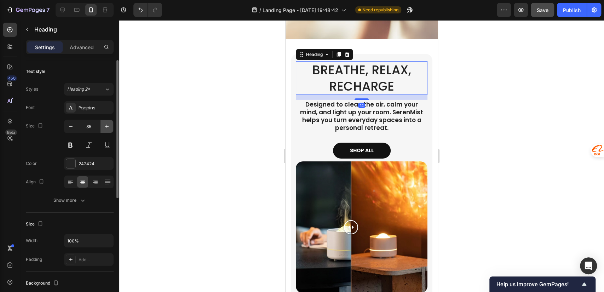
click at [107, 126] on icon "button" at bounding box center [107, 127] width 4 height 4
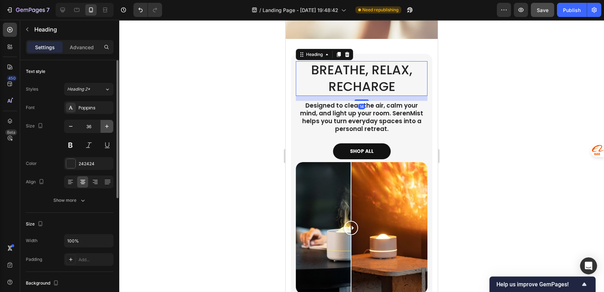
click at [107, 126] on icon "button" at bounding box center [107, 127] width 4 height 4
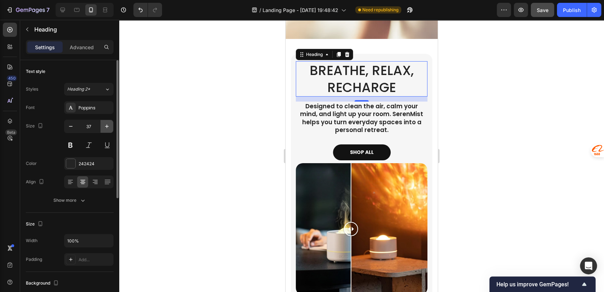
click at [107, 126] on icon "button" at bounding box center [107, 127] width 4 height 4
type input "38"
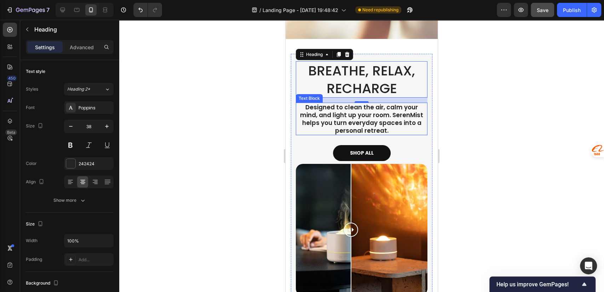
click at [386, 113] on p "Designed to clean the air, calm your mind, and light up your room. SerenMist he…" at bounding box center [361, 118] width 130 height 31
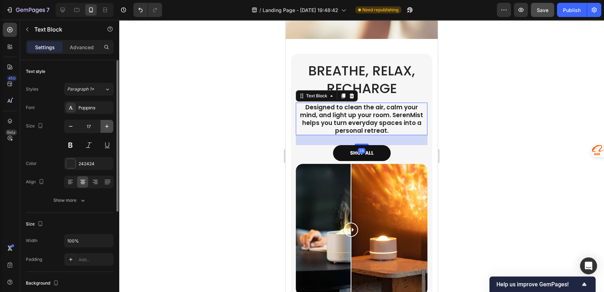
click at [106, 129] on icon "button" at bounding box center [106, 126] width 7 height 7
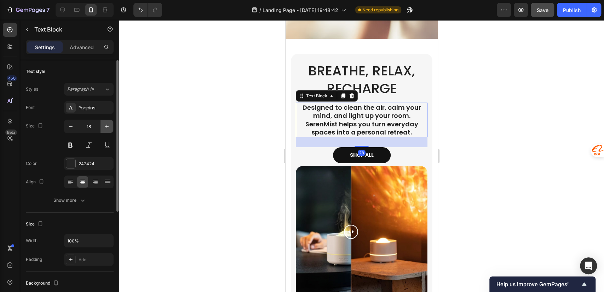
click at [106, 129] on icon "button" at bounding box center [106, 126] width 7 height 7
type input "19"
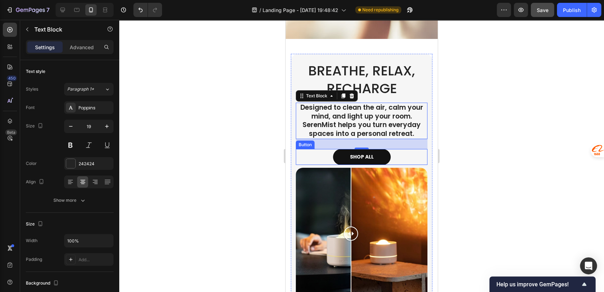
click at [404, 155] on div "SHOP ALL Button" at bounding box center [362, 157] width 132 height 16
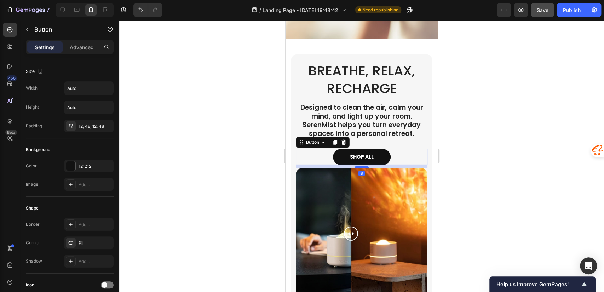
scroll to position [157, 0]
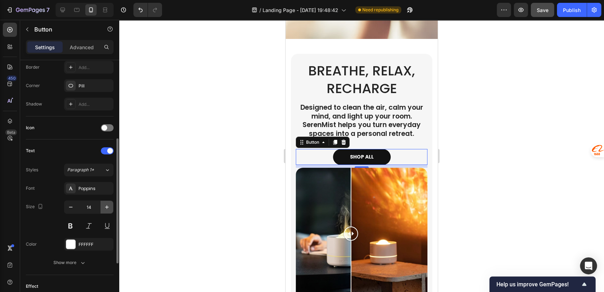
click at [106, 206] on icon "button" at bounding box center [107, 207] width 4 height 4
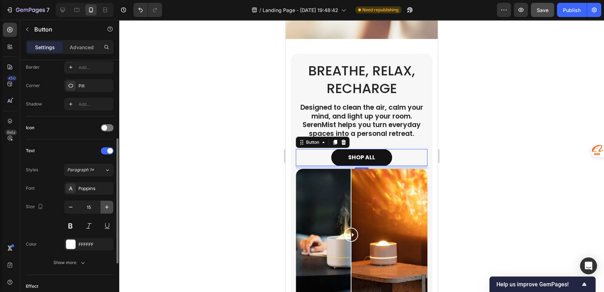
type input "16"
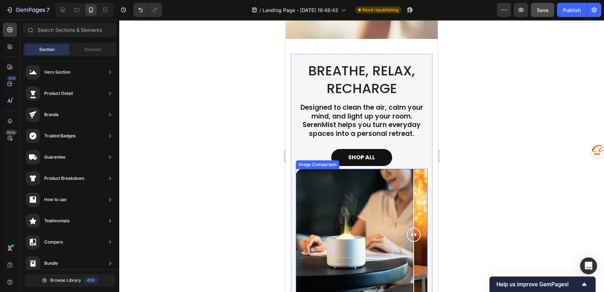
click at [416, 169] on div at bounding box center [362, 235] width 132 height 132
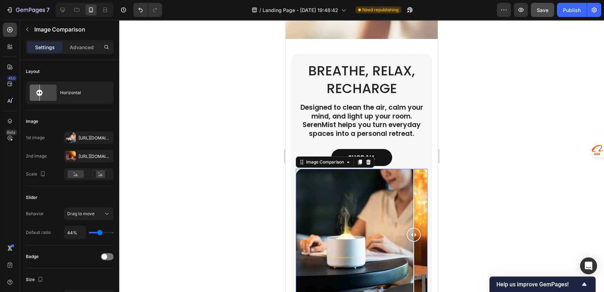
scroll to position [1685, 0]
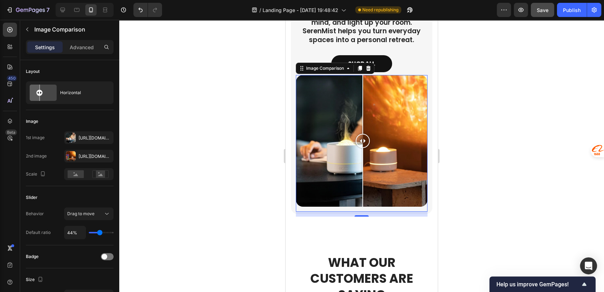
drag, startPoint x: 411, startPoint y: 135, endPoint x: 363, endPoint y: 138, distance: 48.9
click at [363, 138] on div at bounding box center [363, 141] width 14 height 14
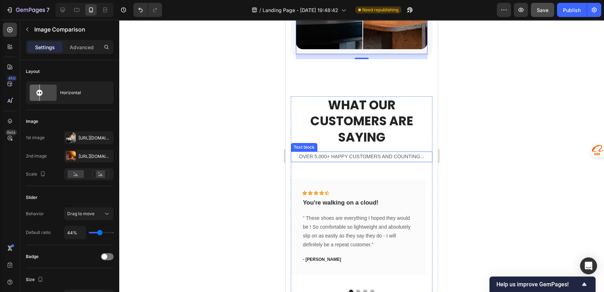
click at [371, 152] on p "OVER 5,000+ HAPPY CUSTOMERS AND COUNTING..." at bounding box center [362, 156] width 140 height 9
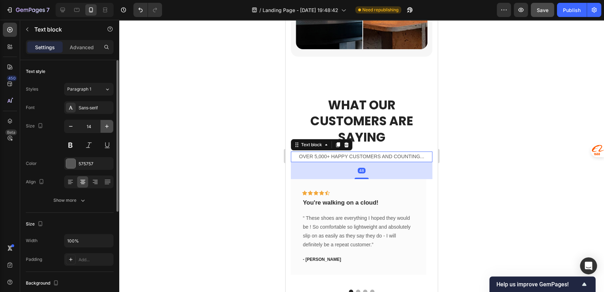
click at [105, 129] on button "button" at bounding box center [106, 126] width 13 height 13
click at [105, 127] on icon "button" at bounding box center [106, 126] width 7 height 7
type input "16"
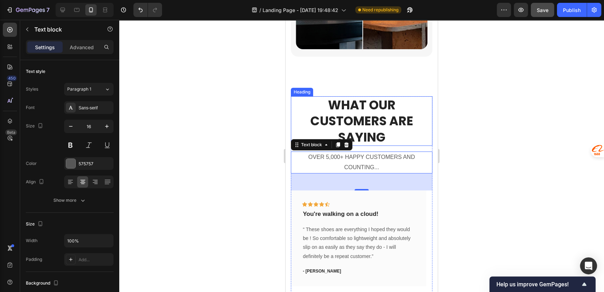
click at [372, 104] on h2 "What Our Customers Are Saying" at bounding box center [362, 121] width 142 height 50
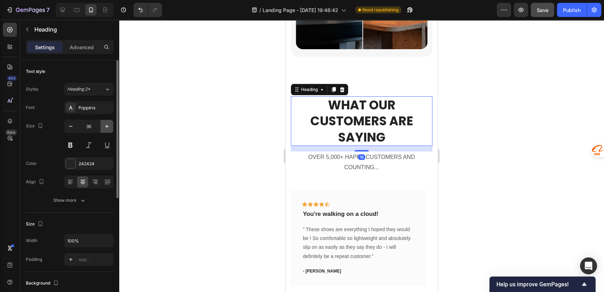
click at [105, 127] on icon "button" at bounding box center [106, 126] width 7 height 7
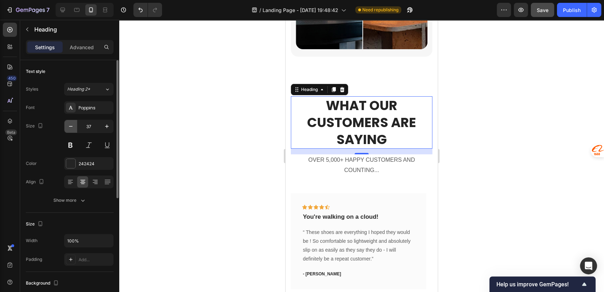
click at [71, 127] on icon "button" at bounding box center [70, 126] width 7 height 7
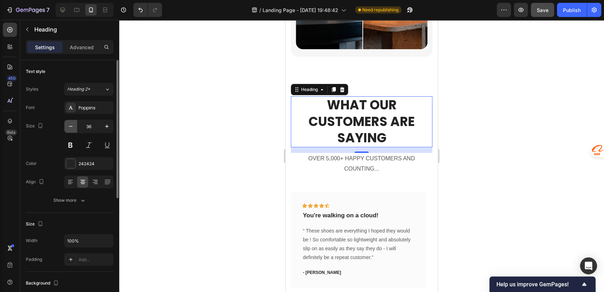
click at [71, 127] on icon "button" at bounding box center [70, 126] width 7 height 7
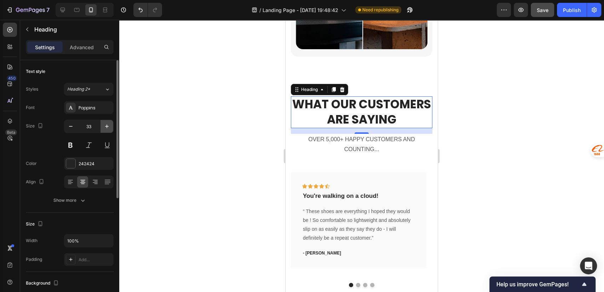
click at [108, 126] on icon "button" at bounding box center [107, 127] width 4 height 4
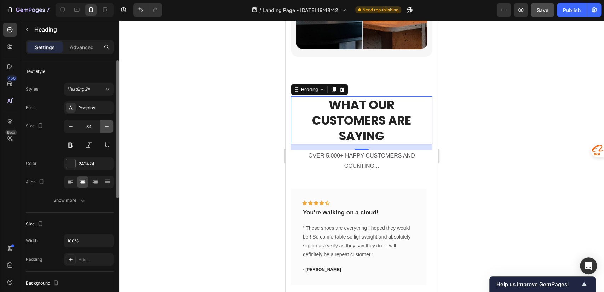
click at [108, 126] on icon "button" at bounding box center [107, 127] width 4 height 4
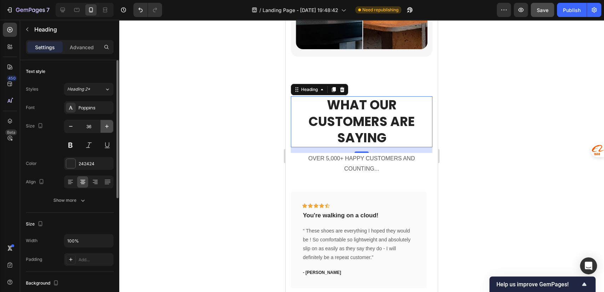
type input "37"
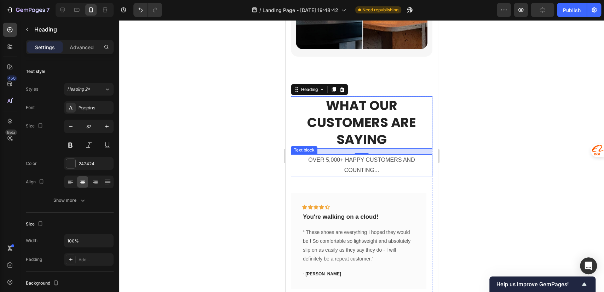
click at [402, 155] on p "OVER 5,000+ HAPPY CUSTOMERS AND COUNTING..." at bounding box center [362, 165] width 140 height 21
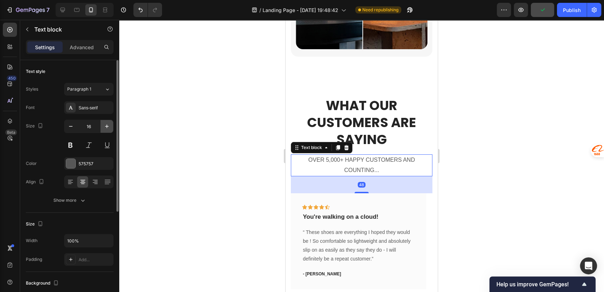
click at [109, 124] on icon "button" at bounding box center [106, 126] width 7 height 7
click at [72, 129] on button "button" at bounding box center [70, 126] width 13 height 13
type input "16"
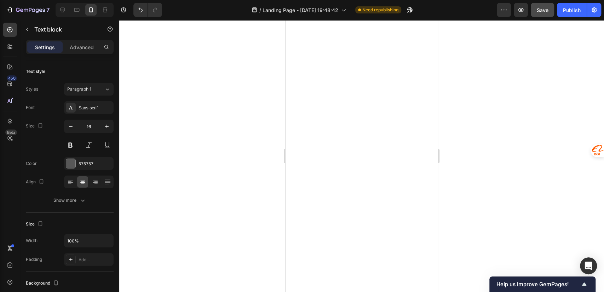
scroll to position [2157, 0]
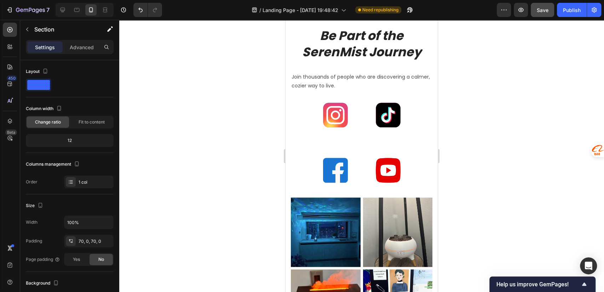
scroll to position [1999, 0]
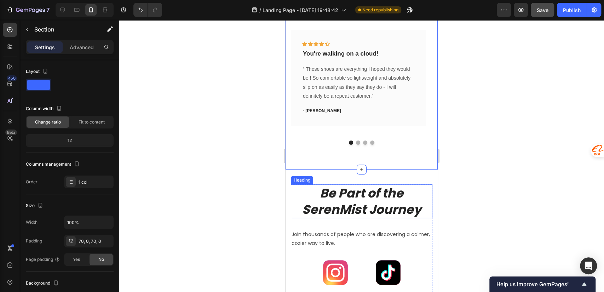
click at [368, 188] on icon "Be Part of the SerenMist Journey" at bounding box center [361, 201] width 119 height 34
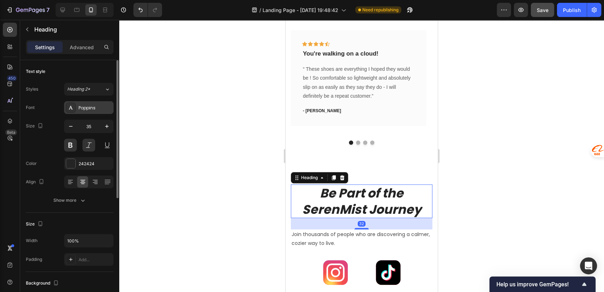
click at [91, 110] on div "Poppins" at bounding box center [95, 108] width 33 height 6
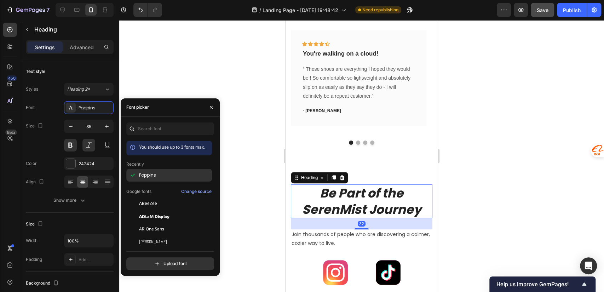
click at [148, 173] on span "Poppins" at bounding box center [147, 175] width 17 height 6
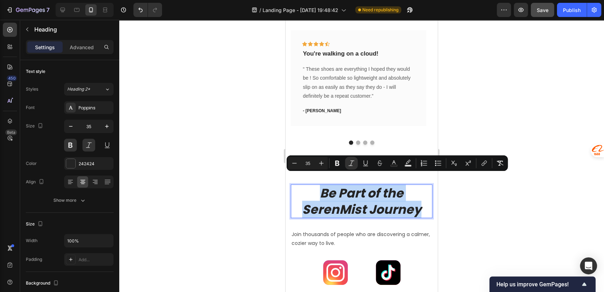
drag, startPoint x: 388, startPoint y: 218, endPoint x: 315, endPoint y: 184, distance: 79.8
click at [315, 185] on p "Be Part of the SerenMist Journey" at bounding box center [361, 201] width 120 height 32
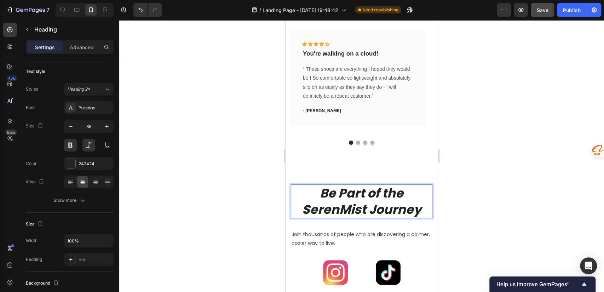
click at [388, 214] on p "Be Part of the SerenMist Journey" at bounding box center [361, 201] width 120 height 32
click at [90, 147] on button at bounding box center [88, 145] width 13 height 13
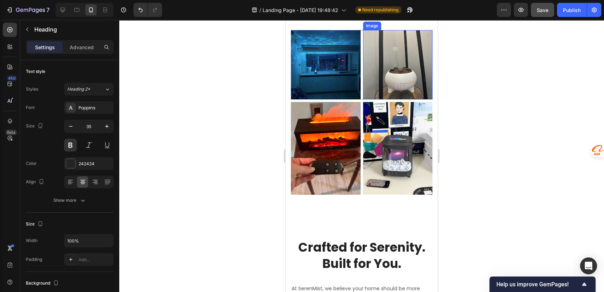
scroll to position [2157, 0]
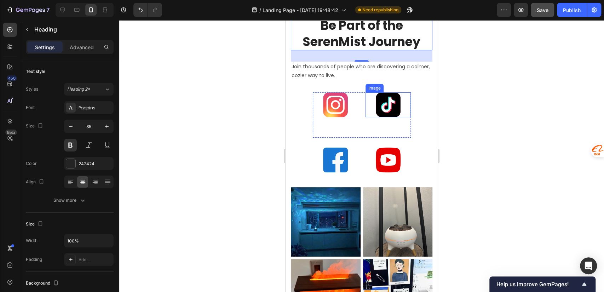
click at [396, 117] on img at bounding box center [388, 104] width 25 height 25
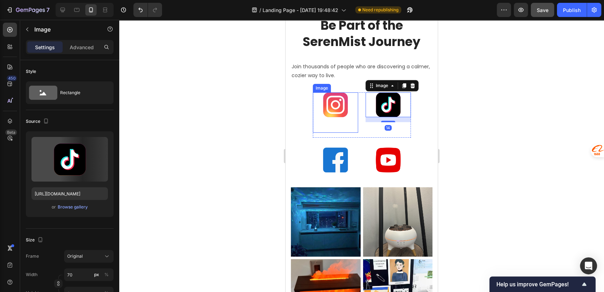
click at [340, 117] on img at bounding box center [335, 104] width 25 height 25
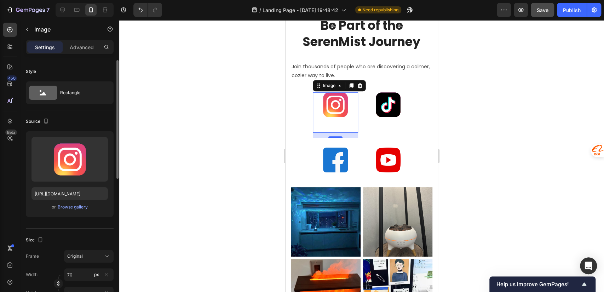
scroll to position [157, 0]
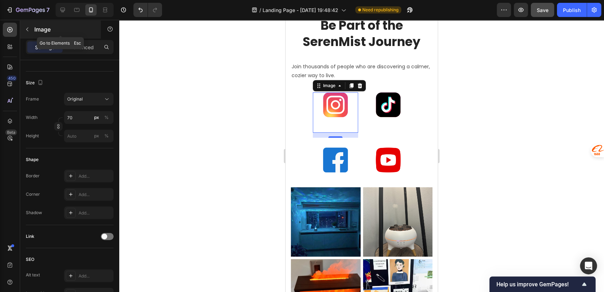
click at [28, 30] on icon "button" at bounding box center [27, 30] width 6 height 6
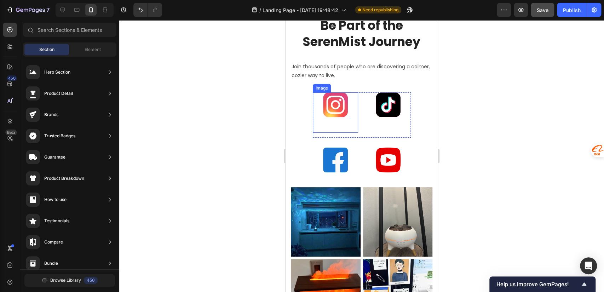
click at [348, 116] on div at bounding box center [335, 104] width 45 height 25
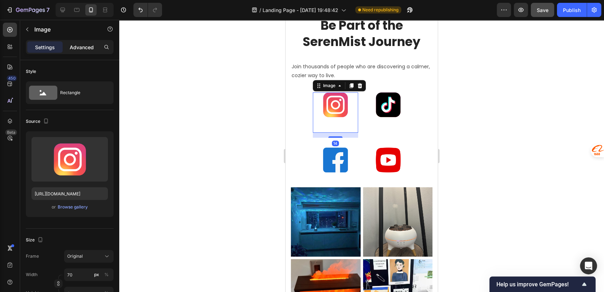
click at [79, 50] on p "Advanced" at bounding box center [82, 47] width 24 height 7
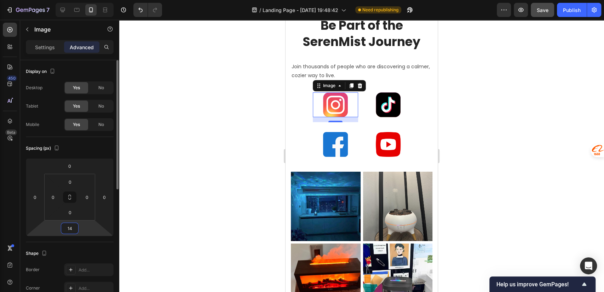
scroll to position [2141, 0]
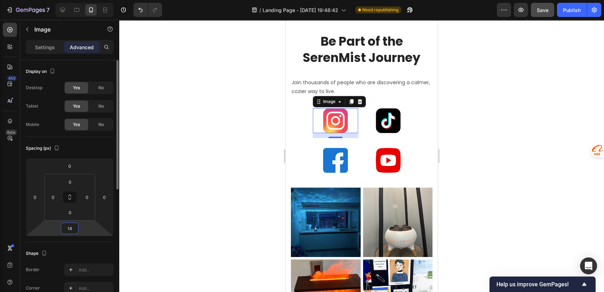
click at [74, 227] on input "14" at bounding box center [70, 228] width 14 height 11
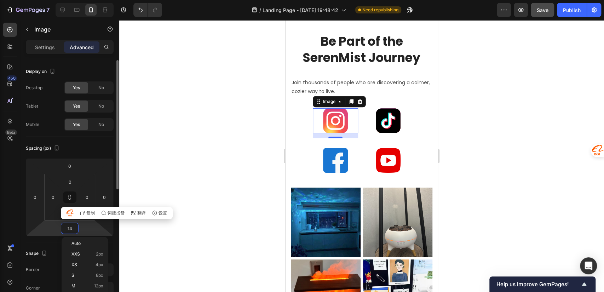
type input "0"
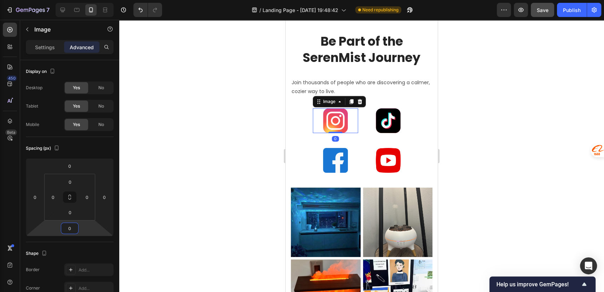
click at [487, 139] on div at bounding box center [361, 156] width 485 height 272
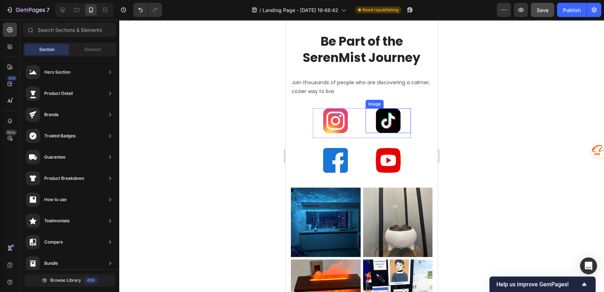
click at [407, 133] on div at bounding box center [387, 120] width 45 height 25
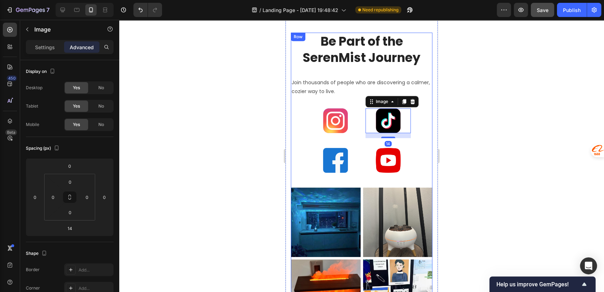
click at [355, 160] on div "Be Part of the SerenMist Journey Heading Join thousands of people who are disco…" at bounding box center [362, 110] width 142 height 155
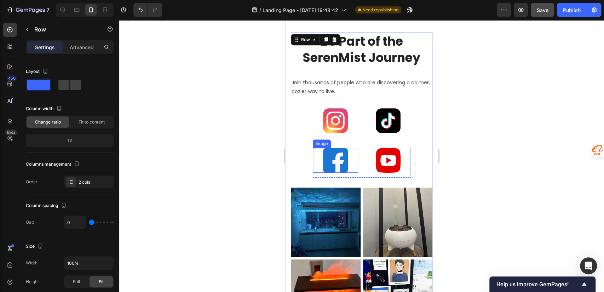
click at [354, 171] on div at bounding box center [335, 160] width 45 height 25
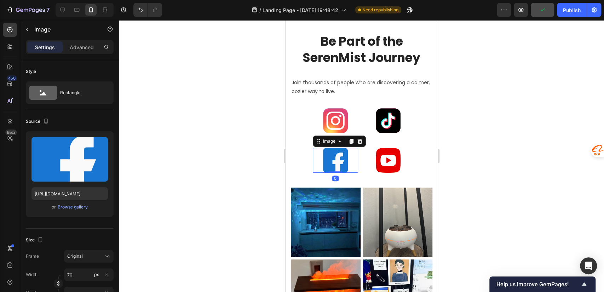
drag, startPoint x: 332, startPoint y: 192, endPoint x: 334, endPoint y: 184, distance: 7.9
click at [334, 173] on div "Image 0" at bounding box center [335, 160] width 45 height 25
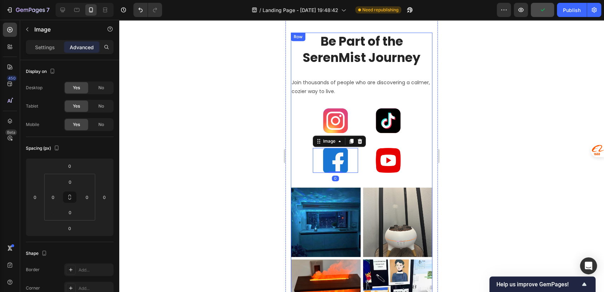
click at [404, 187] on div "Be Part of the SerenMist Journey Heading Join thousands of people who are disco…" at bounding box center [362, 110] width 142 height 155
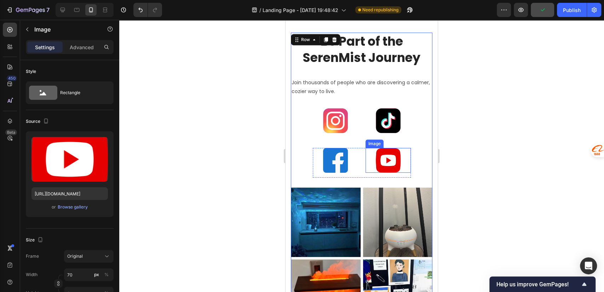
click at [405, 173] on div at bounding box center [387, 160] width 45 height 25
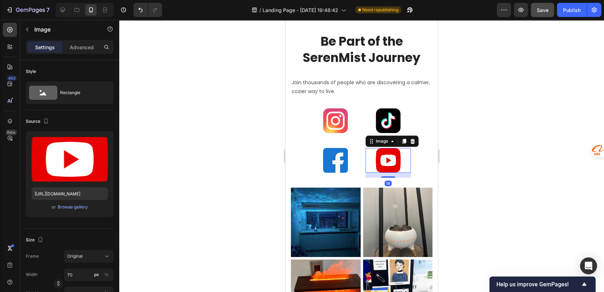
click at [481, 188] on div at bounding box center [361, 156] width 485 height 272
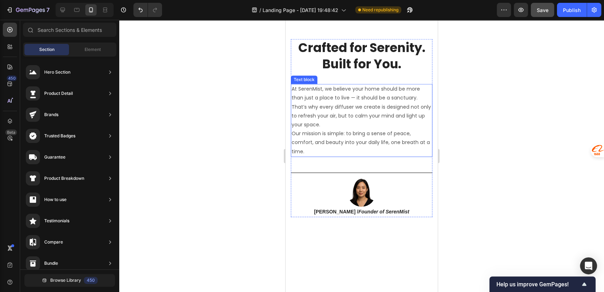
scroll to position [2349, 0]
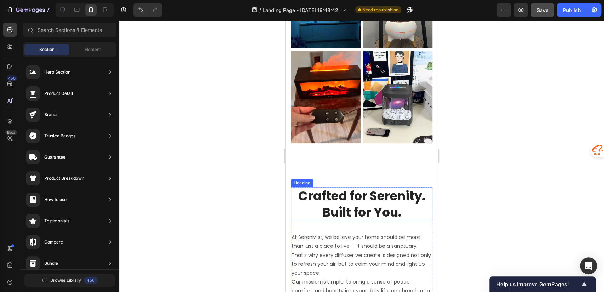
click at [380, 209] on h2 "Crafted for Serenity. Built for You." at bounding box center [362, 204] width 142 height 34
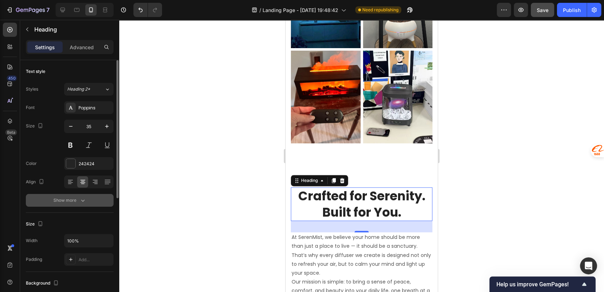
click at [74, 197] on div "Show more" at bounding box center [69, 200] width 33 height 7
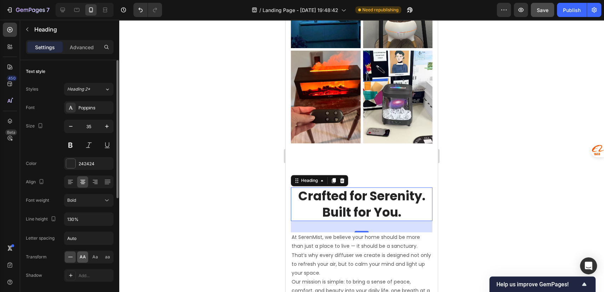
click at [84, 258] on span "AA" at bounding box center [83, 257] width 6 height 6
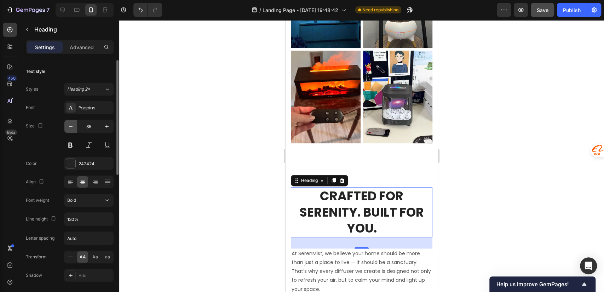
click at [72, 128] on icon "button" at bounding box center [70, 126] width 7 height 7
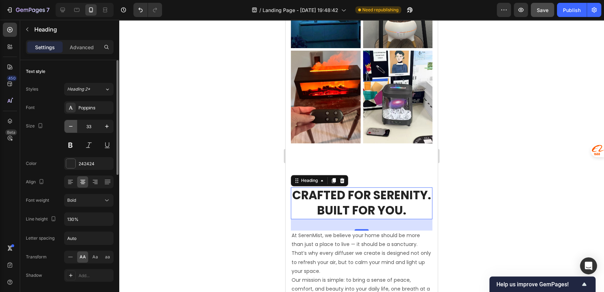
click at [72, 128] on icon "button" at bounding box center [70, 126] width 7 height 7
type input "30"
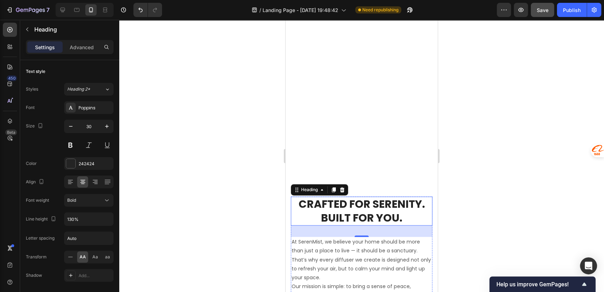
scroll to position [2507, 0]
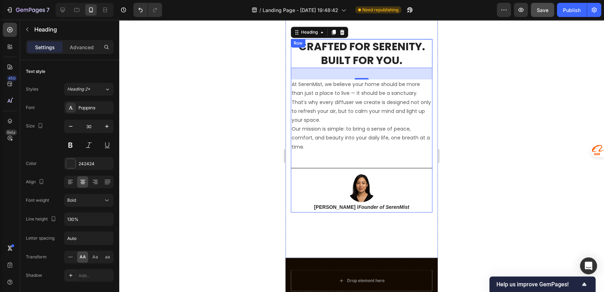
click at [350, 104] on p "At SerenMist, we believe your home should be more than just a place to live — i…" at bounding box center [362, 115] width 140 height 71
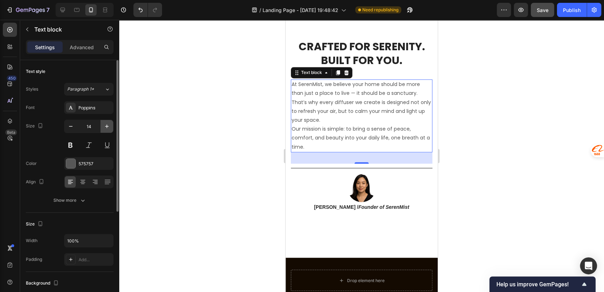
click at [109, 129] on icon "button" at bounding box center [106, 126] width 7 height 7
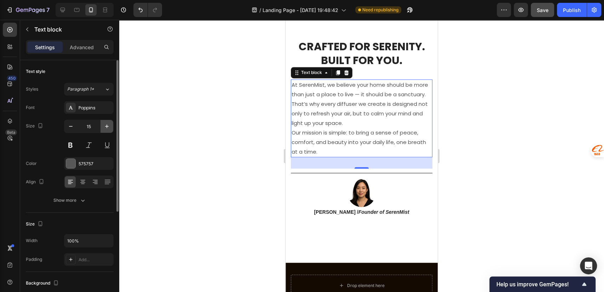
click at [109, 129] on icon "button" at bounding box center [106, 126] width 7 height 7
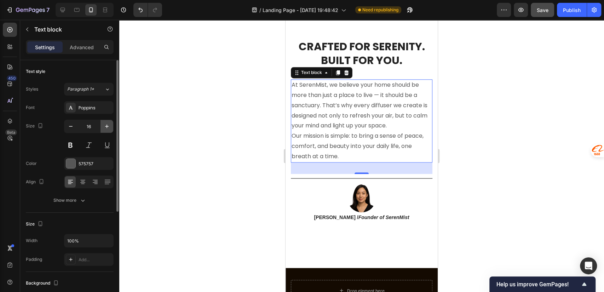
click at [109, 129] on icon "button" at bounding box center [106, 126] width 7 height 7
type input "17"
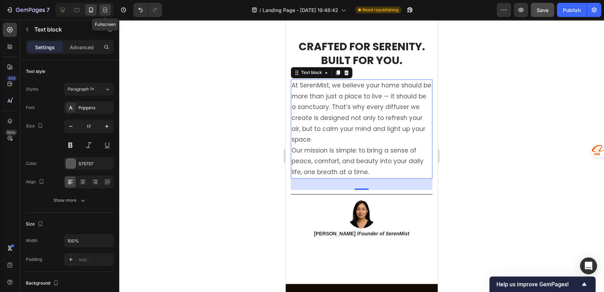
click at [105, 11] on icon at bounding box center [105, 9] width 7 height 7
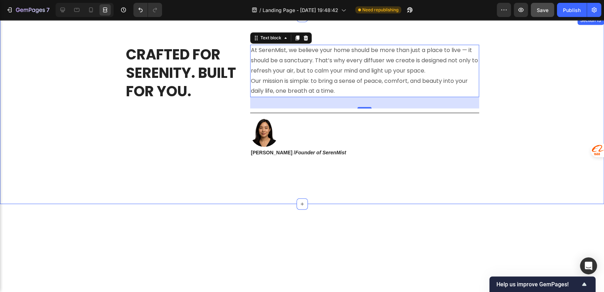
scroll to position [2344, 0]
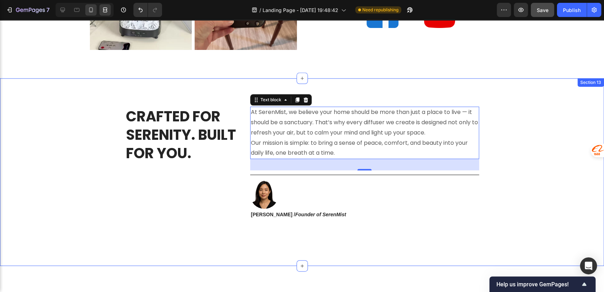
click at [88, 12] on icon at bounding box center [90, 9] width 7 height 7
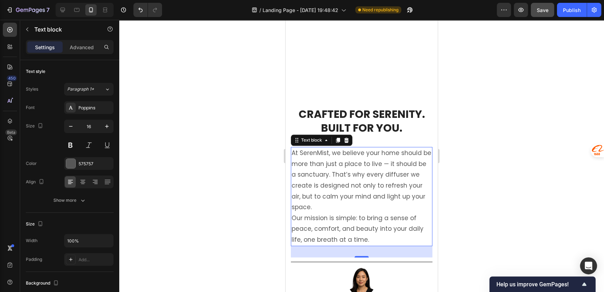
type input "17"
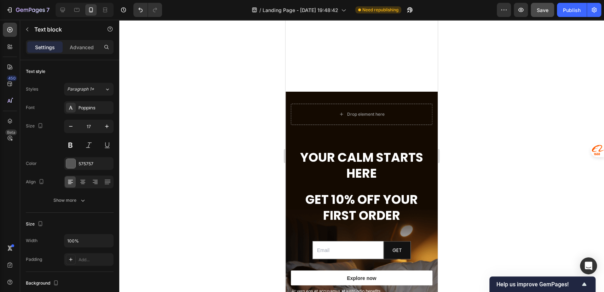
scroll to position [2761, 0]
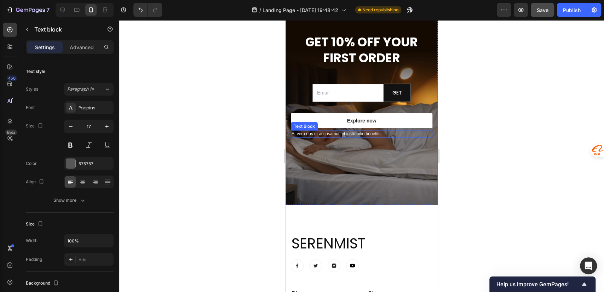
click at [389, 134] on p "At vero eos et accusamus et iusto odio benefits" at bounding box center [362, 134] width 140 height 6
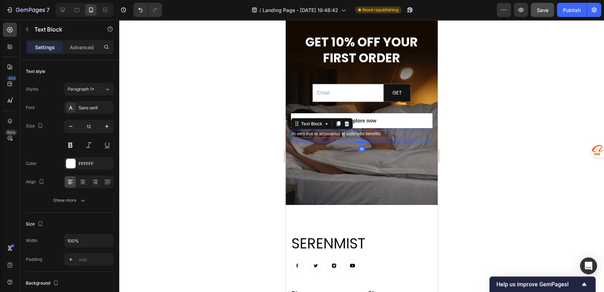
scroll to position [157, 0]
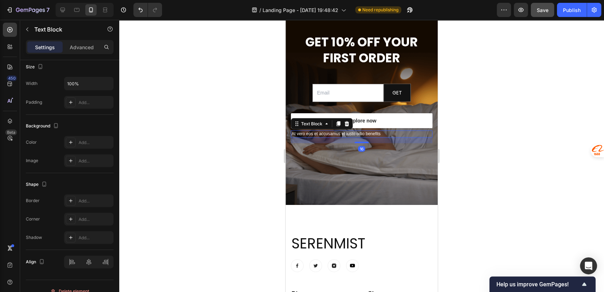
click at [384, 132] on p "At vero eos et accusamus et iusto odio benefits" at bounding box center [362, 134] width 140 height 6
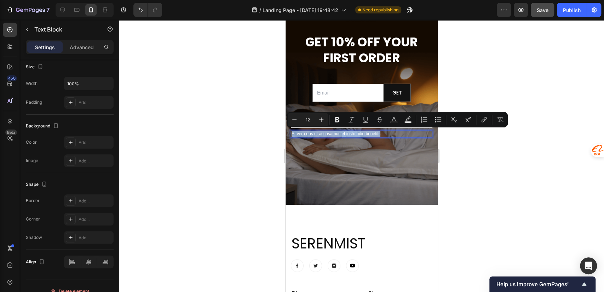
drag, startPoint x: 387, startPoint y: 132, endPoint x: 292, endPoint y: 133, distance: 94.8
click at [292, 133] on p "At vero eos et accusamus et iusto odio benefits" at bounding box center [362, 134] width 140 height 6
click at [391, 134] on p "At vero eos et accusamus et iusto odio benefits" at bounding box center [362, 134] width 140 height 6
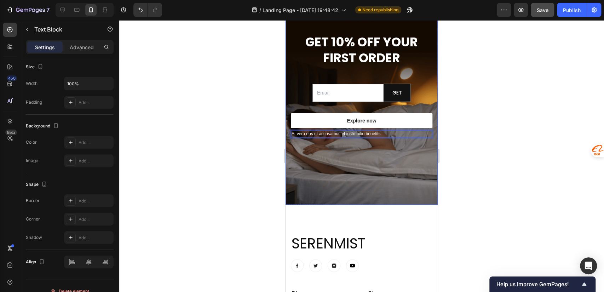
click at [392, 145] on div "Your Calm Starts Here Heading get 10% off your first order Heading Email Field …" at bounding box center [362, 45] width 152 height 221
click at [384, 134] on p "At vero eos et accusamus et iusto odio benefits" at bounding box center [362, 134] width 140 height 6
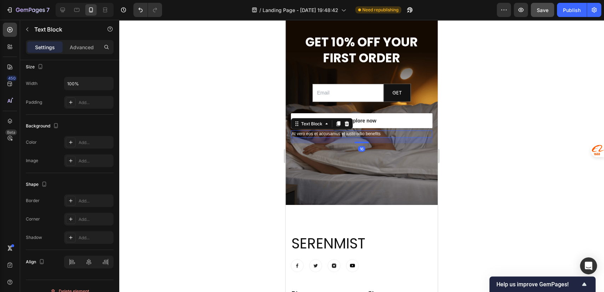
scroll to position [0, 0]
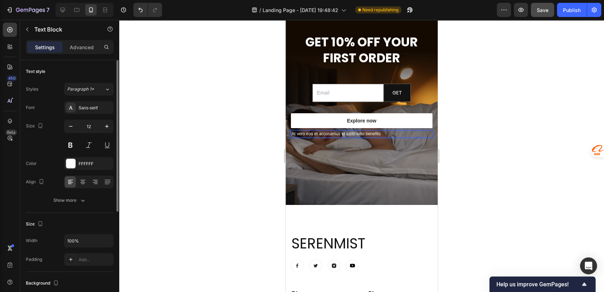
click at [393, 145] on div "Your Calm Starts Here Heading get 10% off your first order Heading Email Field …" at bounding box center [362, 45] width 152 height 221
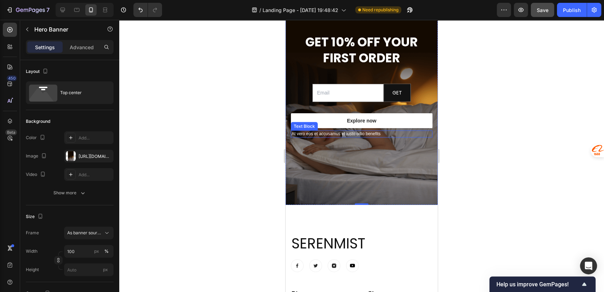
click at [387, 132] on p "At vero eos et accusamus et iusto odio benefits" at bounding box center [362, 134] width 140 height 6
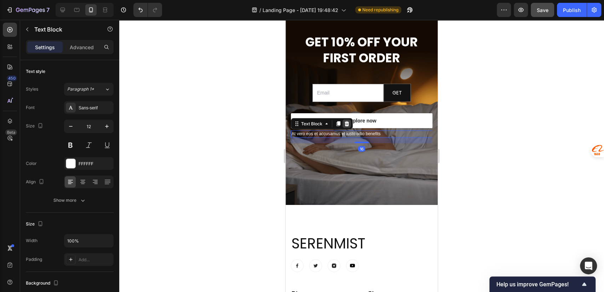
click at [347, 124] on icon at bounding box center [347, 124] width 6 height 6
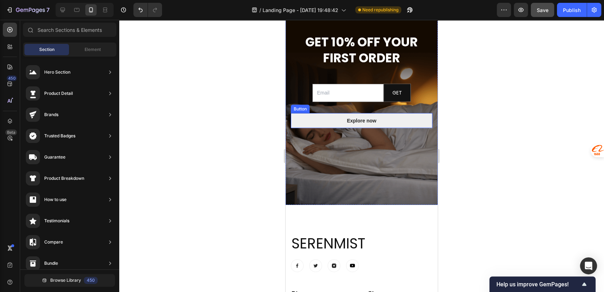
click at [424, 114] on button "Explore now" at bounding box center [362, 120] width 142 height 15
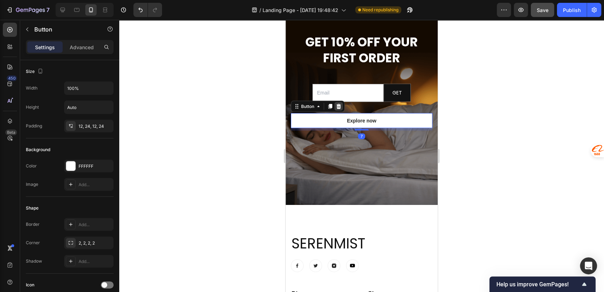
click at [337, 108] on icon at bounding box center [339, 107] width 6 height 6
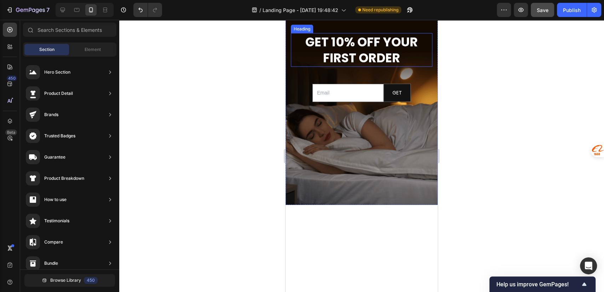
scroll to position [2604, 0]
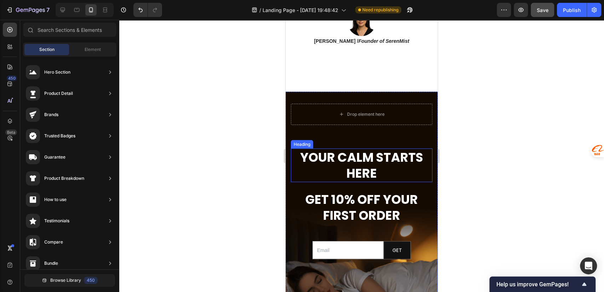
click at [362, 160] on strong "Your Calm Starts Here" at bounding box center [361, 165] width 123 height 34
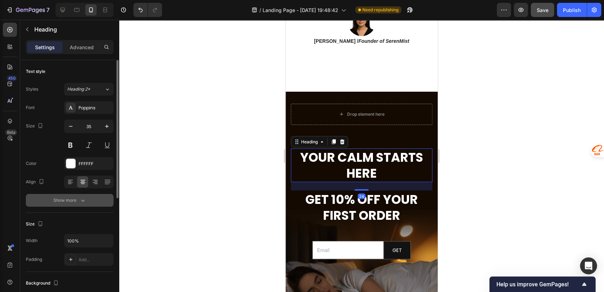
click at [76, 198] on div "Show more" at bounding box center [69, 200] width 33 height 7
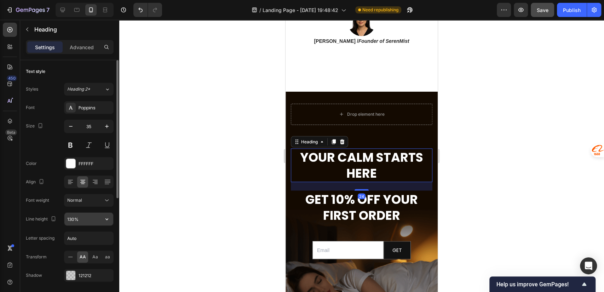
scroll to position [157, 0]
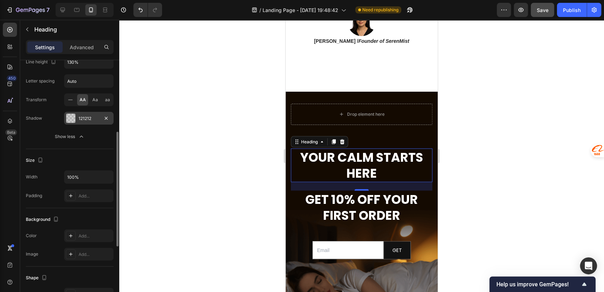
click at [87, 118] on div "121212" at bounding box center [89, 118] width 21 height 6
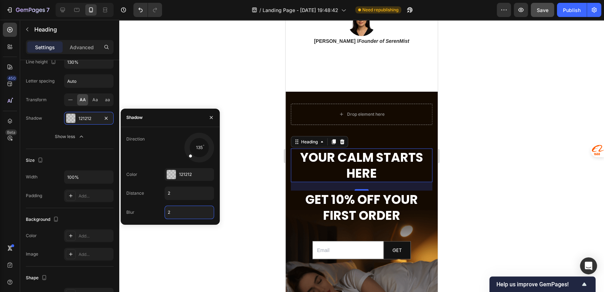
click at [175, 208] on input "2" at bounding box center [189, 212] width 49 height 13
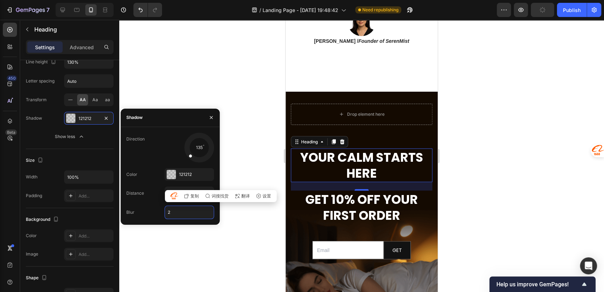
type input "4"
click at [172, 237] on div at bounding box center [361, 156] width 485 height 272
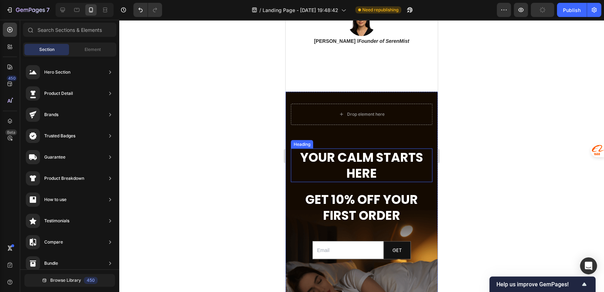
click at [354, 157] on strong "Your Calm Starts Here" at bounding box center [361, 165] width 123 height 34
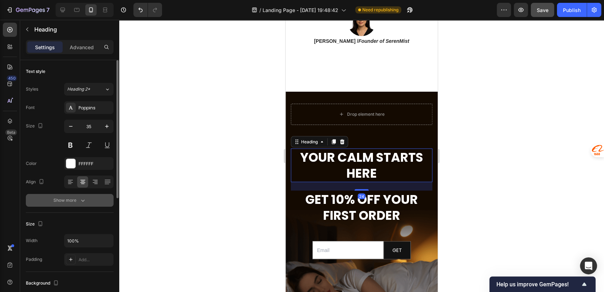
click at [74, 200] on div "Show more" at bounding box center [69, 200] width 33 height 7
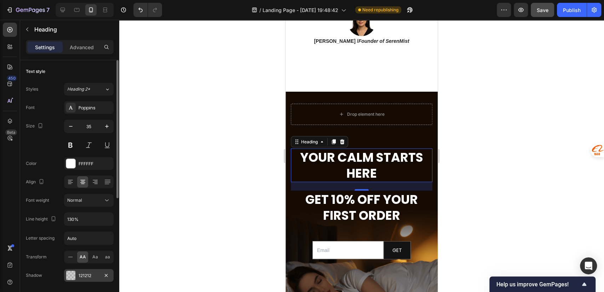
click at [85, 274] on div "121212" at bounding box center [89, 275] width 21 height 6
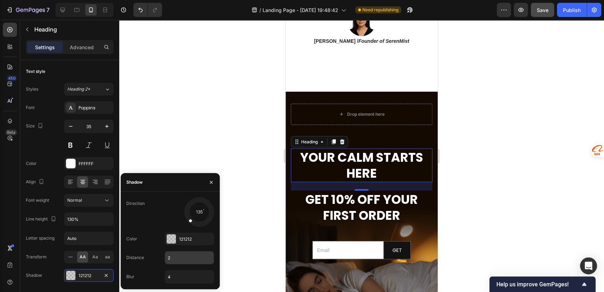
click at [174, 257] on input "2" at bounding box center [189, 257] width 49 height 13
drag, startPoint x: 163, startPoint y: 276, endPoint x: 171, endPoint y: 277, distance: 8.5
click at [163, 277] on div "Blur 4" at bounding box center [170, 276] width 88 height 13
click at [177, 276] on input "4" at bounding box center [189, 276] width 49 height 13
type input "5"
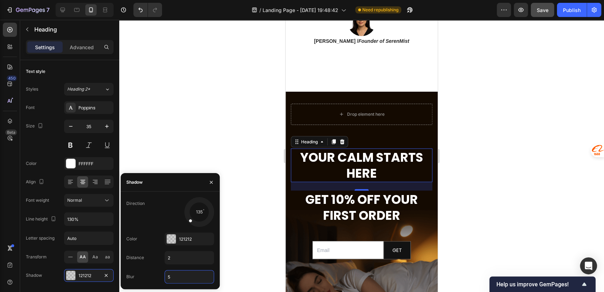
click at [242, 239] on div at bounding box center [361, 156] width 485 height 272
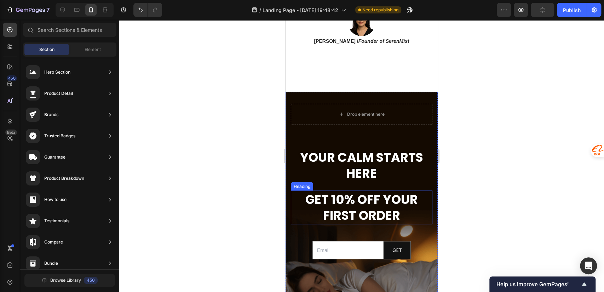
click at [349, 200] on strong "get 10% off your first order" at bounding box center [361, 207] width 113 height 34
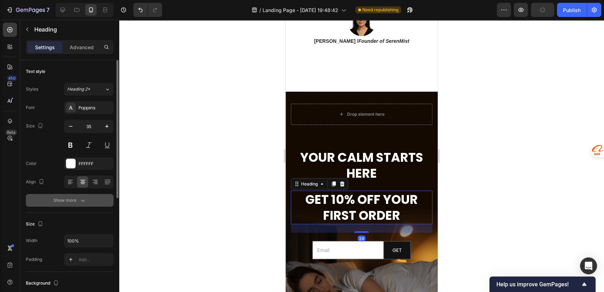
click at [74, 199] on div "Show more" at bounding box center [69, 200] width 33 height 7
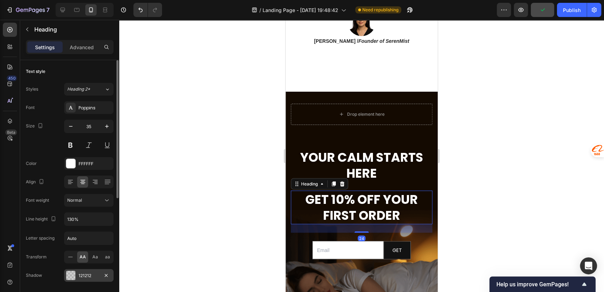
click at [97, 277] on div "121212" at bounding box center [89, 275] width 21 height 6
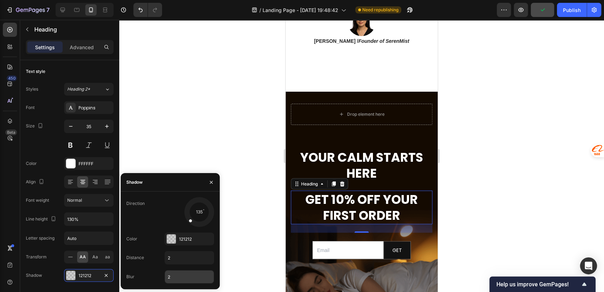
click at [181, 276] on input "2" at bounding box center [189, 276] width 49 height 13
type input "5"
click at [243, 190] on div at bounding box center [361, 156] width 485 height 272
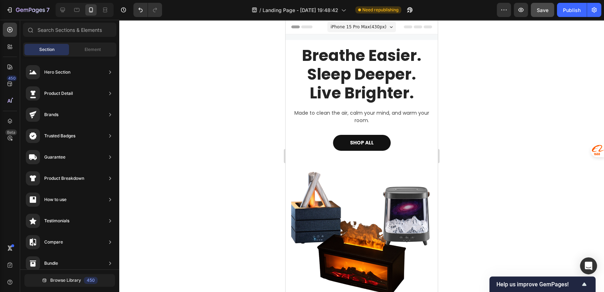
scroll to position [348, 0]
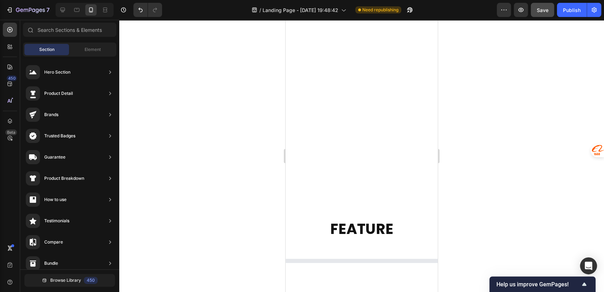
drag, startPoint x: 434, startPoint y: 36, endPoint x: 825, endPoint y: 29, distance: 391.0
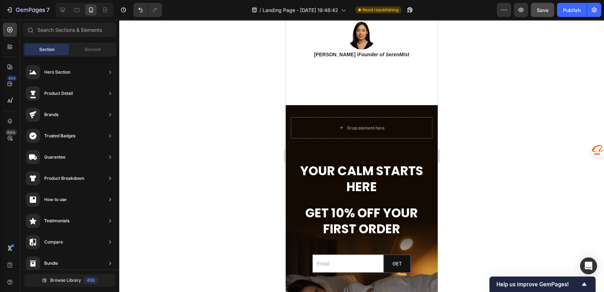
scroll to position [2707, 0]
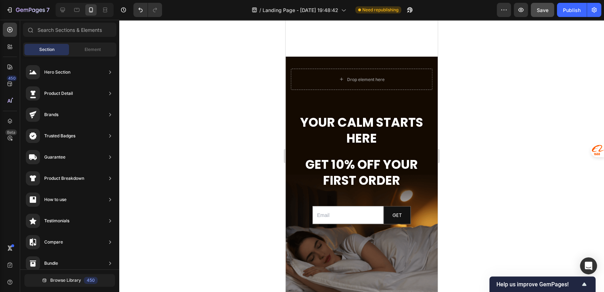
click at [352, 155] on strong "get 10% off your first order" at bounding box center [361, 172] width 113 height 34
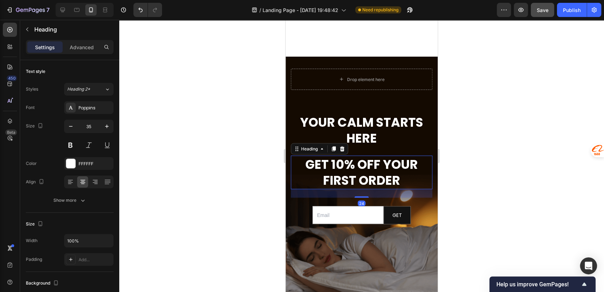
scroll to position [2744, 0]
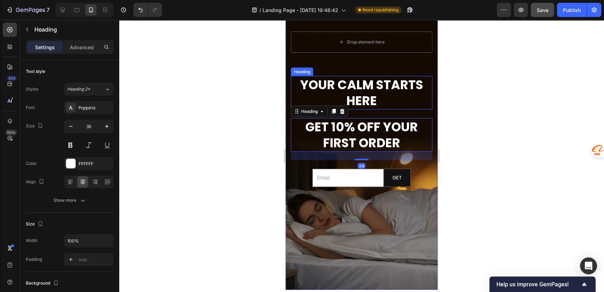
click at [344, 98] on strong "Your Calm Starts Here" at bounding box center [361, 93] width 123 height 34
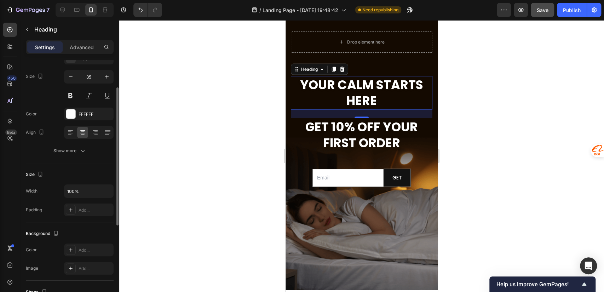
scroll to position [0, 0]
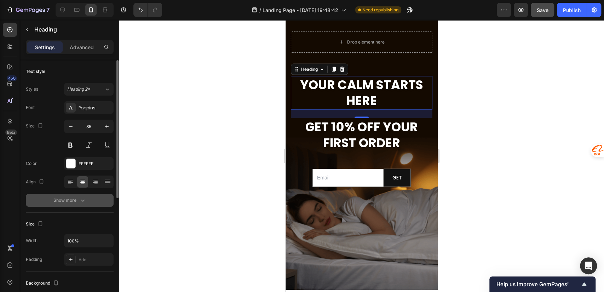
click at [76, 197] on div "Show more" at bounding box center [69, 200] width 33 height 7
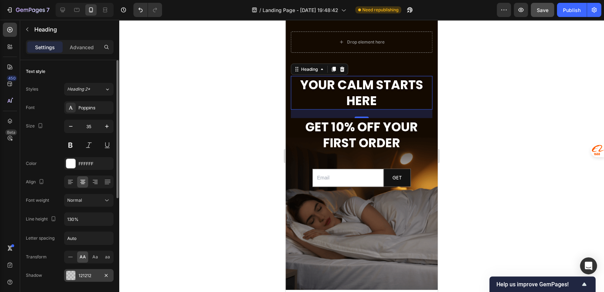
click at [82, 275] on div "121212" at bounding box center [89, 275] width 21 height 6
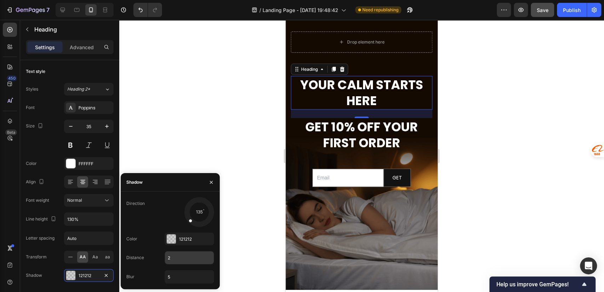
click at [190, 257] on input "2" at bounding box center [189, 257] width 49 height 13
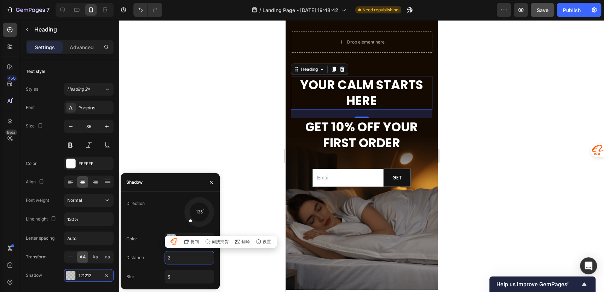
type input "1"
click at [236, 165] on div at bounding box center [361, 156] width 485 height 272
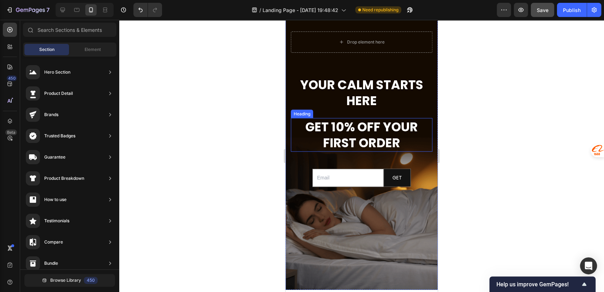
click at [338, 132] on strong "get 10% off your first order" at bounding box center [361, 135] width 113 height 34
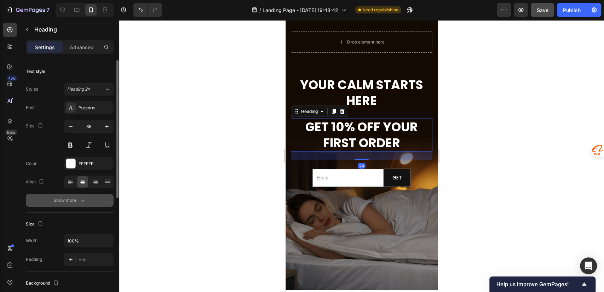
click at [76, 200] on div "Show more" at bounding box center [69, 200] width 33 height 7
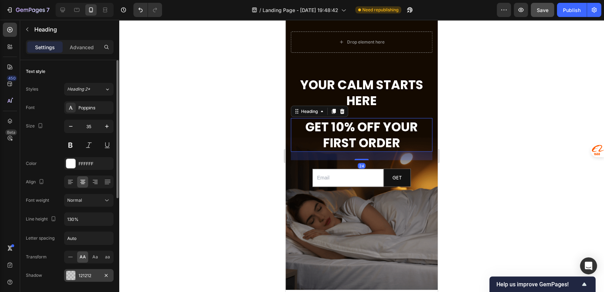
click at [86, 272] on div "121212" at bounding box center [89, 275] width 21 height 6
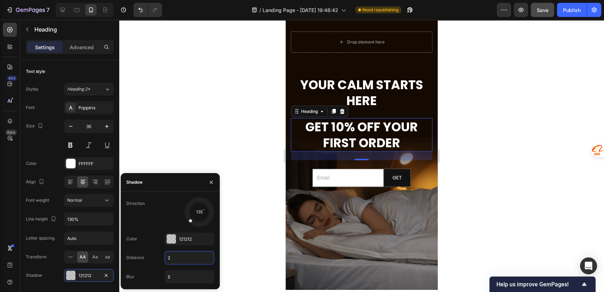
click at [177, 259] on input "2" at bounding box center [189, 257] width 49 height 13
type input "1"
click at [237, 145] on div at bounding box center [361, 156] width 485 height 272
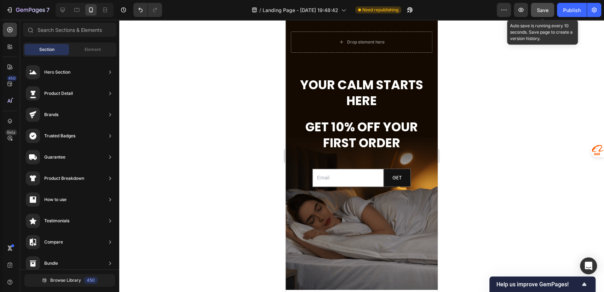
click at [541, 7] on span "Save" at bounding box center [543, 10] width 12 height 6
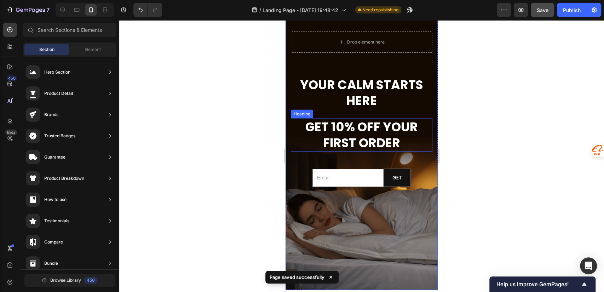
click at [378, 125] on strong "get 10% off your first order" at bounding box center [361, 135] width 113 height 34
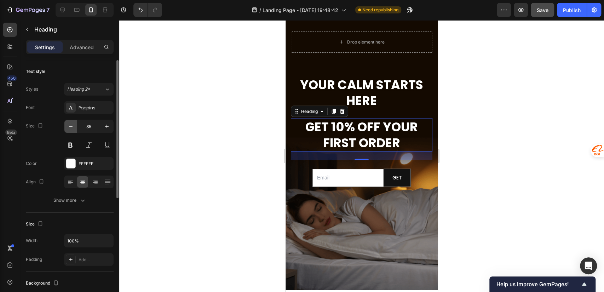
click at [72, 126] on icon "button" at bounding box center [71, 126] width 4 height 1
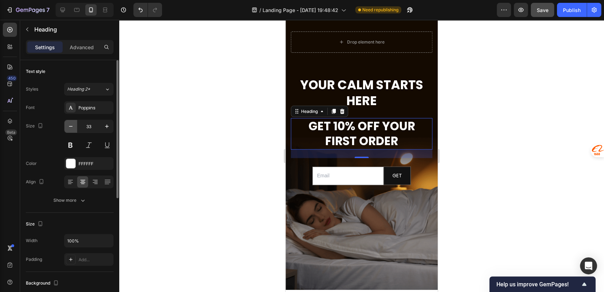
click at [72, 126] on icon "button" at bounding box center [71, 126] width 4 height 1
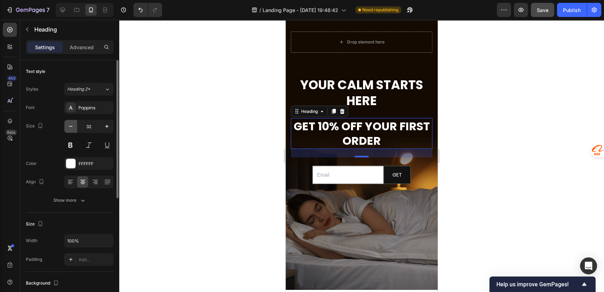
click at [72, 126] on icon "button" at bounding box center [71, 126] width 4 height 1
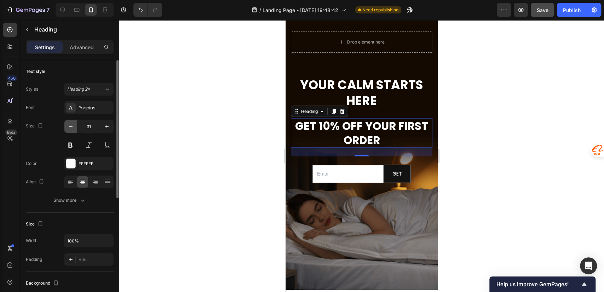
click at [72, 126] on icon "button" at bounding box center [71, 126] width 4 height 1
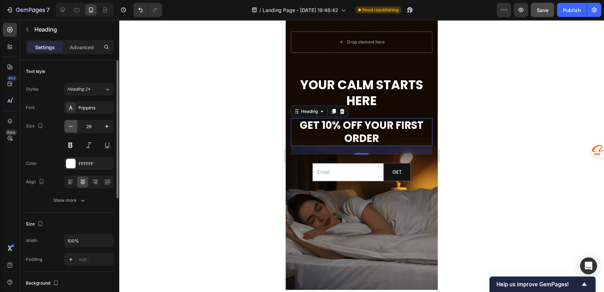
click at [72, 126] on icon "button" at bounding box center [71, 126] width 4 height 1
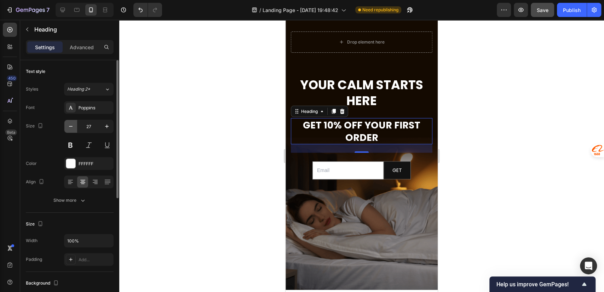
click at [72, 126] on icon "button" at bounding box center [71, 126] width 4 height 1
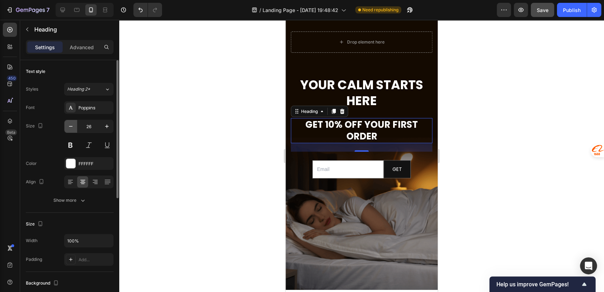
click at [72, 126] on icon "button" at bounding box center [71, 126] width 4 height 1
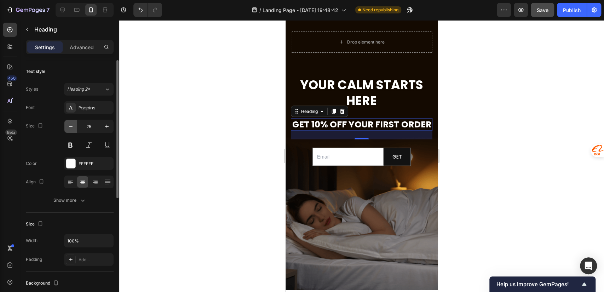
click at [72, 126] on icon "button" at bounding box center [71, 126] width 4 height 1
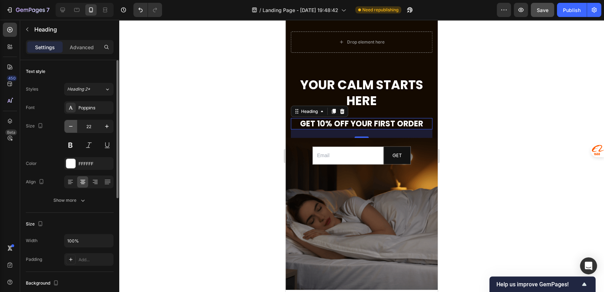
click at [72, 126] on icon "button" at bounding box center [71, 126] width 4 height 1
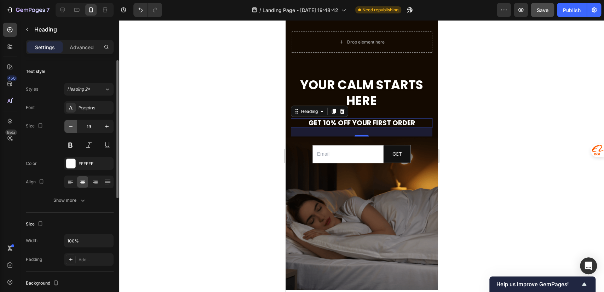
click at [69, 124] on icon "button" at bounding box center [70, 126] width 7 height 7
type input "17"
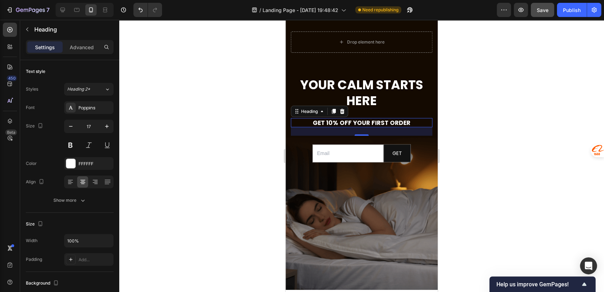
click at [497, 144] on div at bounding box center [361, 156] width 485 height 272
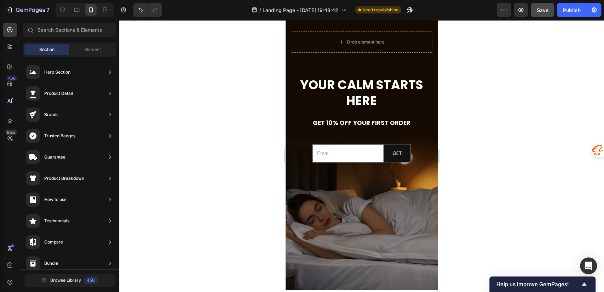
click at [377, 102] on h2 "Your Calm Starts Here" at bounding box center [362, 93] width 142 height 34
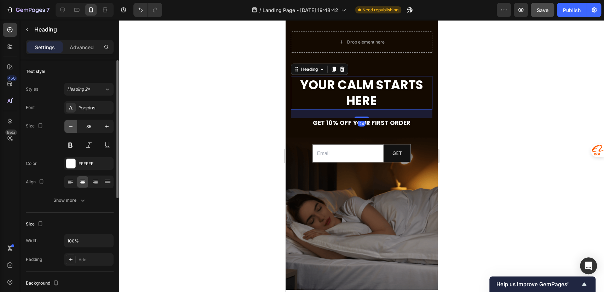
click at [73, 127] on icon "button" at bounding box center [70, 126] width 7 height 7
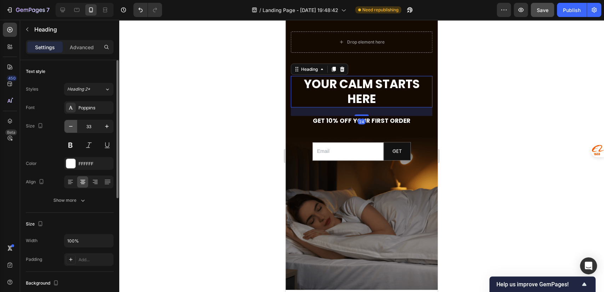
click at [73, 127] on icon "button" at bounding box center [70, 126] width 7 height 7
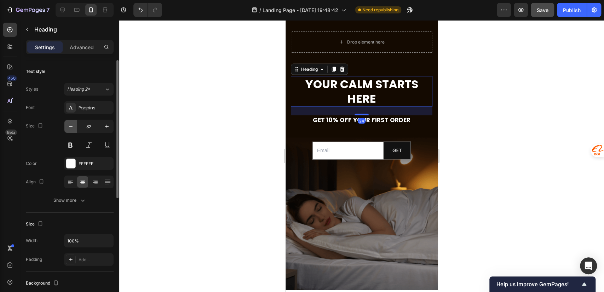
click at [73, 127] on icon "button" at bounding box center [70, 126] width 7 height 7
drag, startPoint x: 73, startPoint y: 127, endPoint x: 233, endPoint y: 115, distance: 160.0
click at [73, 127] on icon "button" at bounding box center [70, 126] width 7 height 7
type input "31"
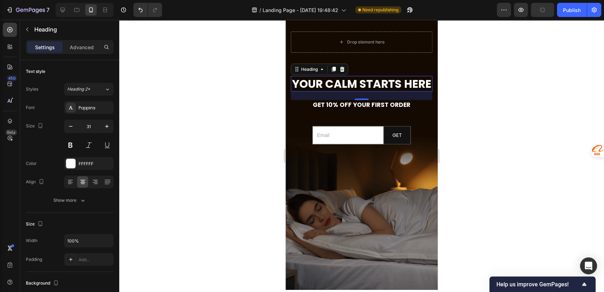
click at [363, 100] on div "24" at bounding box center [362, 96] width 142 height 8
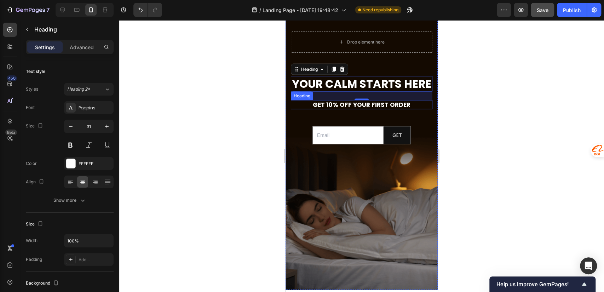
click at [374, 109] on strong "get 10% off your first order" at bounding box center [362, 104] width 98 height 8
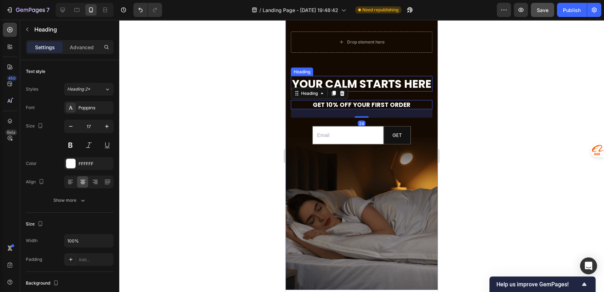
click at [374, 92] on h2 "Your Calm Starts Here" at bounding box center [362, 84] width 142 height 16
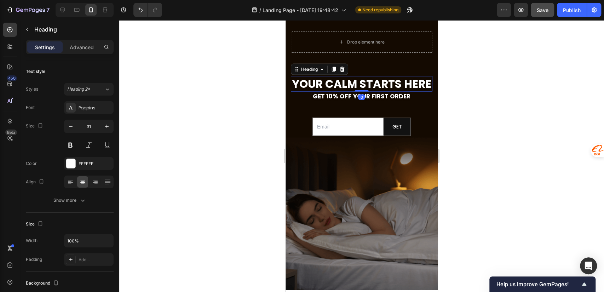
drag, startPoint x: 358, startPoint y: 114, endPoint x: 782, endPoint y: 170, distance: 427.6
click at [366, 91] on div "Your Calm Starts Here Heading 0" at bounding box center [362, 84] width 142 height 16
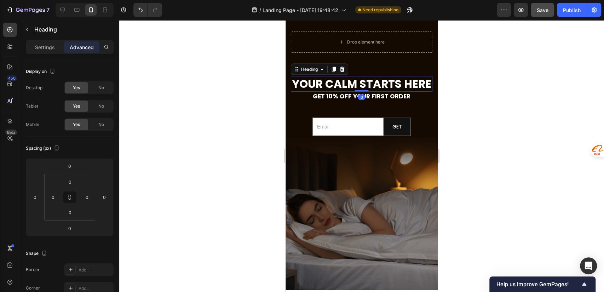
click at [499, 150] on div at bounding box center [361, 156] width 485 height 272
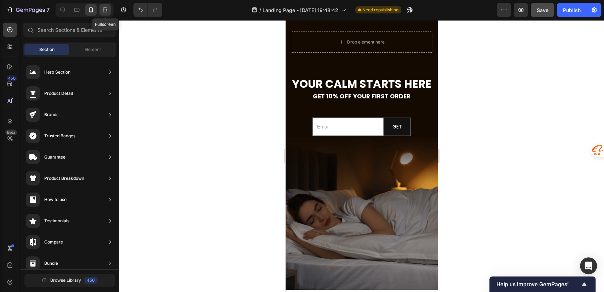
click at [107, 7] on icon at bounding box center [105, 9] width 7 height 7
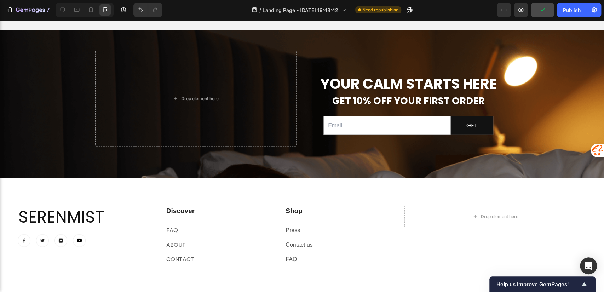
scroll to position [2637, 0]
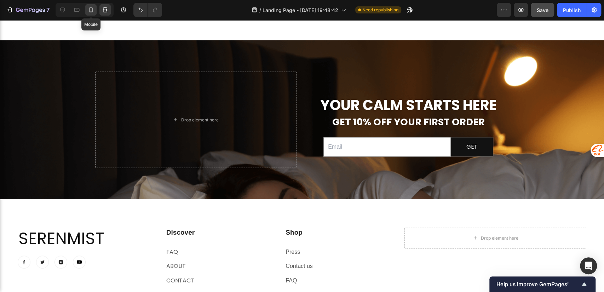
click at [88, 8] on icon at bounding box center [90, 9] width 7 height 7
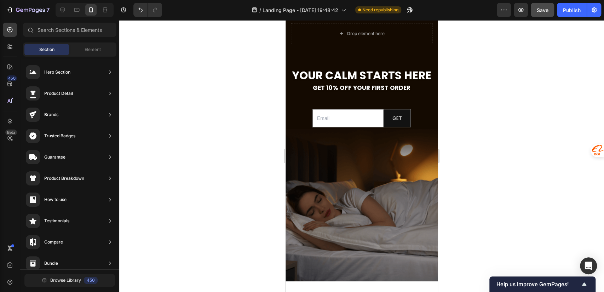
scroll to position [2873, 0]
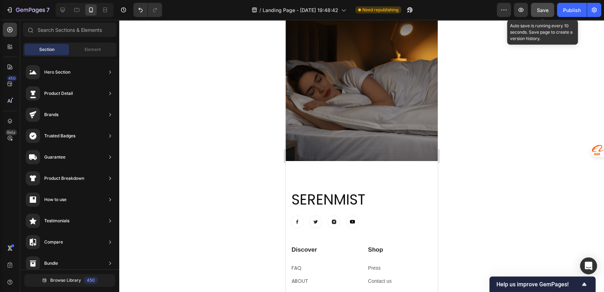
click at [542, 8] on span "Save" at bounding box center [543, 10] width 12 height 6
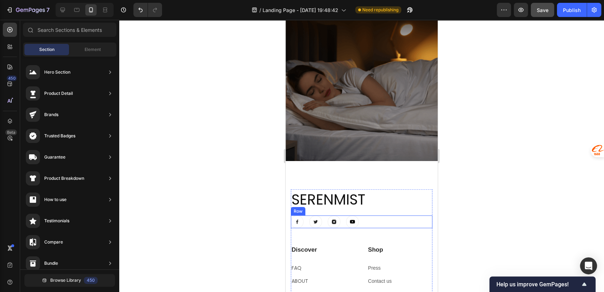
click at [377, 215] on div "Image Image Image Image Row" at bounding box center [362, 221] width 142 height 13
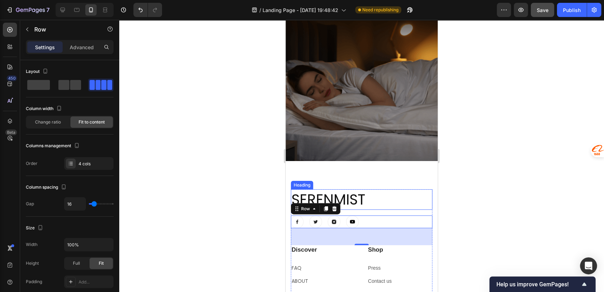
click at [357, 189] on h2 "SerenMist" at bounding box center [362, 199] width 142 height 20
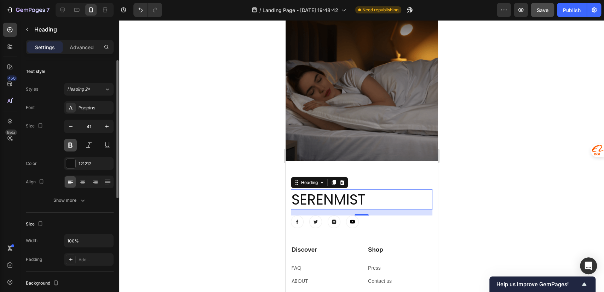
click at [74, 146] on button at bounding box center [70, 145] width 13 height 13
click at [105, 127] on icon "button" at bounding box center [106, 126] width 7 height 7
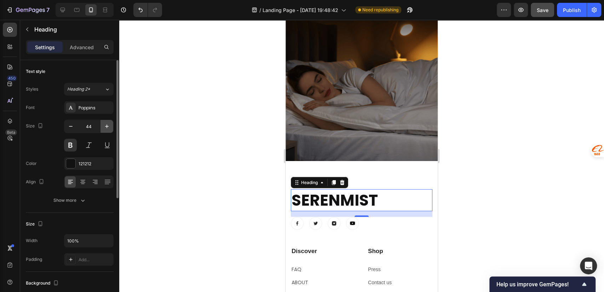
click at [105, 127] on icon "button" at bounding box center [106, 126] width 7 height 7
type input "47"
click at [488, 187] on div at bounding box center [361, 156] width 485 height 272
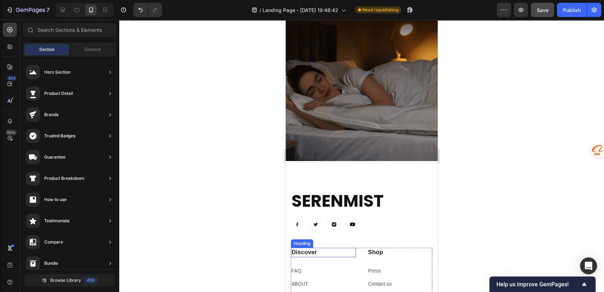
click at [331, 248] on p "Discover" at bounding box center [324, 252] width 64 height 8
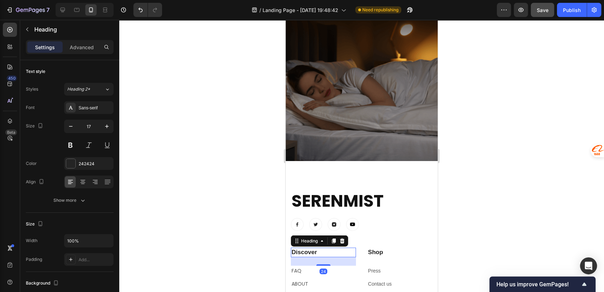
scroll to position [3030, 0]
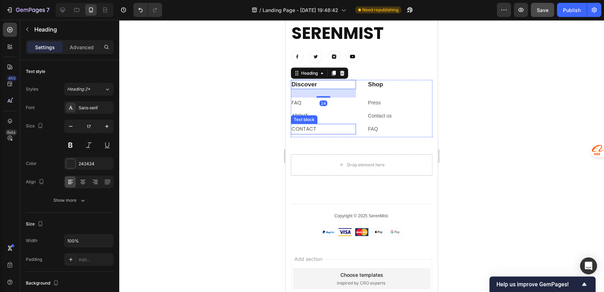
click at [342, 133] on p "contact" at bounding box center [324, 129] width 64 height 9
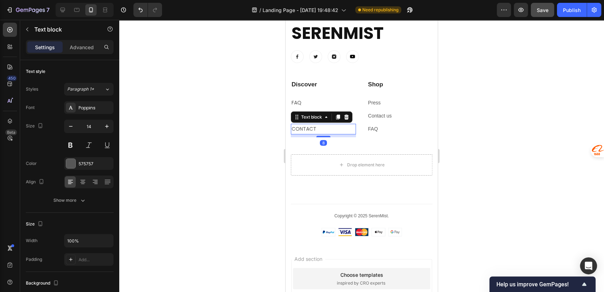
click at [317, 127] on p "contact" at bounding box center [324, 129] width 64 height 9
click at [325, 87] on p "Discover" at bounding box center [324, 85] width 64 height 8
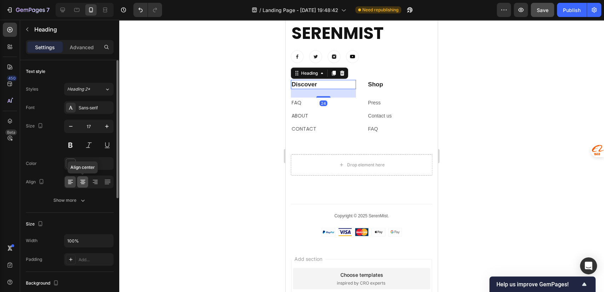
click at [79, 184] on icon at bounding box center [82, 181] width 7 height 7
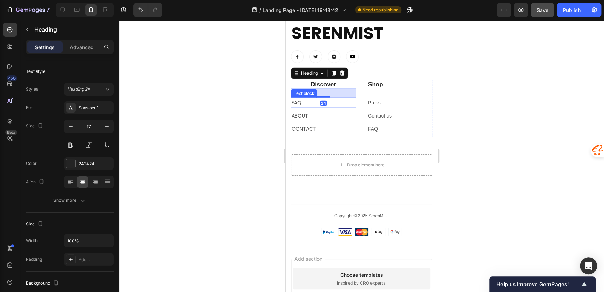
click at [336, 103] on p "FAQ" at bounding box center [324, 102] width 64 height 9
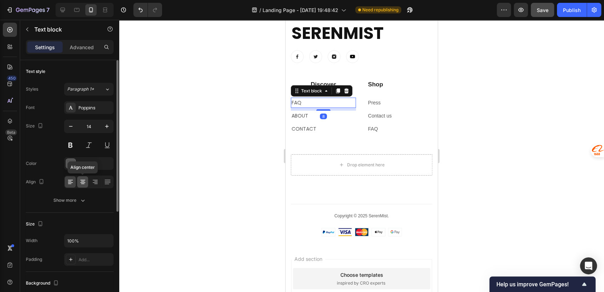
click at [81, 185] on icon at bounding box center [82, 181] width 7 height 7
click at [336, 117] on p "ABOUT" at bounding box center [324, 115] width 64 height 9
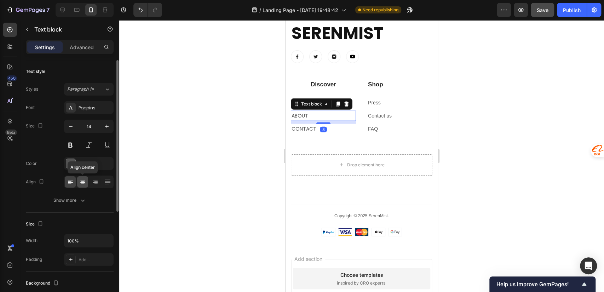
click at [79, 183] on icon at bounding box center [82, 181] width 7 height 7
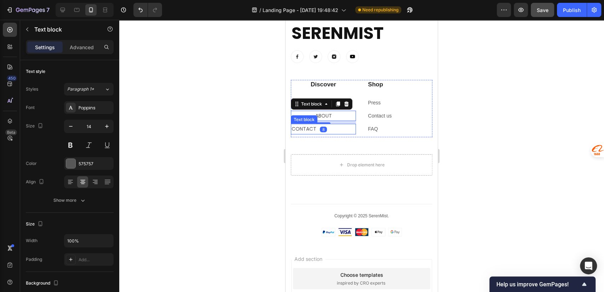
click at [347, 131] on p "contact" at bounding box center [324, 129] width 64 height 9
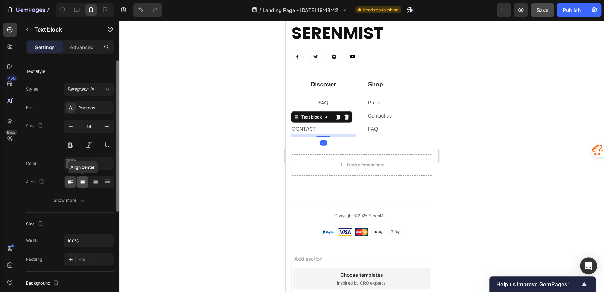
click at [81, 184] on icon at bounding box center [82, 181] width 7 height 7
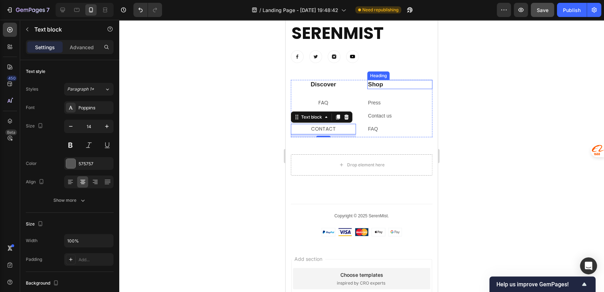
click at [382, 84] on h2 "Shop" at bounding box center [399, 84] width 65 height 9
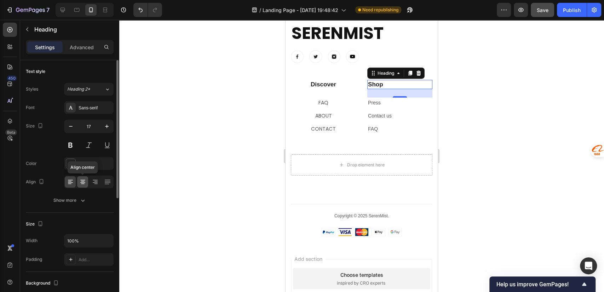
click at [81, 182] on icon at bounding box center [82, 181] width 7 height 7
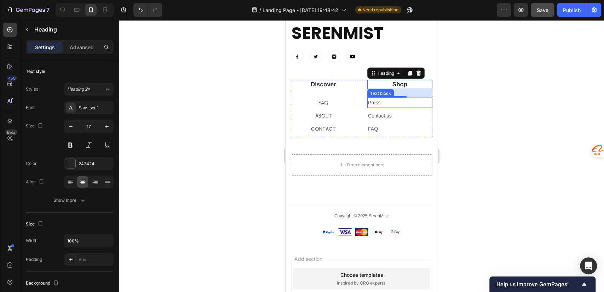
click at [391, 106] on p "Press" at bounding box center [400, 102] width 64 height 9
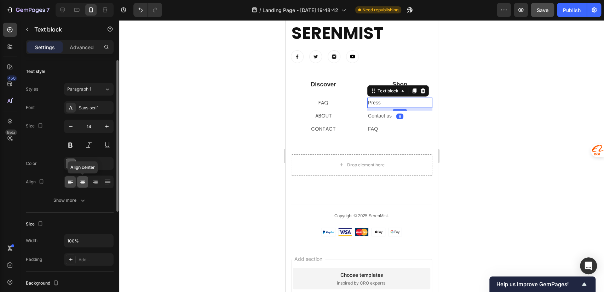
click at [83, 181] on icon at bounding box center [82, 181] width 7 height 7
click at [403, 116] on p "Contact us" at bounding box center [400, 115] width 64 height 9
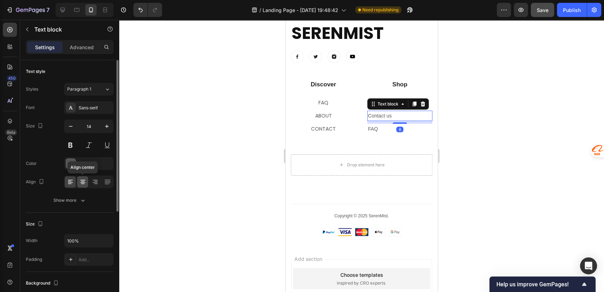
click at [80, 184] on icon at bounding box center [82, 181] width 7 height 7
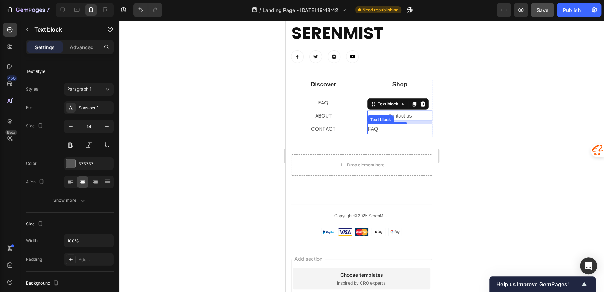
click at [410, 129] on p "FAQ" at bounding box center [400, 129] width 64 height 9
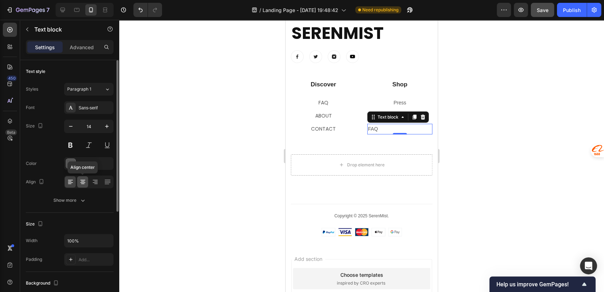
click at [82, 180] on icon at bounding box center [82, 181] width 7 height 7
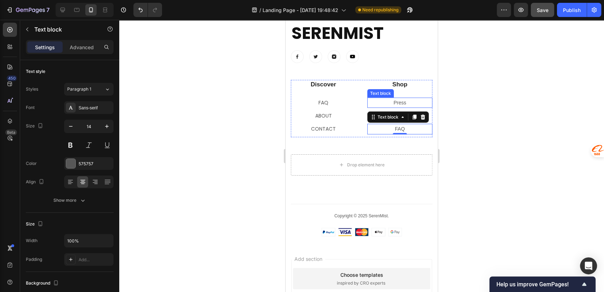
click at [399, 101] on p "Press" at bounding box center [400, 102] width 64 height 9
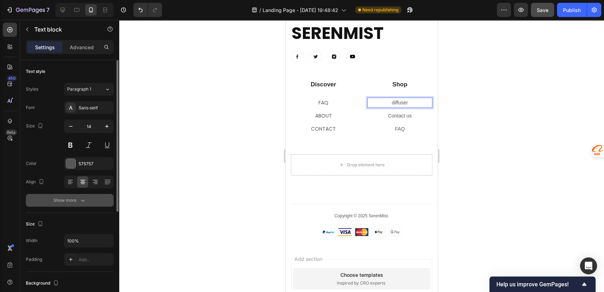
click at [72, 199] on div "Show more" at bounding box center [69, 200] width 33 height 7
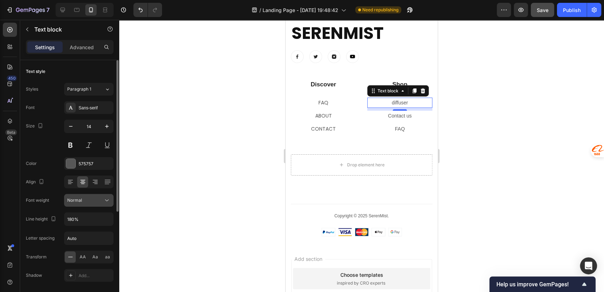
scroll to position [157, 0]
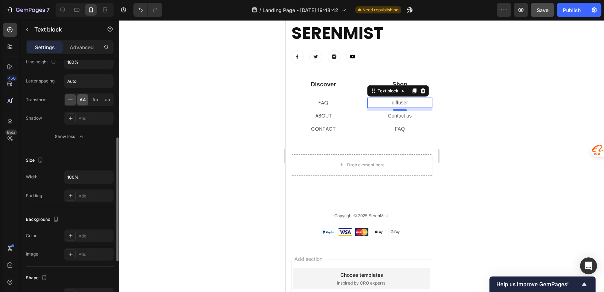
click at [83, 99] on span "AA" at bounding box center [83, 100] width 6 height 6
click at [399, 117] on p "Contact us" at bounding box center [400, 115] width 64 height 9
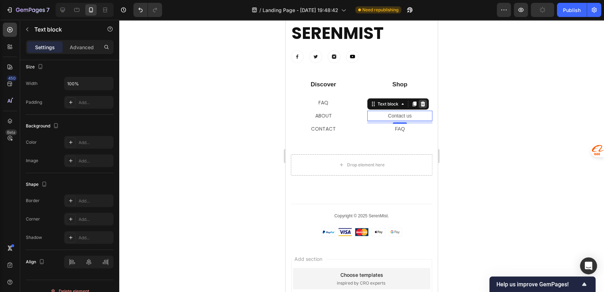
click at [421, 105] on icon at bounding box center [423, 104] width 5 height 5
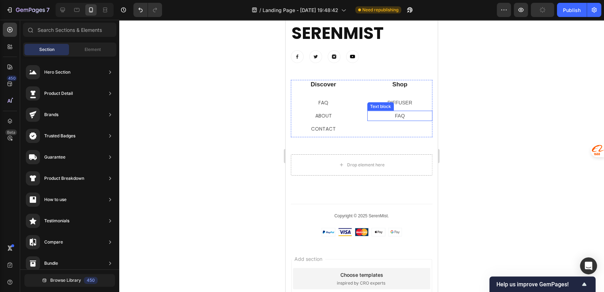
click at [405, 116] on p "FAQ" at bounding box center [400, 115] width 64 height 9
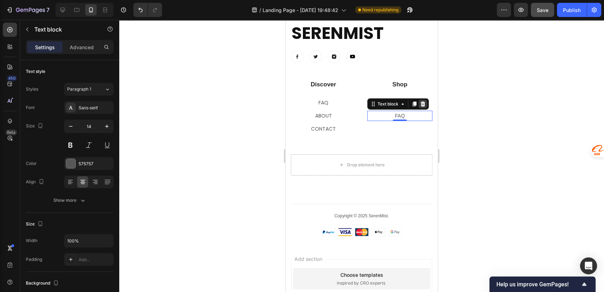
click at [421, 103] on icon at bounding box center [423, 104] width 5 height 5
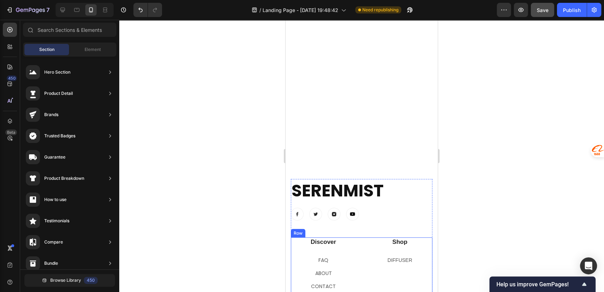
scroll to position [3030, 0]
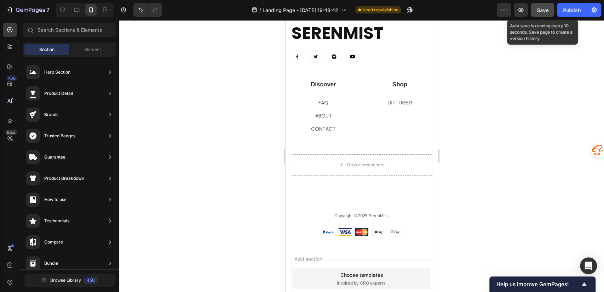
click at [544, 11] on span "Save" at bounding box center [543, 10] width 12 height 6
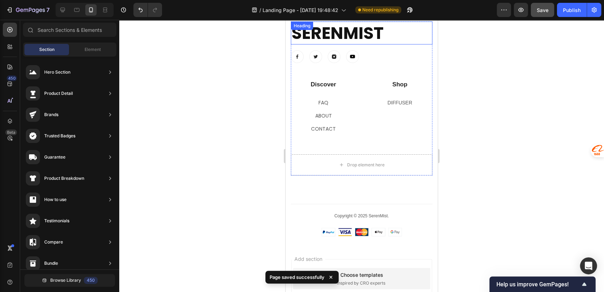
click at [335, 32] on h2 "SerenMist" at bounding box center [362, 33] width 142 height 23
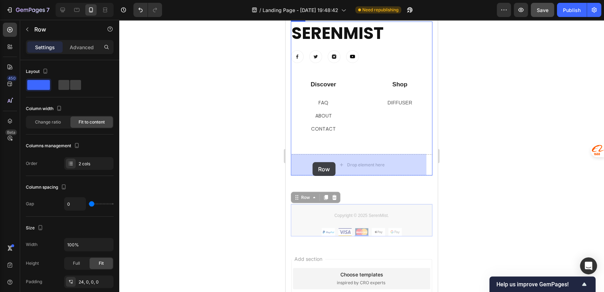
drag, startPoint x: 301, startPoint y: 195, endPoint x: 312, endPoint y: 162, distance: 34.3
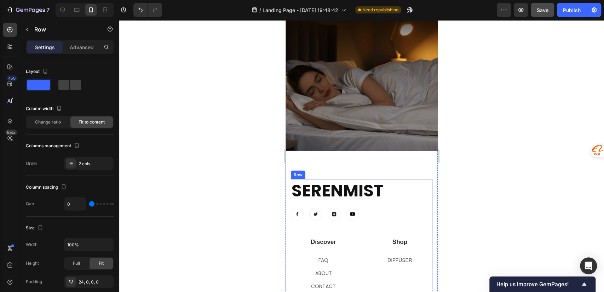
scroll to position [3112, 0]
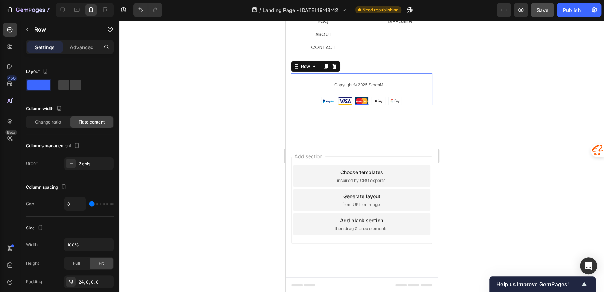
click at [542, 18] on div "7 / Landing Page - Sep 26, 19:48:42 Need republishing Preview Save Publish" at bounding box center [302, 10] width 604 height 20
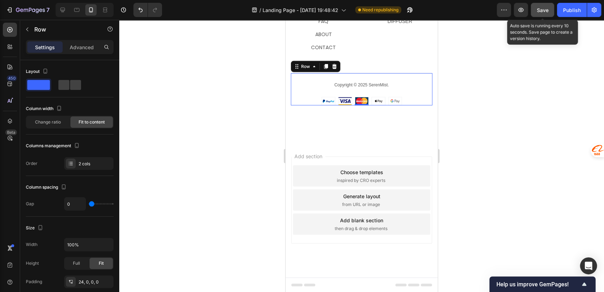
click at [540, 13] on div "Save" at bounding box center [543, 9] width 12 height 7
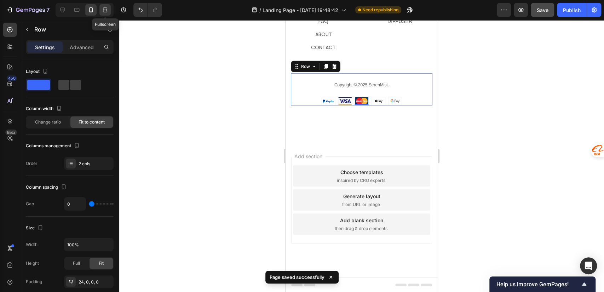
click at [108, 11] on icon at bounding box center [105, 9] width 7 height 7
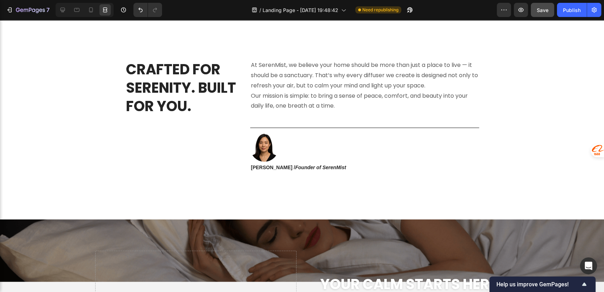
scroll to position [2774, 0]
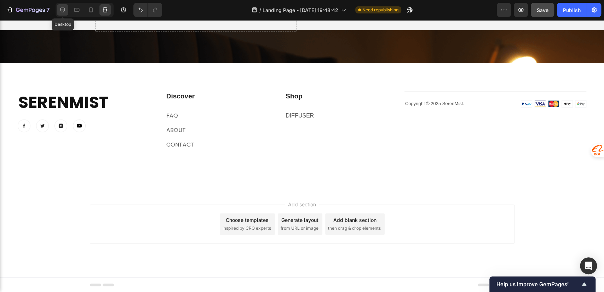
click at [63, 11] on icon at bounding box center [62, 9] width 7 height 7
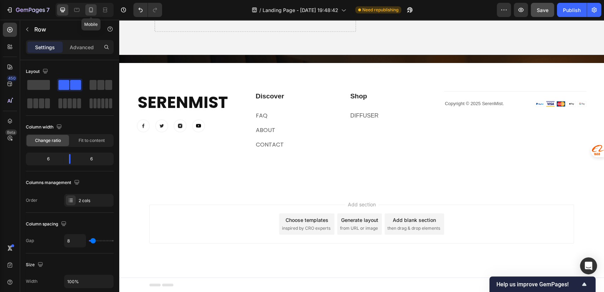
click at [88, 8] on icon at bounding box center [90, 9] width 7 height 7
type input "0"
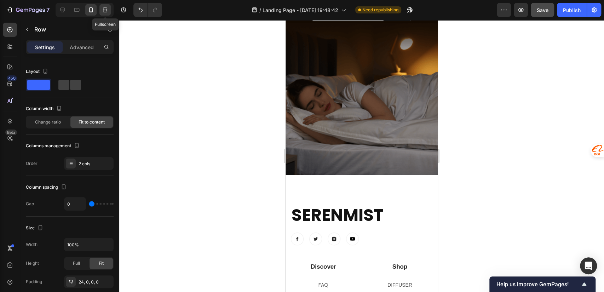
click at [101, 11] on div at bounding box center [104, 9] width 11 height 11
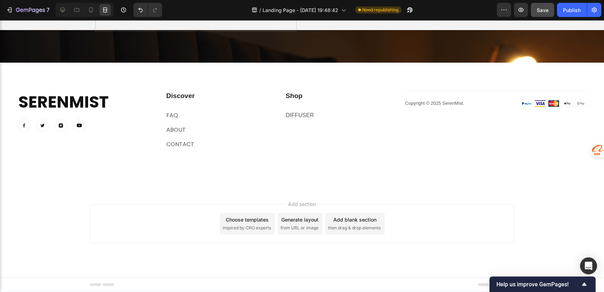
scroll to position [2774, 0]
click at [88, 11] on icon at bounding box center [90, 9] width 7 height 7
type input "0"
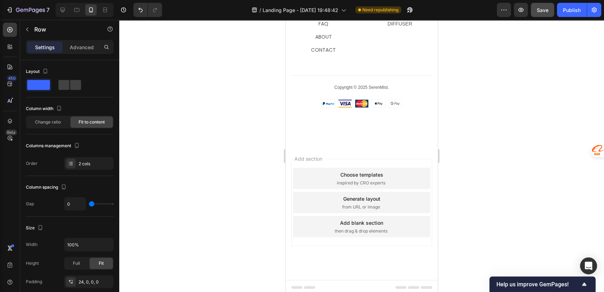
scroll to position [3027, 0]
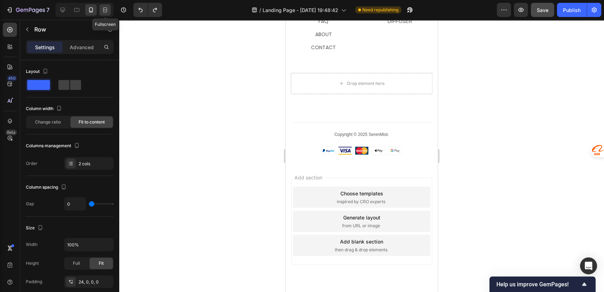
click at [105, 10] on icon at bounding box center [106, 10] width 2 height 2
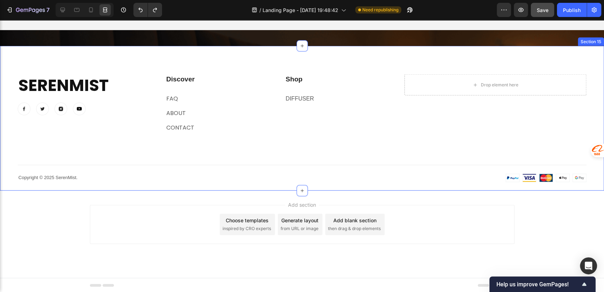
scroll to position [2634, 0]
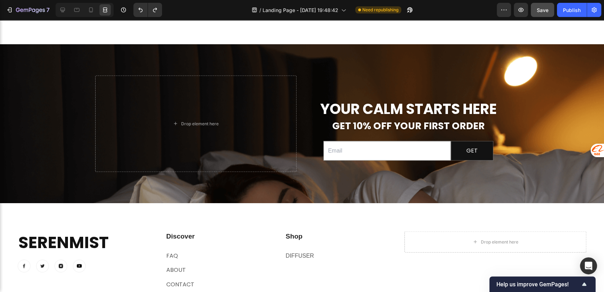
click at [84, 10] on div at bounding box center [85, 10] width 58 height 14
click at [91, 9] on icon at bounding box center [90, 9] width 7 height 7
type input "0"
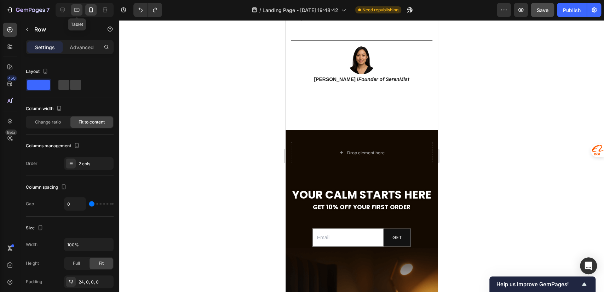
click at [77, 9] on icon at bounding box center [76, 9] width 7 height 7
type input "8"
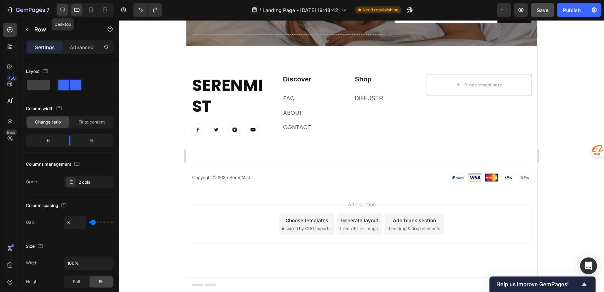
click at [64, 9] on icon at bounding box center [62, 9] width 7 height 7
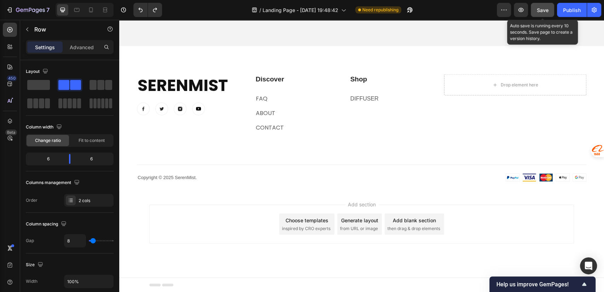
click at [537, 8] on span "Save" at bounding box center [543, 10] width 12 height 6
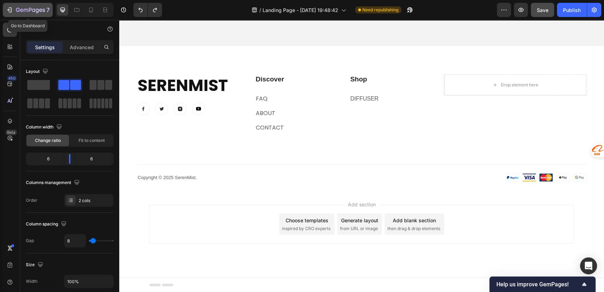
click at [23, 7] on icon "button" at bounding box center [30, 10] width 29 height 6
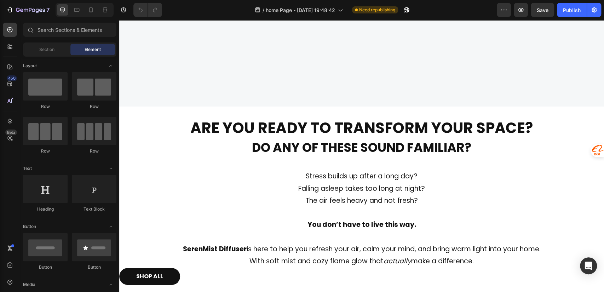
scroll to position [314, 0]
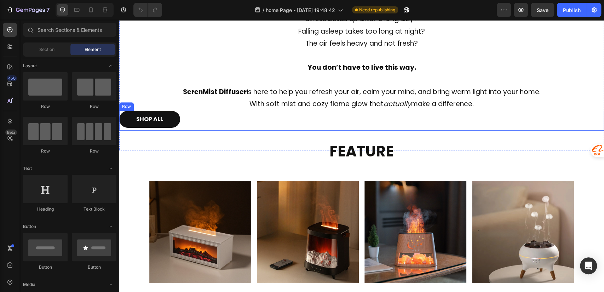
click at [192, 113] on div "SHOP ALL Button Row" at bounding box center [361, 121] width 485 height 20
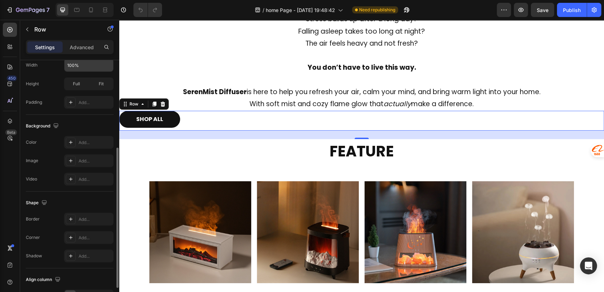
scroll to position [201, 0]
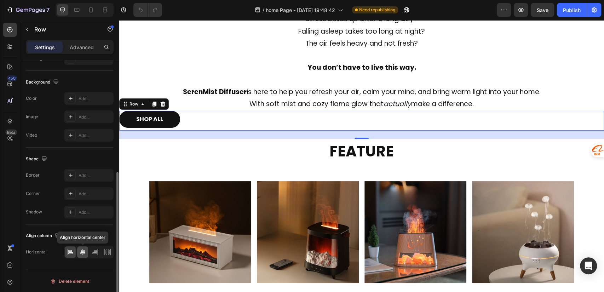
click at [82, 254] on icon at bounding box center [82, 251] width 7 height 7
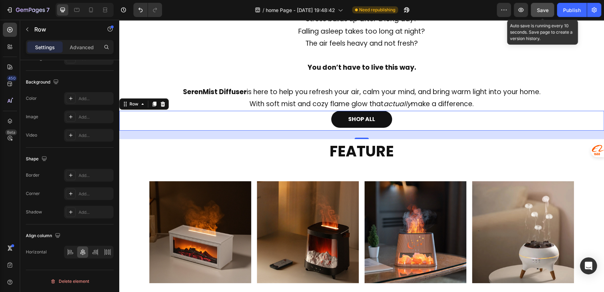
click at [546, 10] on span "Save" at bounding box center [543, 10] width 12 height 6
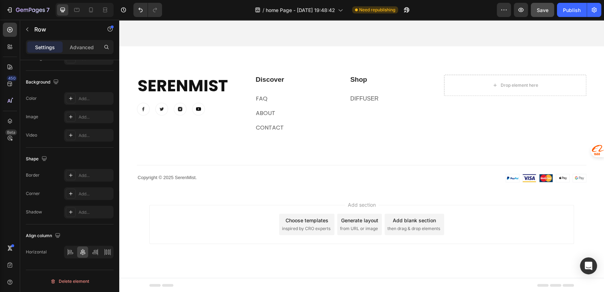
scroll to position [2257, 0]
